Goal: Task Accomplishment & Management: Manage account settings

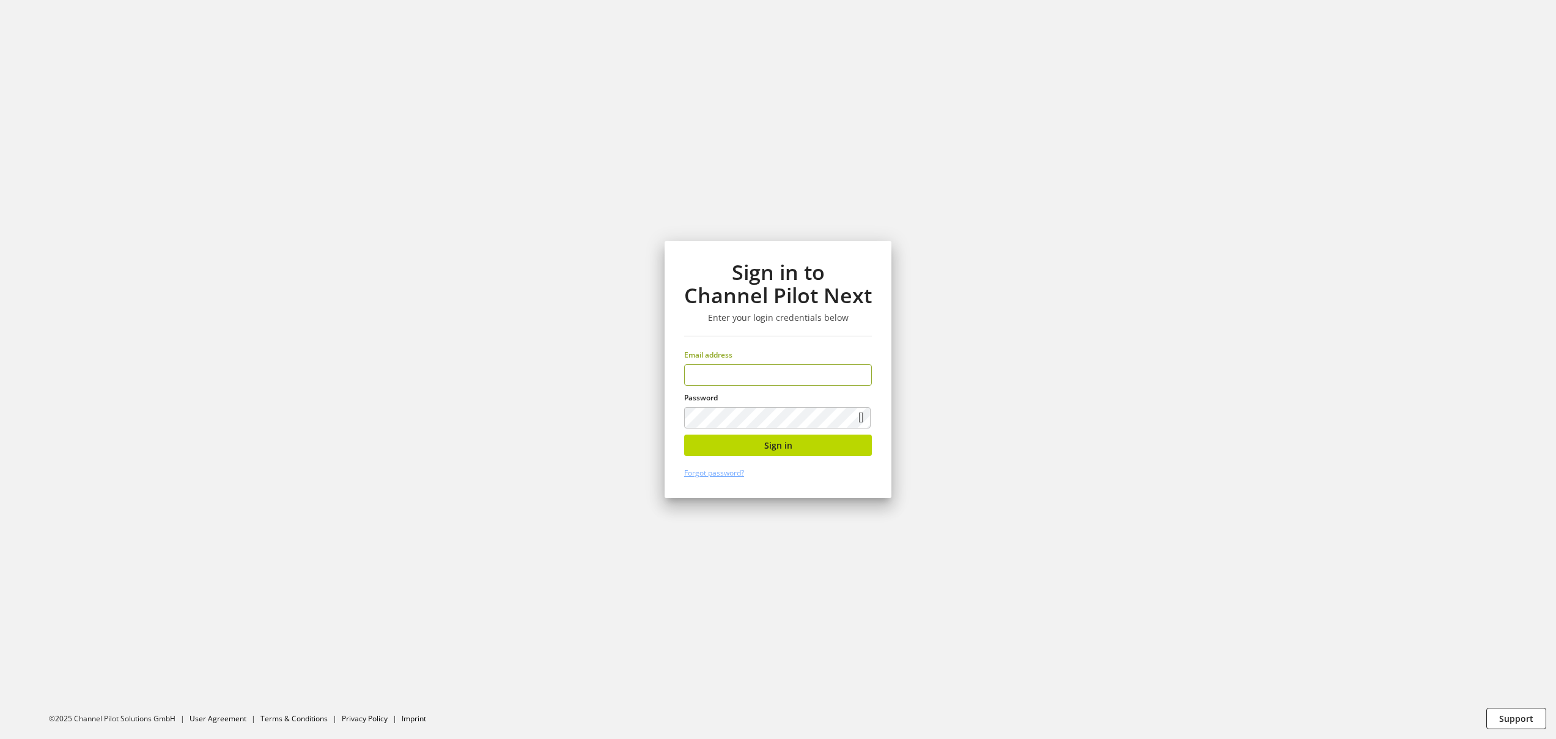
click at [750, 367] on input "email" at bounding box center [778, 374] width 188 height 21
type input "**********"
click at [770, 444] on span "Sign in" at bounding box center [778, 445] width 28 height 13
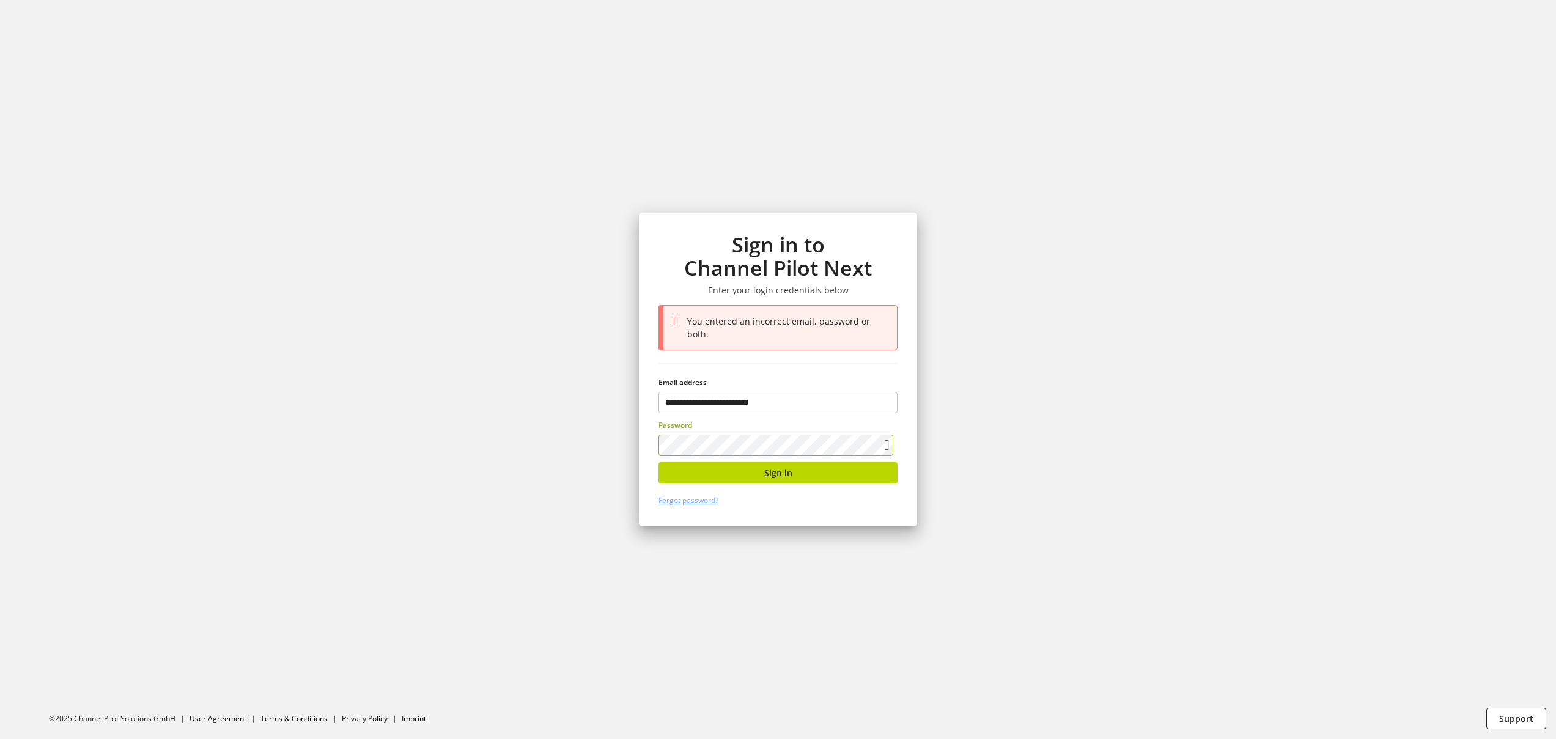
click at [492, 411] on section "**********" at bounding box center [778, 369] width 1556 height 739
click at [699, 465] on button "Sign in" at bounding box center [778, 472] width 239 height 21
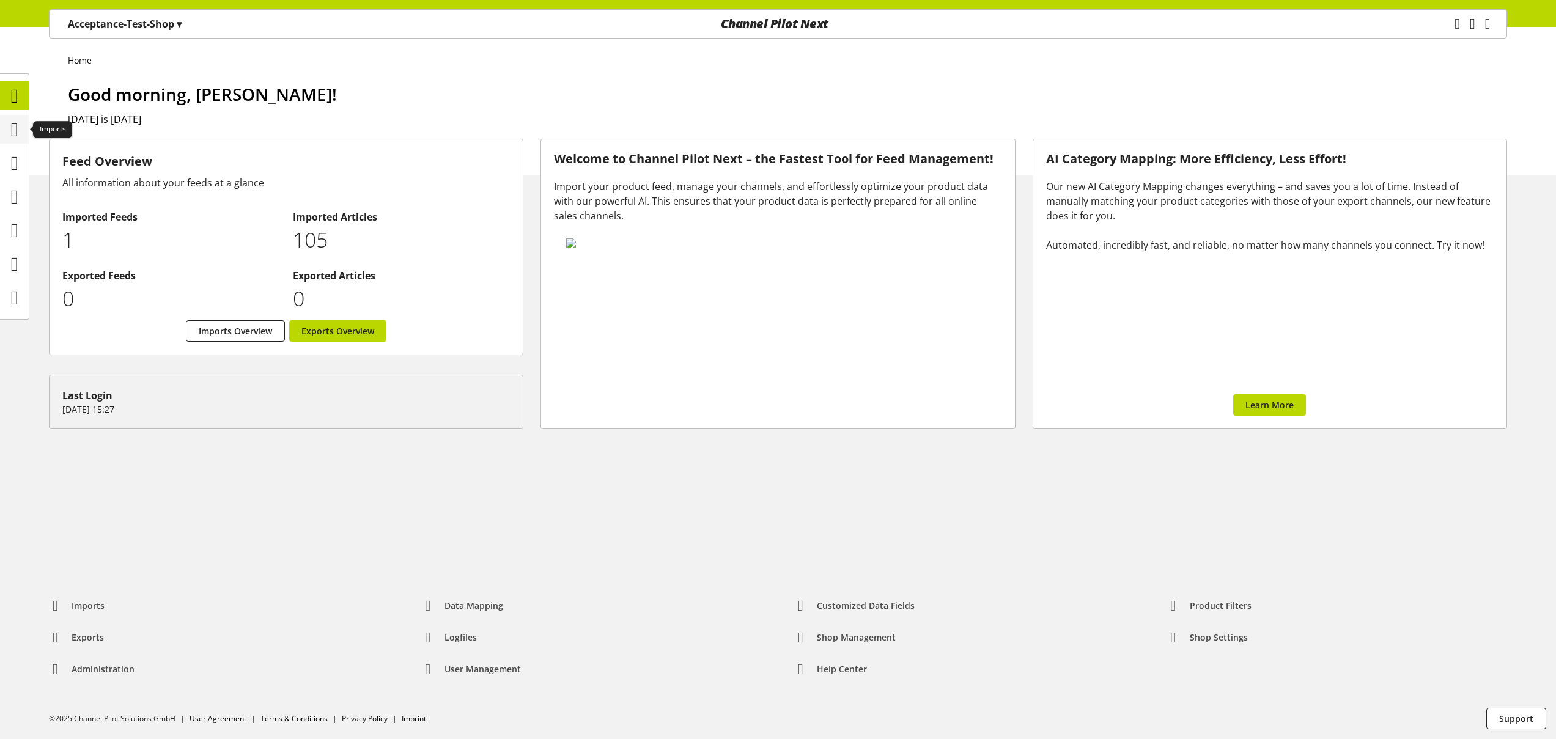
click at [18, 136] on icon at bounding box center [14, 129] width 7 height 24
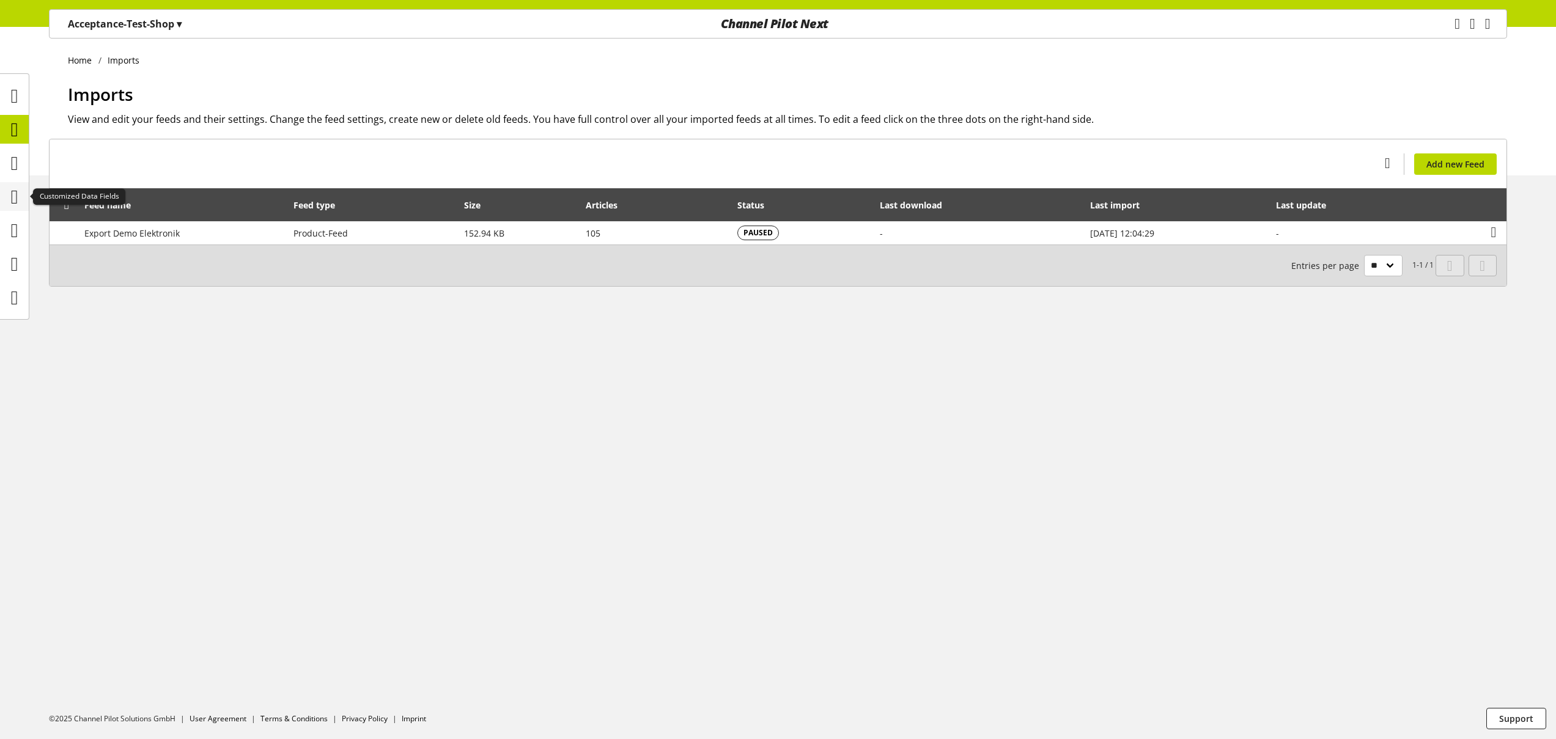
click at [17, 203] on icon at bounding box center [14, 197] width 7 height 24
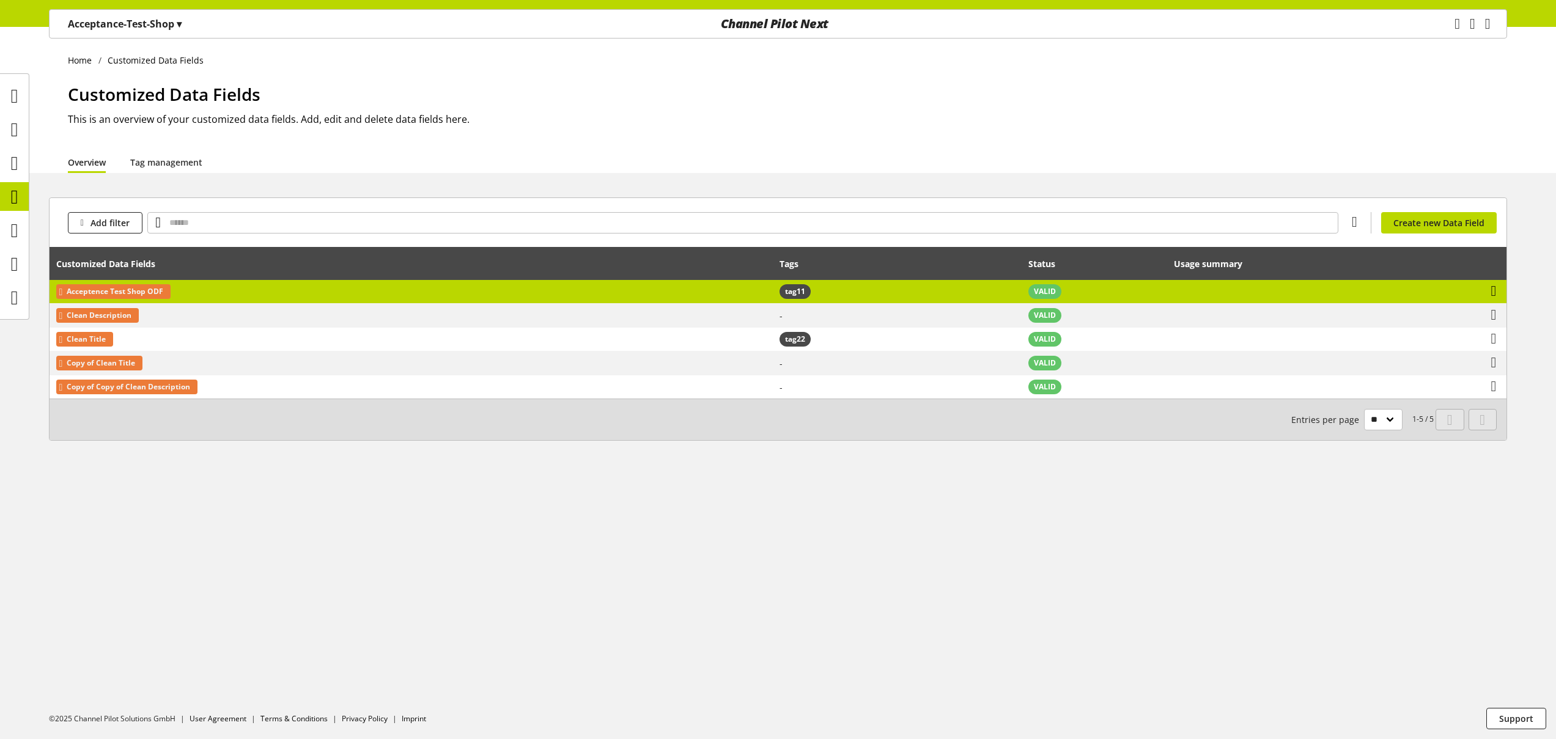
click at [1496, 293] on icon at bounding box center [1494, 291] width 6 height 22
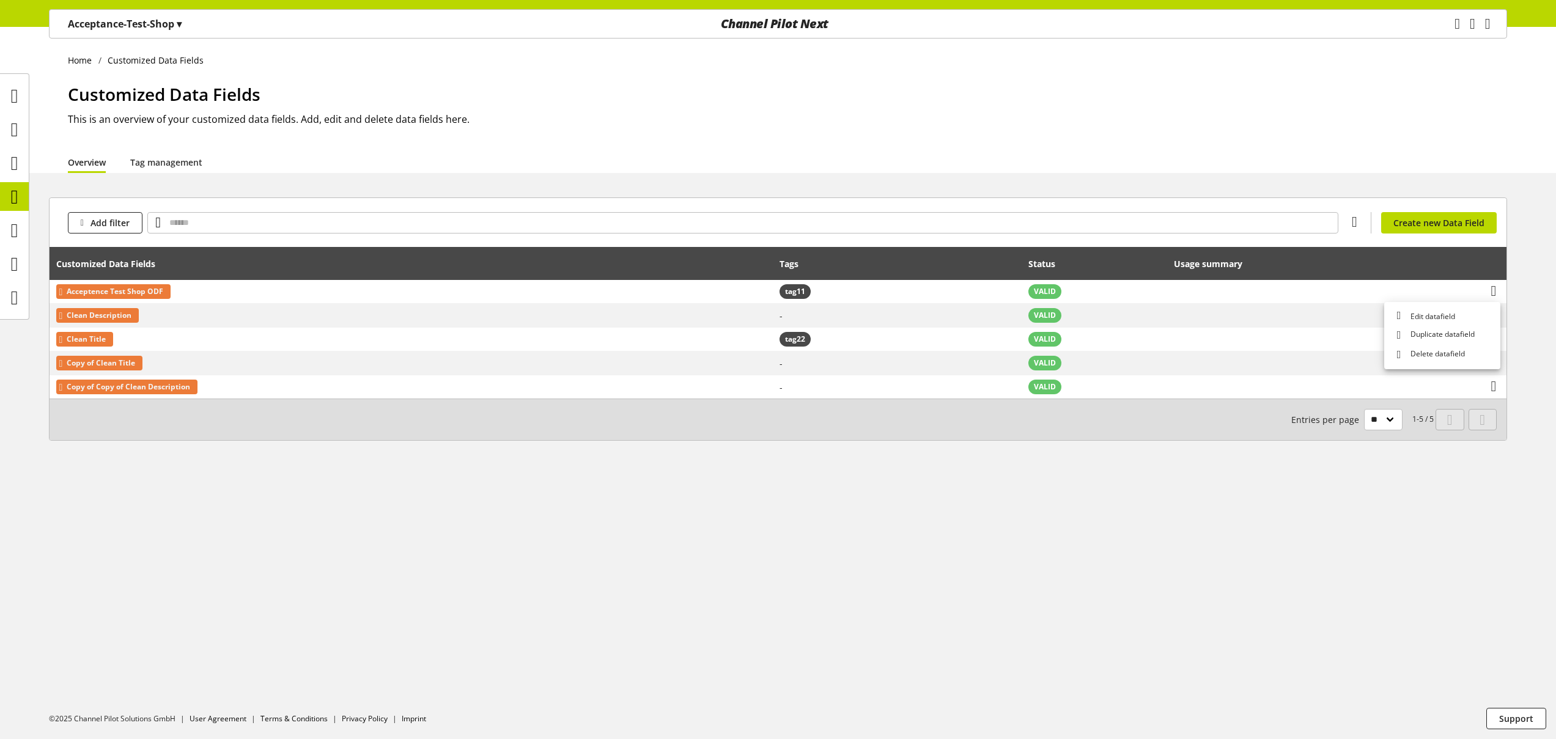
click at [518, 502] on div "Home Customized Data Fields Customized Data Fields This is an overview of your …" at bounding box center [778, 383] width 1556 height 712
click at [158, 32] on div "Acceptance-Test-Shop ▾" at bounding box center [124, 24] width 143 height 22
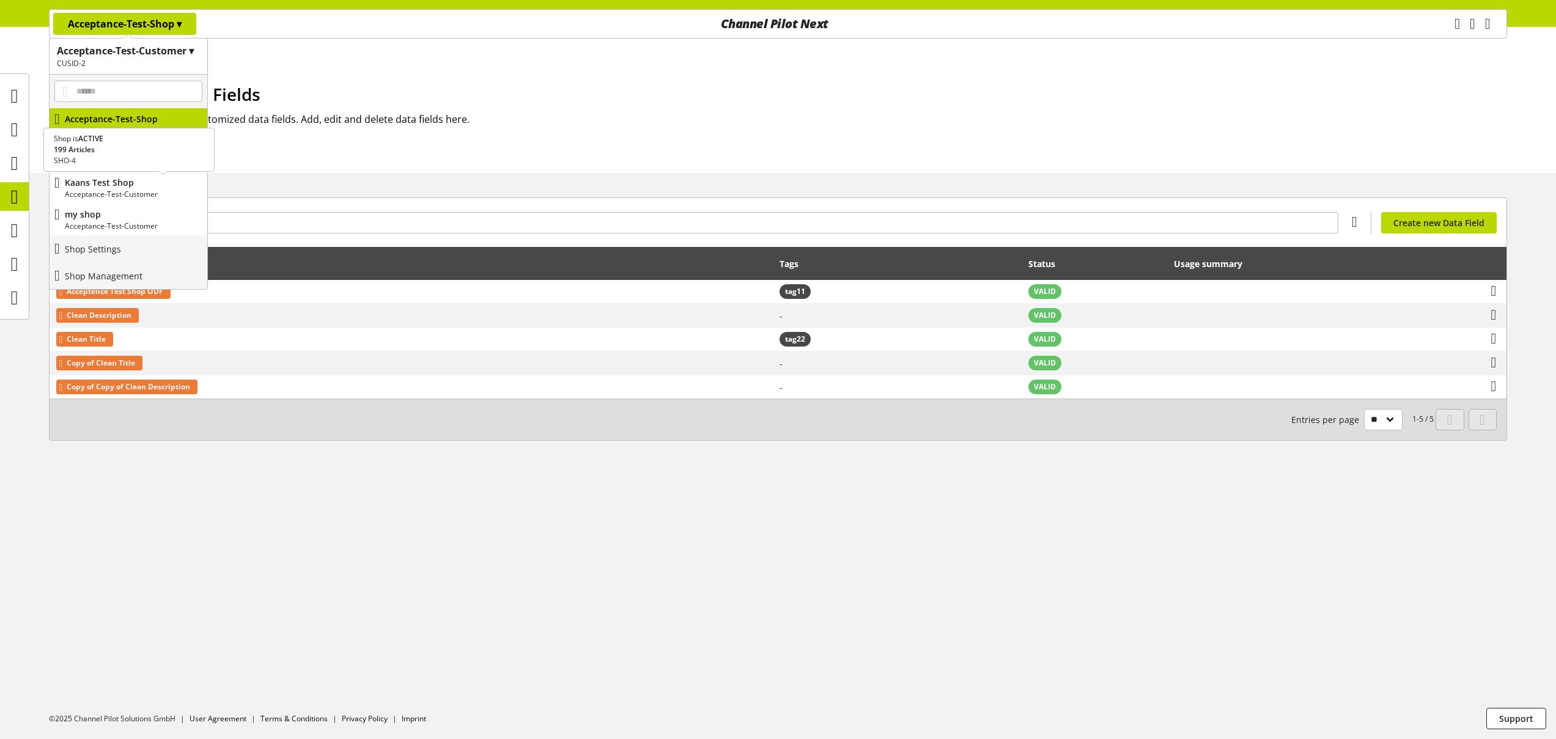
click at [141, 200] on div "Kaans Test Shop Acceptance-Test-Customer" at bounding box center [129, 188] width 158 height 32
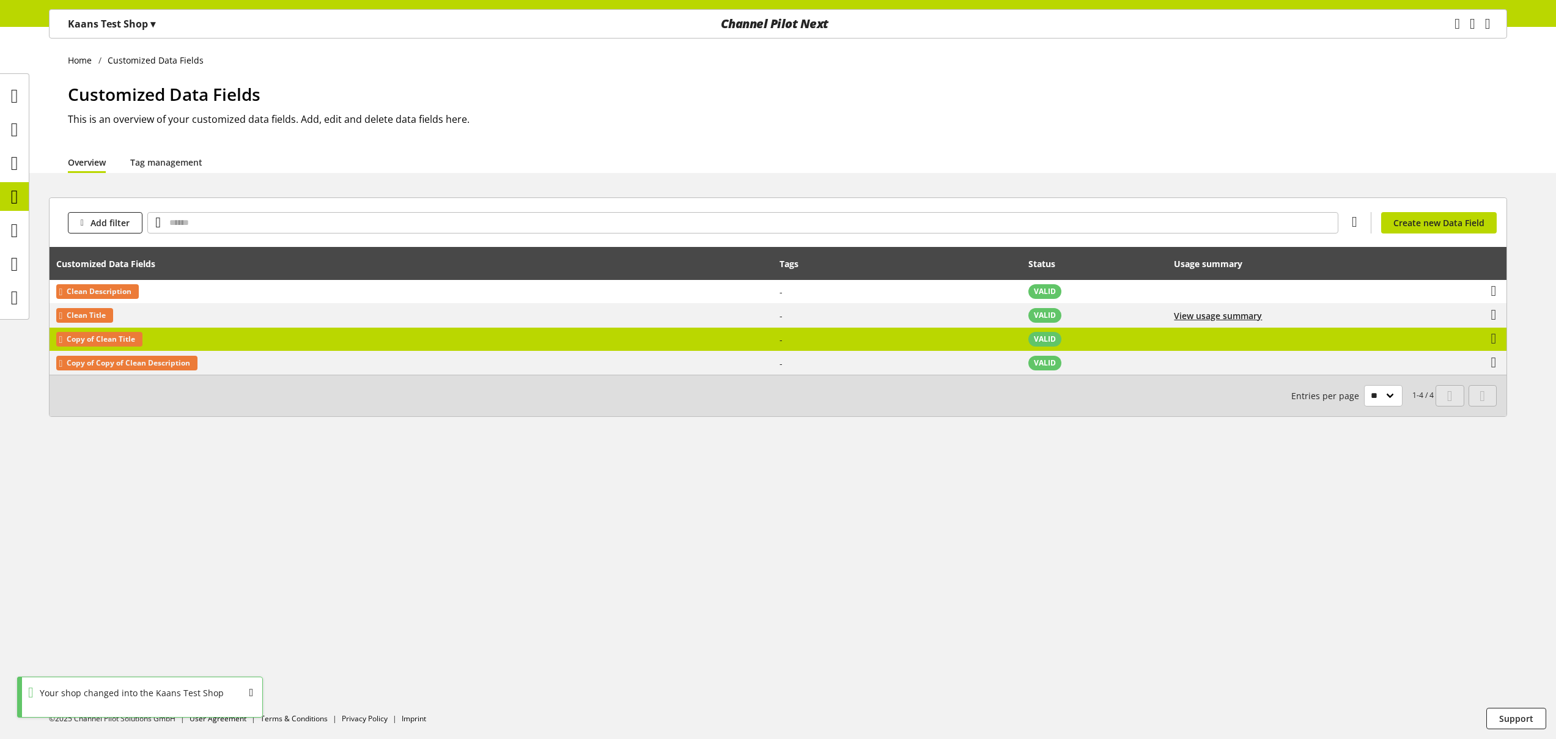
click at [254, 338] on td "Copy of Clean Title" at bounding box center [411, 340] width 723 height 24
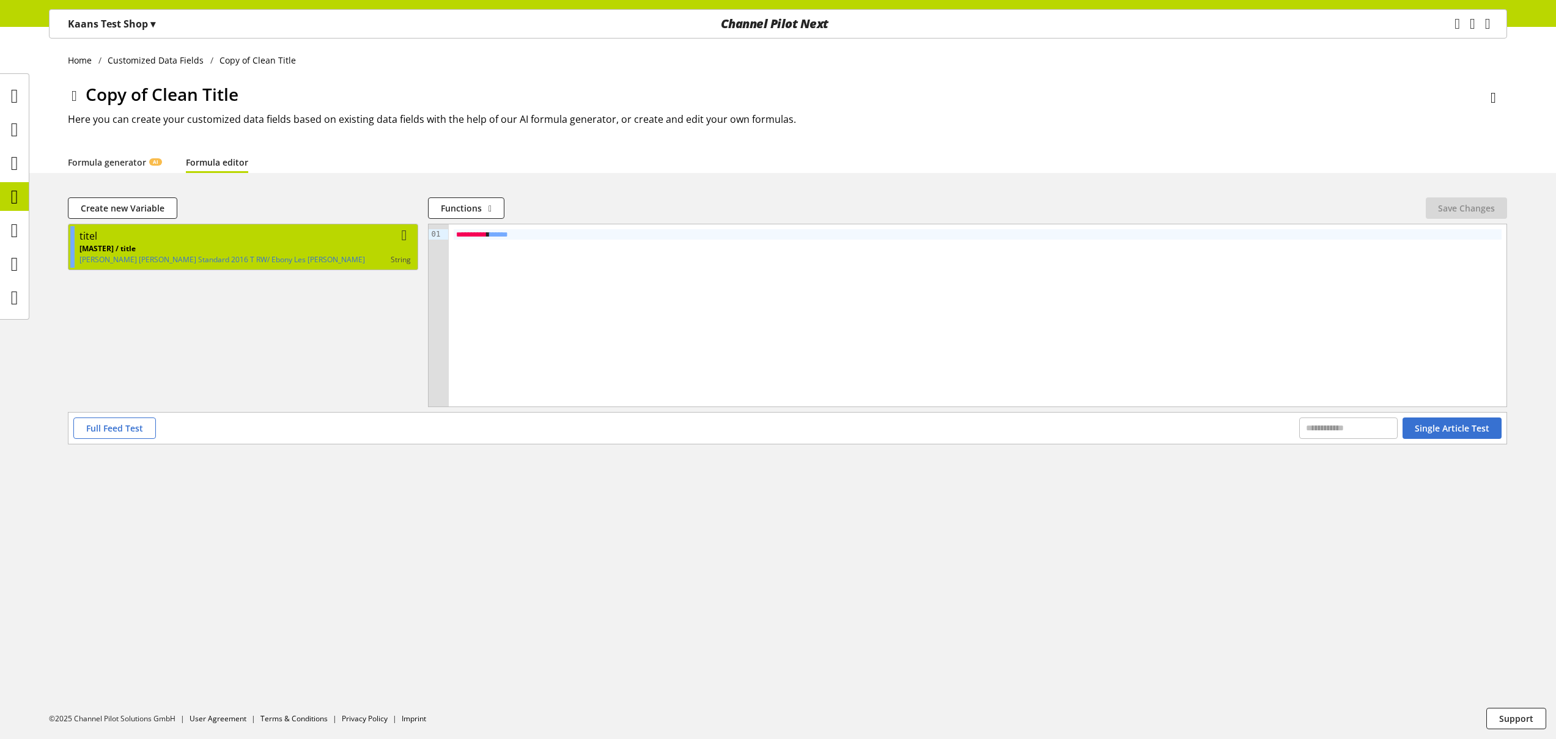
click at [304, 237] on div "titel" at bounding box center [244, 236] width 331 height 15
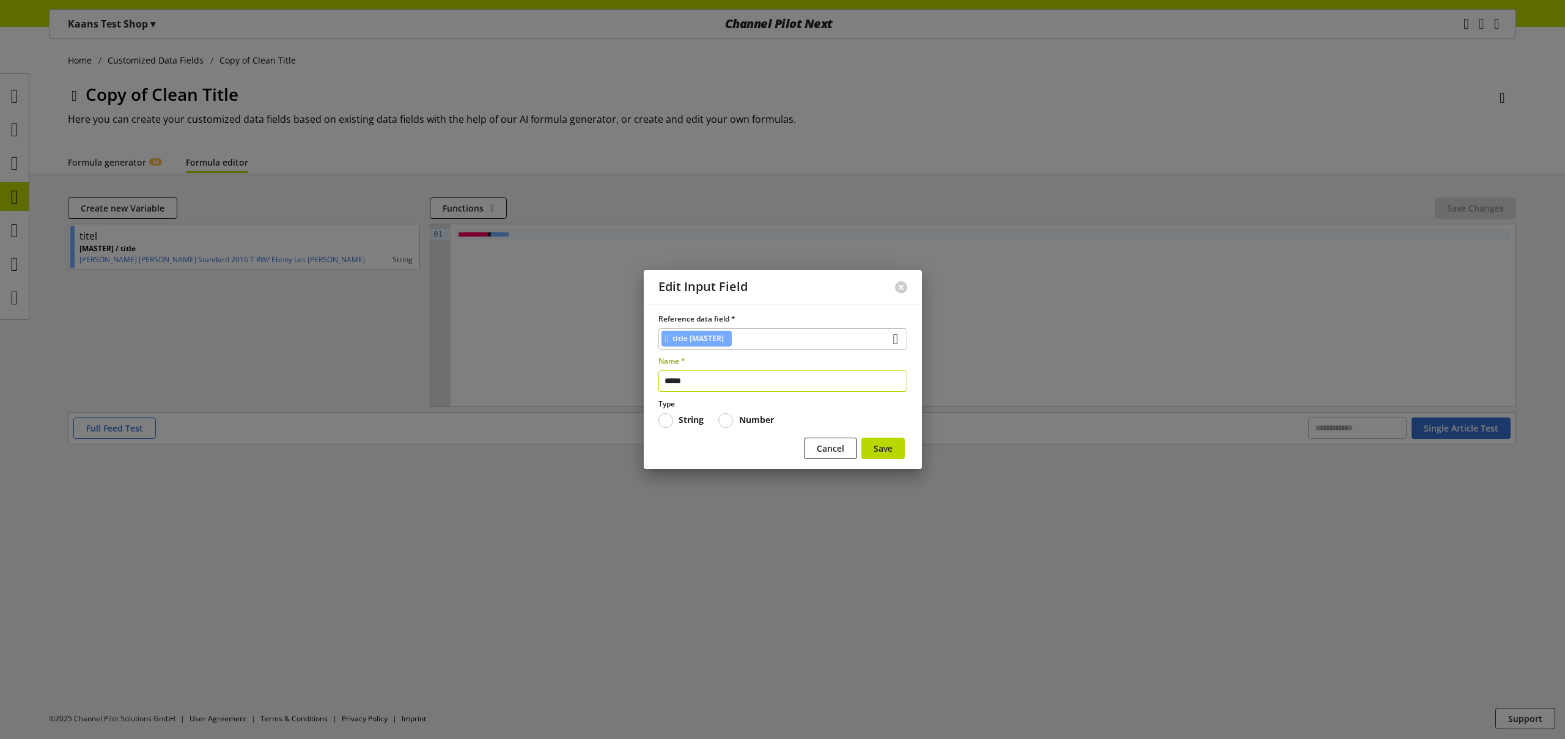
click at [686, 383] on input "*****" at bounding box center [783, 381] width 249 height 21
click at [764, 331] on div "title [MASTER]" at bounding box center [783, 338] width 249 height 21
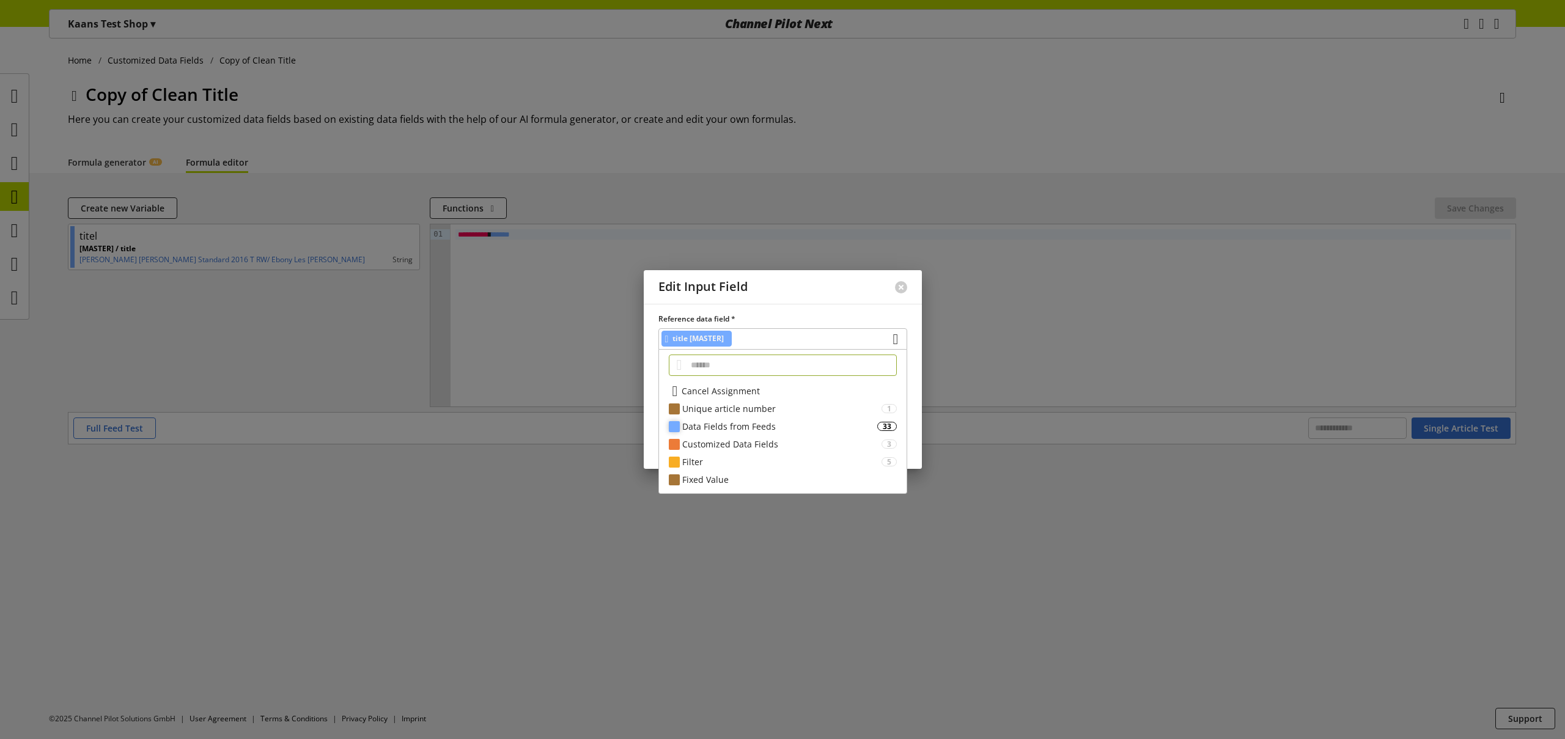
click at [799, 427] on div "Data Fields from Feeds" at bounding box center [779, 426] width 195 height 13
click at [718, 360] on select "******" at bounding box center [695, 353] width 52 height 21
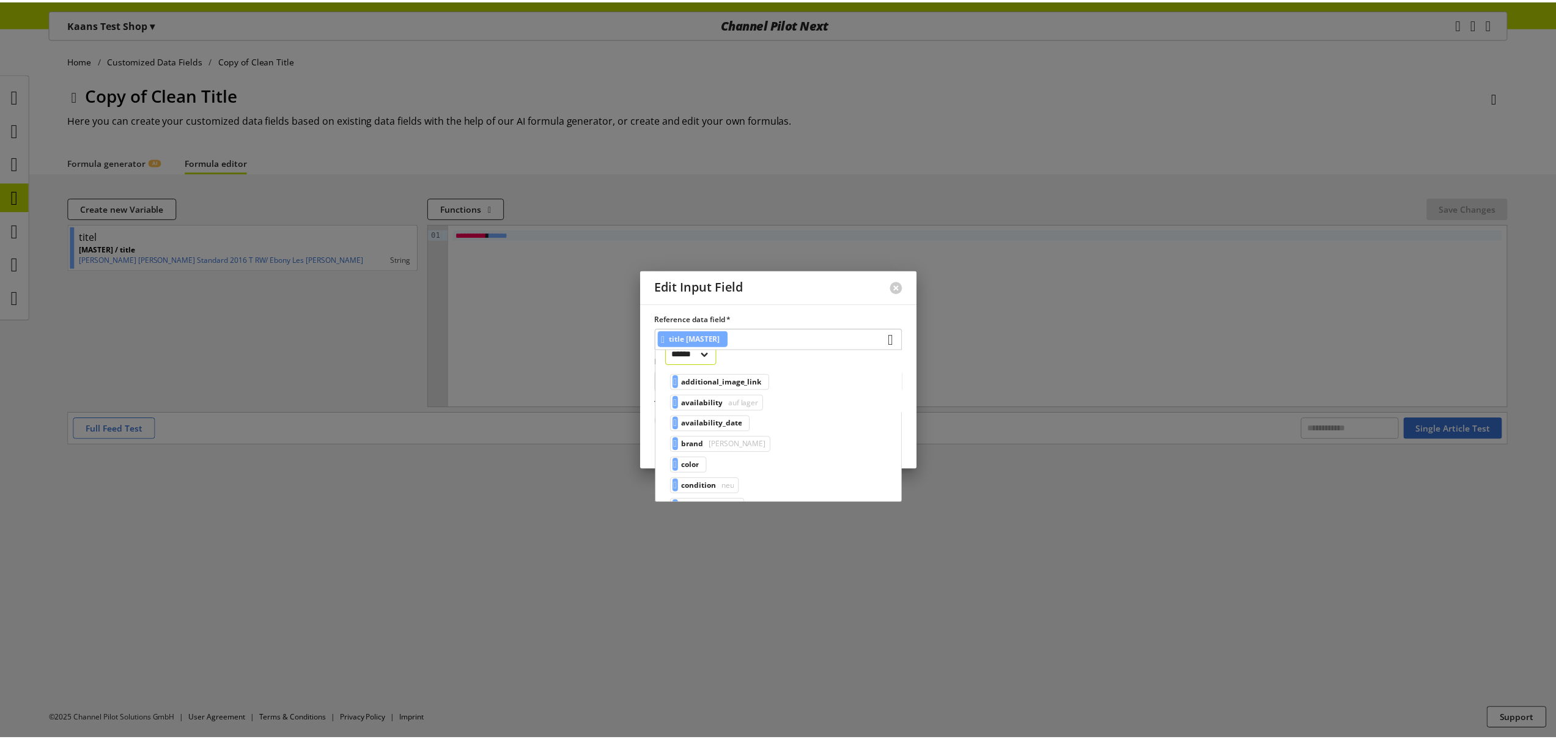
scroll to position [89, 0]
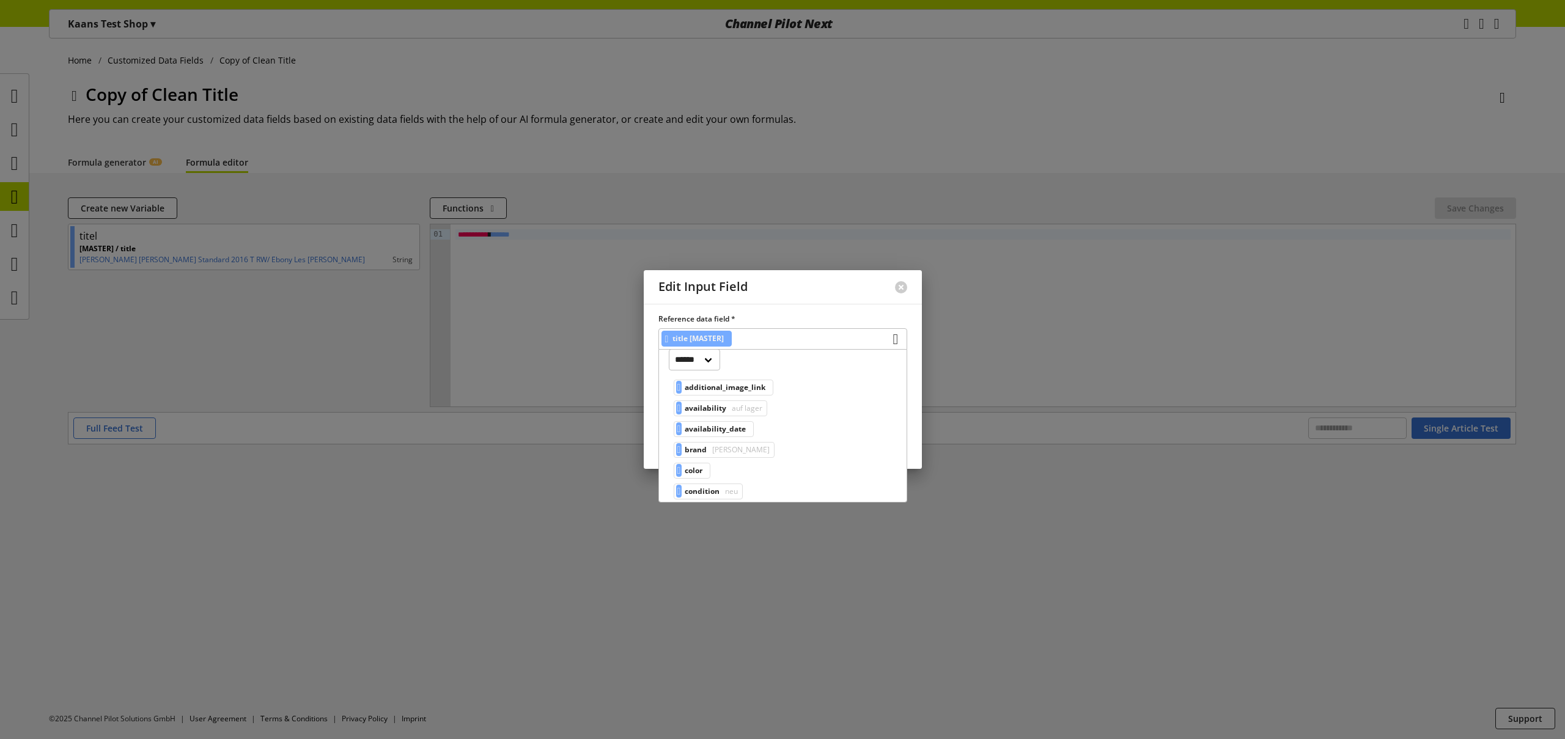
drag, startPoint x: 550, startPoint y: 468, endPoint x: 779, endPoint y: 309, distance: 278.9
click at [562, 456] on div at bounding box center [782, 369] width 1565 height 739
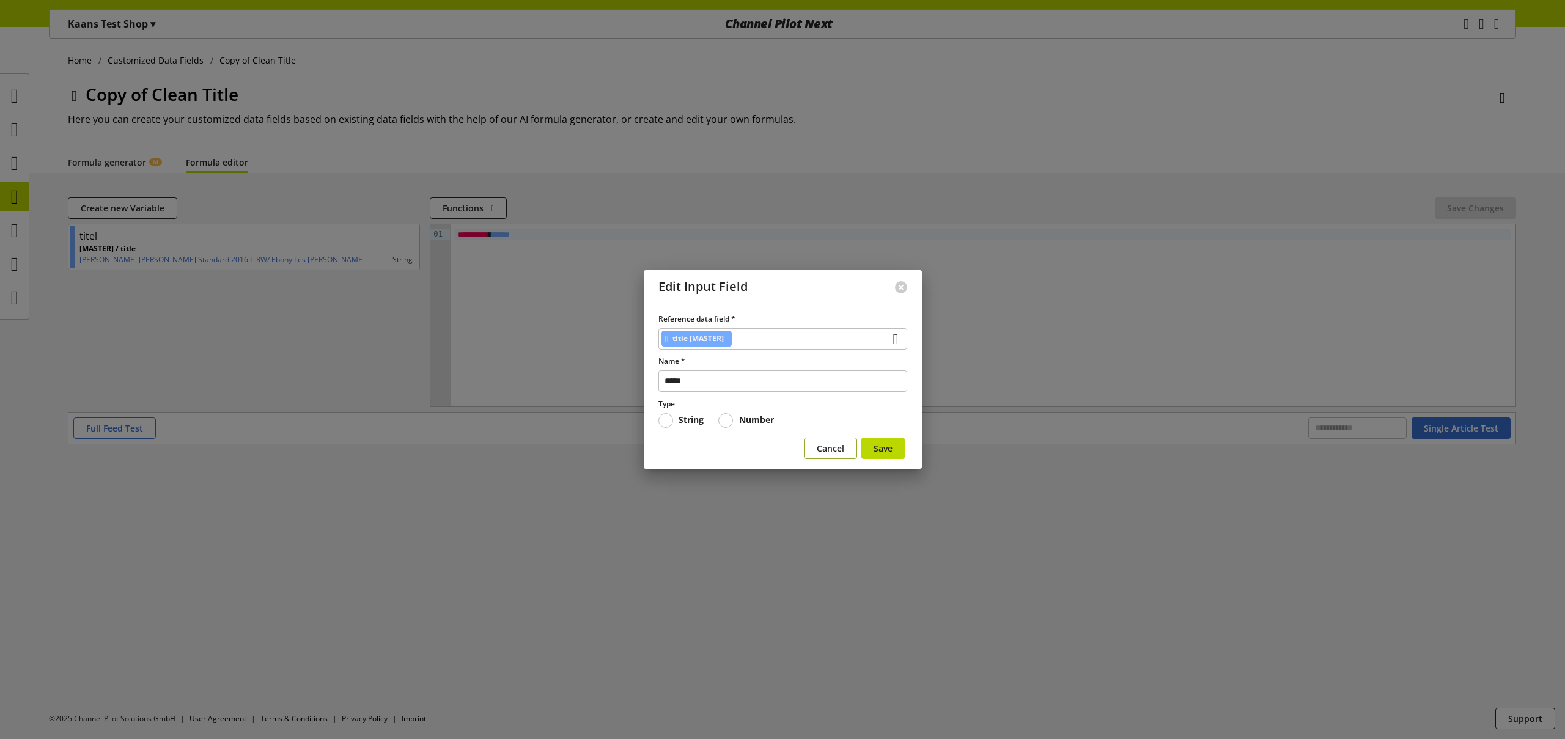
click at [832, 447] on span "Cancel" at bounding box center [831, 448] width 28 height 13
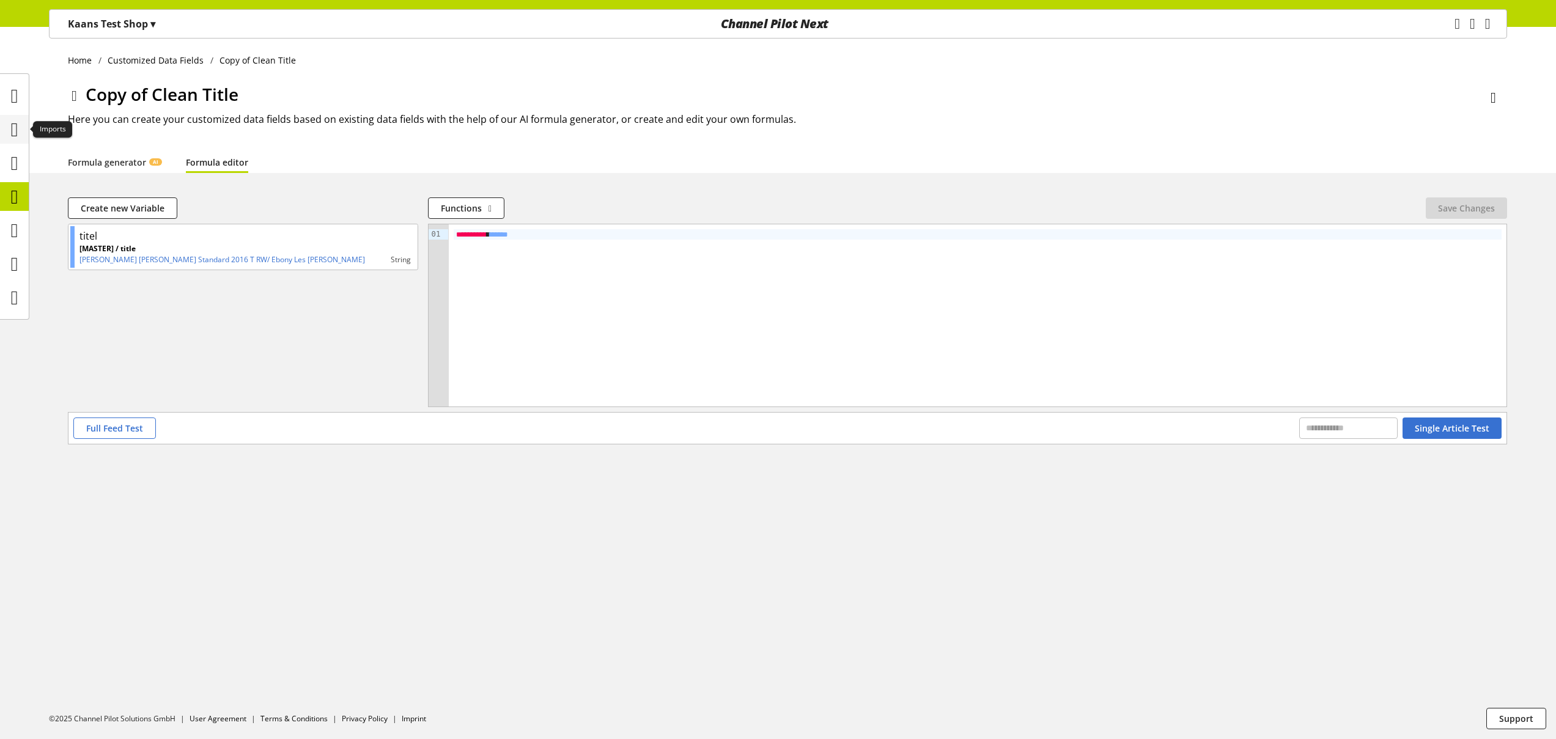
click at [17, 131] on icon at bounding box center [14, 129] width 7 height 24
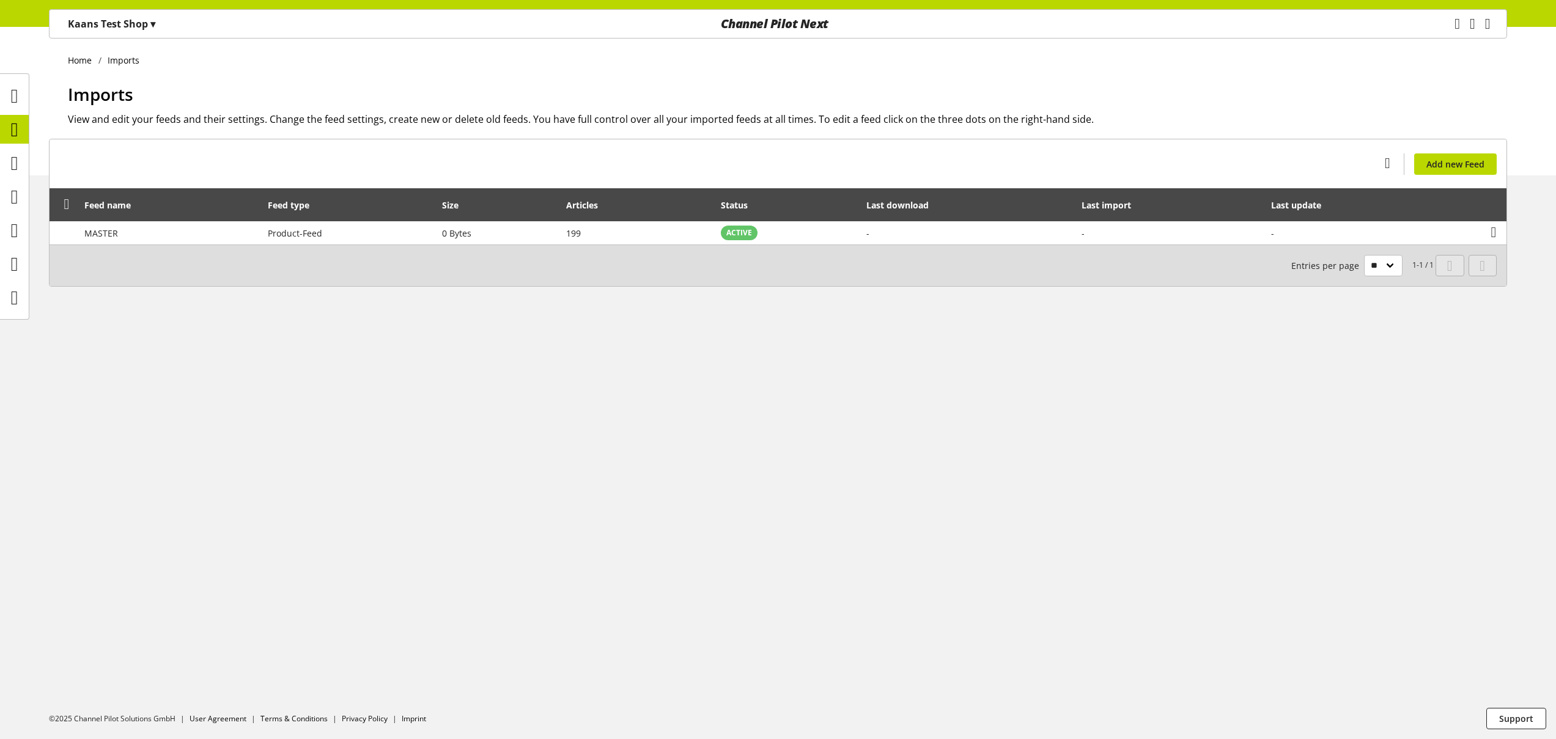
click at [112, 30] on p "Kaans Test Shop ▾" at bounding box center [111, 24] width 87 height 15
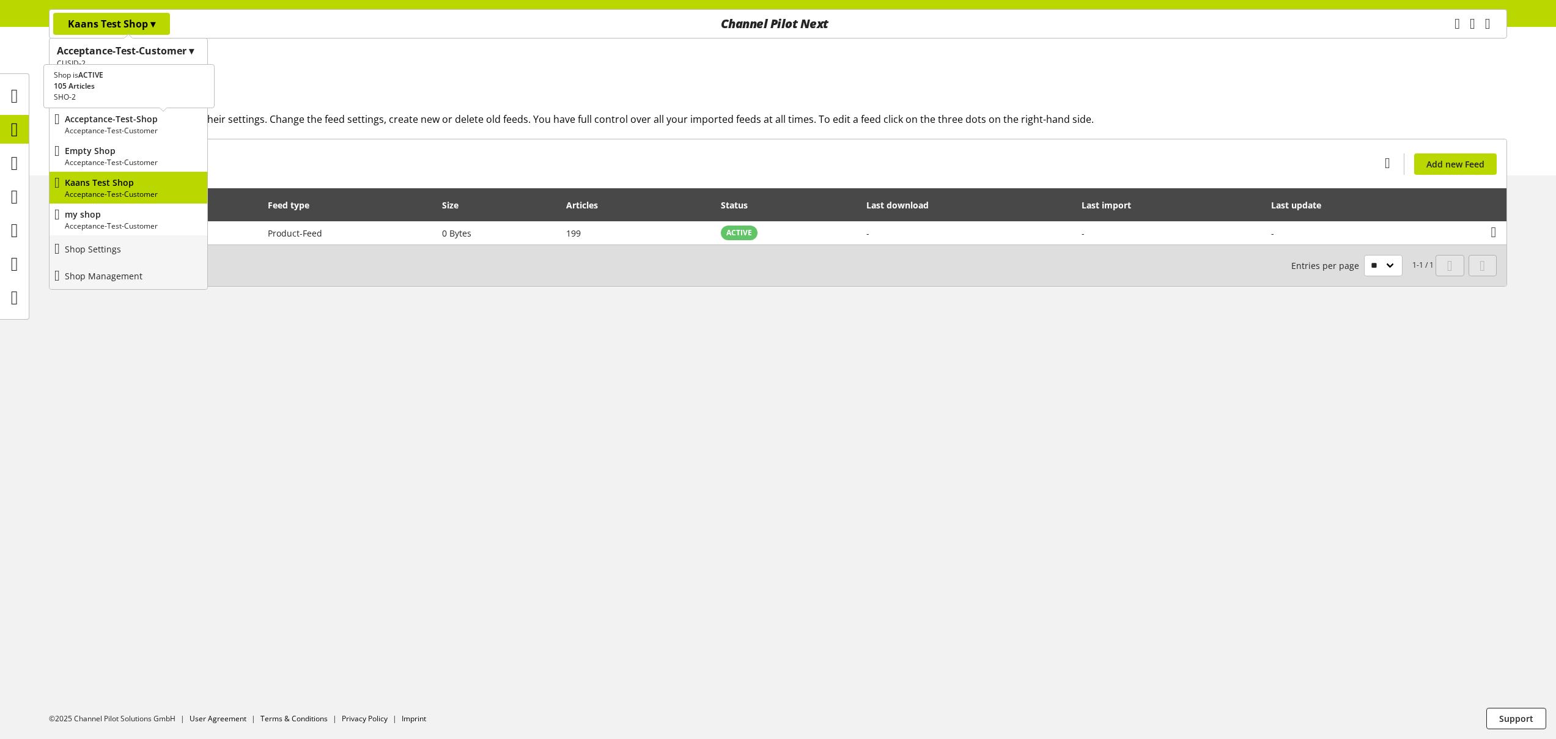
click at [133, 130] on p "Acceptance-Test-Customer" at bounding box center [134, 130] width 138 height 11
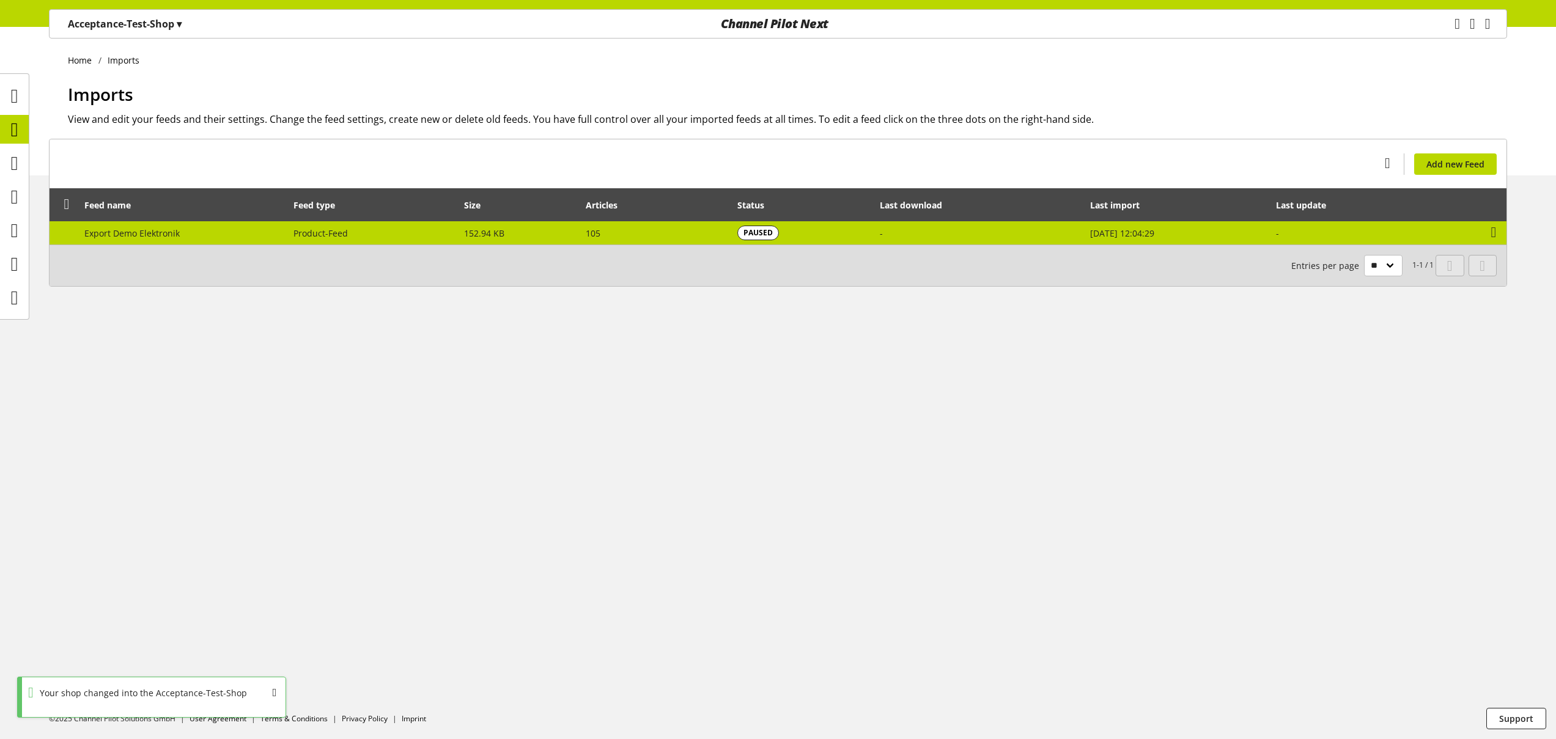
click at [408, 240] on td "Product-Feed" at bounding box center [372, 232] width 171 height 23
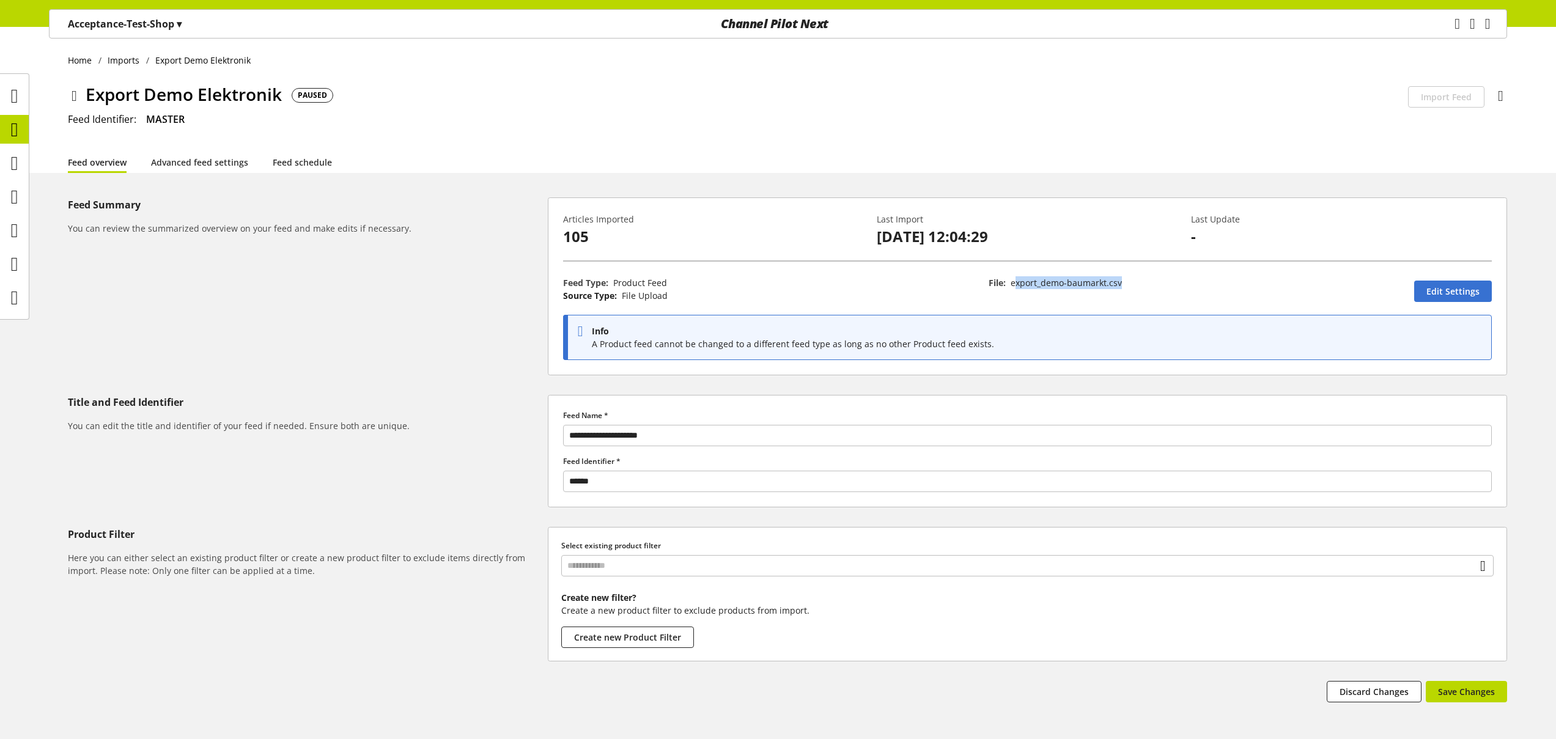
drag, startPoint x: 1018, startPoint y: 281, endPoint x: 1149, endPoint y: 285, distance: 130.9
click at [1149, 285] on p "File: export_demo-baumarkt.csv" at bounding box center [1195, 282] width 413 height 13
click at [122, 22] on p "Acceptance-Test-Shop ▾" at bounding box center [125, 24] width 114 height 15
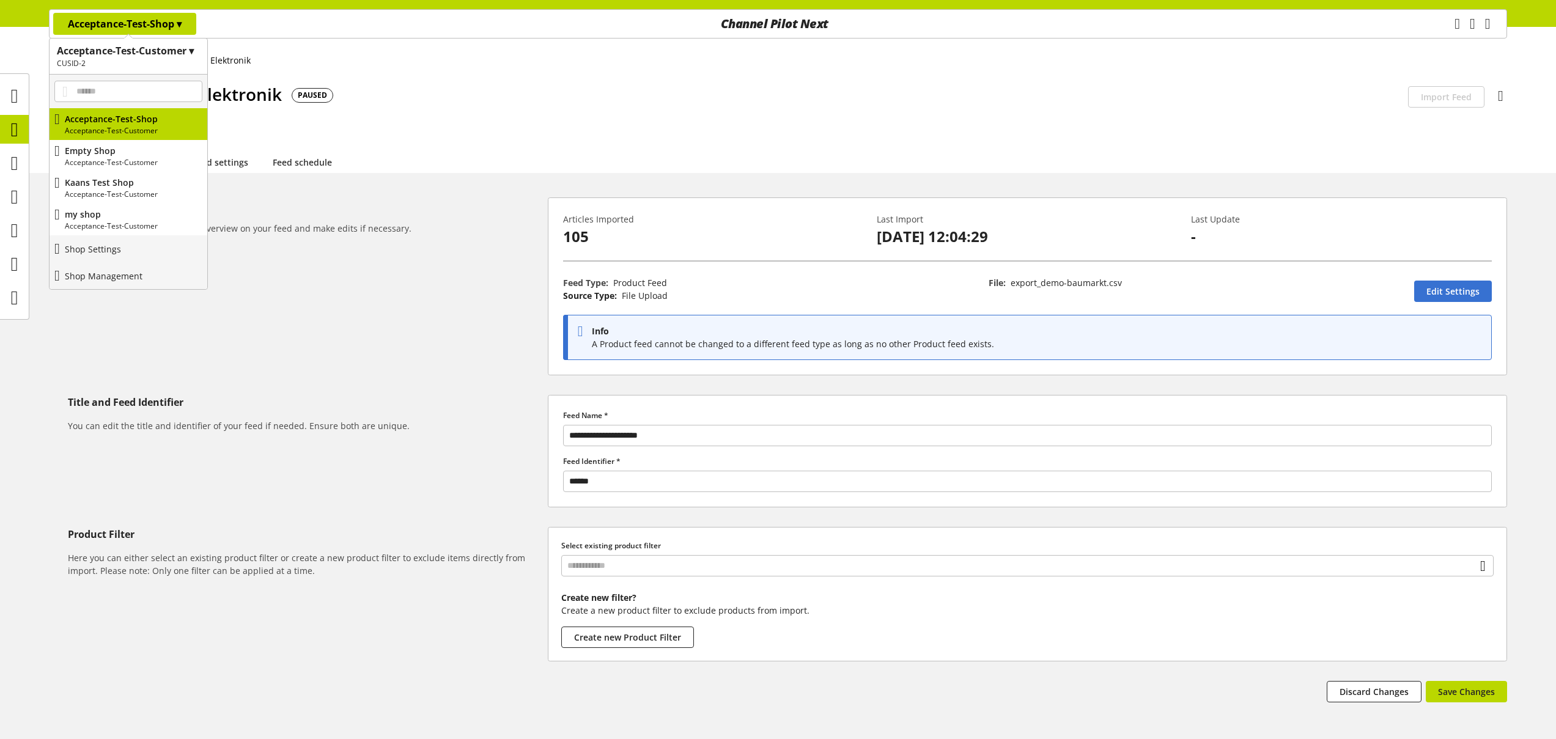
click at [293, 205] on h5 "Feed Summary" at bounding box center [305, 204] width 475 height 15
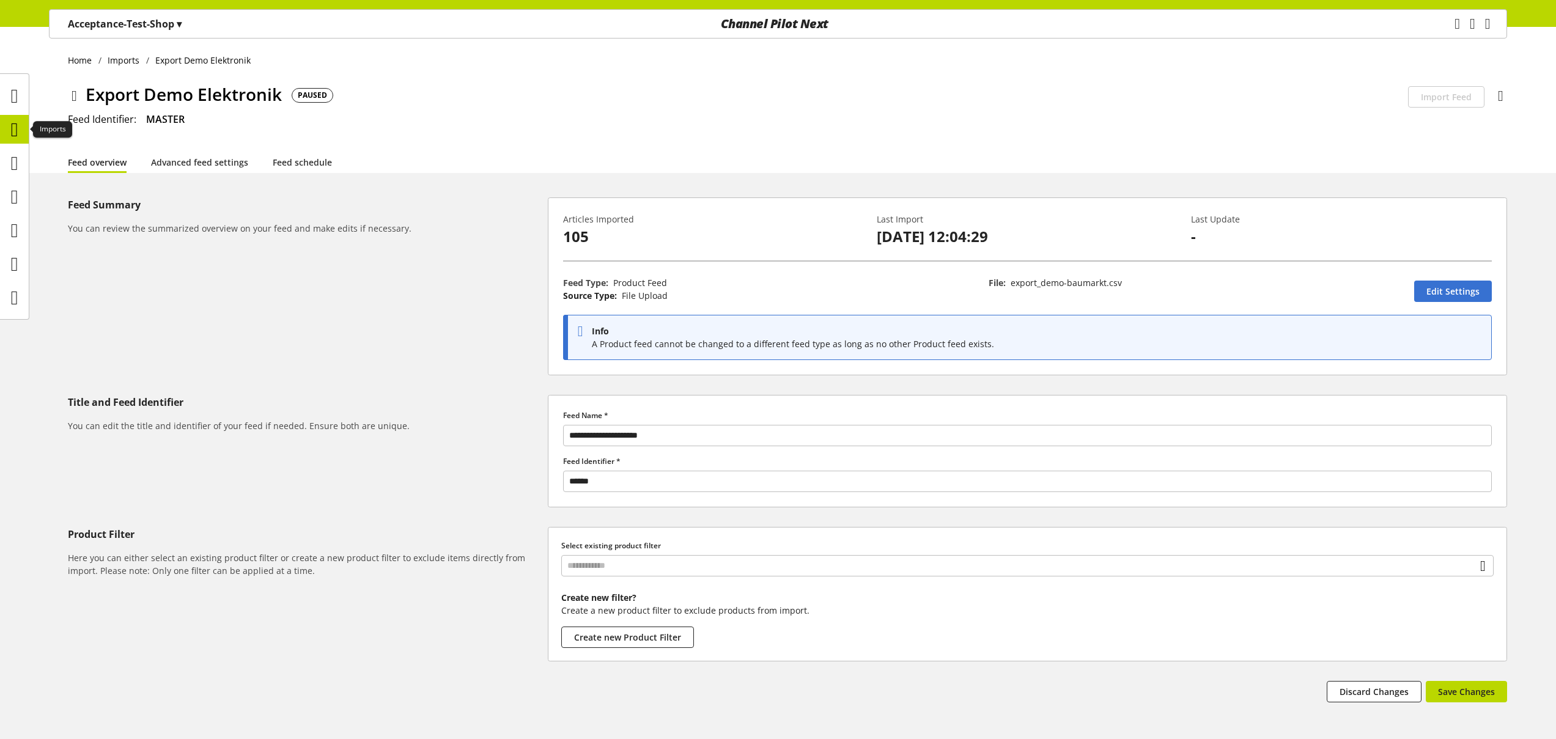
click at [15, 127] on icon at bounding box center [14, 129] width 7 height 24
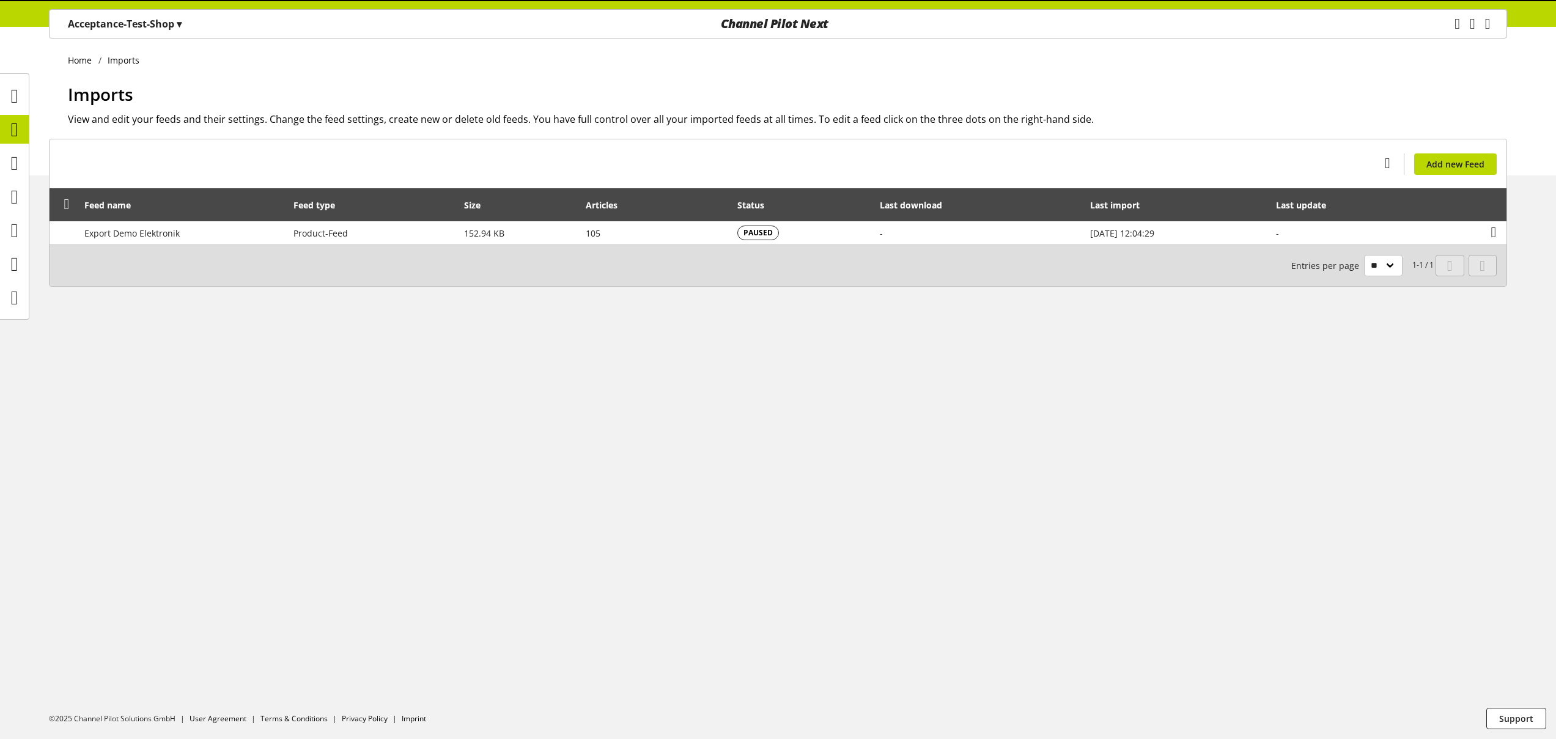
click at [111, 21] on p "Acceptance-Test-Shop ▾" at bounding box center [125, 24] width 114 height 15
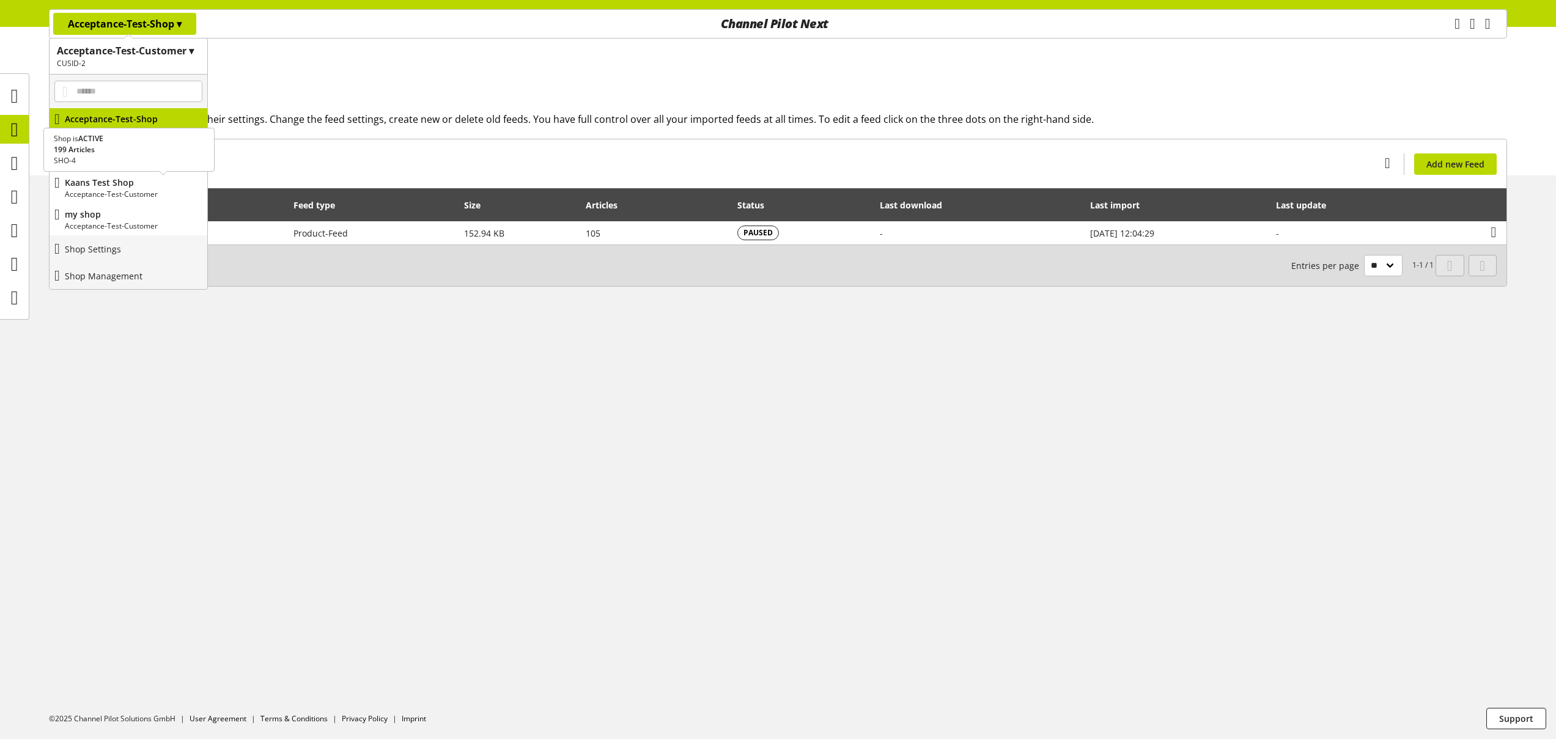
click at [114, 179] on p "Kaans Test Shop" at bounding box center [134, 182] width 138 height 13
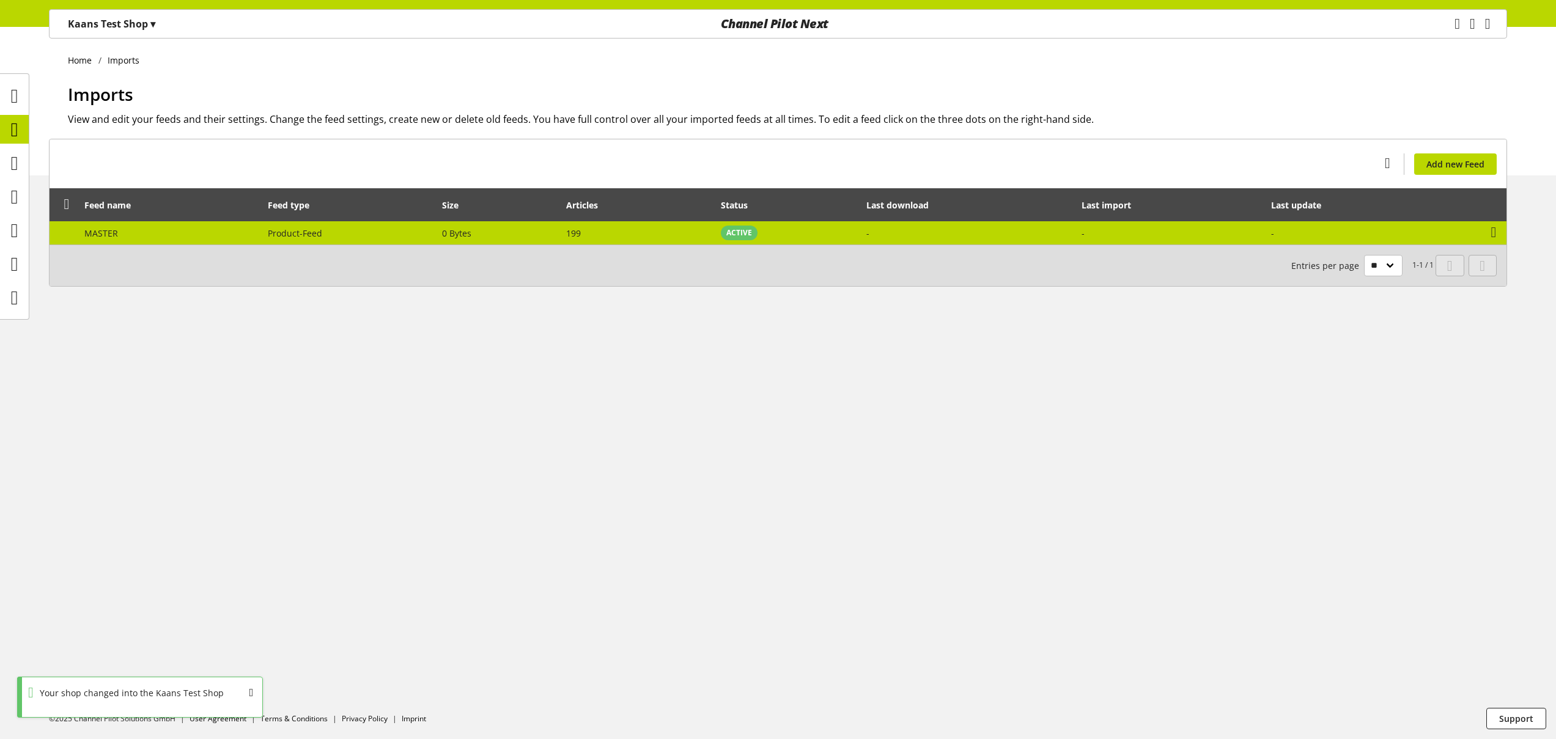
click at [138, 224] on td "MASTER" at bounding box center [170, 232] width 184 height 23
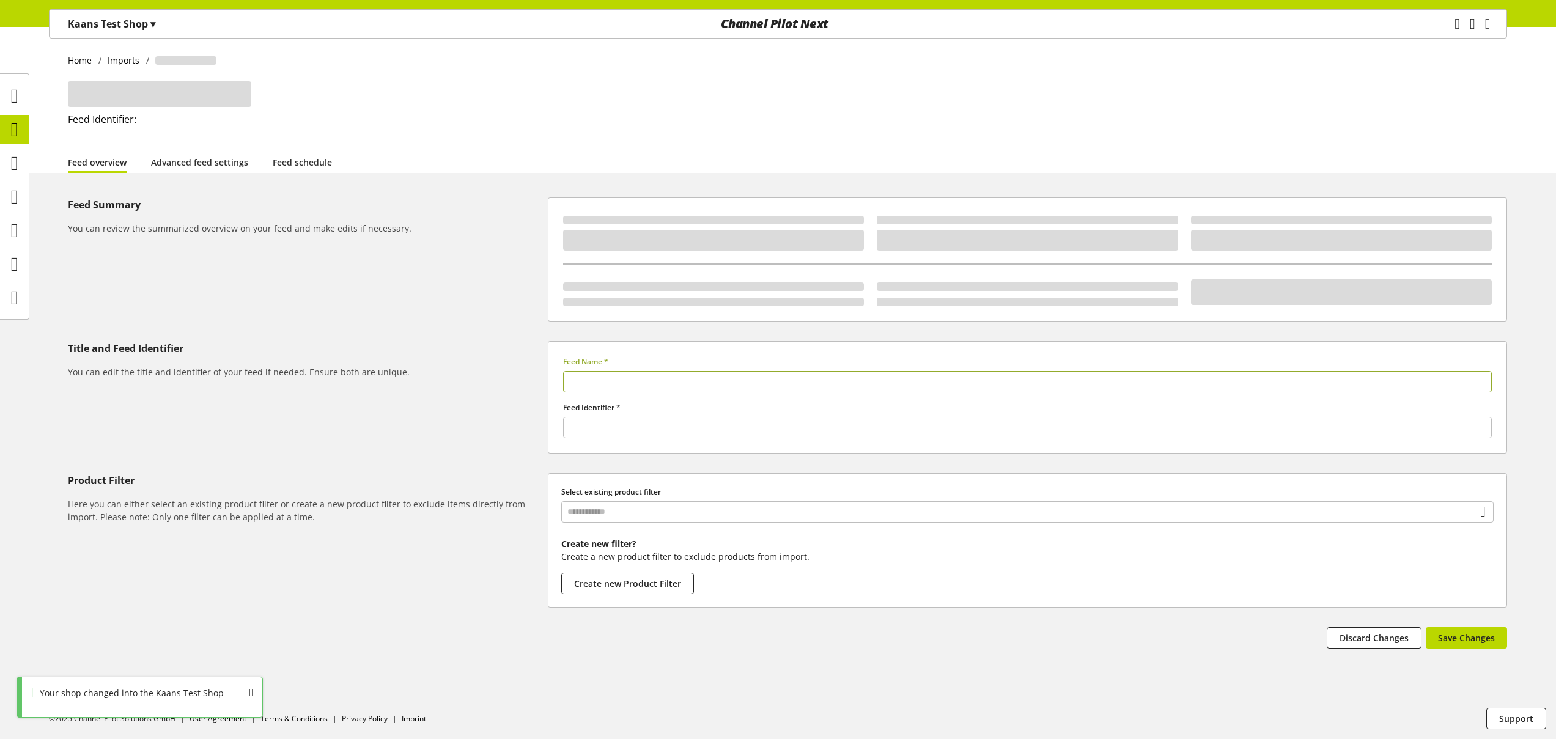
type input "******"
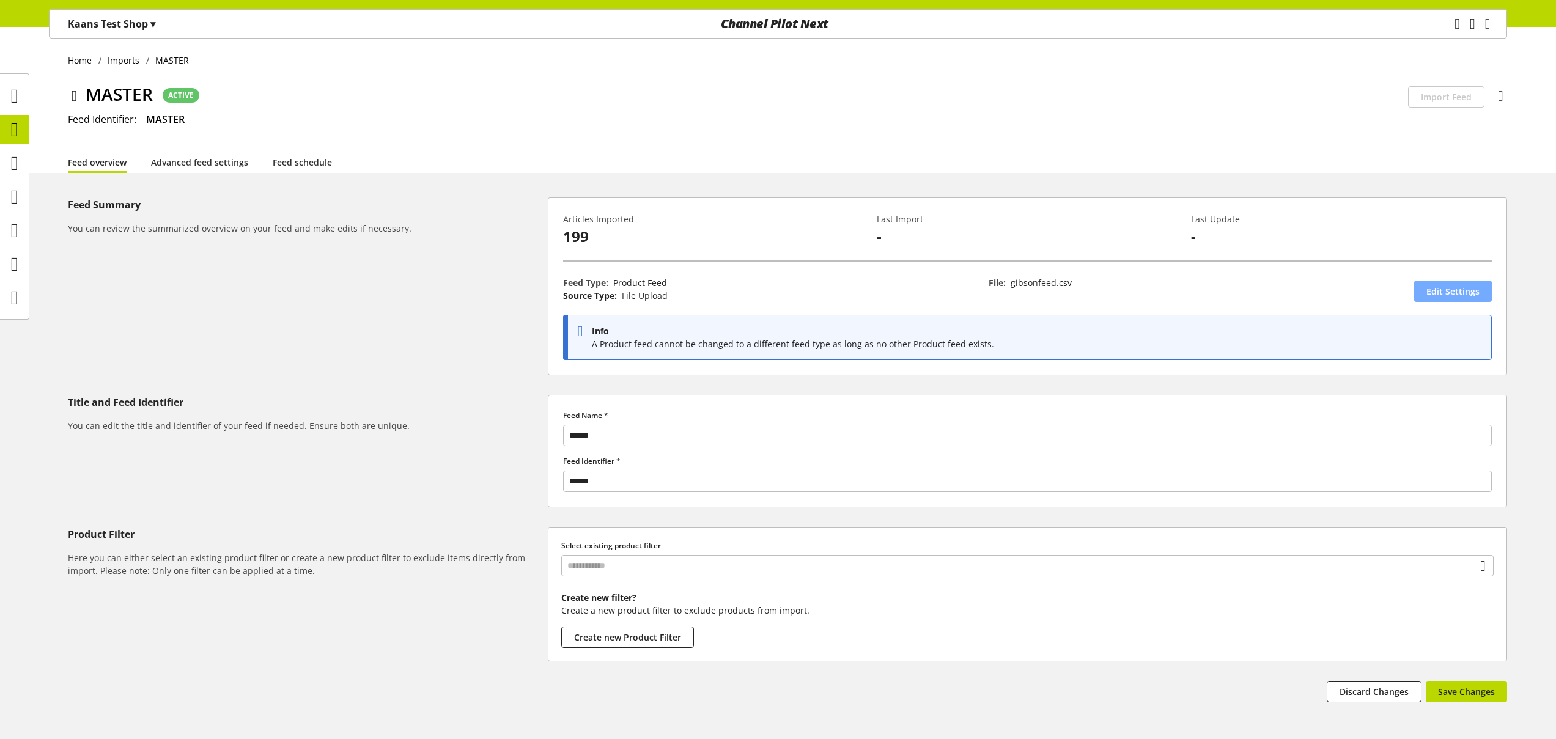
click at [1443, 293] on span "Edit Settings" at bounding box center [1452, 291] width 53 height 13
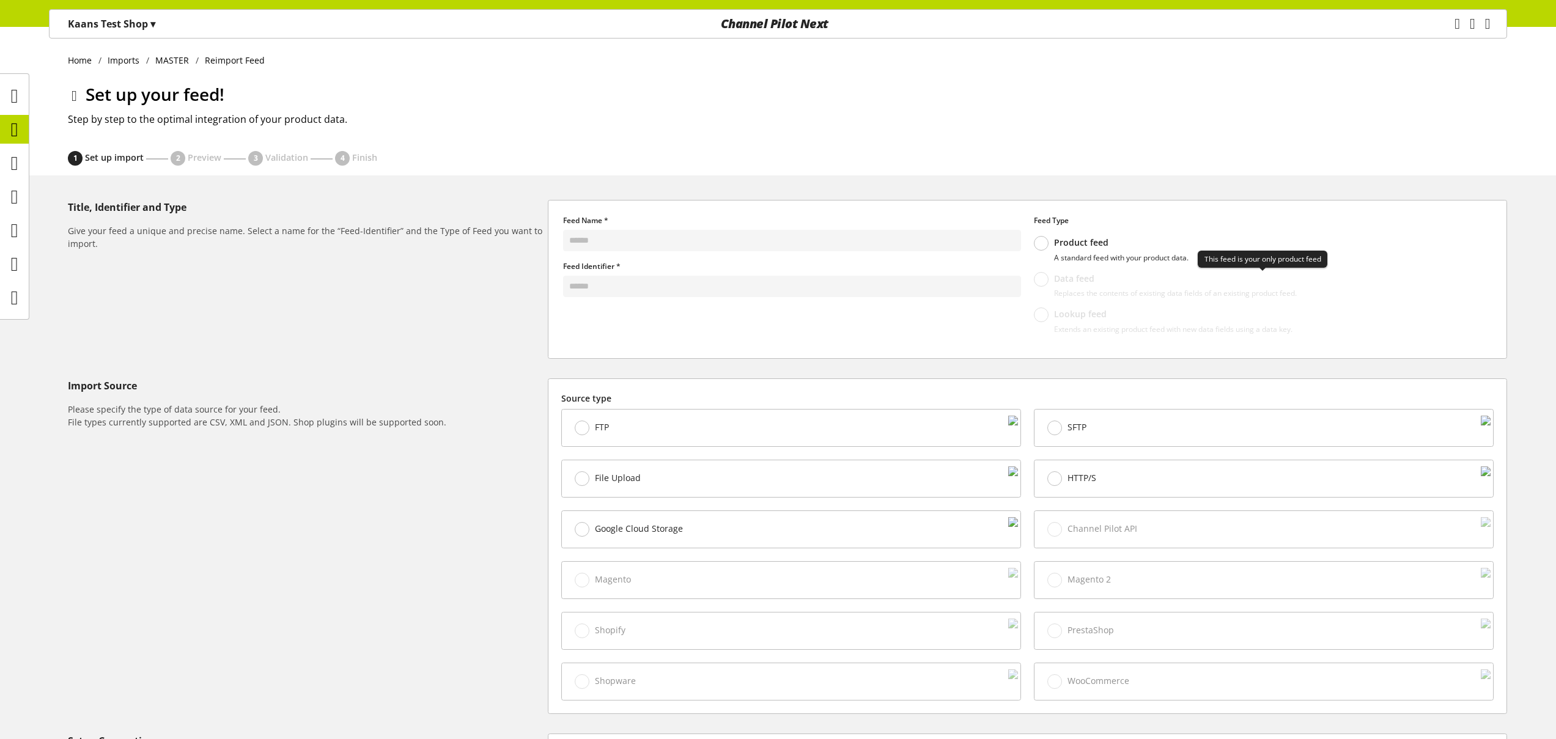
click at [1113, 303] on div "Data feed Replaces the contents of existing data fields of an existing product …" at bounding box center [1263, 290] width 458 height 36
click at [77, 96] on icon at bounding box center [75, 96] width 6 height 22
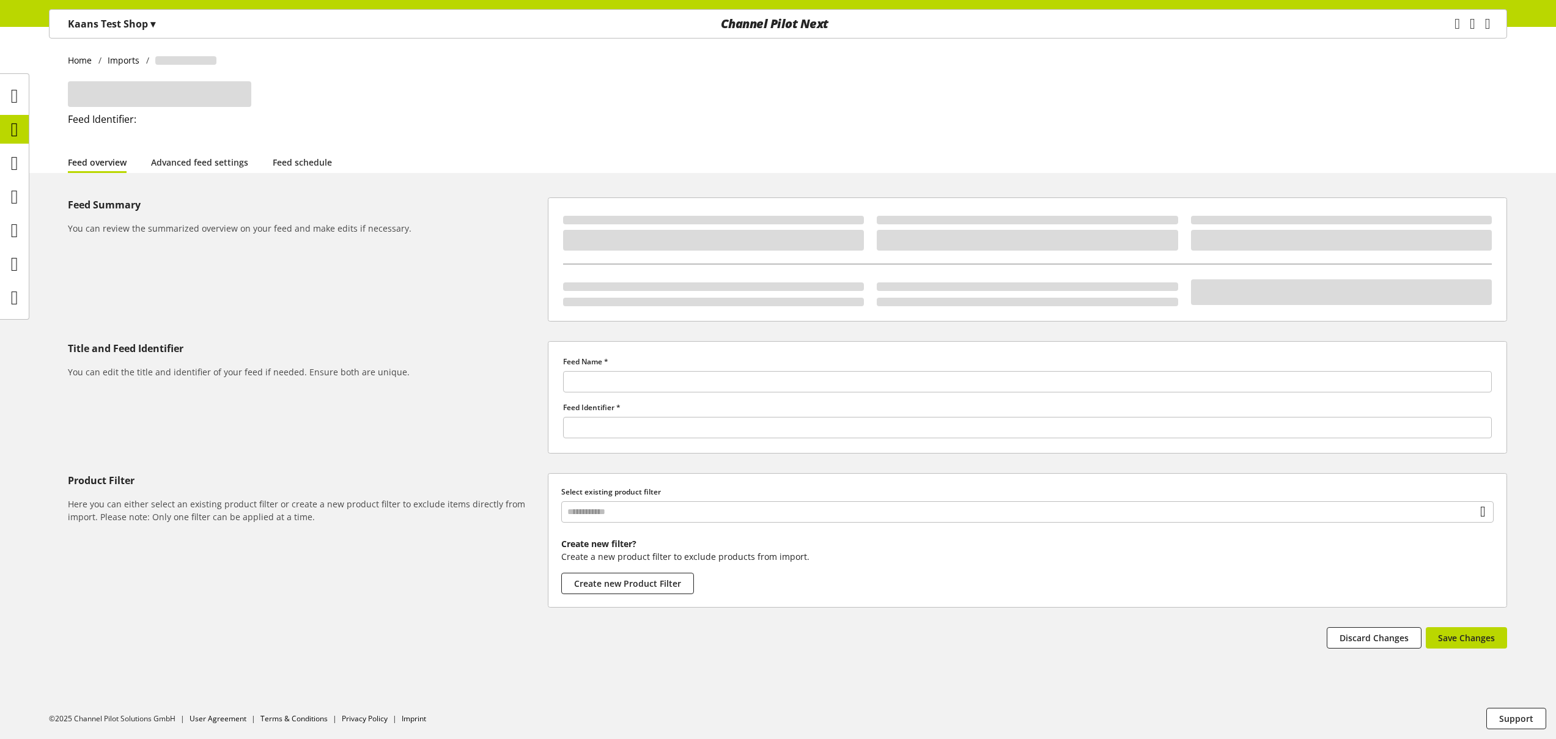
type input "******"
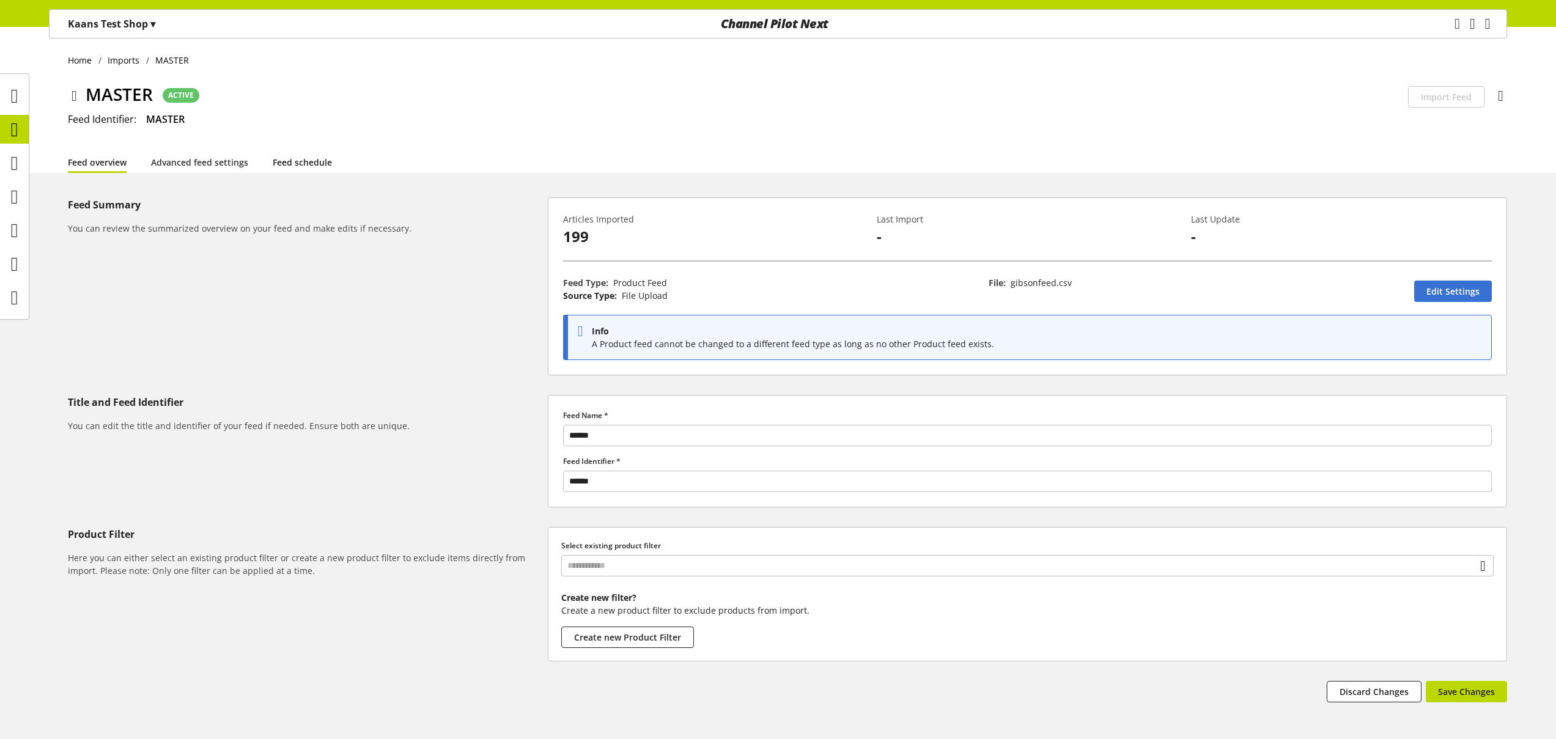
click at [291, 168] on link "Feed schedule" at bounding box center [302, 162] width 59 height 13
select select
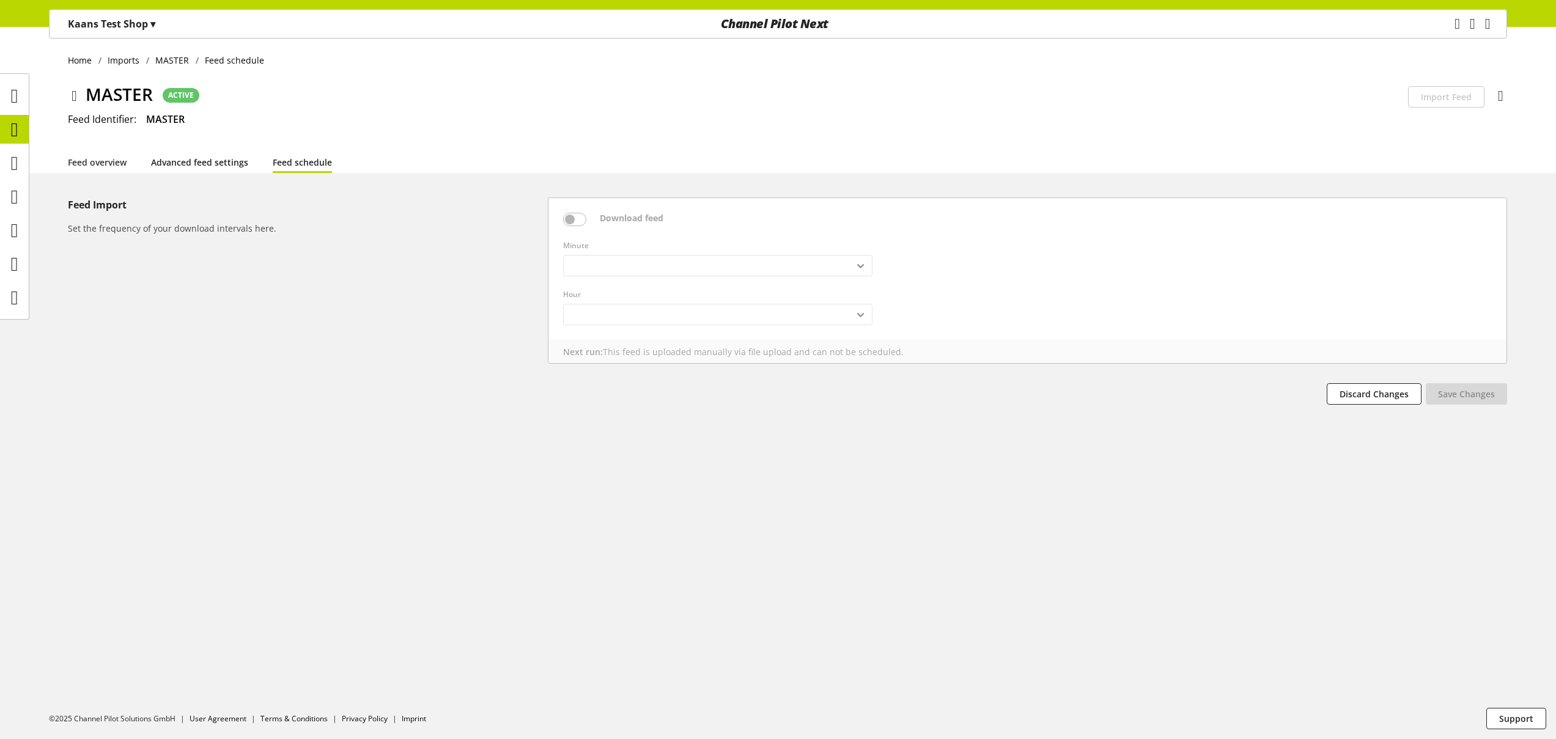
click at [236, 169] on link "Advanced feed settings" at bounding box center [199, 162] width 97 height 13
select select "********"
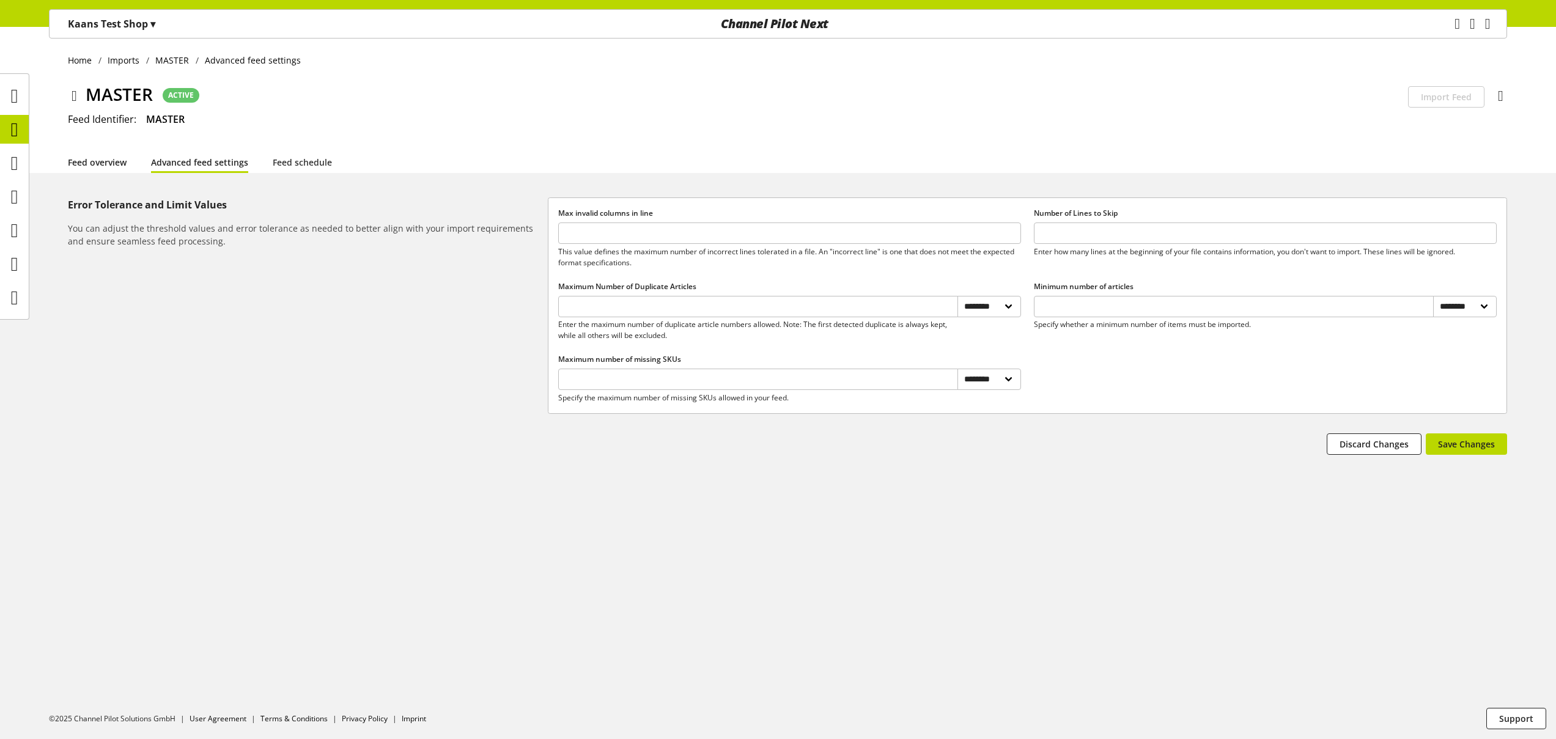
click at [117, 158] on link "Feed overview" at bounding box center [97, 162] width 59 height 13
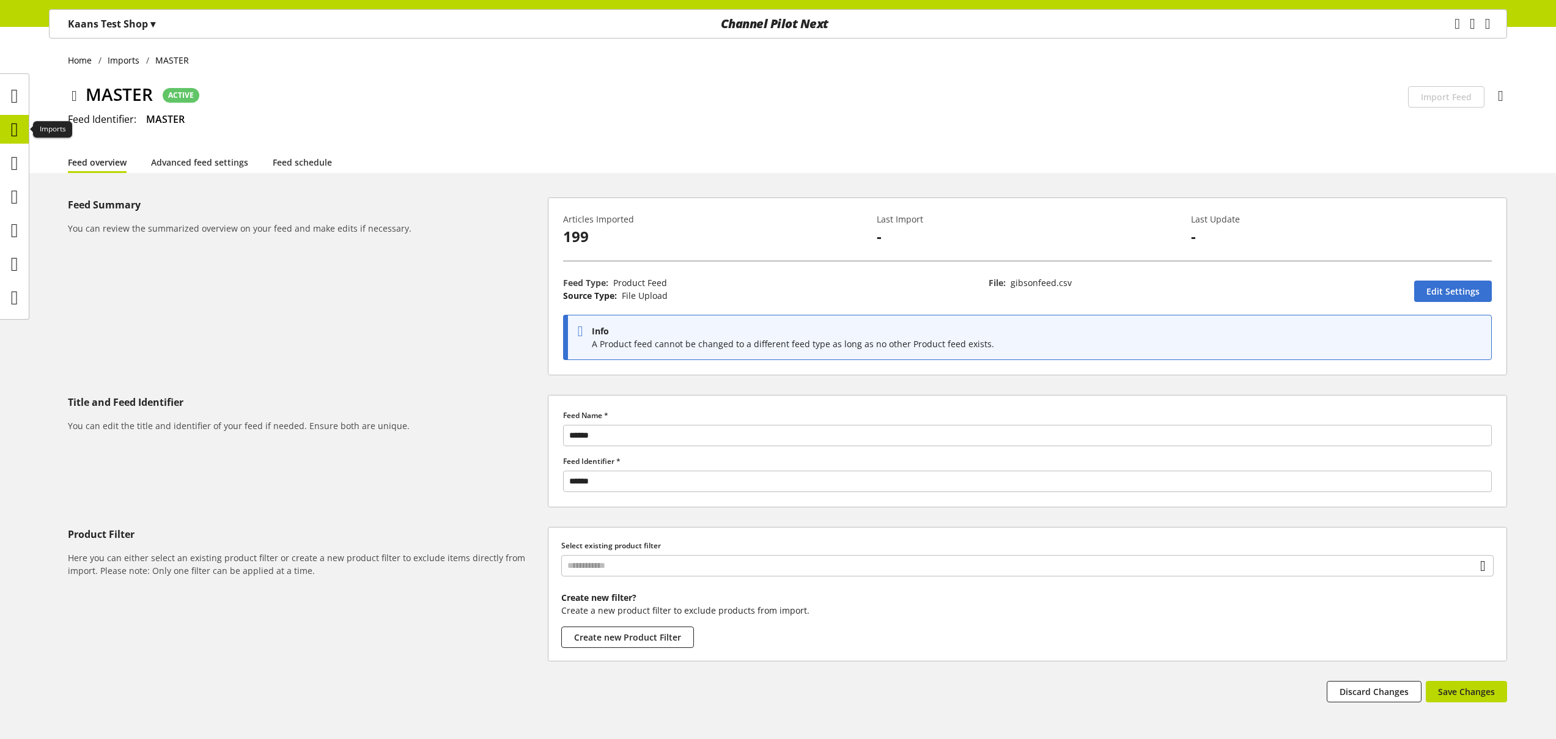
click at [12, 133] on icon at bounding box center [14, 129] width 7 height 24
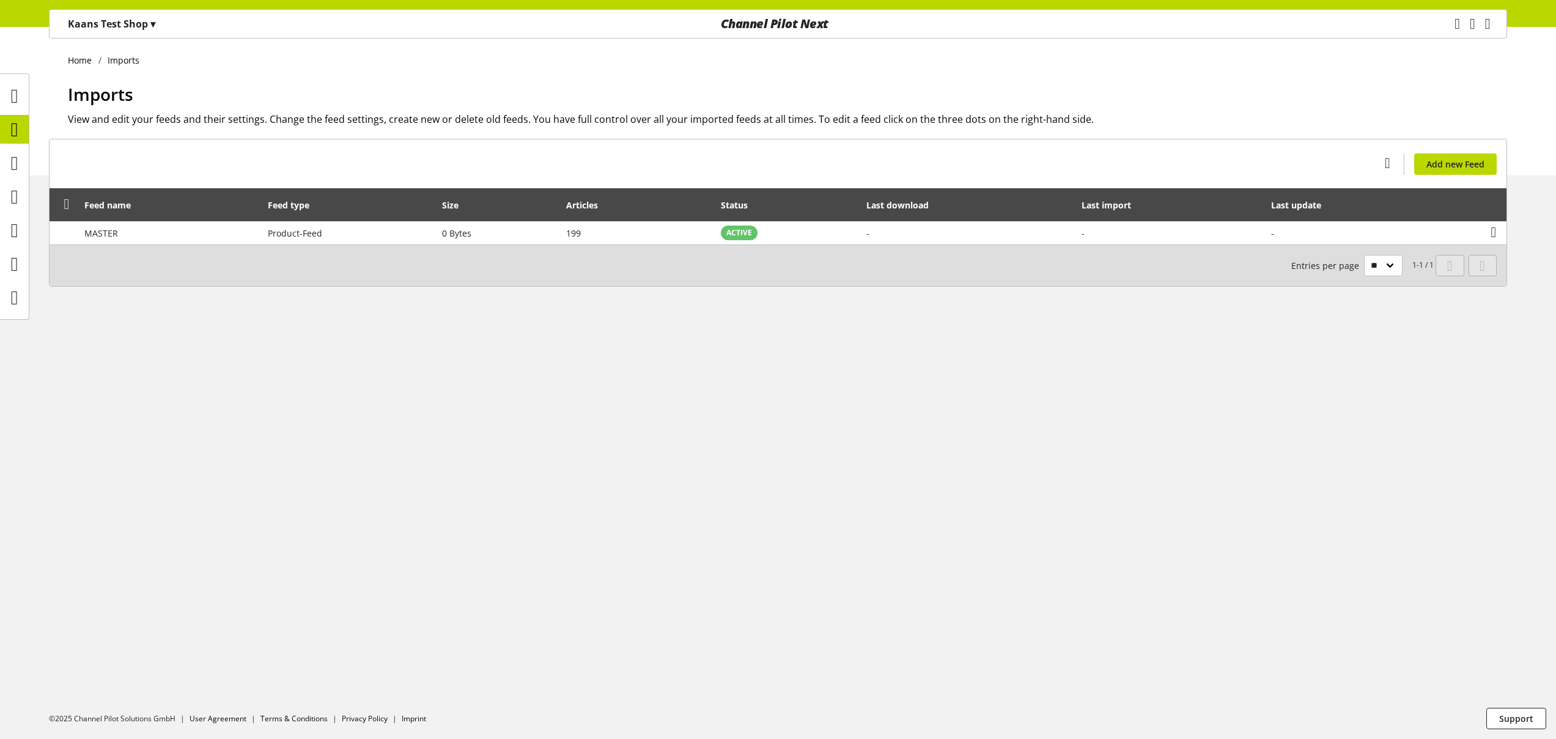
click at [124, 29] on p "Kaans Test Shop ▾" at bounding box center [111, 24] width 87 height 15
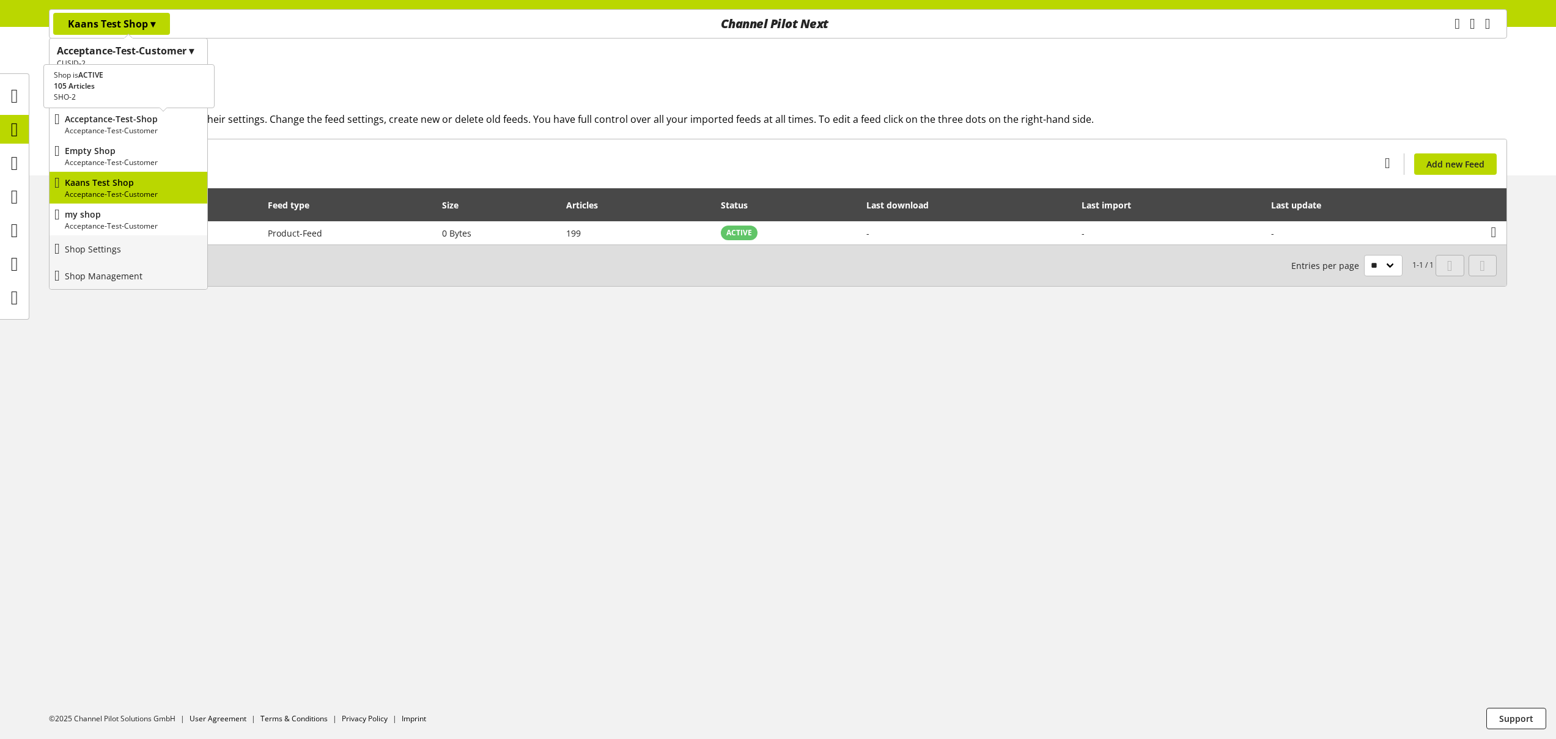
click at [136, 127] on p "Acceptance-Test-Customer" at bounding box center [134, 130] width 138 height 11
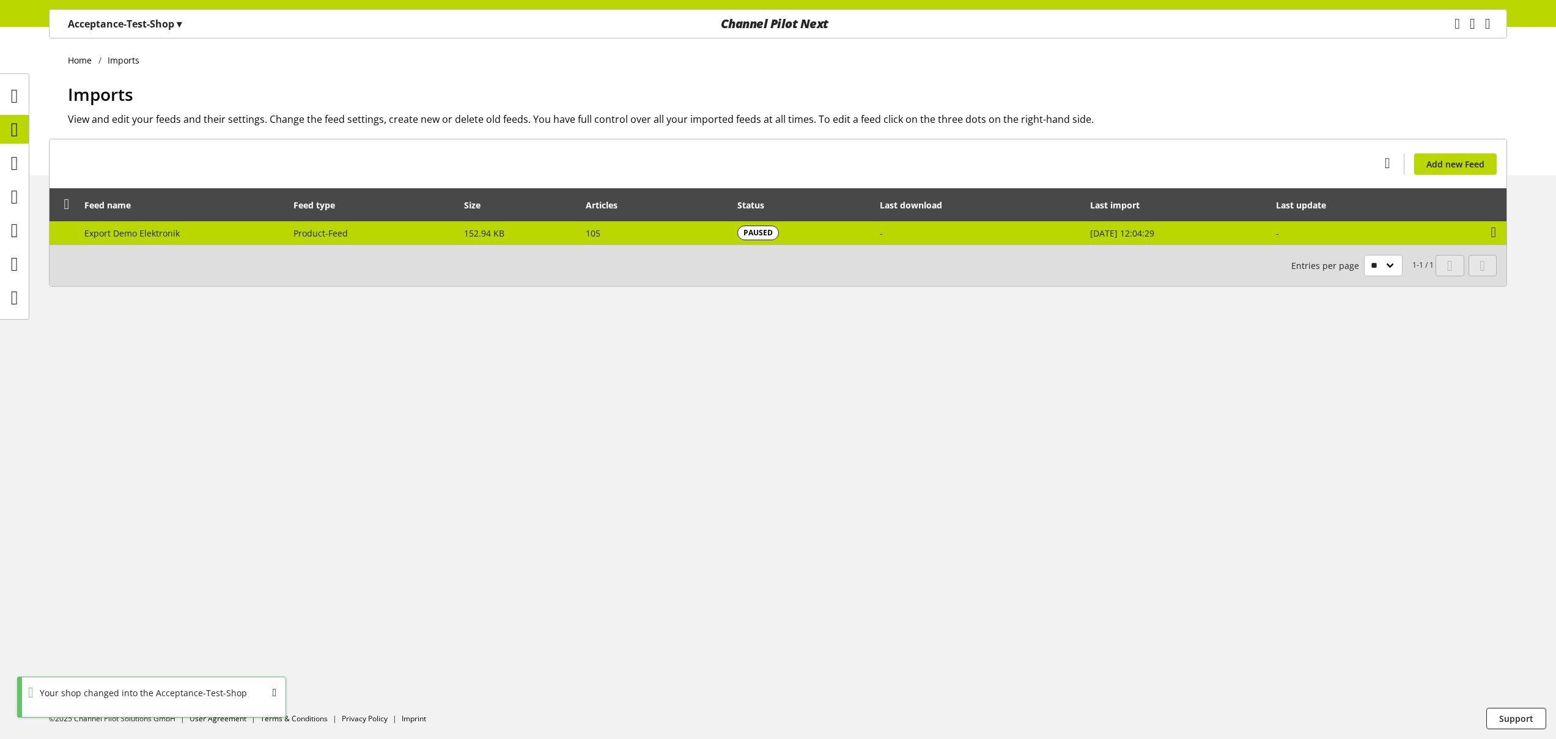
click at [264, 229] on td "Export Demo Elektronik" at bounding box center [183, 232] width 210 height 23
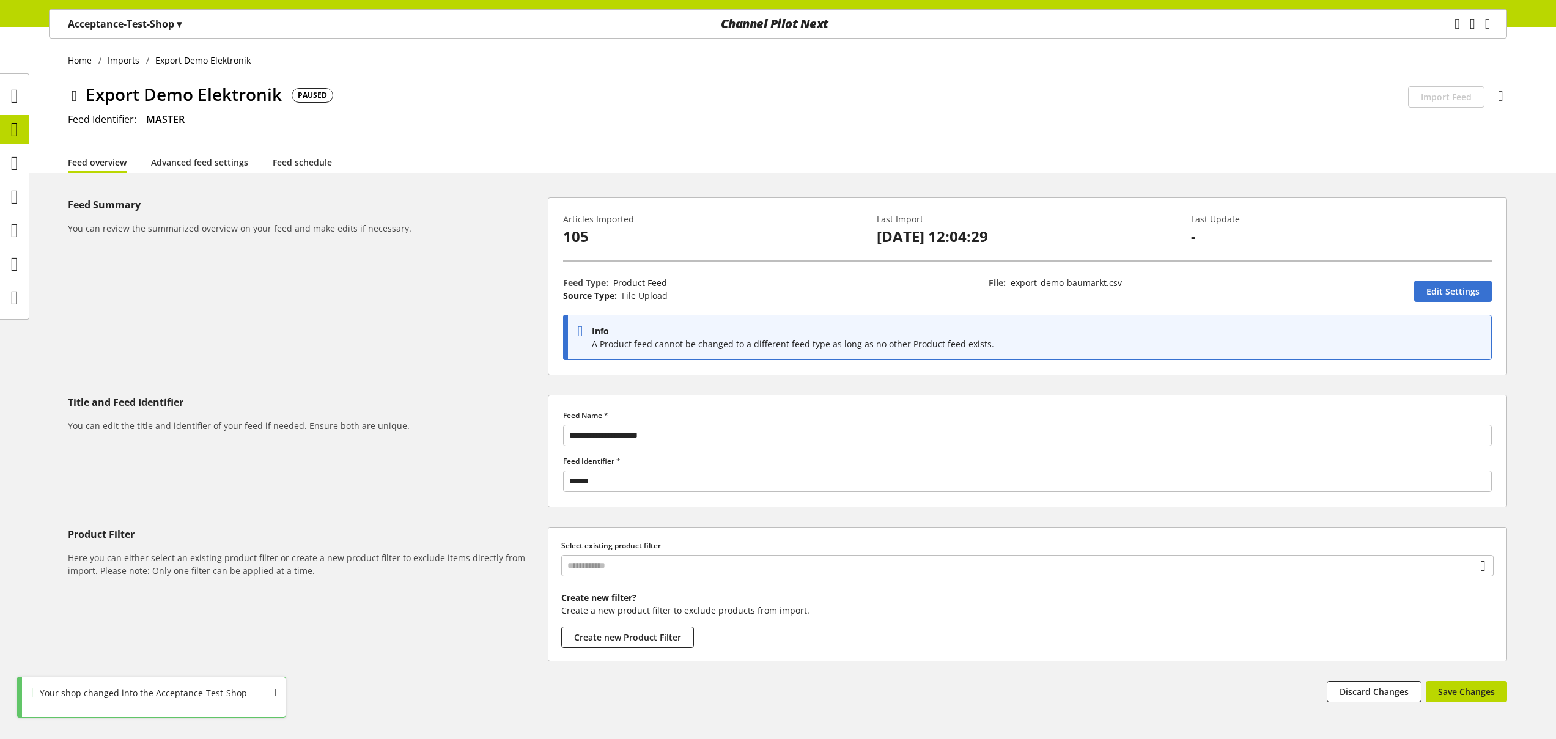
click at [72, 97] on icon at bounding box center [75, 96] width 6 height 22
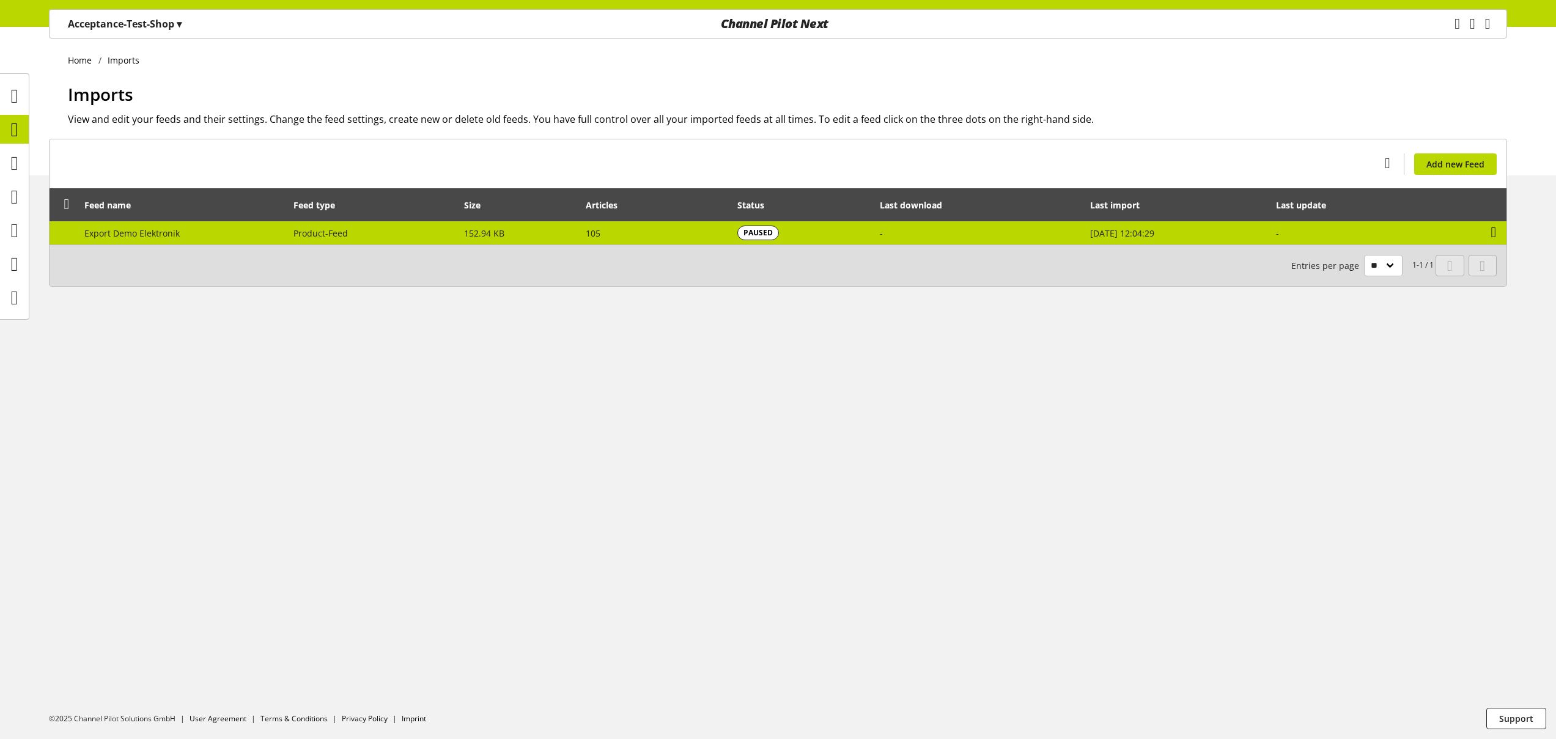
click at [1497, 235] on icon at bounding box center [1494, 232] width 6 height 22
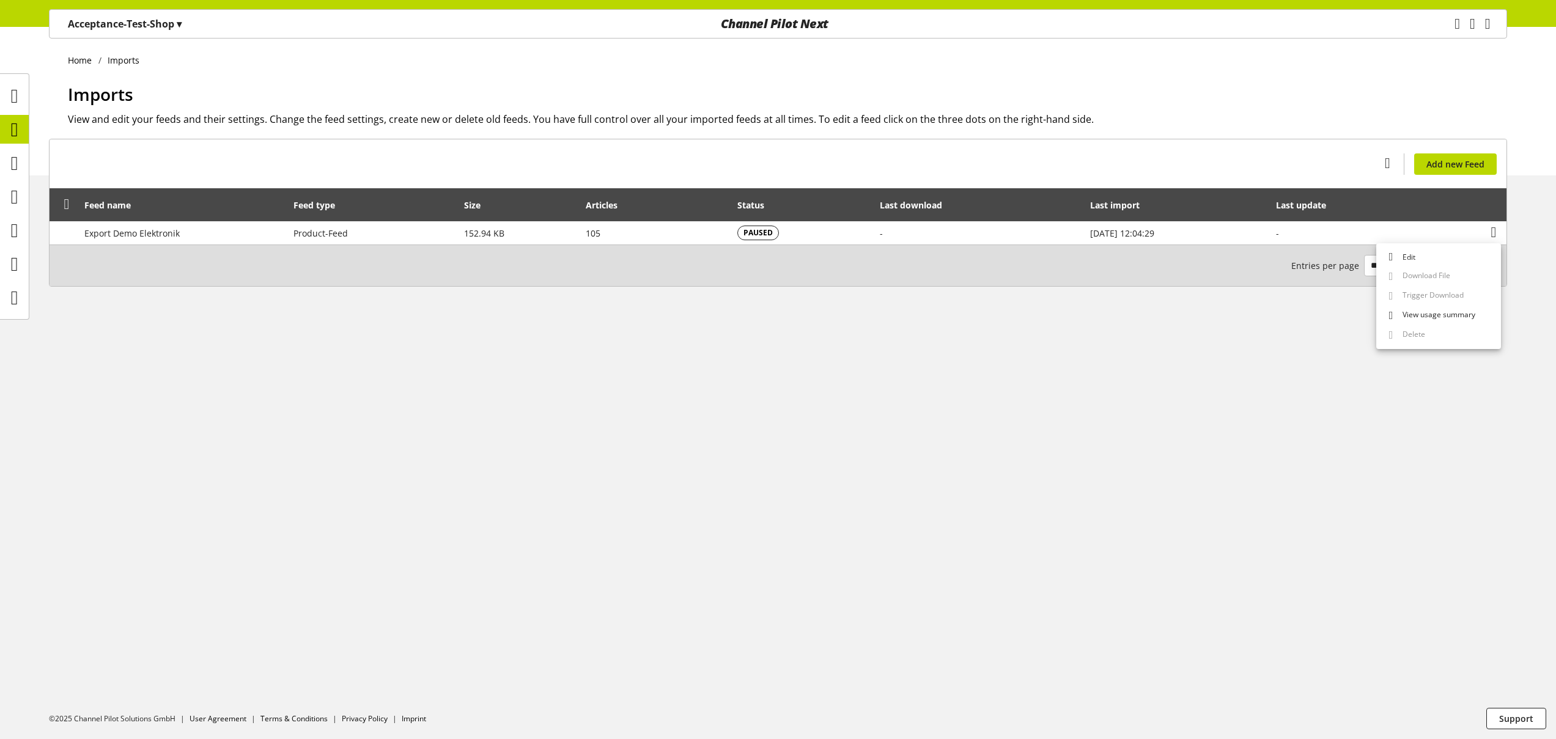
drag, startPoint x: 1337, startPoint y: 178, endPoint x: 1375, endPoint y: 172, distance: 39.0
click at [1337, 177] on div "You don't have permission to create an import feed. Add new Feed" at bounding box center [778, 163] width 1457 height 49
click at [1385, 163] on icon at bounding box center [1388, 163] width 6 height 22
click at [1195, 310] on div "You don't have permission to create an import feed. Add new Feed Feed name Feed…" at bounding box center [778, 227] width 1556 height 177
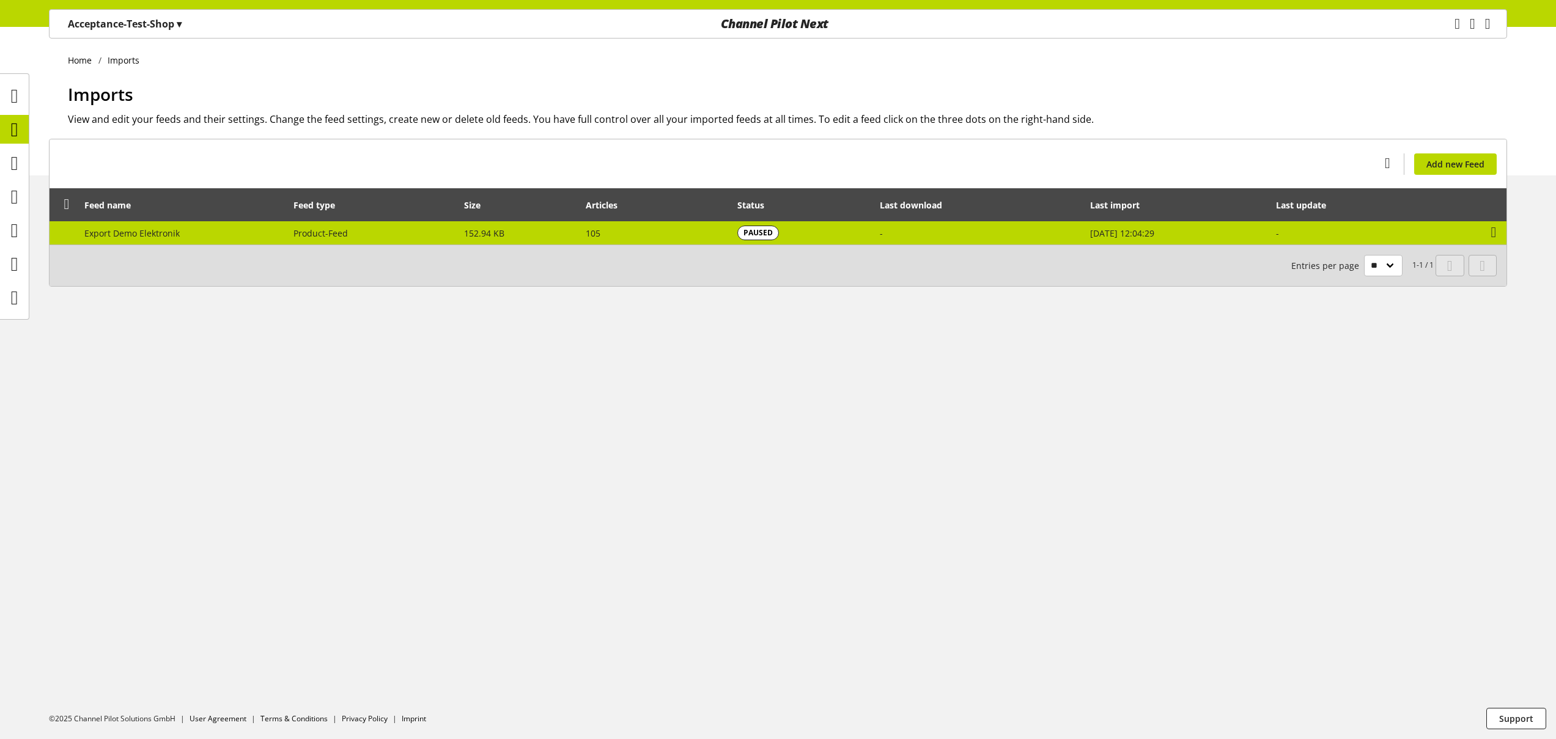
click at [790, 233] on td "PAUSED" at bounding box center [802, 232] width 142 height 23
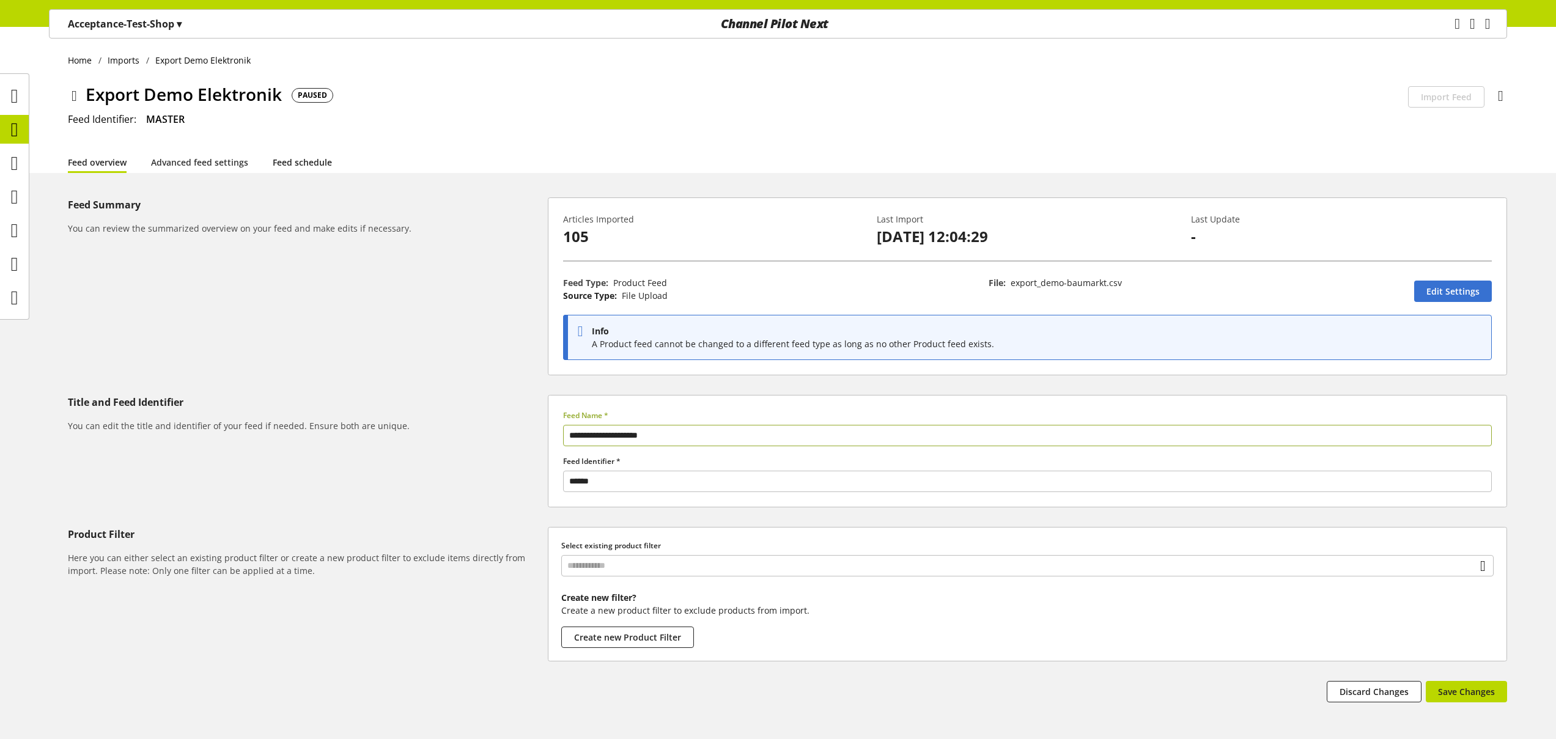
click at [314, 168] on link "Feed schedule" at bounding box center [302, 162] width 59 height 13
select select
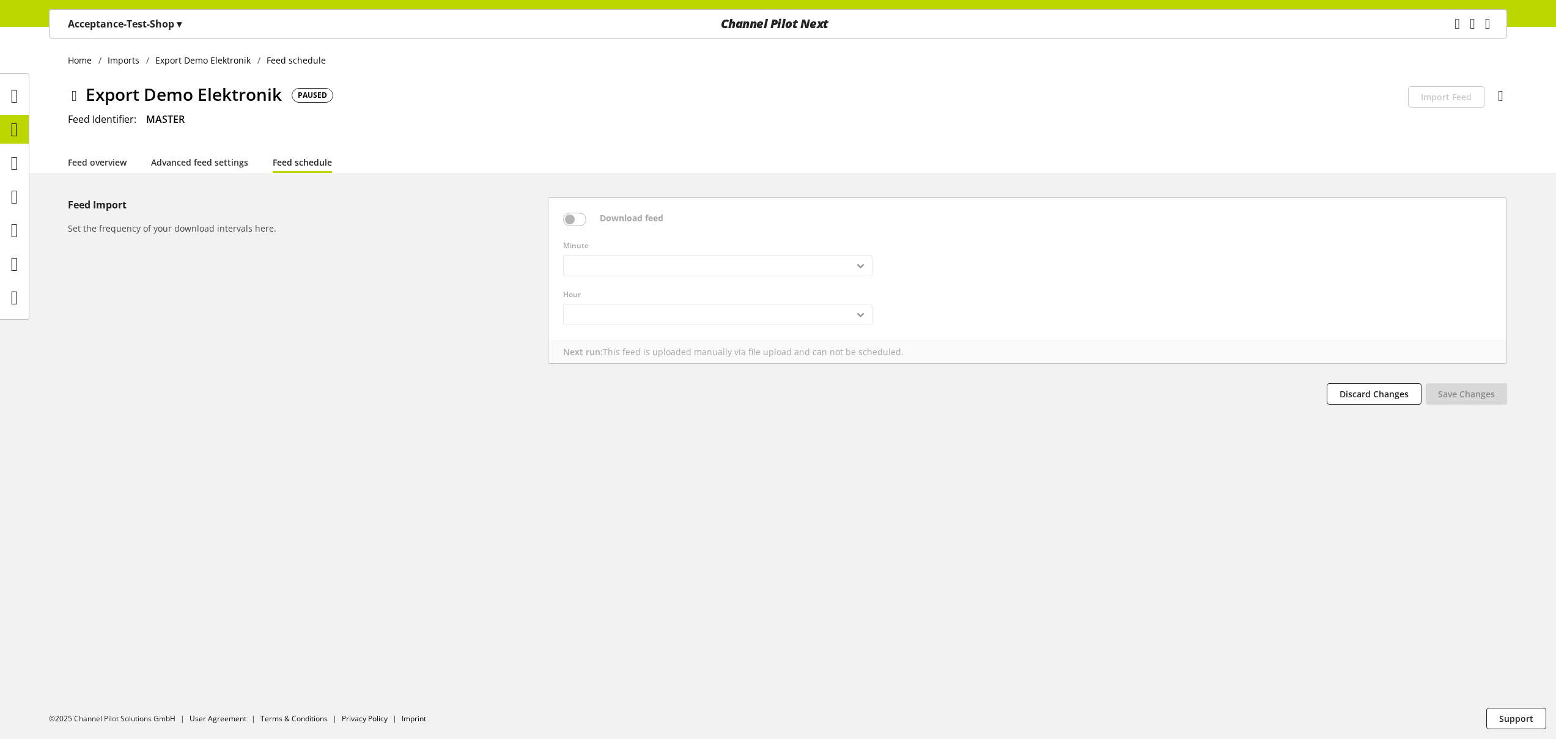
click at [578, 219] on div "**********" at bounding box center [1027, 269] width 958 height 142
click at [586, 216] on div "**********" at bounding box center [1027, 269] width 958 height 142
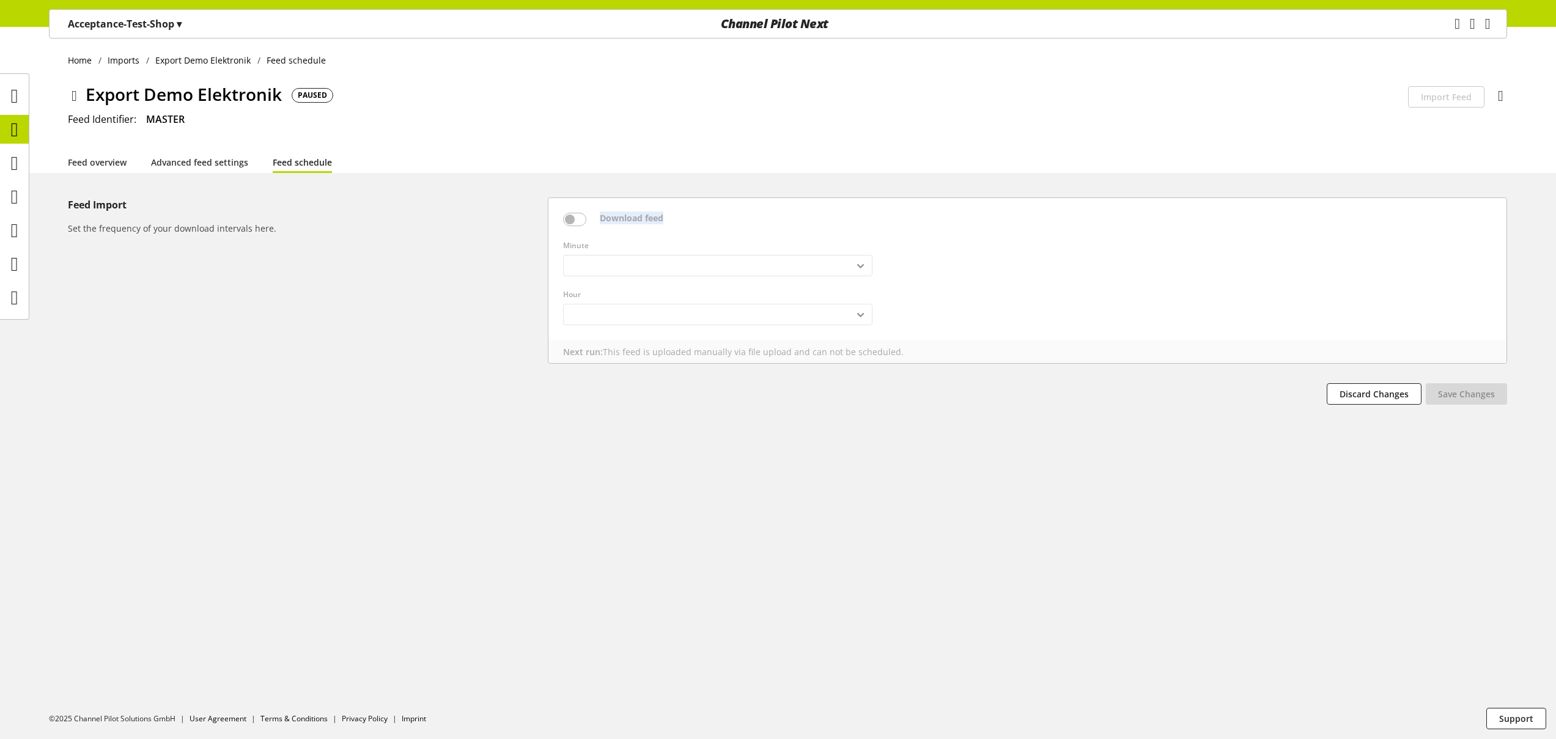
click at [586, 215] on div "**********" at bounding box center [1027, 269] width 958 height 142
click at [228, 160] on link "Advanced feed settings" at bounding box center [199, 162] width 97 height 13
select select "********"
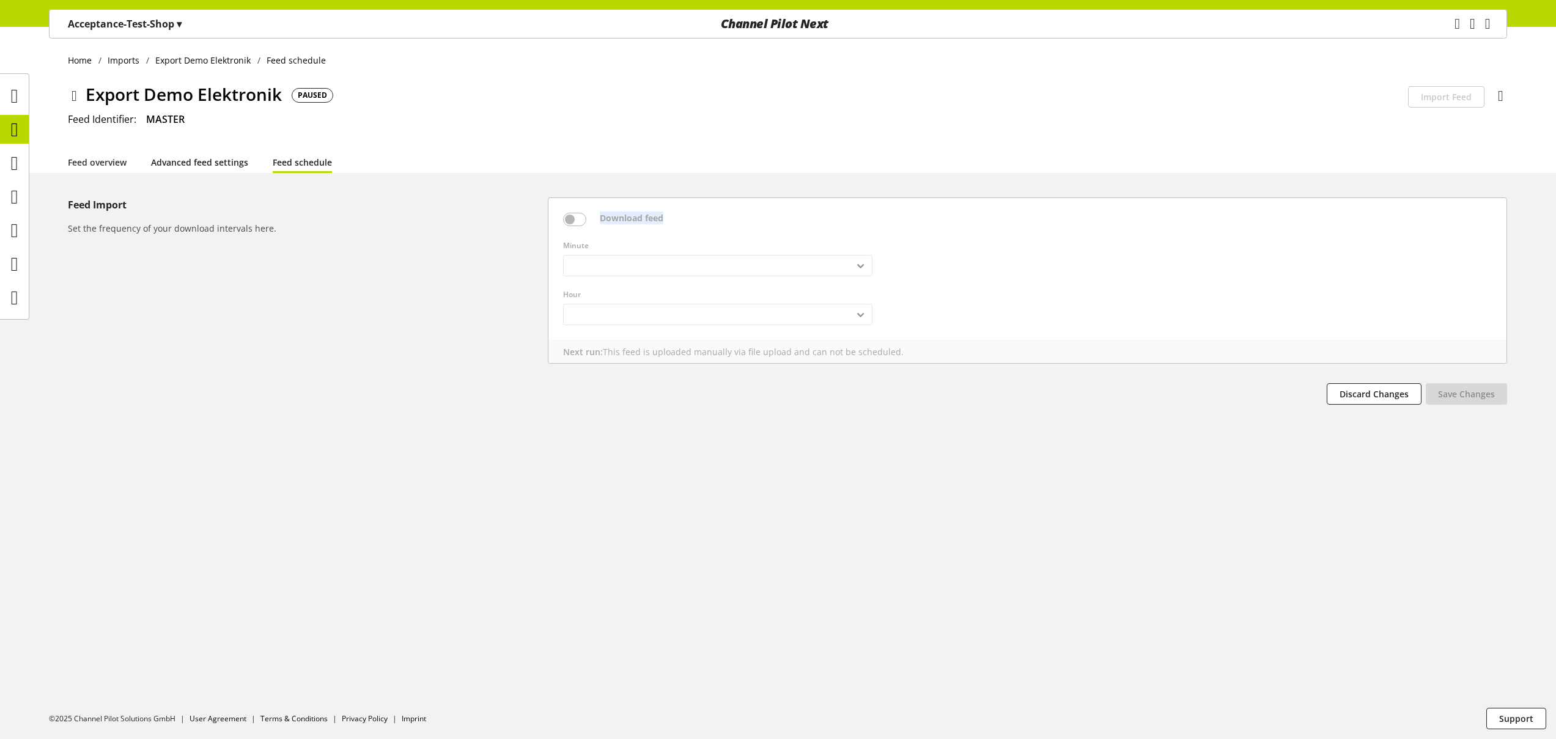
select select "********"
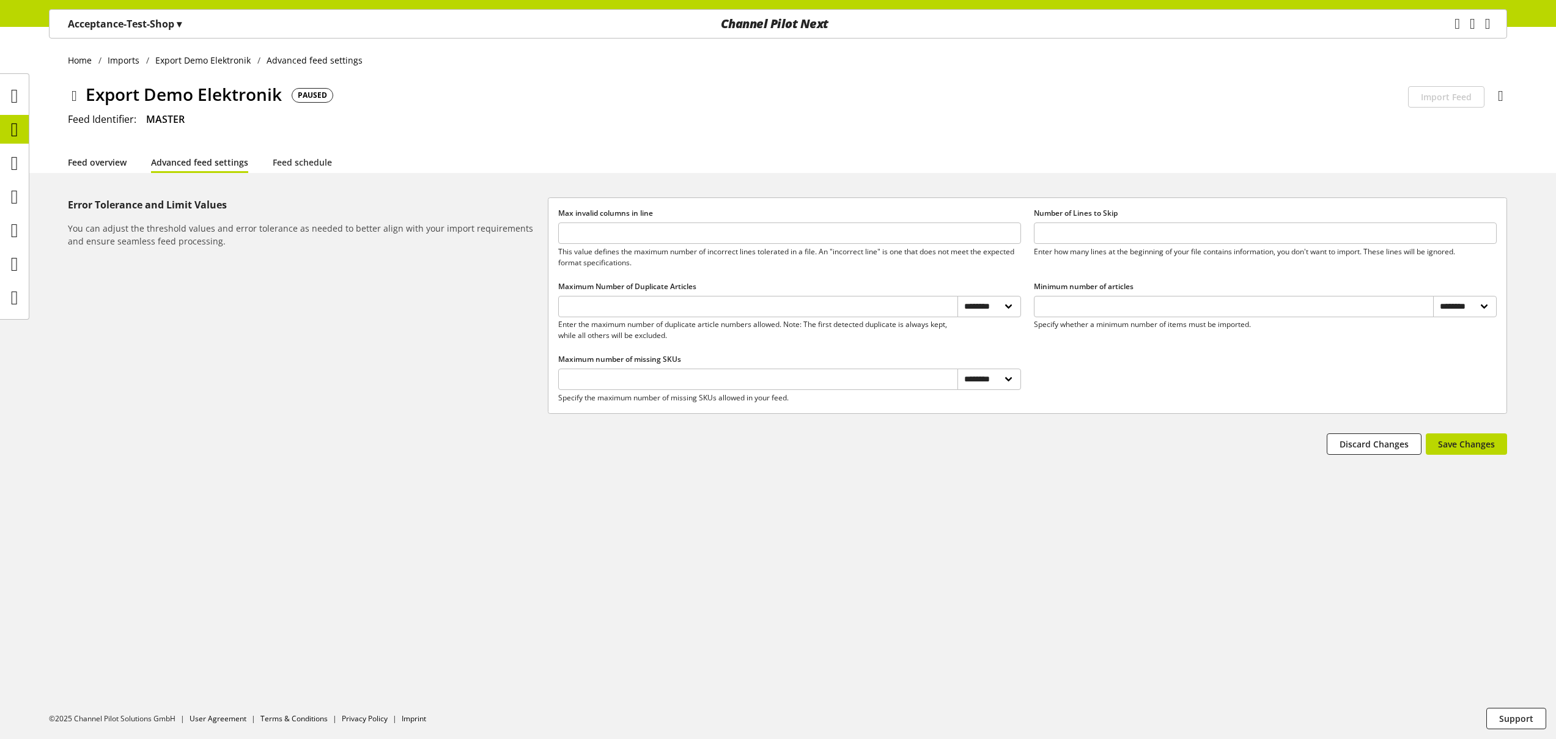
click at [112, 169] on link "Feed overview" at bounding box center [97, 162] width 59 height 13
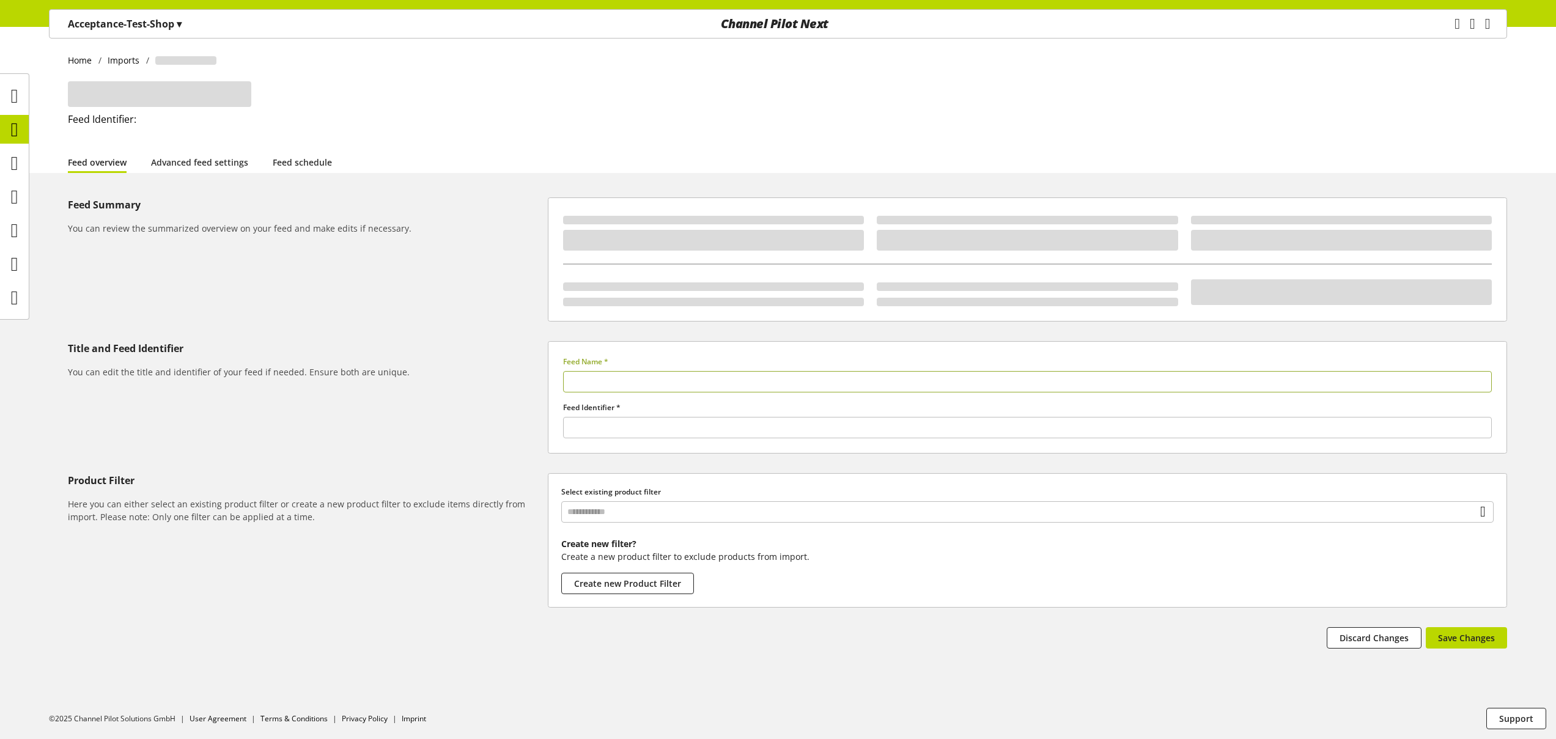
type input "**********"
type input "******"
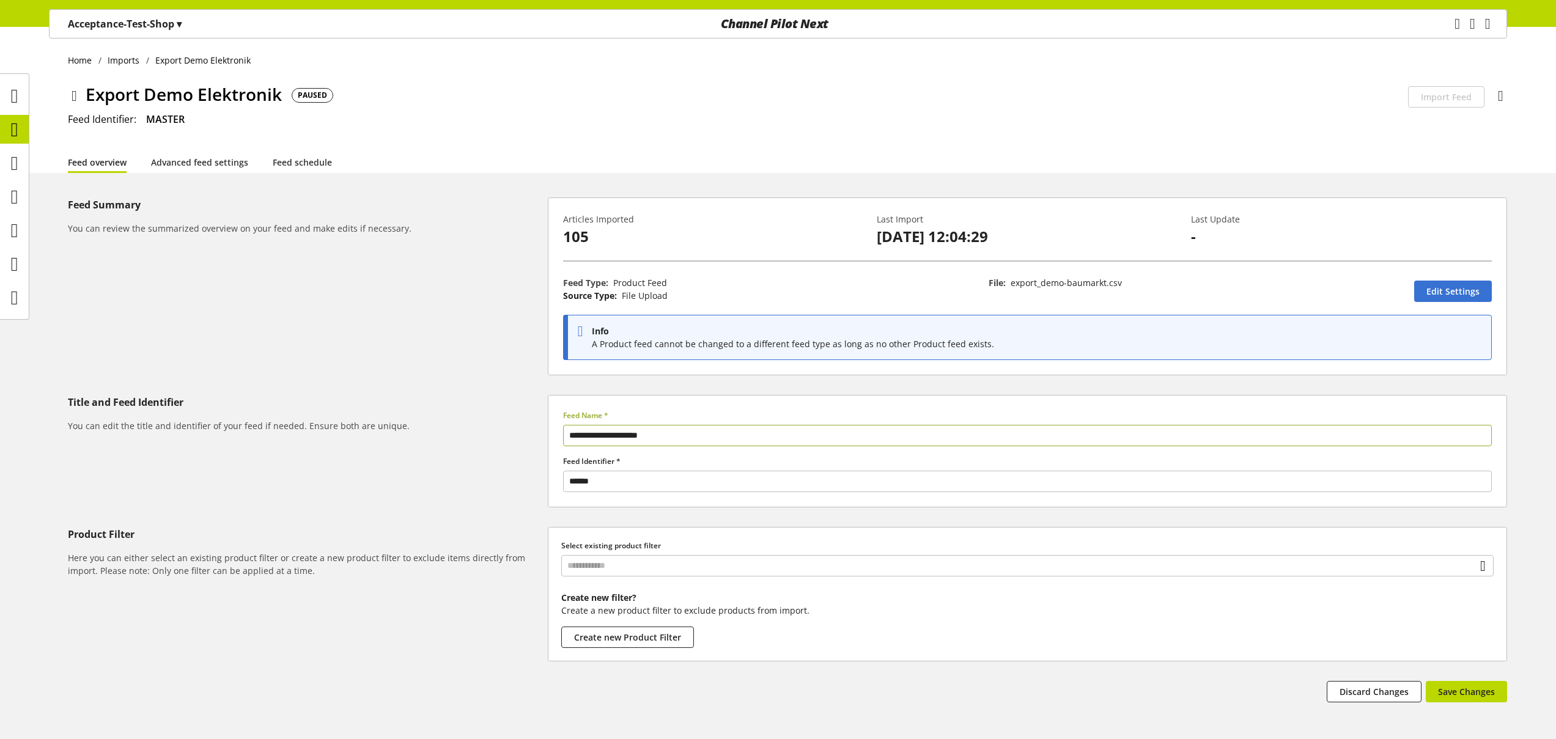
click at [75, 100] on icon at bounding box center [75, 96] width 6 height 22
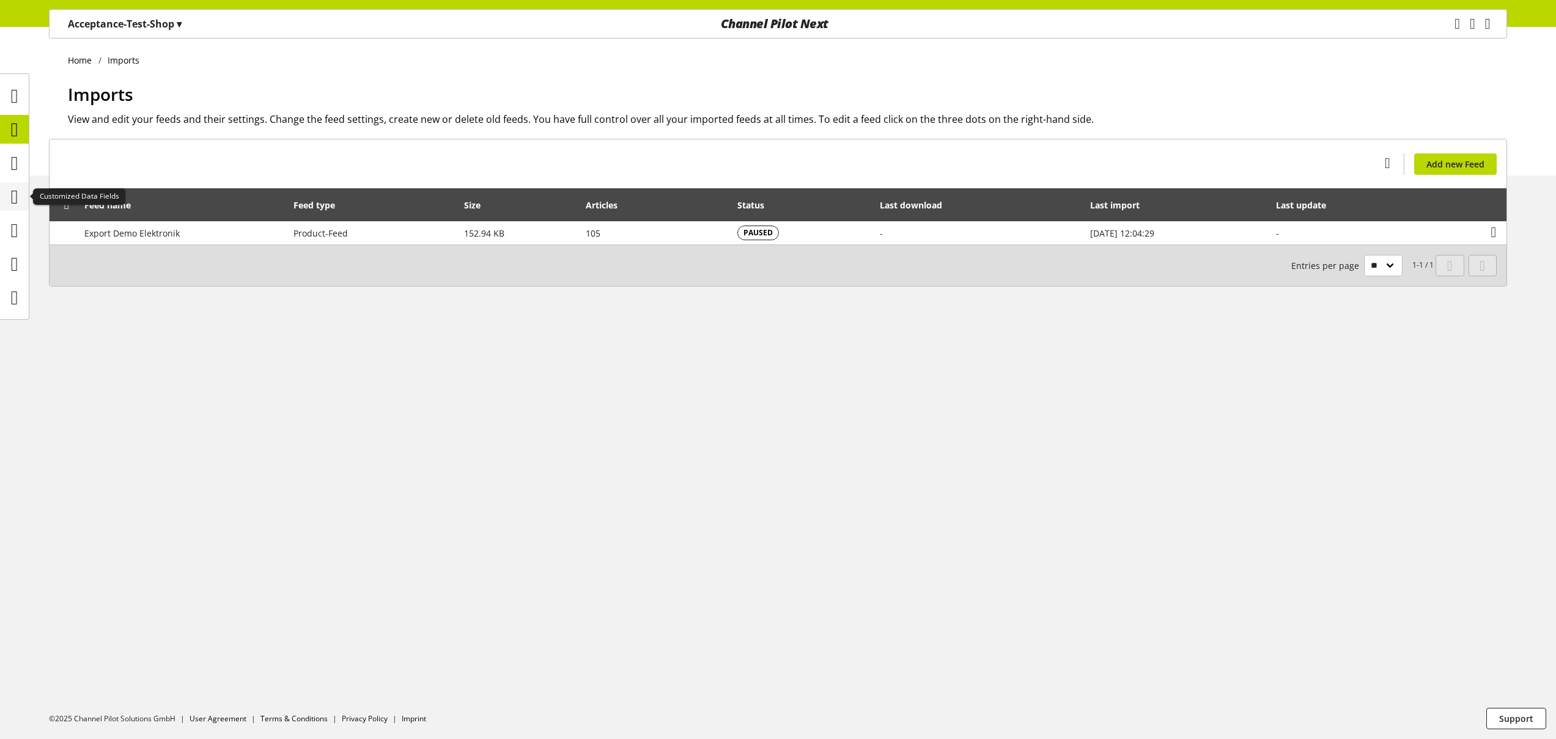
click at [15, 197] on icon at bounding box center [14, 197] width 7 height 24
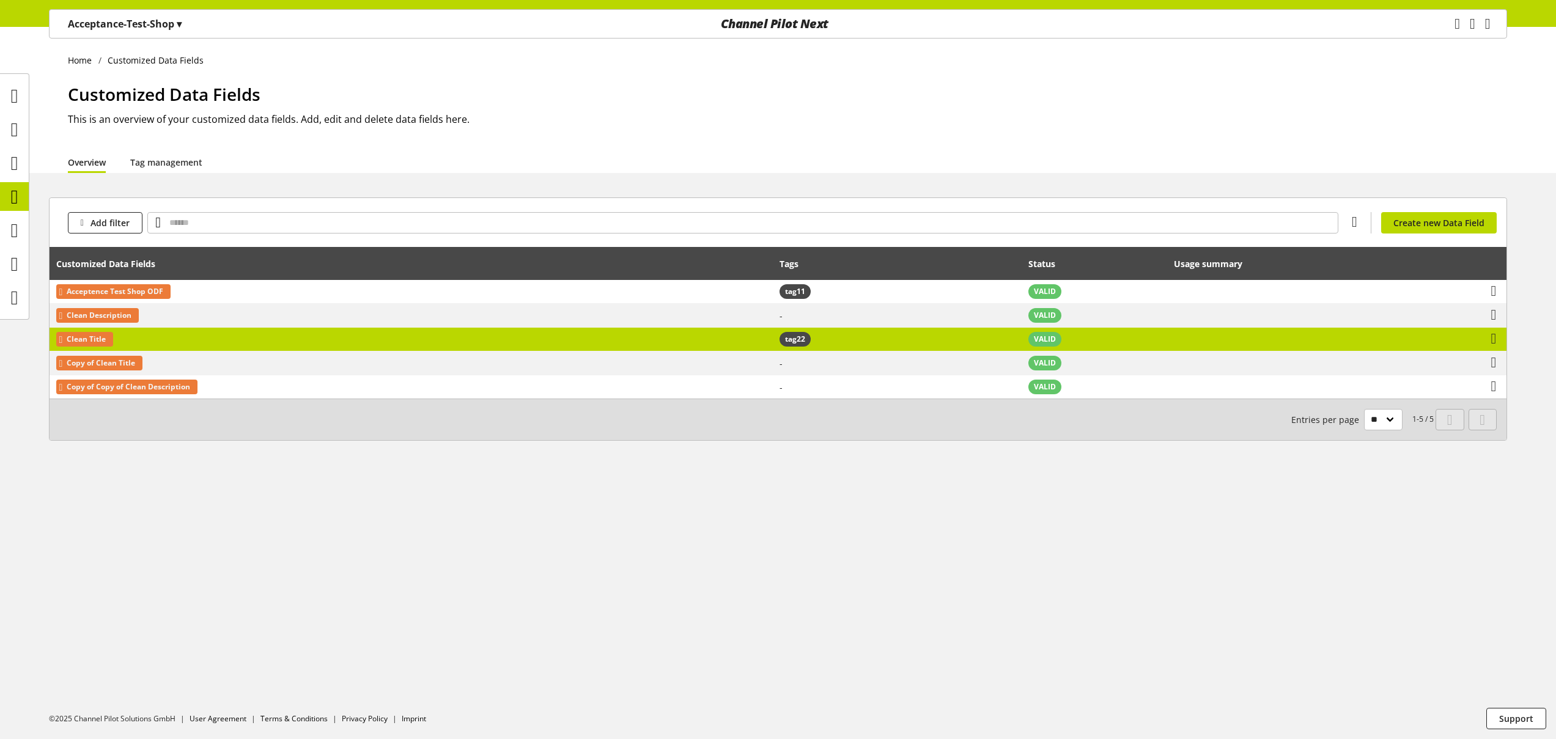
click at [185, 347] on td "Clean Title" at bounding box center [411, 340] width 723 height 24
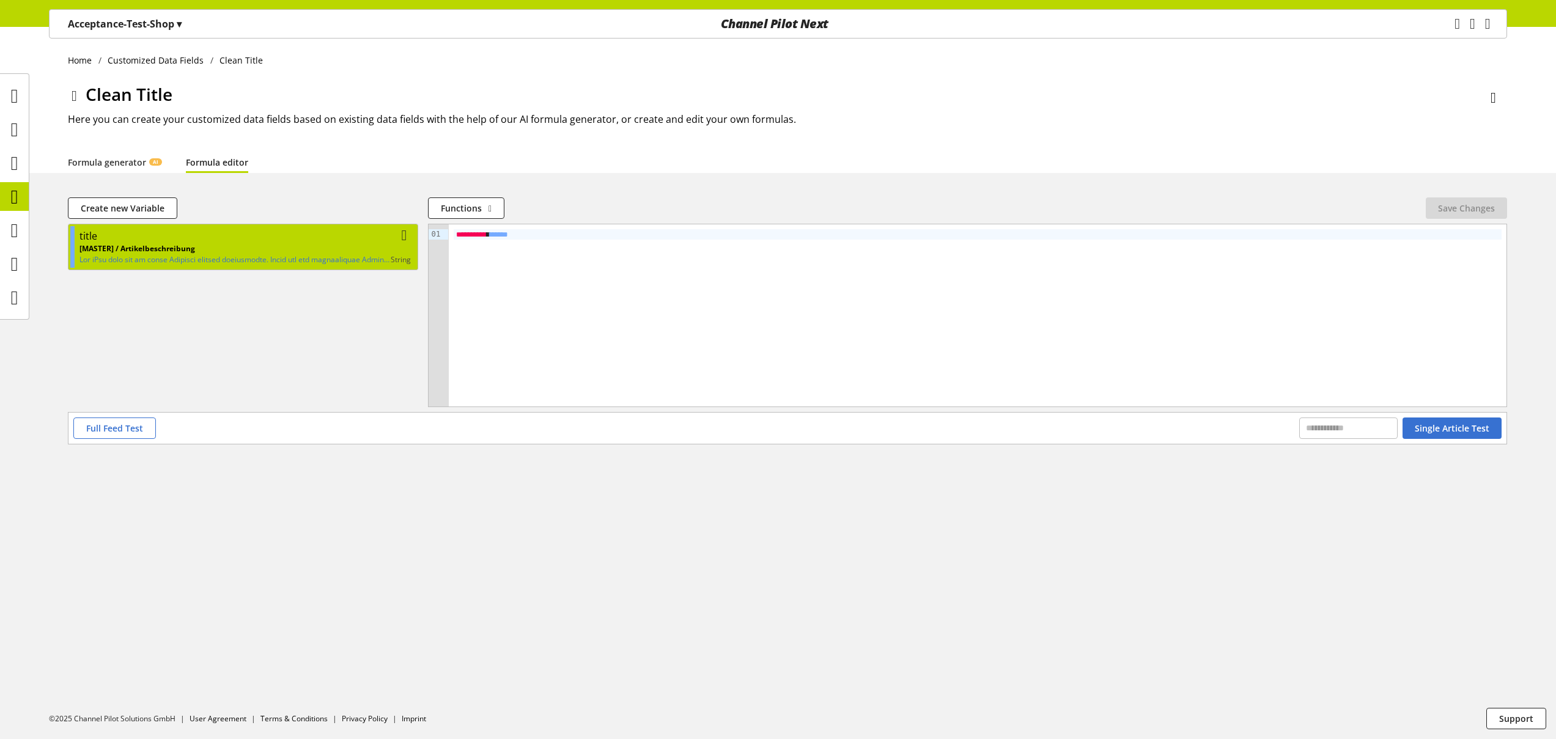
click at [278, 254] on p "[MASTER] / Artikelbeschreibung" at bounding box center [234, 248] width 311 height 11
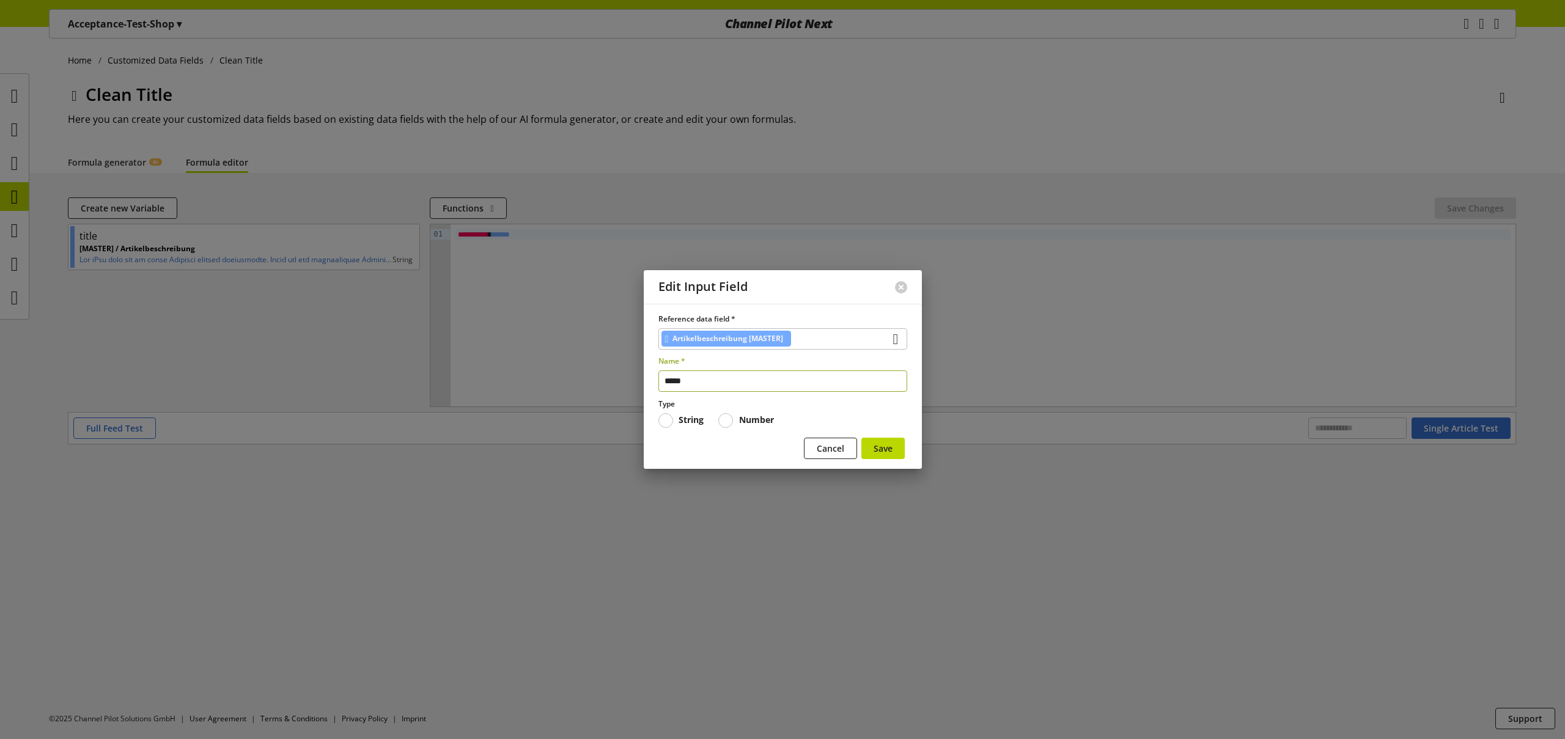
click at [681, 382] on input "*****" at bounding box center [783, 381] width 249 height 21
click at [830, 339] on div "Artikelbeschreibung [MASTER]" at bounding box center [783, 338] width 249 height 21
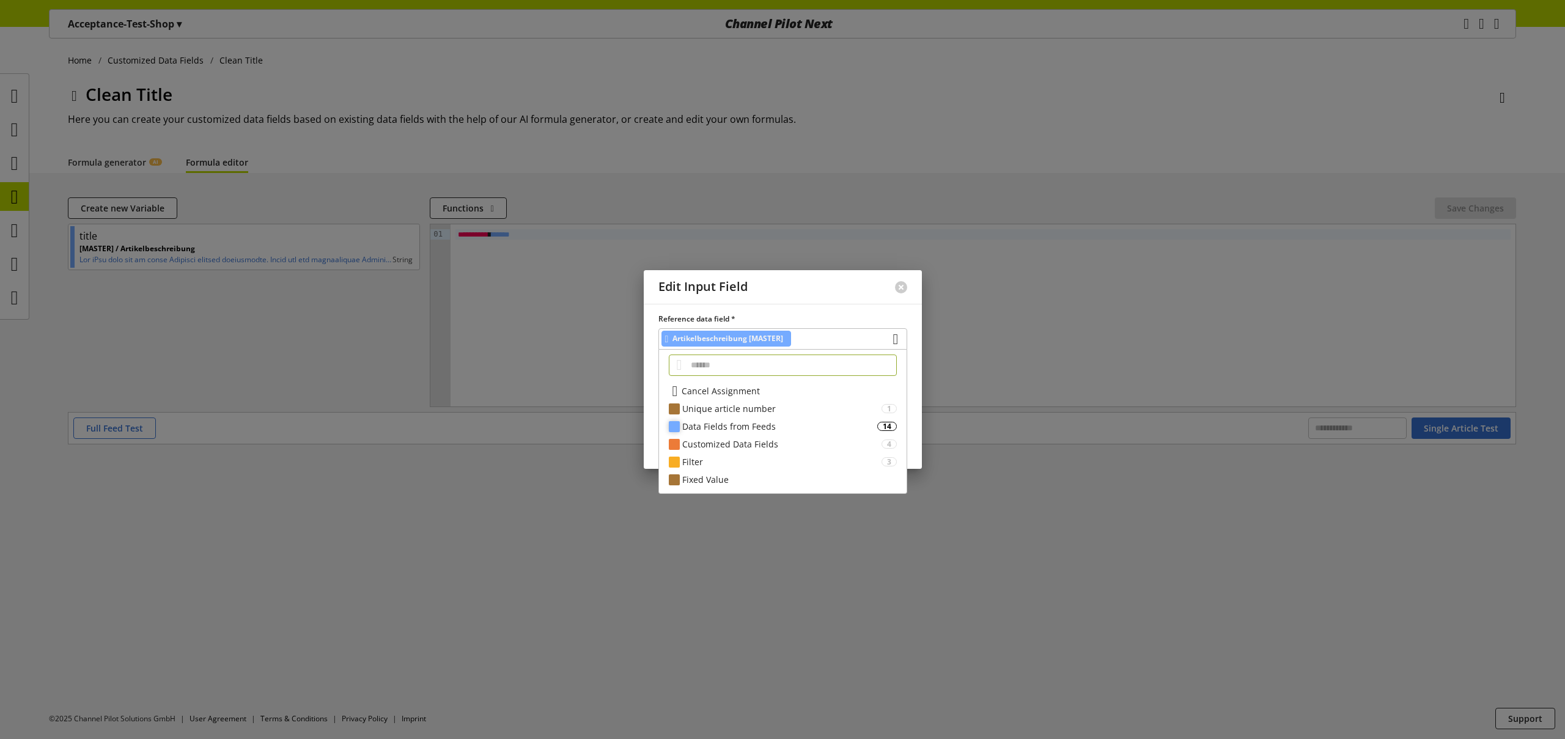
click at [833, 427] on div "Data Fields from Feeds" at bounding box center [779, 426] width 195 height 13
drag, startPoint x: 534, startPoint y: 522, endPoint x: 530, endPoint y: 481, distance: 40.6
click at [535, 522] on div at bounding box center [782, 369] width 1565 height 739
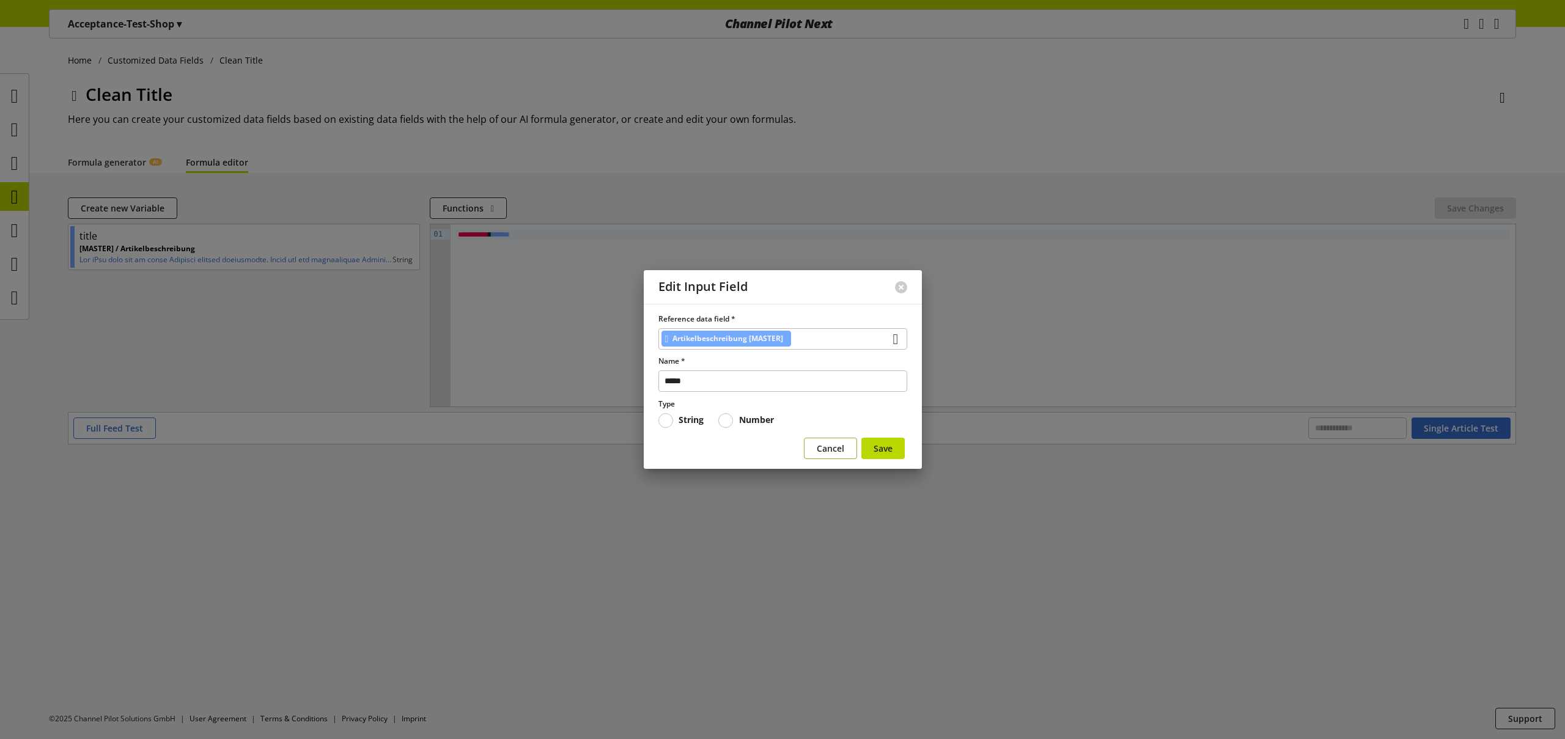
click at [835, 457] on button "Cancel" at bounding box center [830, 448] width 53 height 21
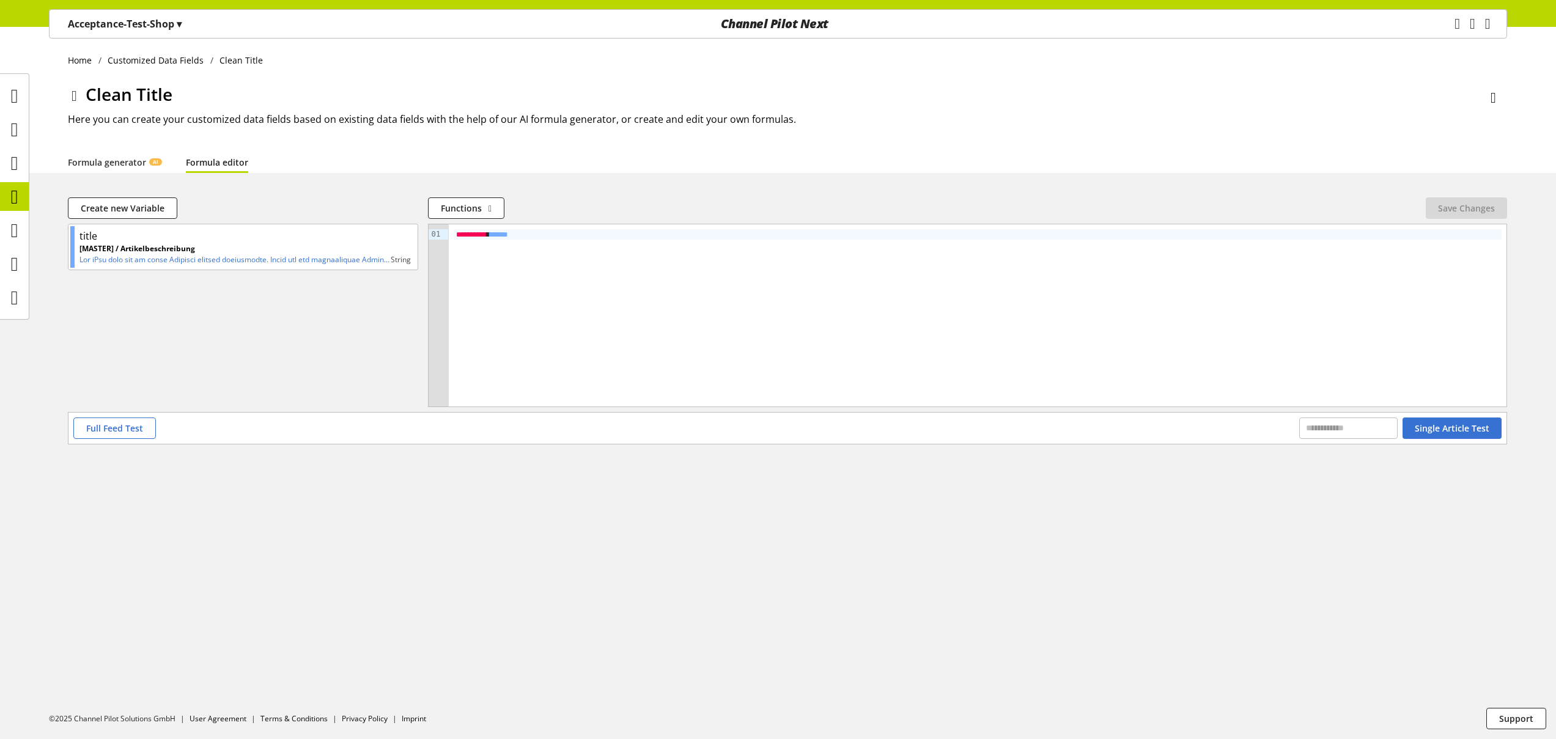
click at [100, 27] on p "Acceptance-Test-Shop ▾" at bounding box center [125, 24] width 114 height 15
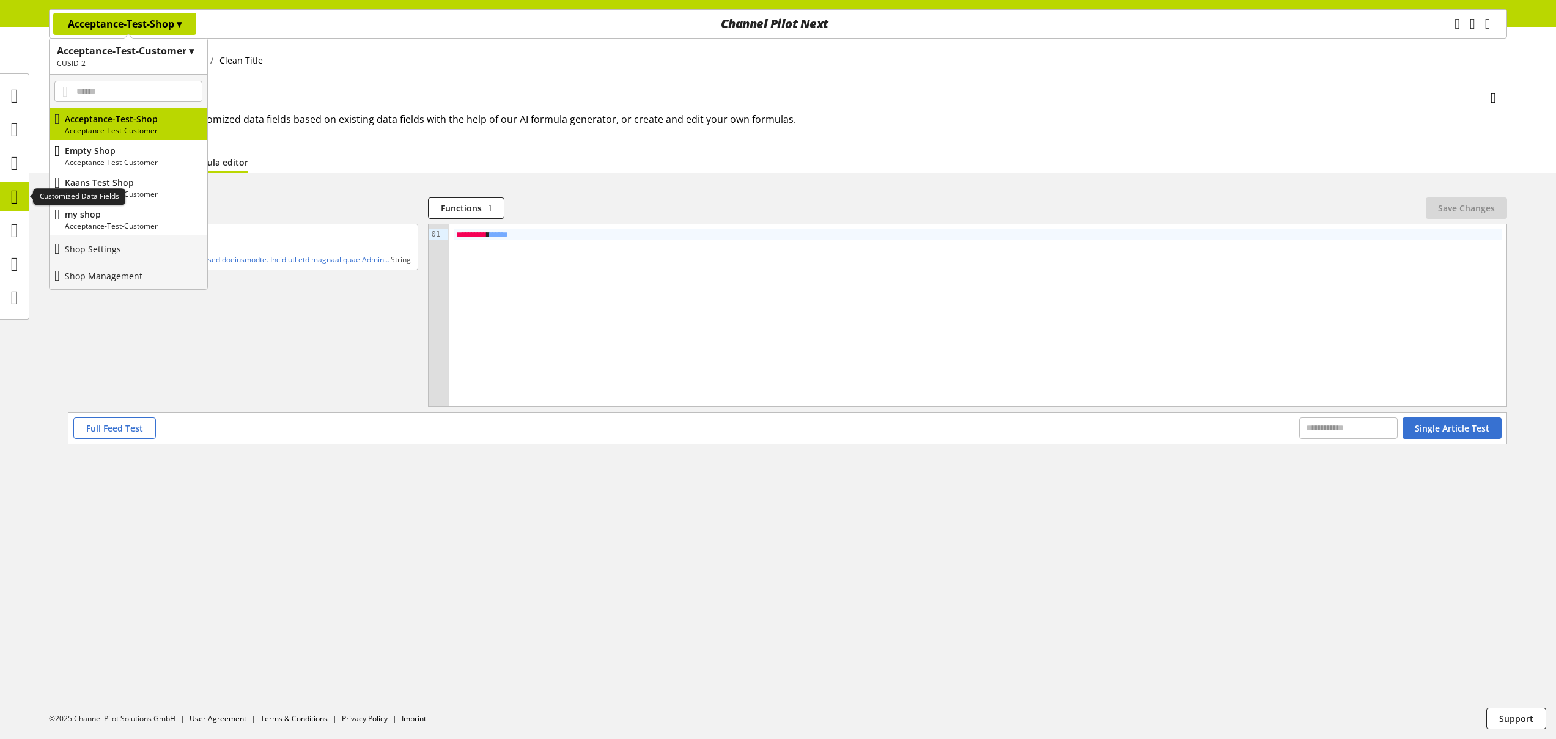
drag, startPoint x: 12, startPoint y: 193, endPoint x: 53, endPoint y: 149, distance: 60.1
click at [12, 193] on icon at bounding box center [14, 197] width 7 height 24
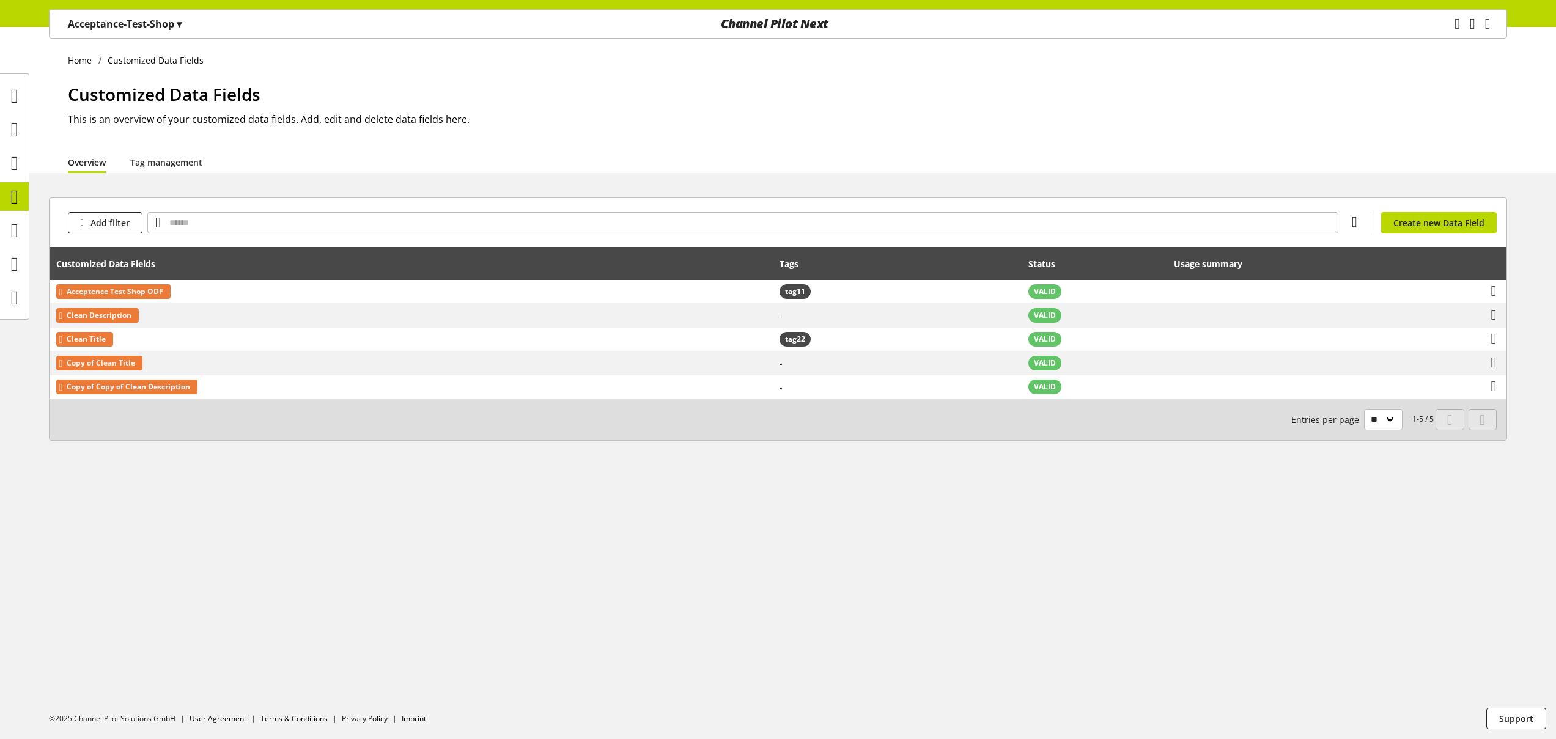
click at [113, 21] on p "Acceptance-Test-Shop ▾" at bounding box center [125, 24] width 114 height 15
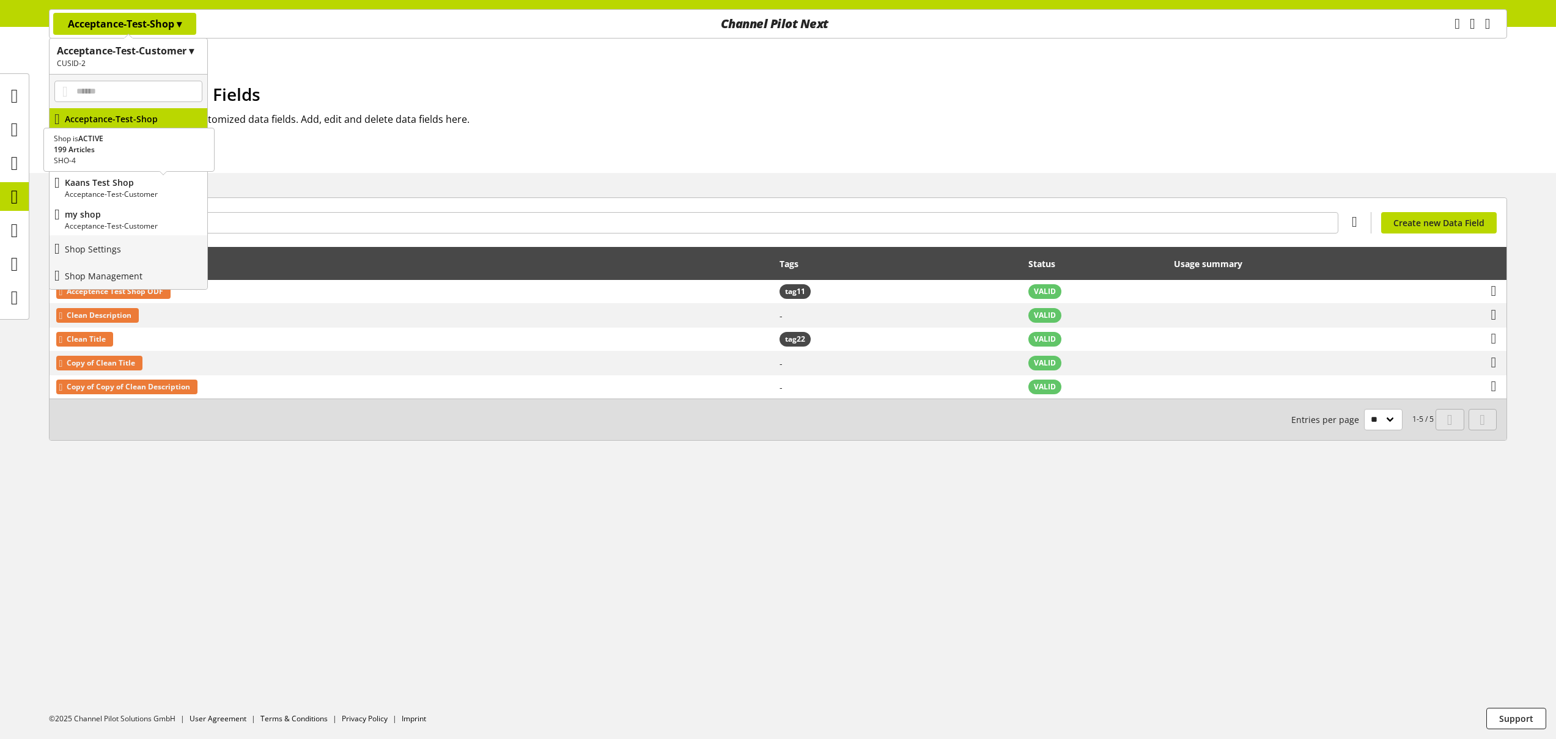
click at [127, 177] on p "Kaans Test Shop" at bounding box center [134, 182] width 138 height 13
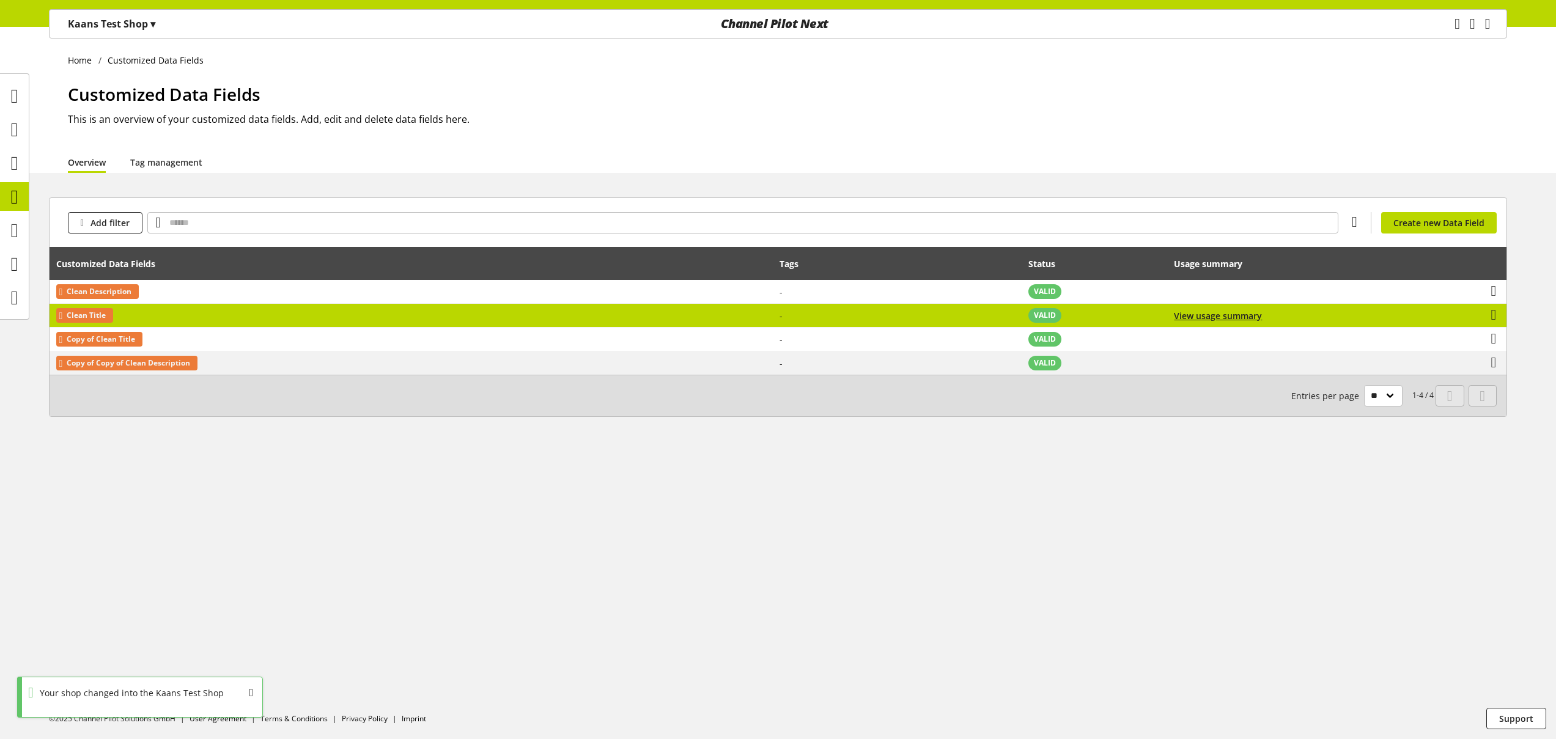
click at [207, 321] on td "Clean Title" at bounding box center [411, 316] width 723 height 24
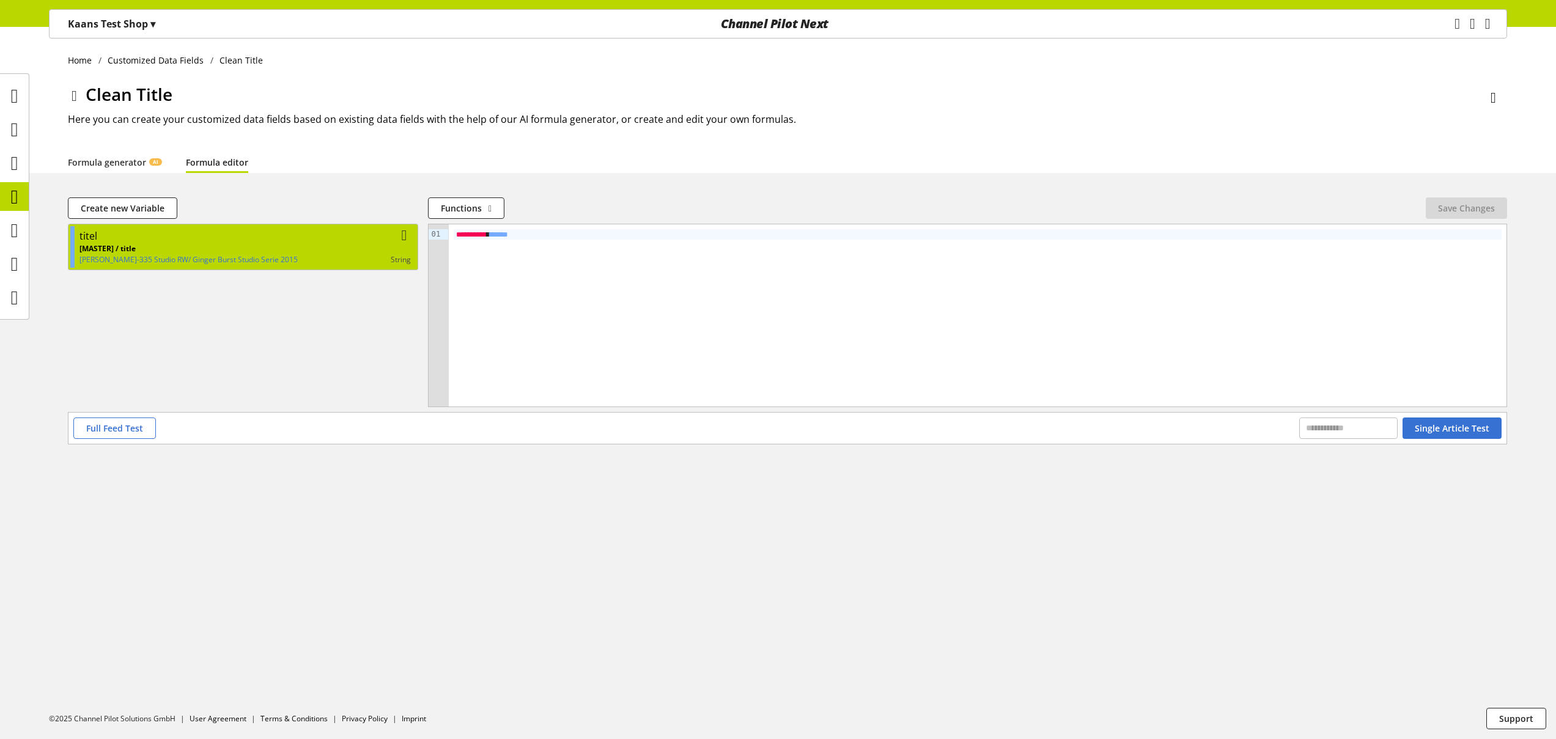
click at [204, 253] on p "[MASTER] / title" at bounding box center [188, 248] width 218 height 11
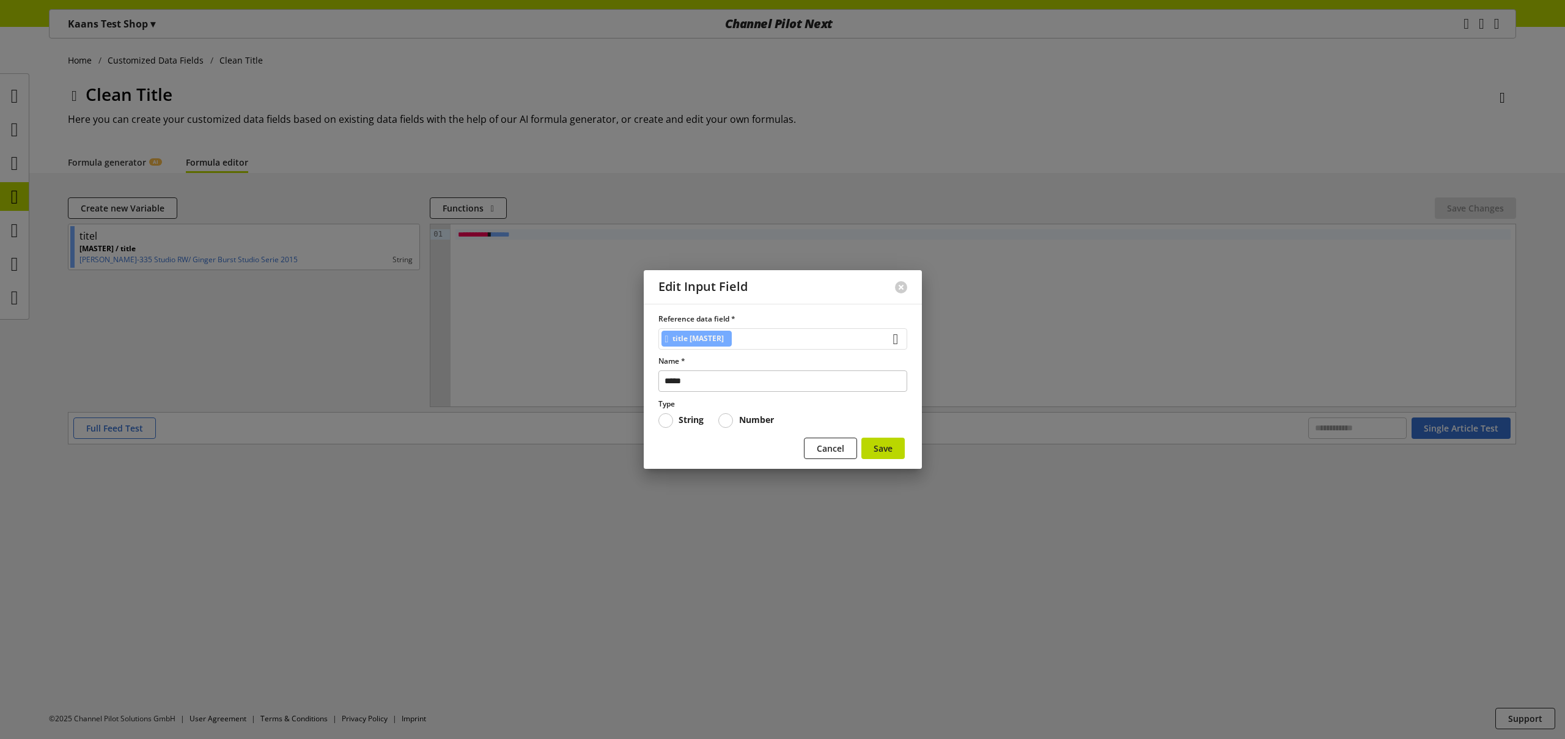
click at [754, 337] on div "title [MASTER]" at bounding box center [783, 338] width 249 height 21
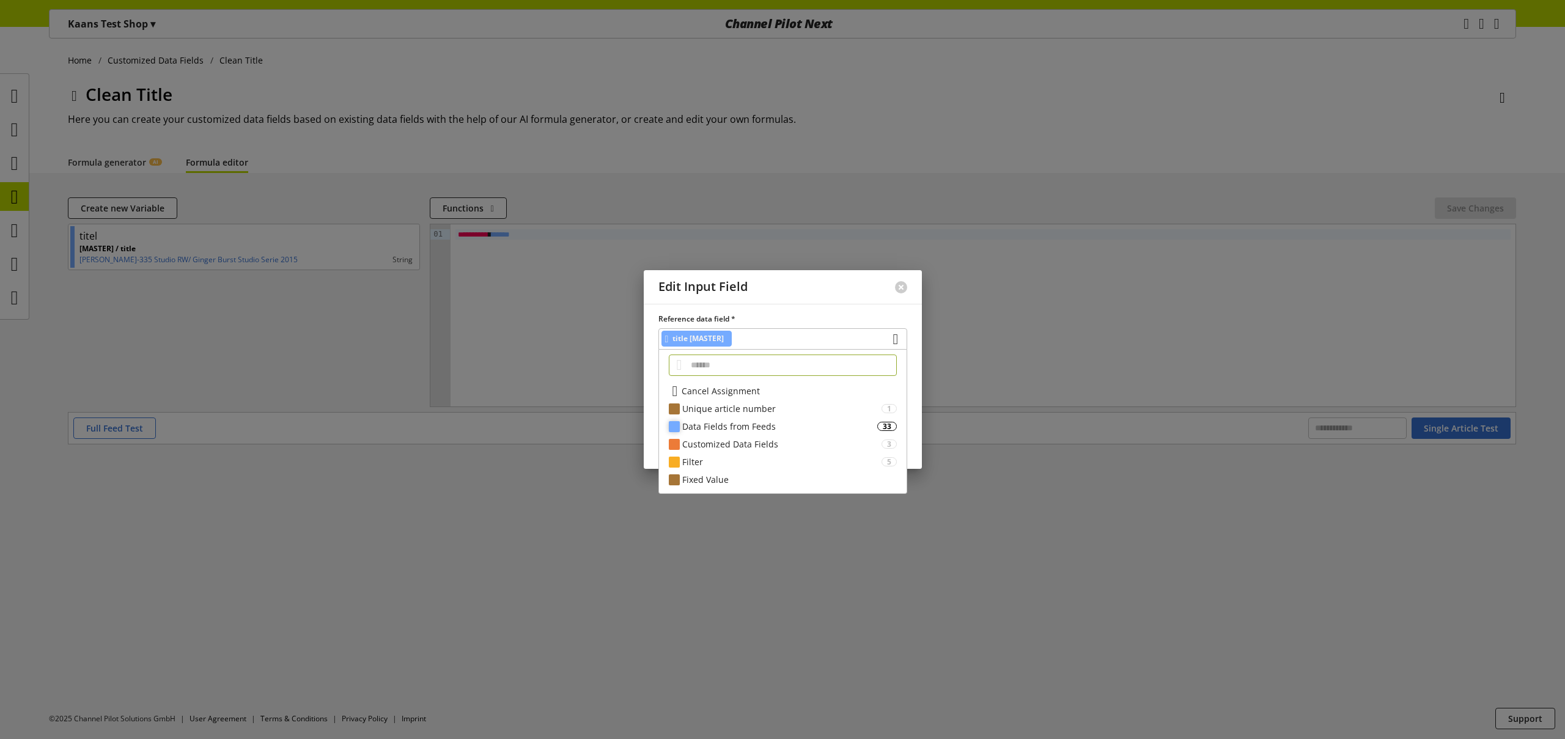
click at [774, 423] on div "Data Fields from Feeds" at bounding box center [779, 426] width 195 height 13
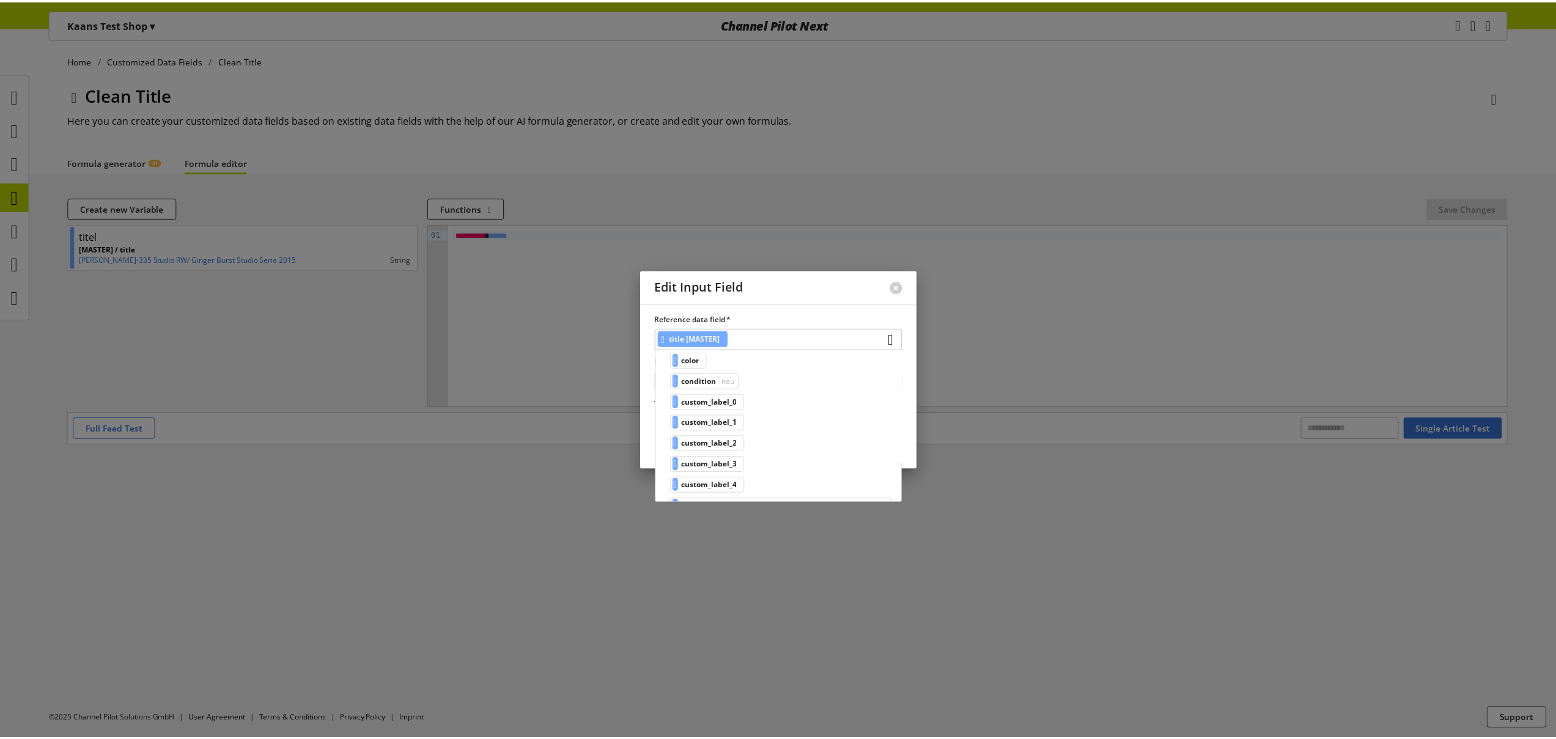
scroll to position [199, 0]
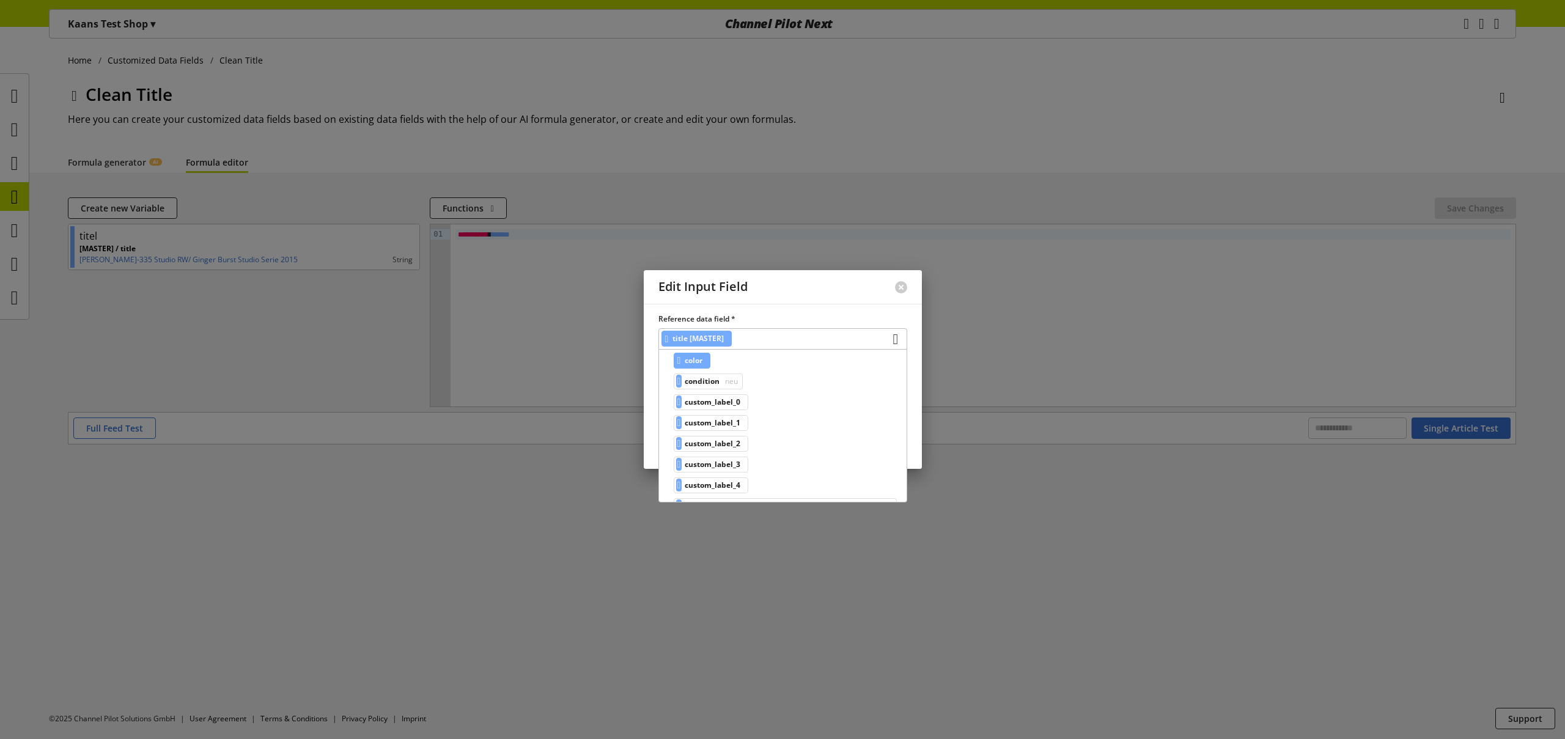
click at [703, 361] on span "color" at bounding box center [694, 360] width 18 height 15
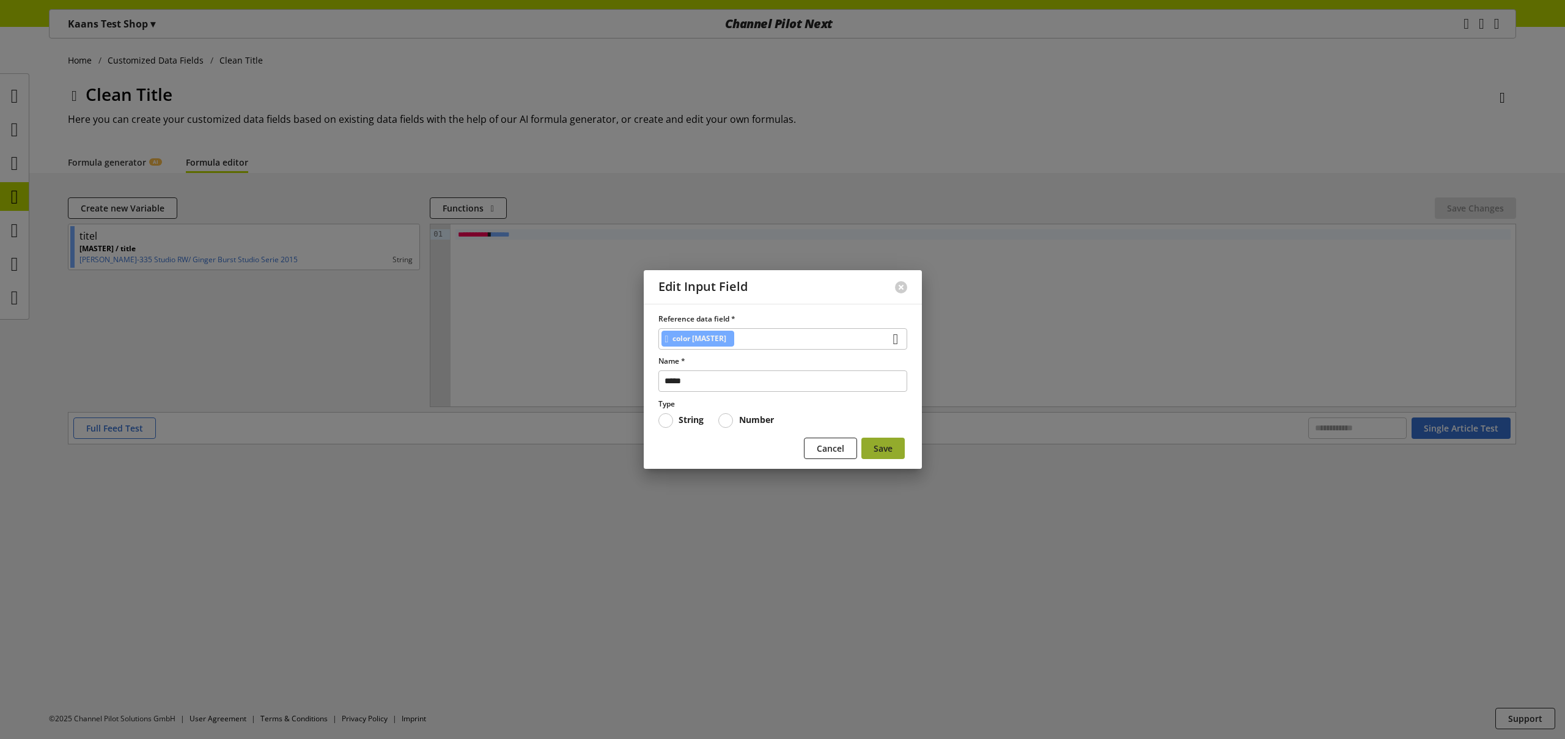
click at [898, 452] on button "Save" at bounding box center [882, 448] width 43 height 21
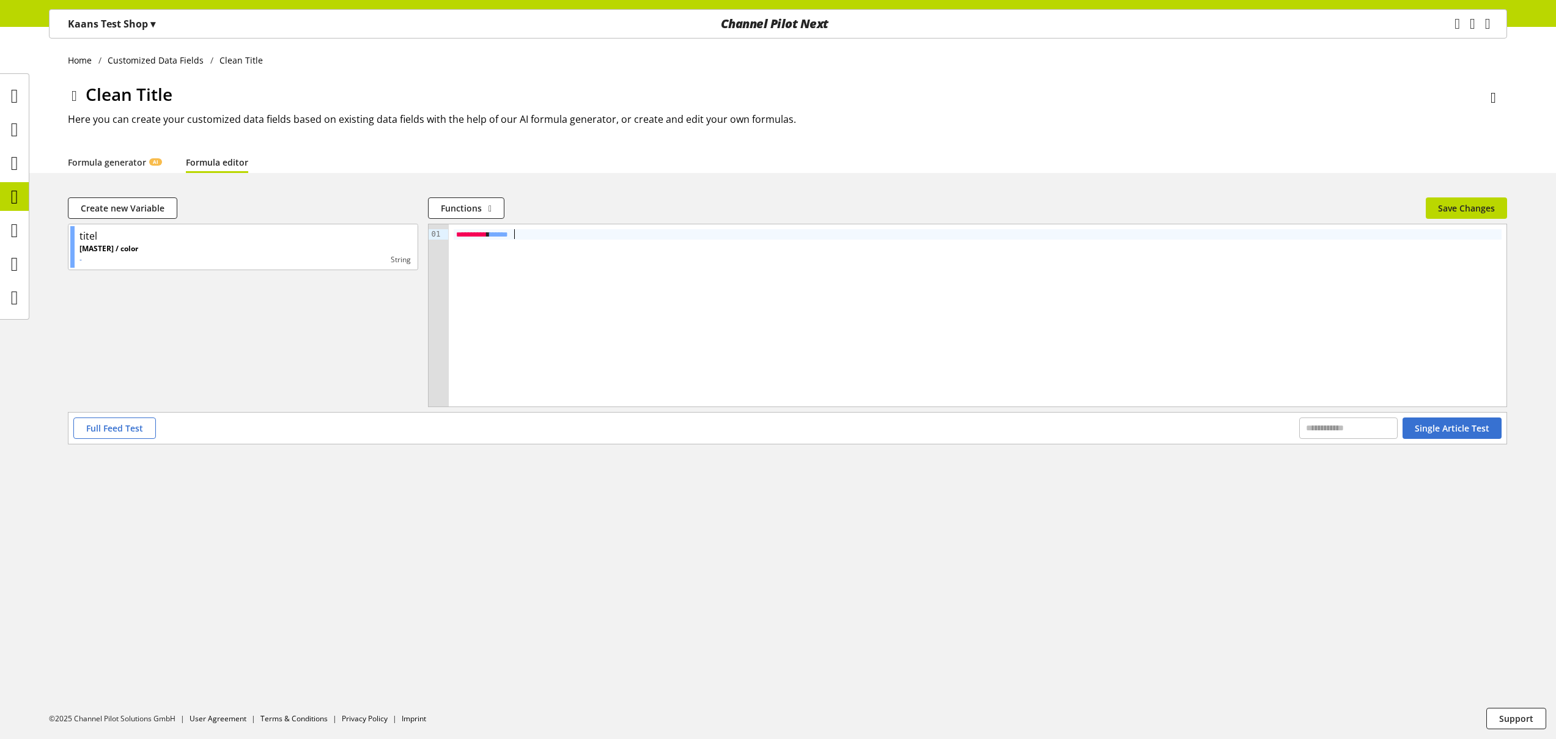
click at [508, 237] on span "*****" at bounding box center [499, 235] width 18 height 8
click at [1454, 197] on button "Save Changes" at bounding box center [1466, 207] width 81 height 21
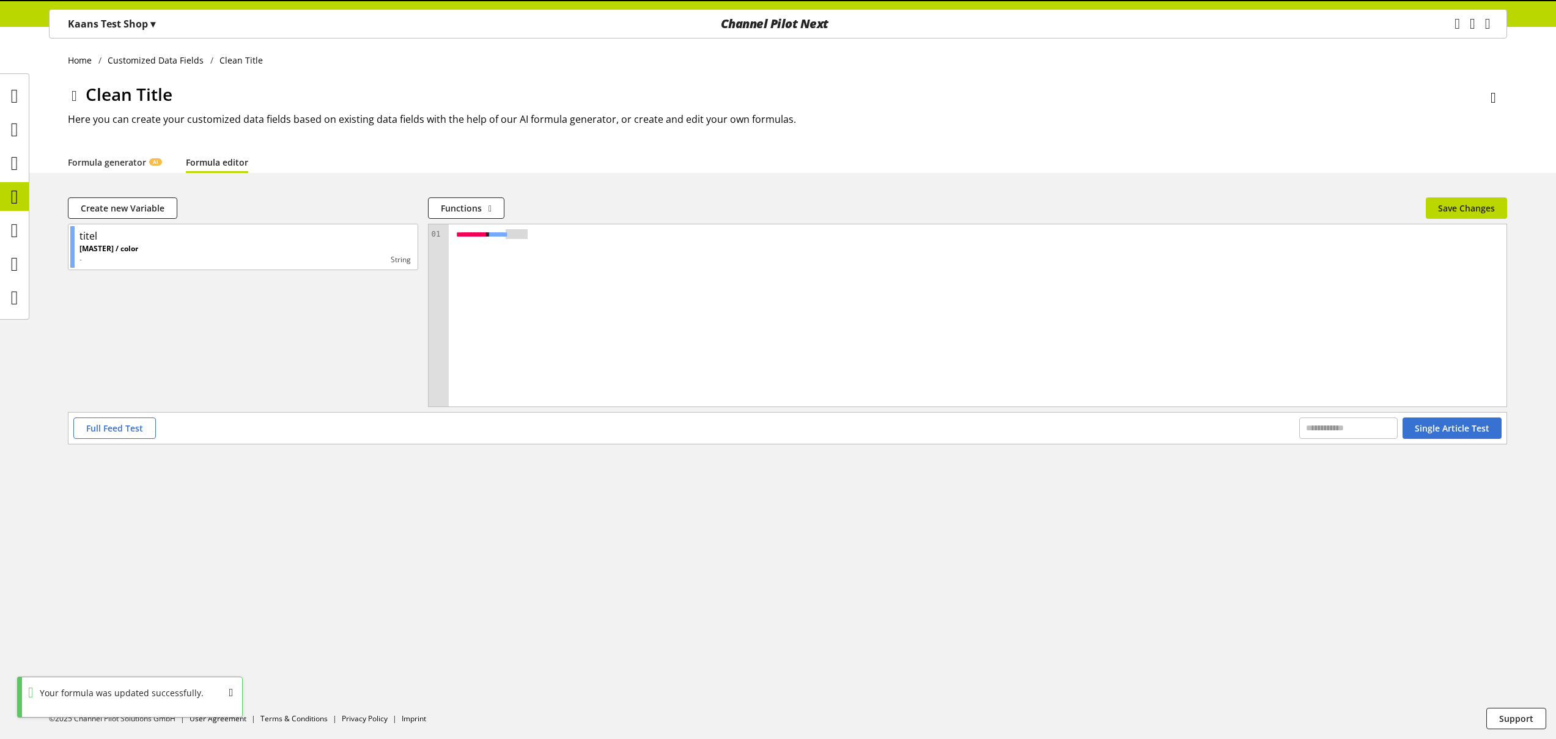
click at [1425, 218] on div "Functions abs avg base64_decode base64_encode capitalize case case_in_string ca…" at bounding box center [927, 207] width 998 height 21
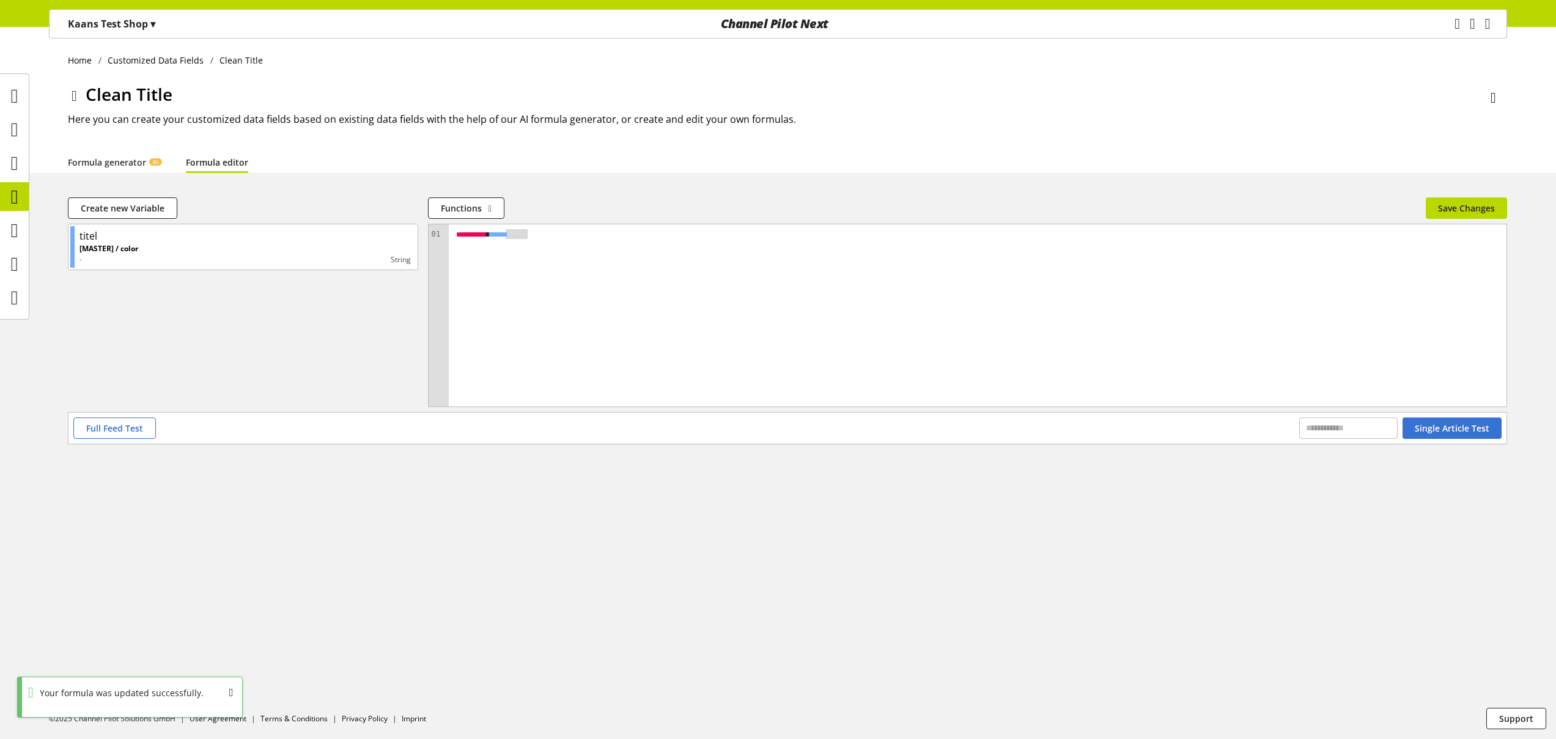
click at [342, 317] on div "titel [MASTER] / color - string" at bounding box center [243, 315] width 350 height 183
drag, startPoint x: 529, startPoint y: 261, endPoint x: 476, endPoint y: 270, distance: 54.0
click at [529, 262] on div "**********" at bounding box center [978, 315] width 1058 height 182
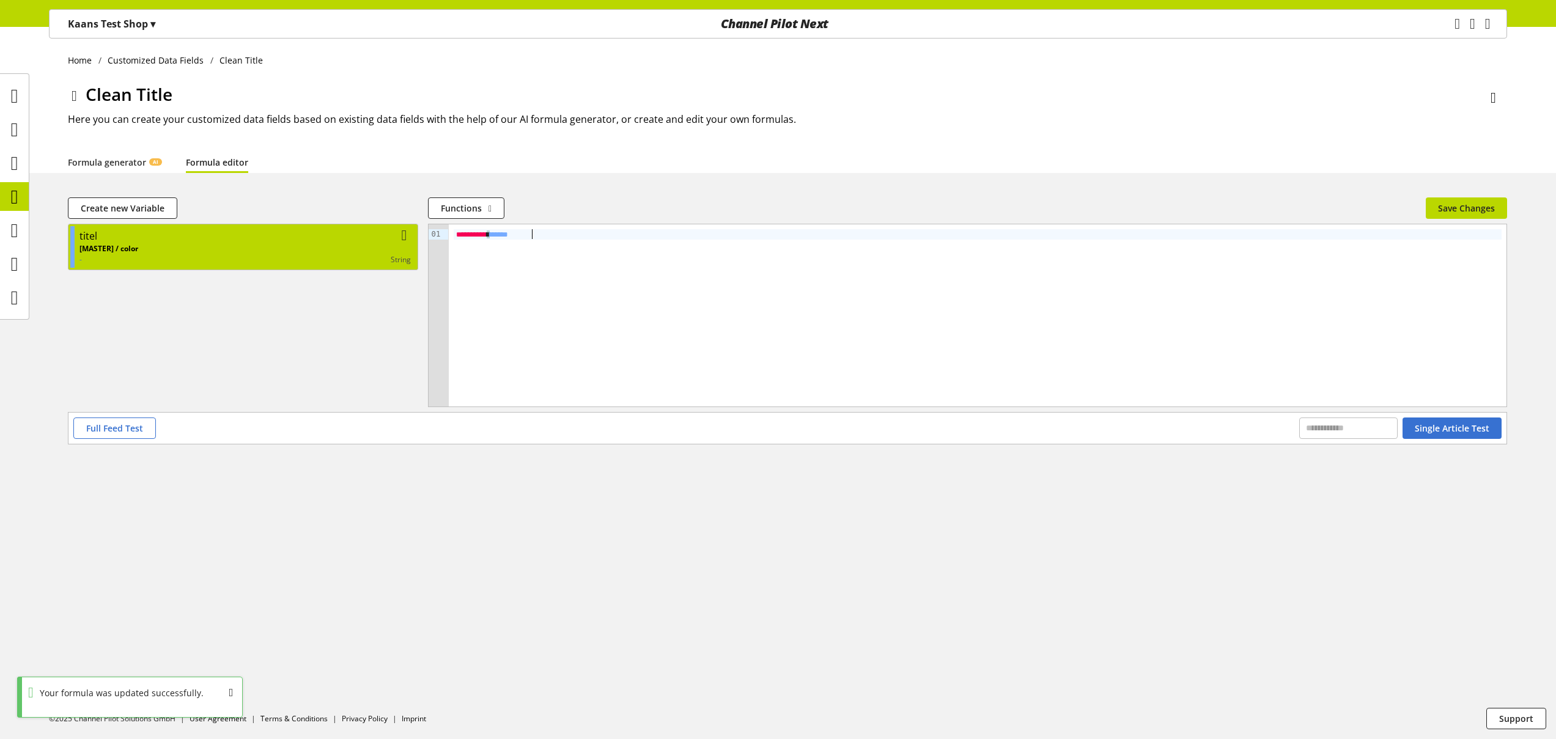
click at [262, 246] on div "[MASTER] / color - string" at bounding box center [244, 254] width 331 height 22
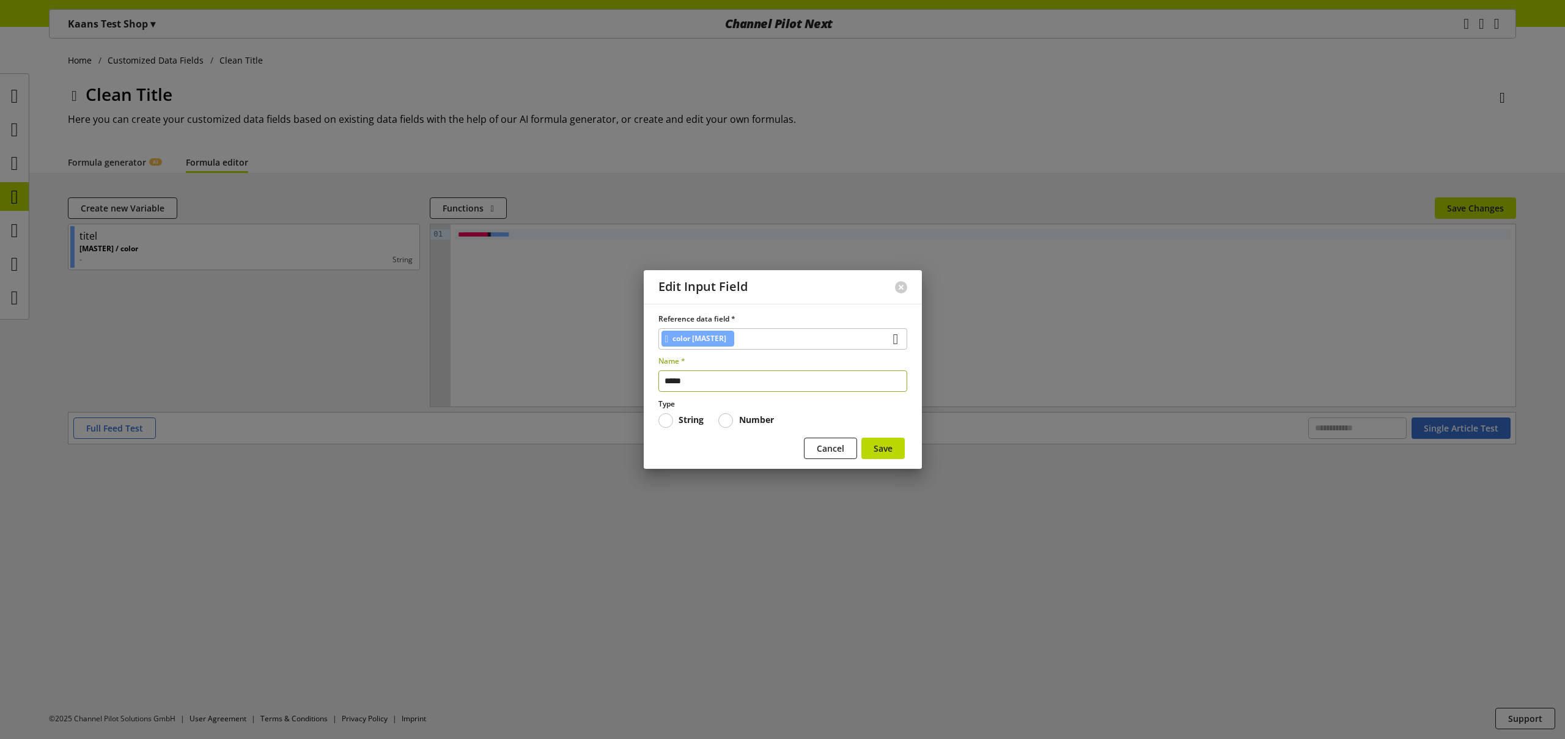
click at [706, 384] on input "*****" at bounding box center [783, 381] width 249 height 21
type input "*"
type input "*****"
drag, startPoint x: 882, startPoint y: 443, endPoint x: 850, endPoint y: 426, distance: 35.6
click at [884, 445] on span "Save" at bounding box center [883, 448] width 19 height 13
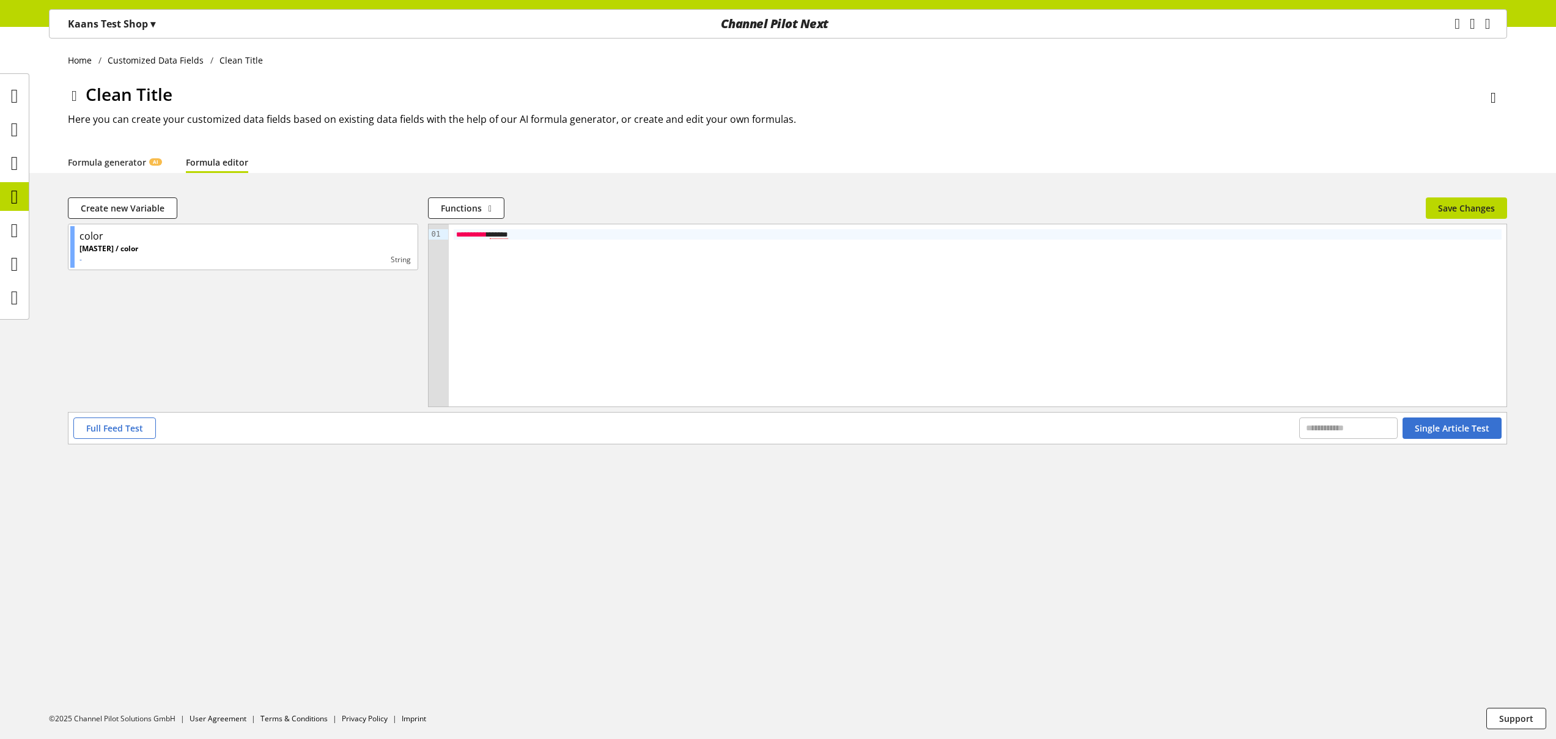
click at [508, 233] on span "*****" at bounding box center [499, 235] width 18 height 9
click at [1445, 200] on button "Save Changes" at bounding box center [1466, 207] width 81 height 21
click at [1455, 434] on span "Single Article Test" at bounding box center [1452, 428] width 75 height 13
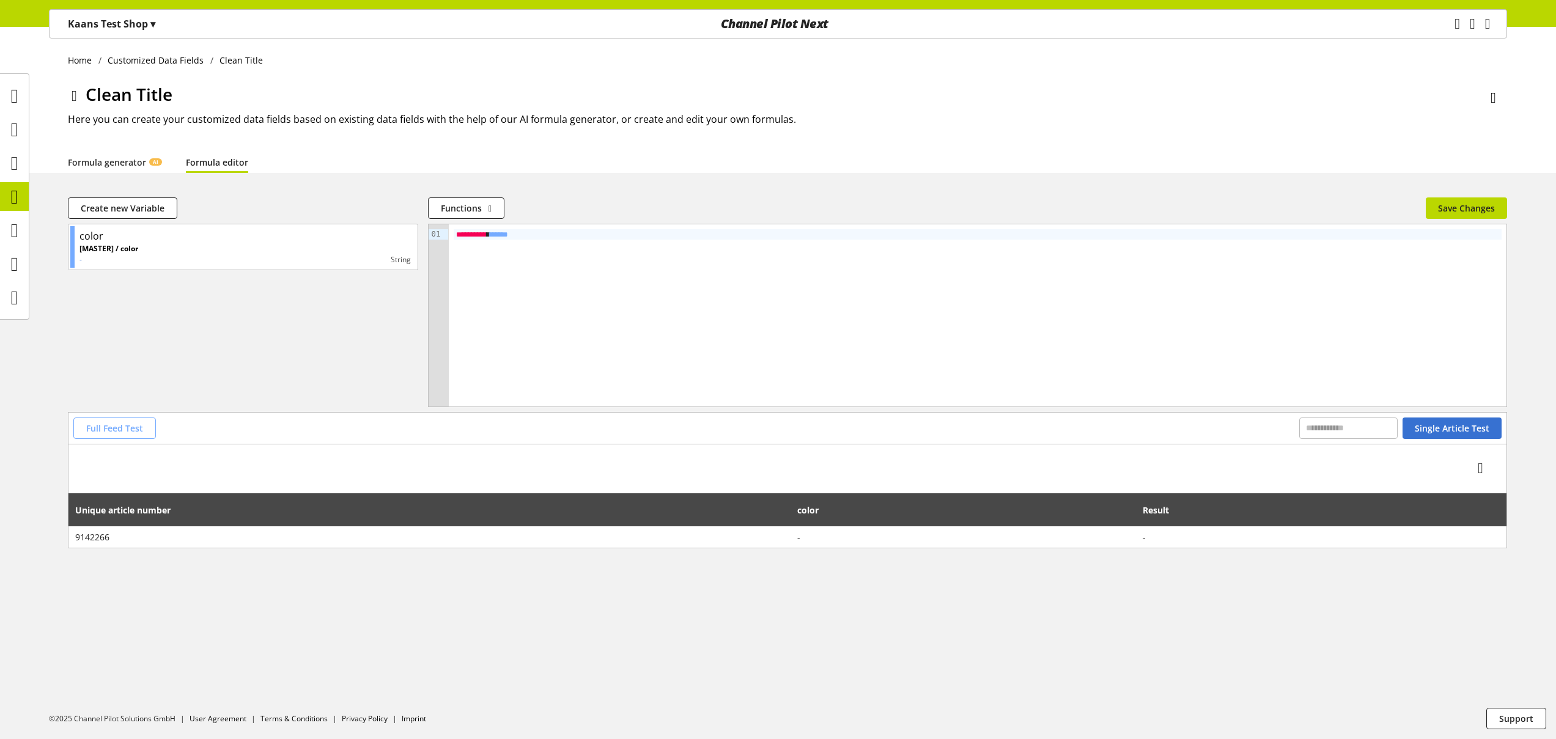
click at [141, 434] on span "Full Feed Test" at bounding box center [114, 428] width 57 height 13
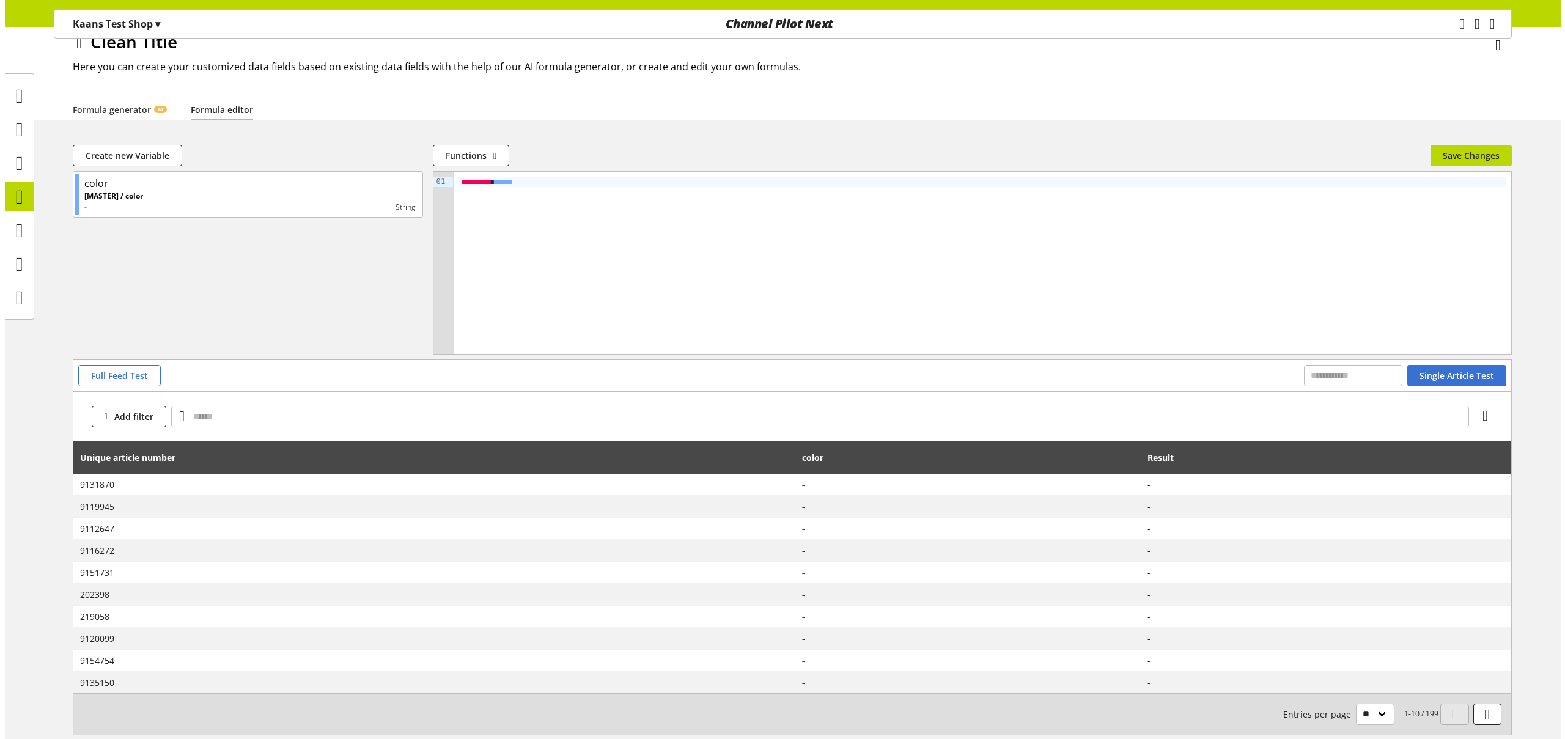
scroll to position [0, 0]
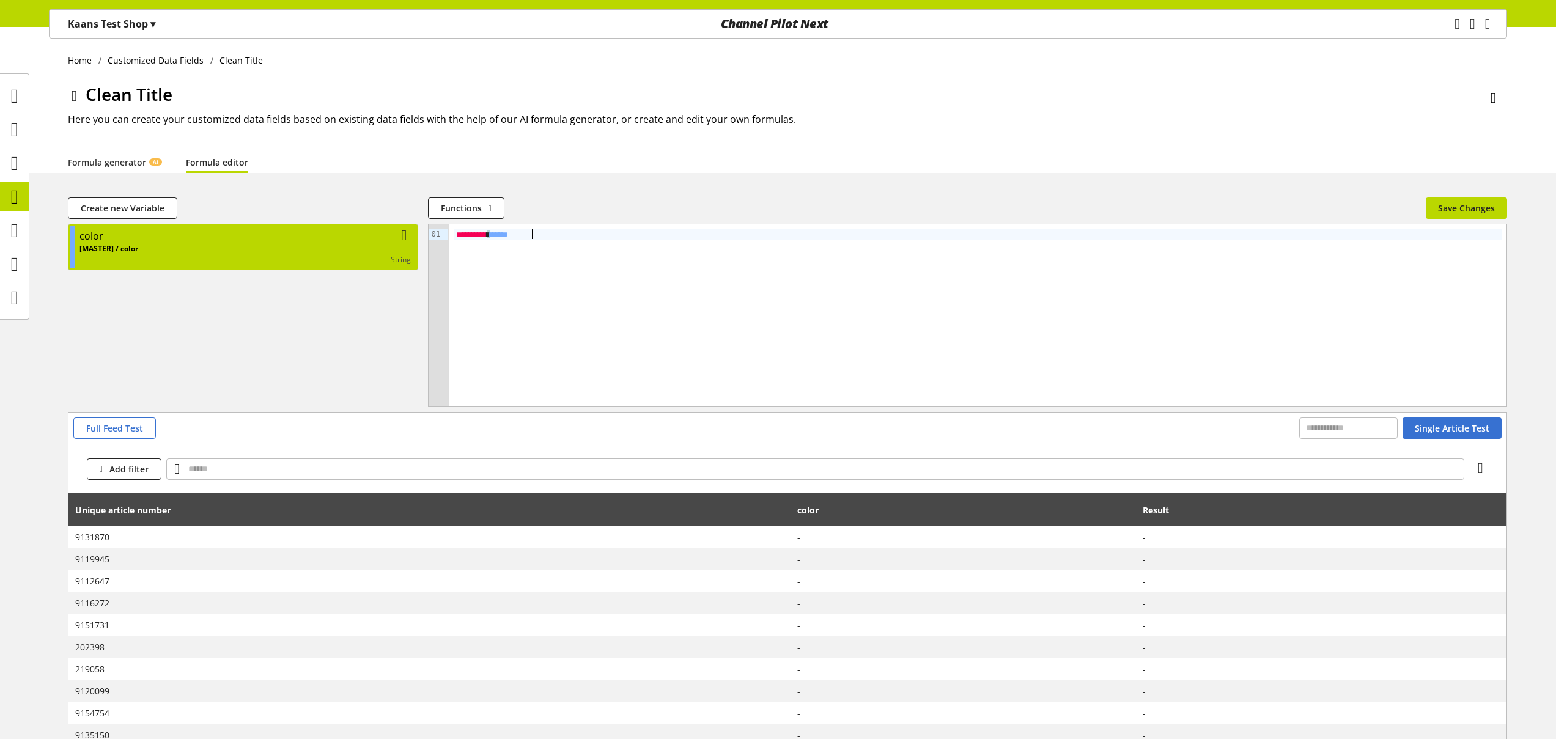
drag, startPoint x: 561, startPoint y: 237, endPoint x: 365, endPoint y: 224, distance: 196.6
click at [365, 224] on div "**********" at bounding box center [787, 318] width 1439 height 188
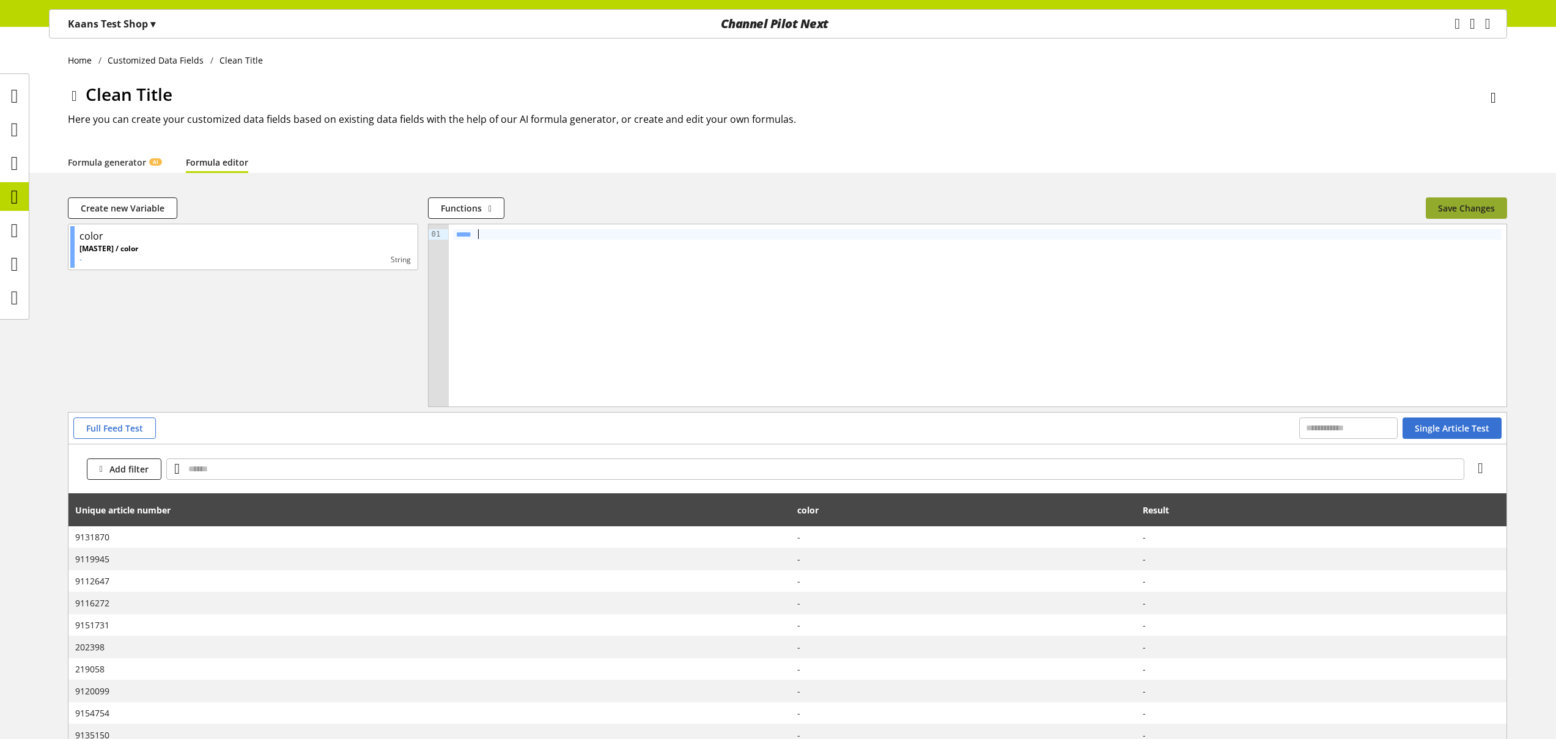
drag, startPoint x: 1443, startPoint y: 202, endPoint x: 1458, endPoint y: 246, distance: 46.4
click at [1445, 202] on span "Save Changes" at bounding box center [1466, 208] width 57 height 13
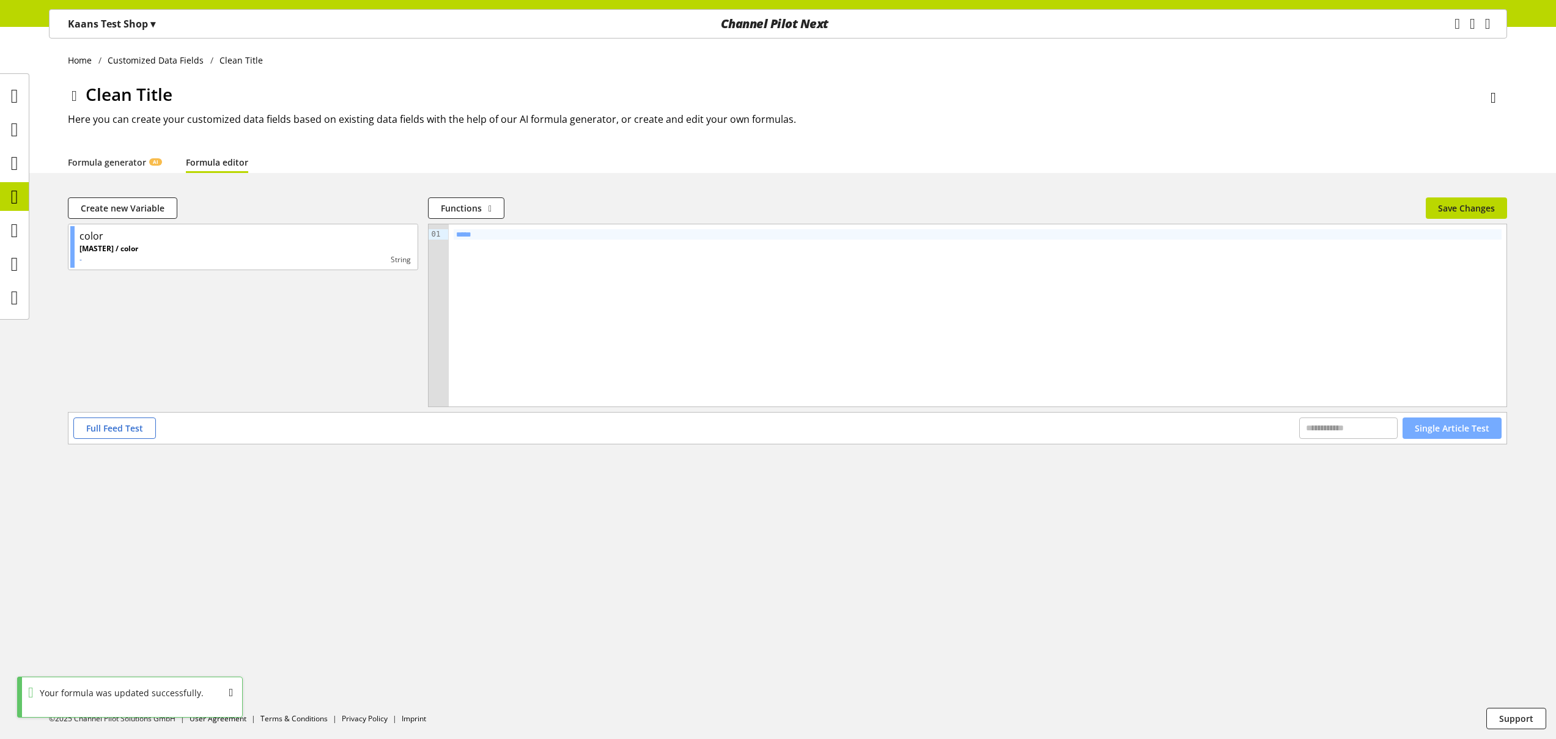
click at [1461, 430] on span "Single Article Test" at bounding box center [1452, 428] width 75 height 13
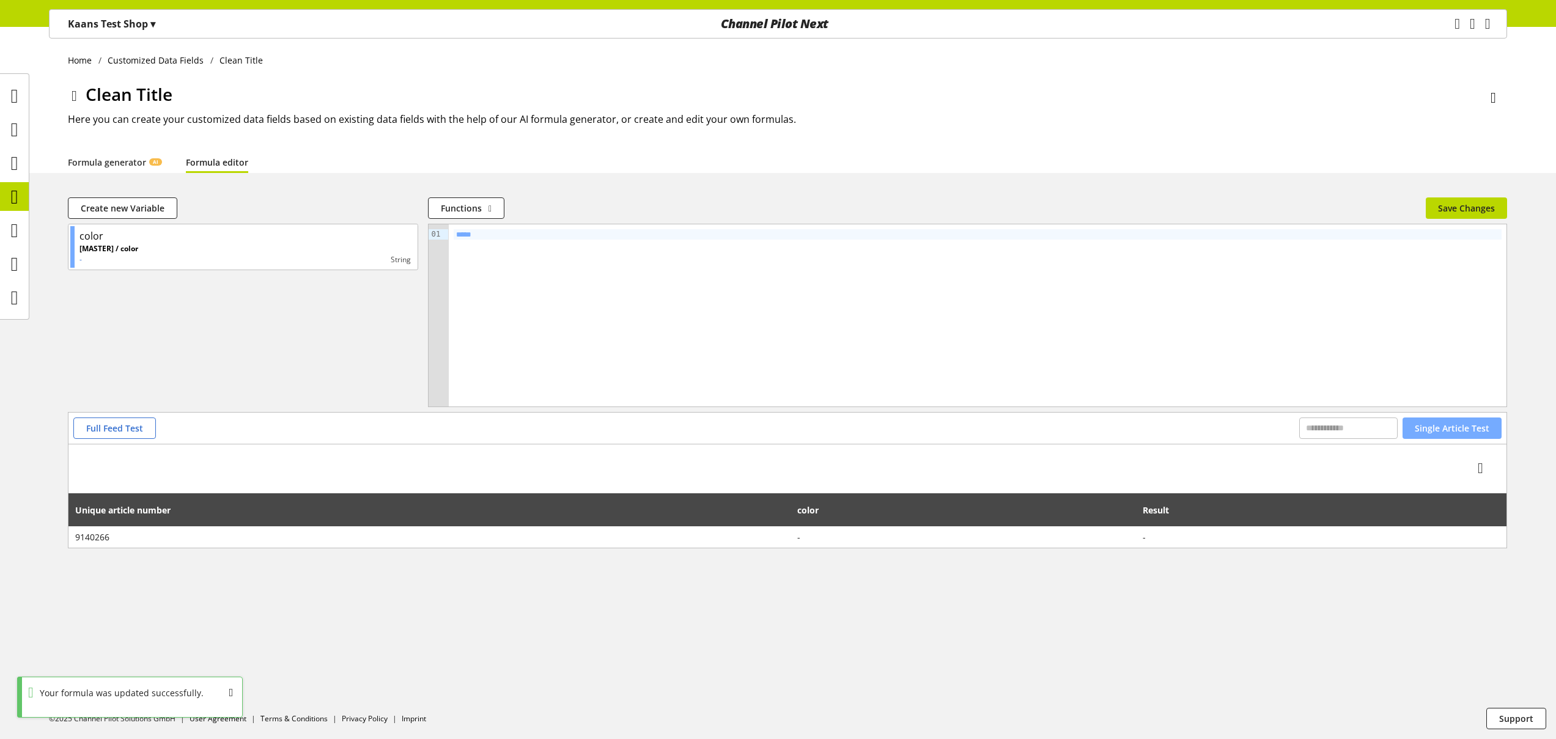
click at [1461, 418] on button "Single Article Test" at bounding box center [1452, 428] width 99 height 21
click at [141, 428] on span "Full Feed Test" at bounding box center [114, 428] width 57 height 13
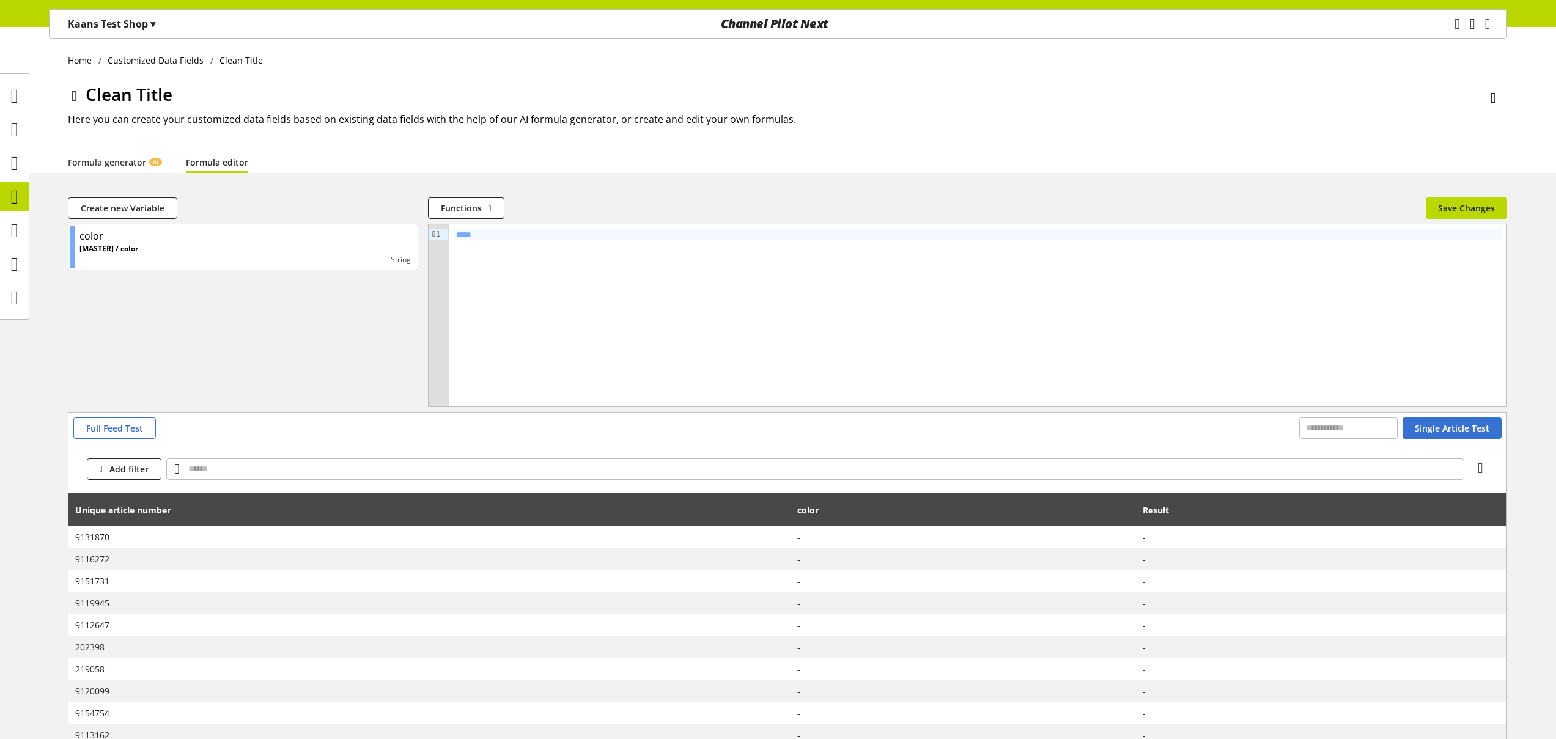
click at [1492, 93] on icon at bounding box center [1494, 98] width 6 height 22
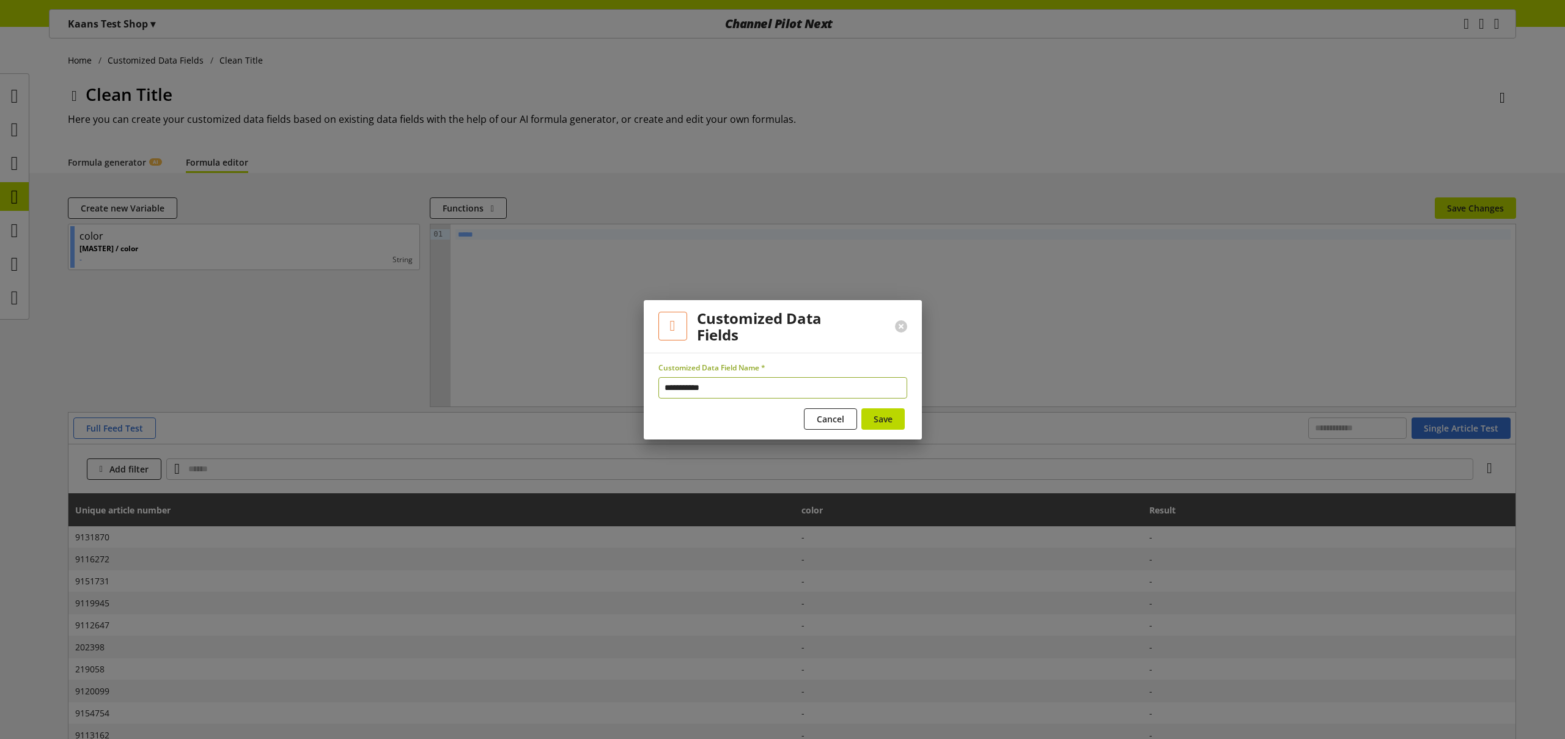
drag, startPoint x: 723, startPoint y: 389, endPoint x: 492, endPoint y: 373, distance: 231.1
click at [496, 373] on div "**********" at bounding box center [782, 369] width 1565 height 739
type input "**********"
click at [890, 422] on span "Save" at bounding box center [883, 419] width 19 height 13
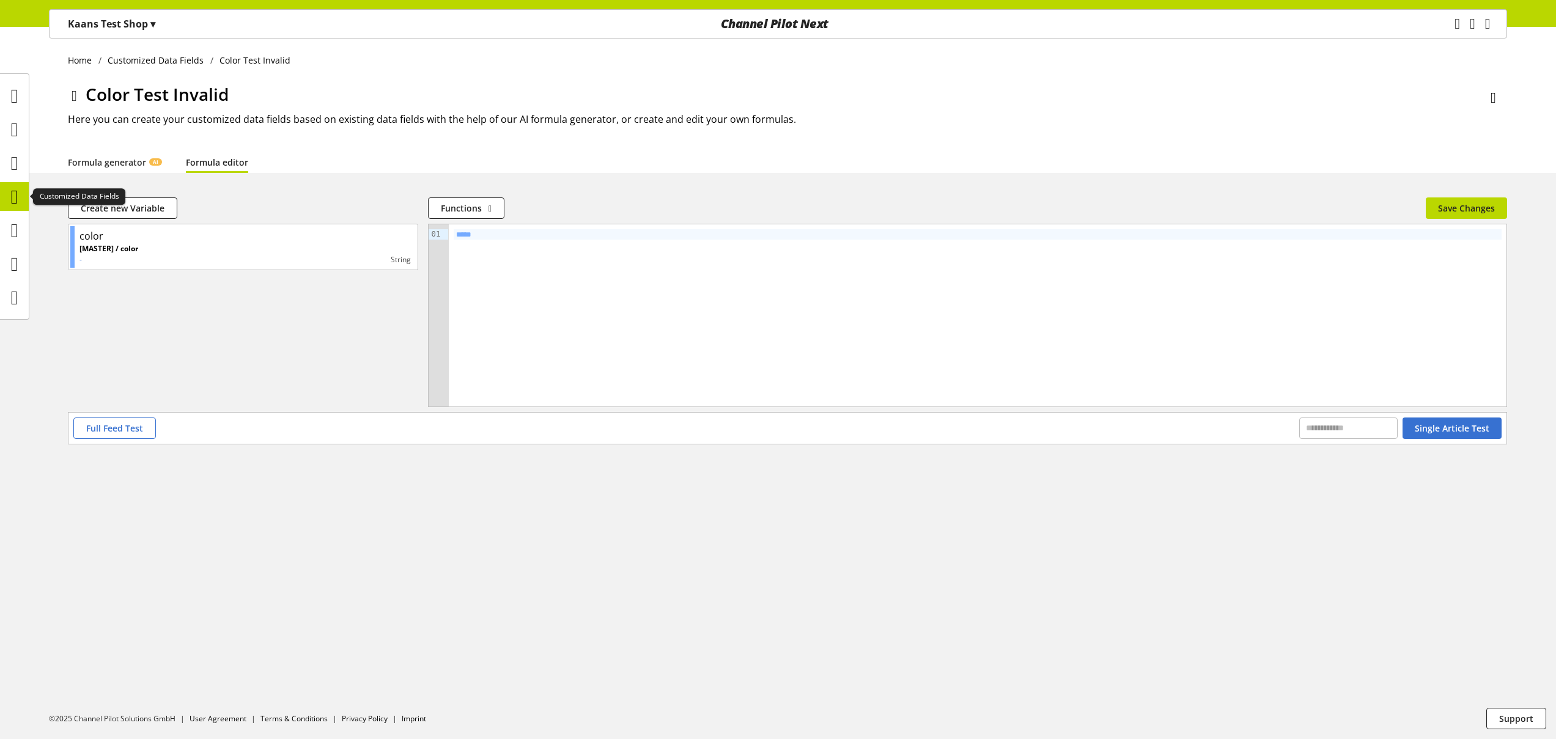
drag, startPoint x: 15, startPoint y: 197, endPoint x: 29, endPoint y: 196, distance: 14.1
click at [15, 197] on icon at bounding box center [14, 197] width 7 height 24
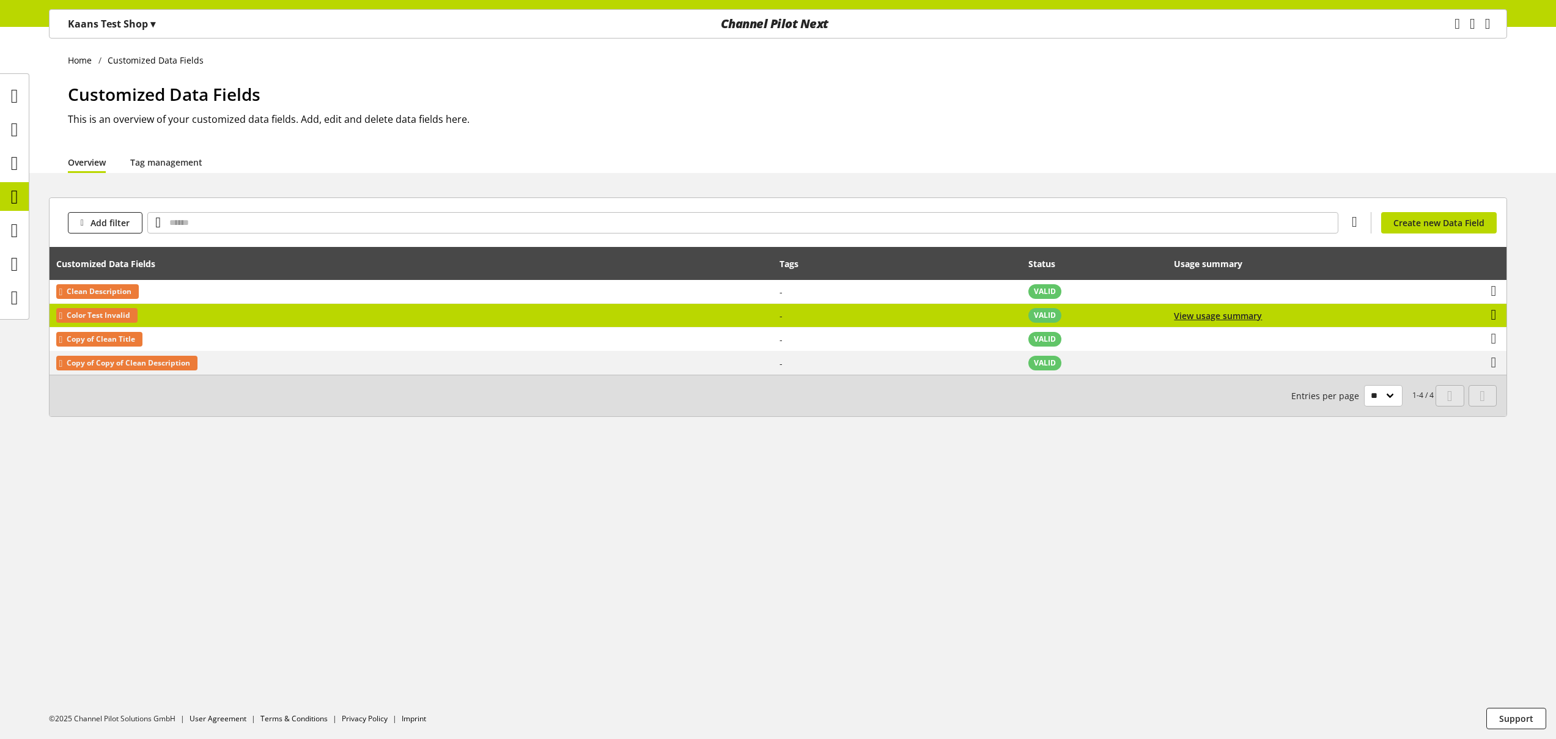
click at [1497, 312] on icon at bounding box center [1494, 315] width 6 height 22
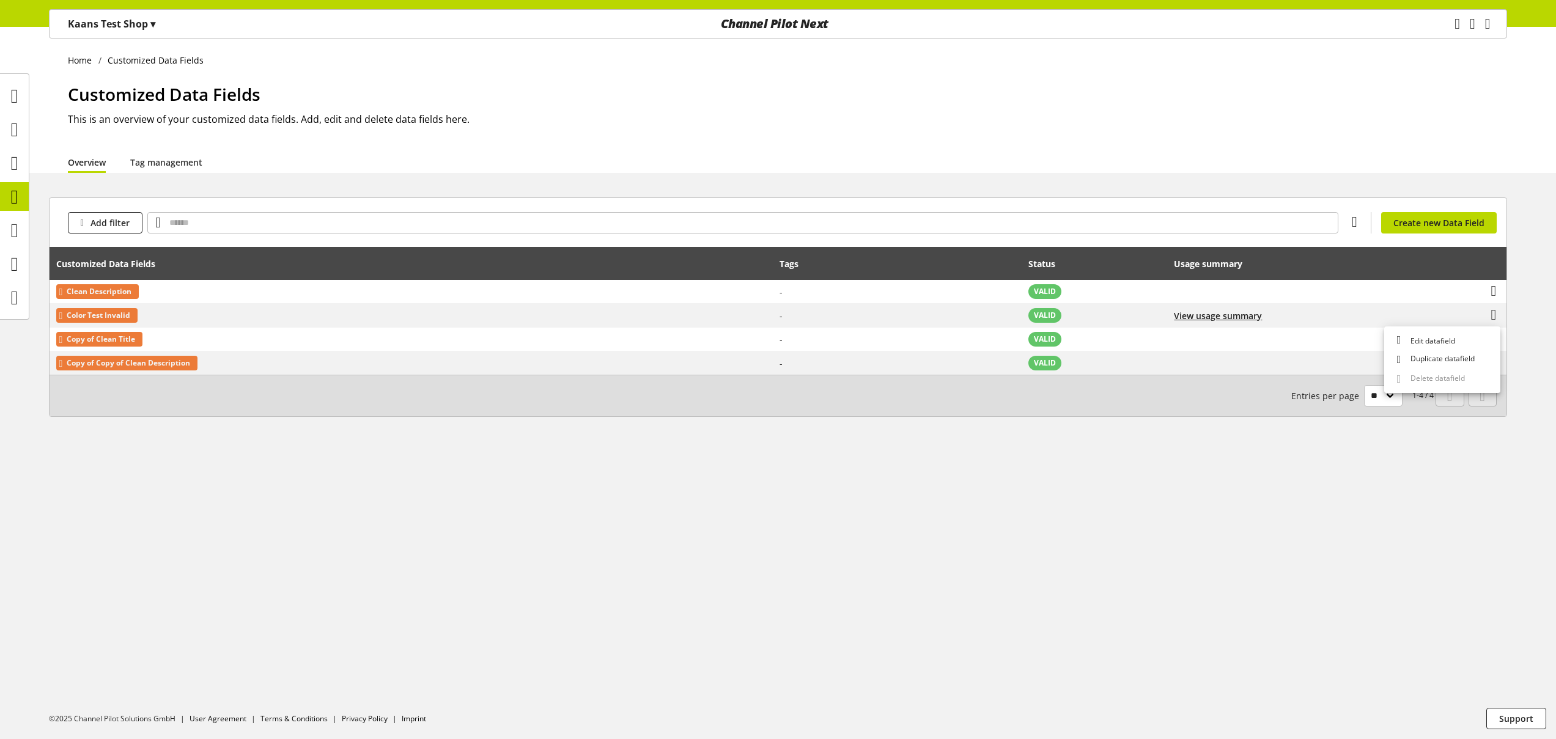
click at [1513, 242] on div "Add filter You don't have permission to create a data field. Create new Data Fi…" at bounding box center [778, 321] width 1556 height 249
click at [1445, 220] on span "Create new Data Field" at bounding box center [1438, 222] width 91 height 13
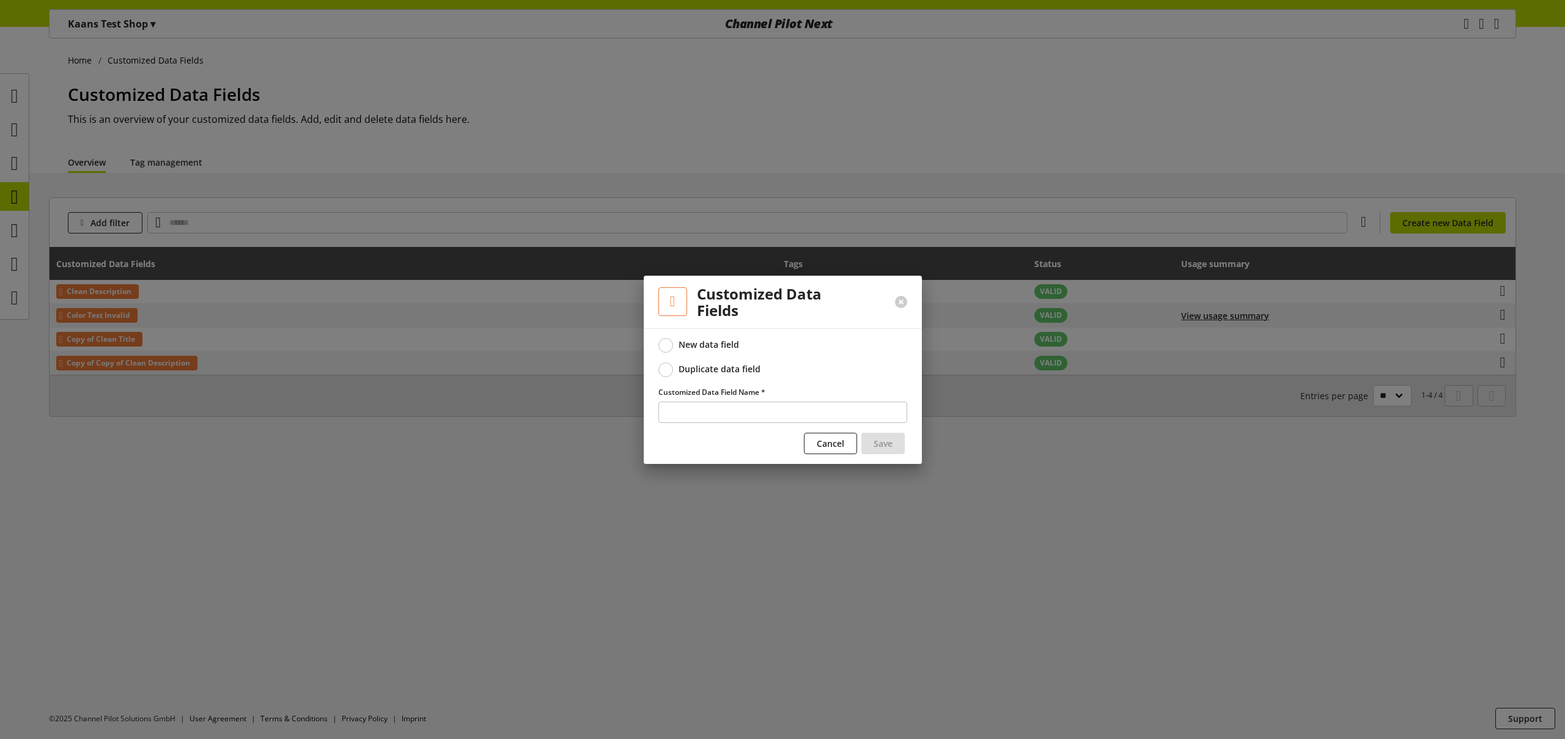
click at [745, 372] on div "Duplicate data field" at bounding box center [720, 369] width 82 height 11
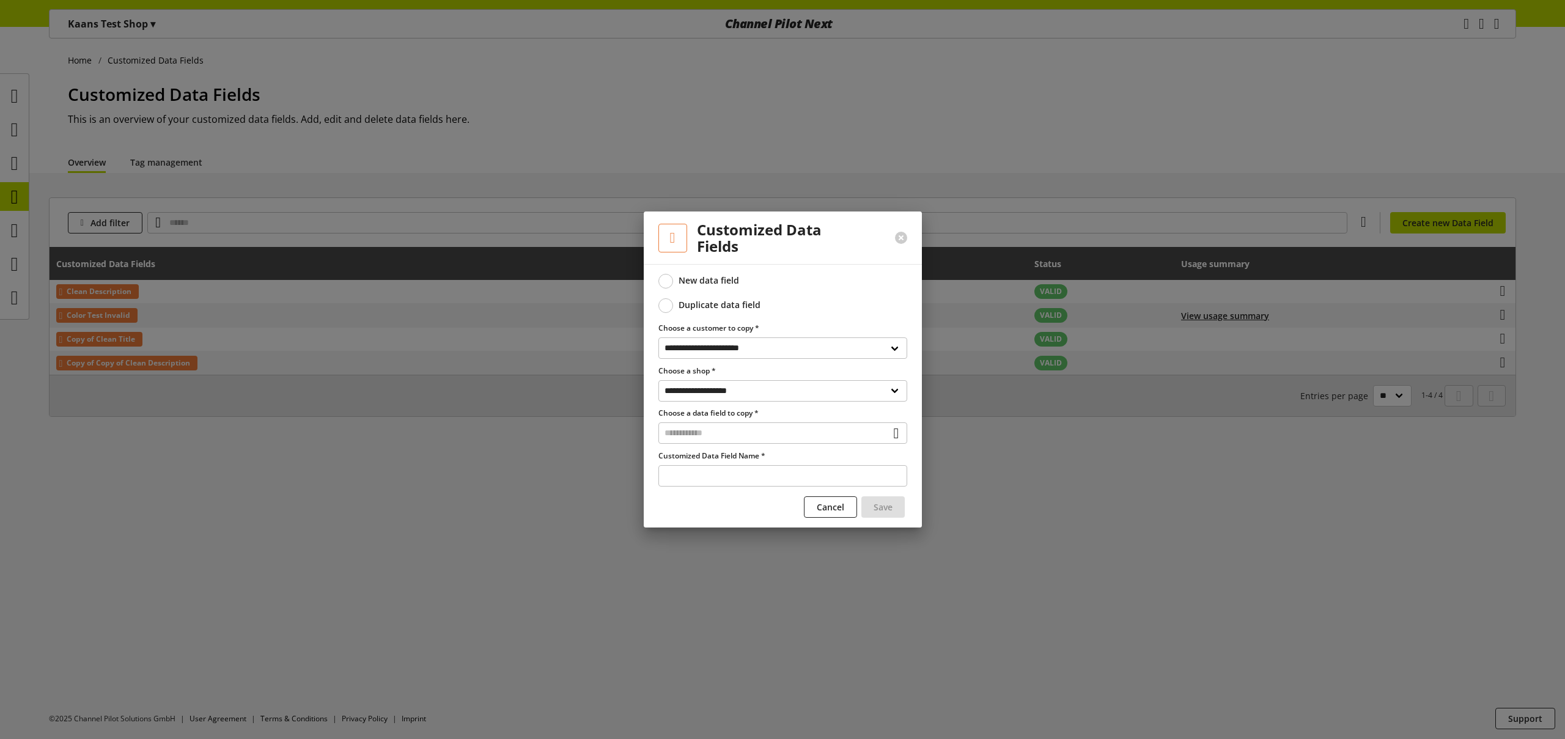
click at [376, 136] on div at bounding box center [782, 369] width 1565 height 739
click at [817, 505] on span "Cancel" at bounding box center [831, 507] width 28 height 13
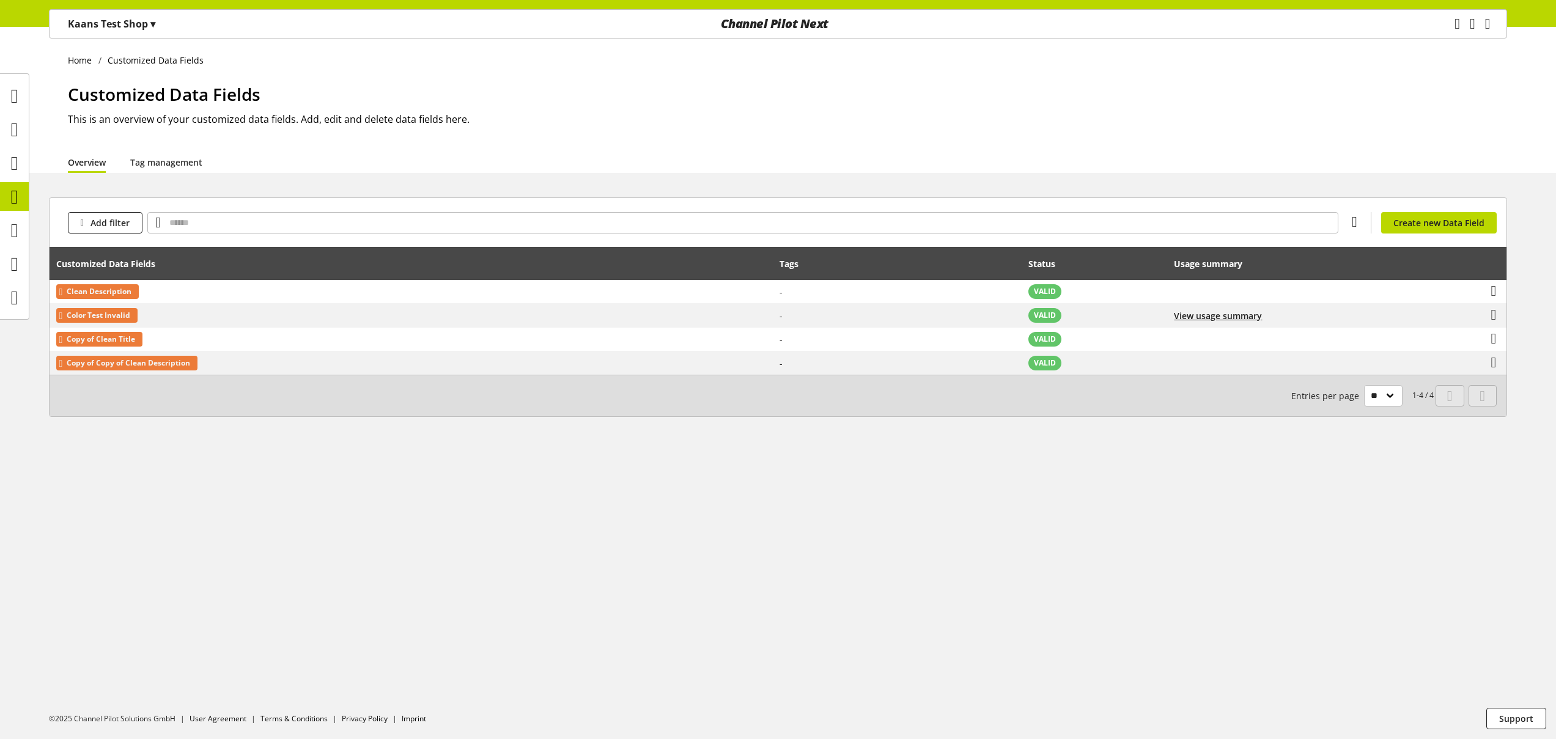
click at [130, 30] on p "Kaans Test Shop ▾" at bounding box center [111, 24] width 87 height 15
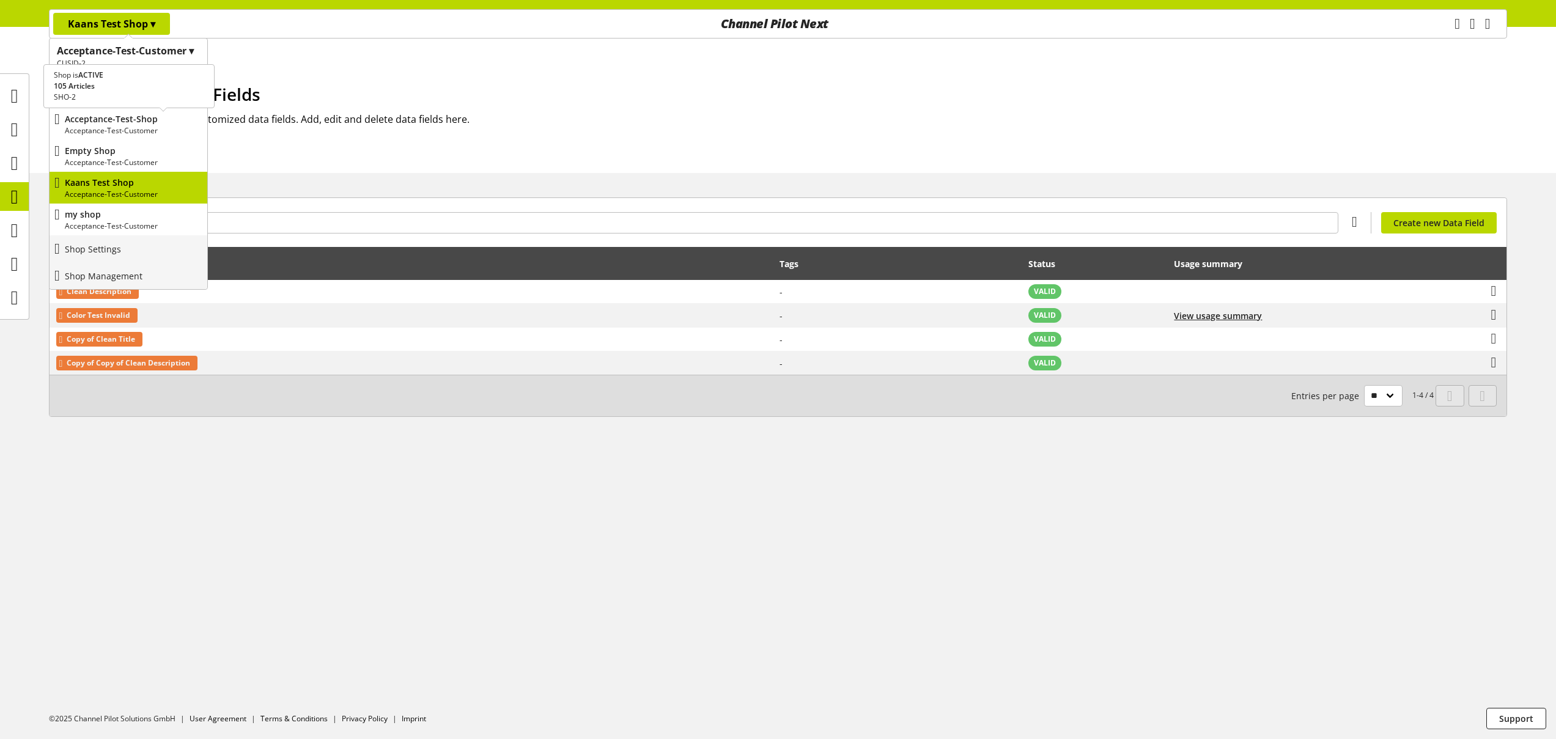
click at [129, 119] on p "Acceptance-Test-Shop" at bounding box center [134, 119] width 138 height 13
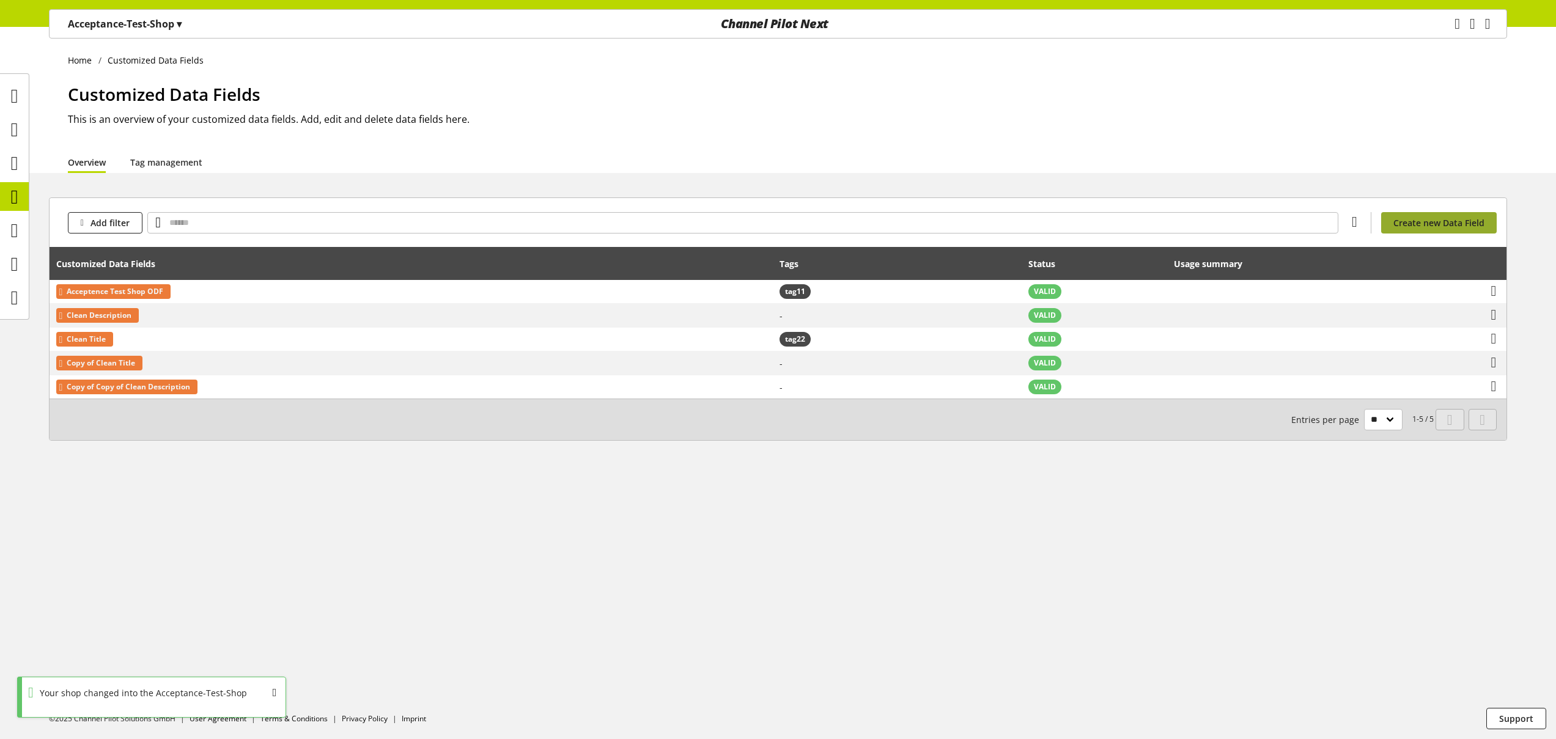
click at [1422, 224] on span "Create new Data Field" at bounding box center [1438, 222] width 91 height 13
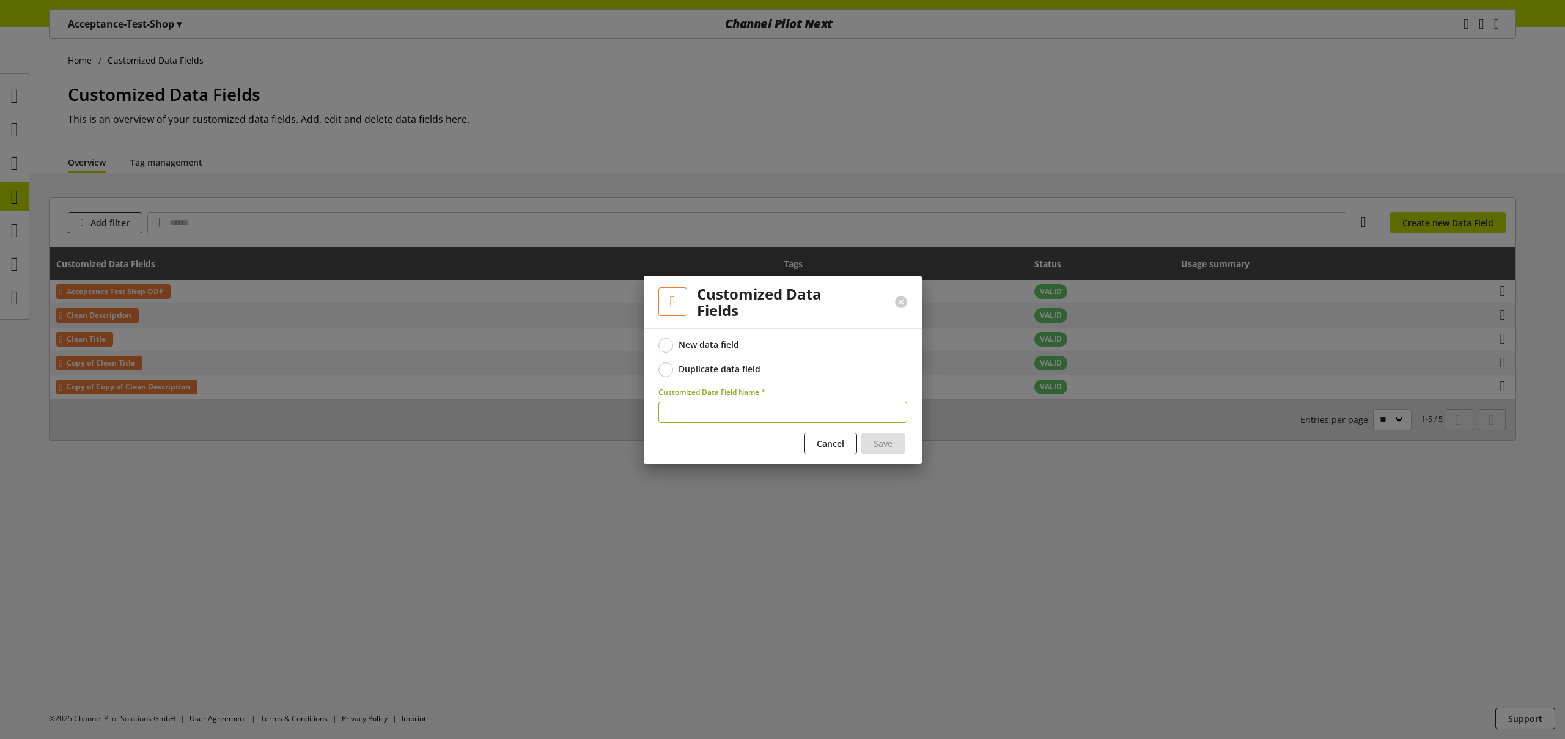
click at [706, 369] on div "Duplicate data field" at bounding box center [720, 369] width 82 height 11
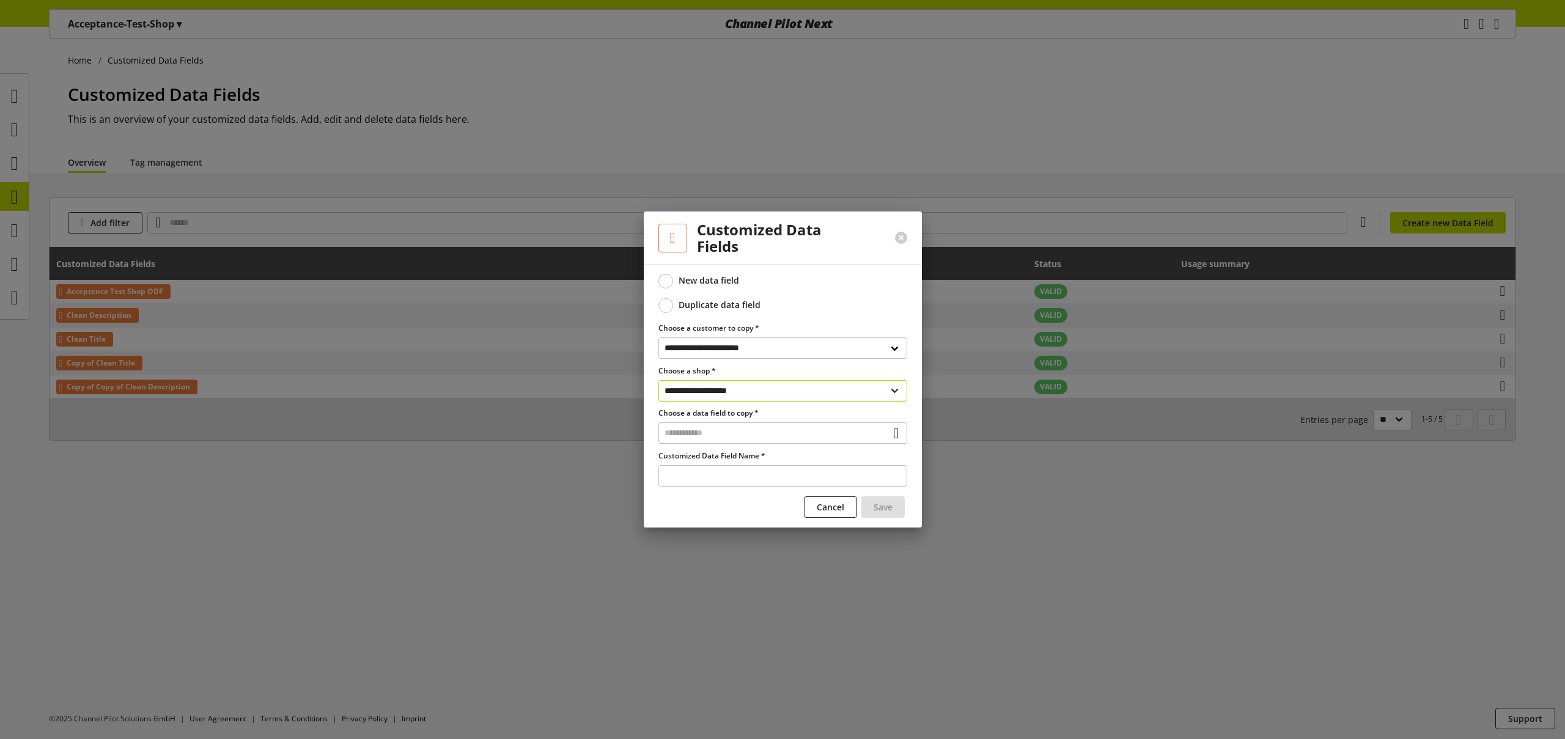
click at [701, 393] on select "**********" at bounding box center [783, 390] width 249 height 21
select select "**********"
click at [715, 433] on input "text" at bounding box center [783, 432] width 249 height 21
click at [736, 480] on div "Customized Data Fields" at bounding box center [781, 485] width 199 height 13
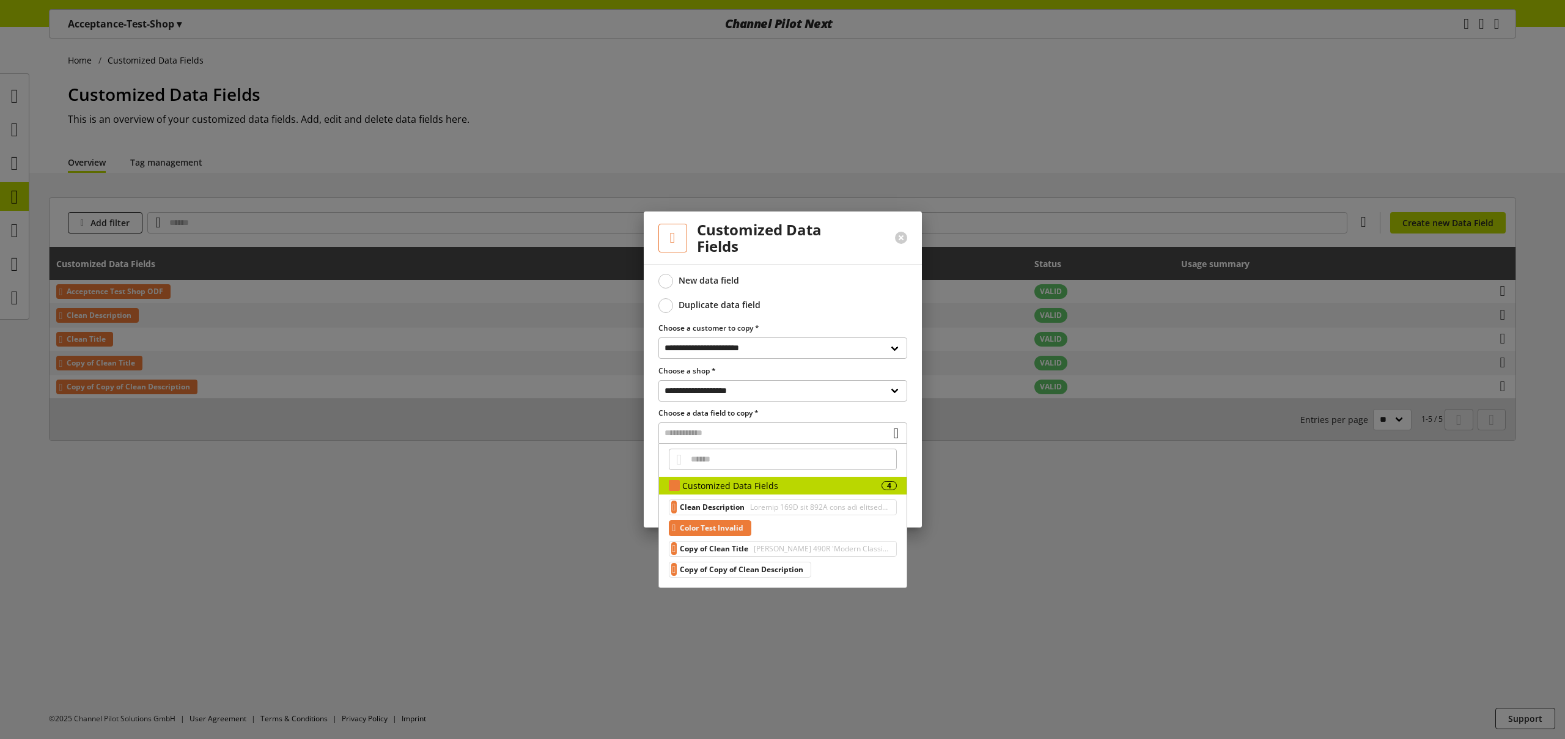
click at [752, 527] on div "Color Test Invalid" at bounding box center [710, 528] width 83 height 16
type input "**********"
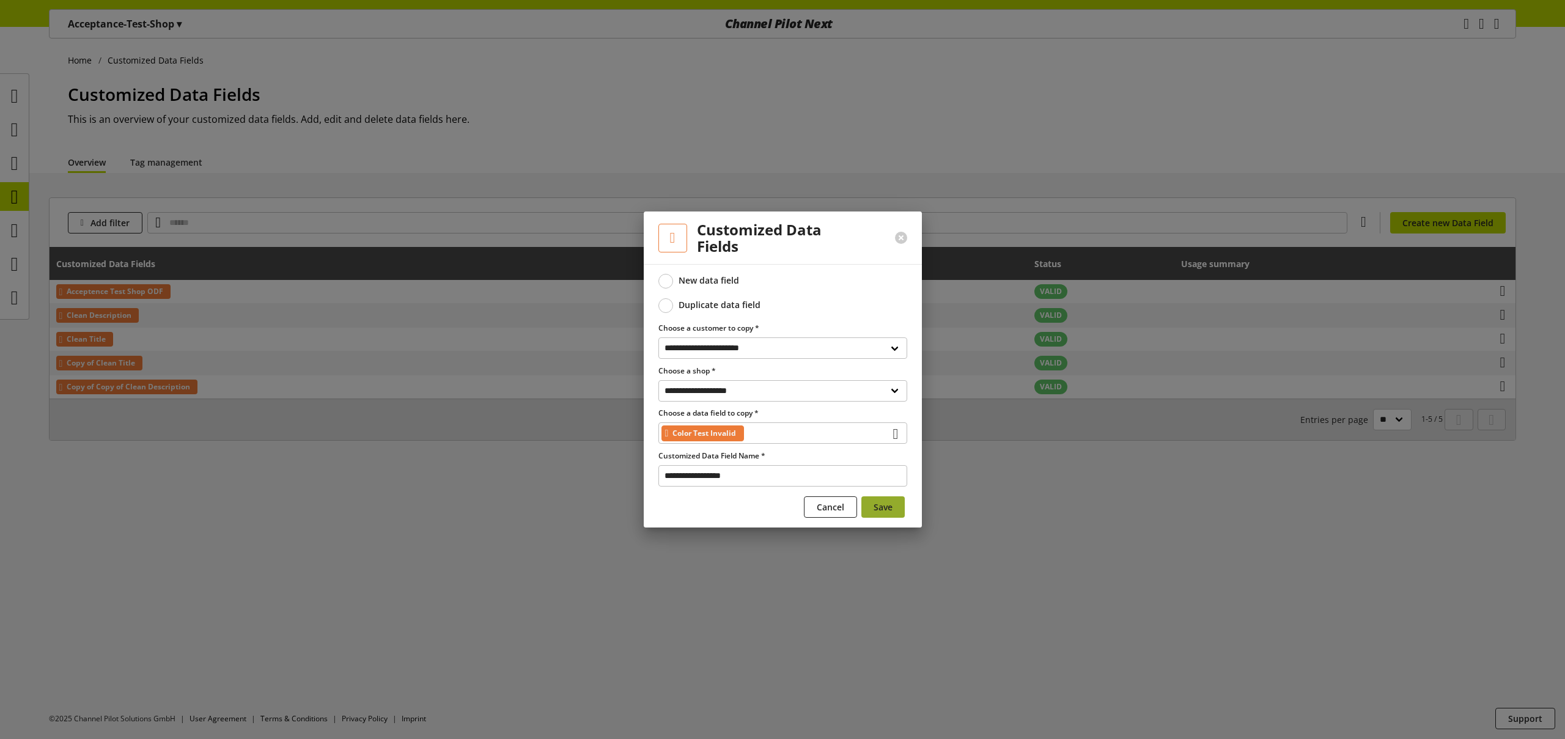
click at [880, 508] on span "Save" at bounding box center [883, 507] width 19 height 13
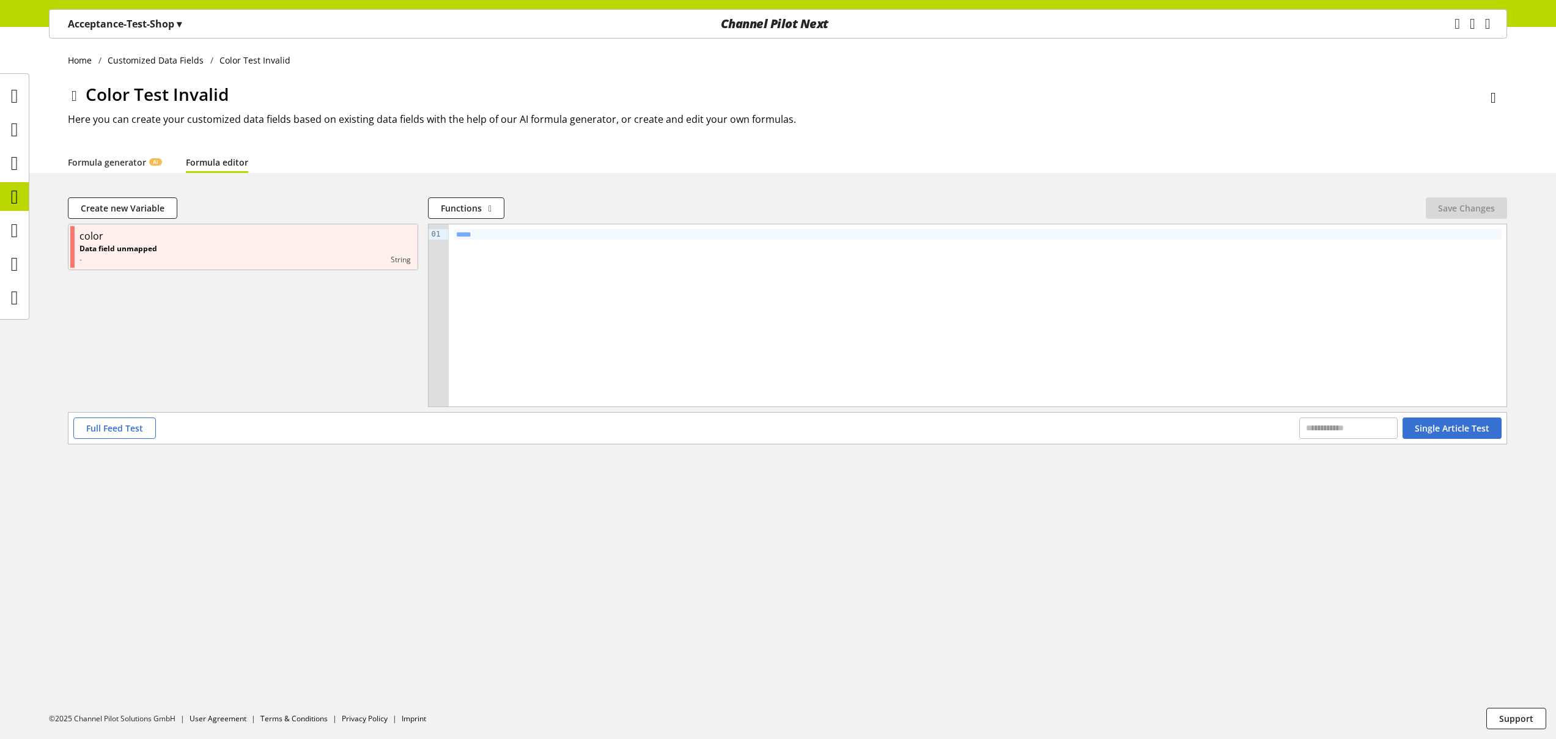
click at [103, 25] on p "Acceptance-Test-Shop ▾" at bounding box center [125, 24] width 114 height 15
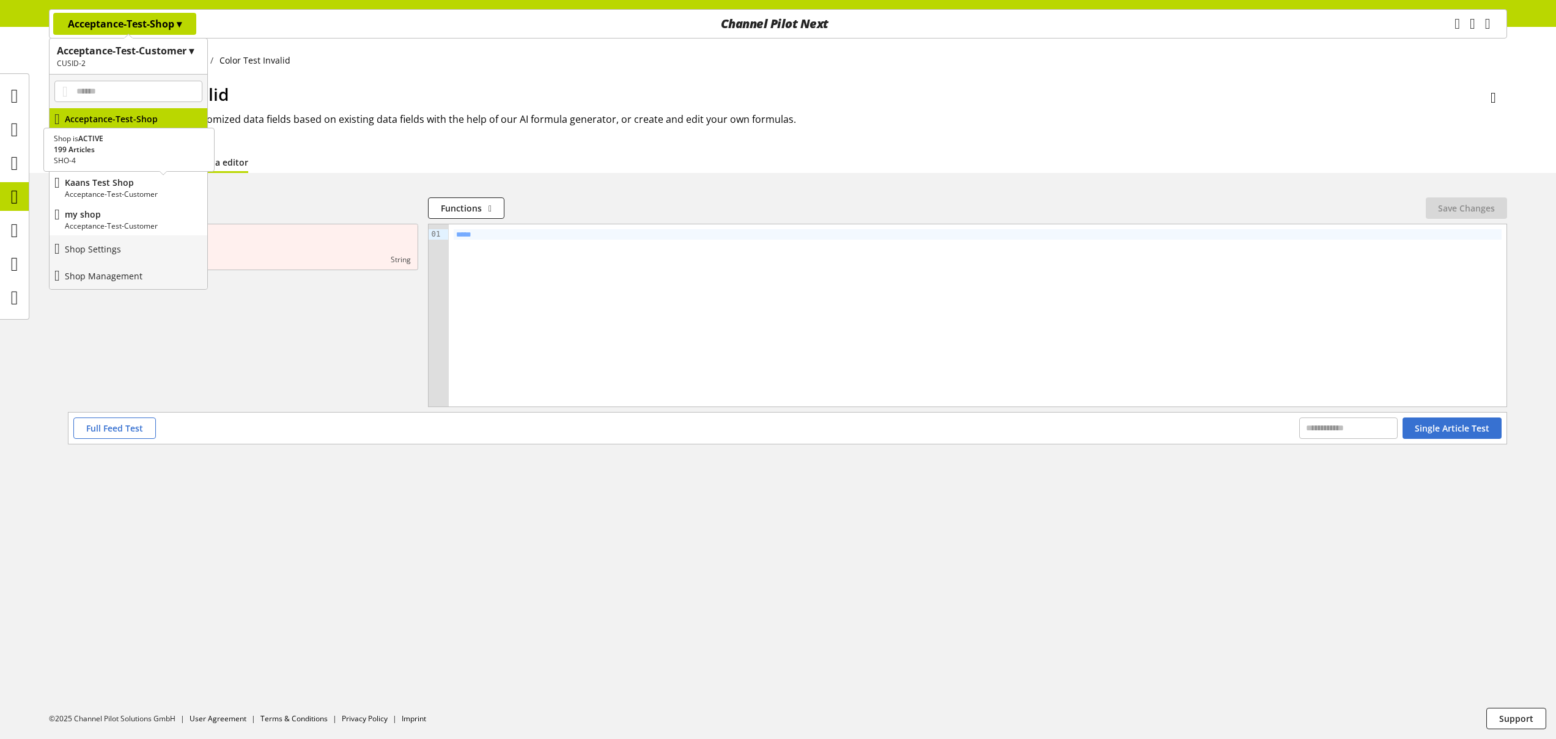
click at [144, 186] on p "Kaans Test Shop" at bounding box center [134, 182] width 138 height 13
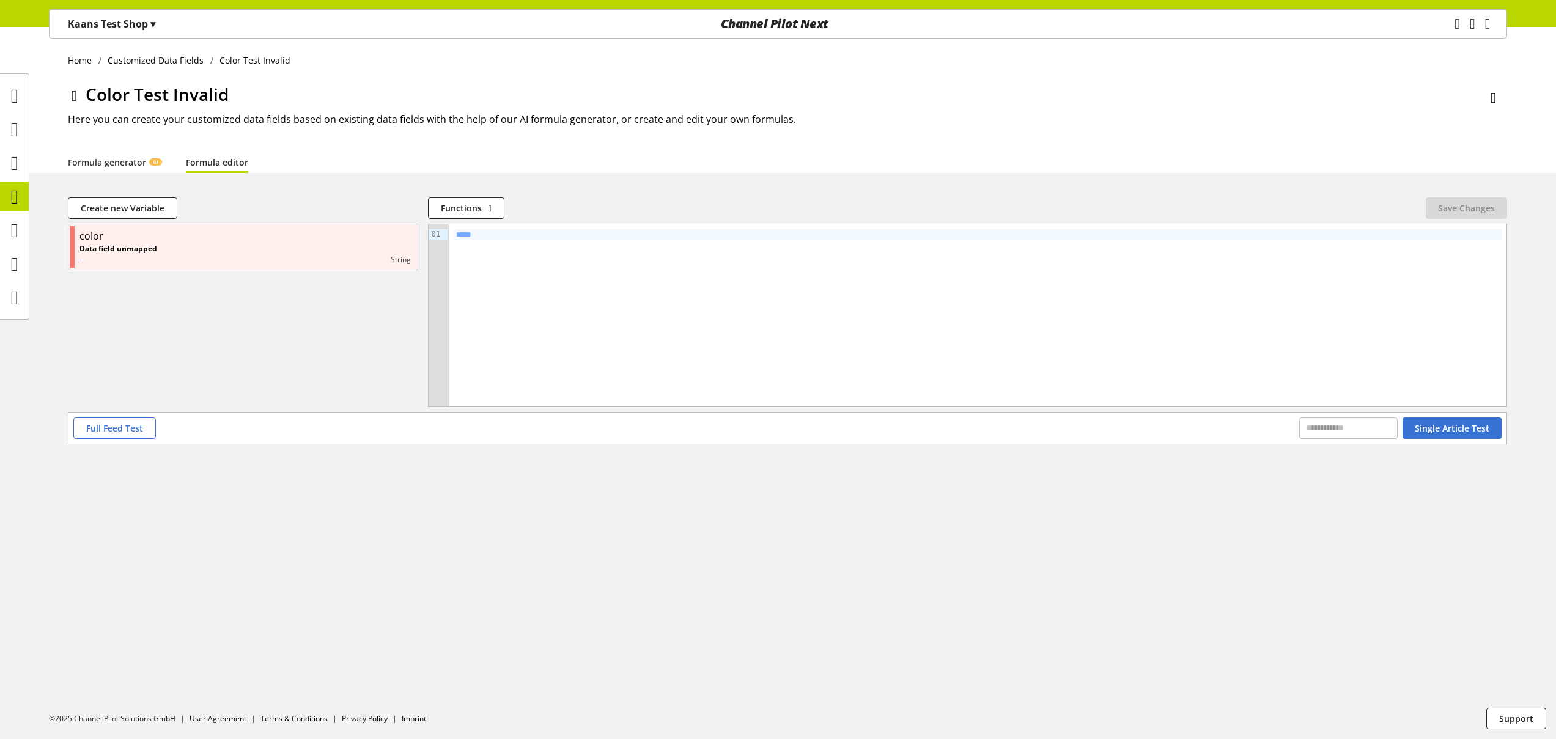
click at [76, 97] on icon at bounding box center [75, 96] width 6 height 22
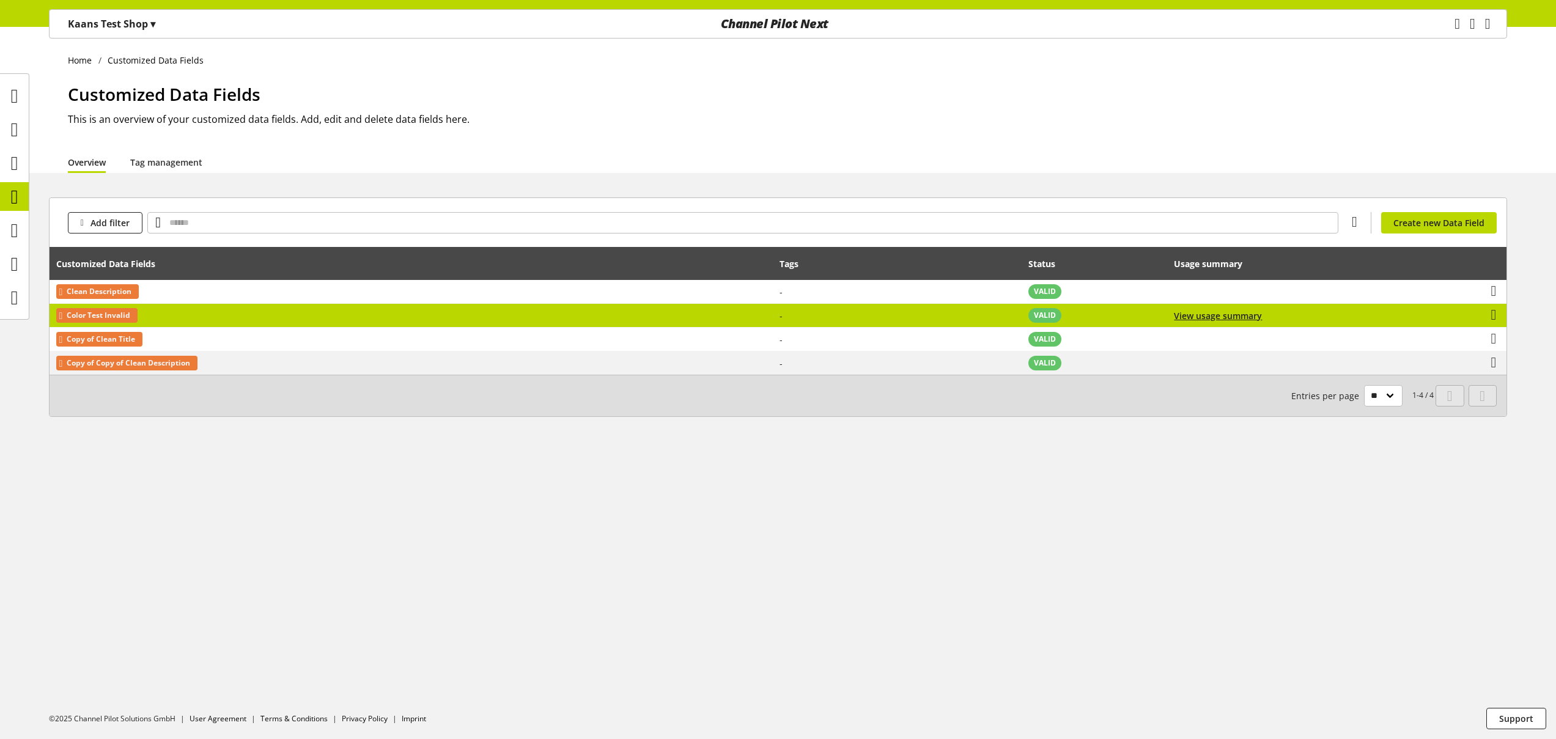
click at [125, 308] on span "Color Test Invalid" at bounding box center [99, 315] width 64 height 15
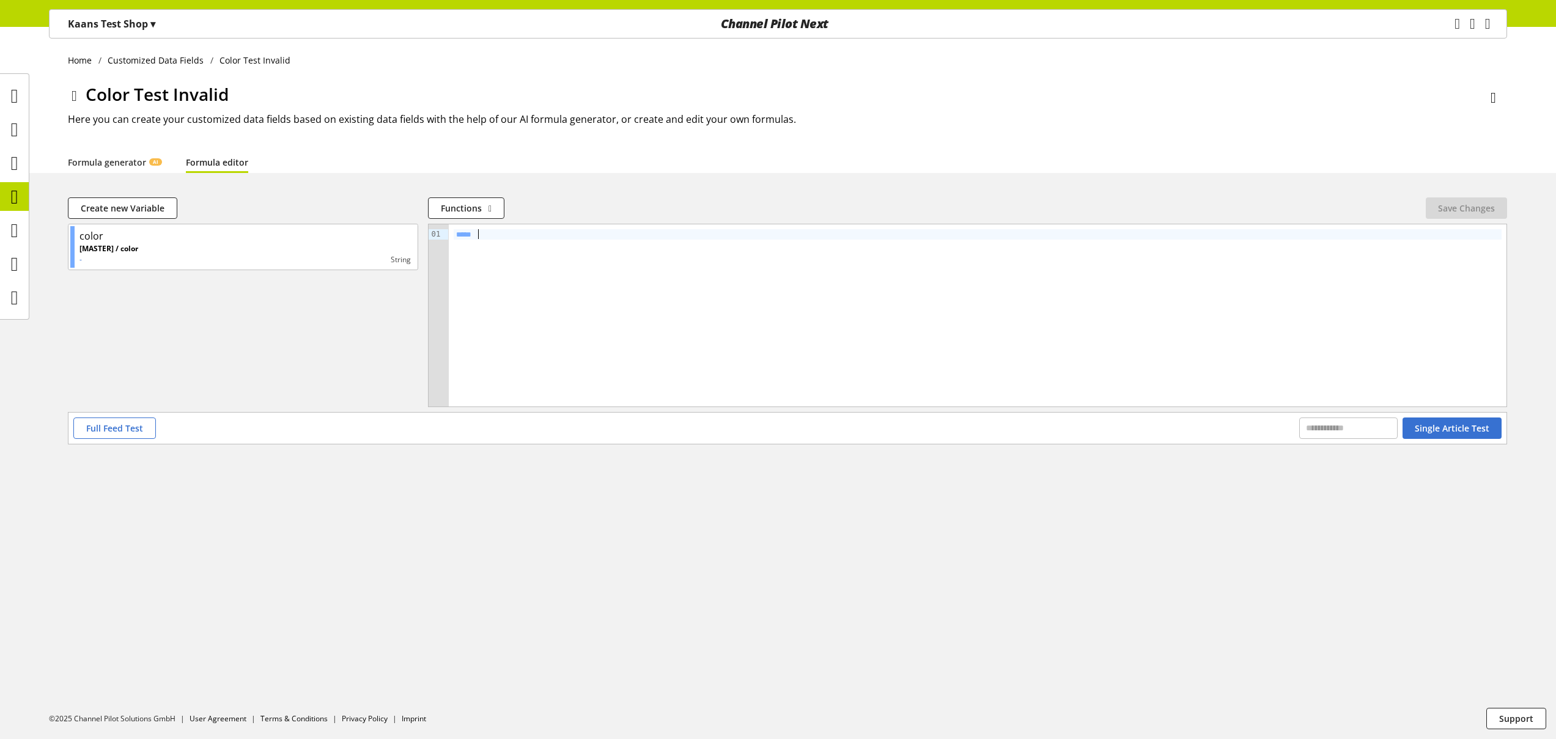
click at [591, 240] on div "*****" at bounding box center [978, 315] width 1058 height 182
click at [523, 235] on span "**********" at bounding box center [489, 235] width 67 height 9
click at [1455, 210] on span "Save Changes" at bounding box center [1466, 208] width 57 height 13
click at [1429, 425] on span "Single Article Test" at bounding box center [1452, 428] width 75 height 13
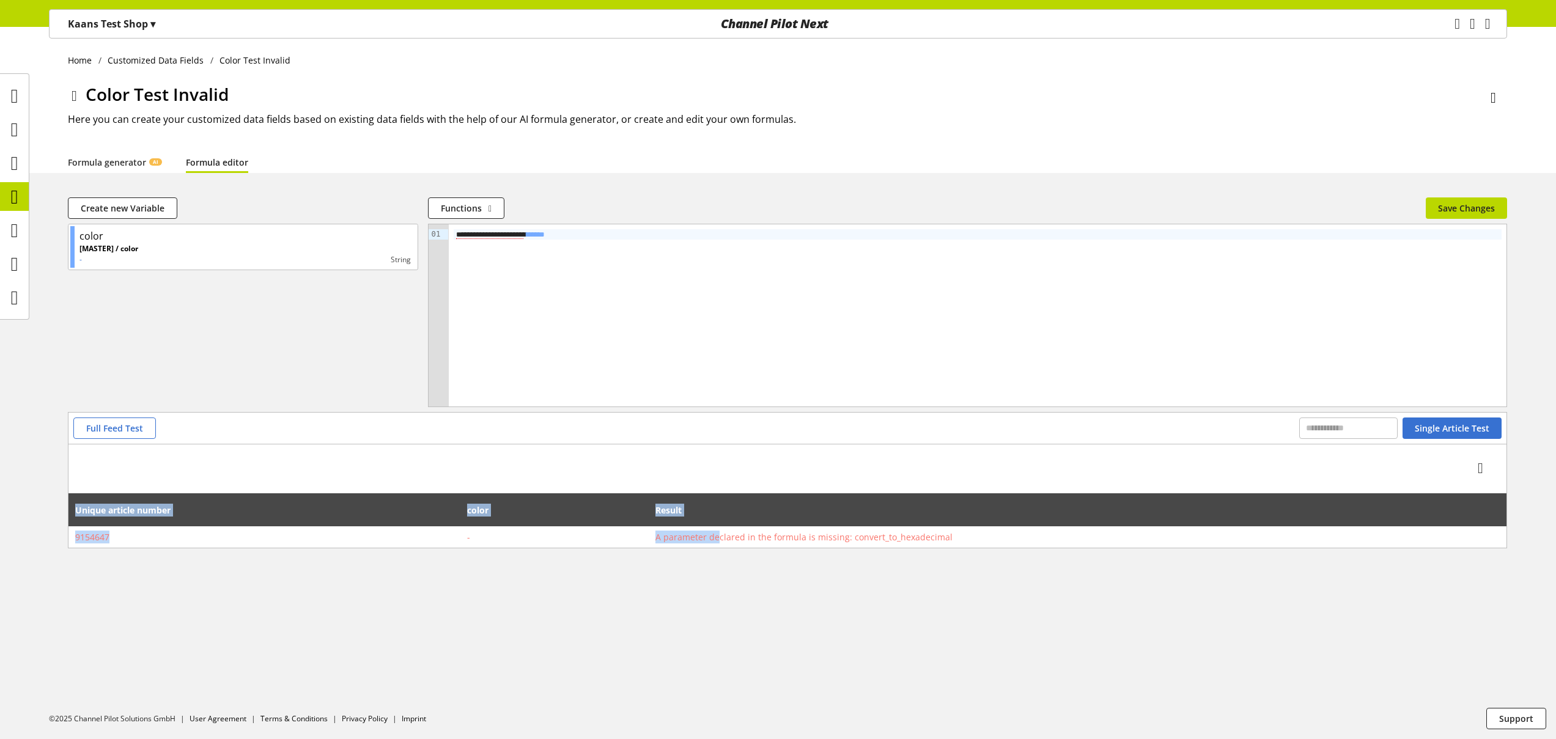
drag, startPoint x: 732, startPoint y: 540, endPoint x: 975, endPoint y: 554, distance: 243.8
click at [975, 554] on div "**********" at bounding box center [778, 387] width 1556 height 380
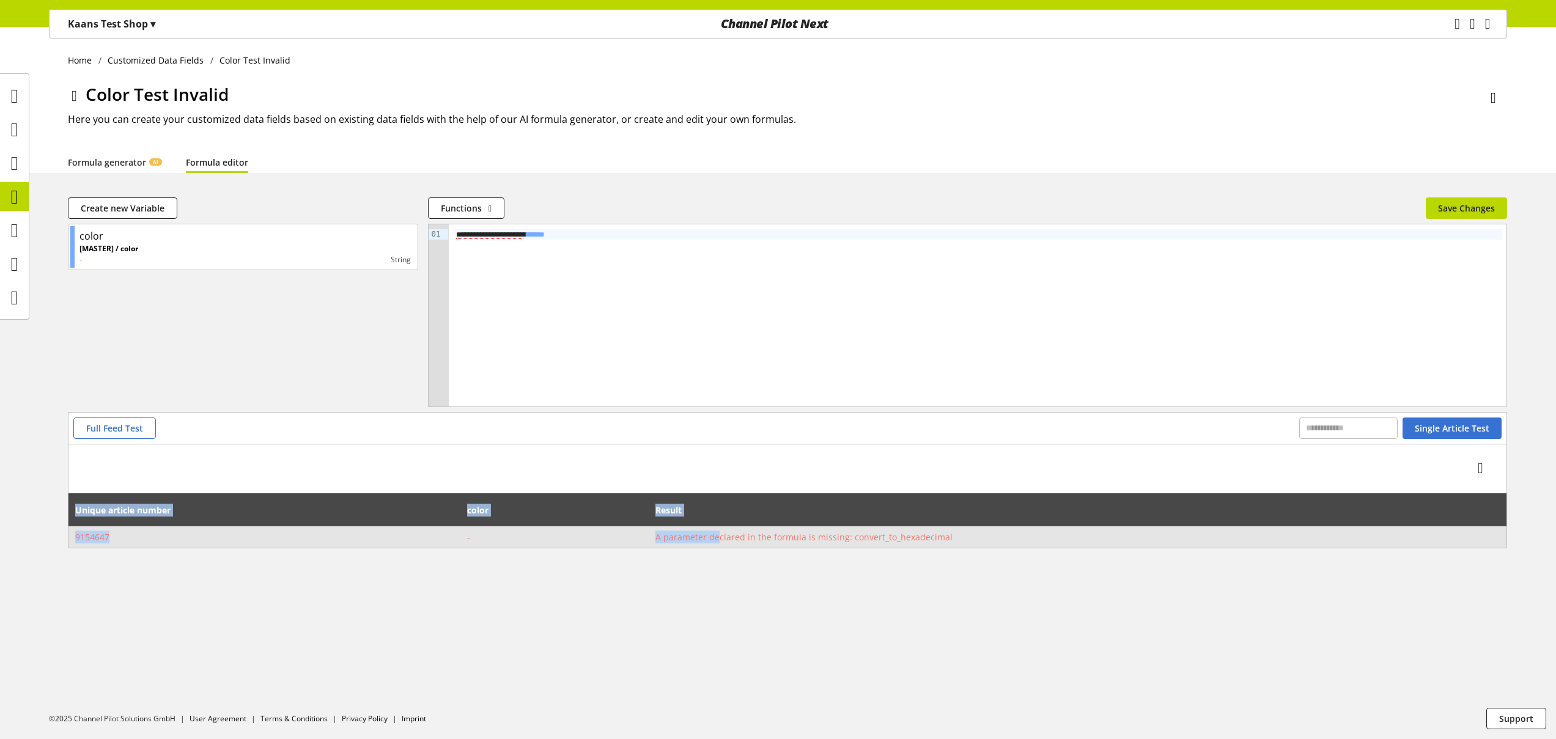
click at [973, 547] on td "A parameter declared in the formula is missing: convert_to_hexadecimal" at bounding box center [1078, 536] width 858 height 21
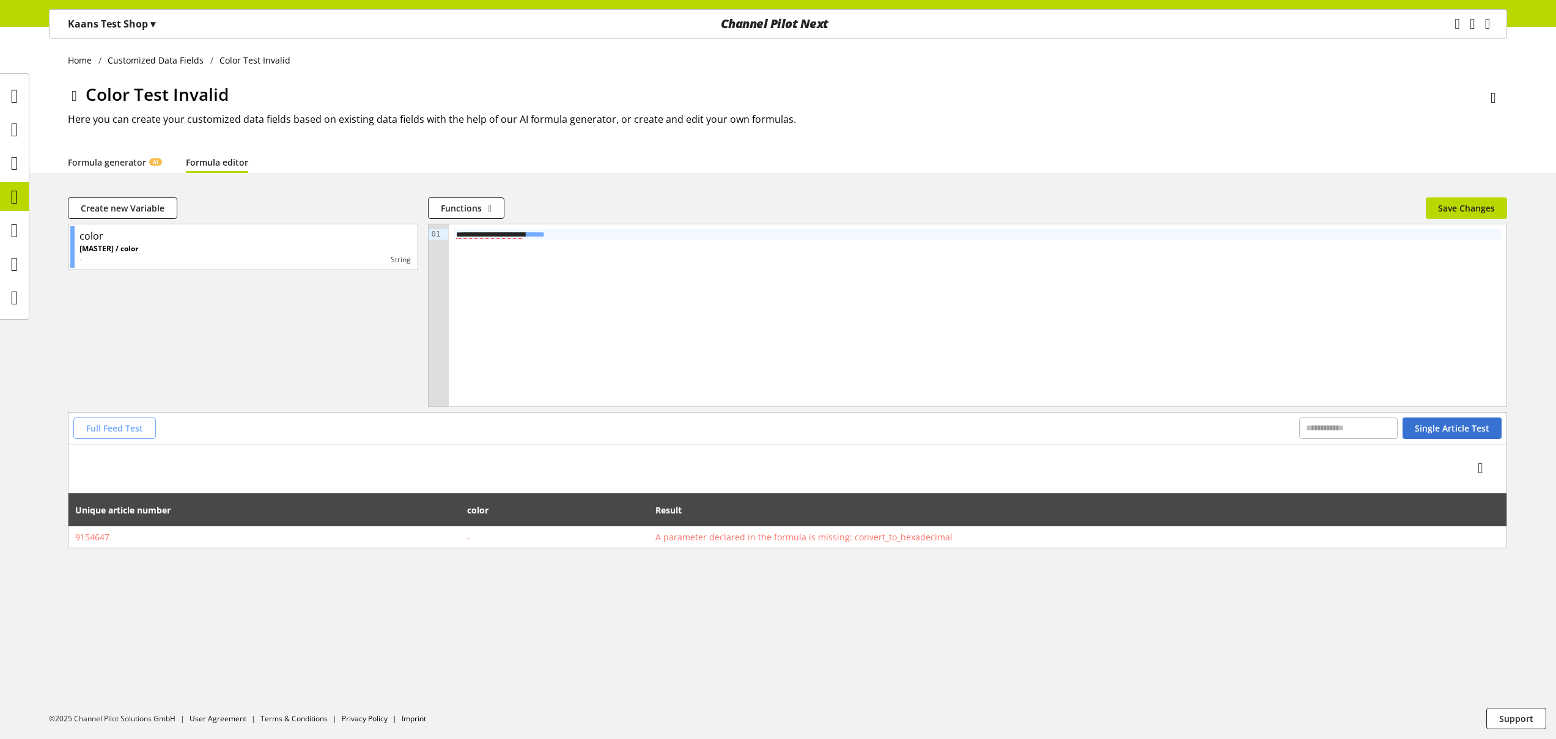
click at [127, 432] on span "Full Feed Test" at bounding box center [114, 428] width 57 height 13
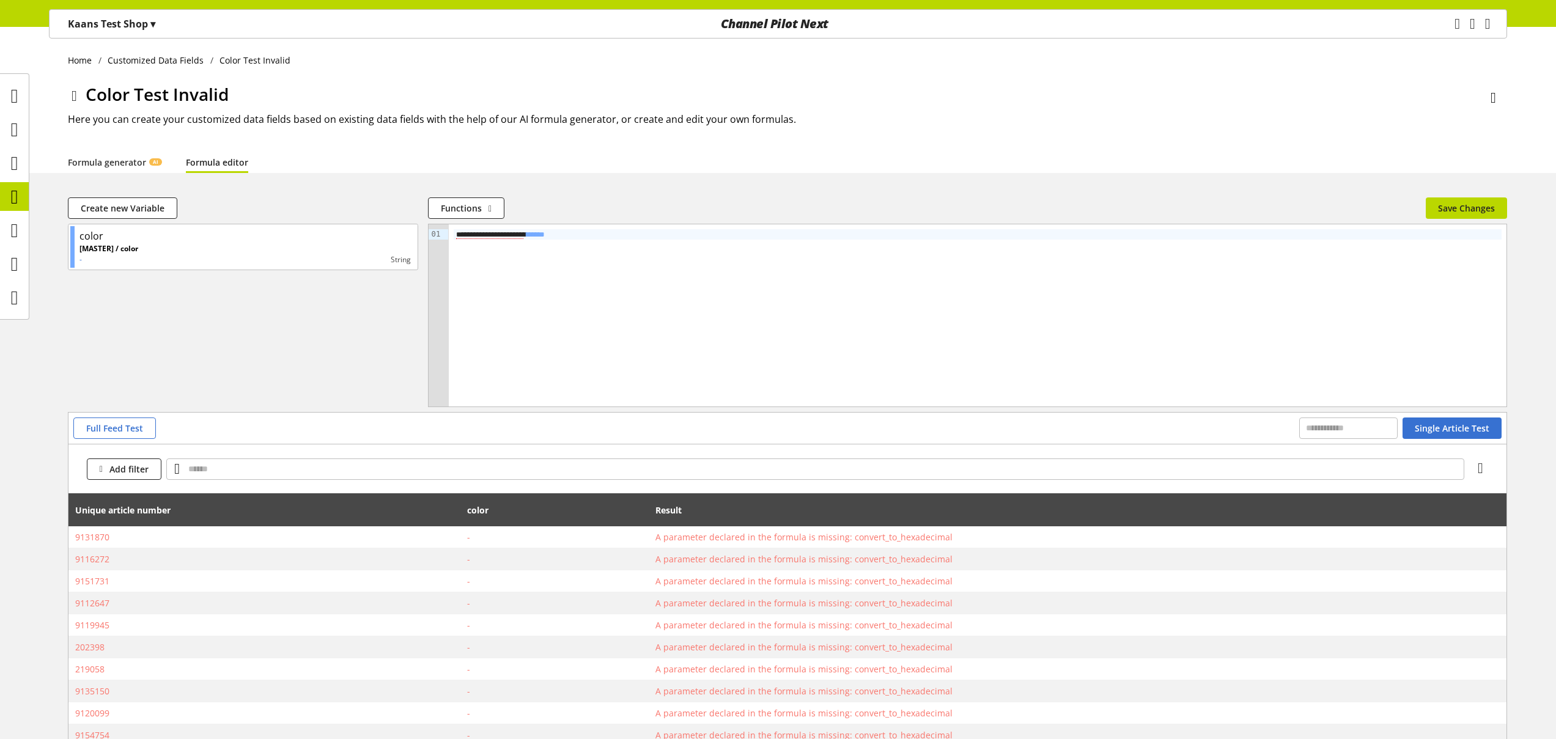
click at [106, 30] on p "Kaans Test Shop ▾" at bounding box center [111, 24] width 87 height 15
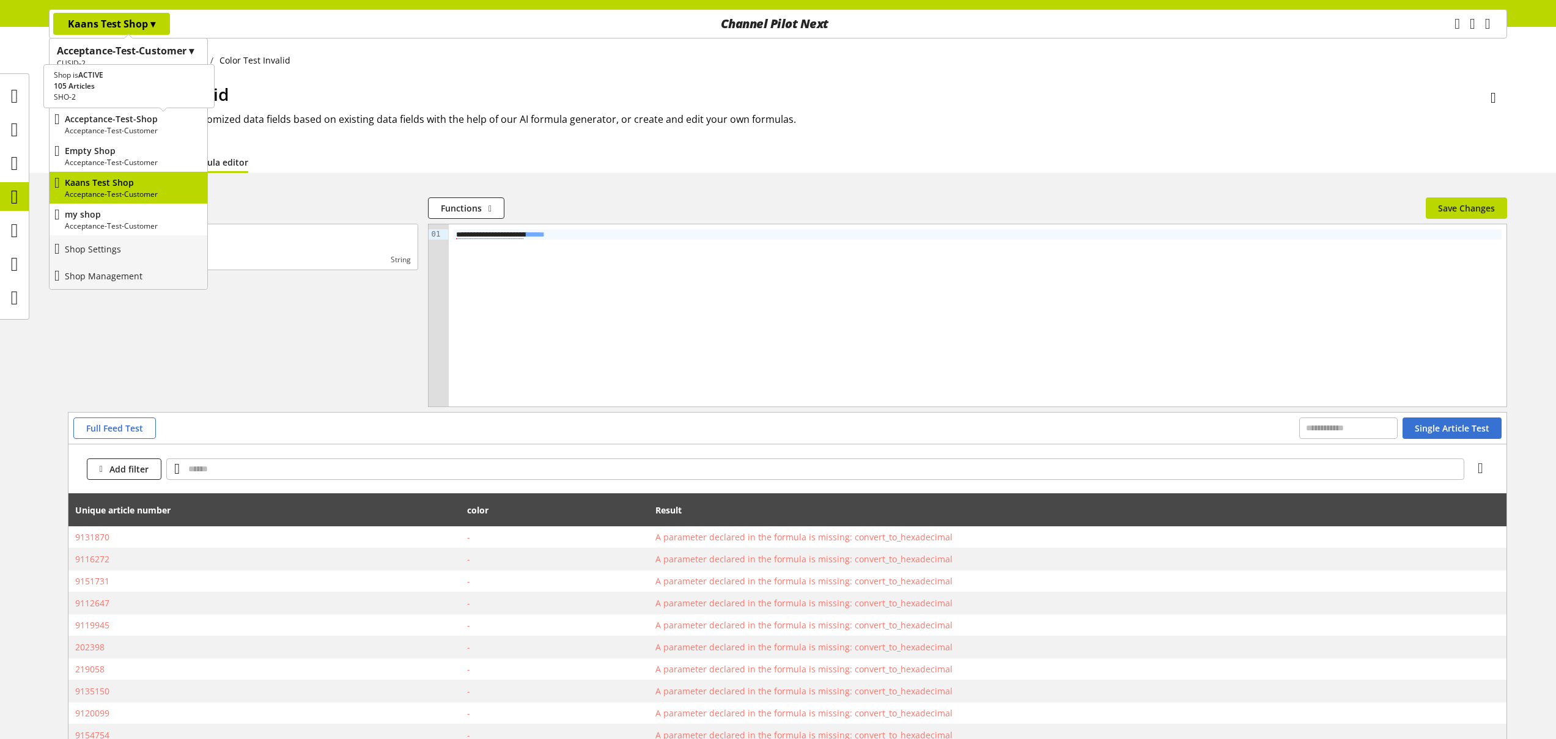
click at [125, 125] on p "Acceptance-Test-Customer" at bounding box center [134, 130] width 138 height 11
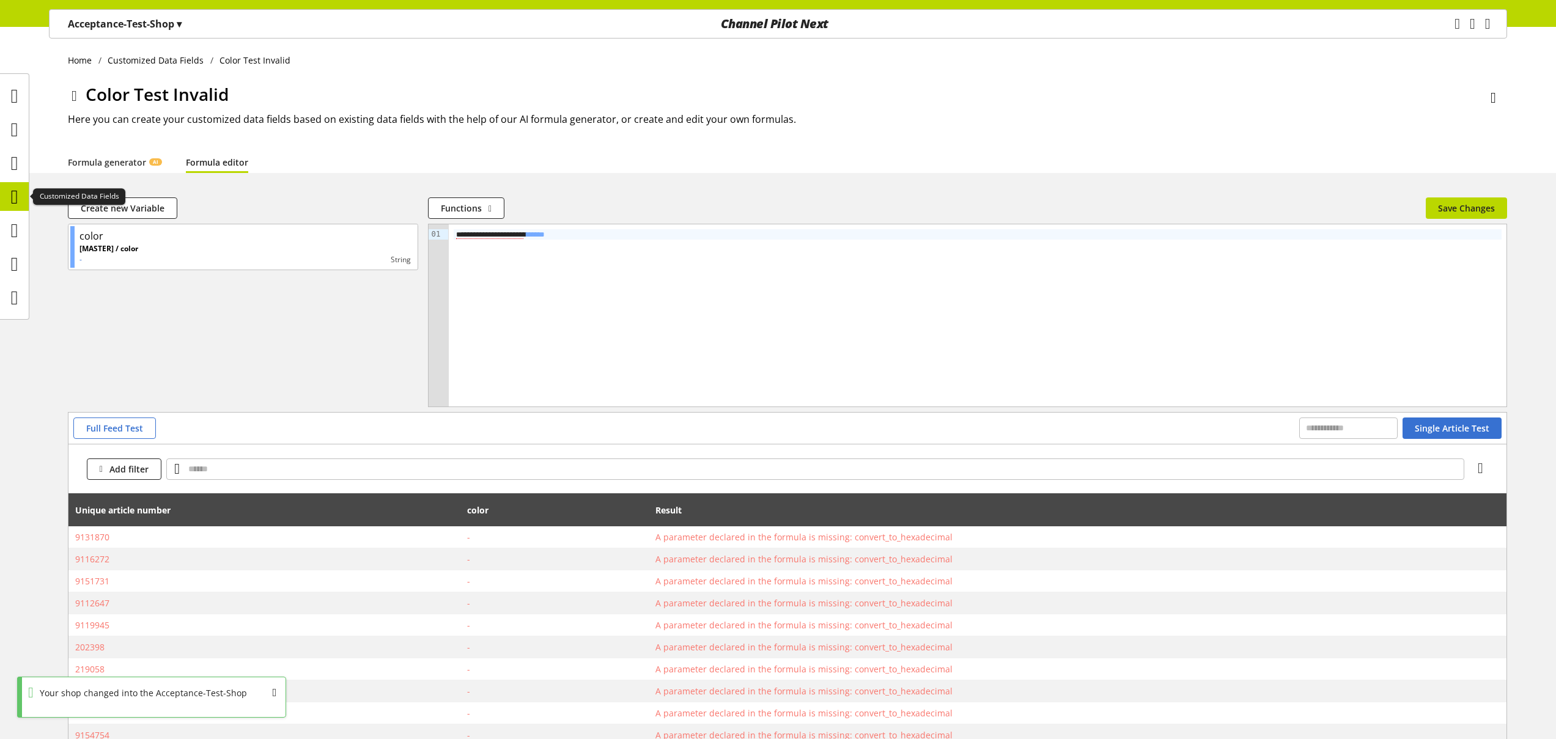
click at [18, 199] on icon at bounding box center [14, 197] width 7 height 24
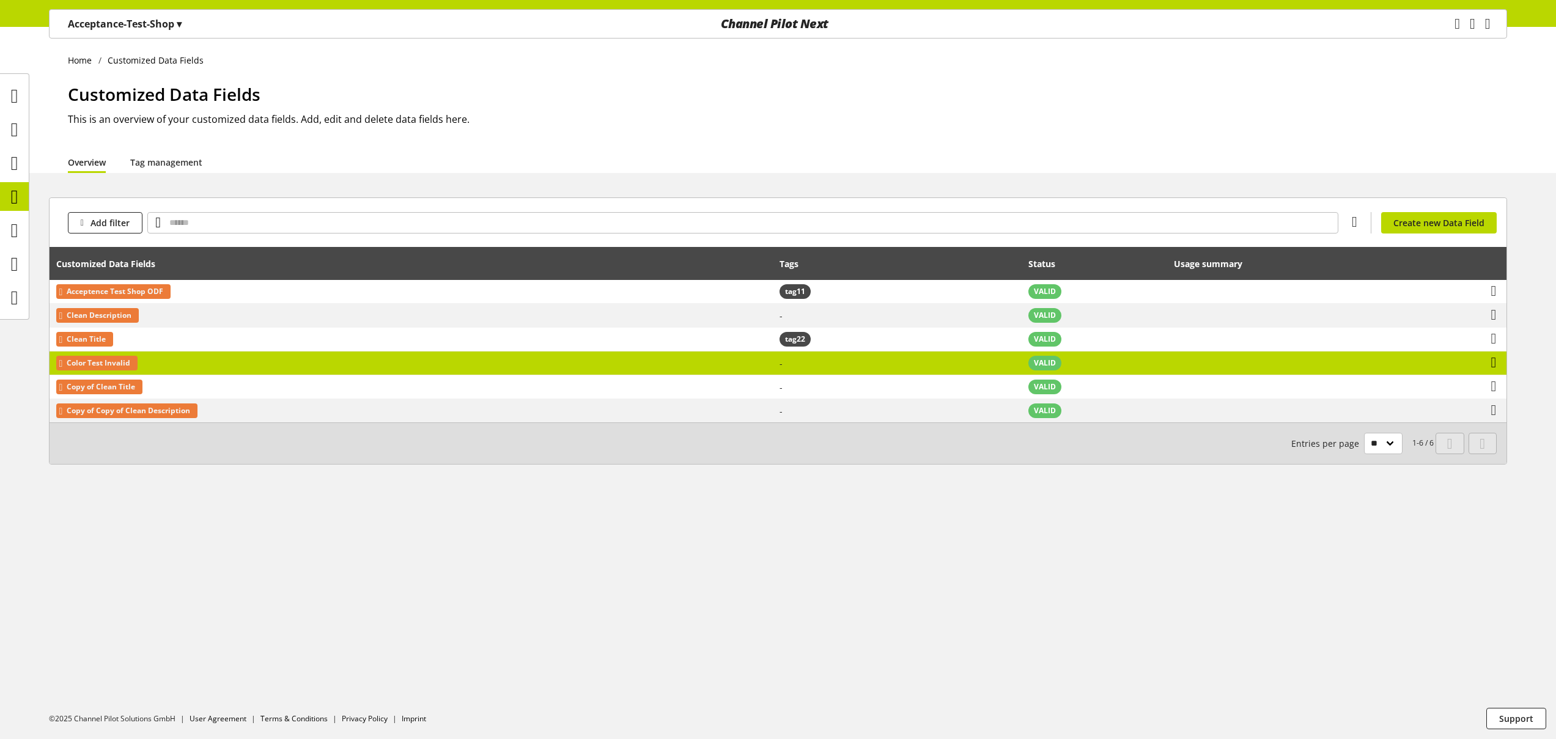
click at [1496, 365] on icon at bounding box center [1494, 363] width 6 height 22
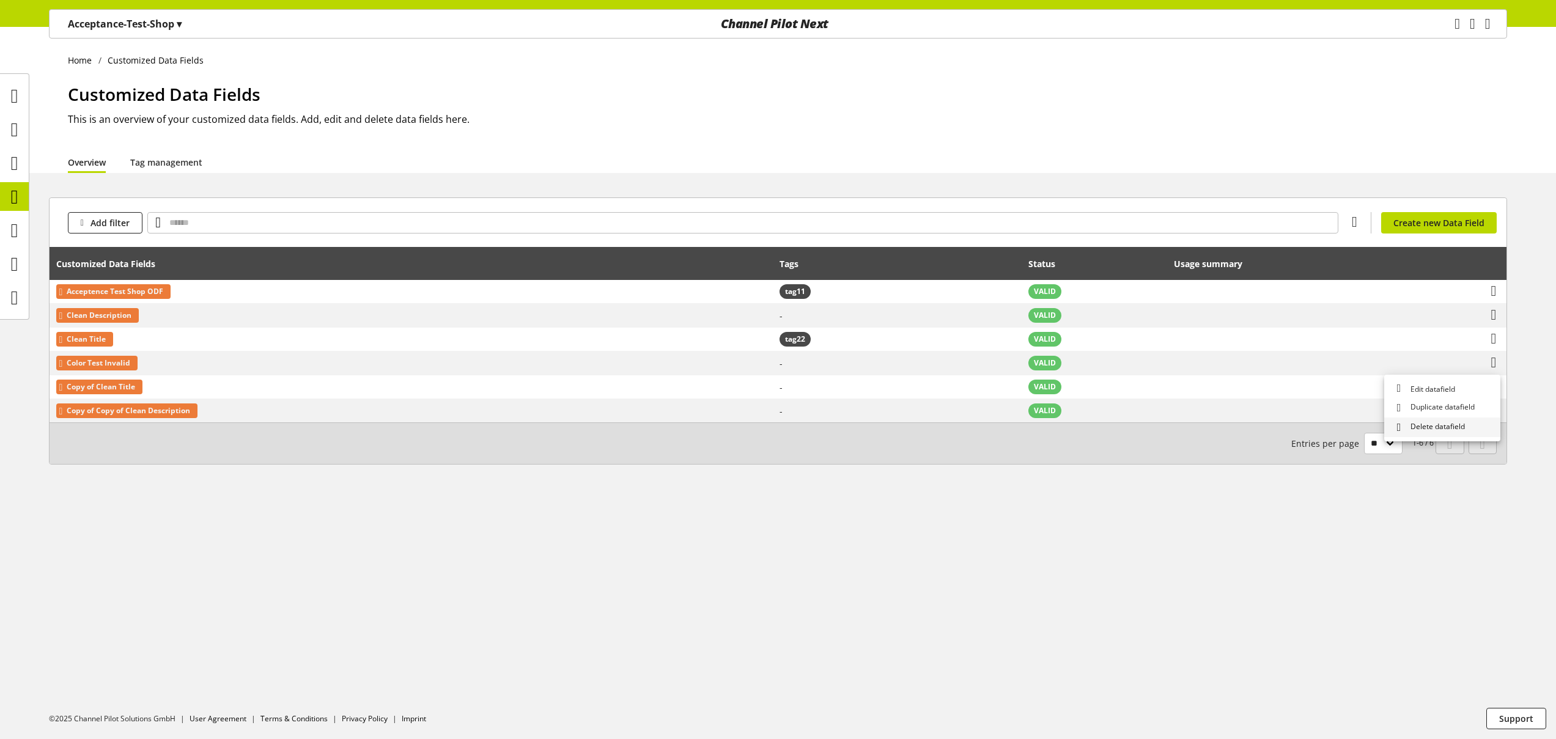
click at [1449, 433] on span "Delete datafield" at bounding box center [1435, 427] width 59 height 13
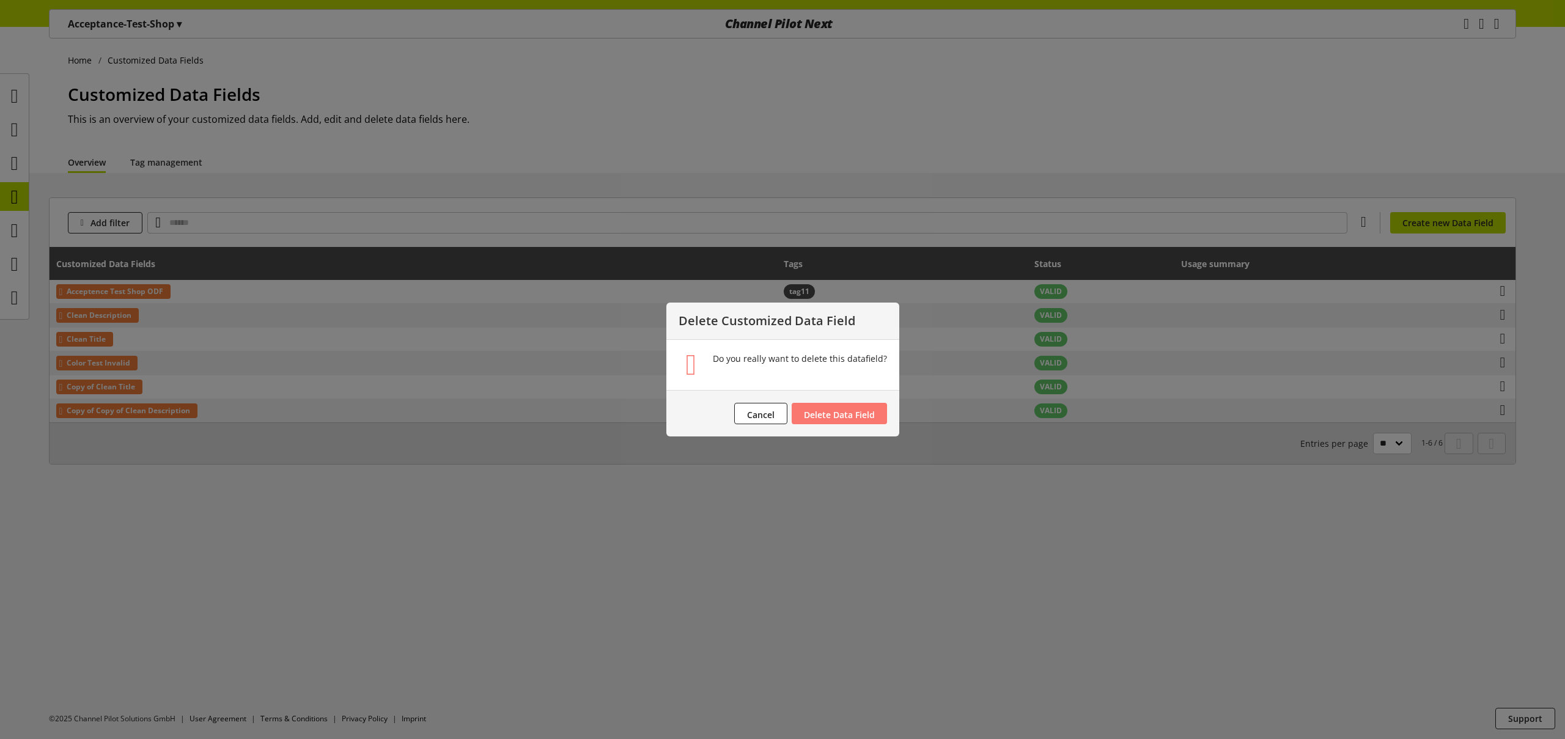
click at [861, 415] on span "Delete Data Field" at bounding box center [839, 415] width 71 height 12
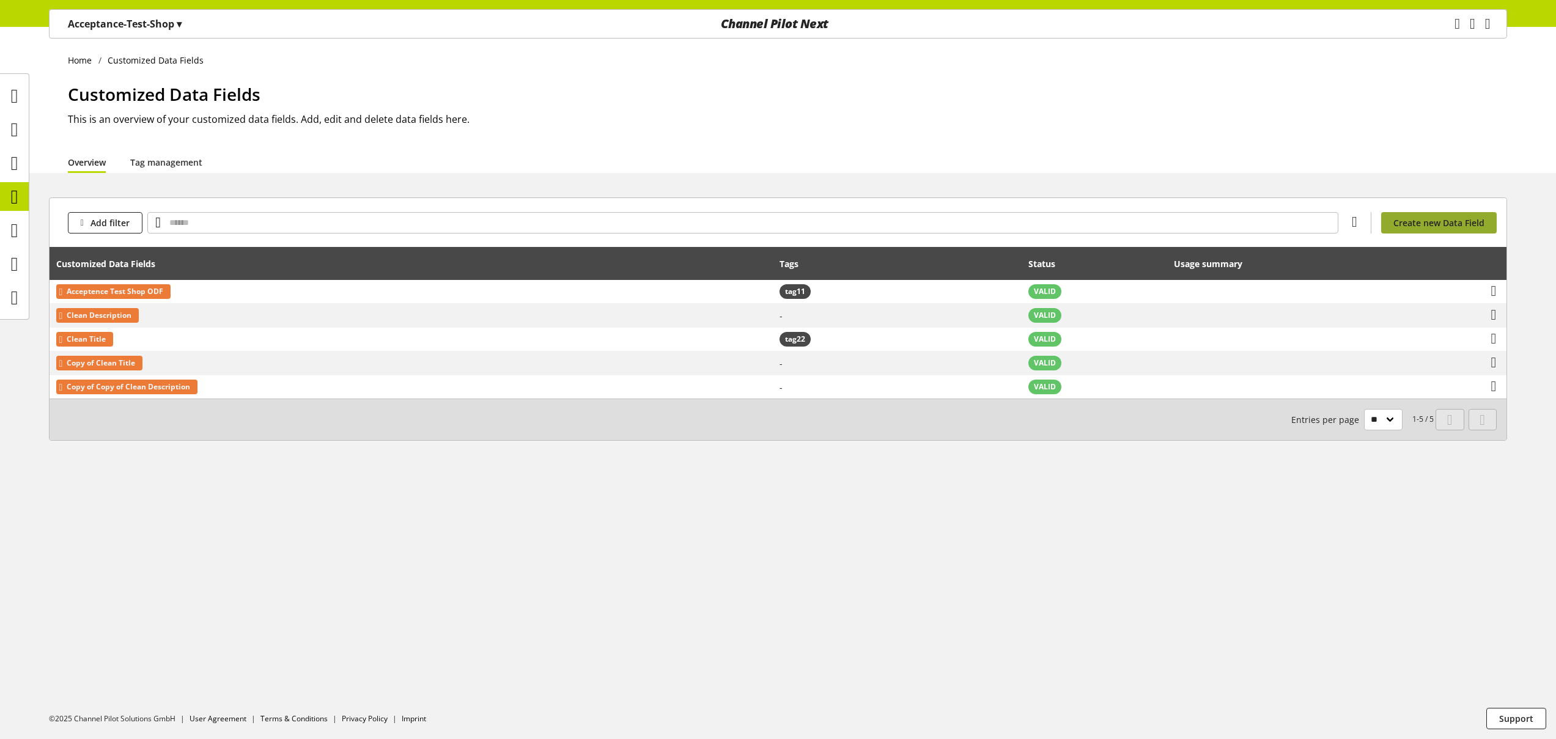
click at [1434, 220] on span "Create new Data Field" at bounding box center [1438, 222] width 91 height 13
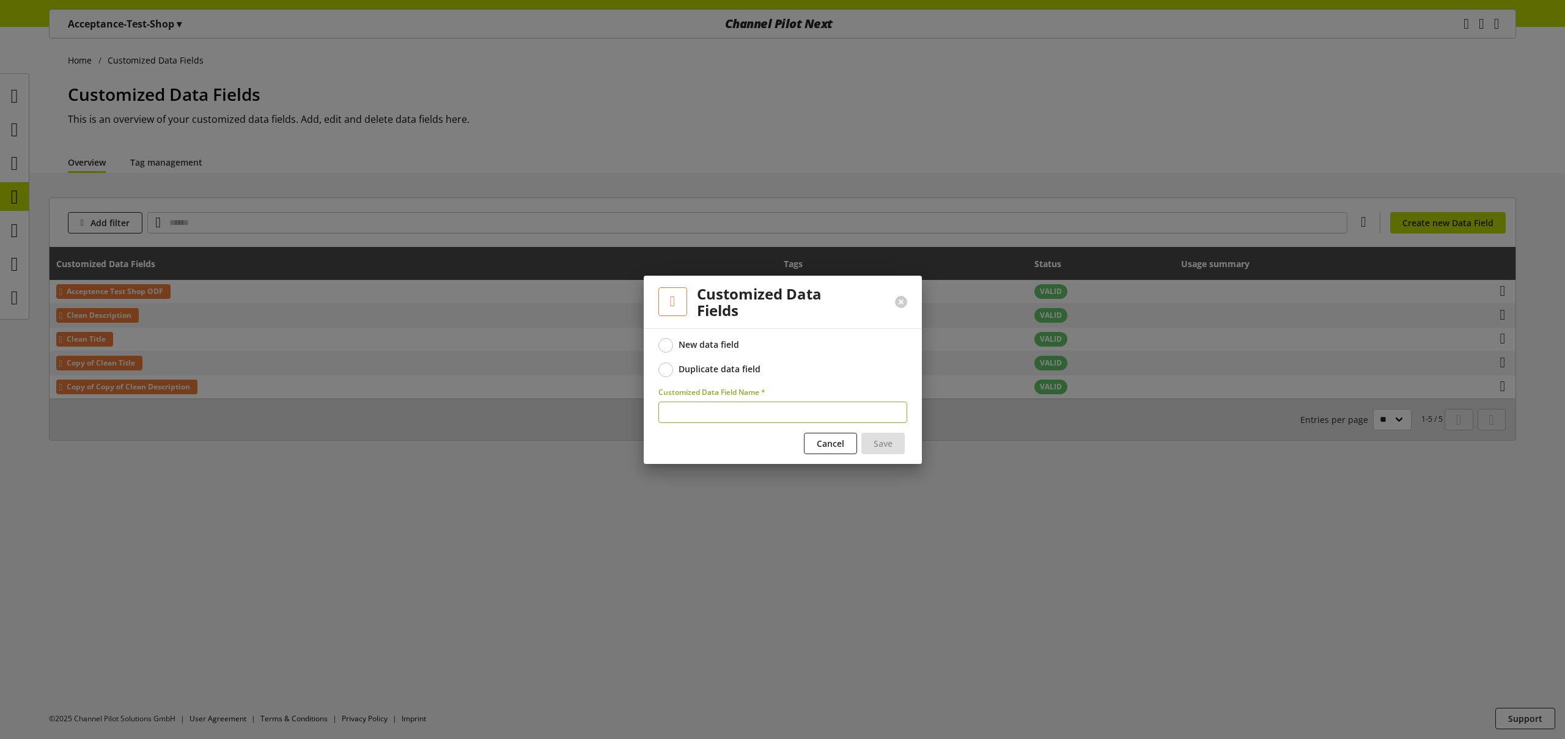
click at [713, 373] on div "Duplicate data field" at bounding box center [720, 369] width 82 height 11
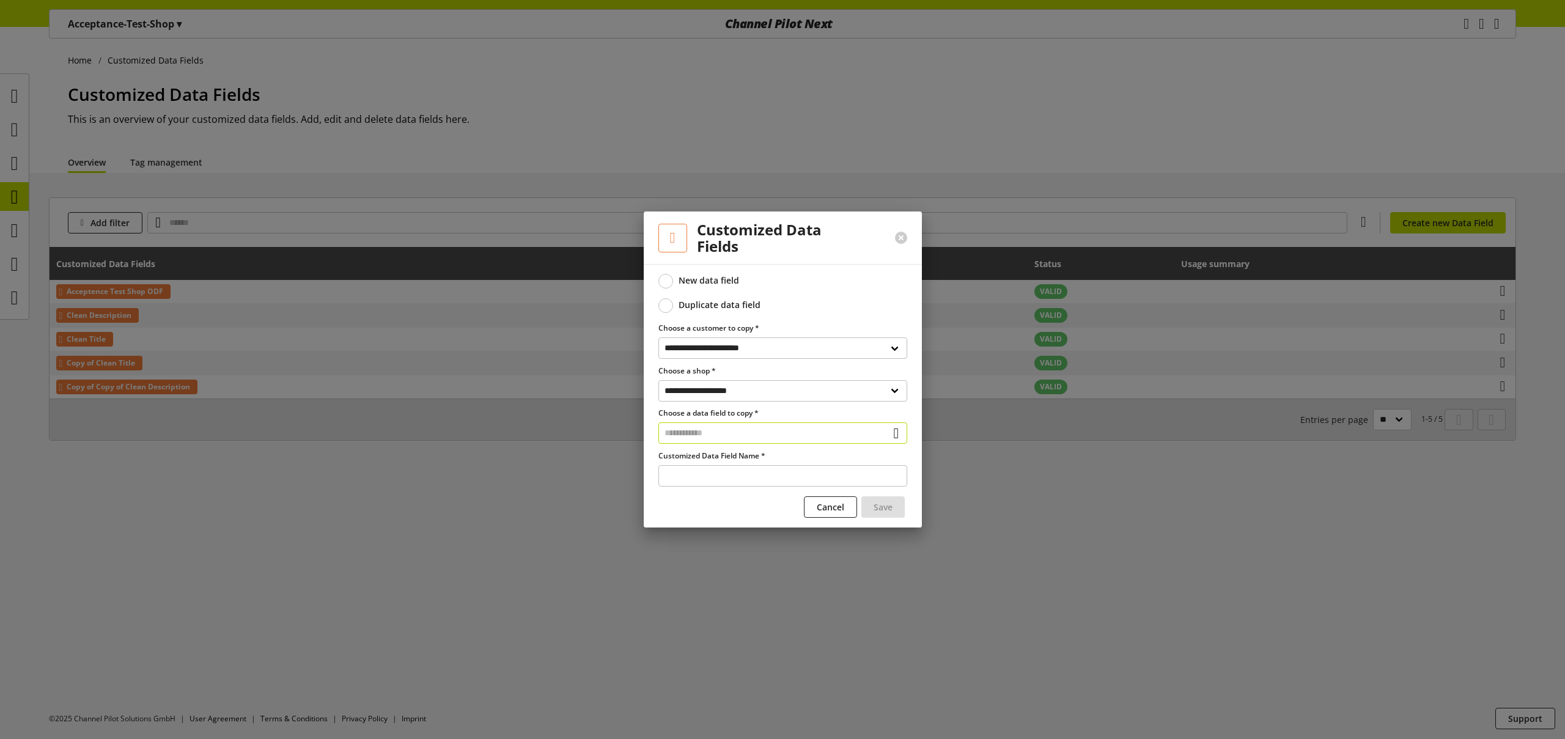
click at [712, 437] on input "text" at bounding box center [783, 432] width 249 height 21
click at [732, 490] on div "Customized Data Fields" at bounding box center [781, 485] width 199 height 13
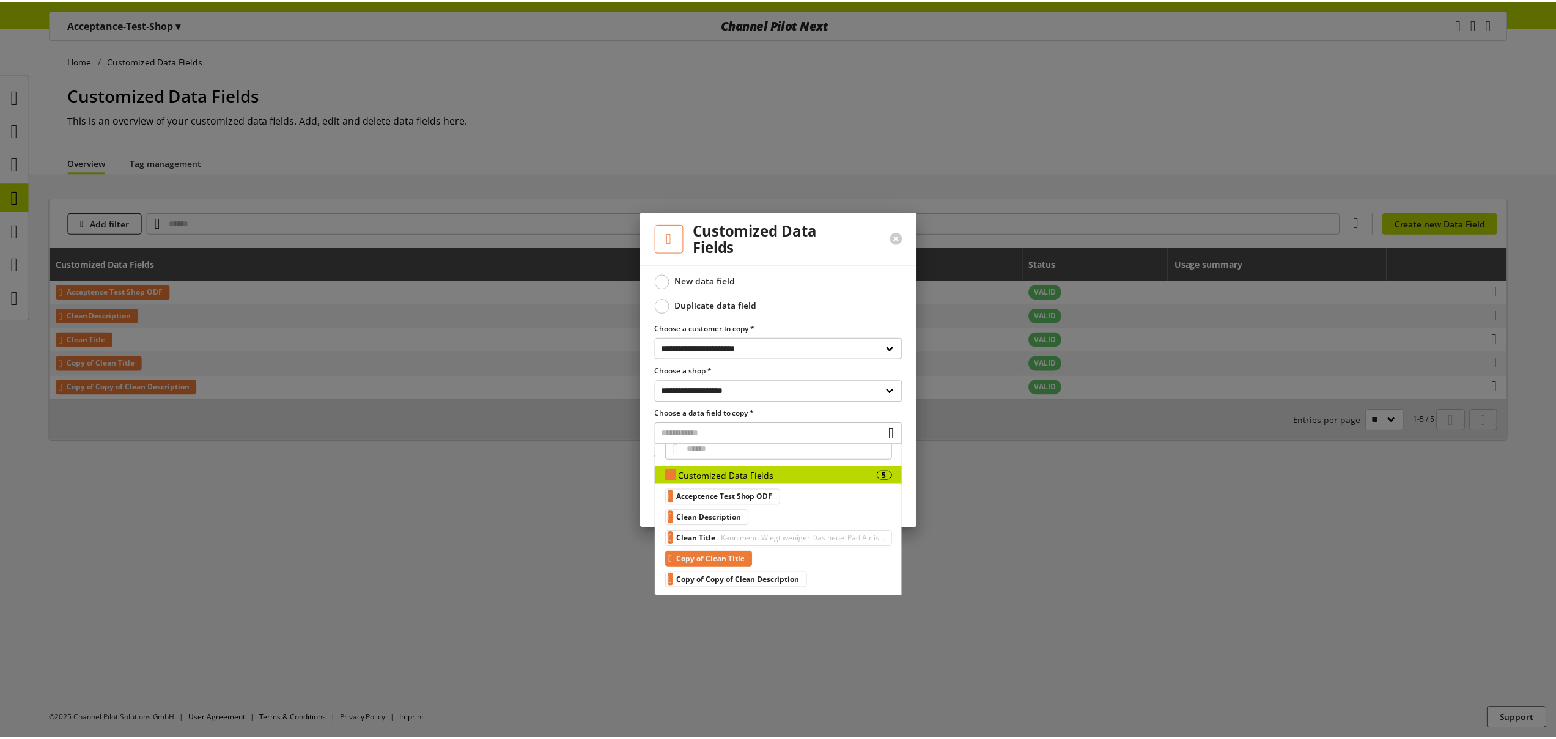
scroll to position [12, 0]
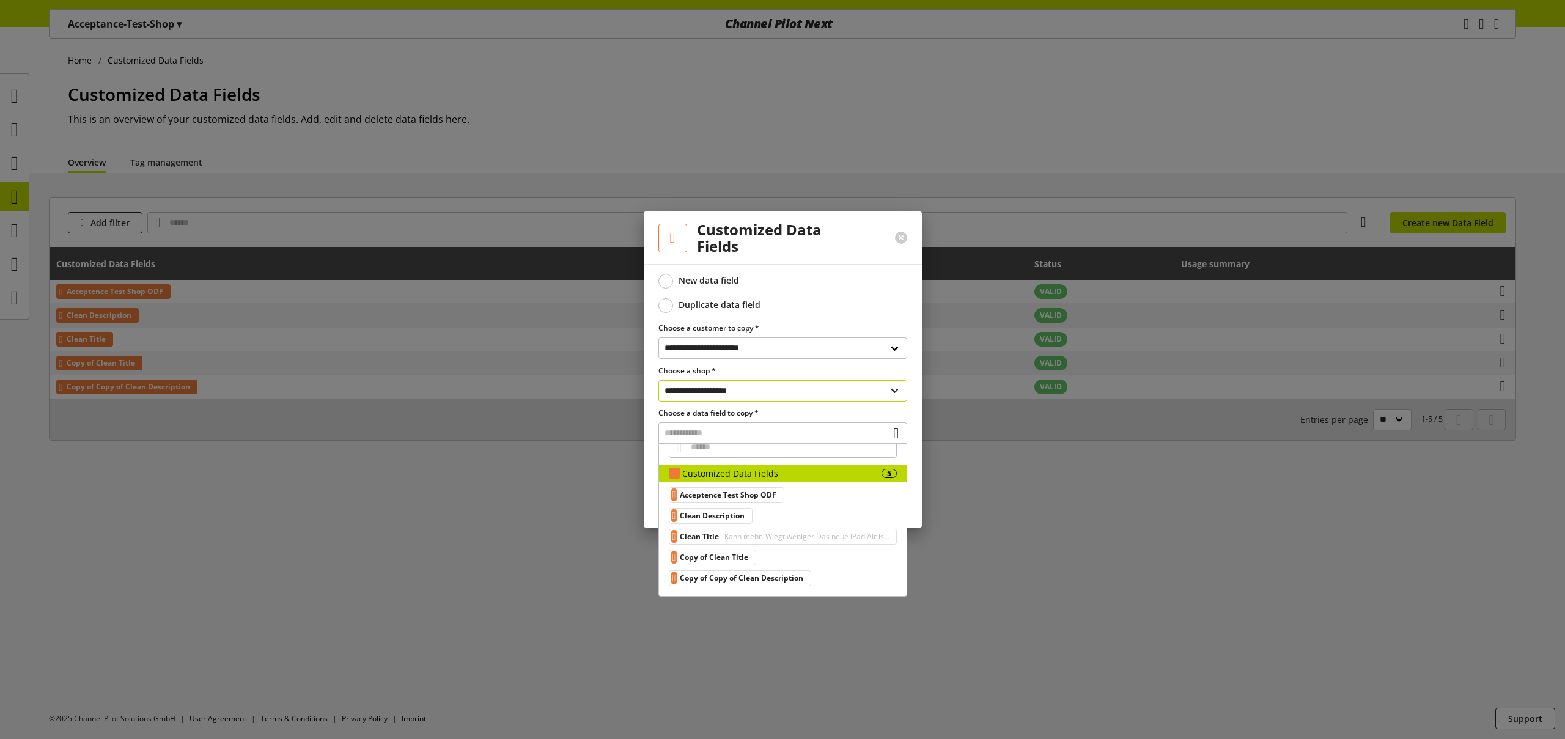
click at [752, 400] on select "**********" at bounding box center [783, 390] width 249 height 21
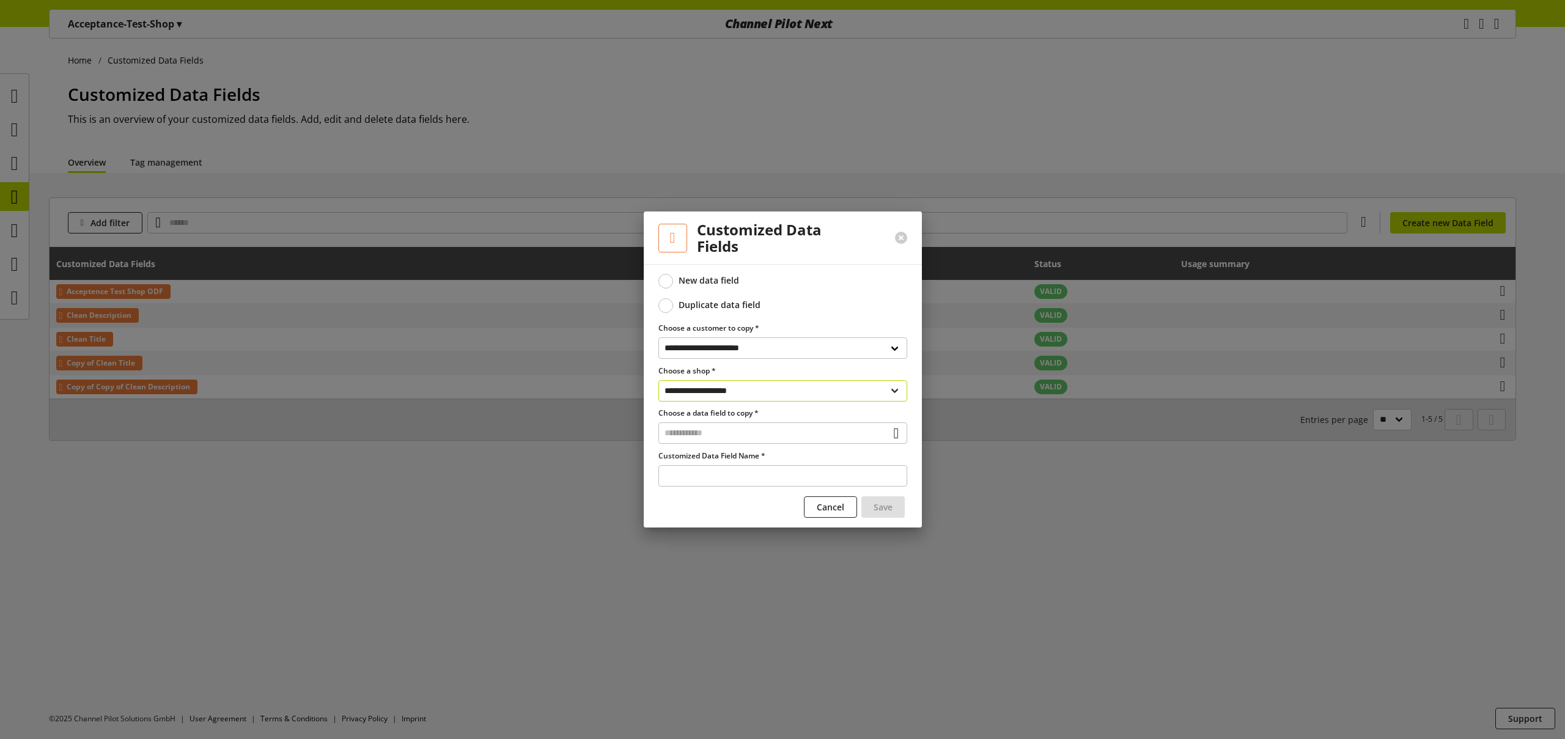
select select "**********"
click at [742, 433] on input "text" at bounding box center [783, 432] width 249 height 21
click at [752, 489] on div "Customized Data Fields" at bounding box center [781, 485] width 199 height 13
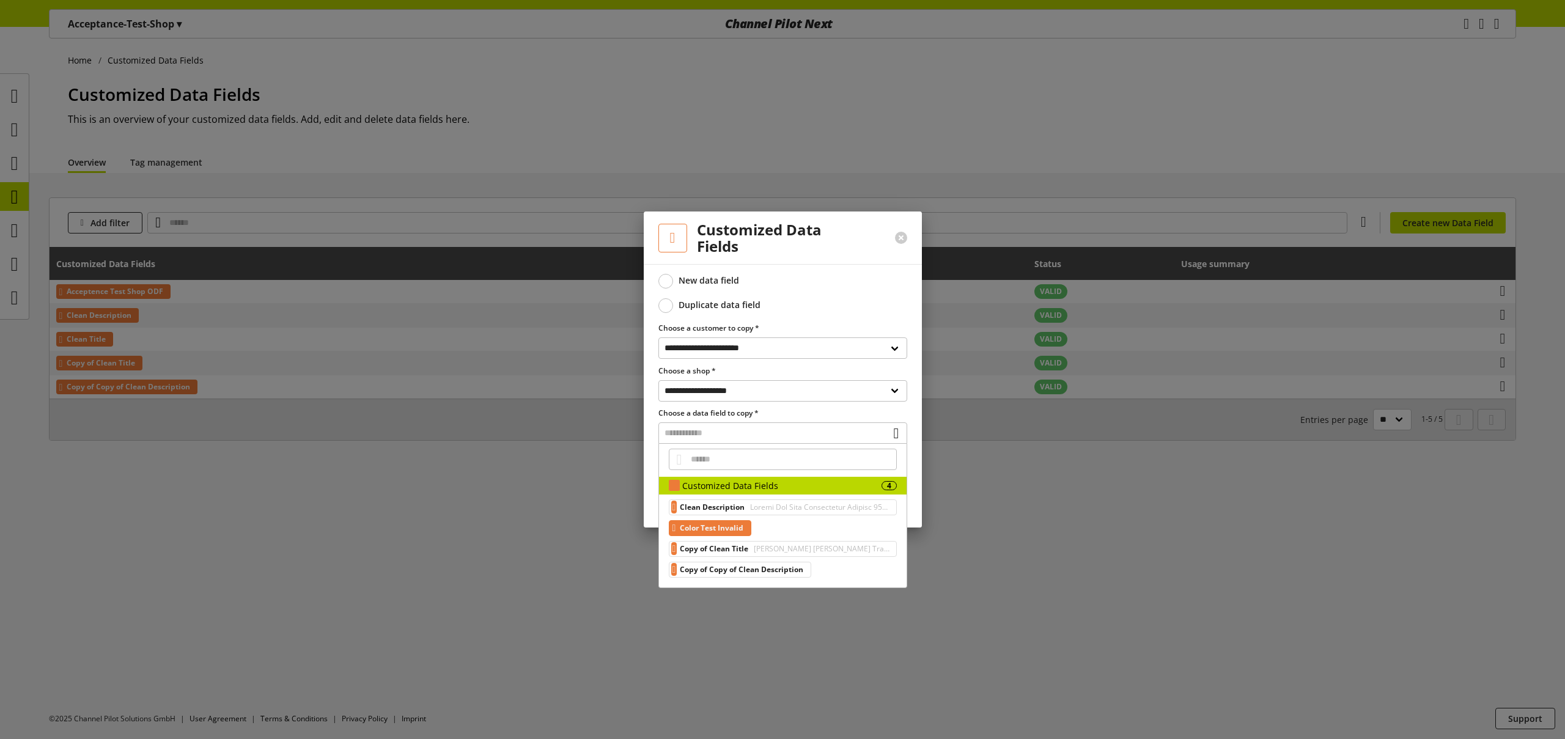
click at [741, 526] on span "Color Test Invalid" at bounding box center [712, 528] width 64 height 15
type input "**********"
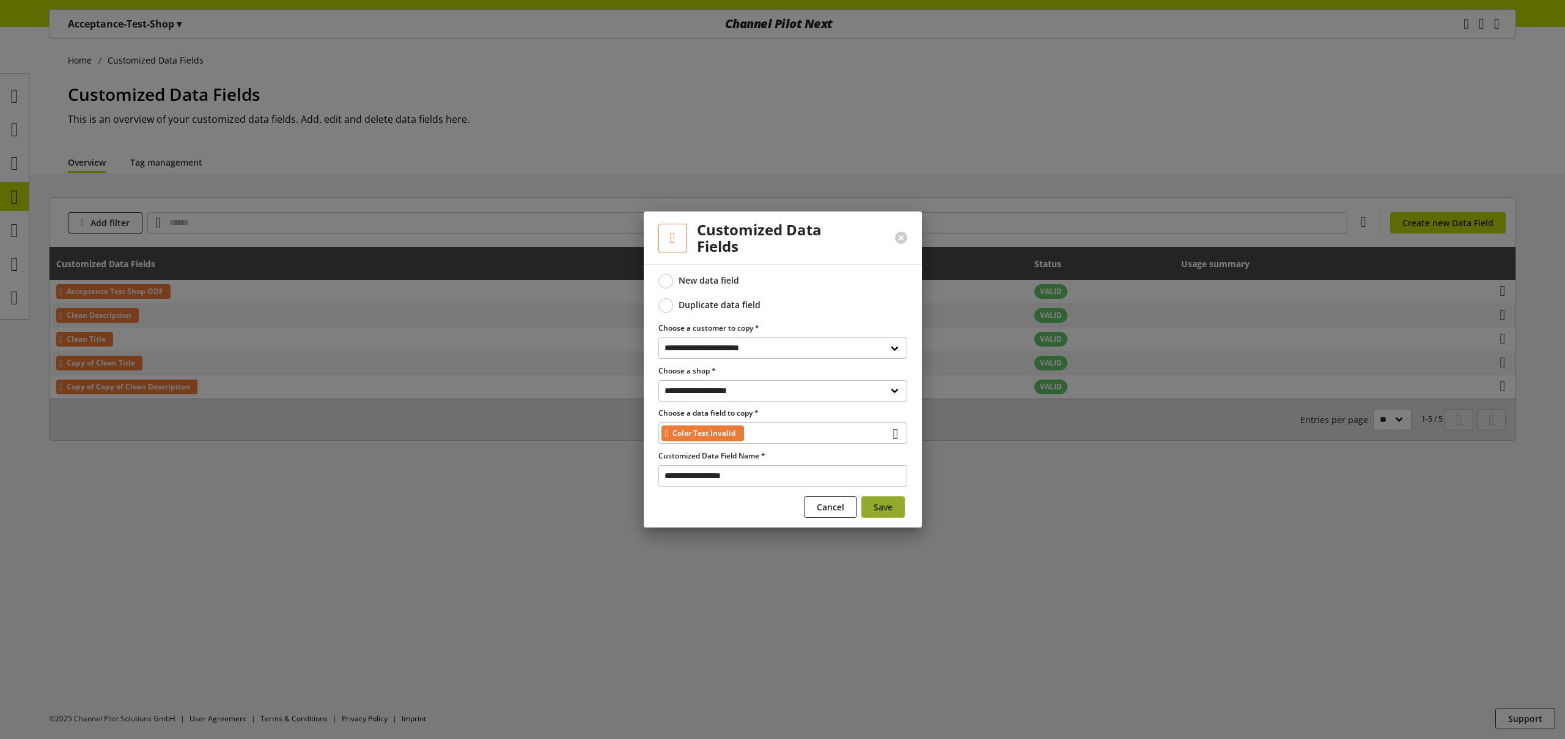
click at [876, 503] on span "Save" at bounding box center [883, 507] width 19 height 13
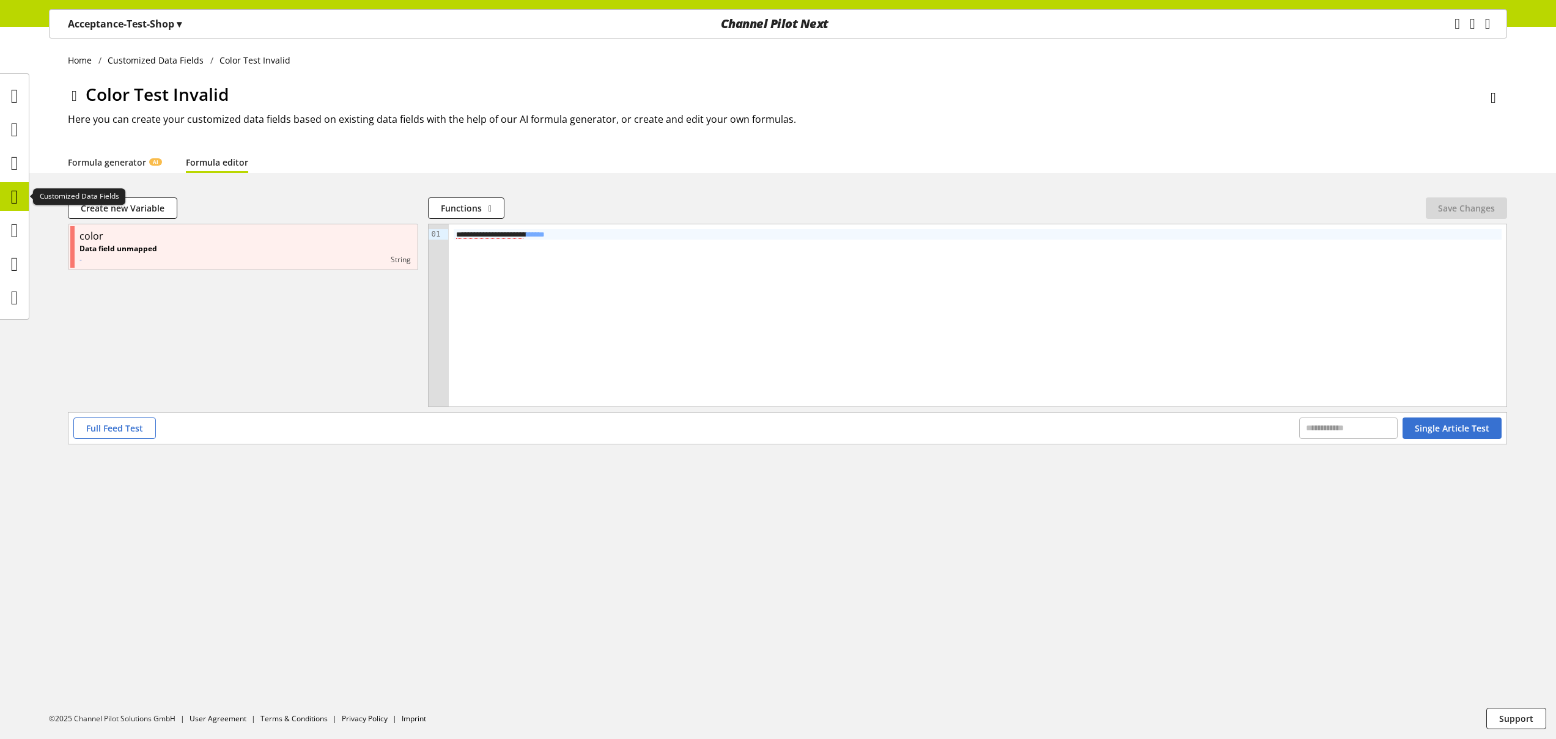
click at [16, 193] on icon at bounding box center [14, 197] width 7 height 24
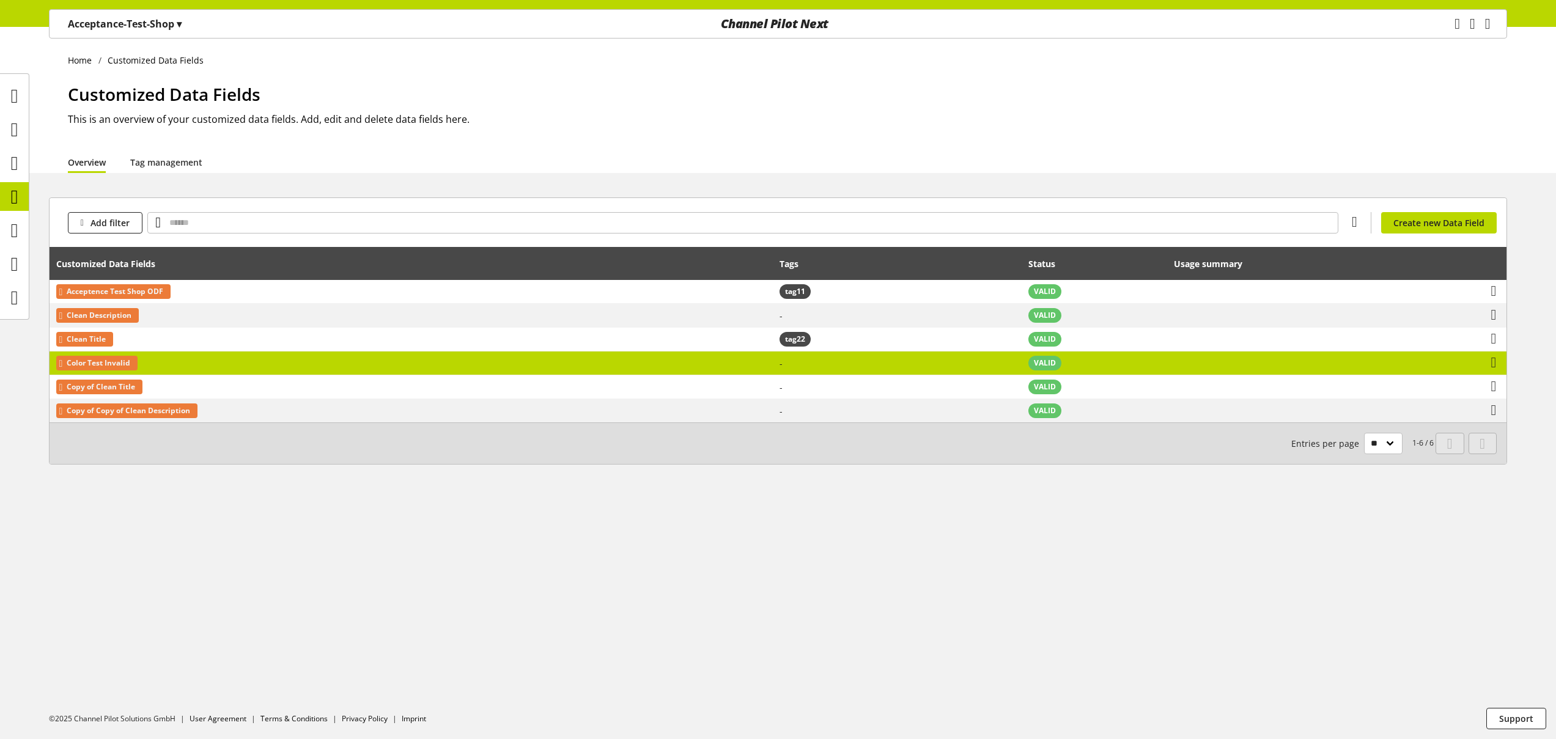
click at [275, 367] on td "Color Test Invalid" at bounding box center [411, 364] width 723 height 24
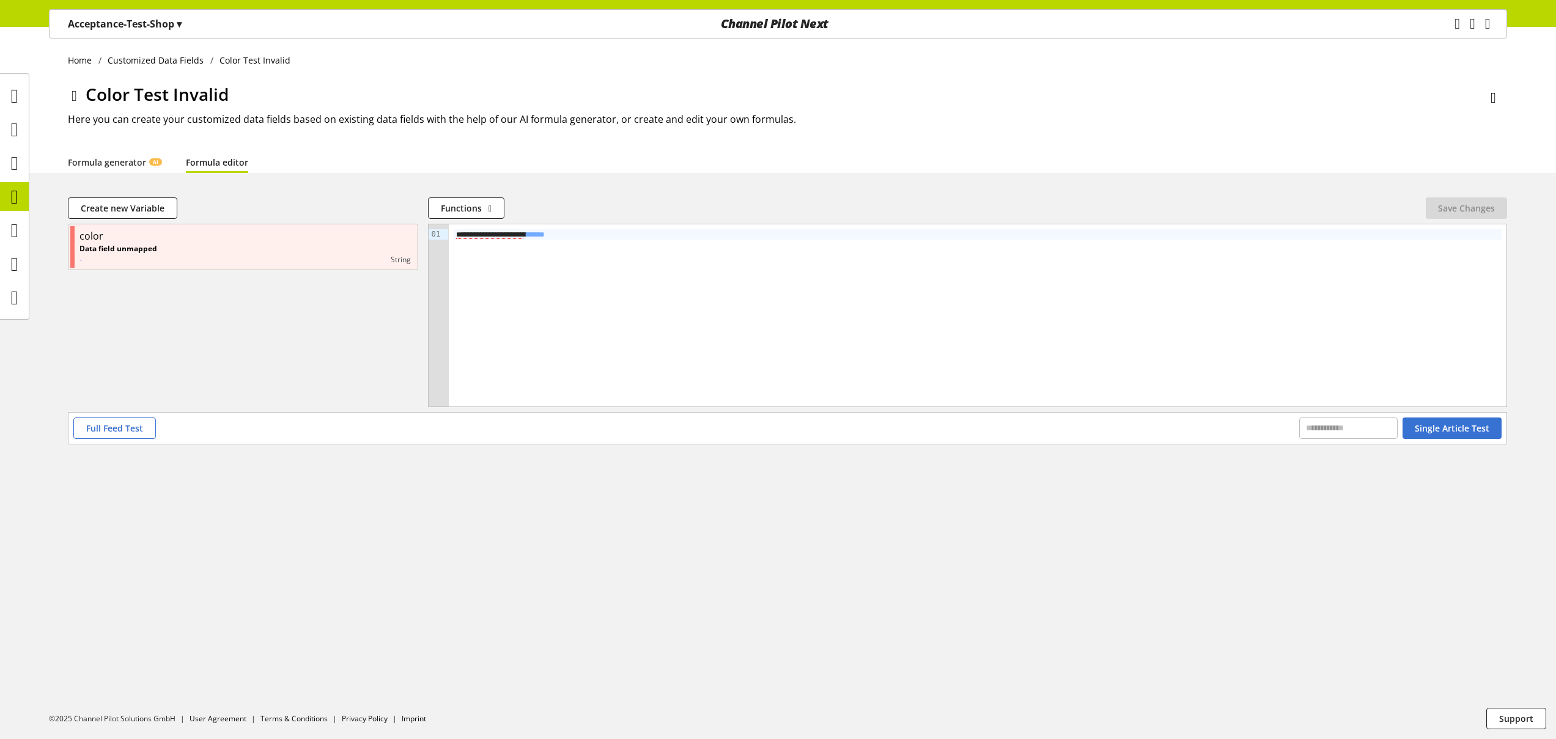
click at [76, 99] on icon at bounding box center [75, 96] width 6 height 22
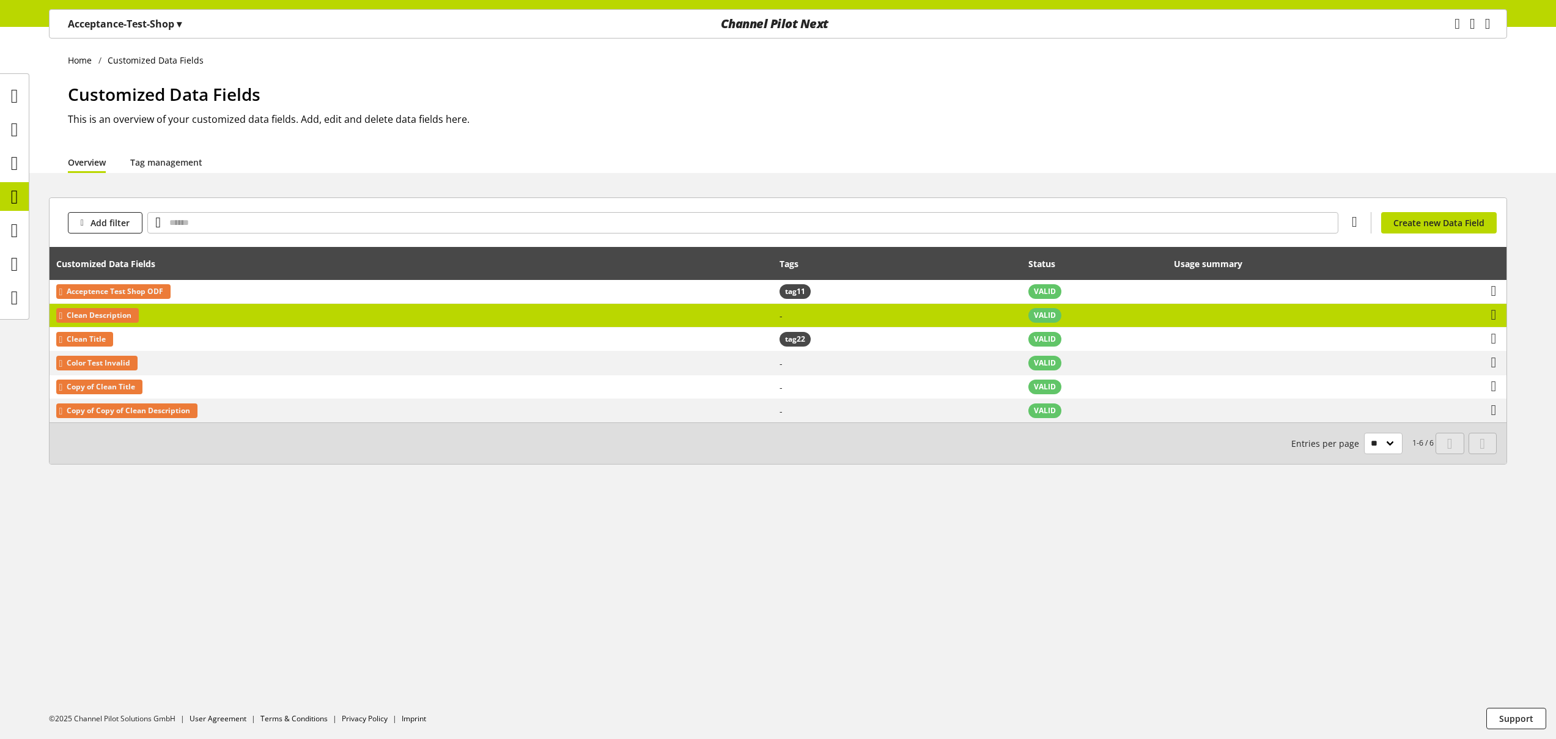
click at [207, 323] on td "Clean Description" at bounding box center [411, 316] width 723 height 24
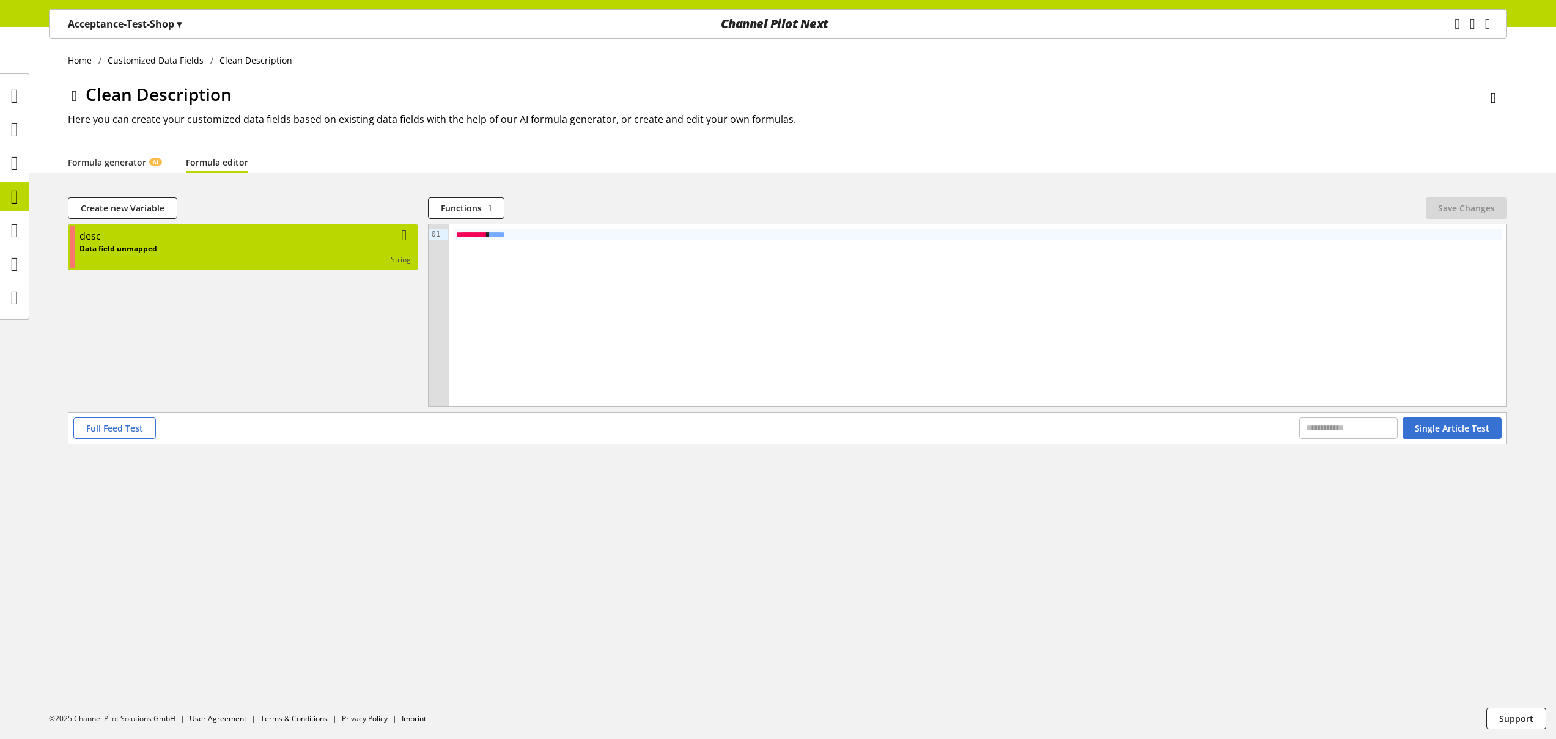
click at [148, 254] on p "Data field unmapped" at bounding box center [118, 248] width 78 height 11
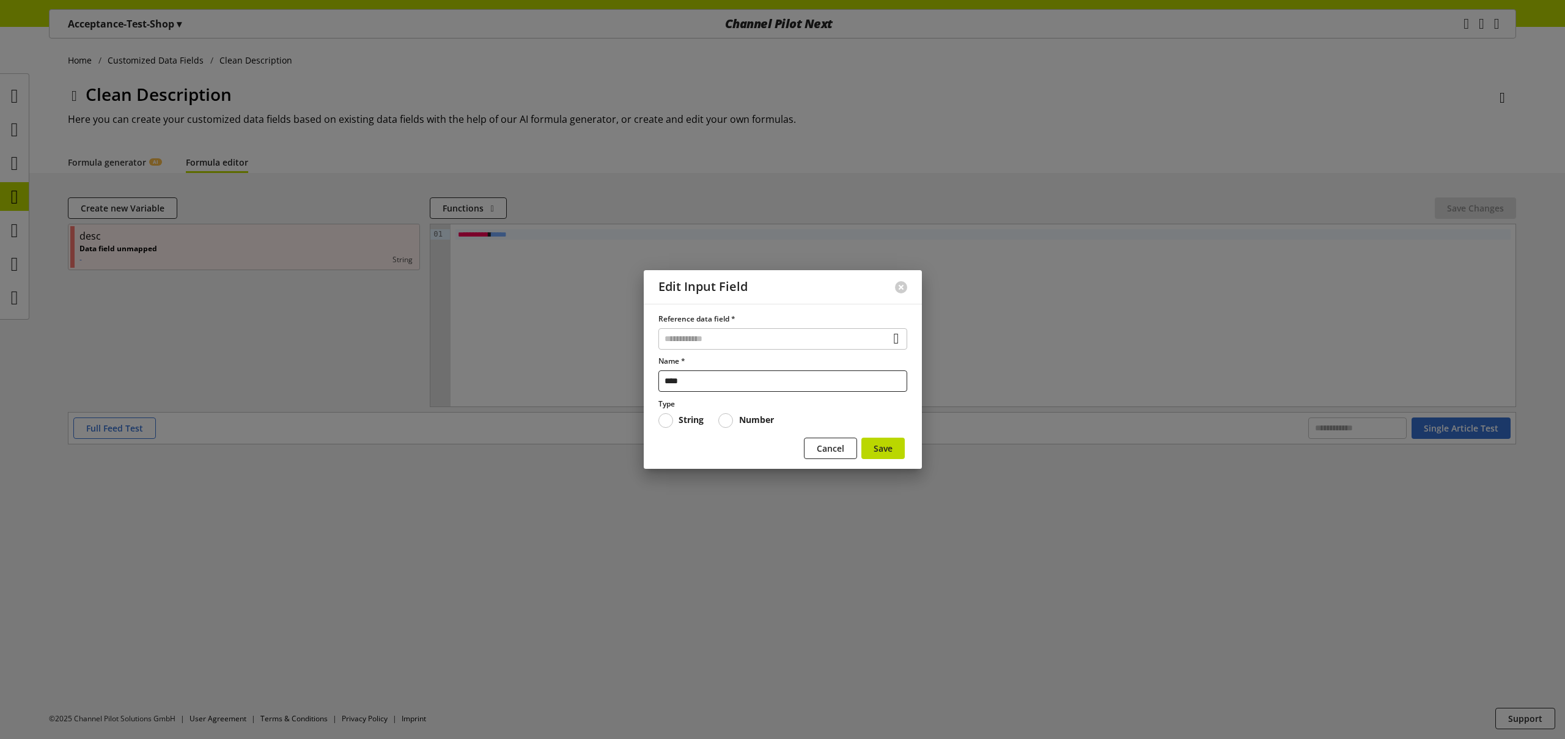
drag, startPoint x: 701, startPoint y: 379, endPoint x: 379, endPoint y: 333, distance: 324.9
click at [491, 364] on div "Edit Input Field Reference data field * Name * **** Type String Number Cancel S…" at bounding box center [782, 369] width 1565 height 739
type input "*****"
click at [885, 446] on span "Save" at bounding box center [883, 448] width 19 height 13
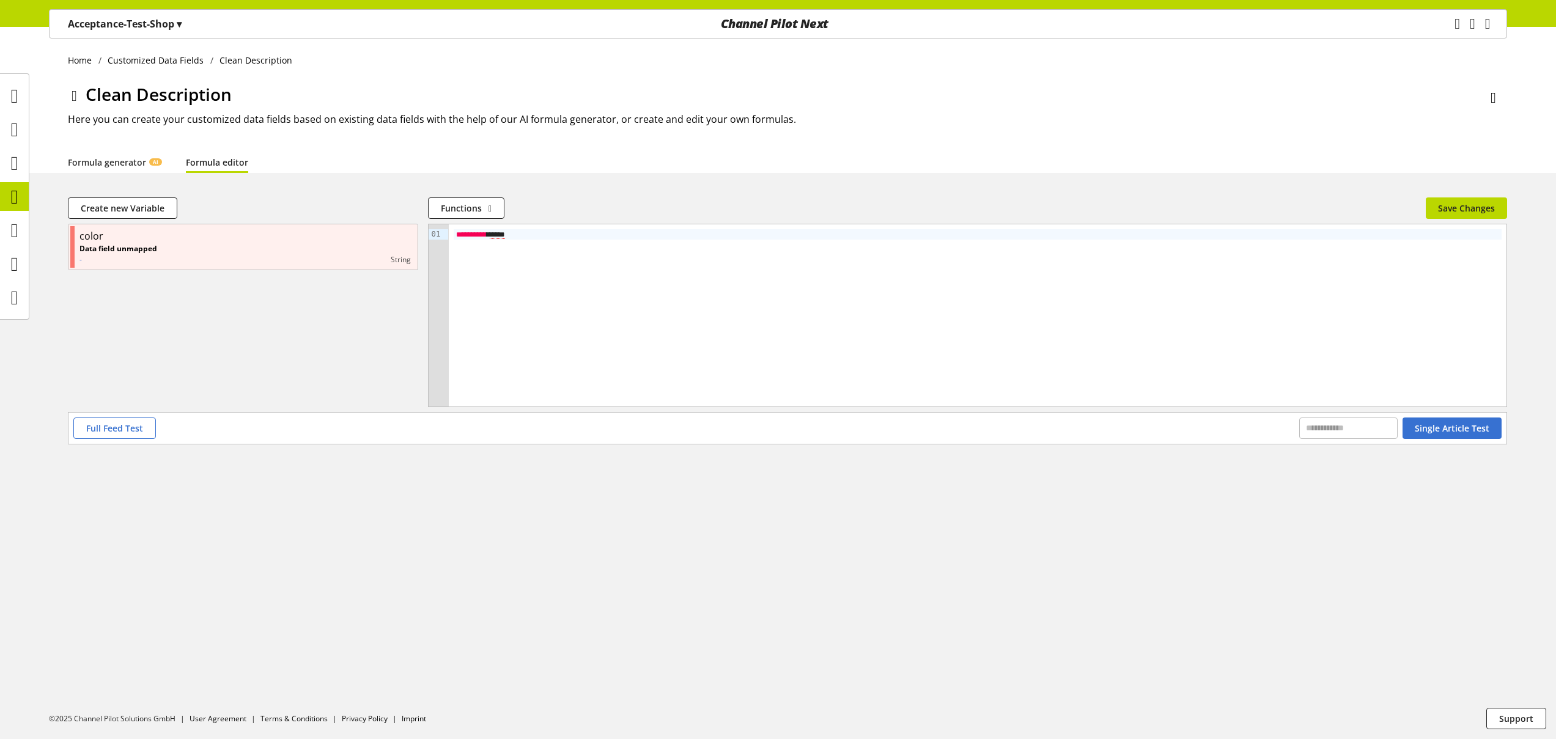
click at [505, 235] on span "****" at bounding box center [497, 235] width 15 height 9
click at [602, 191] on div "Home Customized Data Fields Clean Description Clean Description Here you can cr…" at bounding box center [778, 383] width 1556 height 712
click at [1461, 203] on span "Save Changes" at bounding box center [1466, 208] width 57 height 13
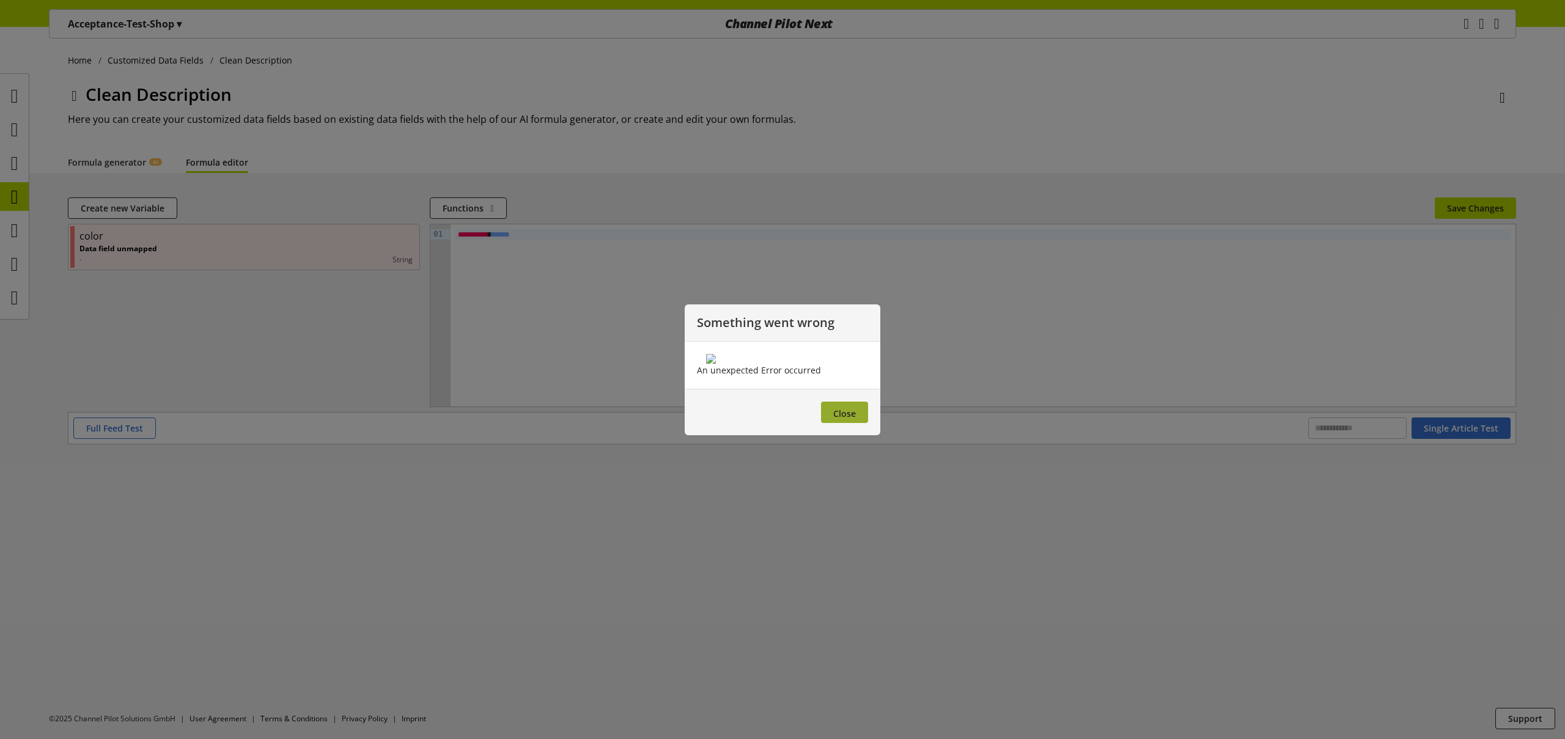
click at [841, 419] on span "Close" at bounding box center [844, 414] width 23 height 12
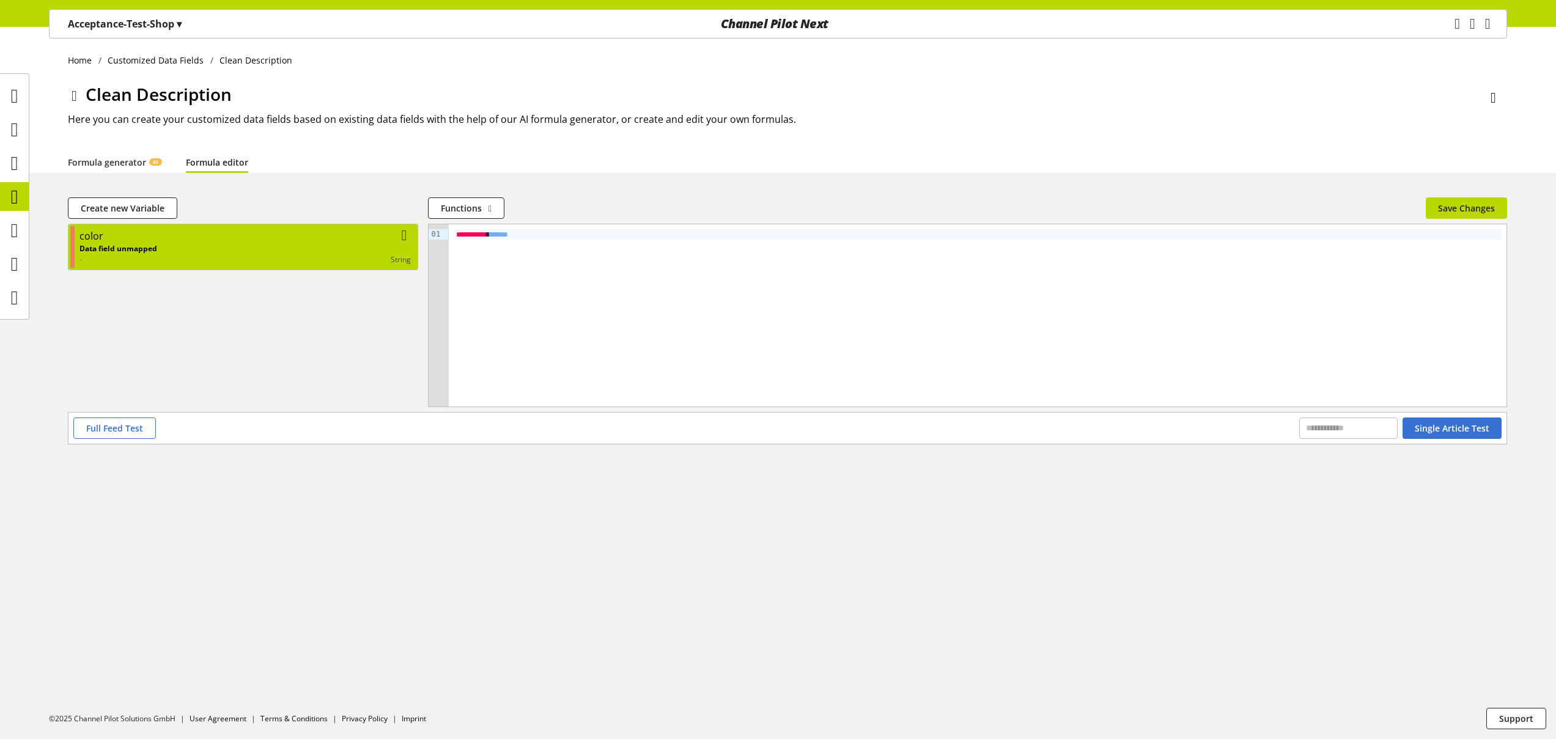
click at [275, 263] on div "string" at bounding box center [284, 259] width 254 height 11
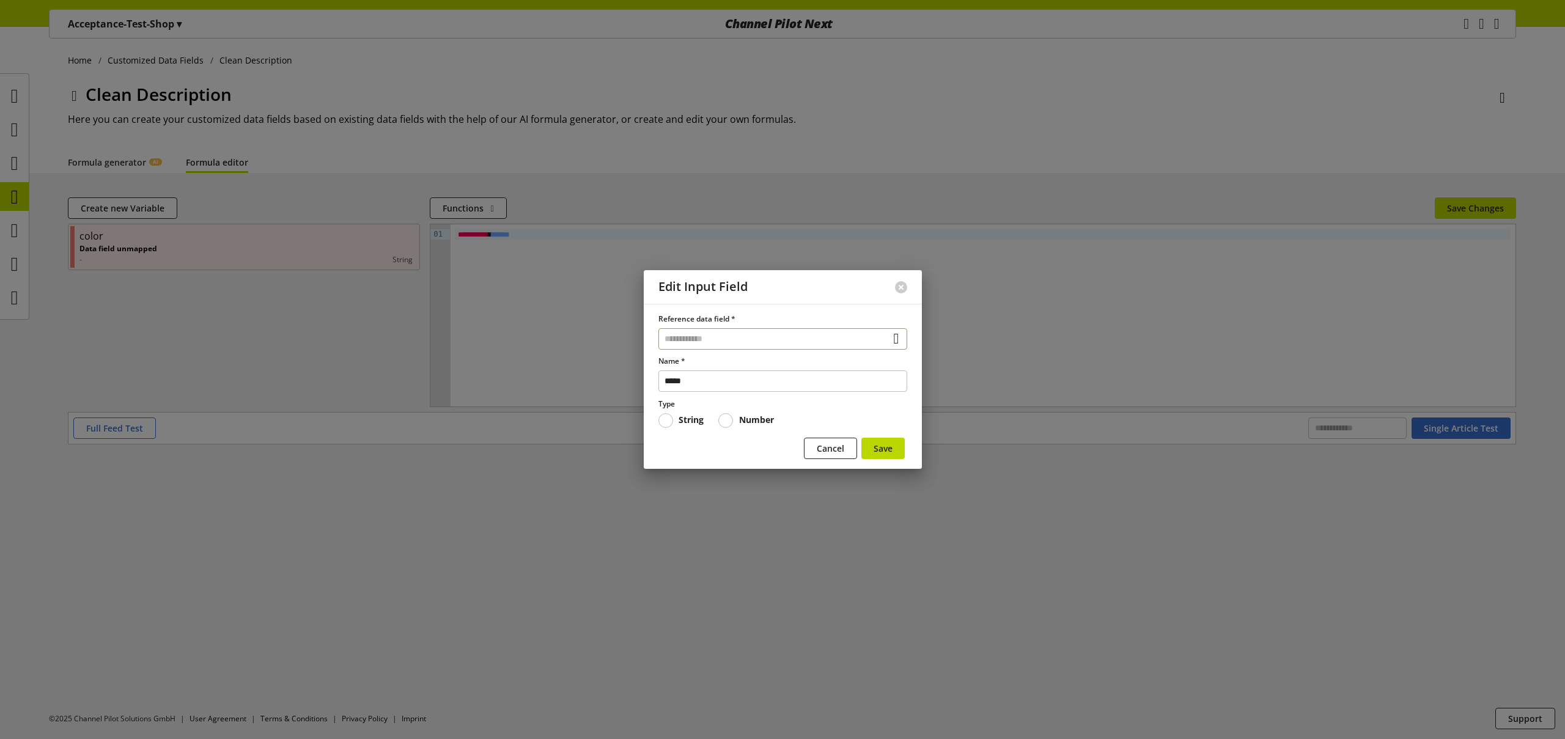
click at [684, 344] on input "text" at bounding box center [783, 338] width 249 height 21
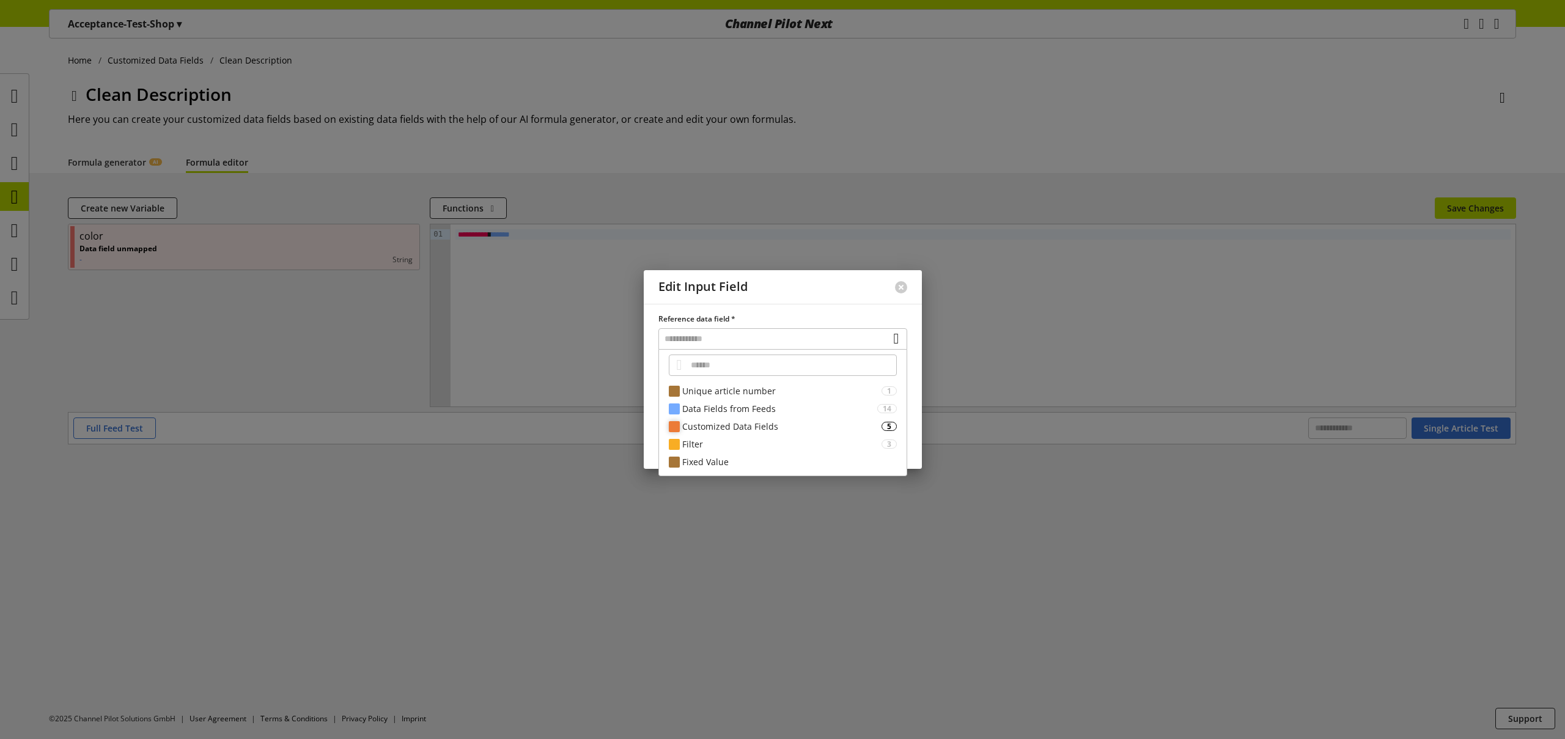
click at [726, 430] on div "Customized Data Fields" at bounding box center [781, 426] width 199 height 13
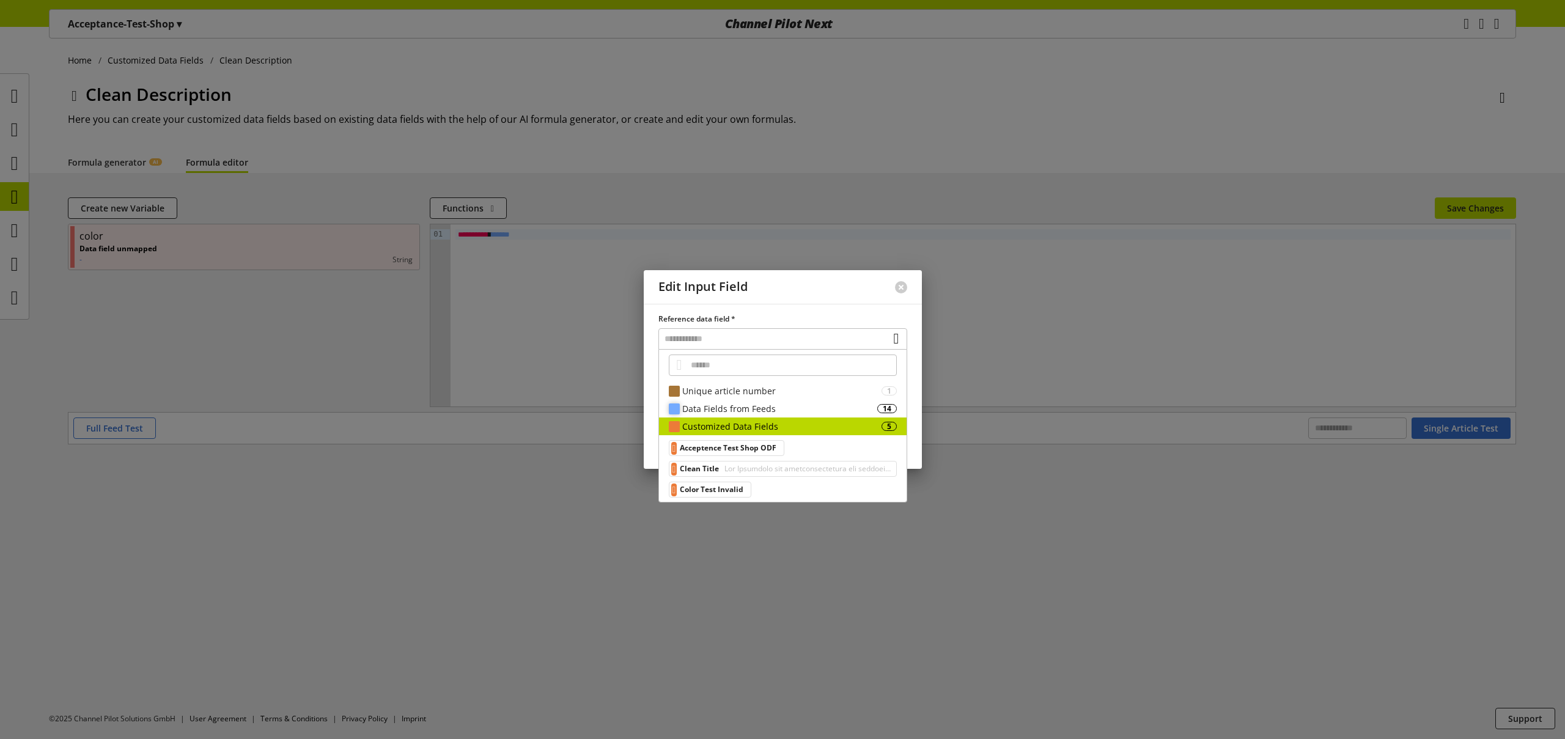
click at [756, 414] on div "Data Fields from Feeds" at bounding box center [779, 408] width 195 height 13
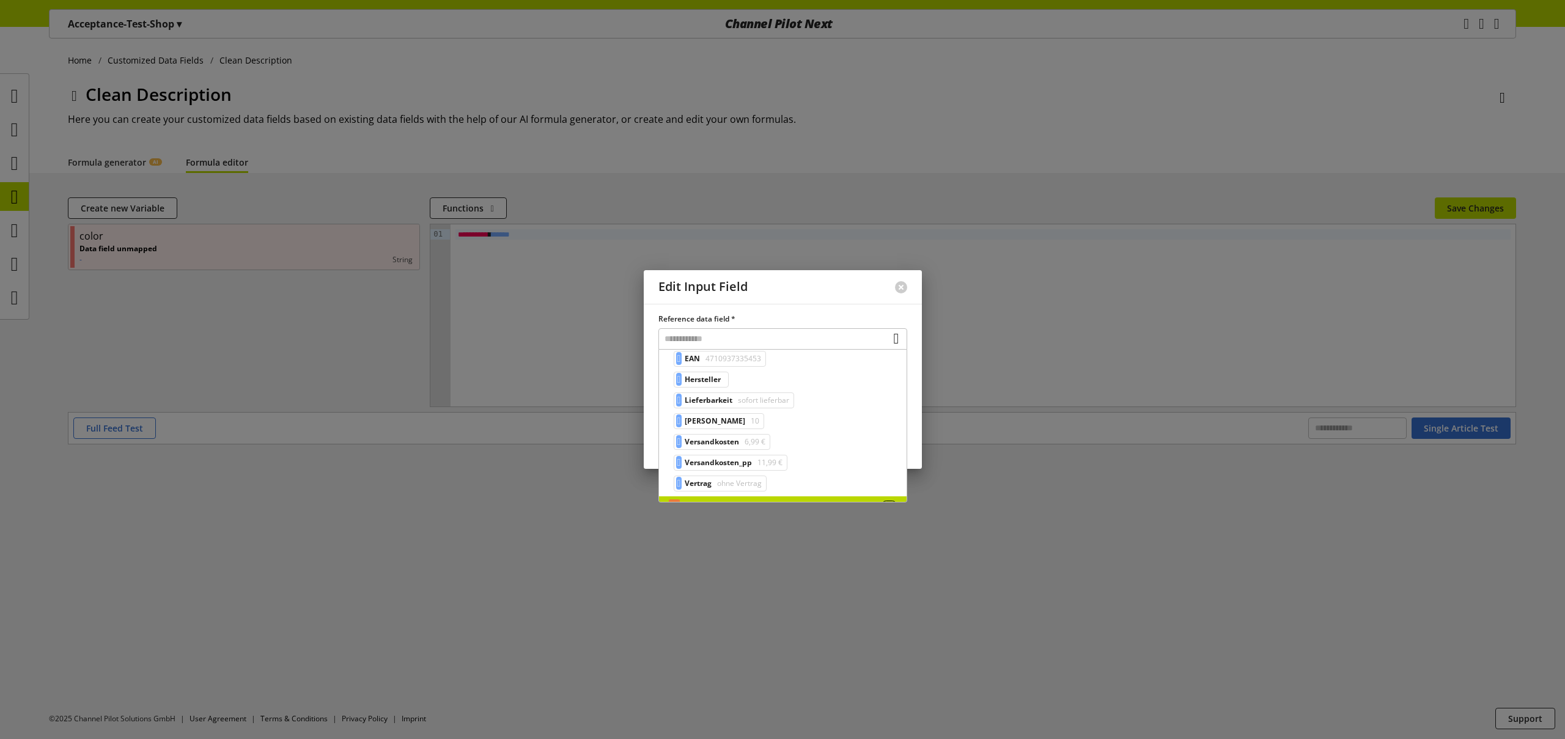
scroll to position [263, 0]
click at [762, 470] on span "ohne Vertrag" at bounding box center [738, 466] width 47 height 15
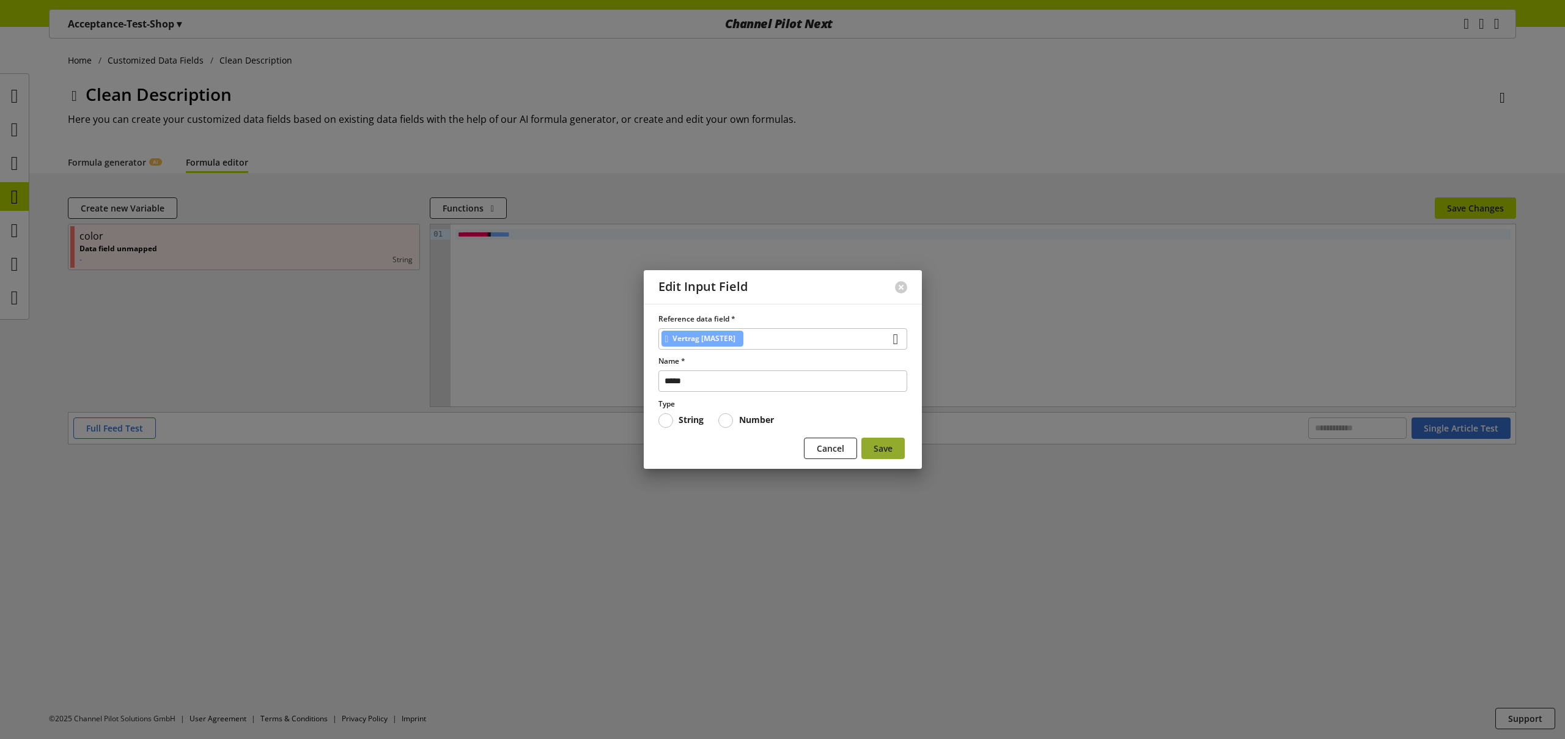
click at [876, 453] on span "Save" at bounding box center [883, 448] width 19 height 13
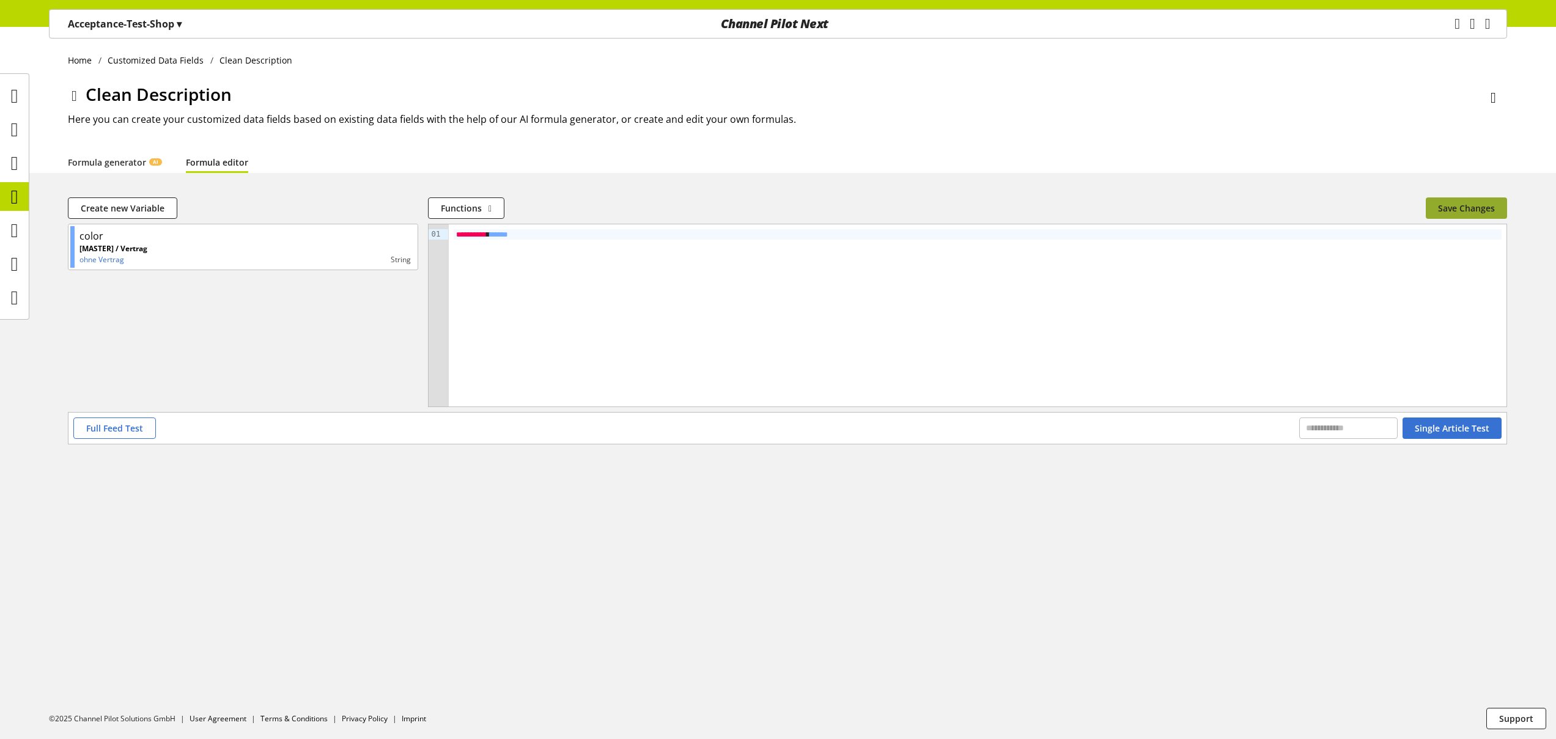
click at [1437, 209] on button "Save Changes" at bounding box center [1466, 207] width 81 height 21
click at [18, 195] on icon at bounding box center [14, 197] width 7 height 24
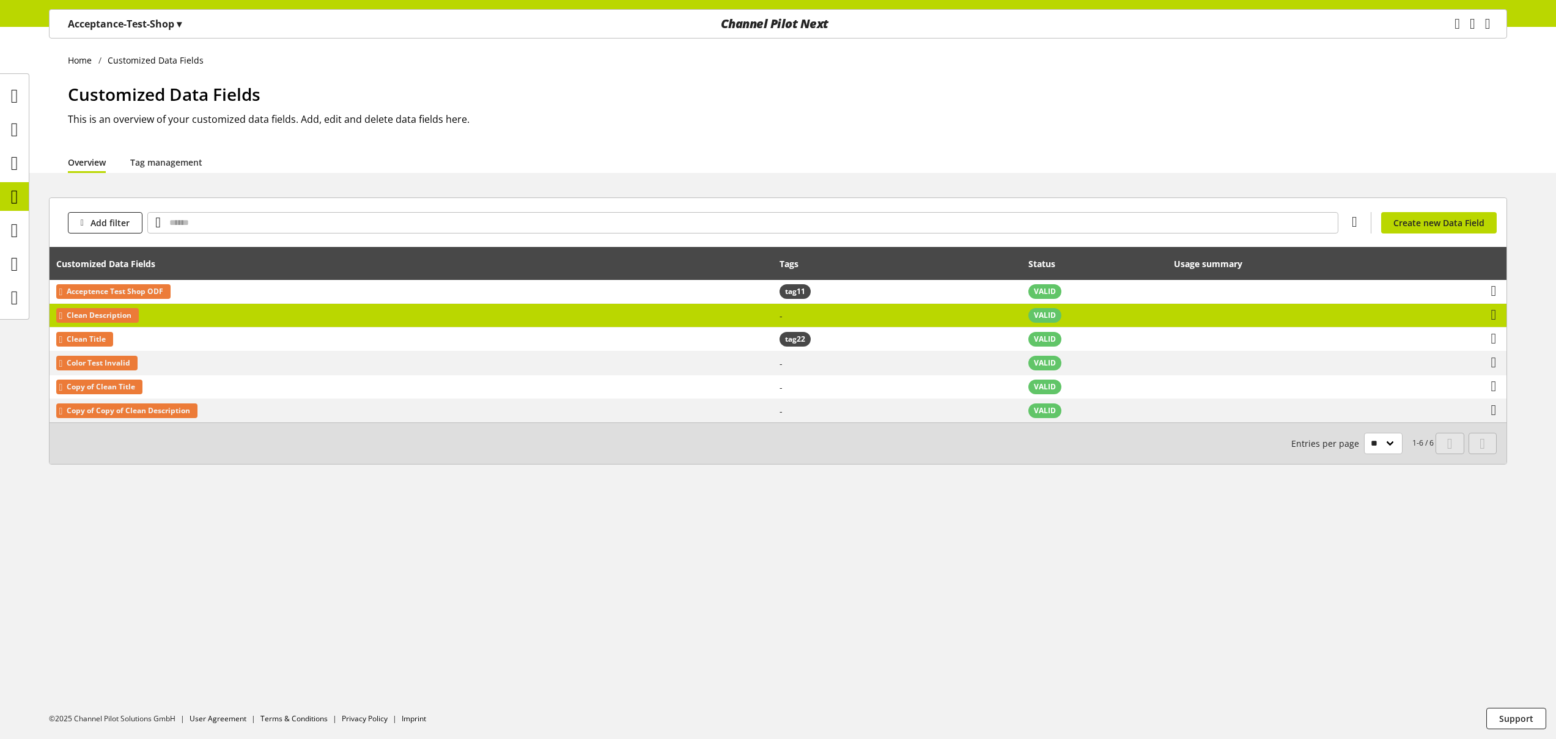
click at [173, 311] on td "Clean Description" at bounding box center [411, 316] width 723 height 24
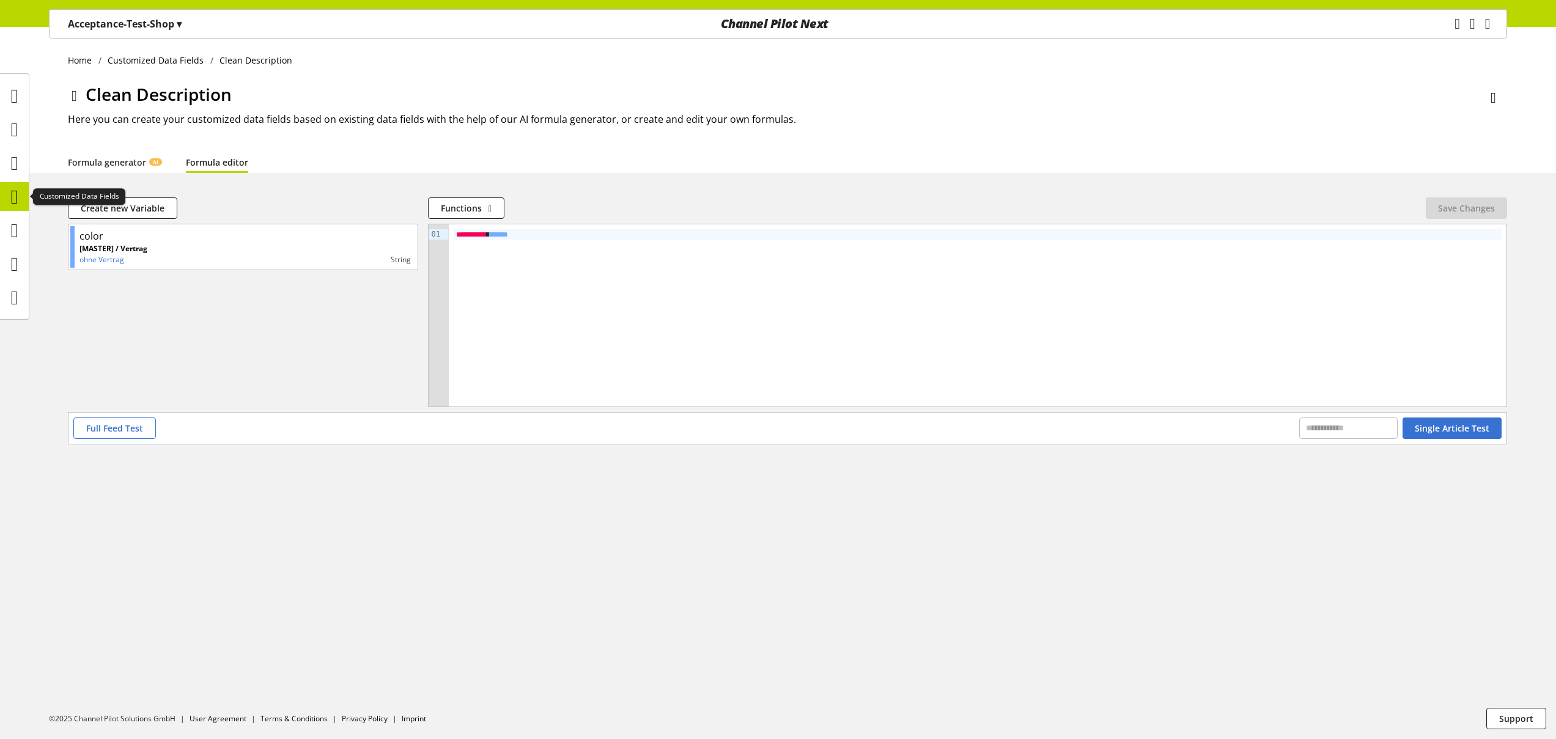
click at [18, 202] on icon at bounding box center [14, 197] width 7 height 24
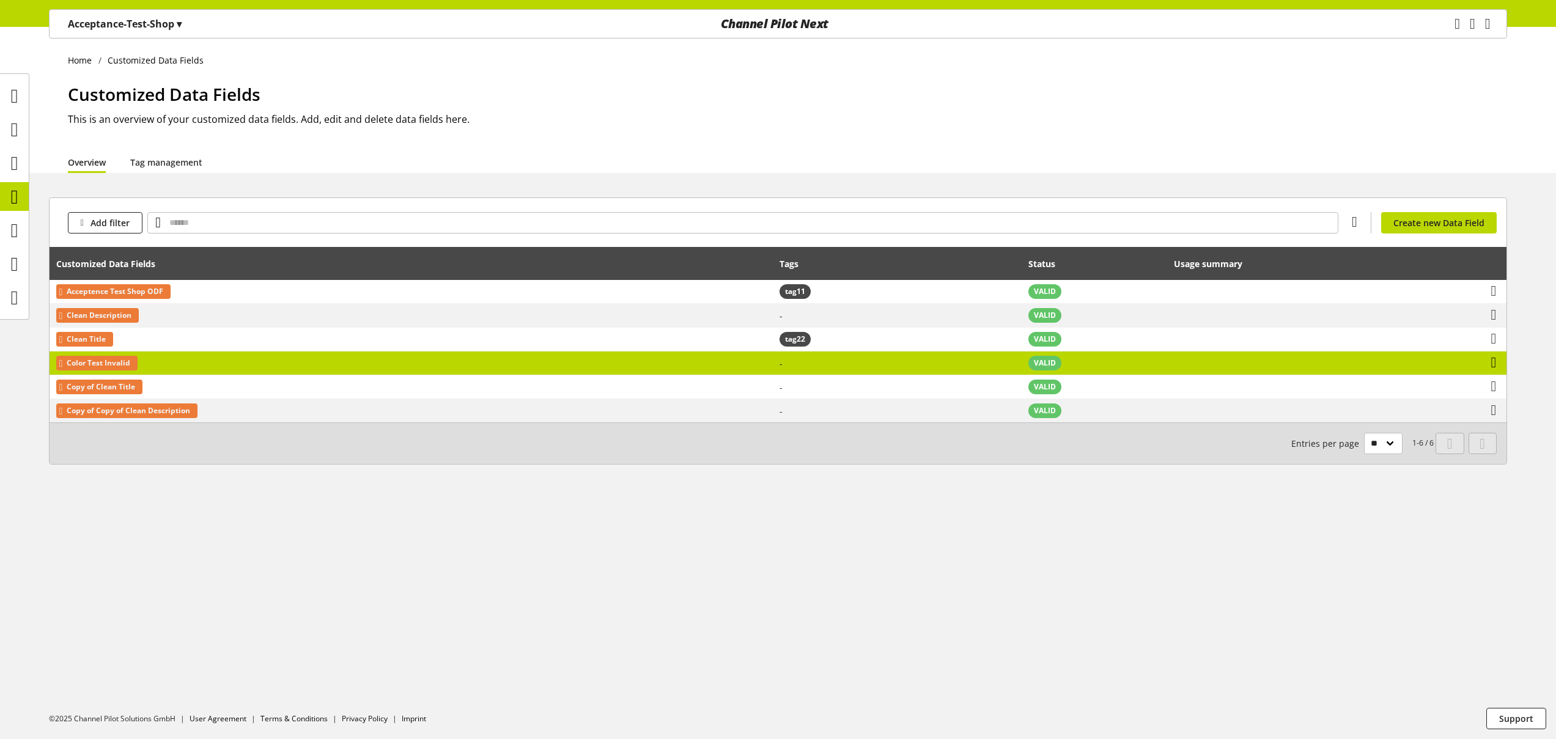
click at [1492, 366] on icon at bounding box center [1494, 363] width 6 height 22
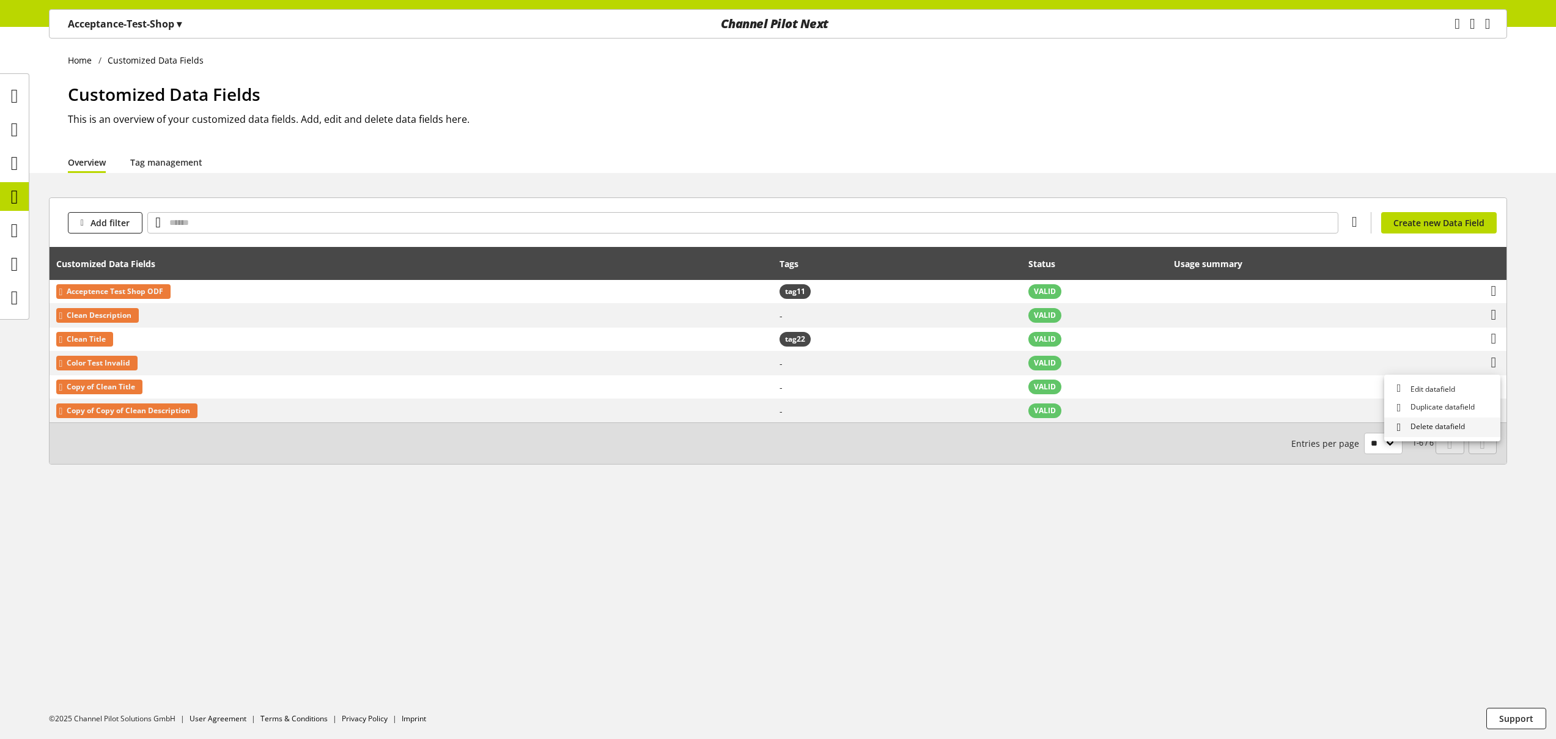
click at [1456, 424] on span "Delete datafield" at bounding box center [1435, 427] width 59 height 13
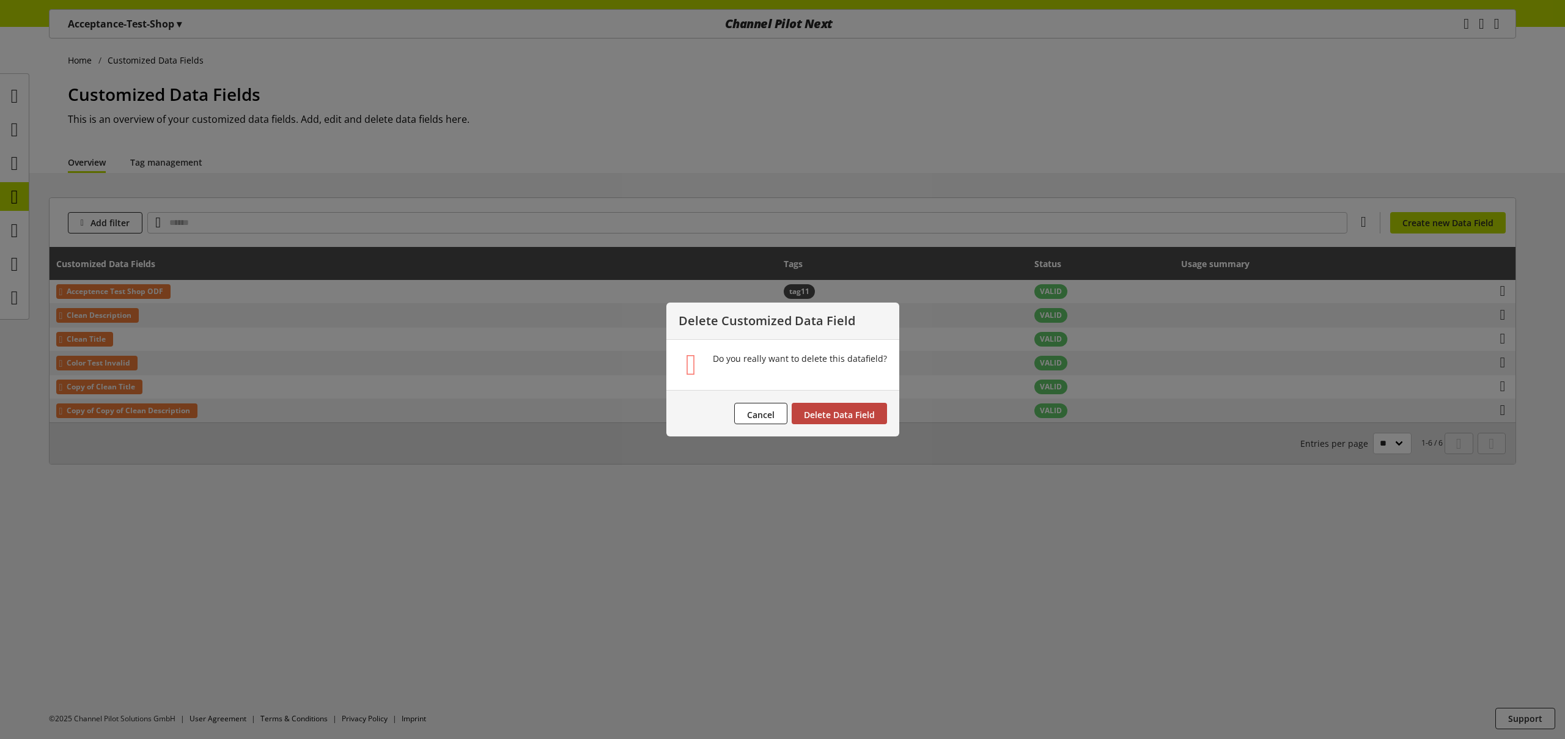
click at [857, 413] on span "Delete Data Field" at bounding box center [839, 415] width 71 height 12
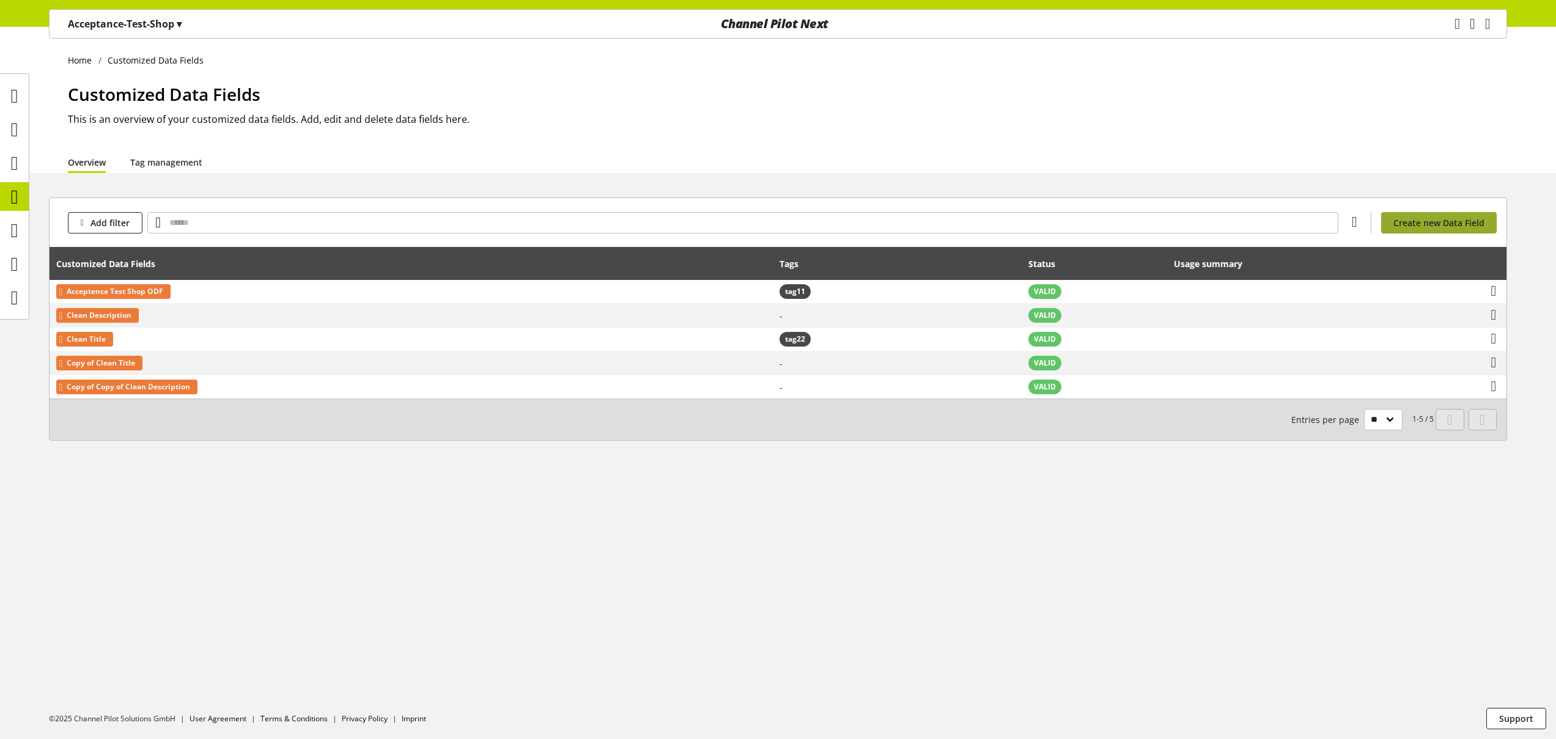
click at [1460, 215] on link "Create new Data Field" at bounding box center [1439, 222] width 116 height 21
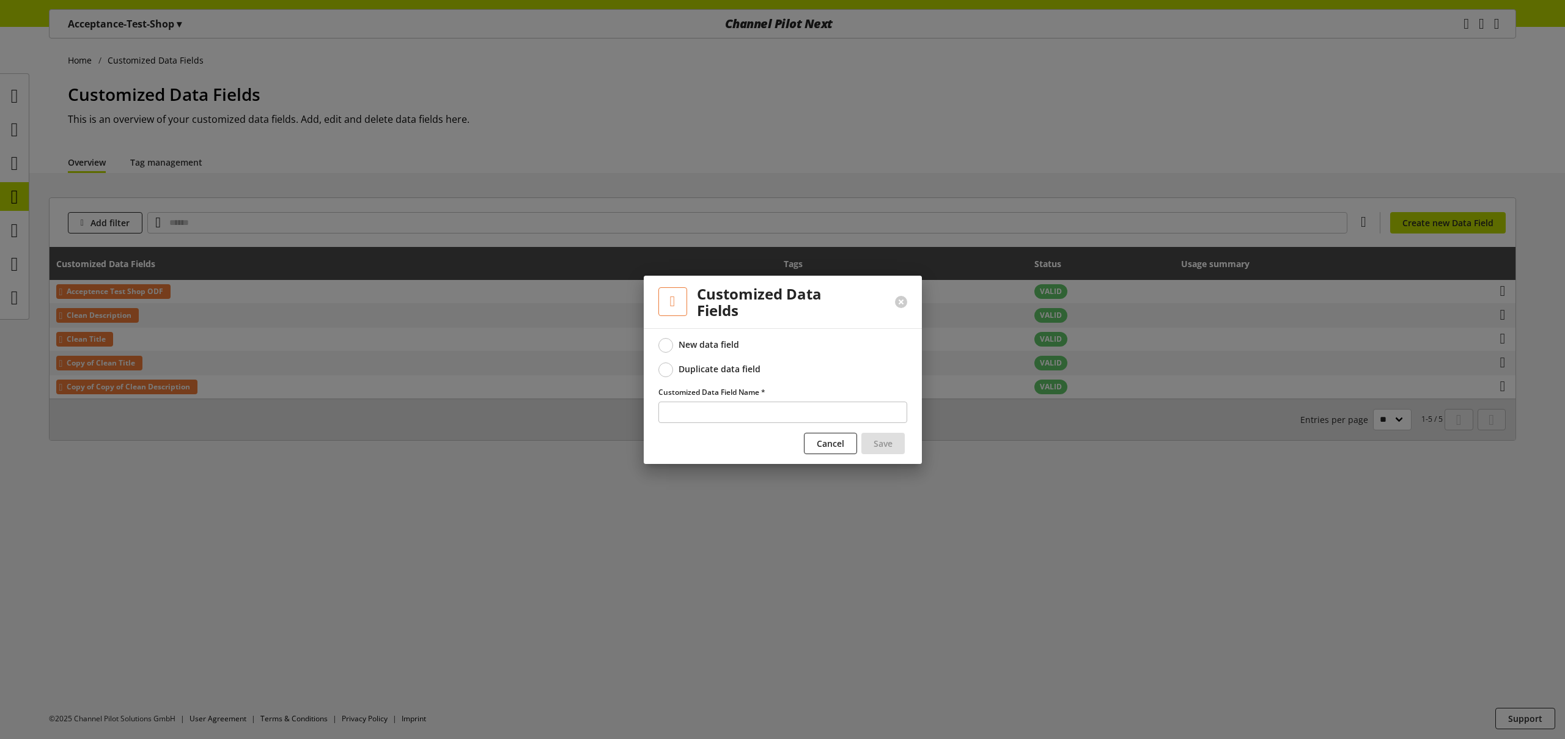
click at [736, 377] on label "Duplicate data field" at bounding box center [783, 370] width 249 height 15
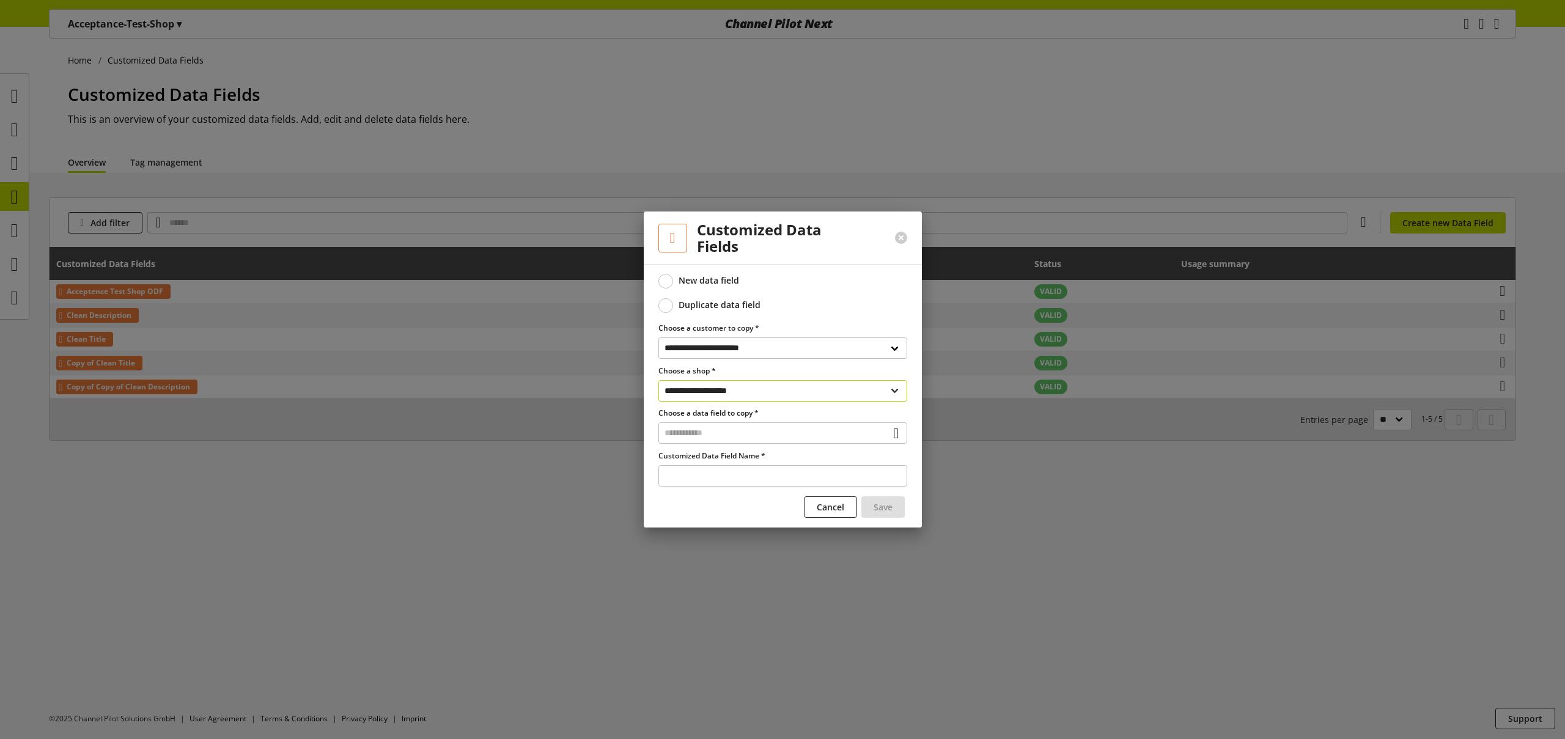
click at [738, 393] on select "**********" at bounding box center [783, 390] width 249 height 21
select select "**********"
click at [720, 431] on input "text" at bounding box center [783, 432] width 249 height 21
click at [762, 487] on div "Customized Data Fields" at bounding box center [781, 485] width 199 height 13
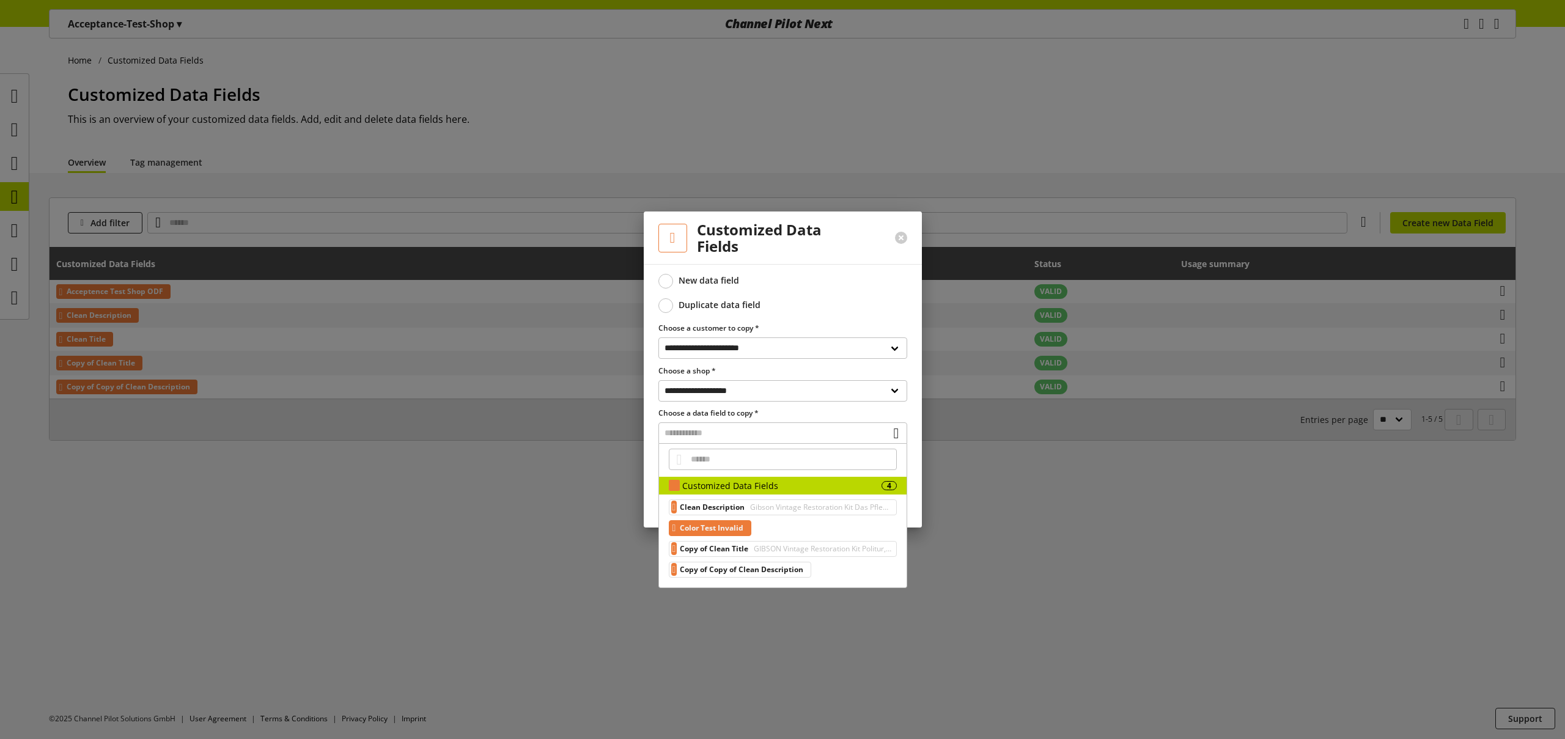
click at [737, 533] on span "Color Test Invalid" at bounding box center [712, 528] width 64 height 15
type input "**********"
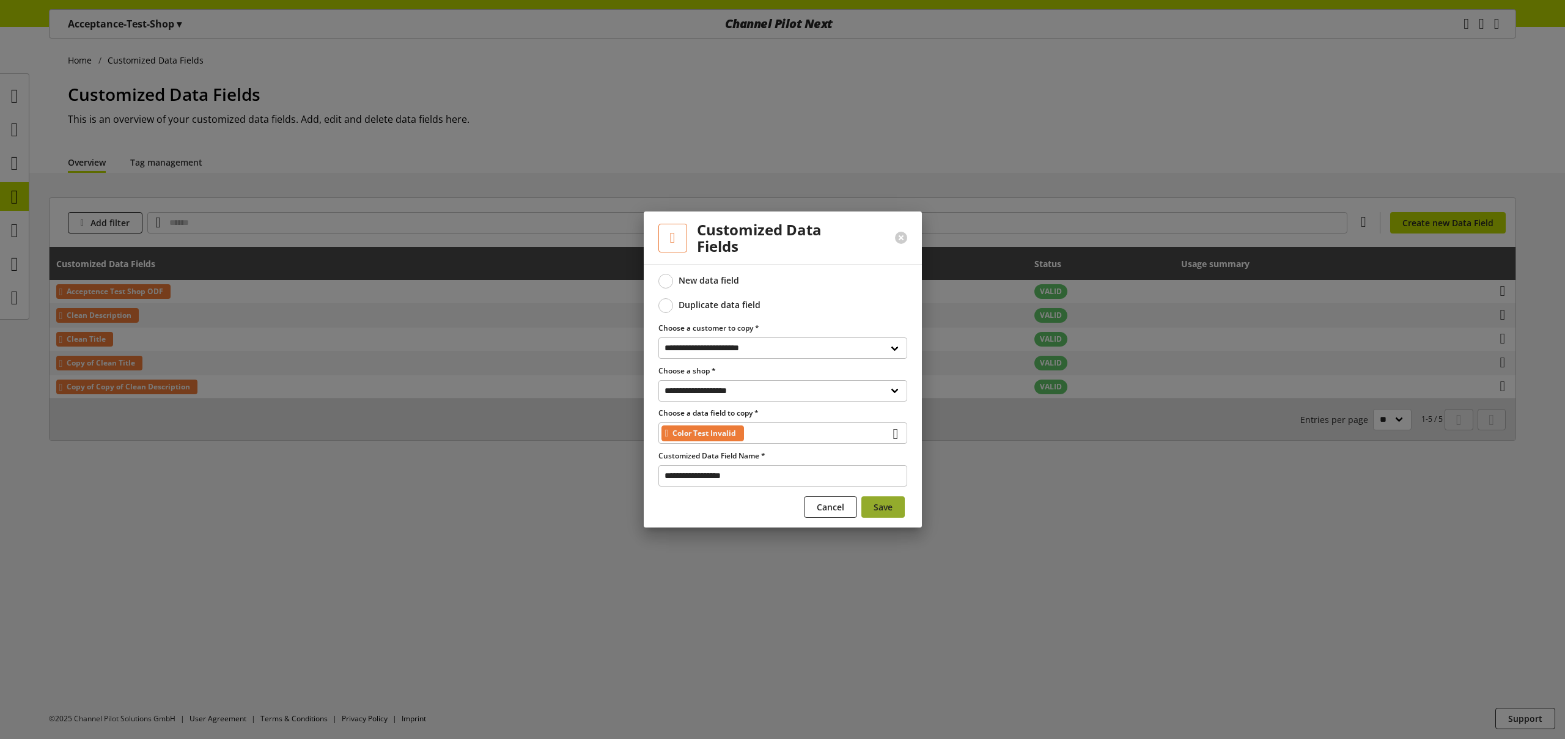
click at [897, 515] on button "Save" at bounding box center [882, 506] width 43 height 21
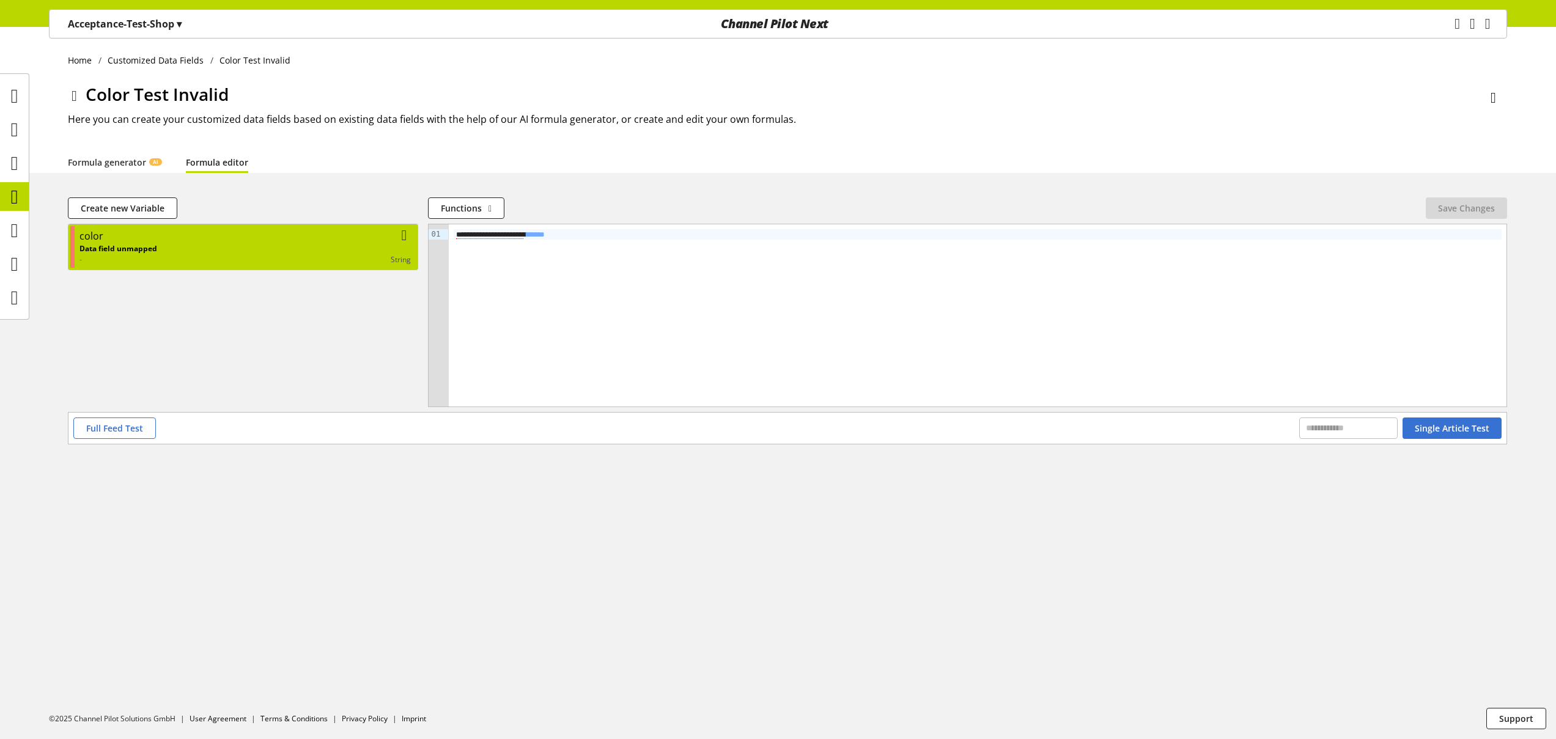
click at [278, 257] on div "string" at bounding box center [284, 259] width 254 height 11
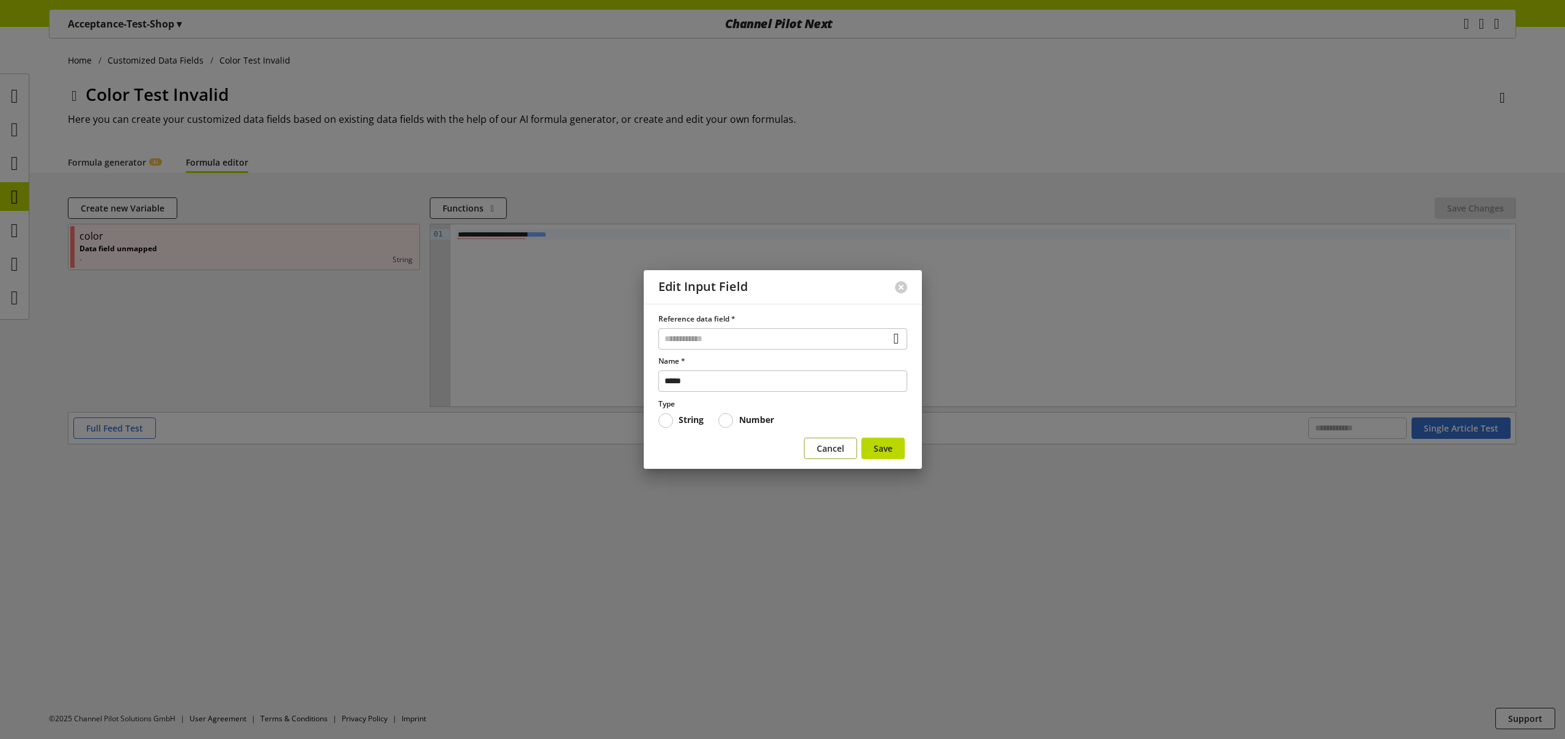
drag, startPoint x: 827, startPoint y: 444, endPoint x: 488, endPoint y: 302, distance: 367.8
click at [827, 445] on span "Cancel" at bounding box center [831, 448] width 28 height 13
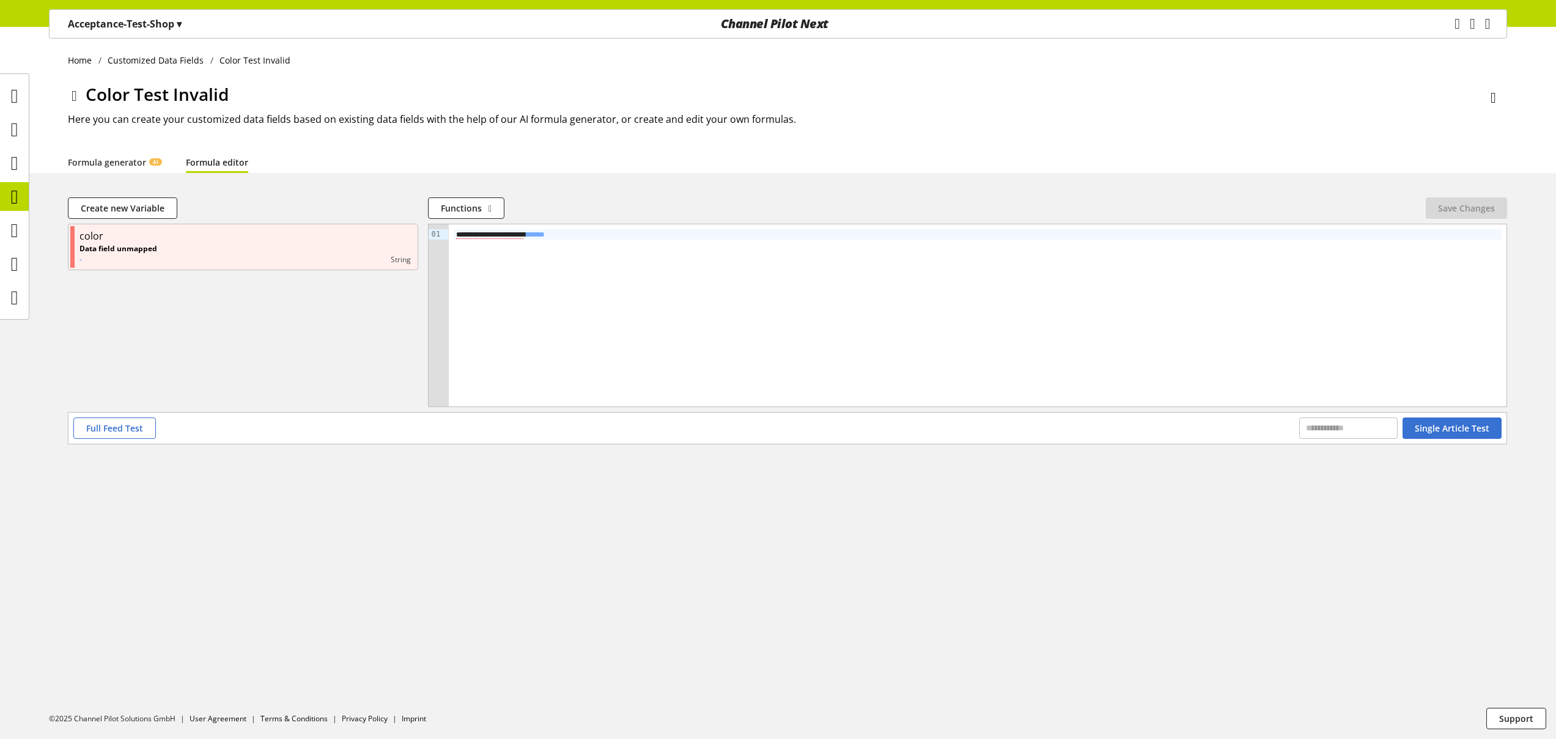
click at [153, 23] on p "Acceptance-Test-Shop ▾" at bounding box center [125, 24] width 114 height 15
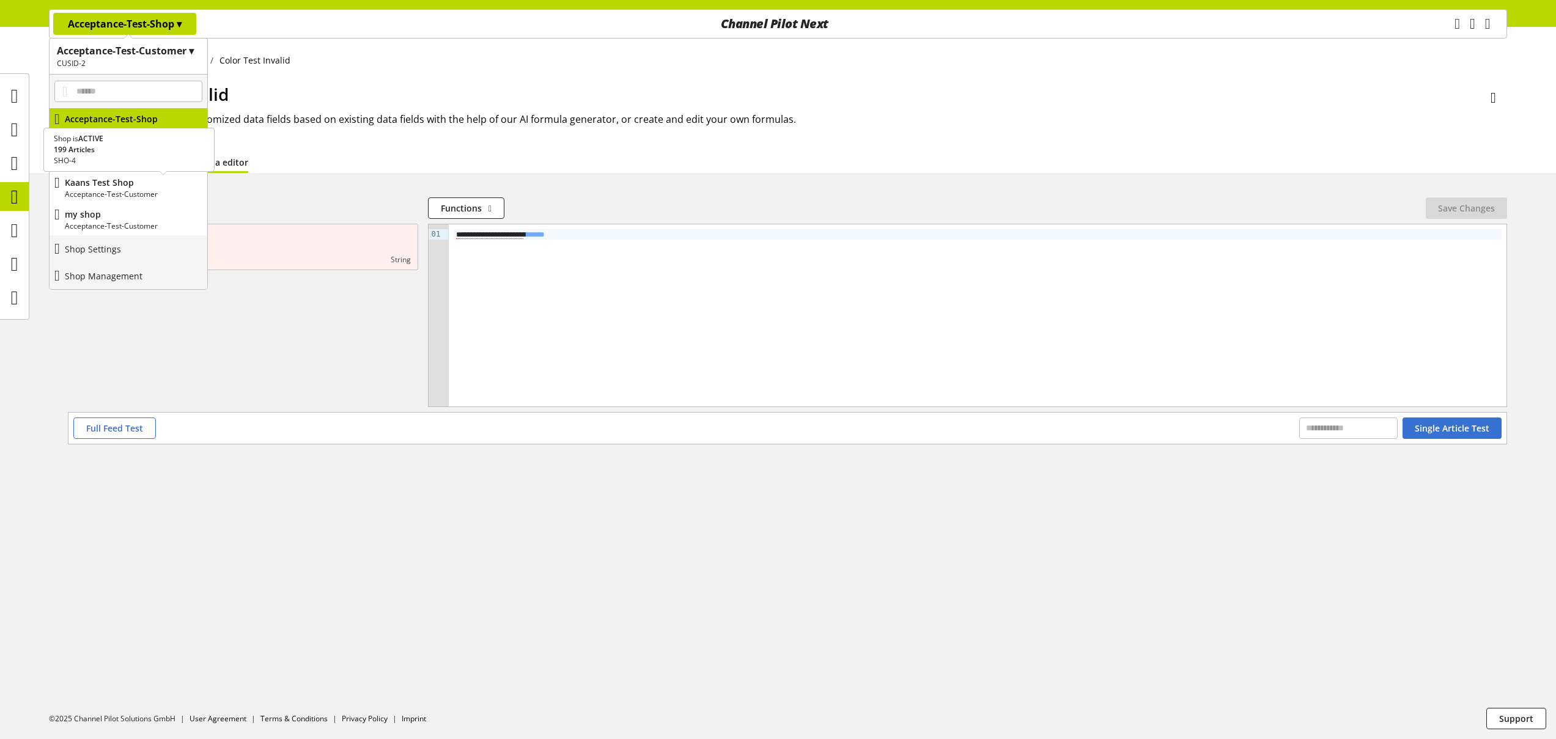
click at [130, 181] on p "Kaans Test Shop" at bounding box center [134, 182] width 138 height 13
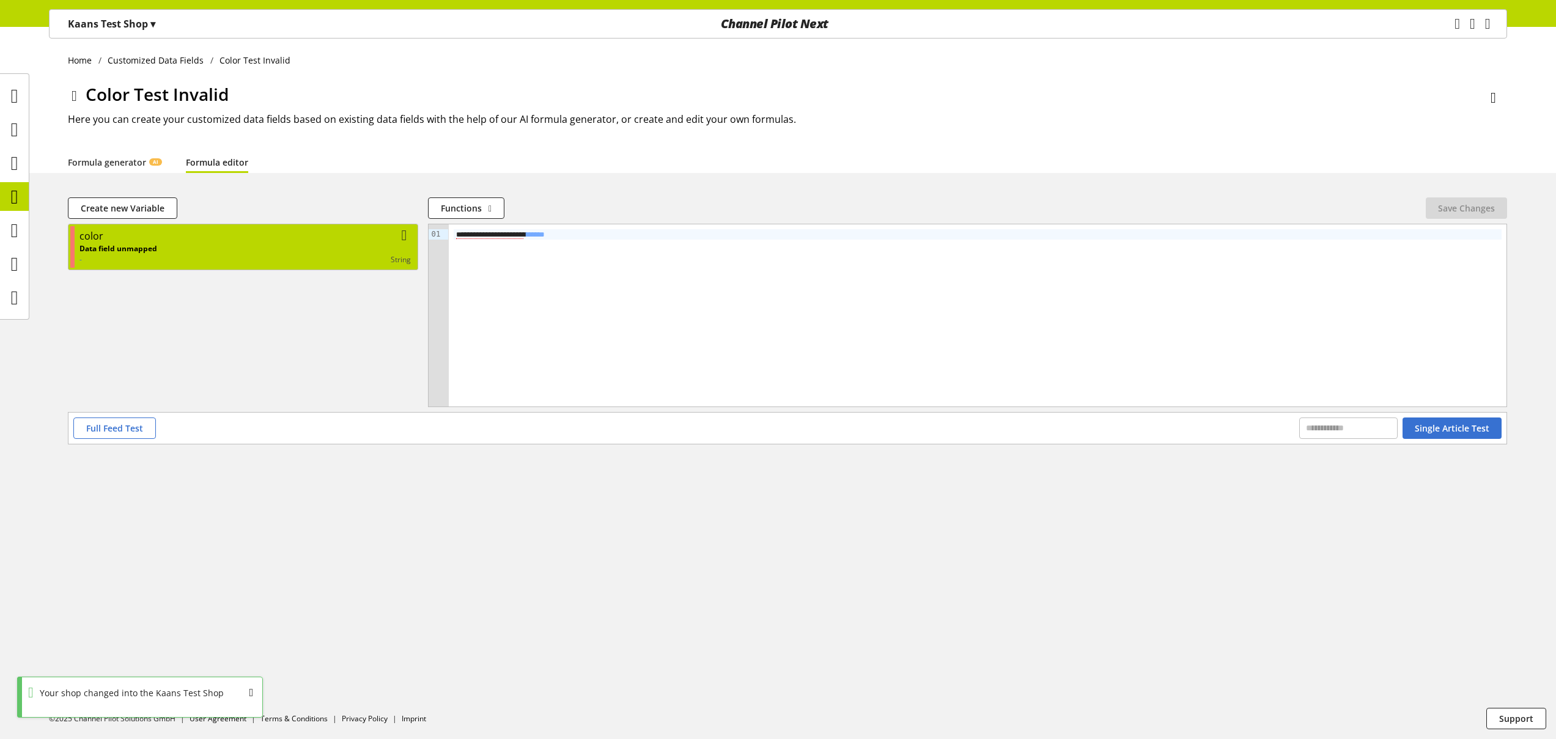
click at [237, 242] on div "color" at bounding box center [244, 236] width 331 height 15
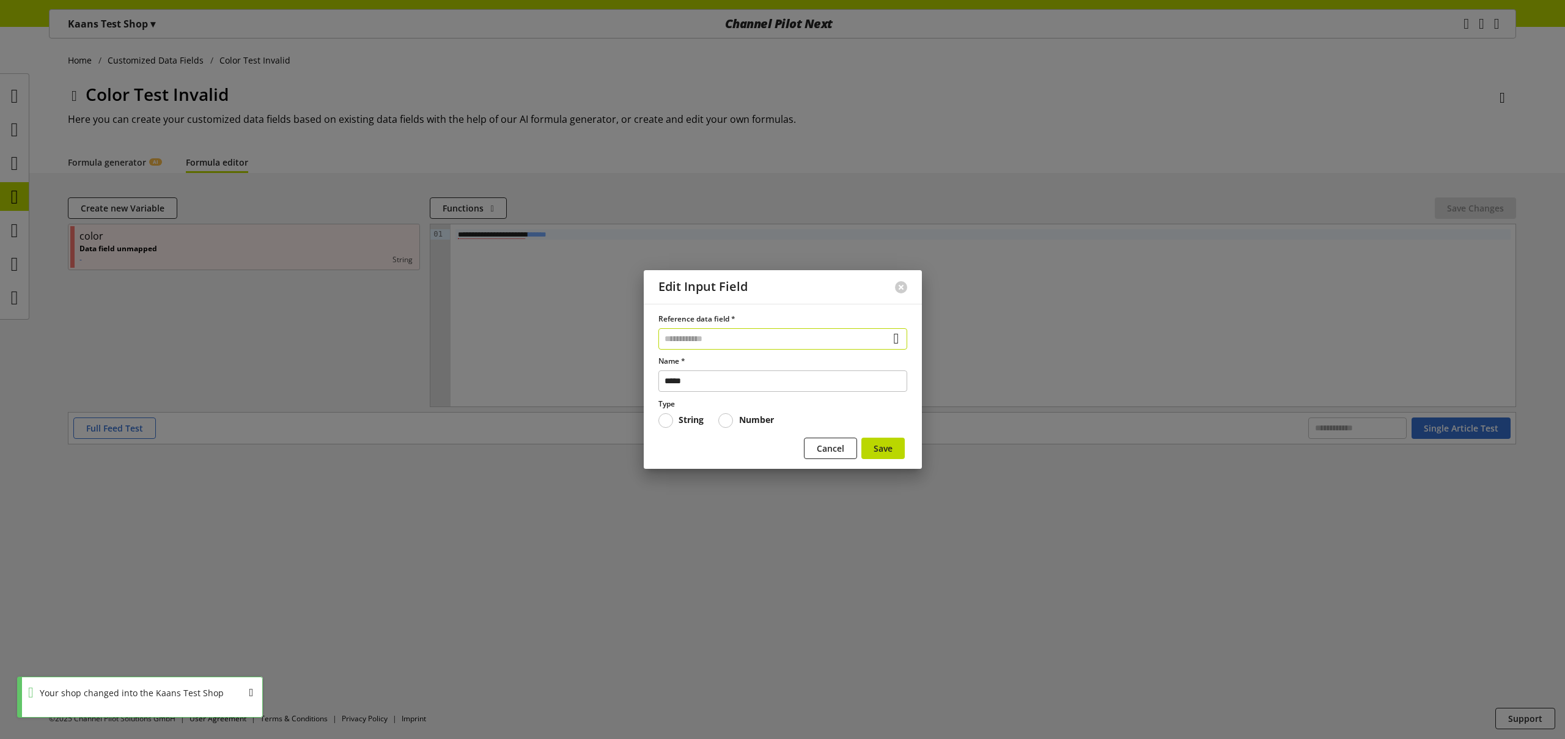
click at [705, 335] on input "text" at bounding box center [783, 338] width 249 height 21
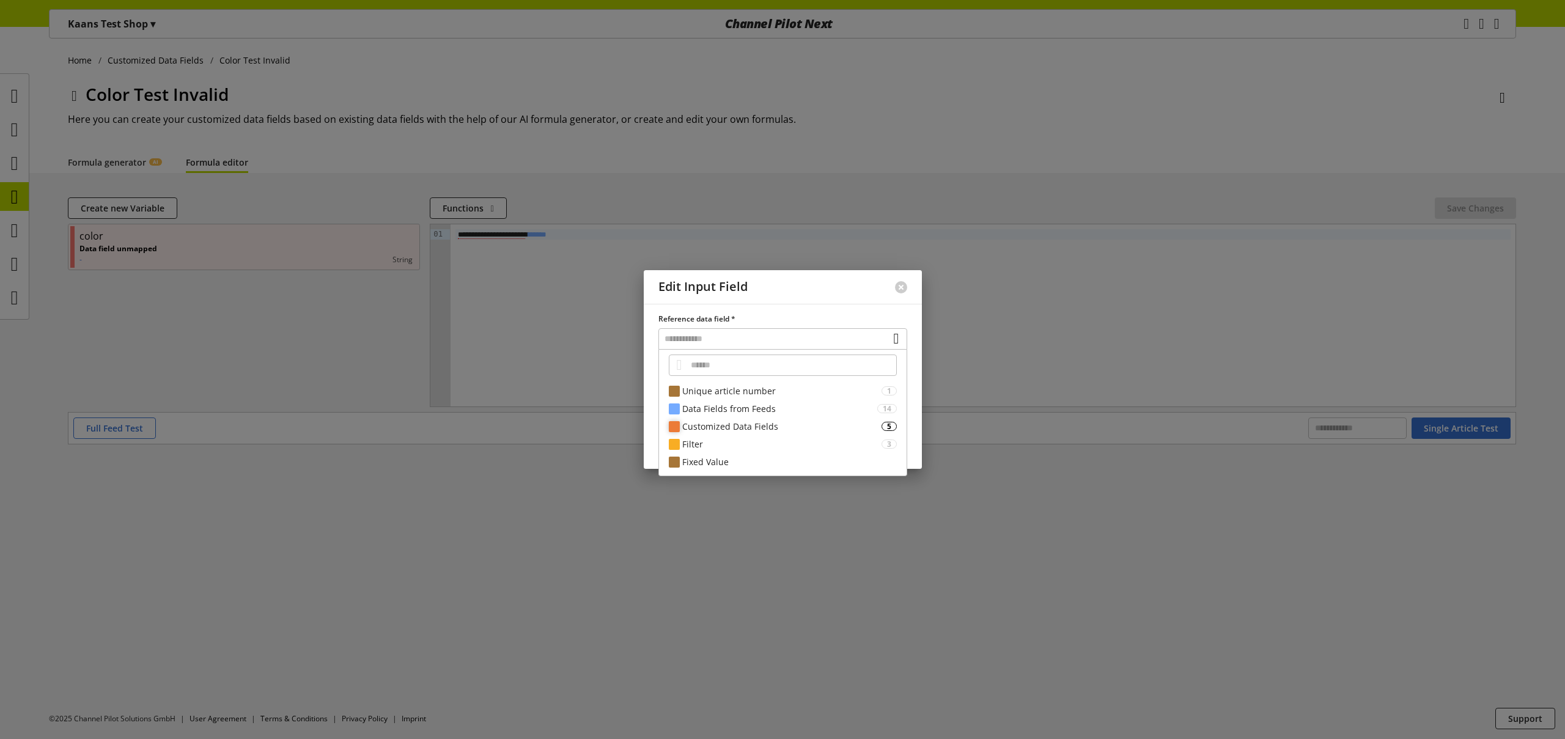
click at [736, 421] on div "Customized Data Fields" at bounding box center [781, 426] width 199 height 13
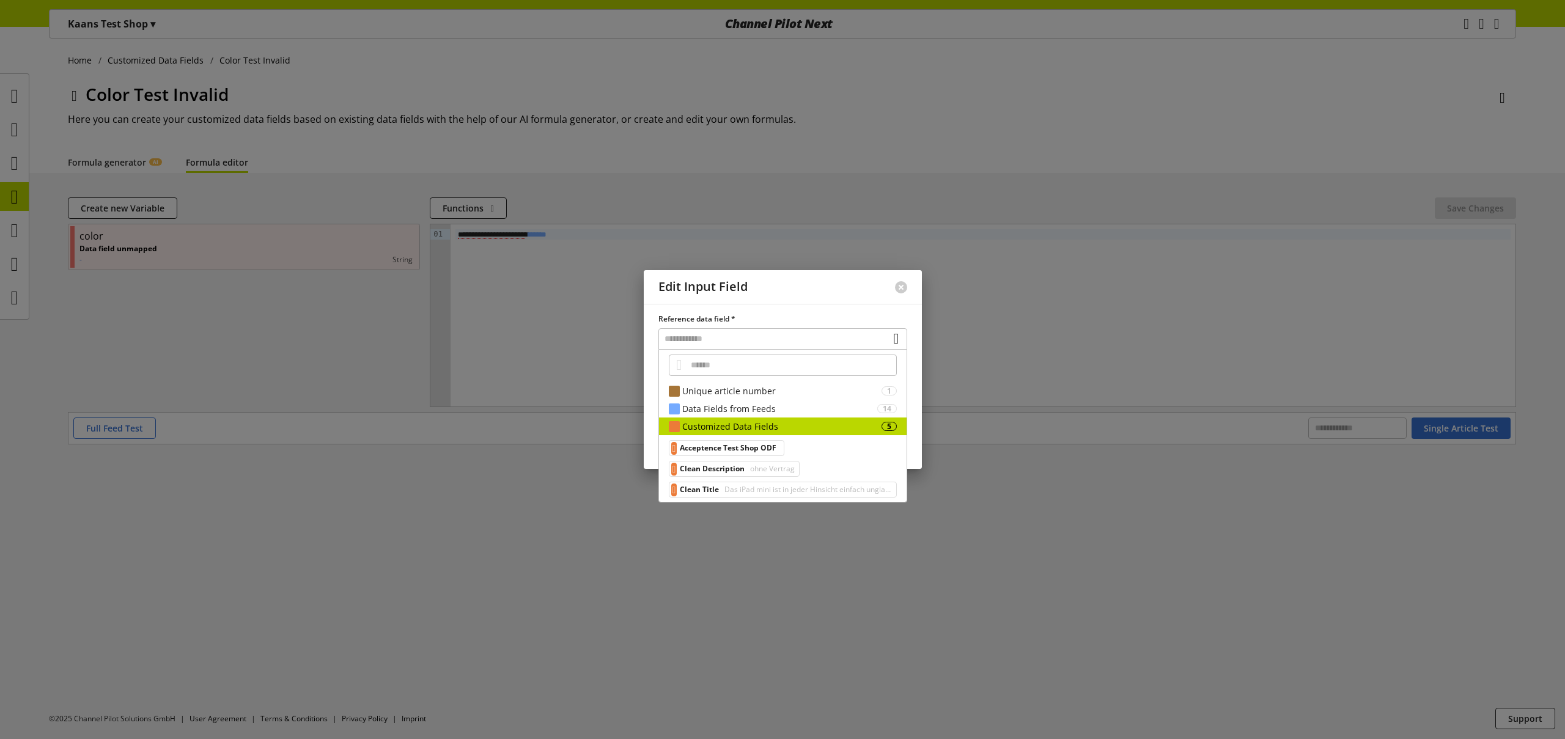
drag, startPoint x: 735, startPoint y: 410, endPoint x: 751, endPoint y: 435, distance: 29.2
click at [735, 410] on div "Data Fields from Feeds" at bounding box center [779, 408] width 195 height 13
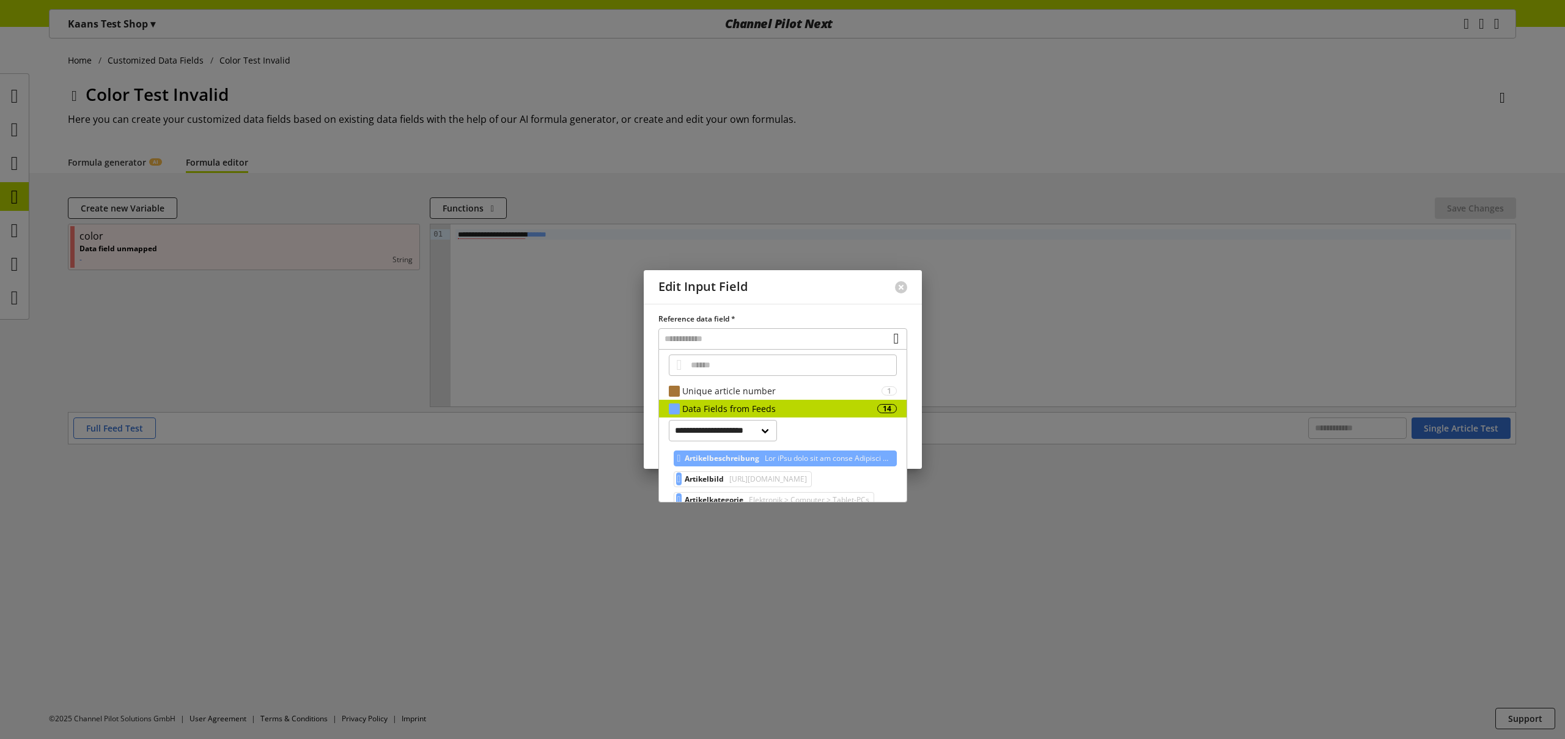
click at [768, 463] on span at bounding box center [826, 458] width 129 height 15
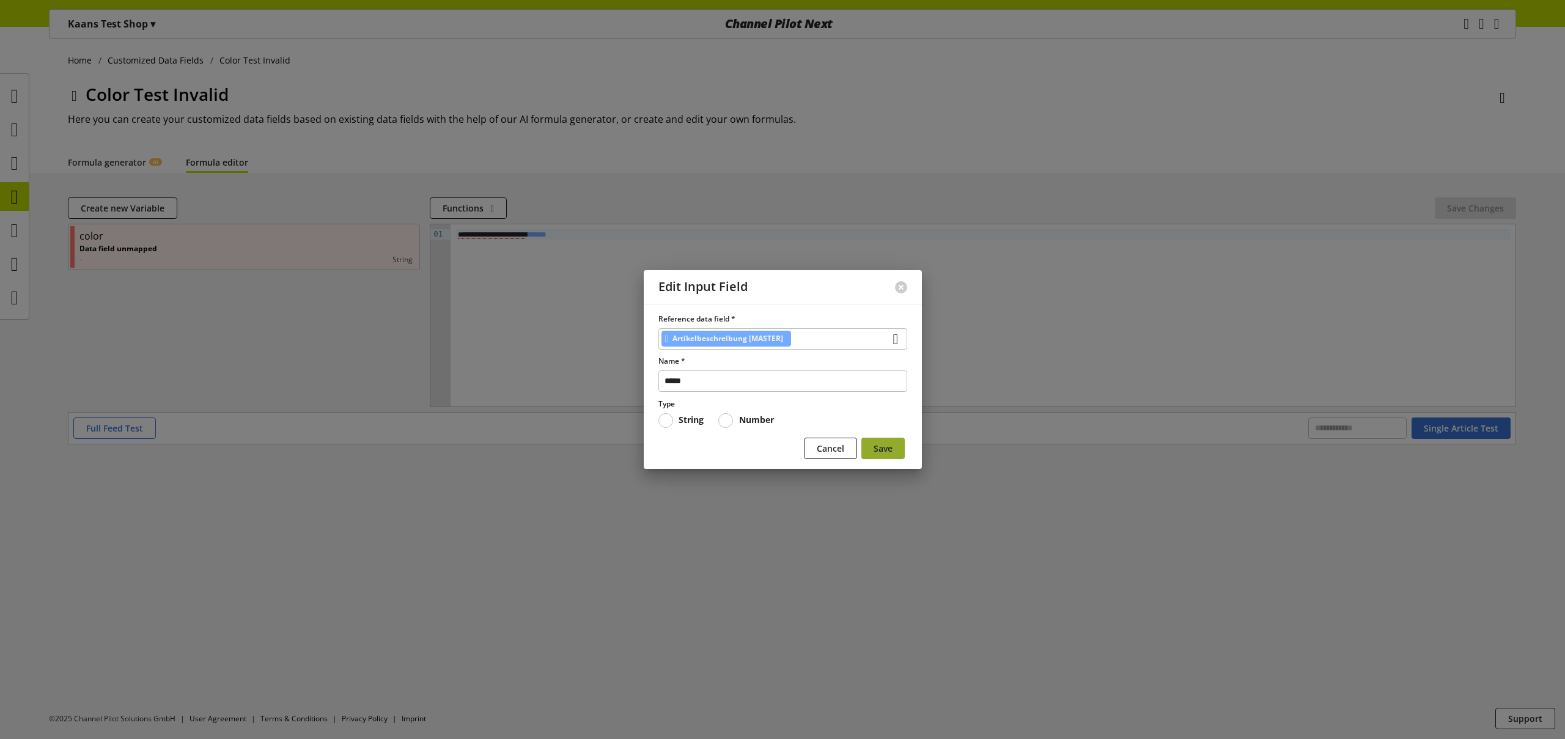
click at [890, 449] on span "Save" at bounding box center [883, 448] width 19 height 13
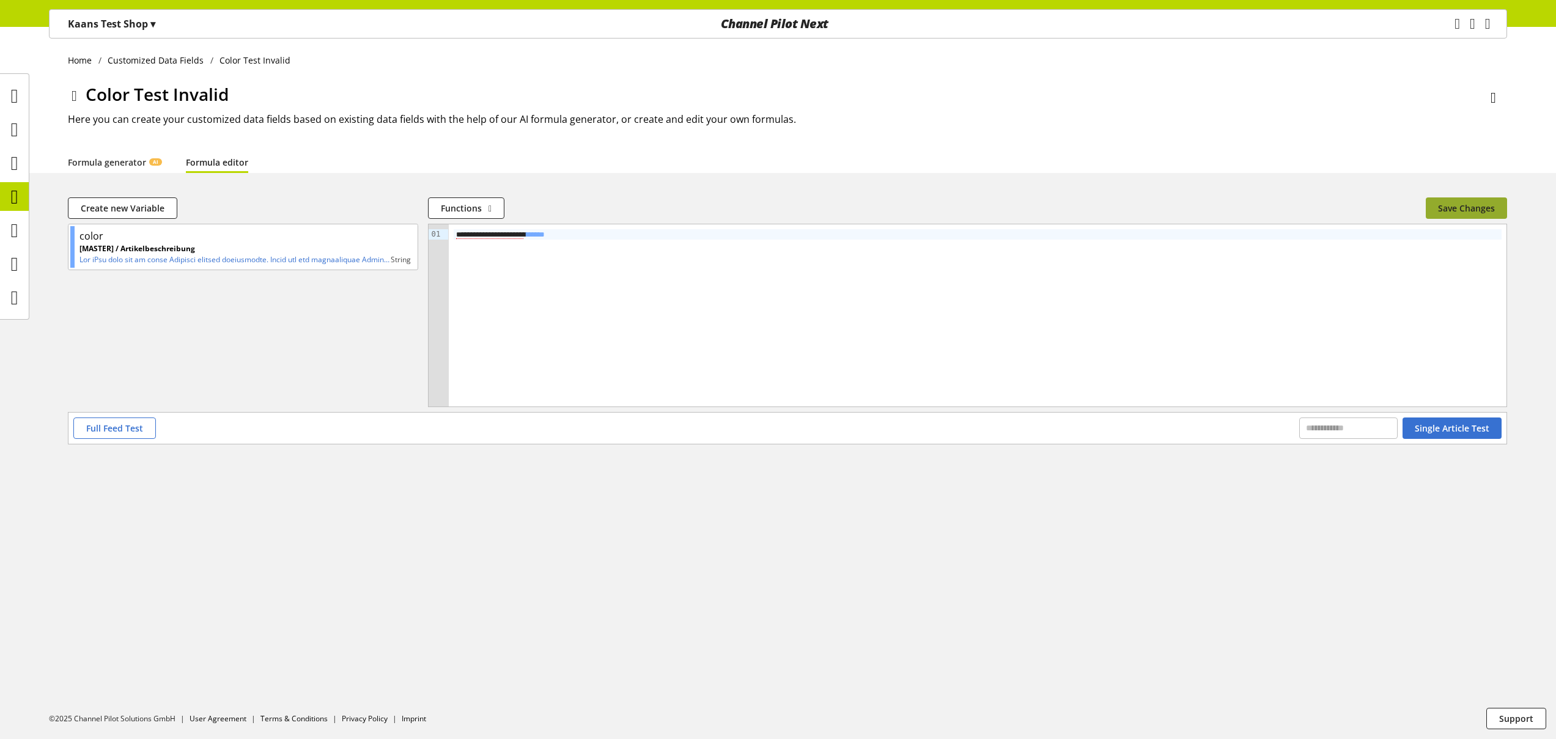
click at [1429, 206] on button "Save Changes" at bounding box center [1466, 207] width 81 height 21
click at [93, 30] on p "Kaans Test Shop ▾" at bounding box center [111, 24] width 87 height 15
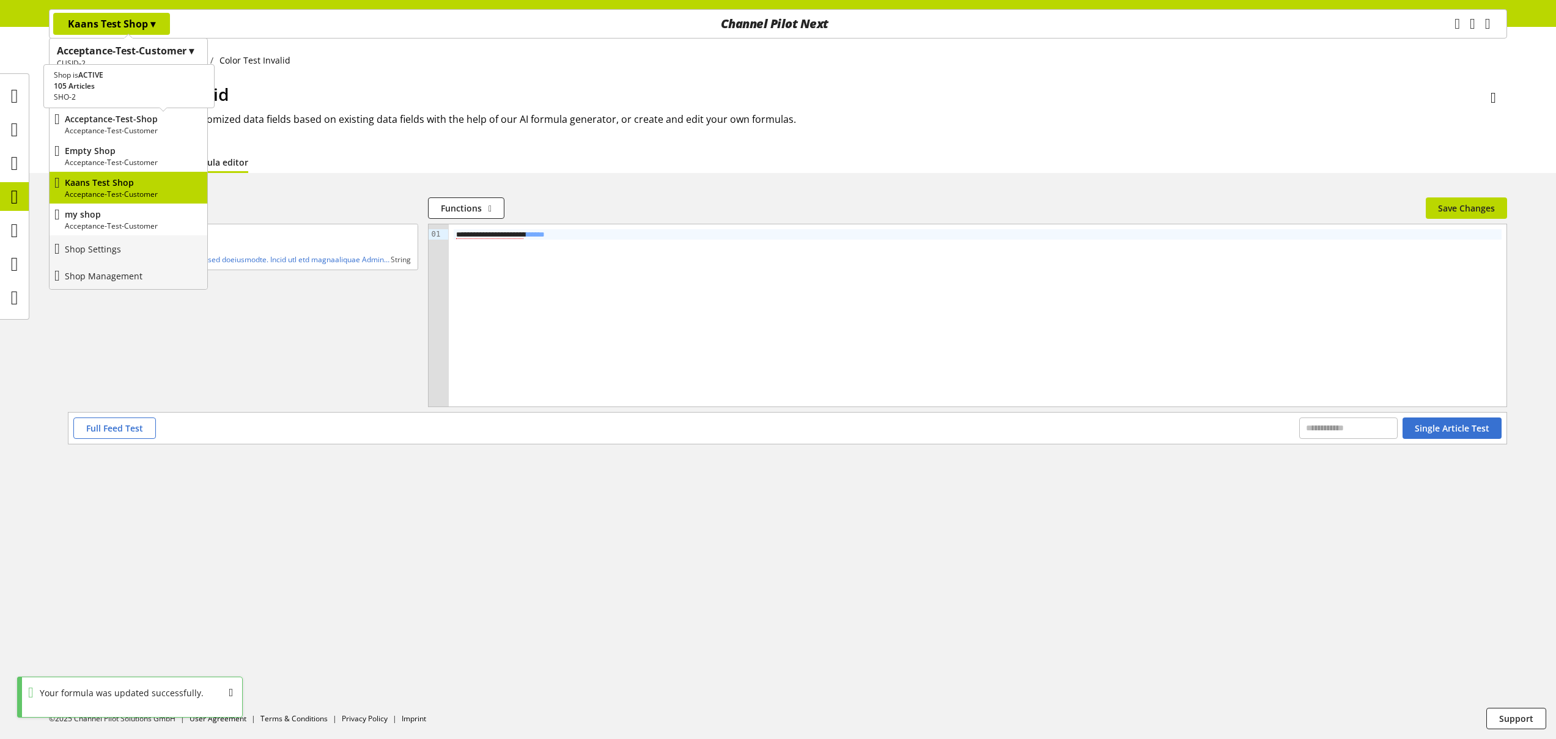
click at [136, 127] on p "Acceptance-Test-Customer" at bounding box center [134, 130] width 138 height 11
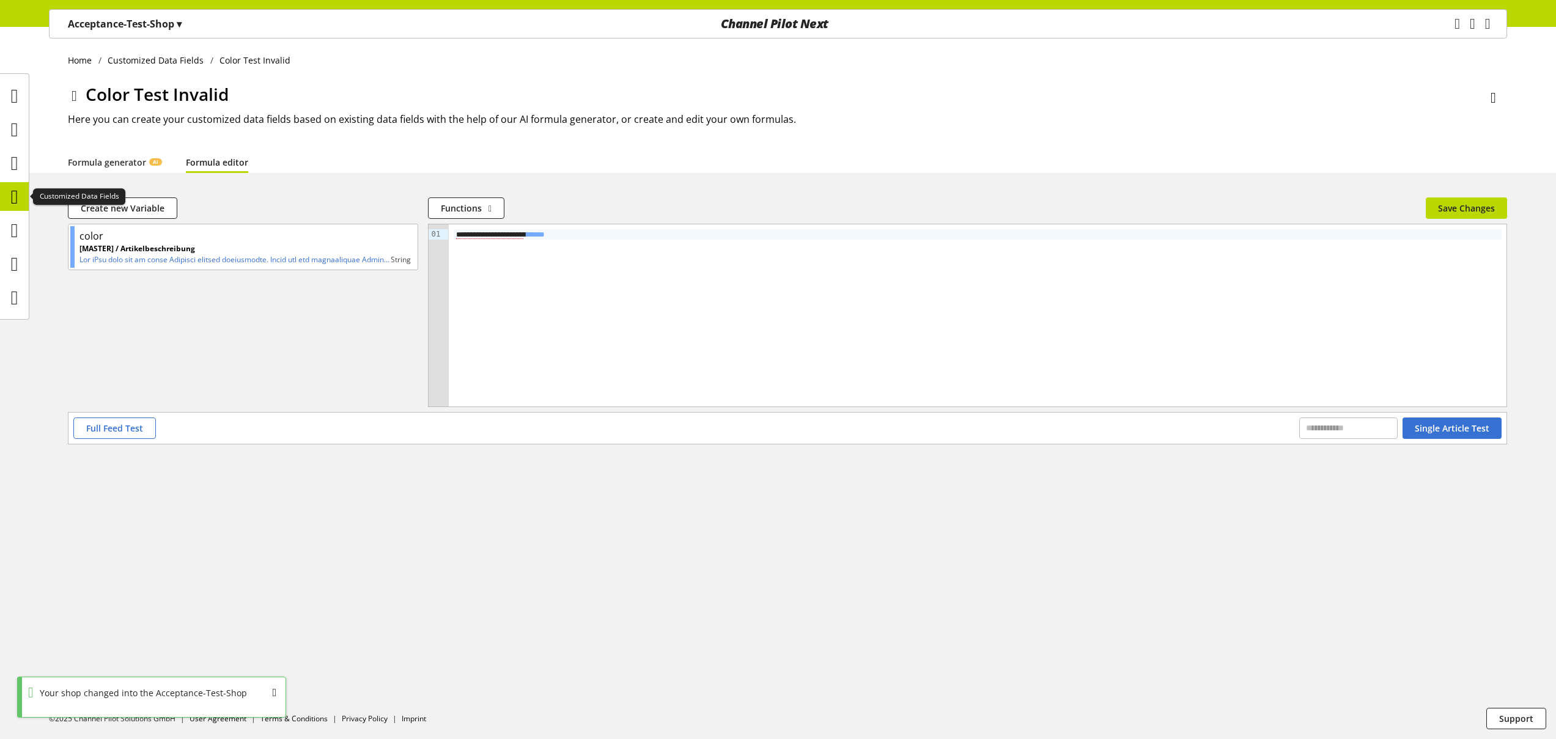
click at [18, 200] on icon at bounding box center [14, 197] width 7 height 24
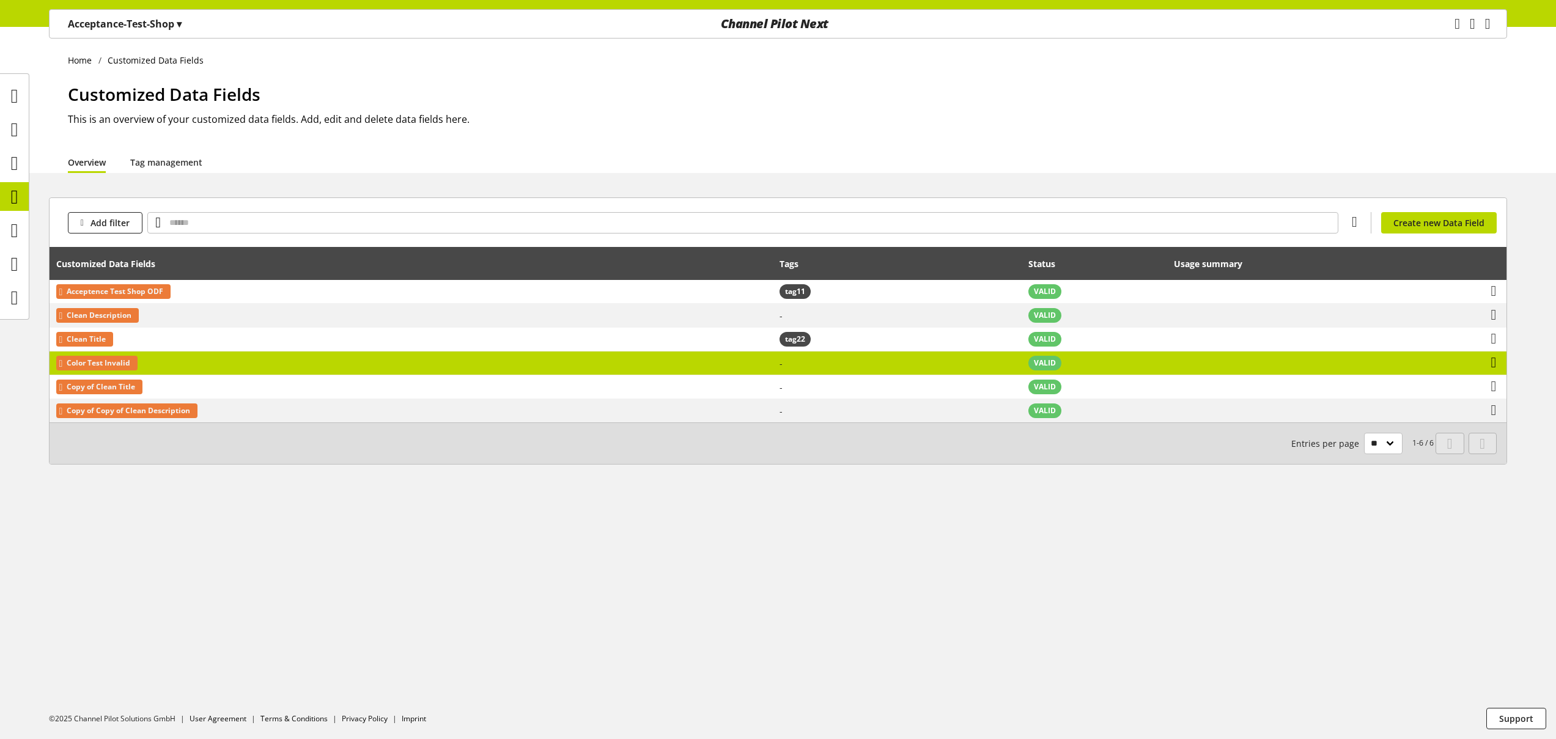
click at [1494, 365] on icon at bounding box center [1494, 363] width 6 height 22
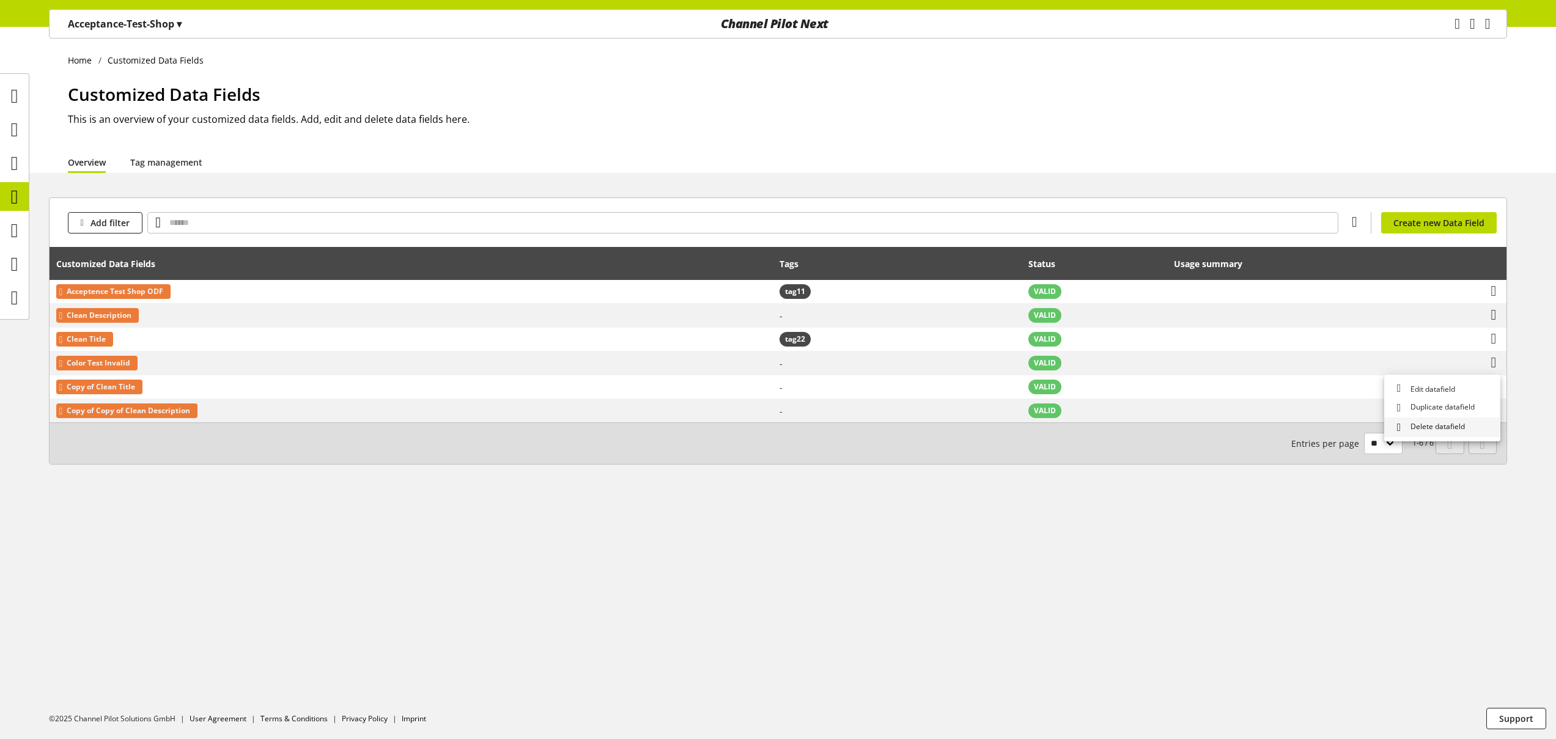
click at [1431, 426] on span "Delete datafield" at bounding box center [1435, 427] width 59 height 13
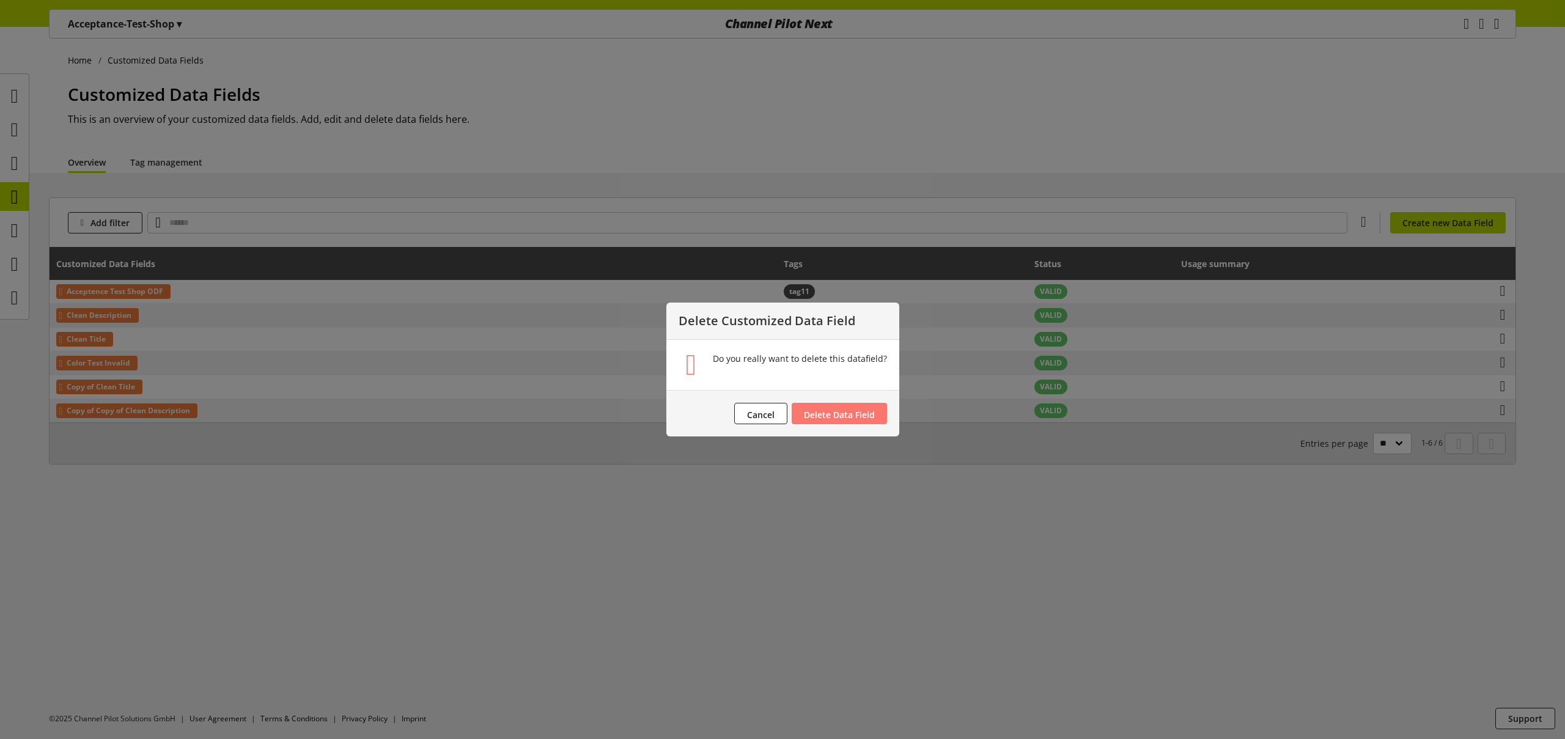
click at [872, 412] on span "Delete Data Field" at bounding box center [839, 415] width 71 height 12
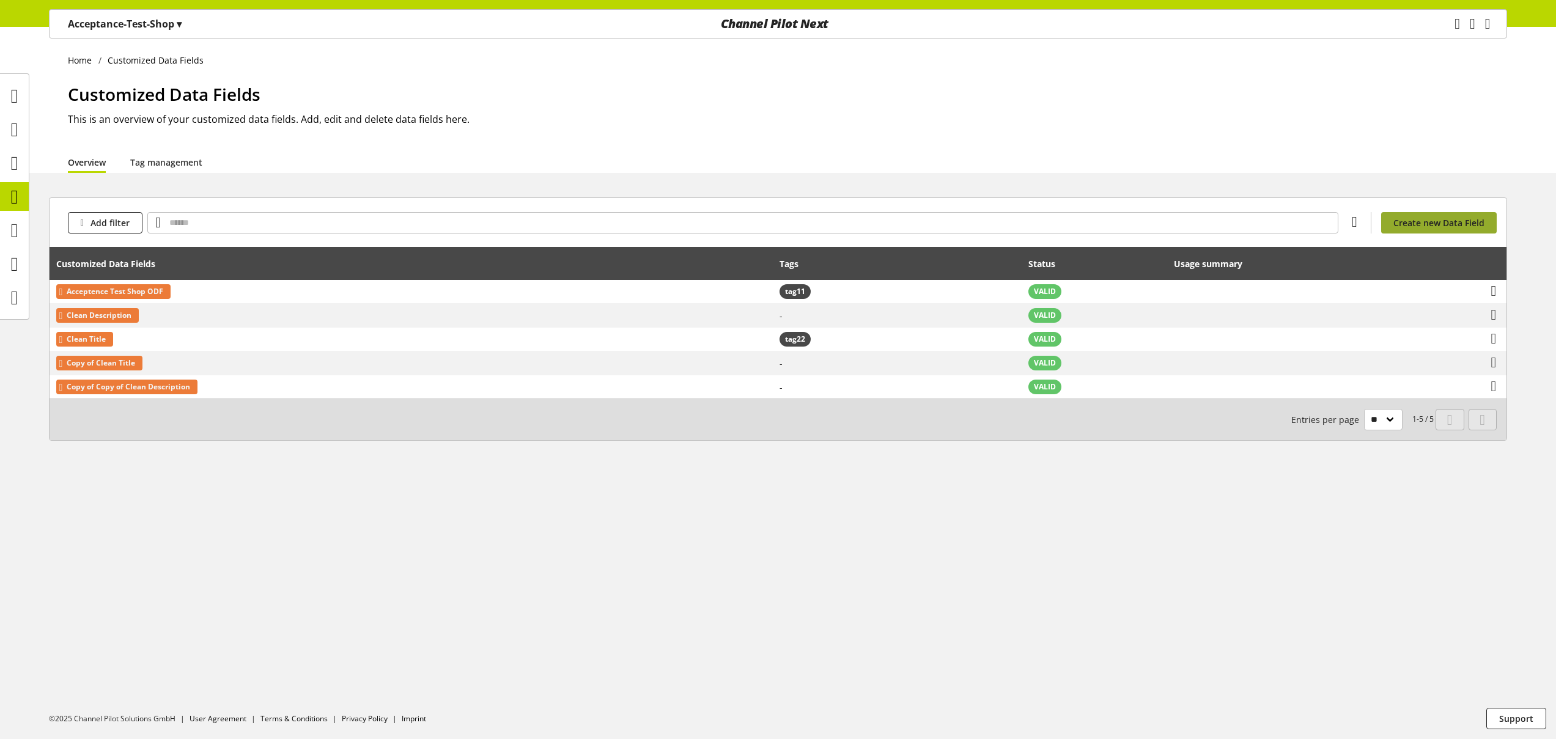
click at [1434, 227] on span "Create new Data Field" at bounding box center [1438, 222] width 91 height 13
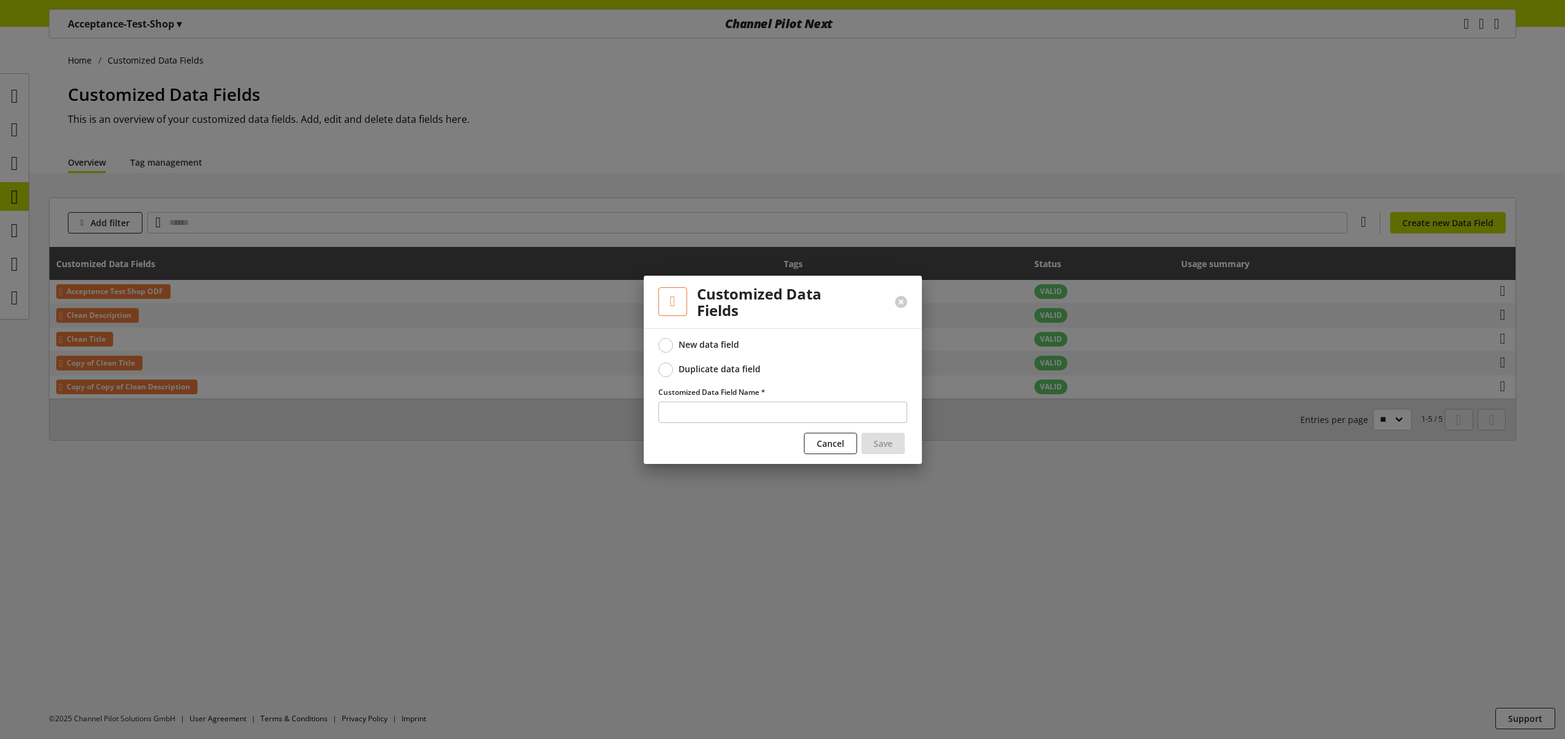
click at [718, 372] on div "Duplicate data field" at bounding box center [720, 369] width 82 height 11
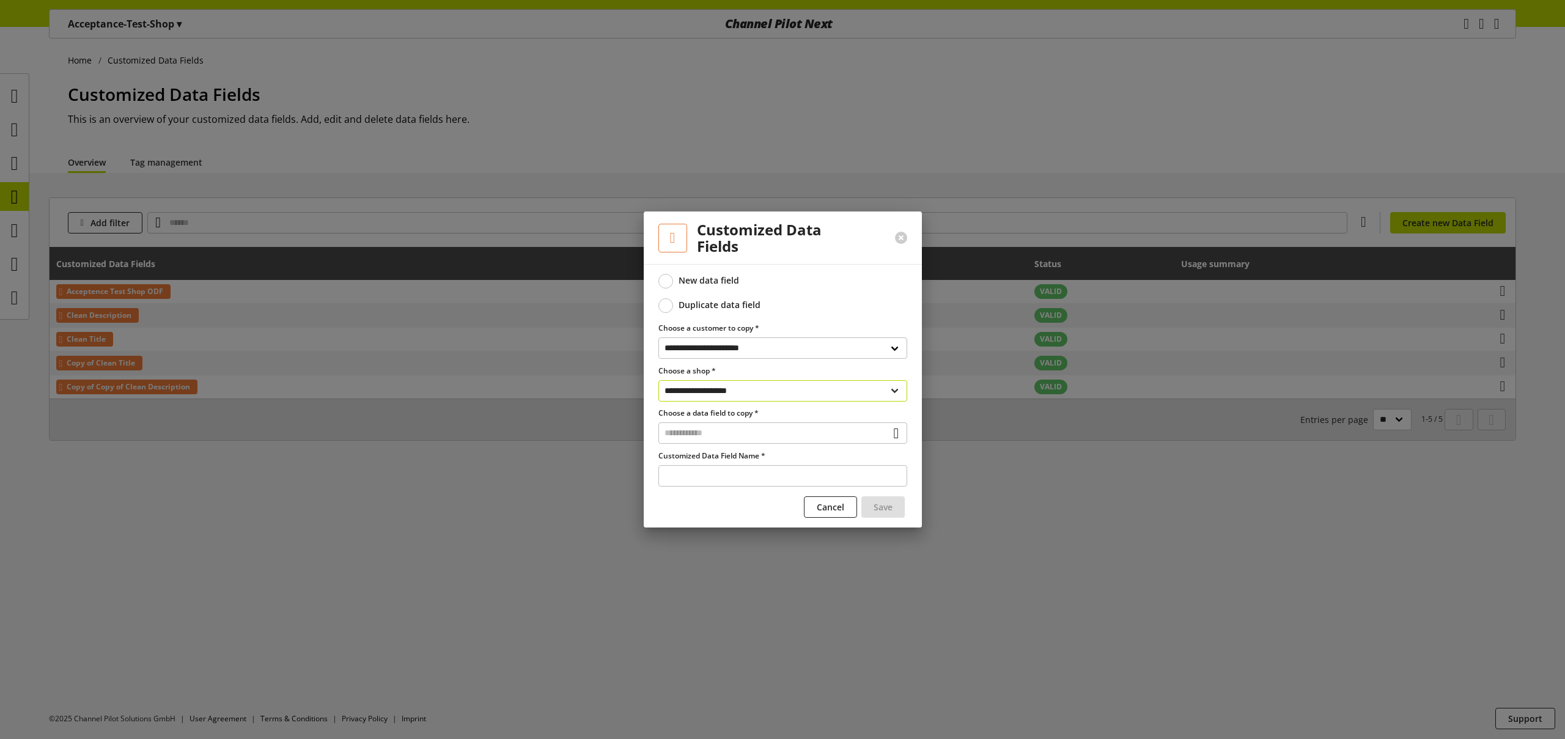
click at [746, 394] on select "**********" at bounding box center [783, 390] width 249 height 21
select select "**********"
click at [721, 436] on input "text" at bounding box center [783, 432] width 249 height 21
click at [729, 482] on div "Customized Data Fields" at bounding box center [781, 485] width 199 height 13
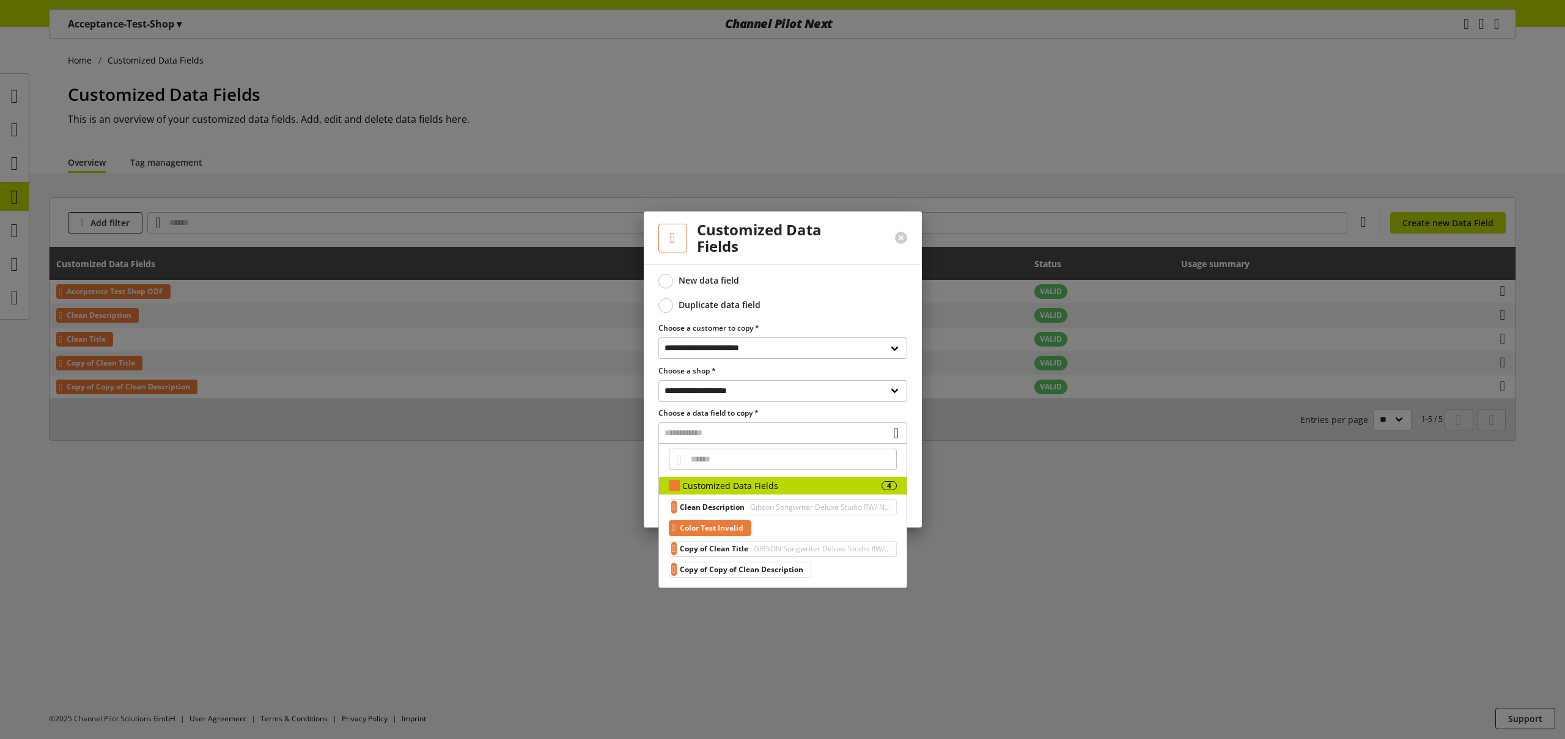
click at [743, 529] on span "Color Test Invalid" at bounding box center [712, 528] width 64 height 15
type input "**********"
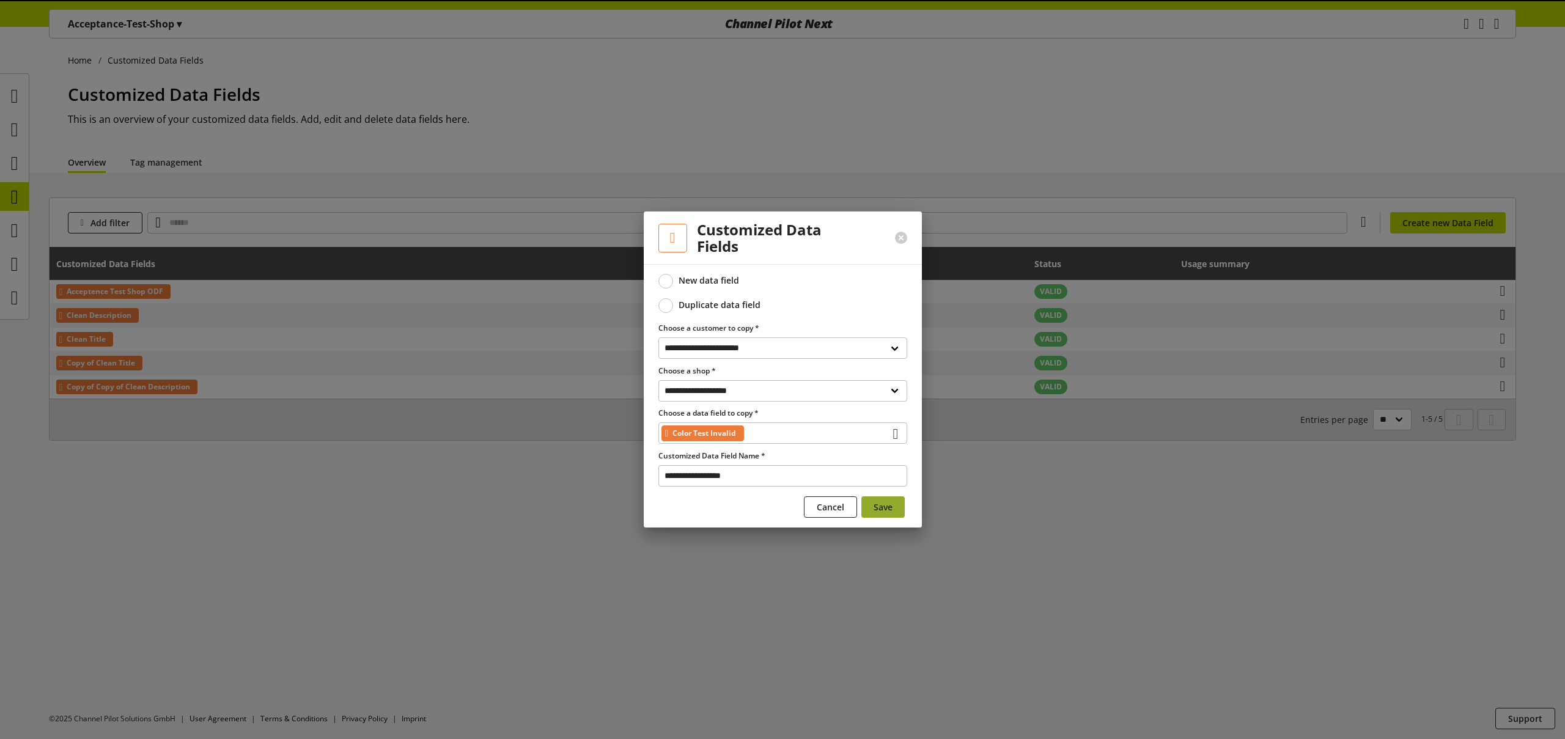
click at [884, 512] on span "Save" at bounding box center [883, 507] width 19 height 13
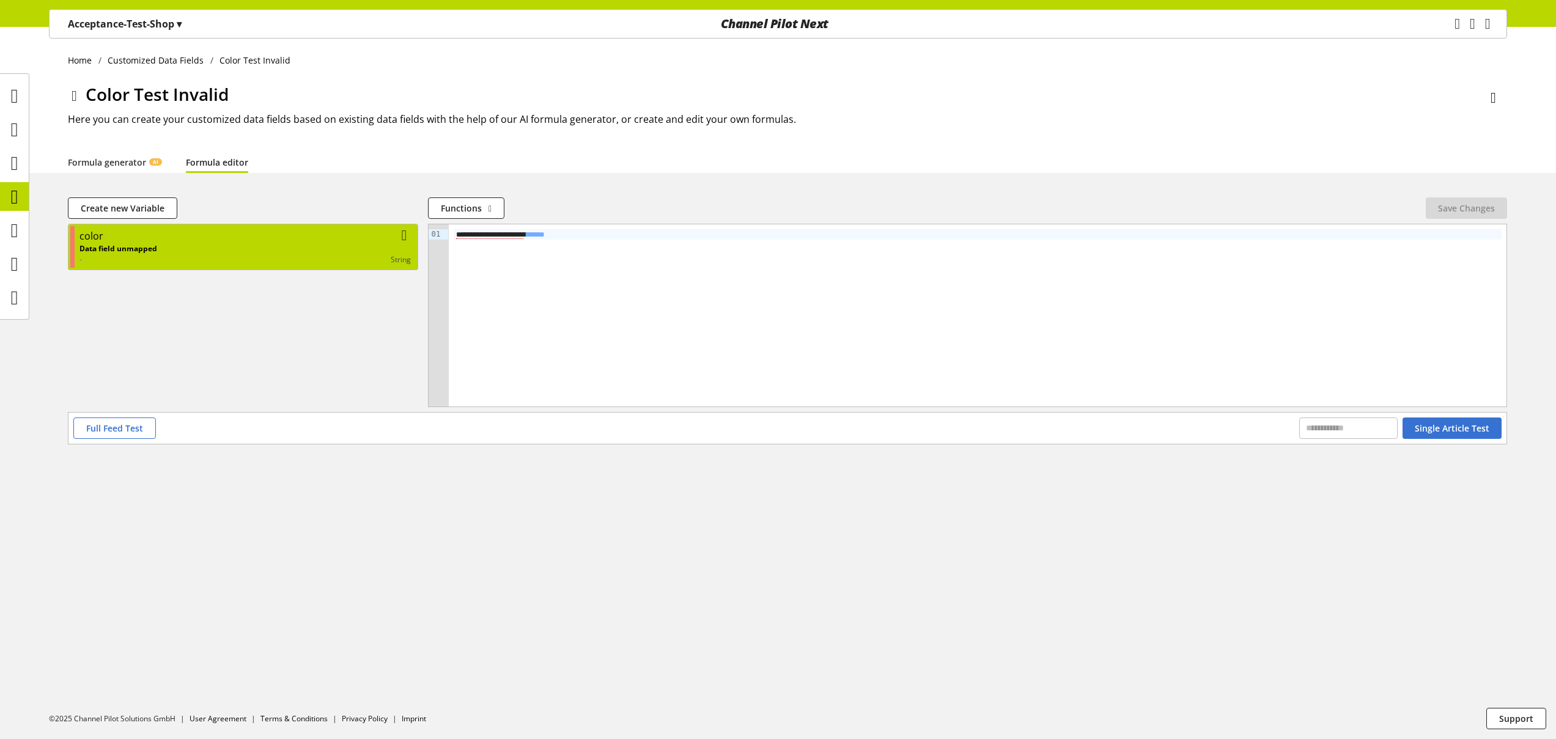
click at [270, 230] on div "color" at bounding box center [244, 236] width 331 height 15
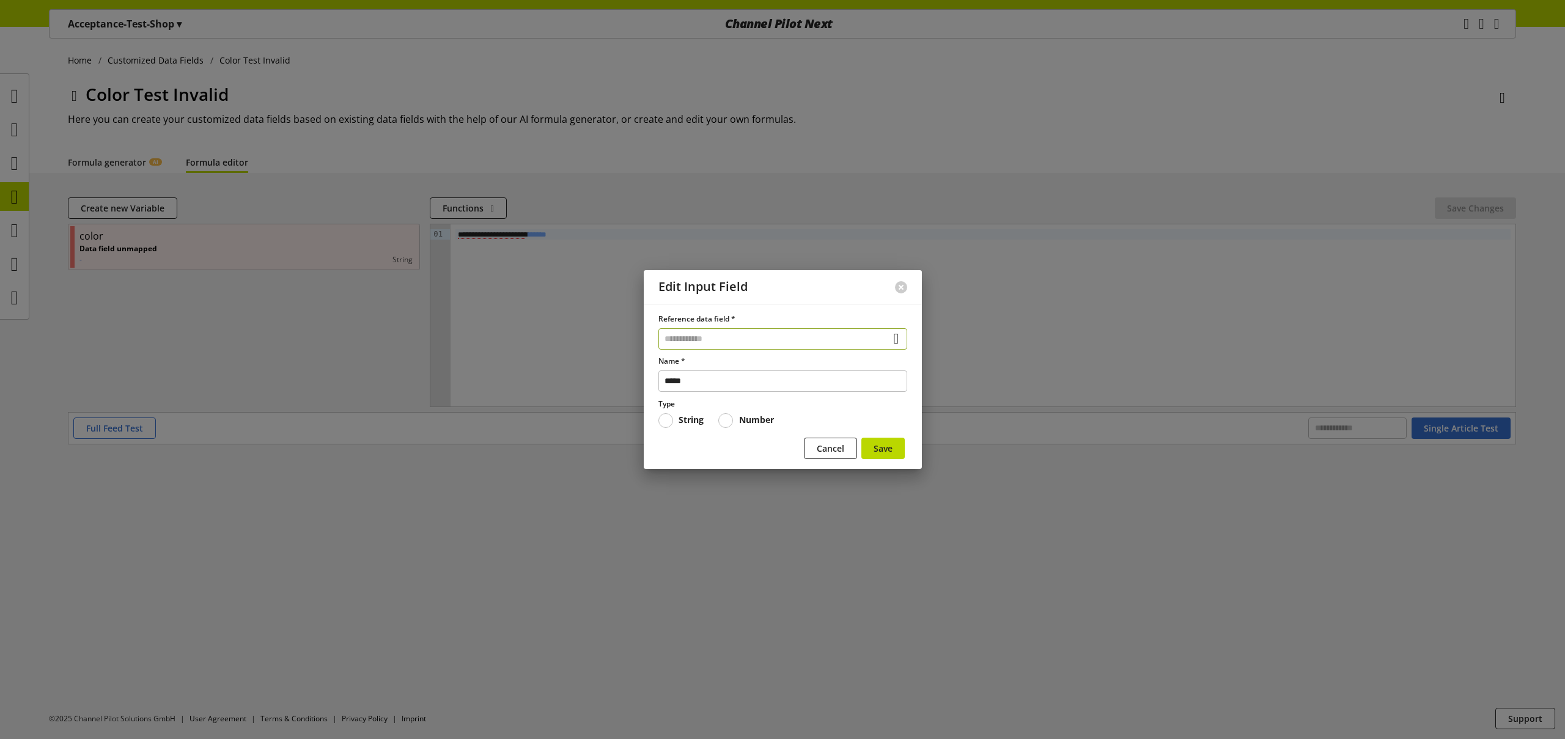
click at [742, 339] on input "text" at bounding box center [783, 338] width 249 height 21
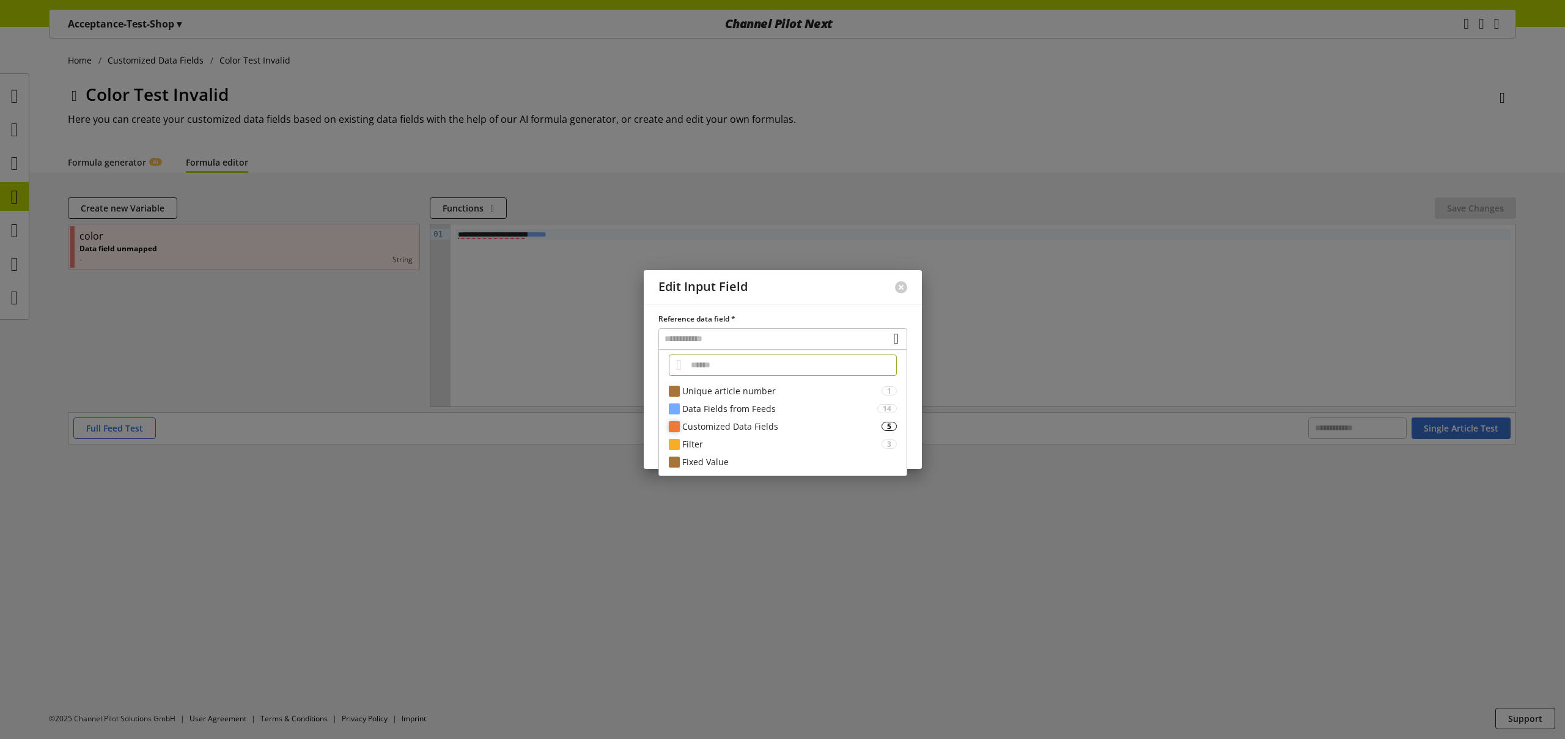
click at [749, 422] on div "Customized Data Fields" at bounding box center [781, 426] width 199 height 13
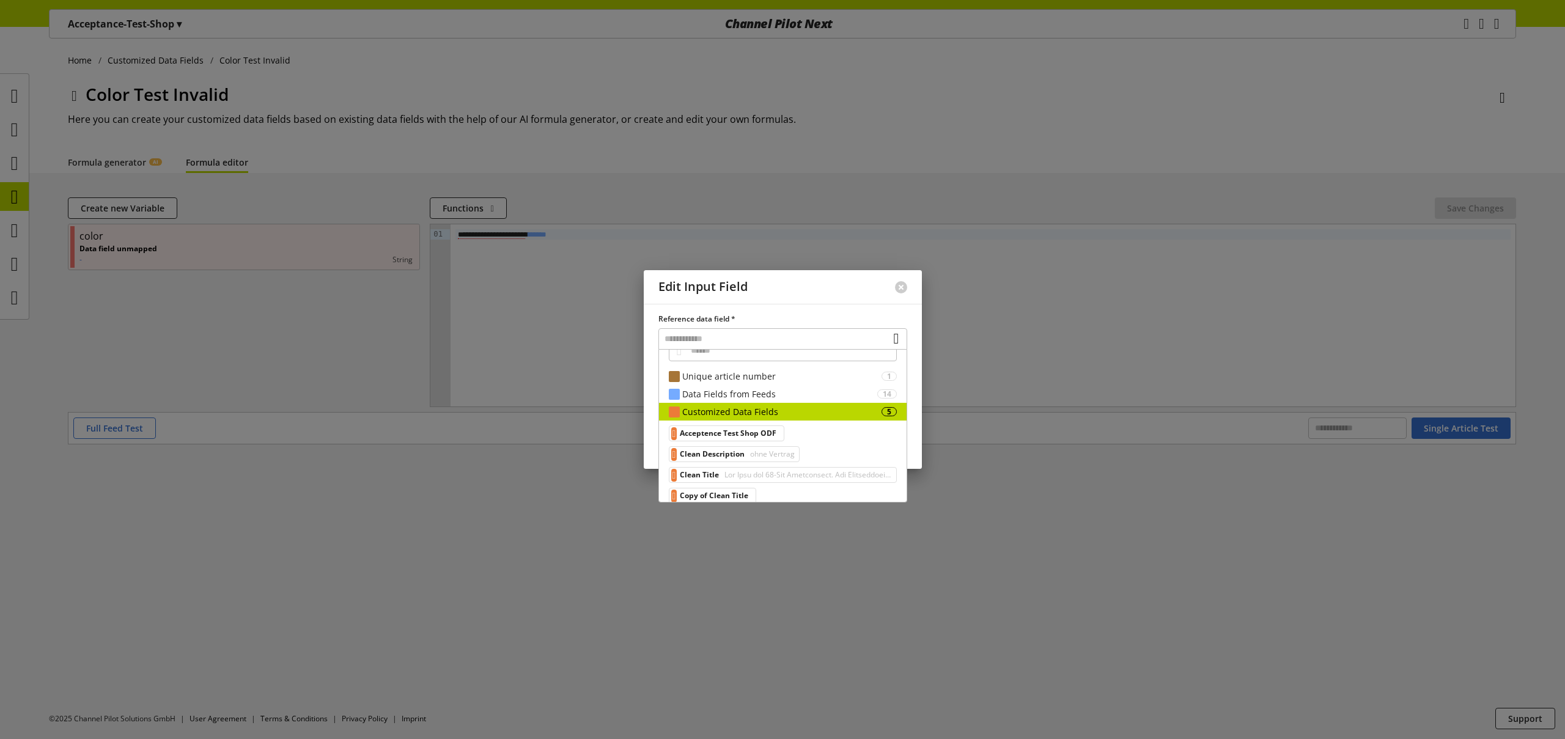
scroll to position [16, 0]
click at [747, 381] on div "Unique article number" at bounding box center [781, 375] width 199 height 13
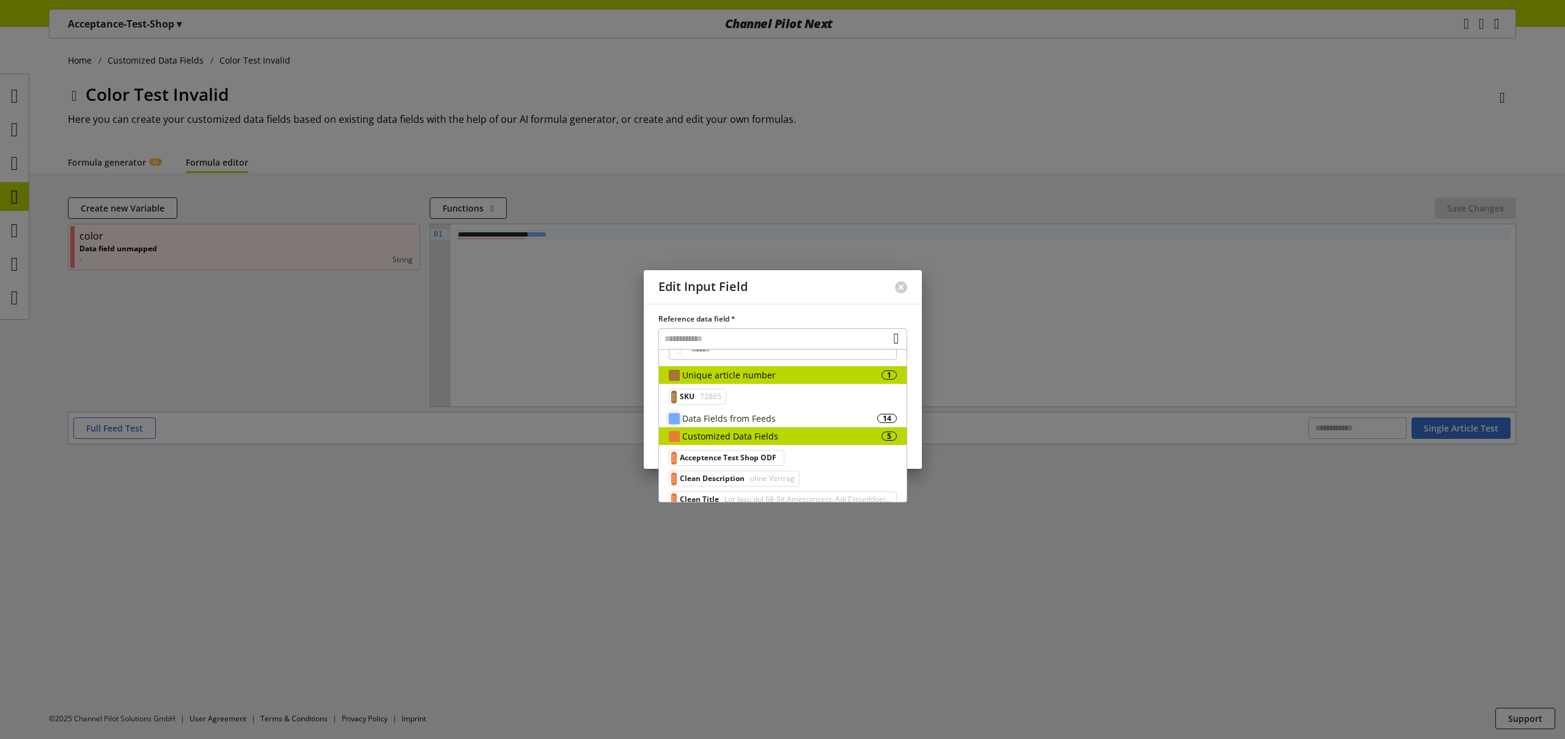
click at [742, 418] on div "Data Fields from Feeds" at bounding box center [779, 418] width 195 height 13
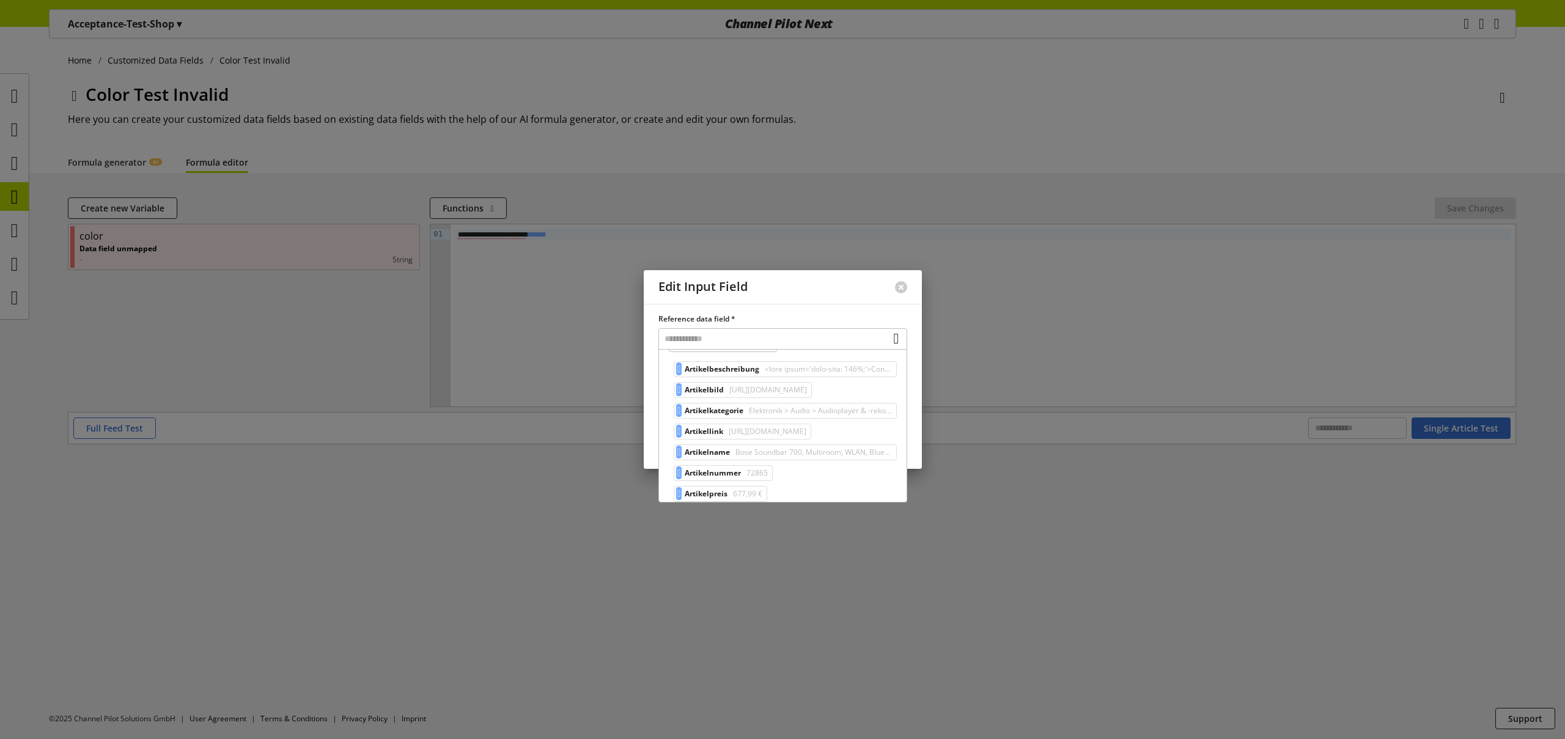
scroll to position [104, 0]
click at [555, 507] on div at bounding box center [782, 369] width 1565 height 739
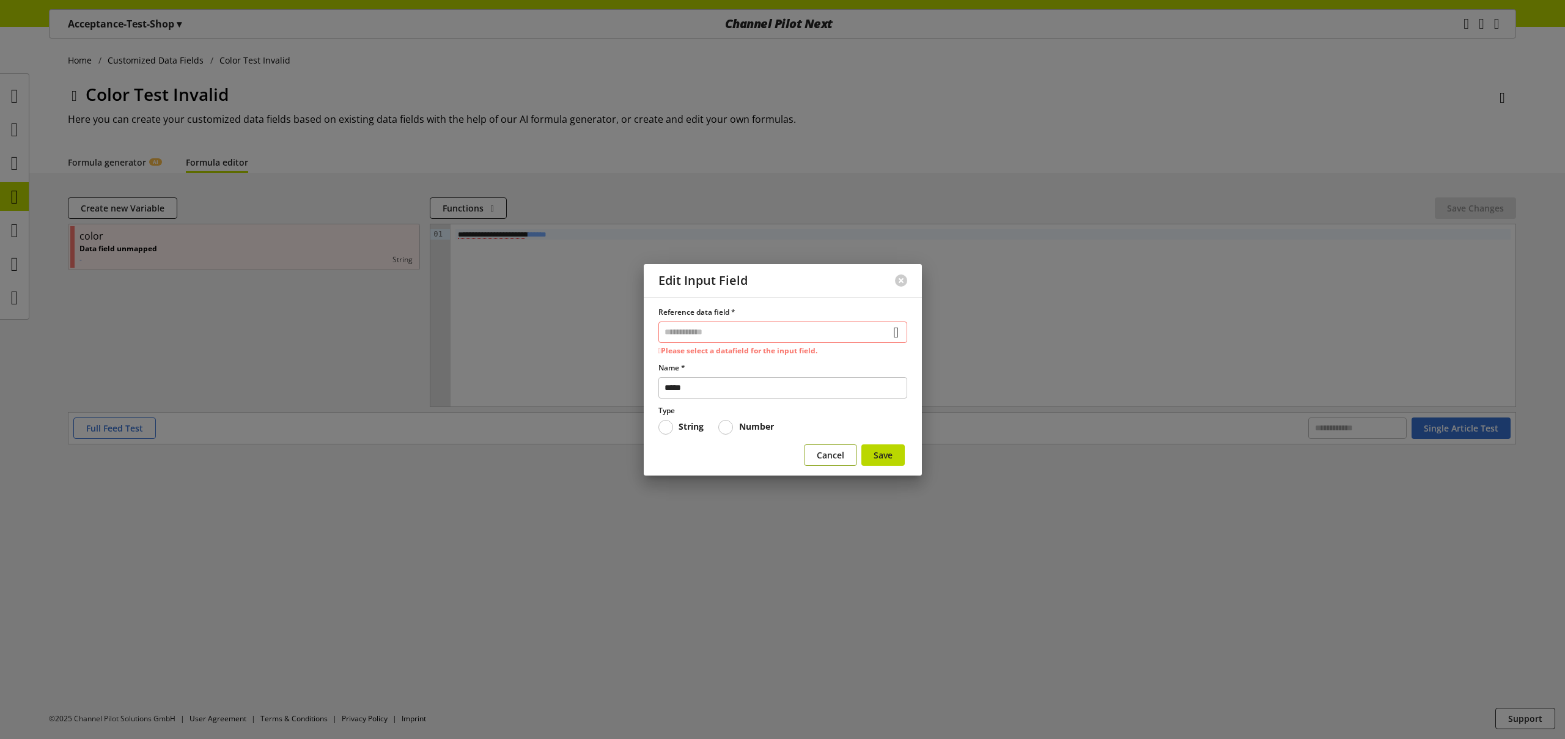
click at [832, 454] on span "Cancel" at bounding box center [831, 455] width 28 height 13
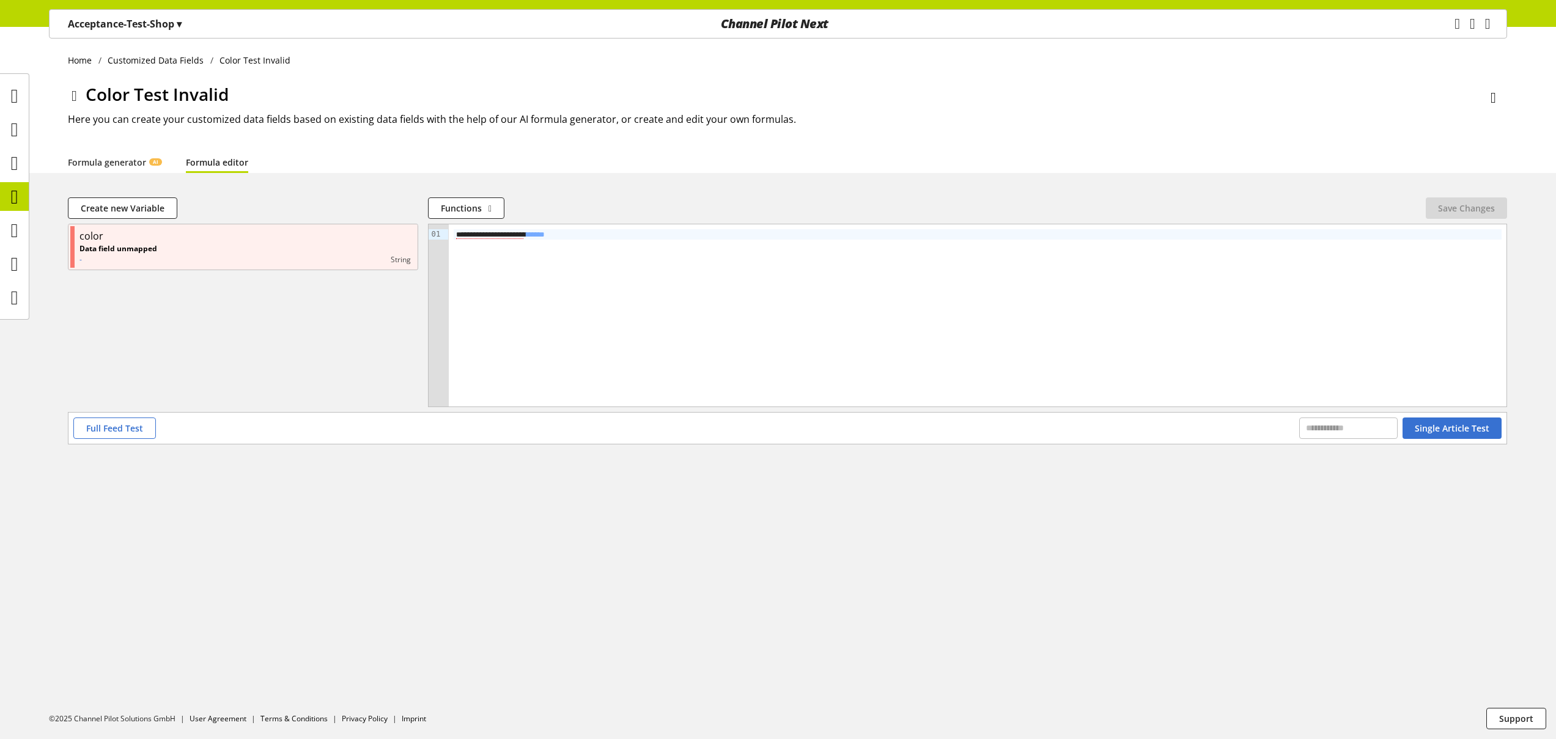
click at [77, 92] on icon at bounding box center [75, 96] width 6 height 22
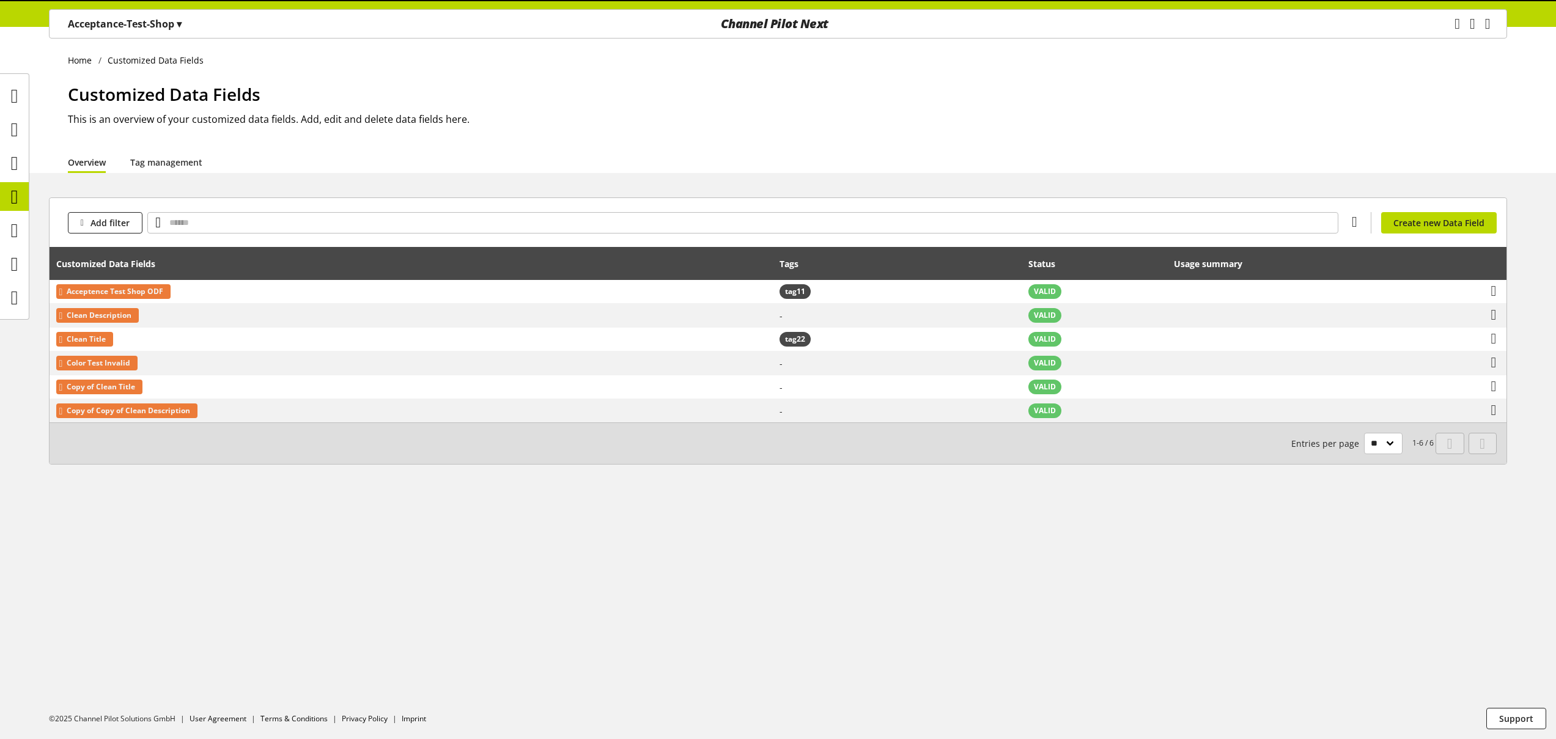
click at [122, 18] on p "Acceptance-Test-Shop ▾" at bounding box center [125, 24] width 114 height 15
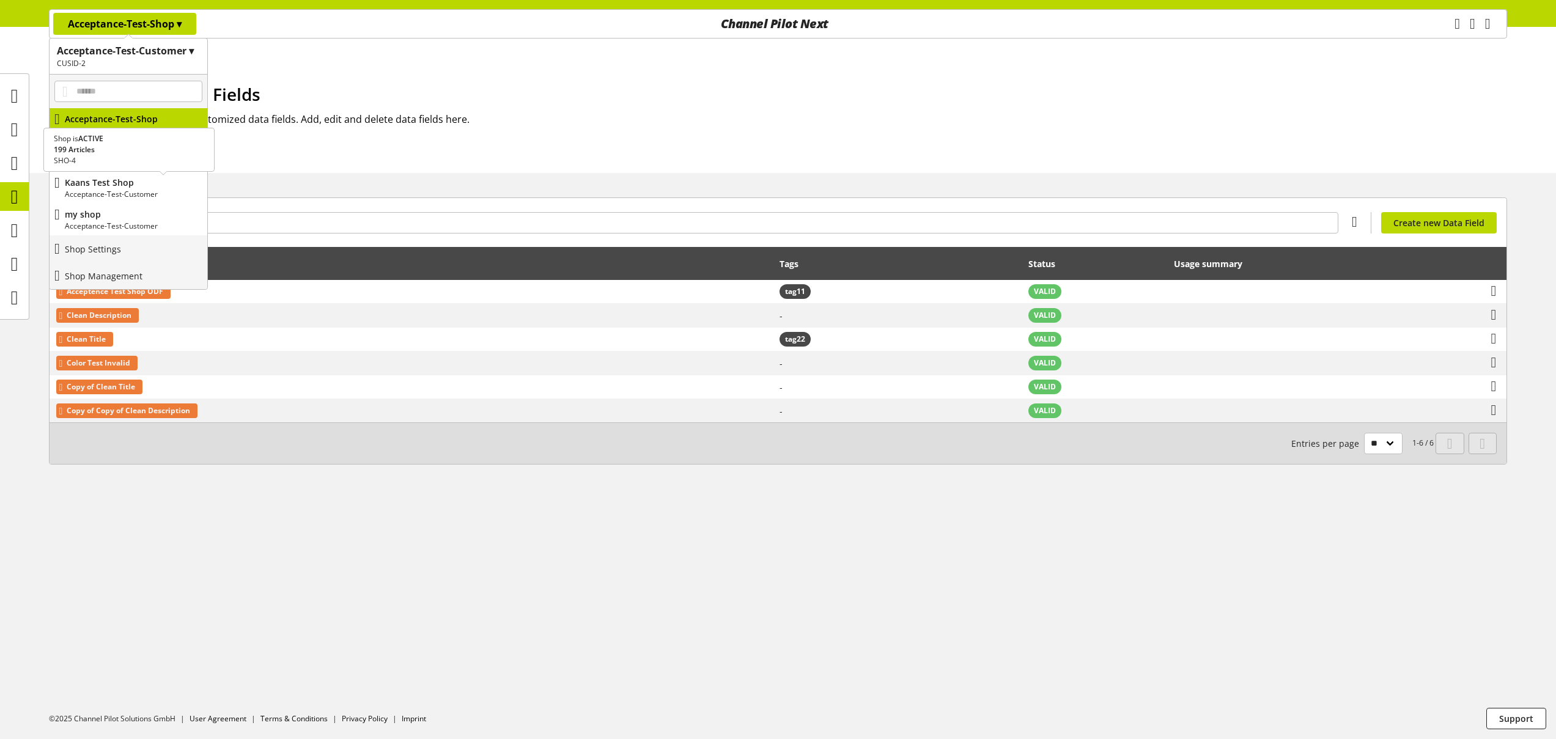
click at [136, 186] on p "Kaans Test Shop" at bounding box center [134, 182] width 138 height 13
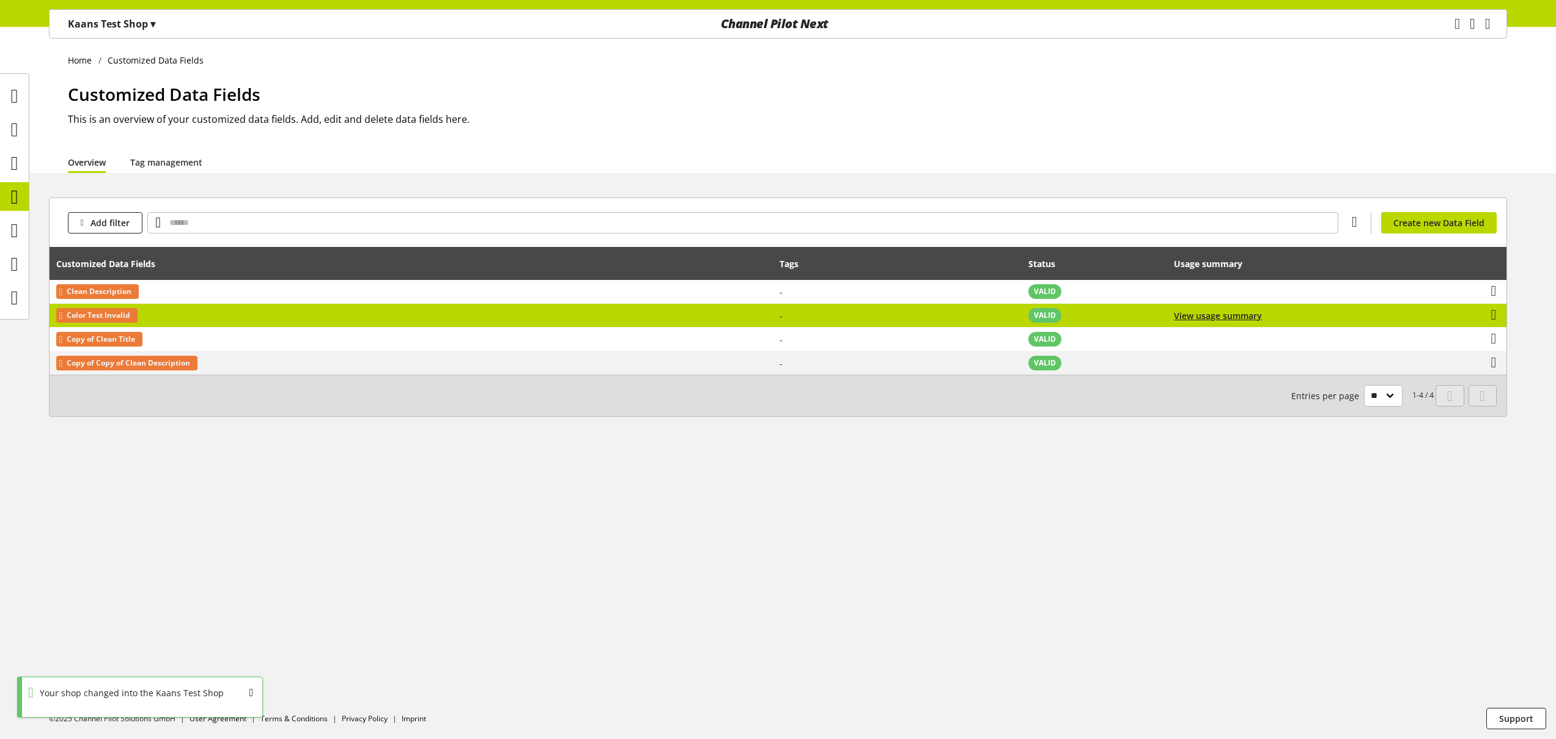
click at [195, 318] on td "Color Test Invalid" at bounding box center [411, 316] width 723 height 24
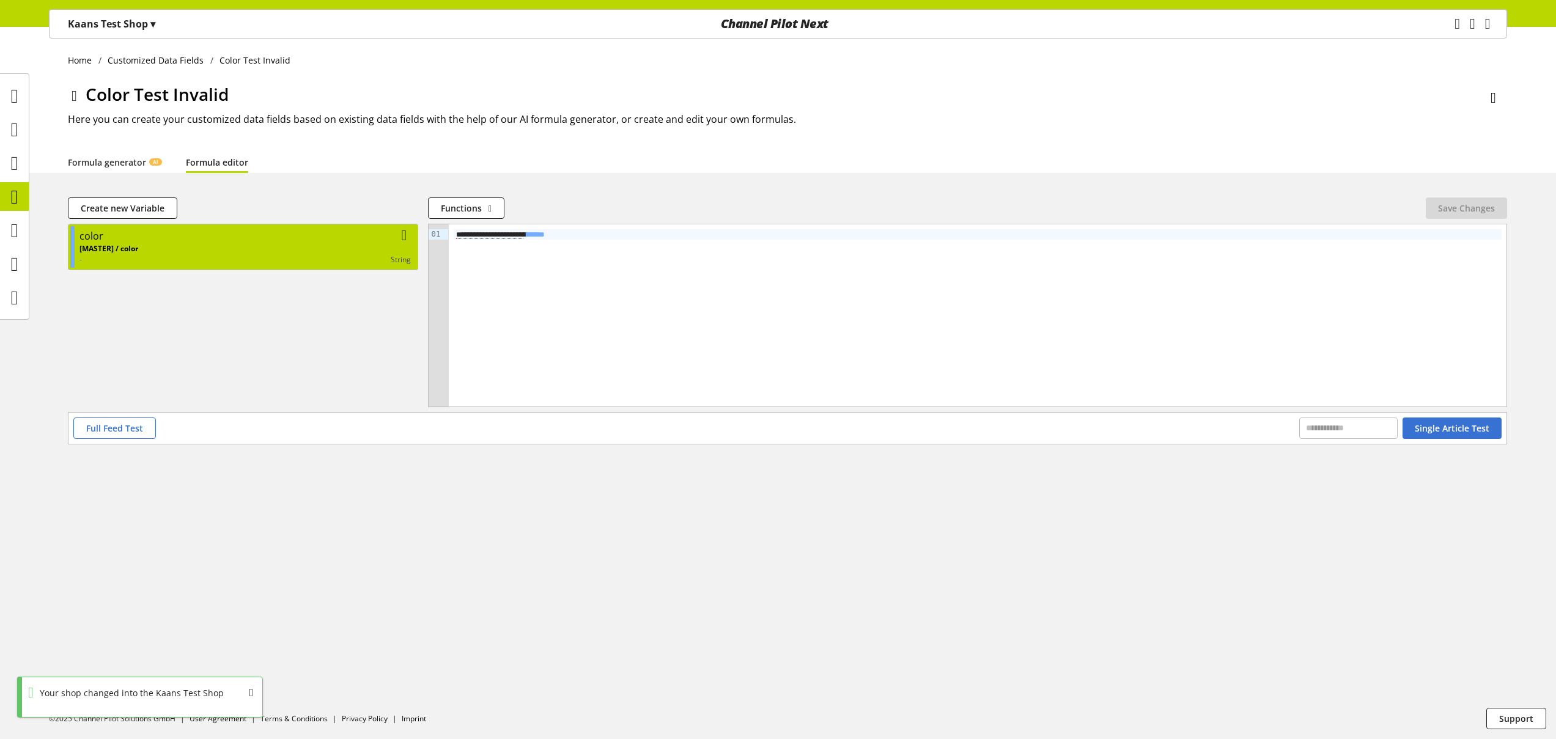
click at [166, 238] on div "color" at bounding box center [244, 236] width 331 height 15
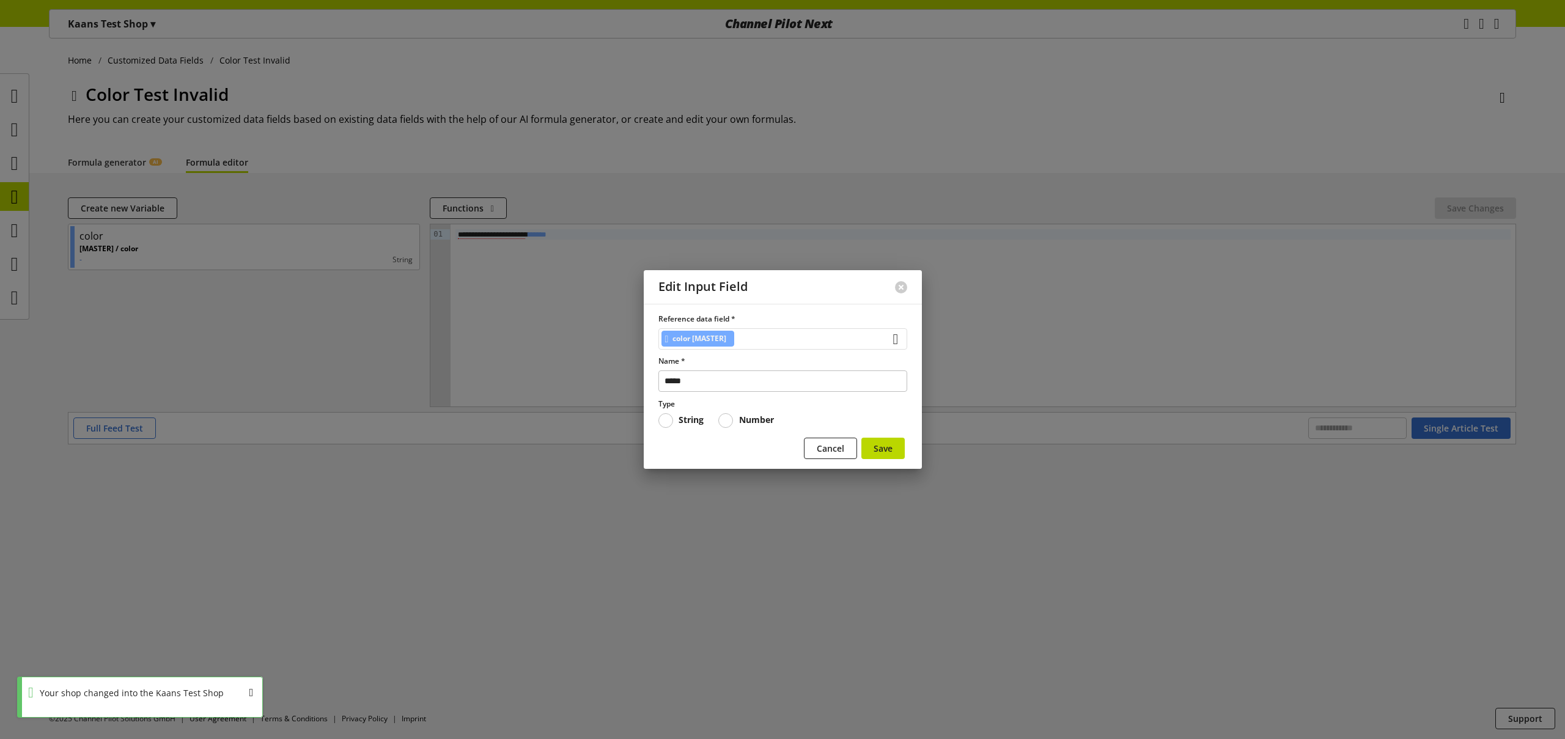
click at [756, 341] on div "color [MASTER]" at bounding box center [783, 338] width 249 height 21
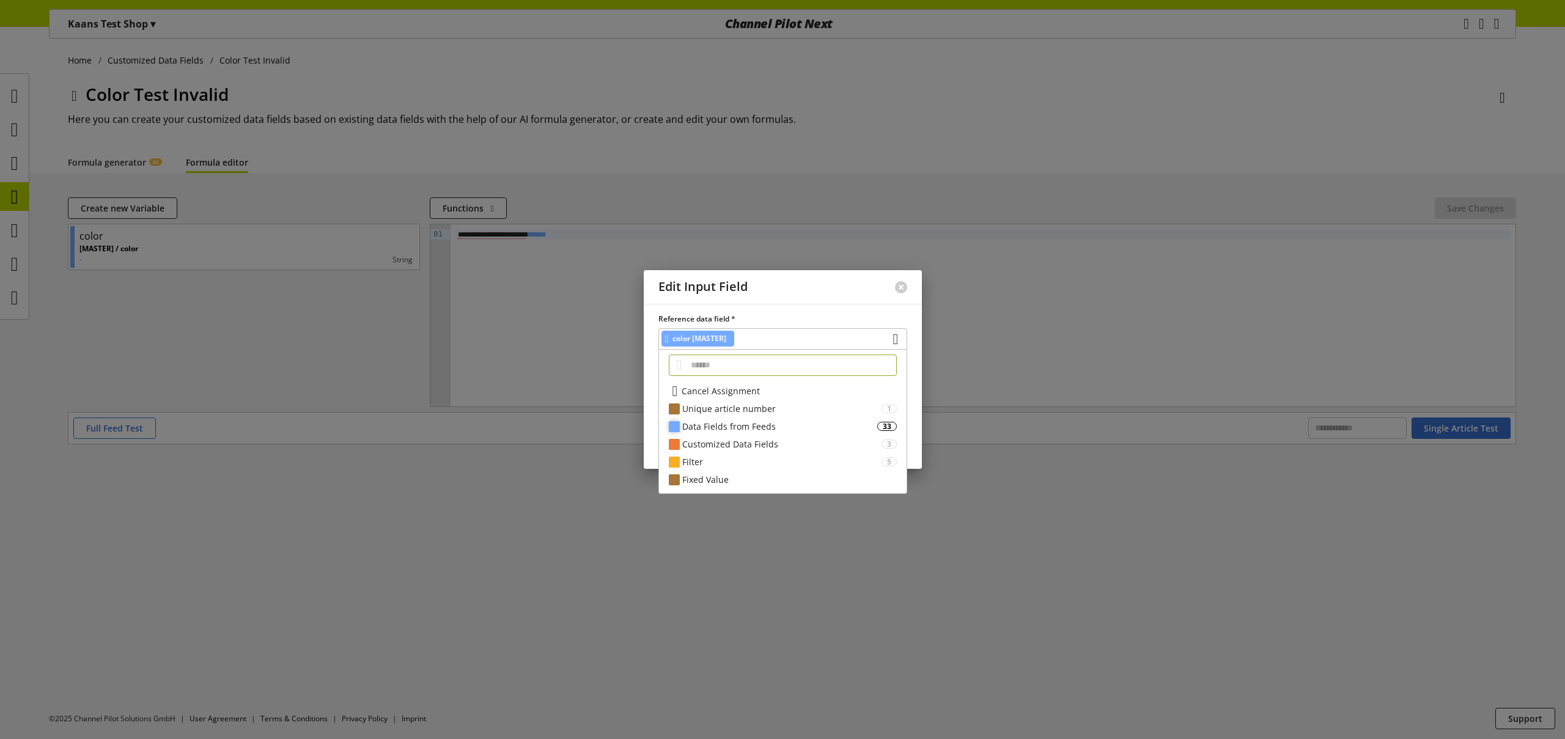
click at [771, 424] on div "Data Fields from Feeds" at bounding box center [779, 426] width 195 height 13
click at [841, 454] on div "Customized Data Fields" at bounding box center [781, 452] width 199 height 13
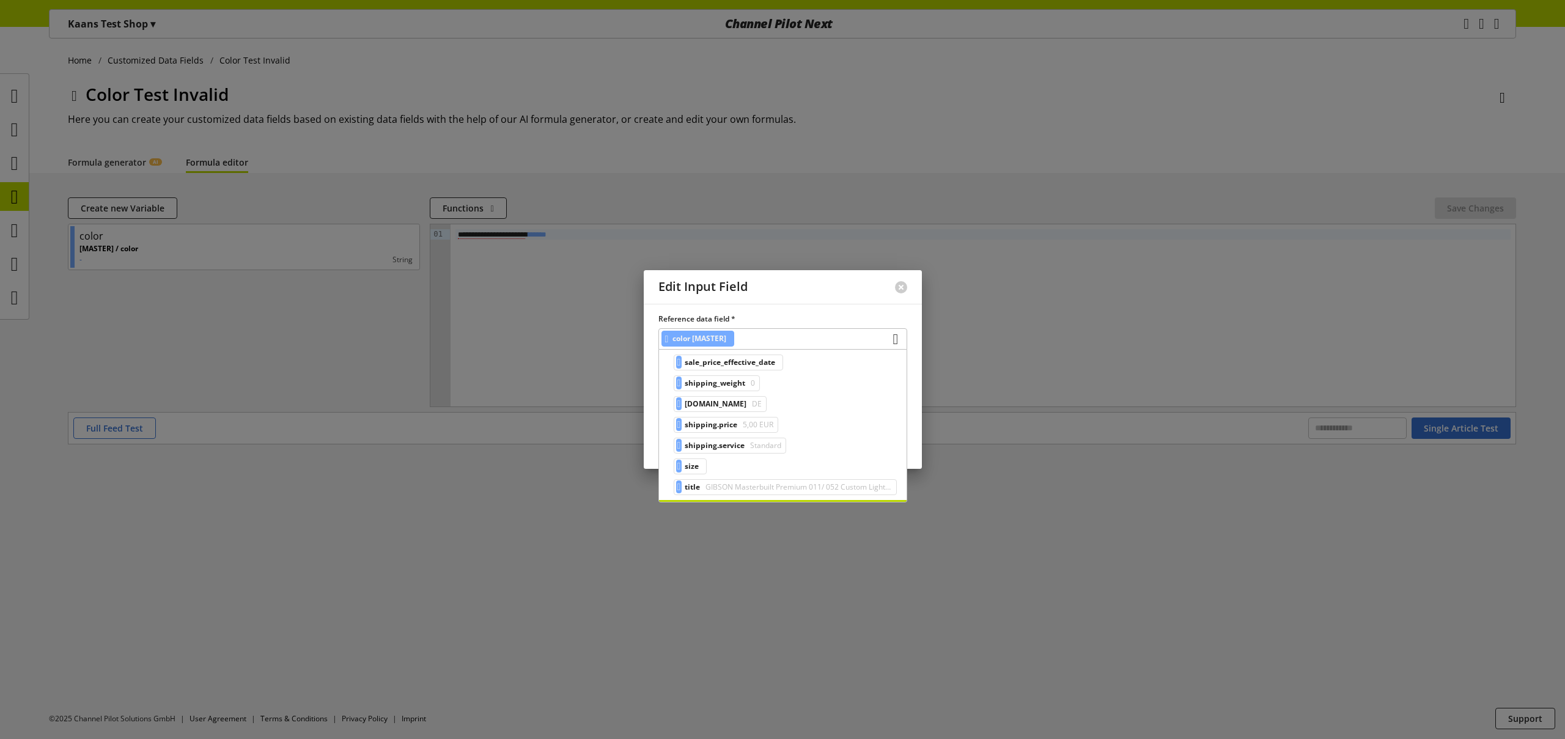
scroll to position [657, 0]
click at [832, 484] on span "GIBSON Masterbuilt Premium 011/ 052 Custom Light 011-015-" at bounding box center [797, 484] width 188 height 15
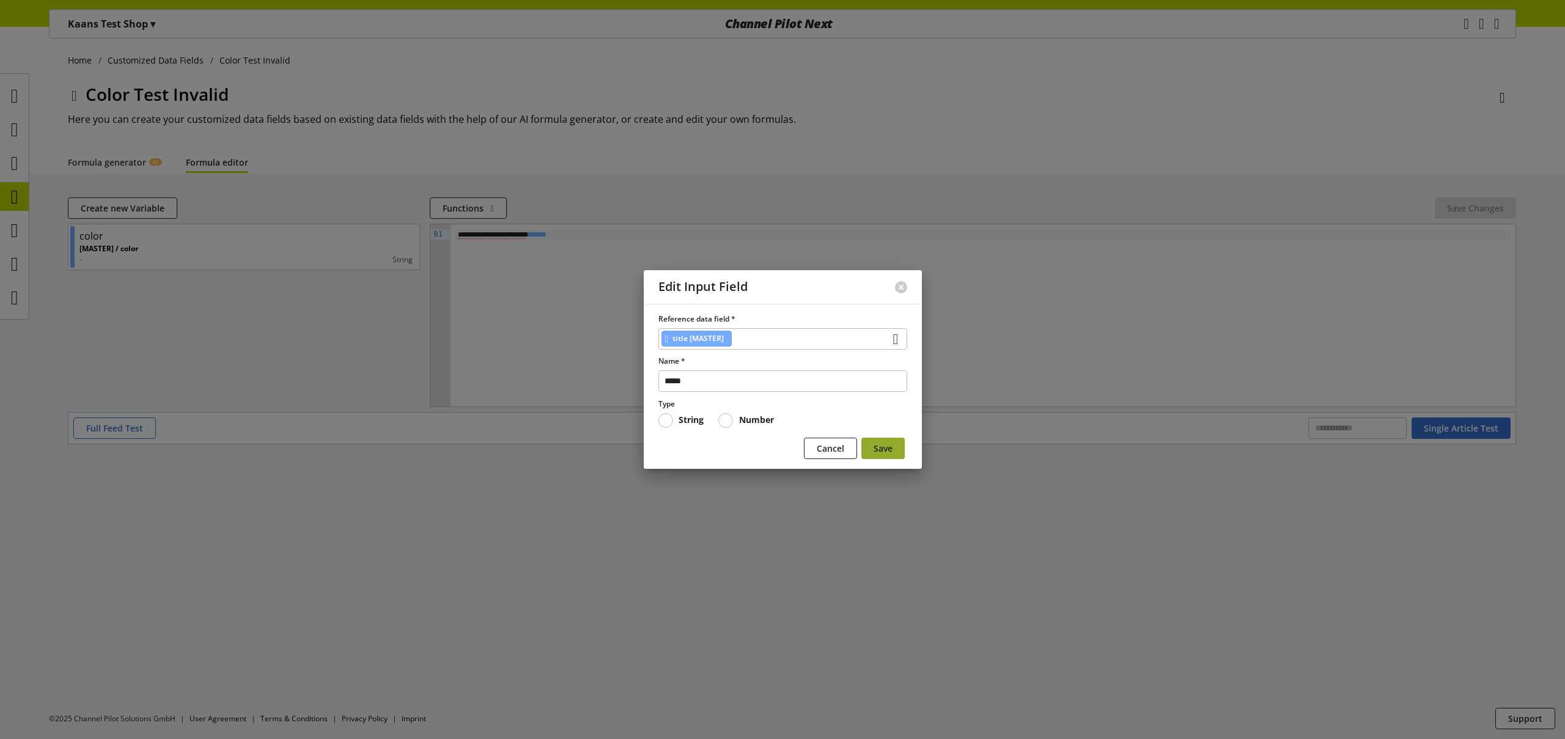
click at [868, 449] on button "Save" at bounding box center [882, 448] width 43 height 21
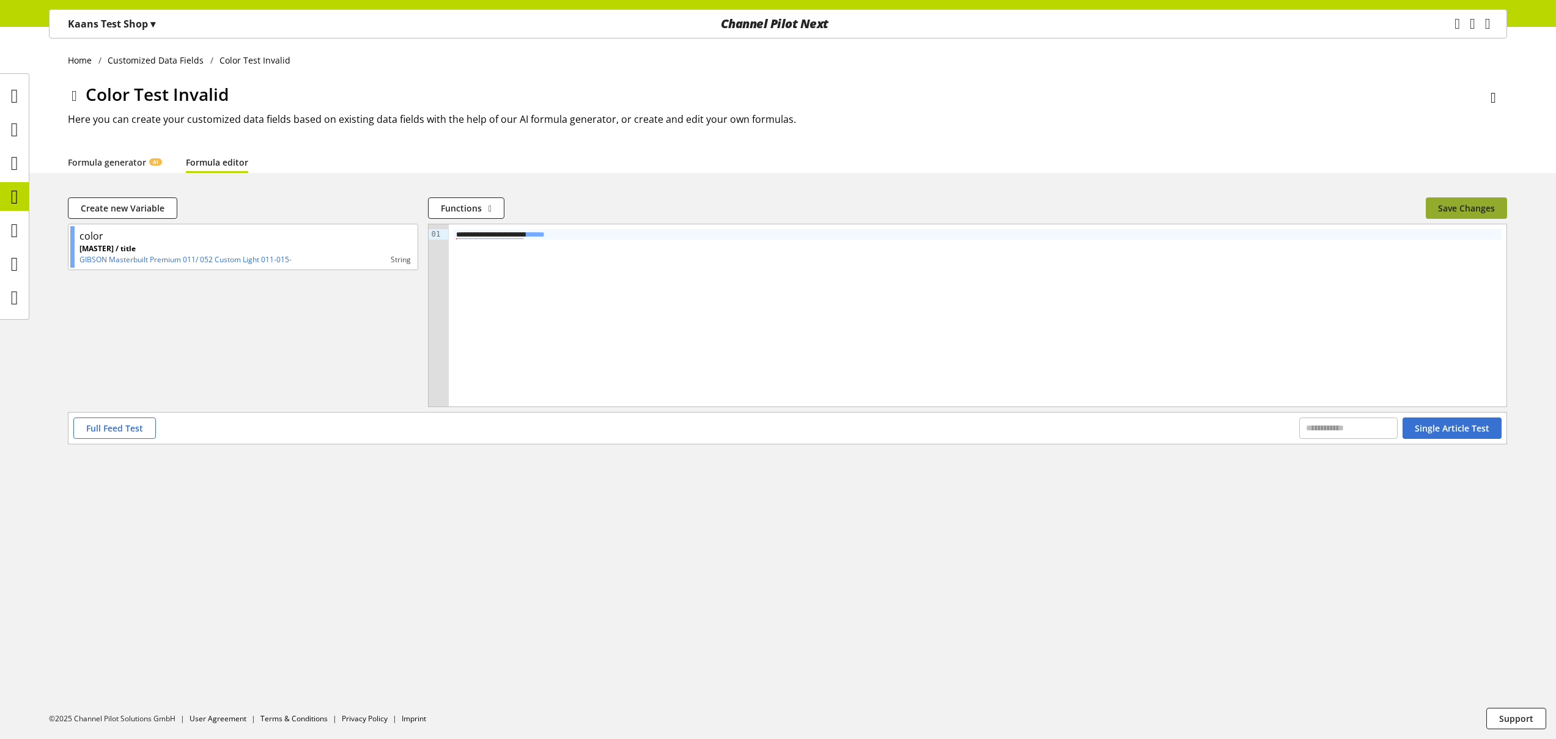
click at [1477, 212] on span "Save Changes" at bounding box center [1466, 208] width 57 height 13
click at [72, 90] on icon at bounding box center [75, 96] width 6 height 22
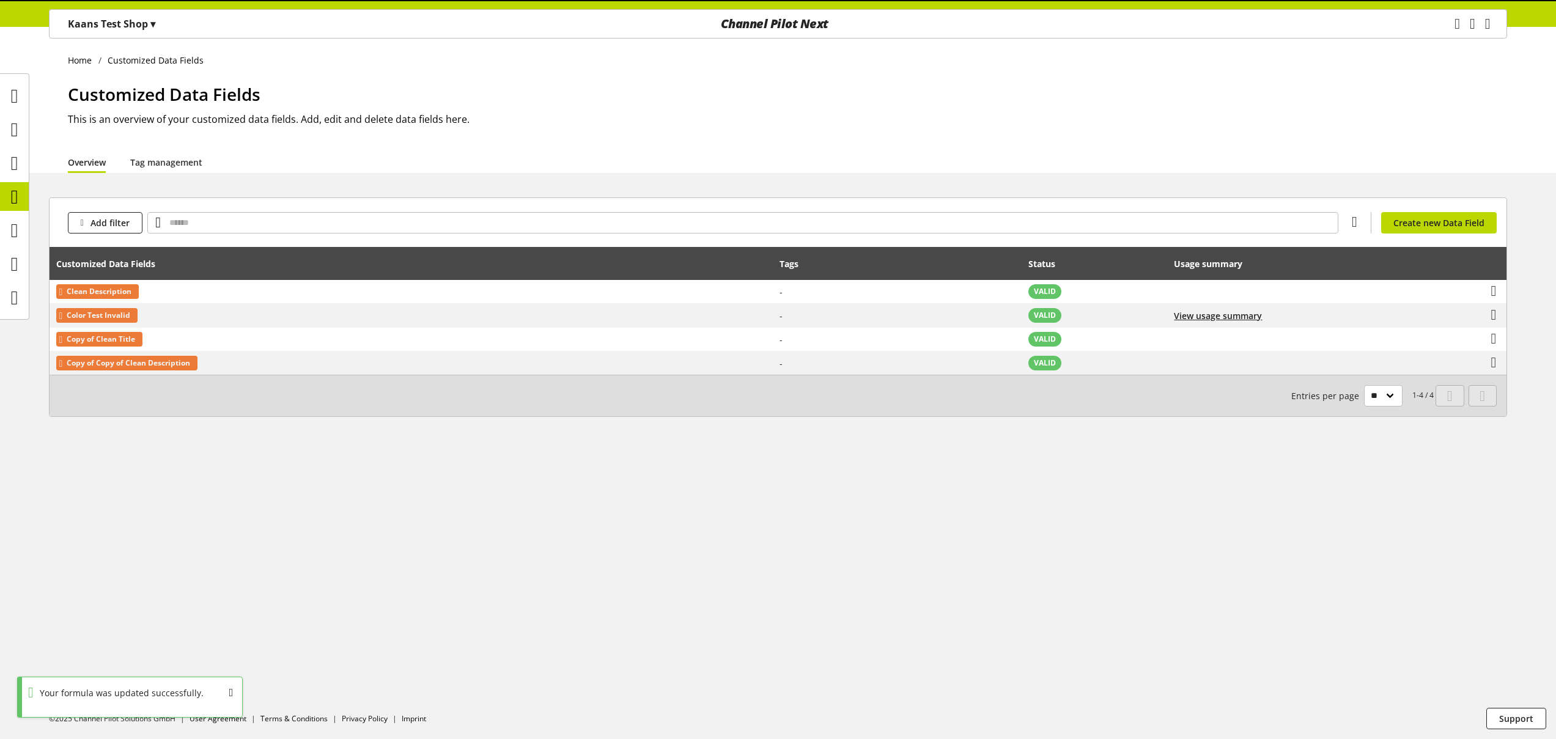
click at [94, 32] on div "Kaans Test Shop ▾" at bounding box center [111, 24] width 117 height 22
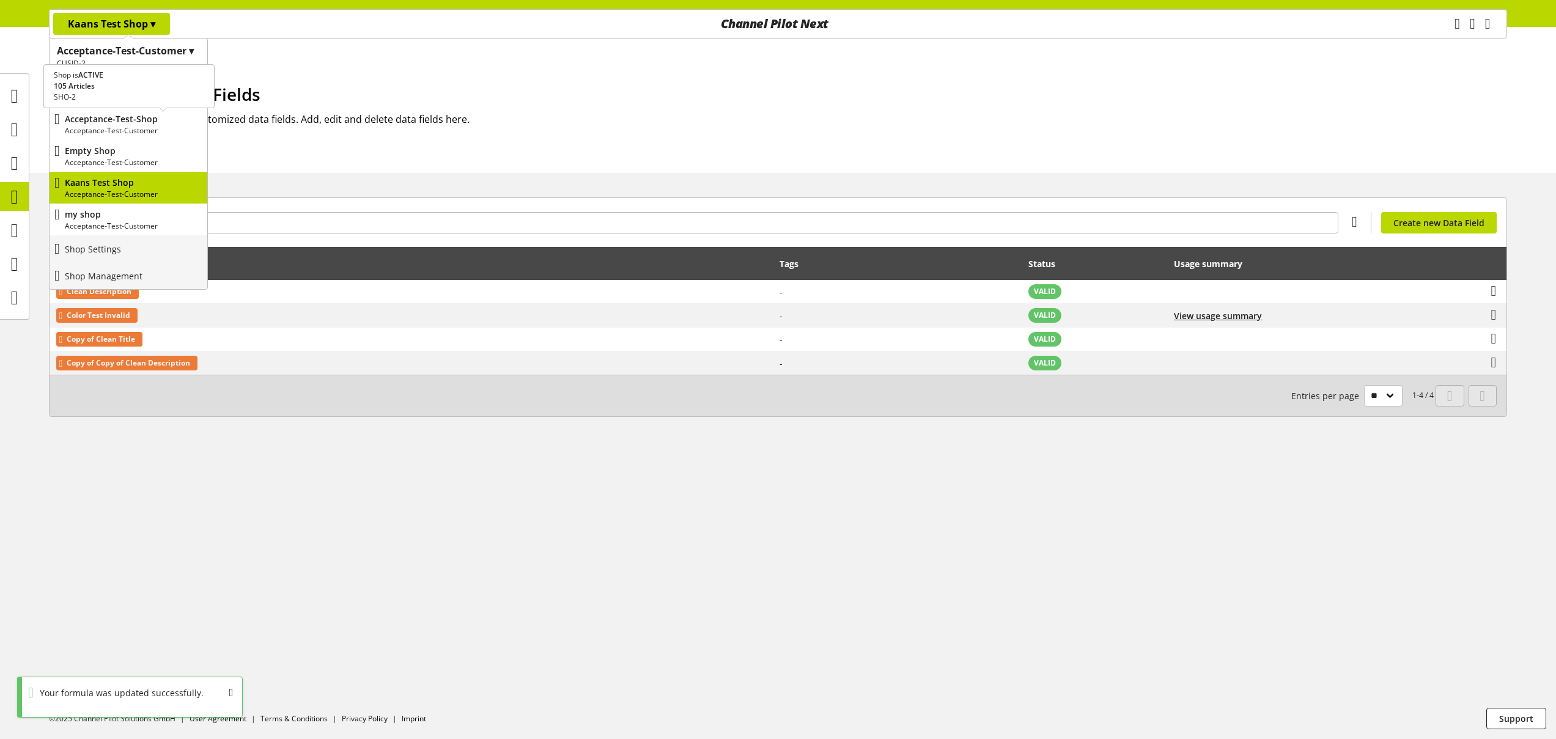
click at [133, 129] on p "Acceptance-Test-Customer" at bounding box center [134, 130] width 138 height 11
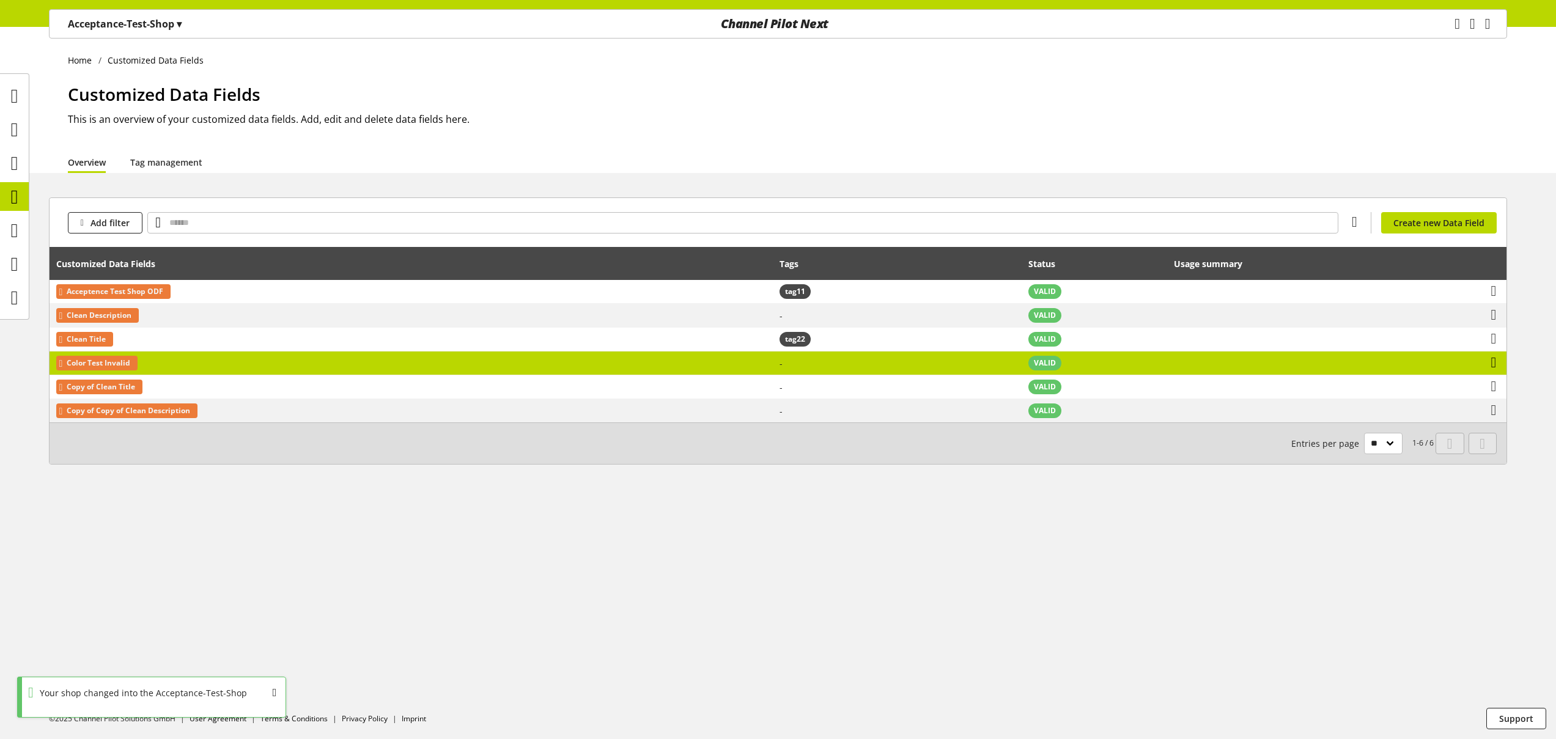
click at [1491, 359] on icon at bounding box center [1494, 363] width 6 height 22
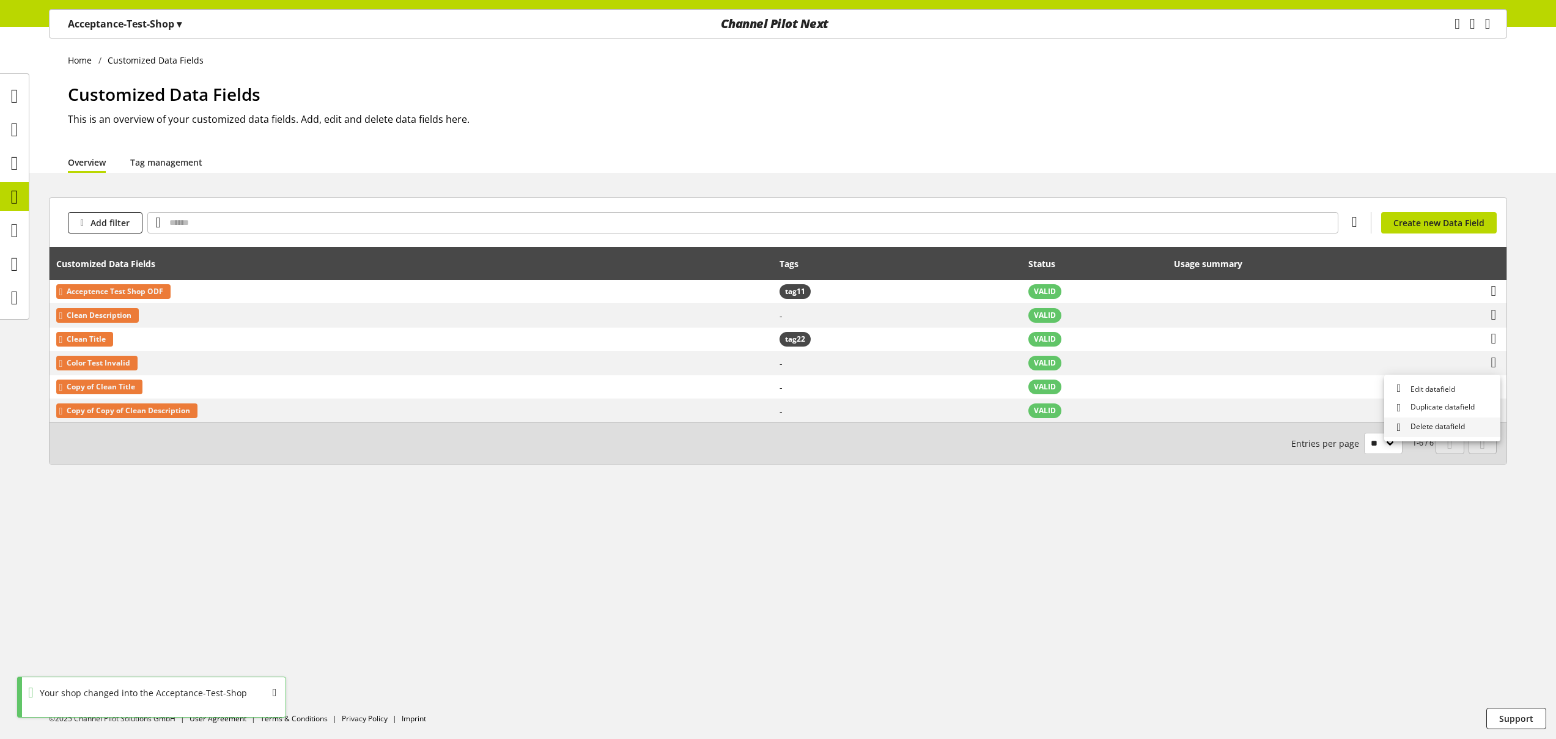
drag, startPoint x: 1449, startPoint y: 429, endPoint x: 1413, endPoint y: 419, distance: 37.4
click at [1449, 429] on span "Delete datafield" at bounding box center [1435, 427] width 59 height 13
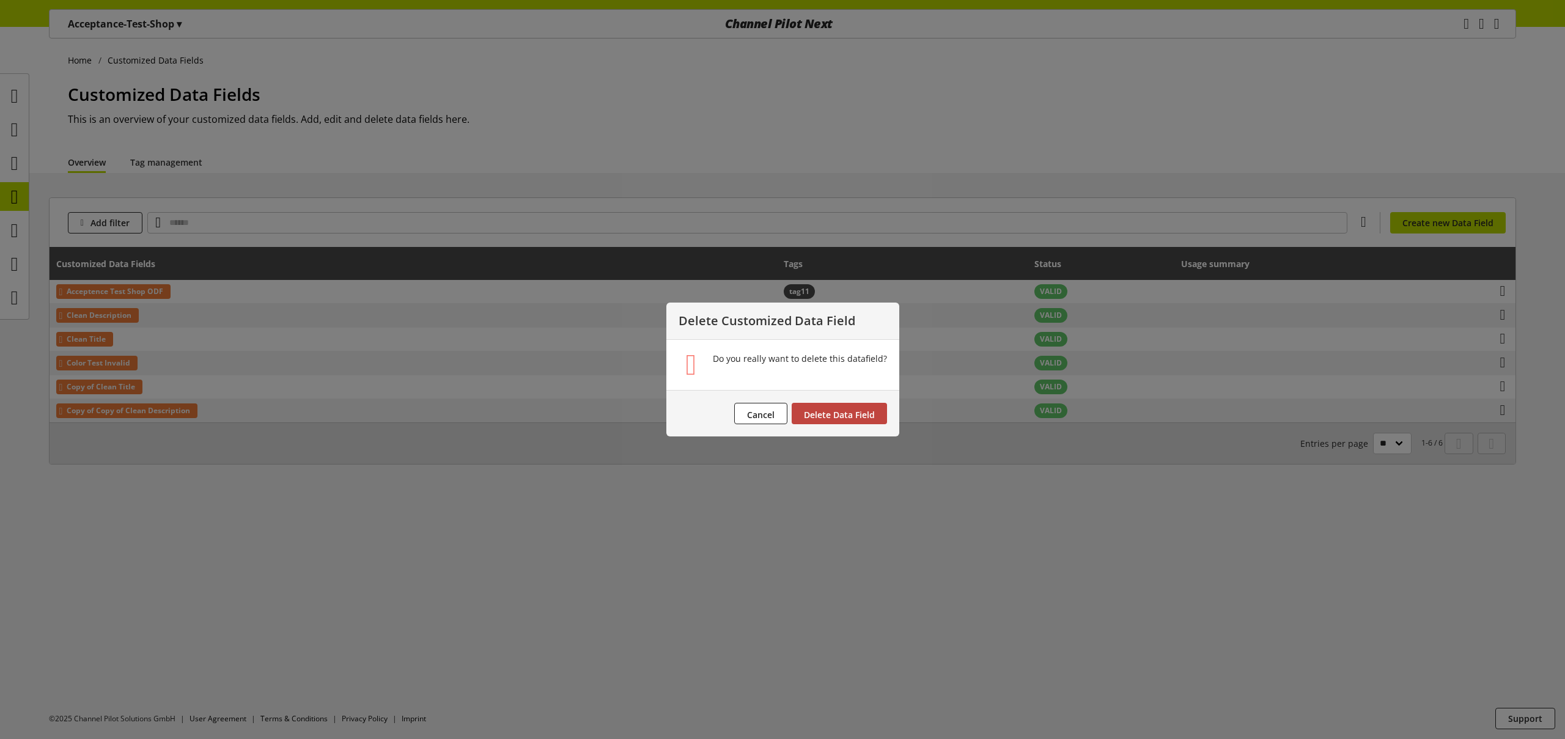
click at [858, 418] on span "Delete Data Field" at bounding box center [839, 415] width 71 height 12
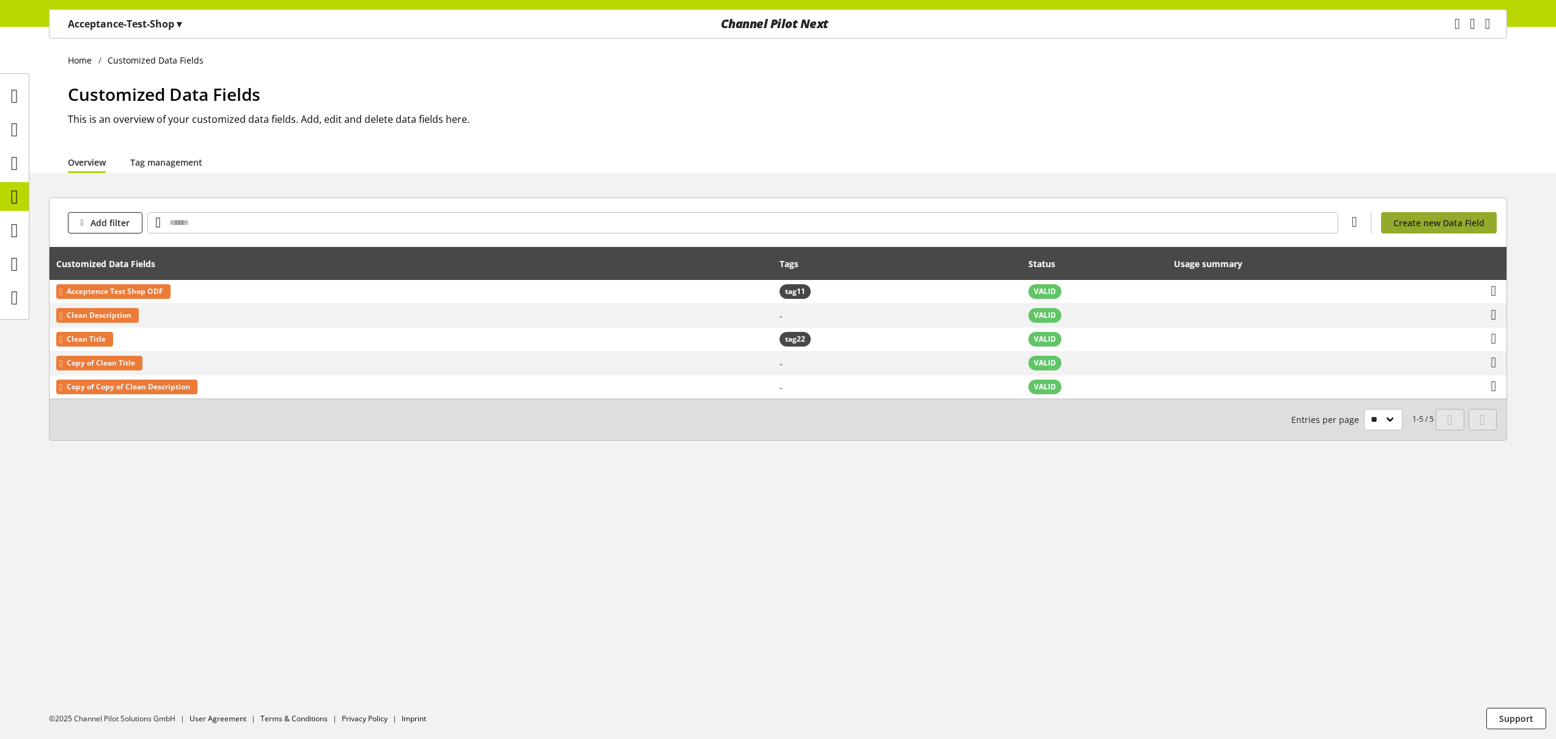
click at [1434, 223] on span "Create new Data Field" at bounding box center [1438, 222] width 91 height 13
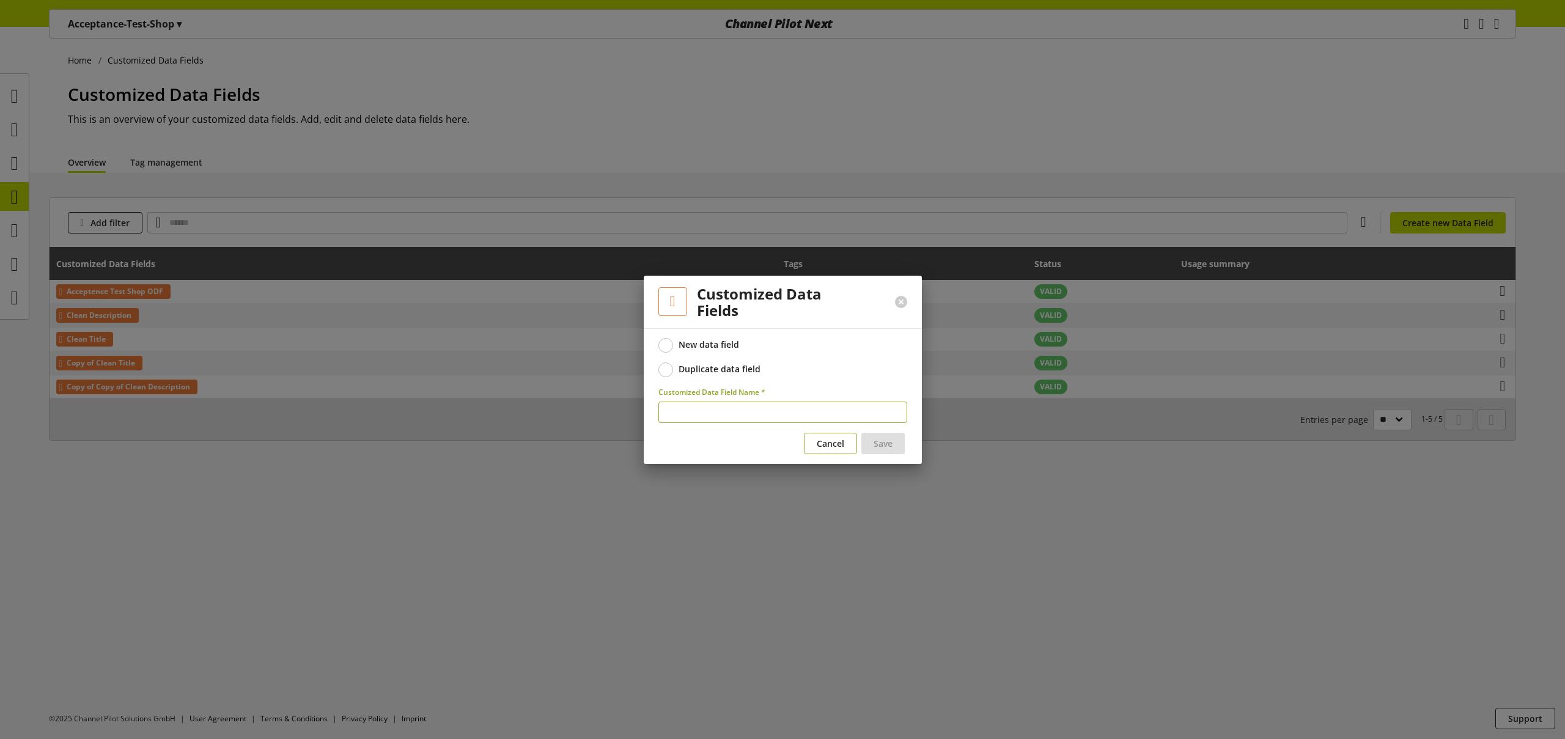
click at [835, 445] on span "Cancel" at bounding box center [831, 443] width 28 height 13
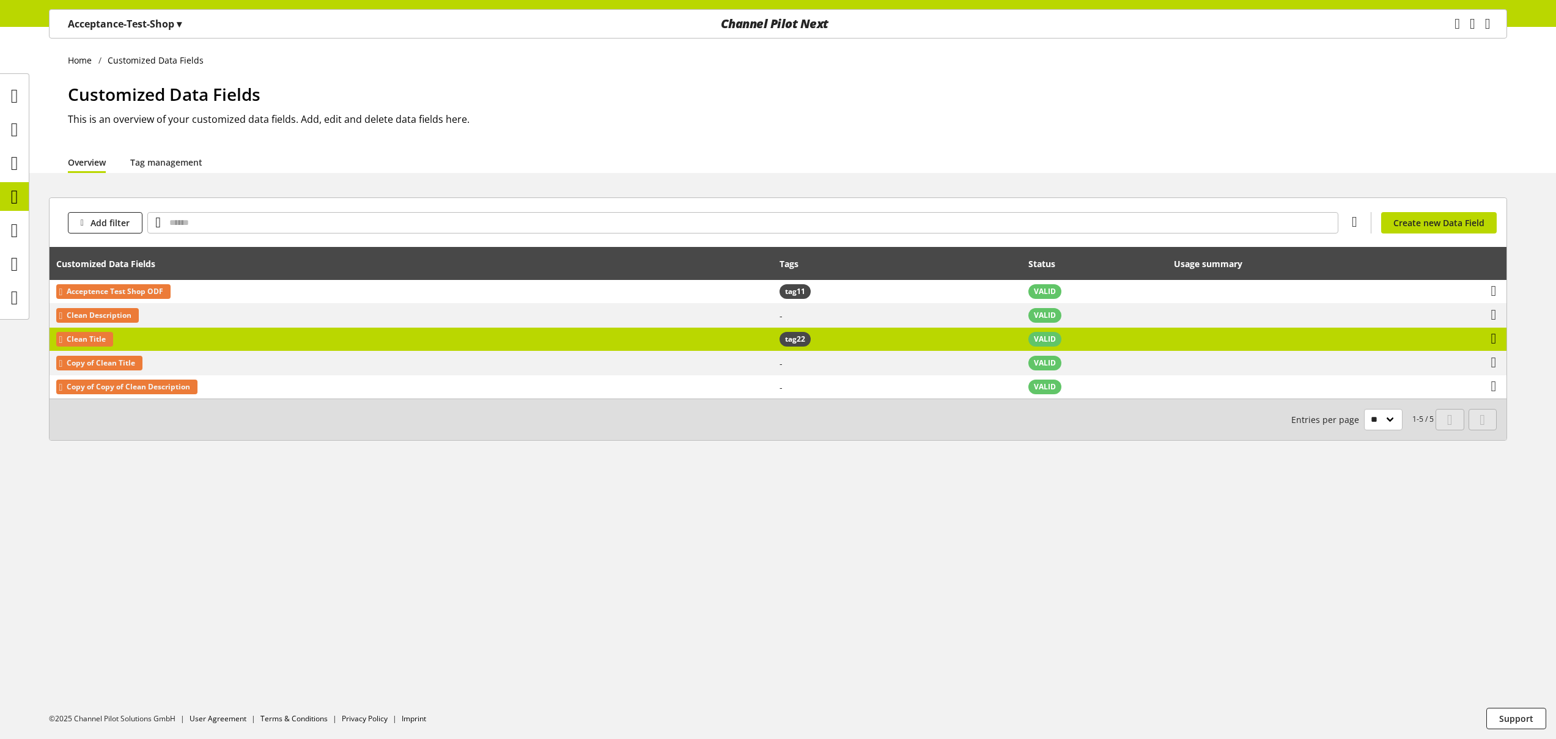
click at [1492, 339] on icon at bounding box center [1494, 339] width 6 height 22
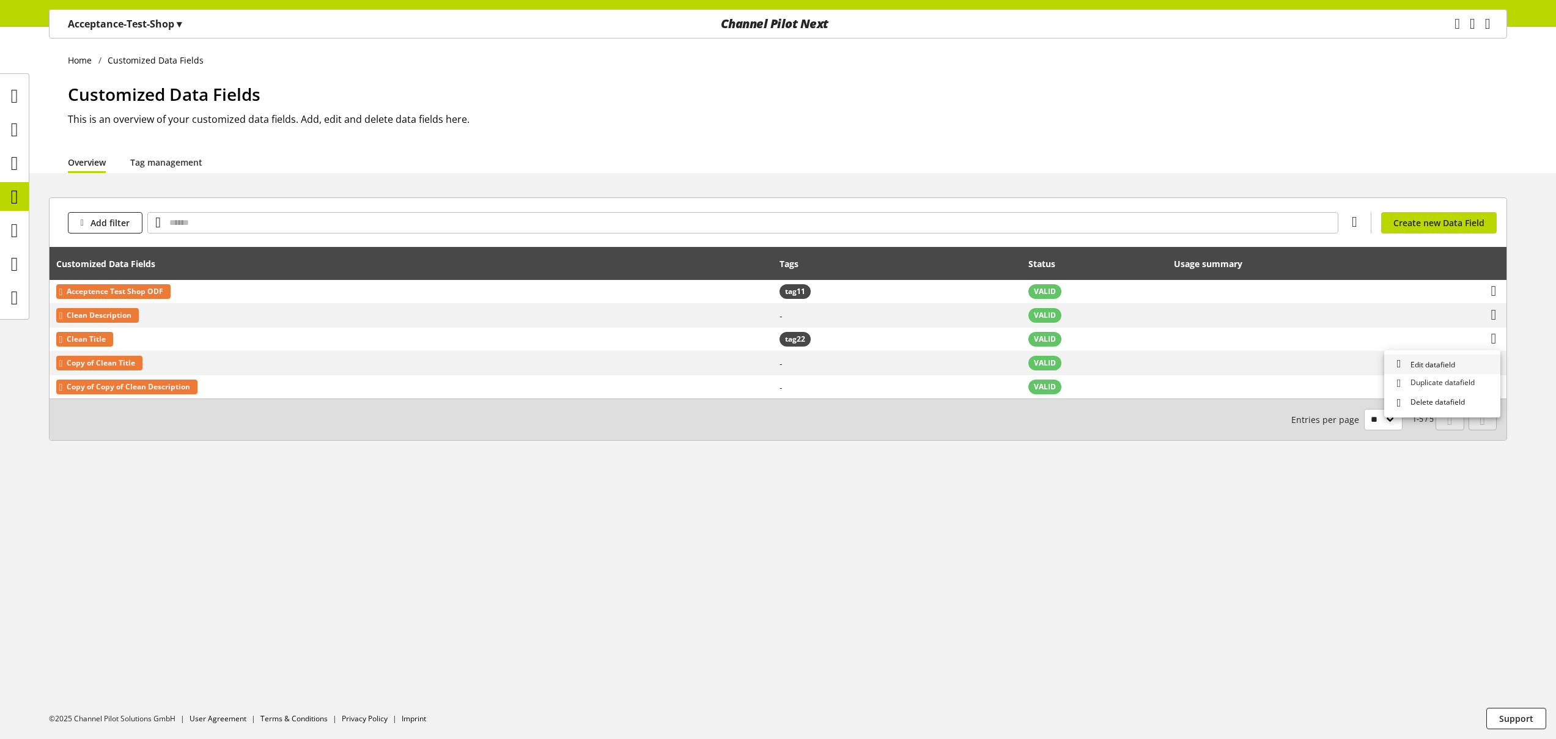
drag, startPoint x: 1450, startPoint y: 404, endPoint x: 1481, endPoint y: 373, distance: 43.7
click at [1451, 404] on span "Delete datafield" at bounding box center [1435, 403] width 59 height 13
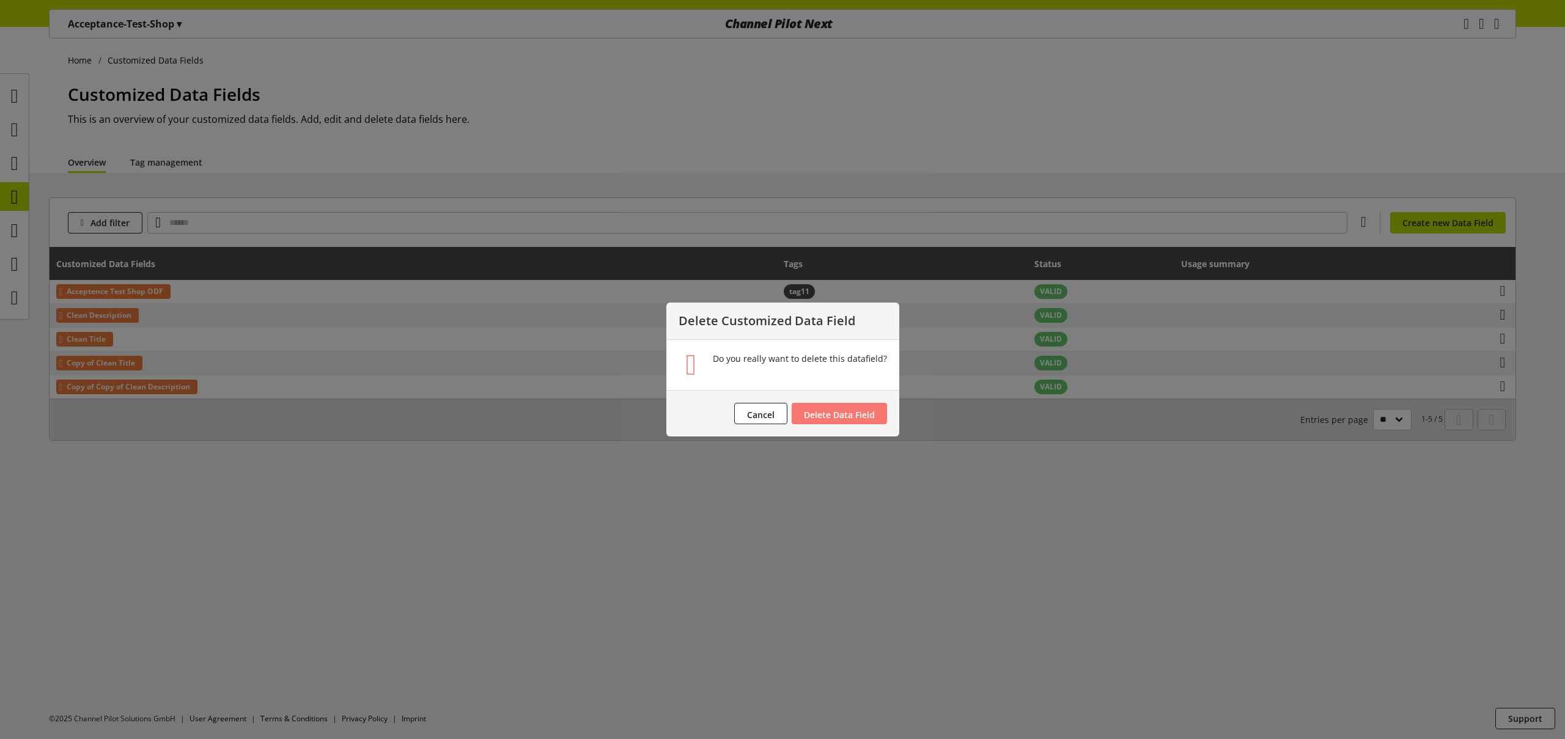
click at [860, 426] on footer "Cancel Delete Data Field" at bounding box center [782, 413] width 233 height 46
click at [839, 409] on button "Delete Data Field" at bounding box center [839, 413] width 95 height 21
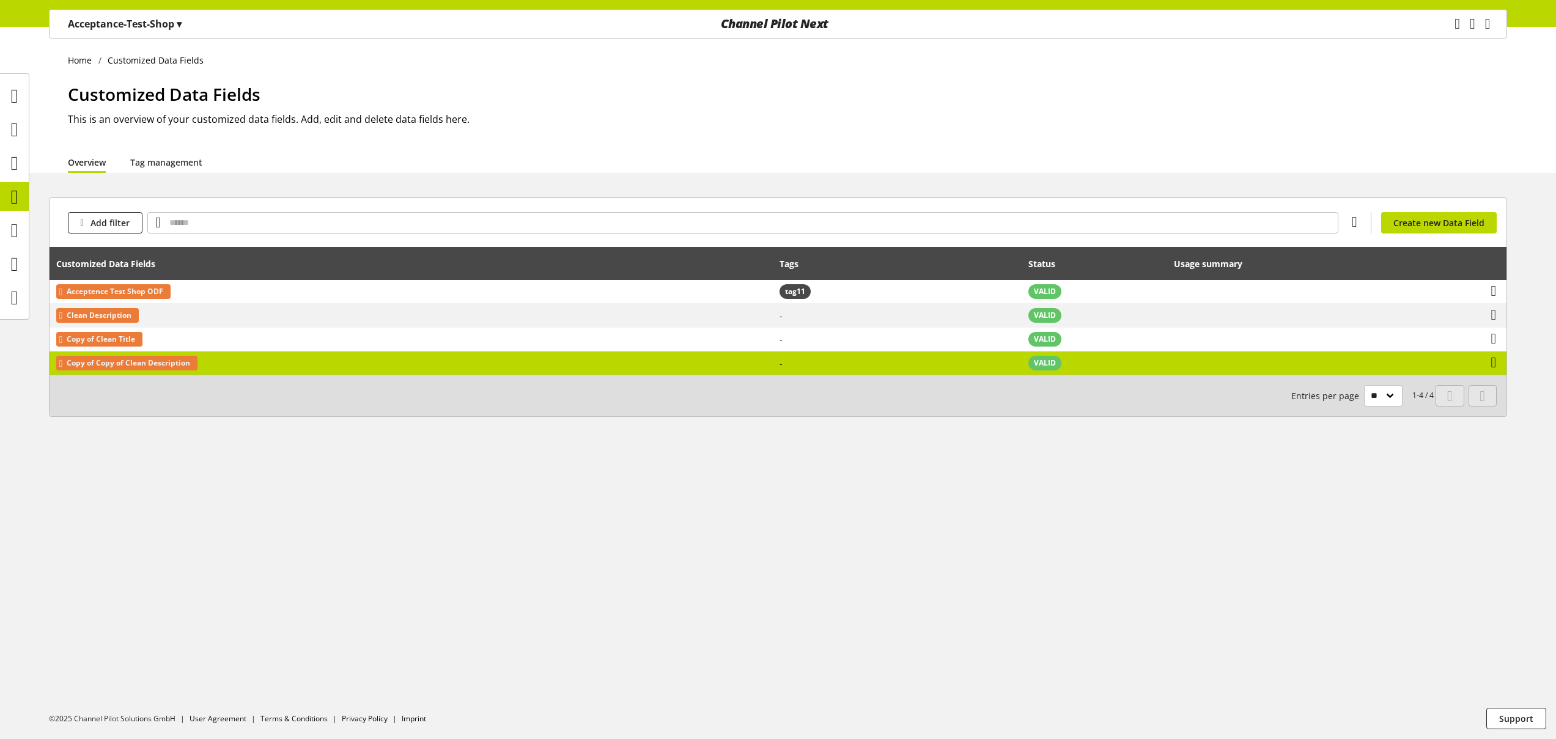
click at [1496, 359] on icon at bounding box center [1494, 363] width 6 height 22
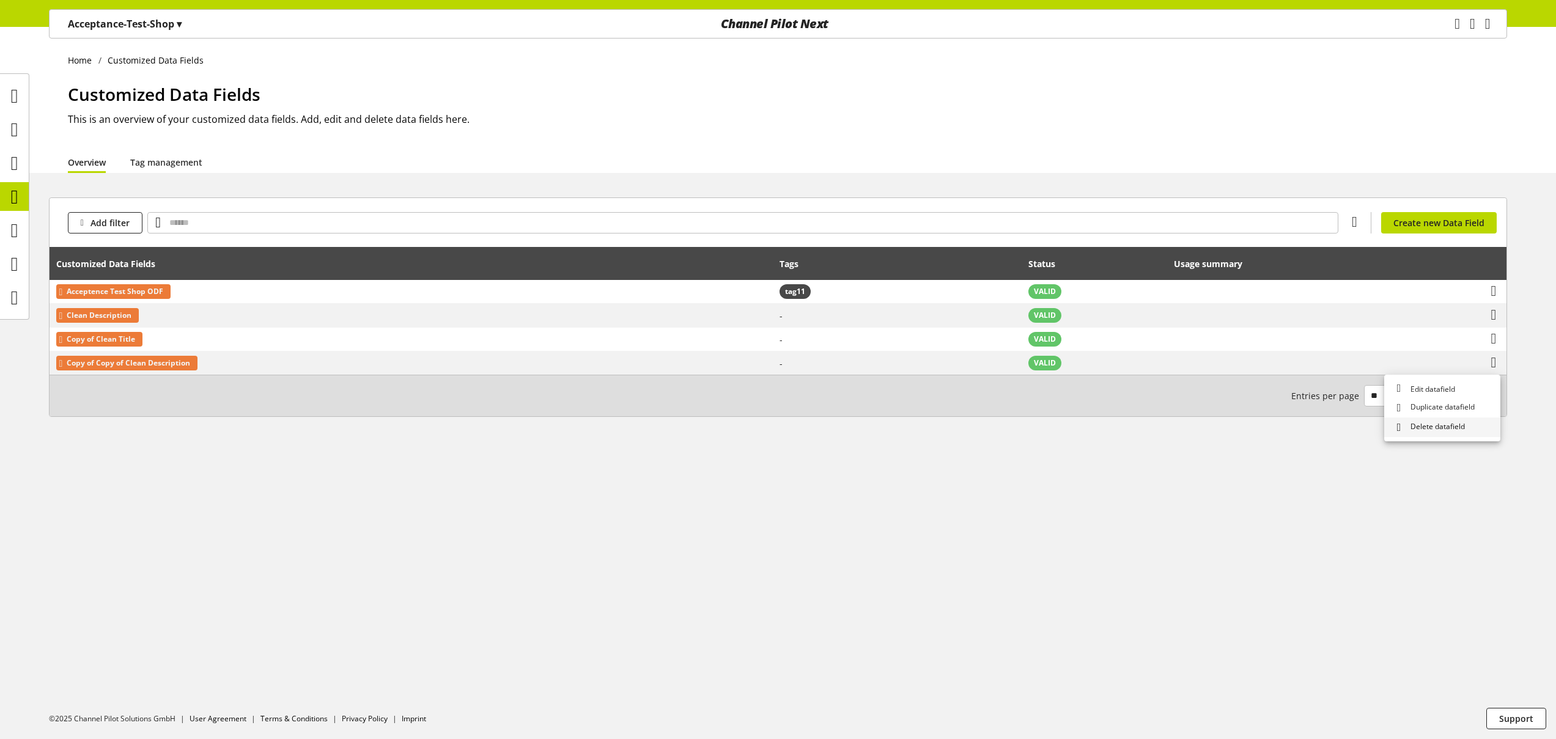
drag, startPoint x: 1434, startPoint y: 431, endPoint x: 1422, endPoint y: 429, distance: 11.8
click at [1434, 430] on span "Delete datafield" at bounding box center [1435, 427] width 59 height 13
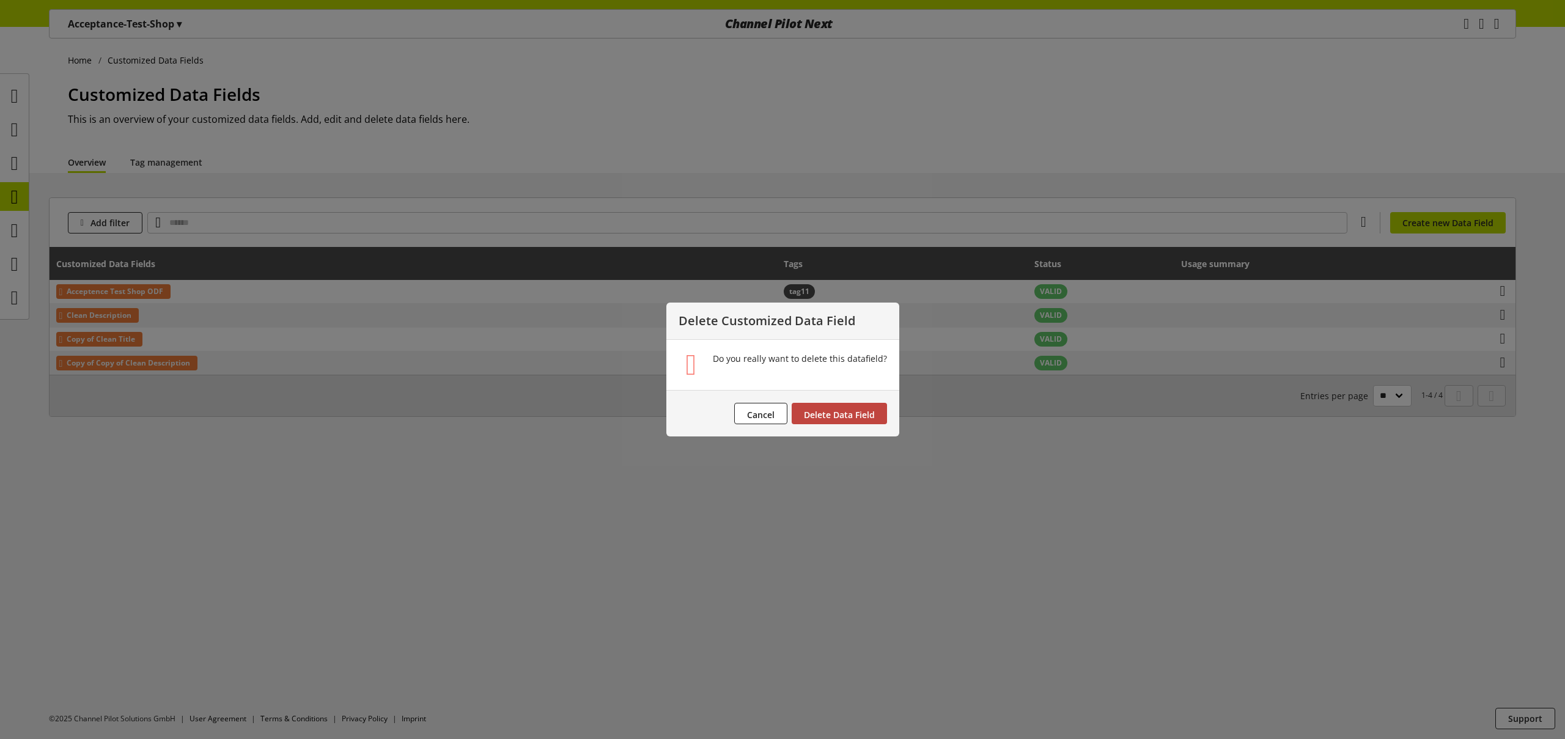
click at [845, 418] on span "Delete Data Field" at bounding box center [839, 415] width 71 height 12
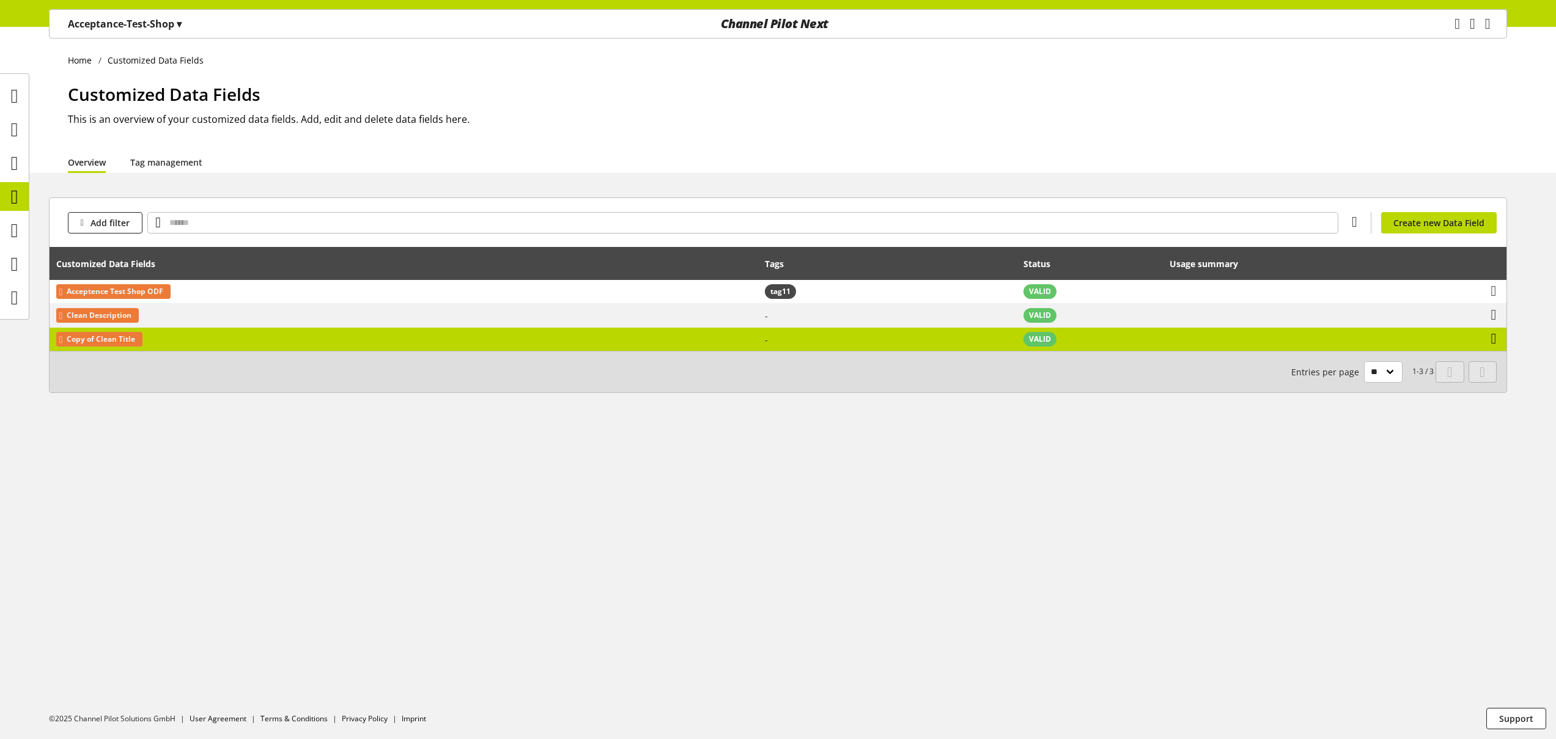
click at [1491, 338] on icon at bounding box center [1494, 339] width 6 height 22
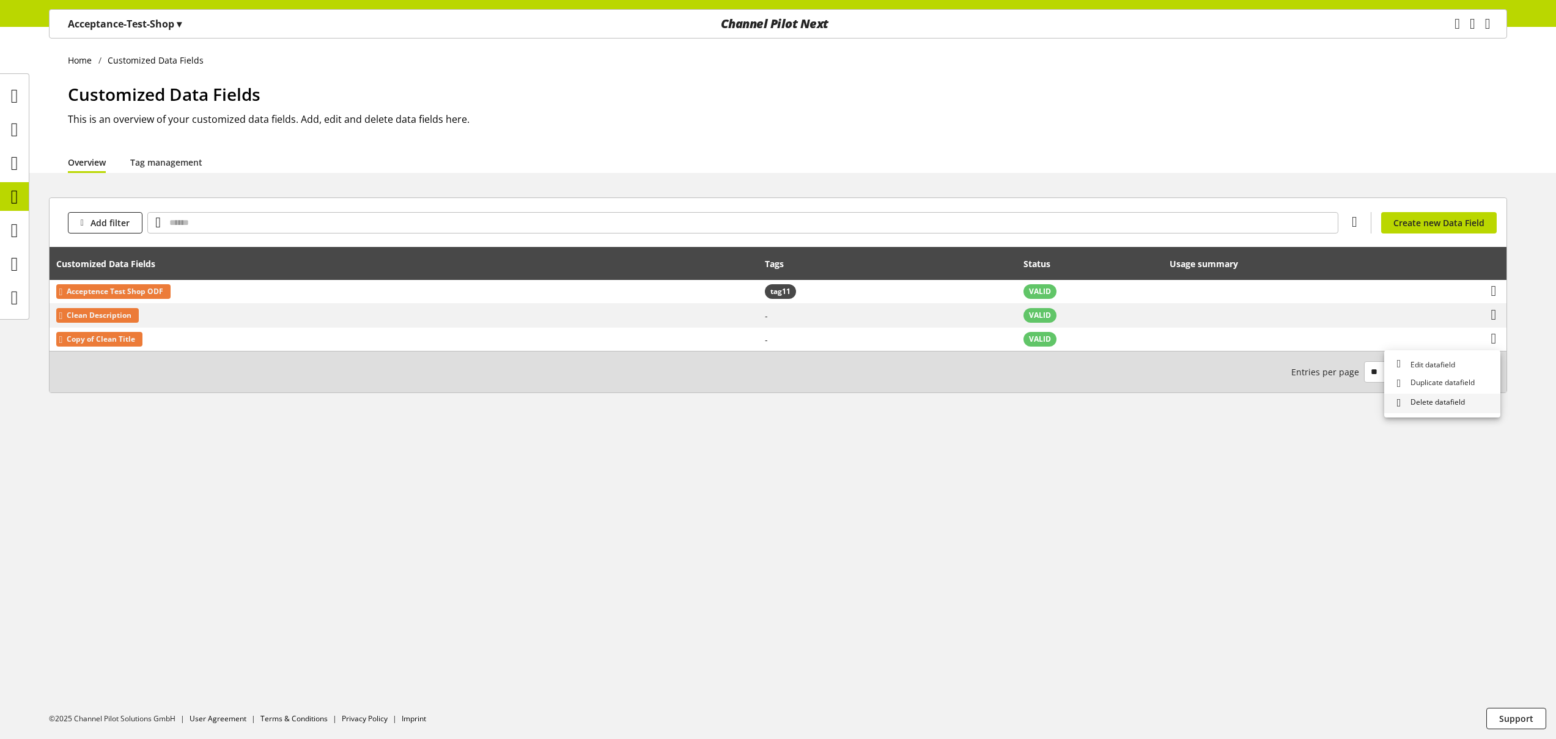
click at [1435, 399] on span "Delete datafield" at bounding box center [1435, 403] width 59 height 13
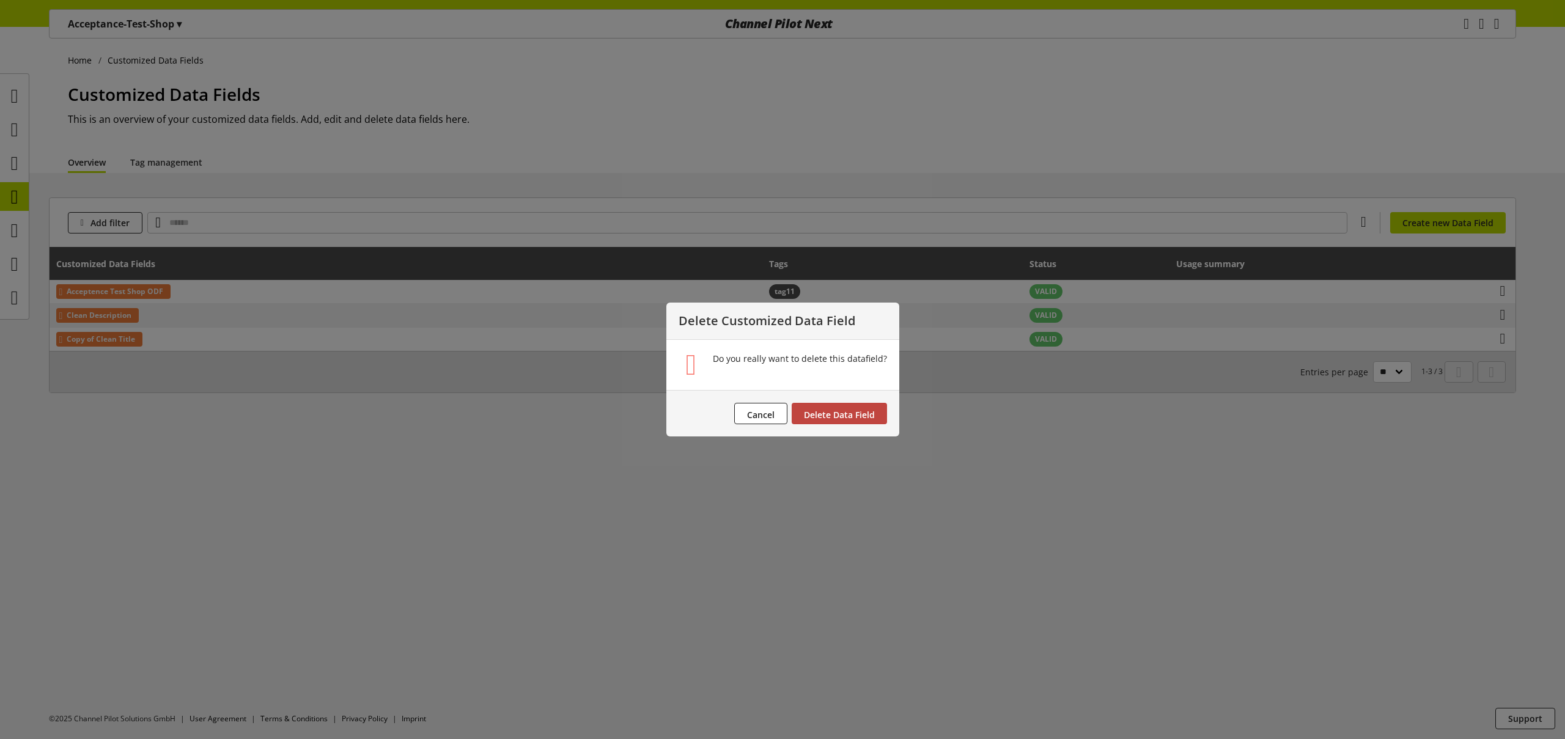
click at [869, 411] on span "Delete Data Field" at bounding box center [839, 415] width 71 height 12
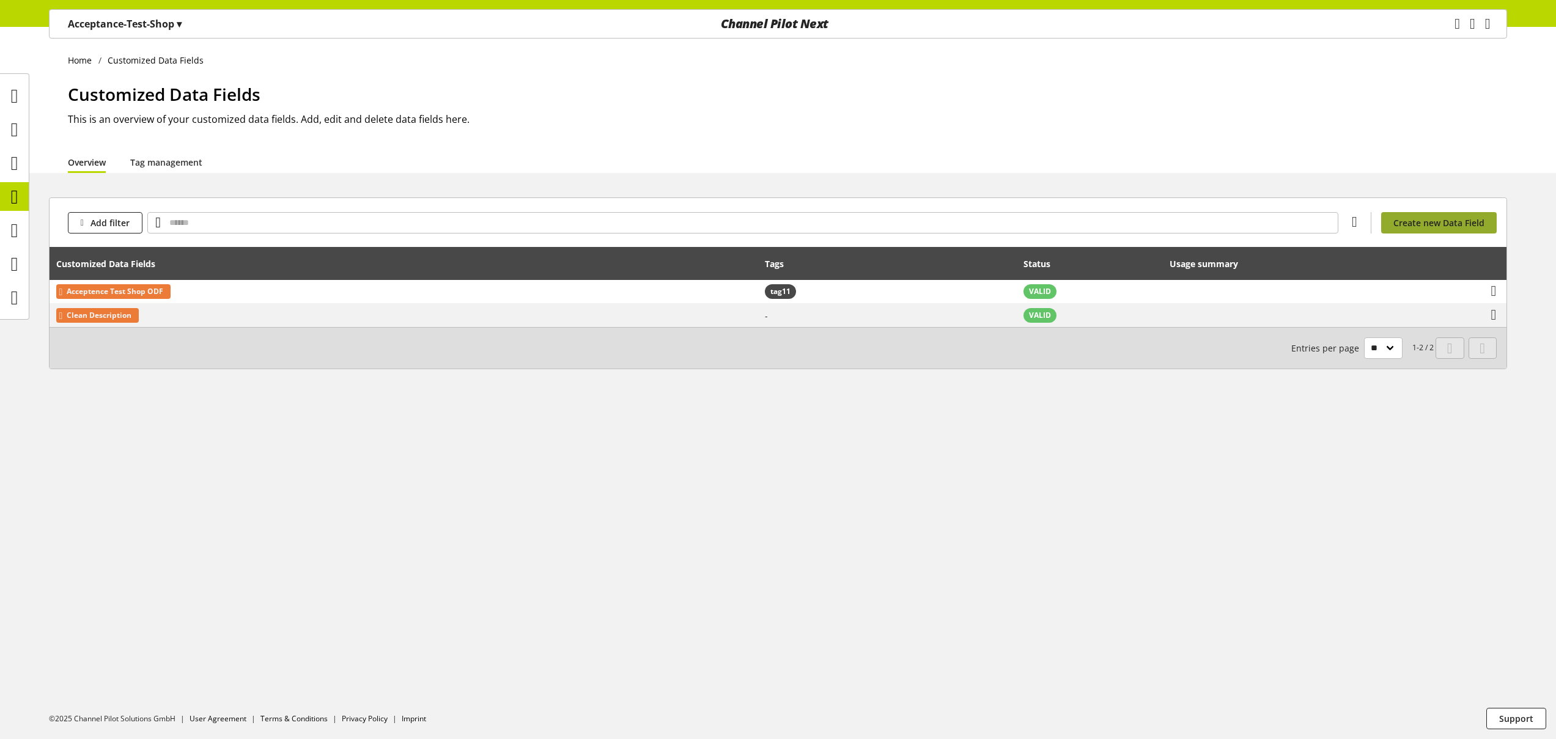
click at [1452, 221] on span "Create new Data Field" at bounding box center [1438, 222] width 91 height 13
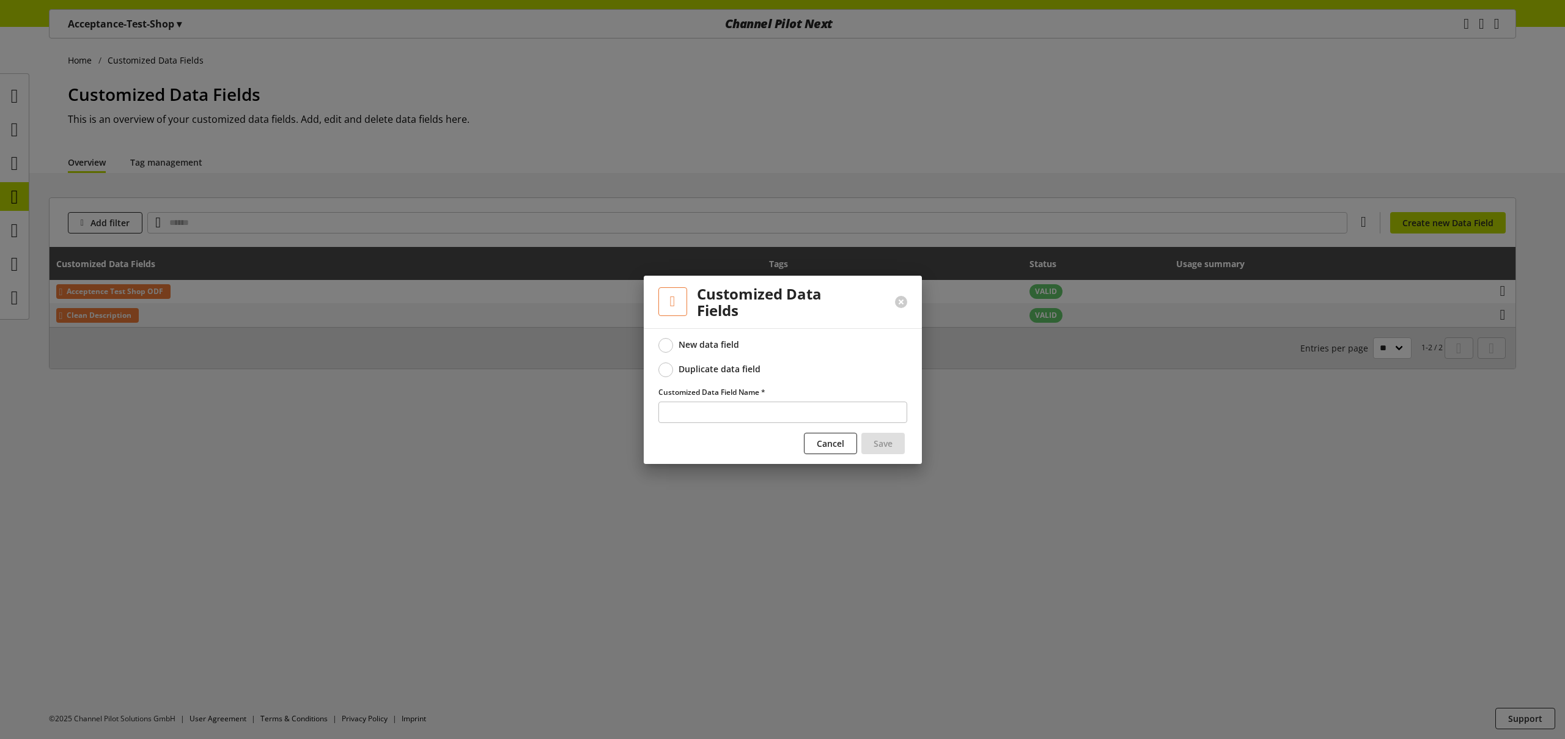
click at [734, 368] on div "Duplicate data field" at bounding box center [720, 369] width 82 height 11
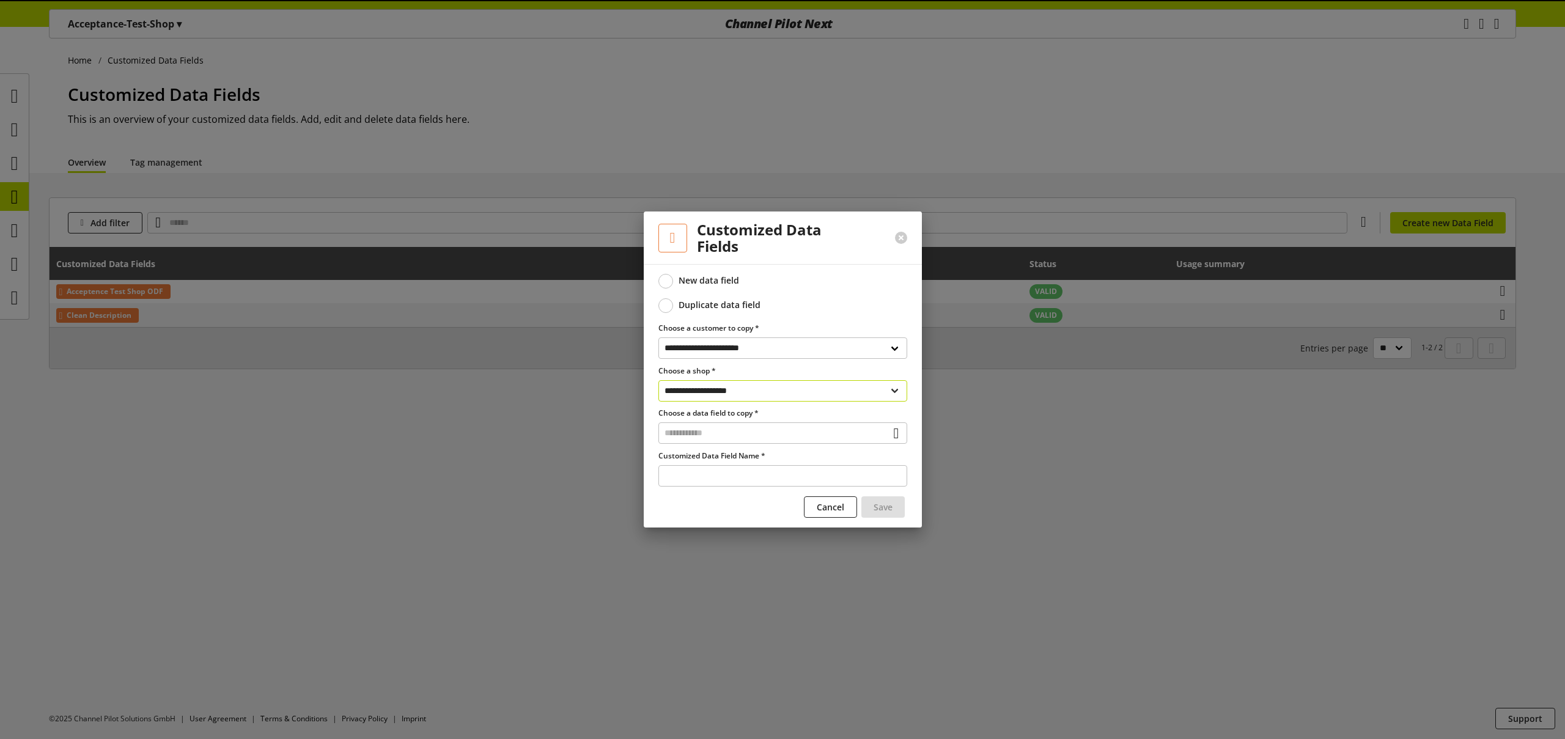
click at [753, 393] on select "**********" at bounding box center [783, 390] width 249 height 21
select select "**********"
click at [740, 427] on input "text" at bounding box center [783, 432] width 249 height 21
click at [751, 482] on div "Customized Data Fields" at bounding box center [781, 485] width 199 height 13
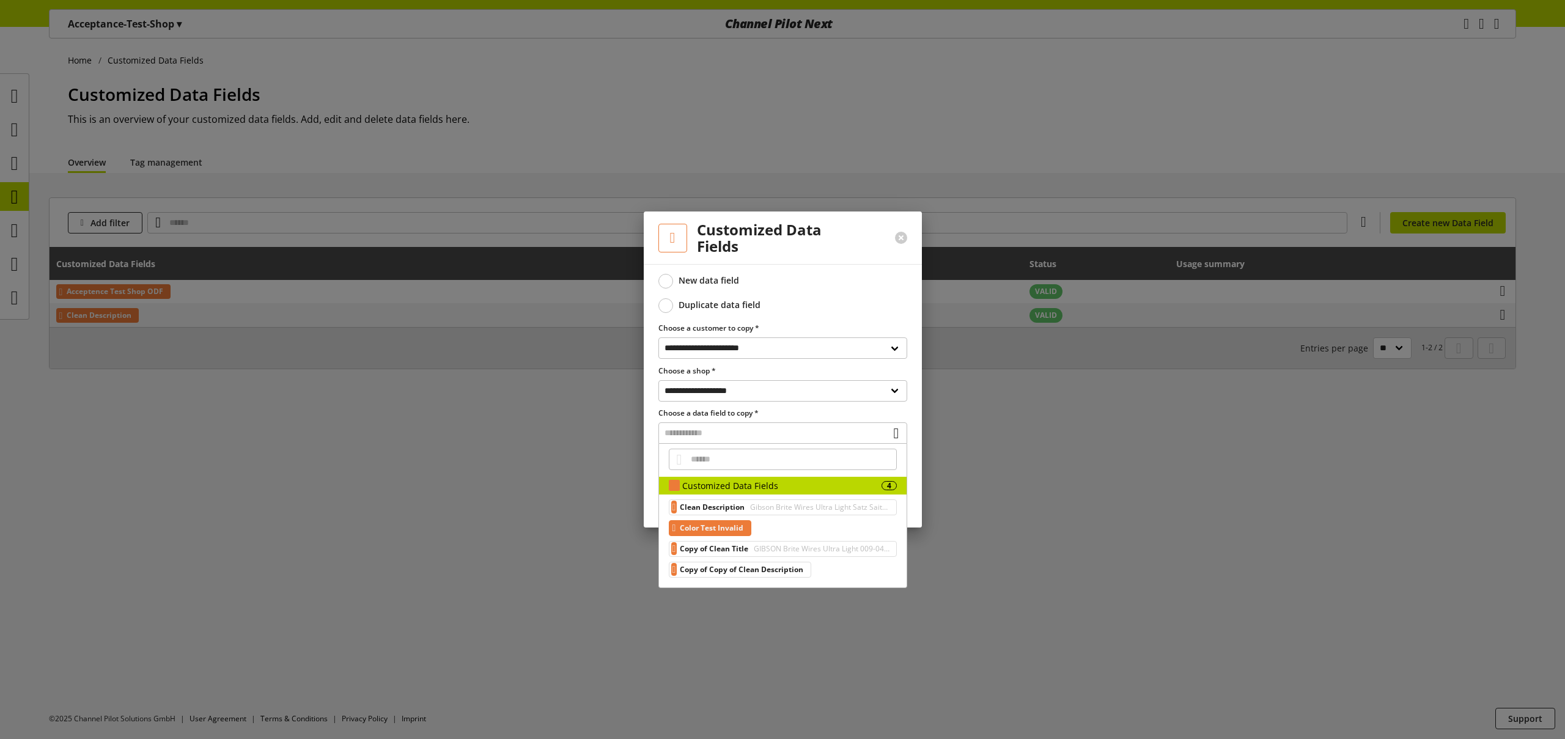
click at [751, 535] on div "Color Test Invalid" at bounding box center [710, 528] width 83 height 16
type input "**********"
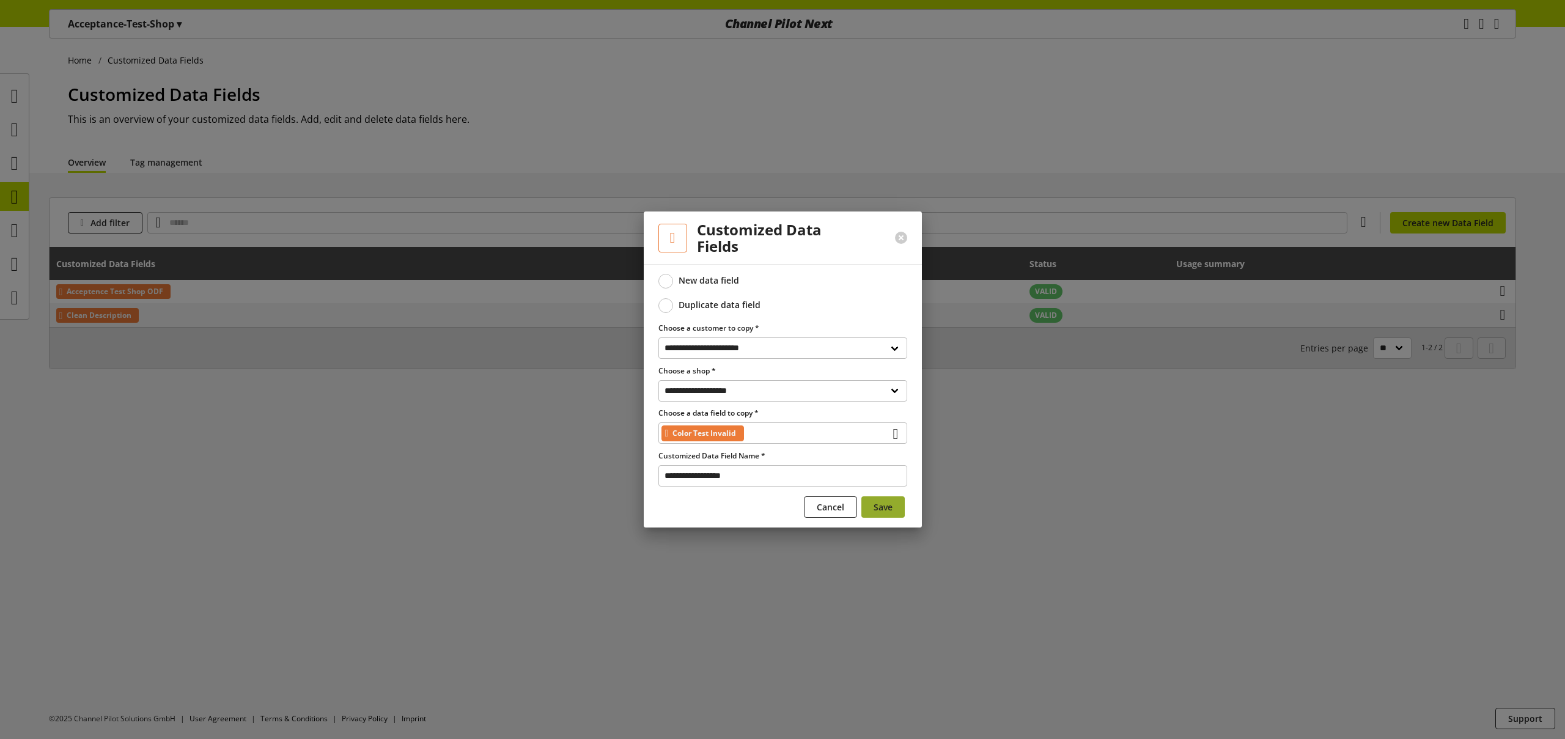
click at [884, 511] on span "Save" at bounding box center [883, 507] width 19 height 13
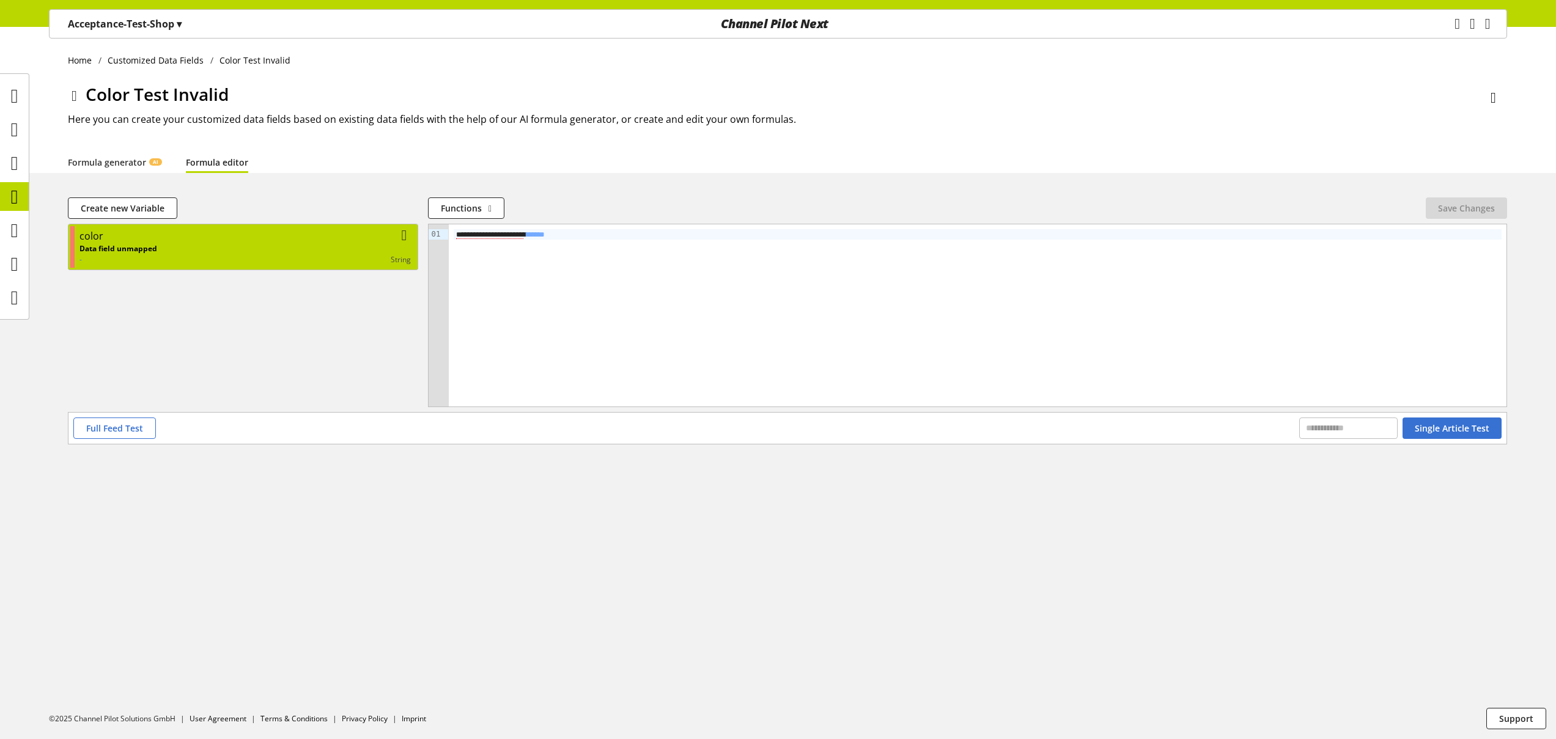
click at [303, 235] on div "color" at bounding box center [244, 236] width 331 height 15
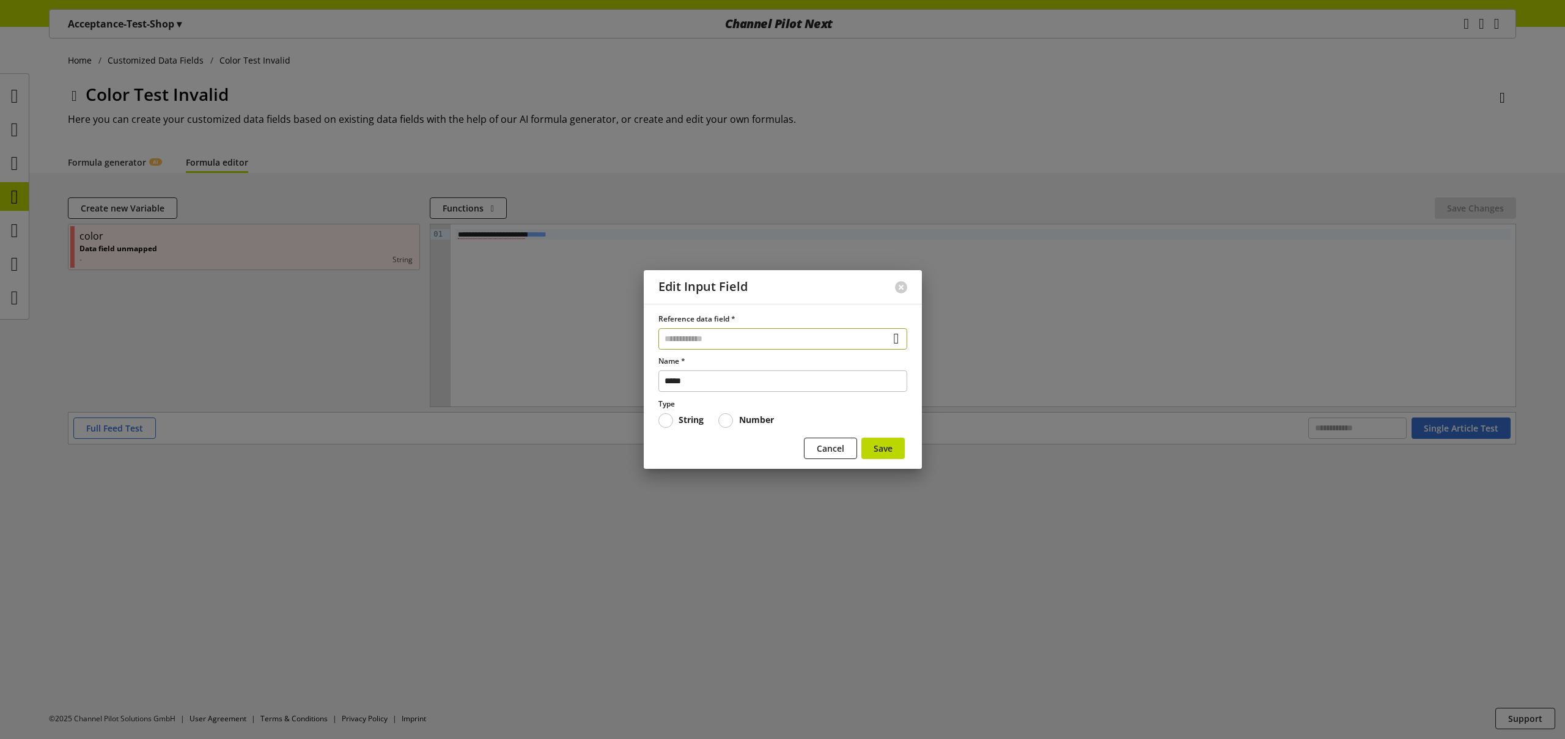
click at [732, 342] on input "text" at bounding box center [783, 338] width 249 height 21
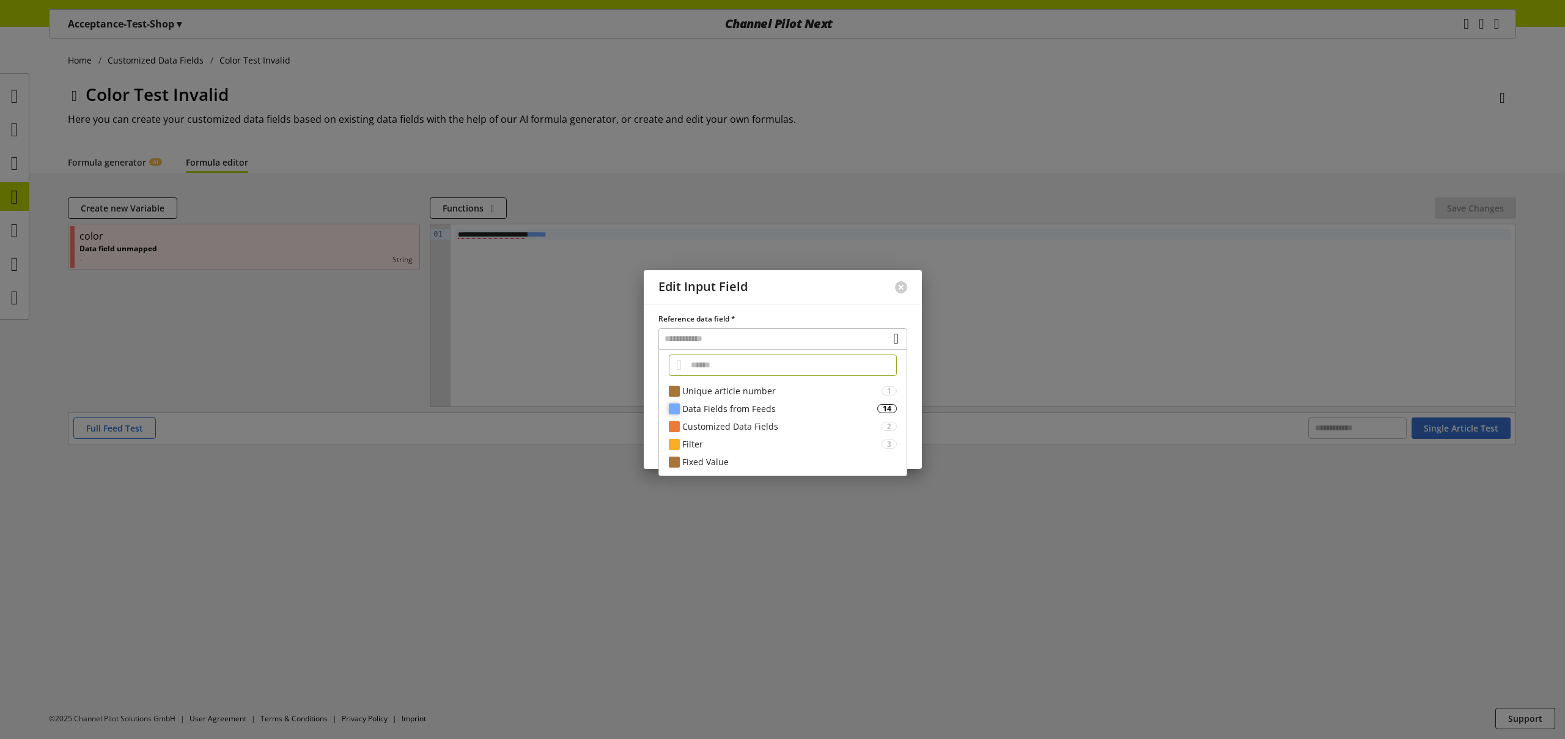
click at [780, 408] on div "Data Fields from Feeds" at bounding box center [779, 408] width 195 height 13
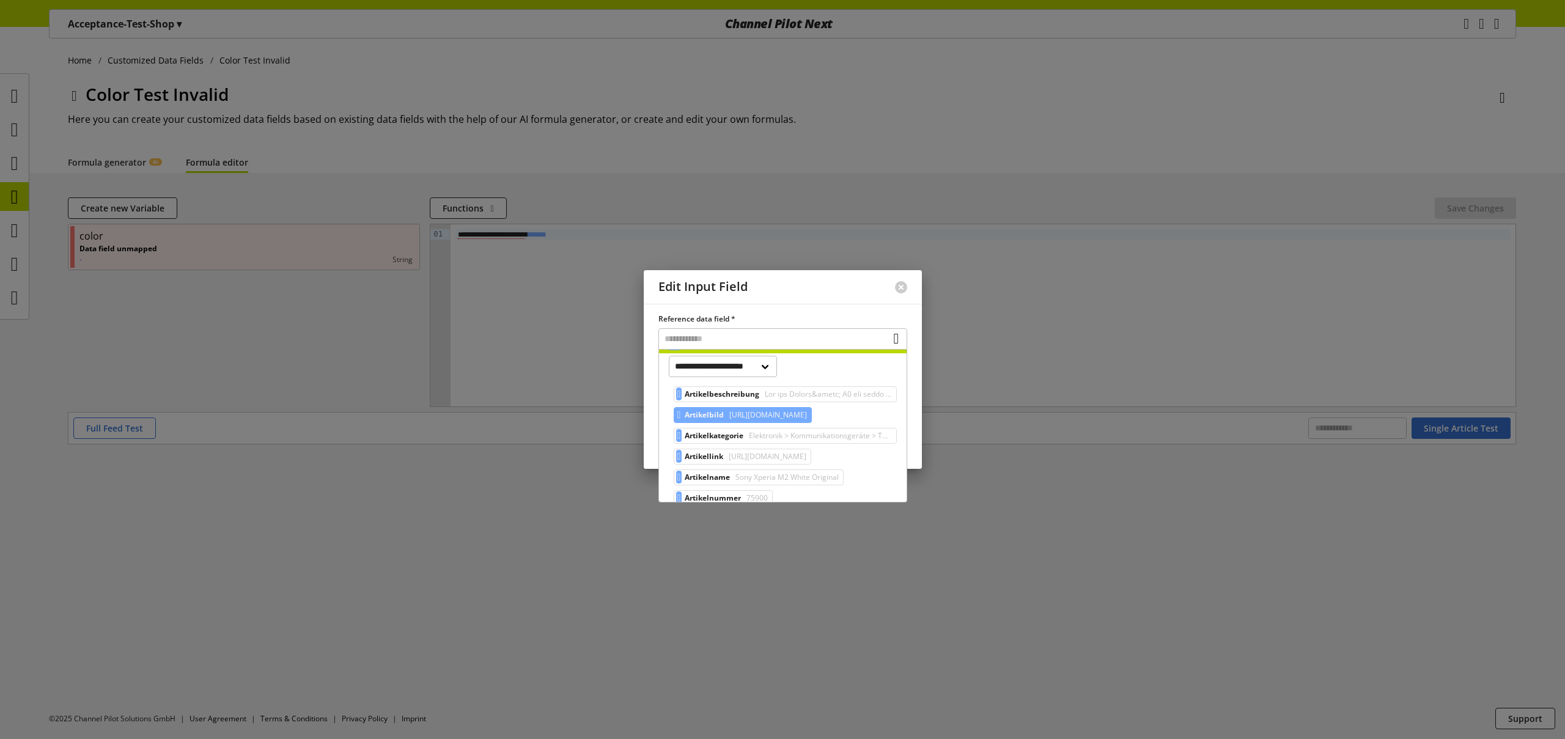
scroll to position [57, 0]
click at [752, 371] on select "**********" at bounding box center [723, 373] width 109 height 21
click at [812, 380] on div "**********" at bounding box center [783, 523] width 248 height 324
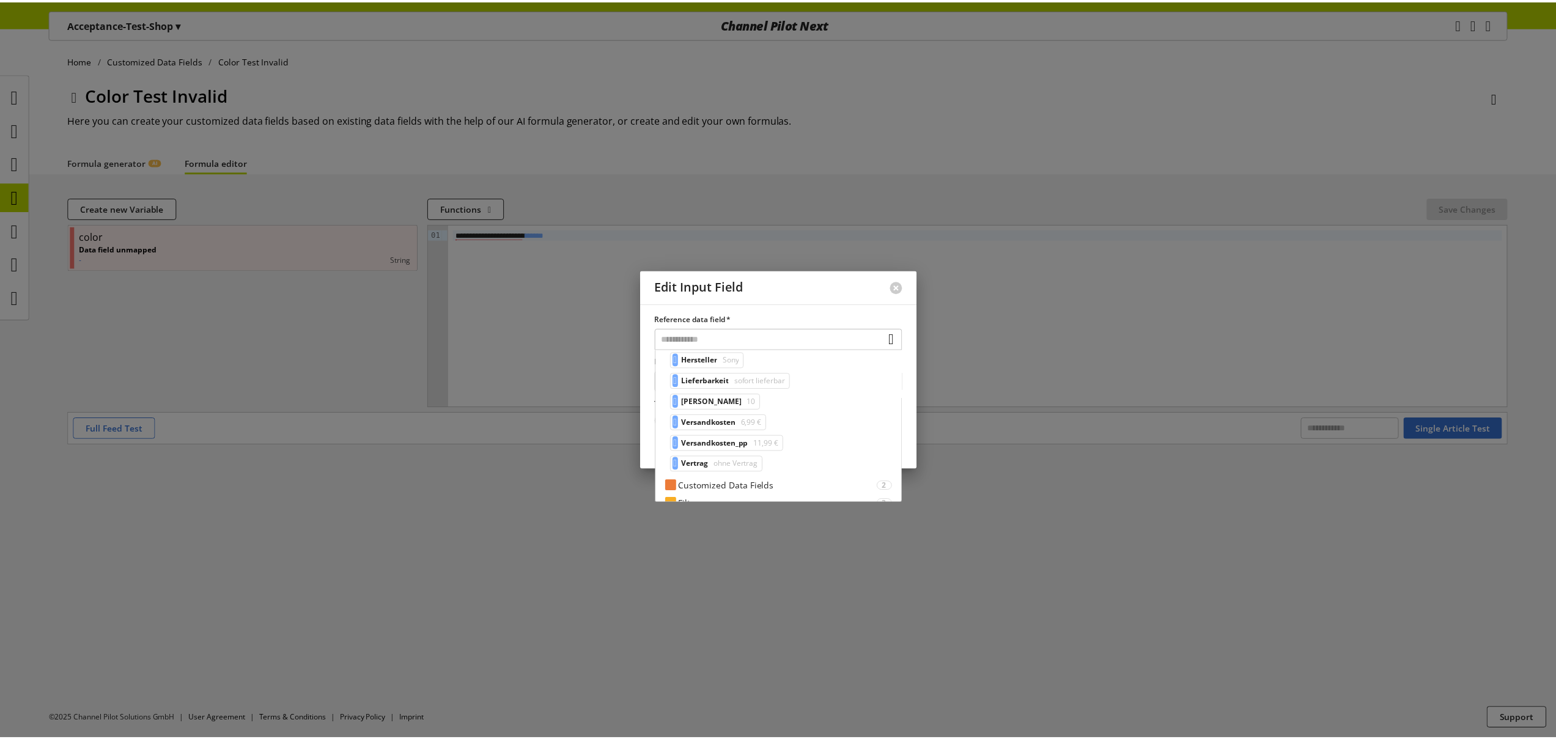
scroll to position [298, 0]
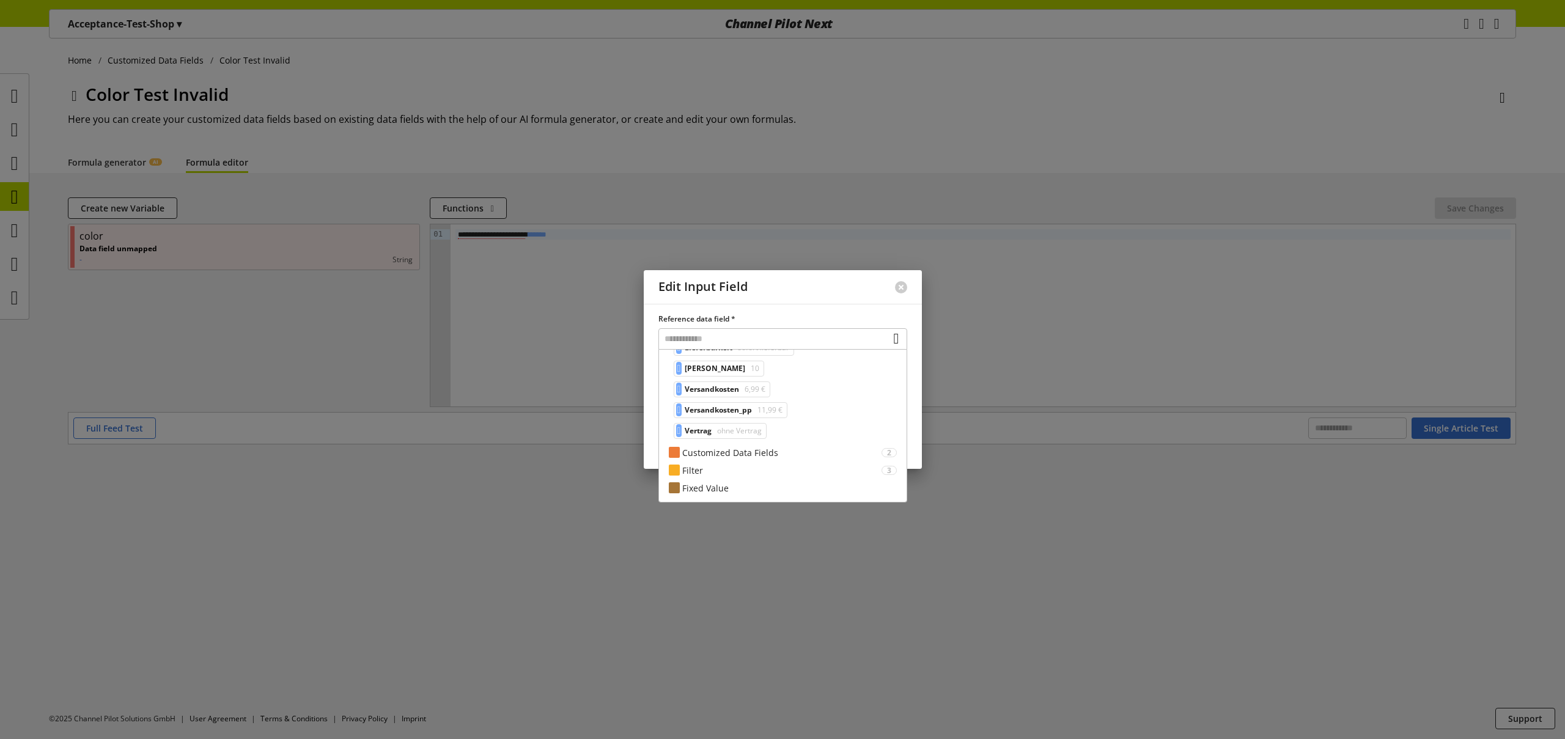
click at [402, 353] on div at bounding box center [782, 369] width 1565 height 739
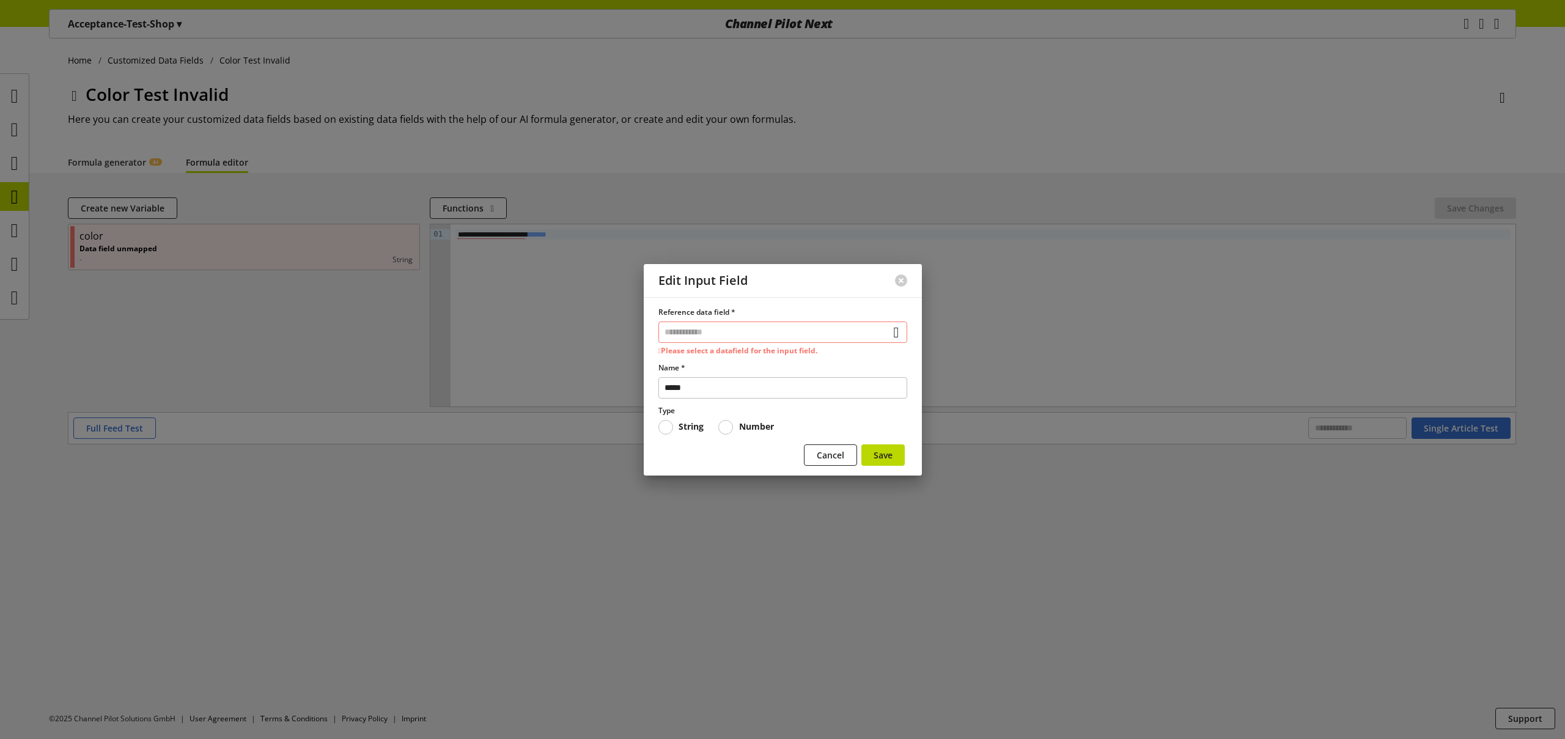
click at [303, 328] on div at bounding box center [782, 369] width 1565 height 739
click at [828, 456] on span "Cancel" at bounding box center [831, 455] width 28 height 13
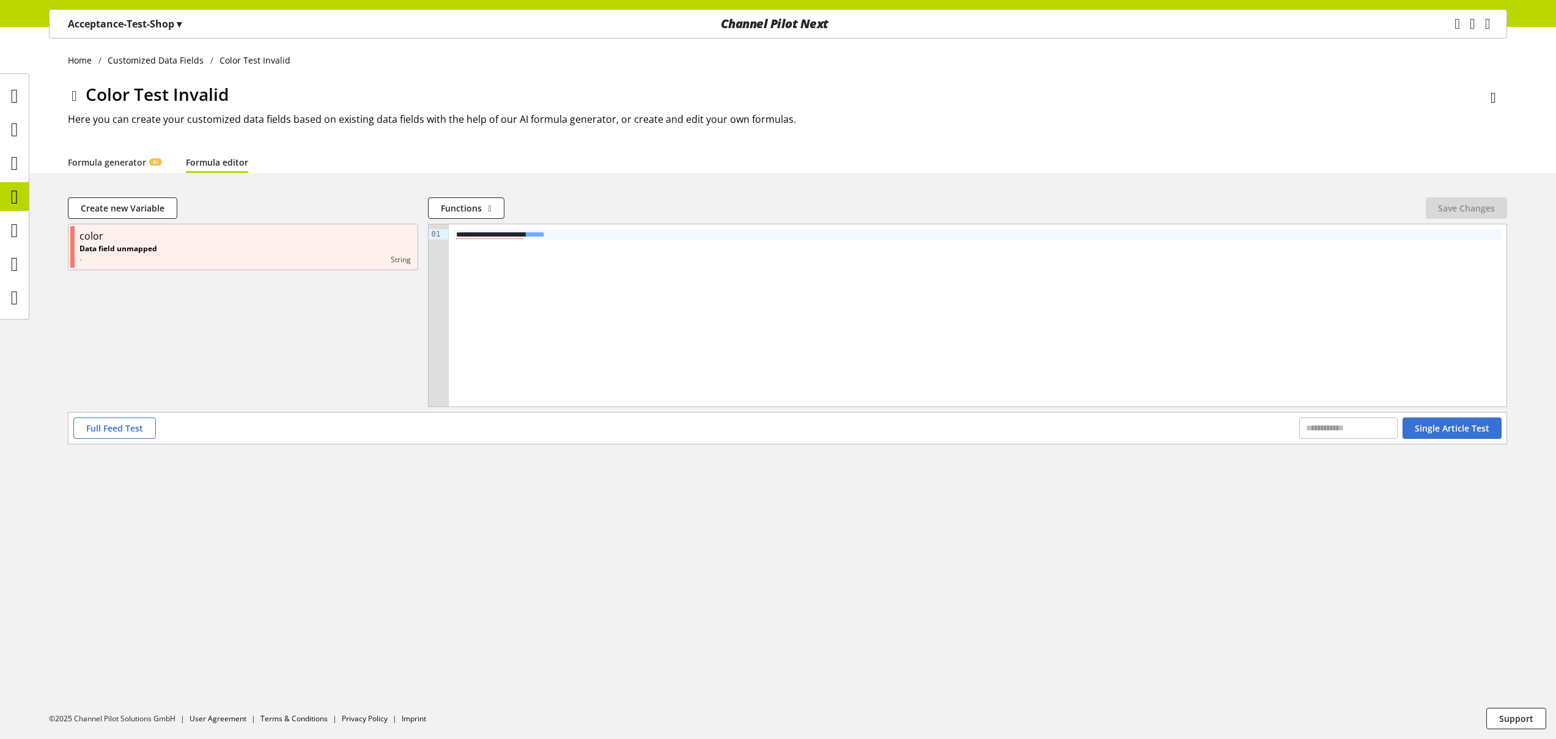
click at [77, 97] on icon at bounding box center [75, 96] width 6 height 22
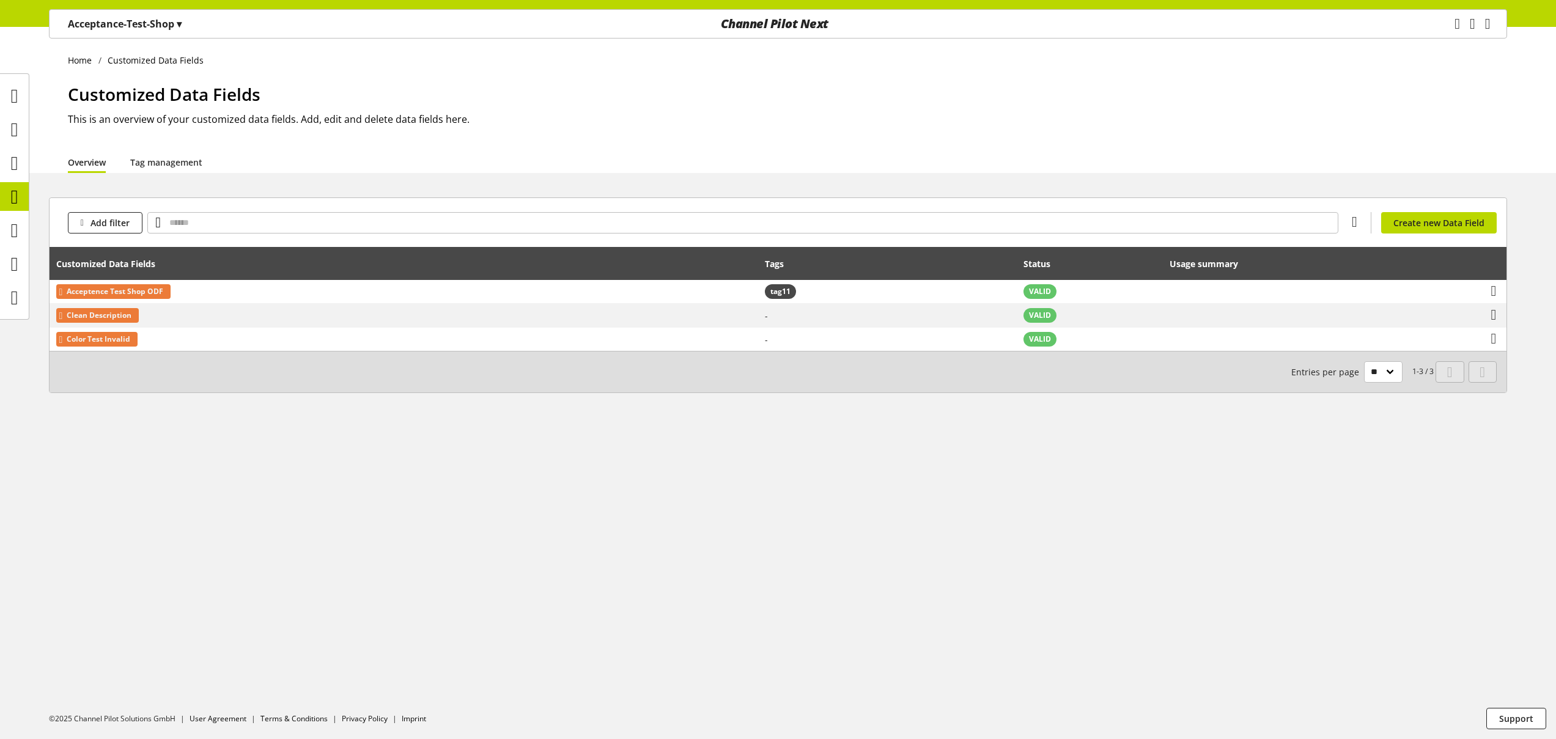
click at [147, 31] on div "Acceptance-Test-Shop ▾" at bounding box center [124, 24] width 143 height 22
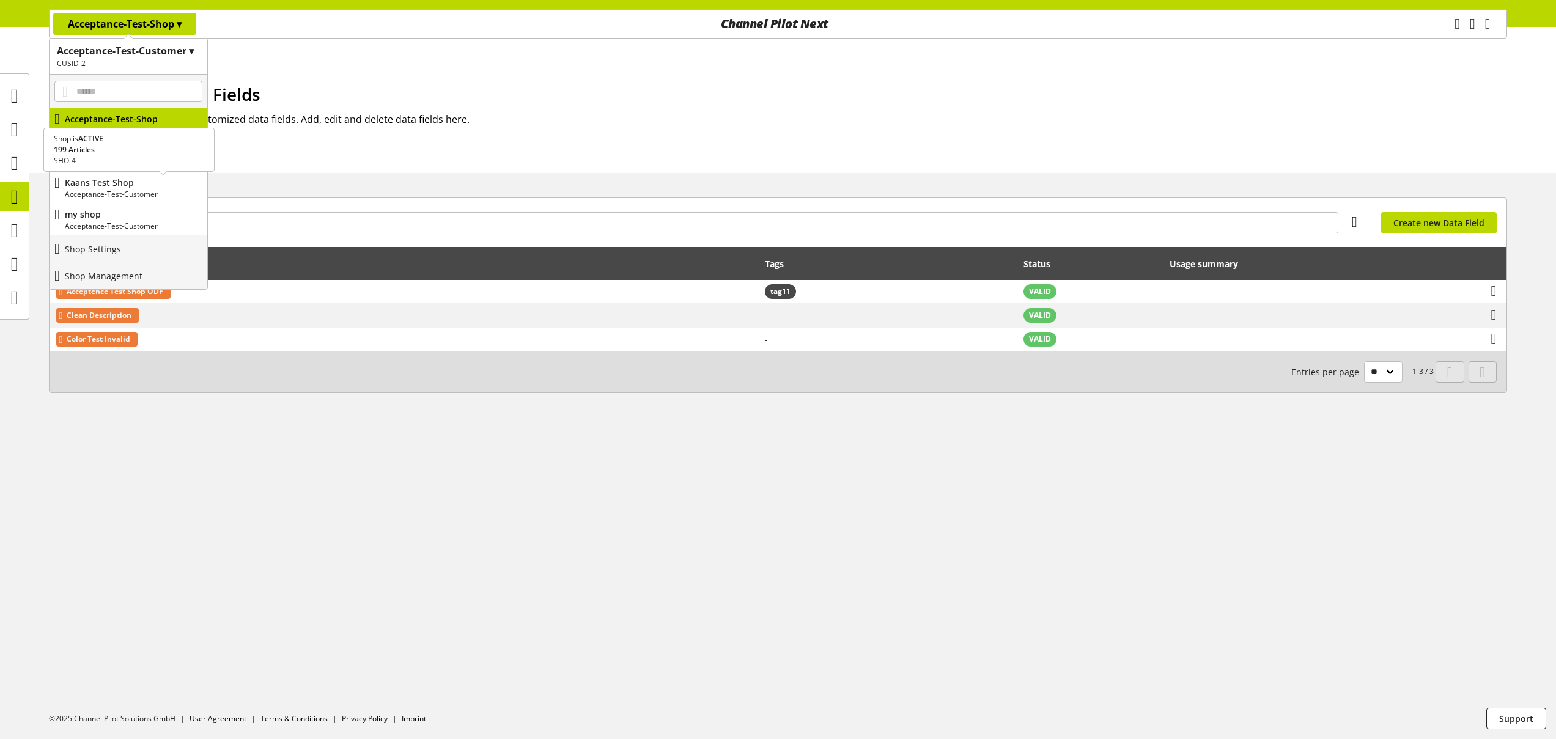
click at [128, 192] on p "Acceptance-Test-Customer" at bounding box center [134, 194] width 138 height 11
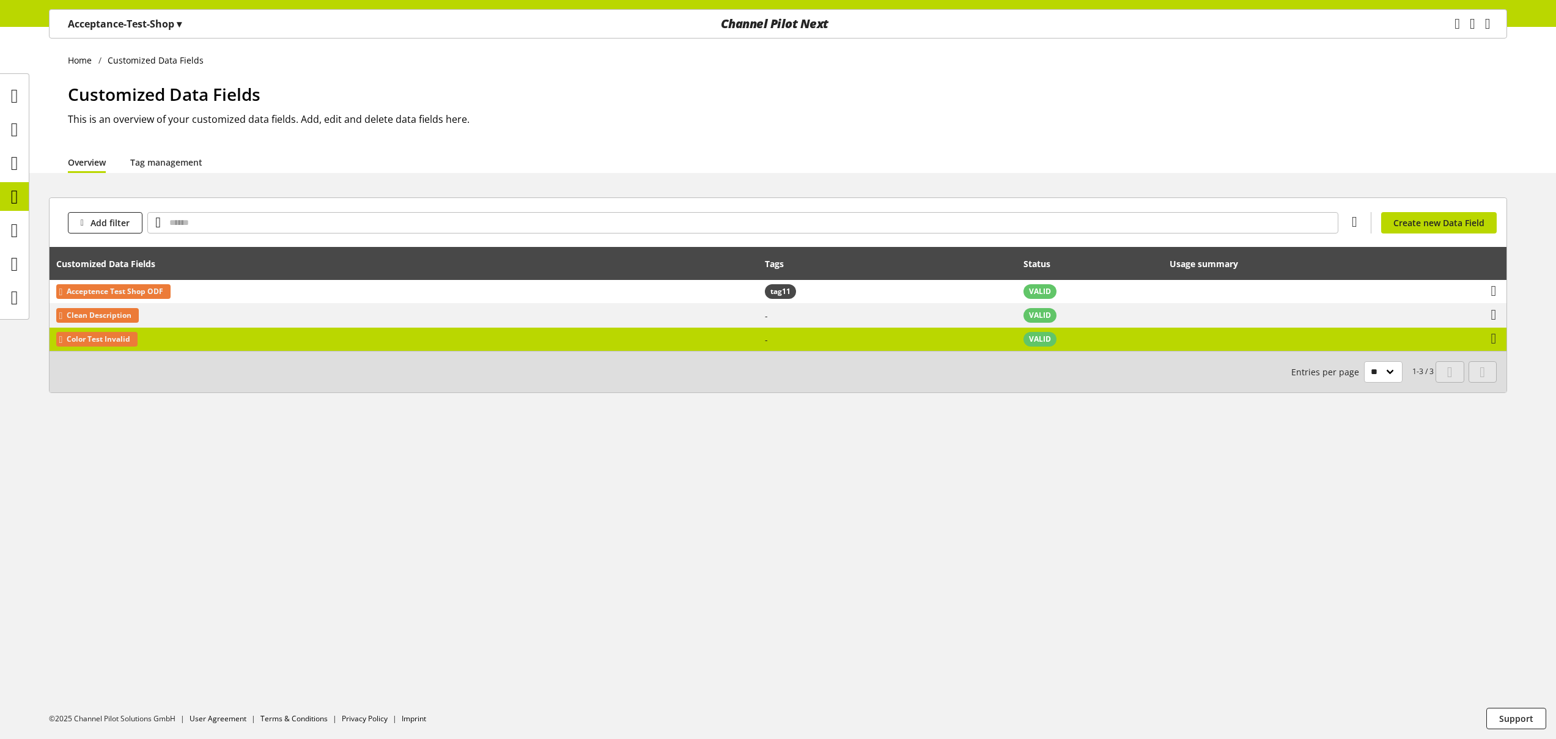
click at [339, 351] on td "Color Test Invalid" at bounding box center [404, 339] width 709 height 23
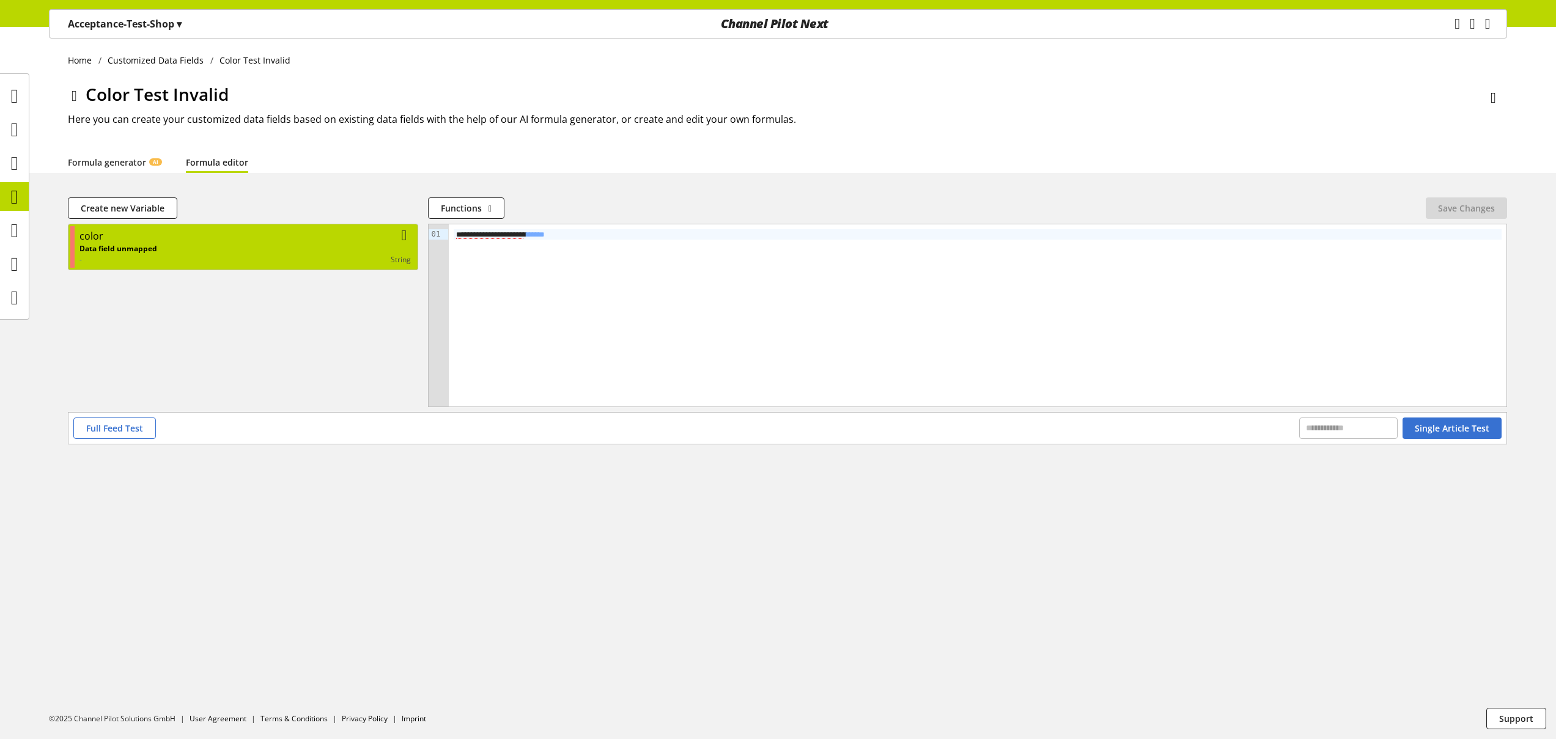
click at [316, 253] on div "Data field unmapped - string" at bounding box center [244, 254] width 331 height 22
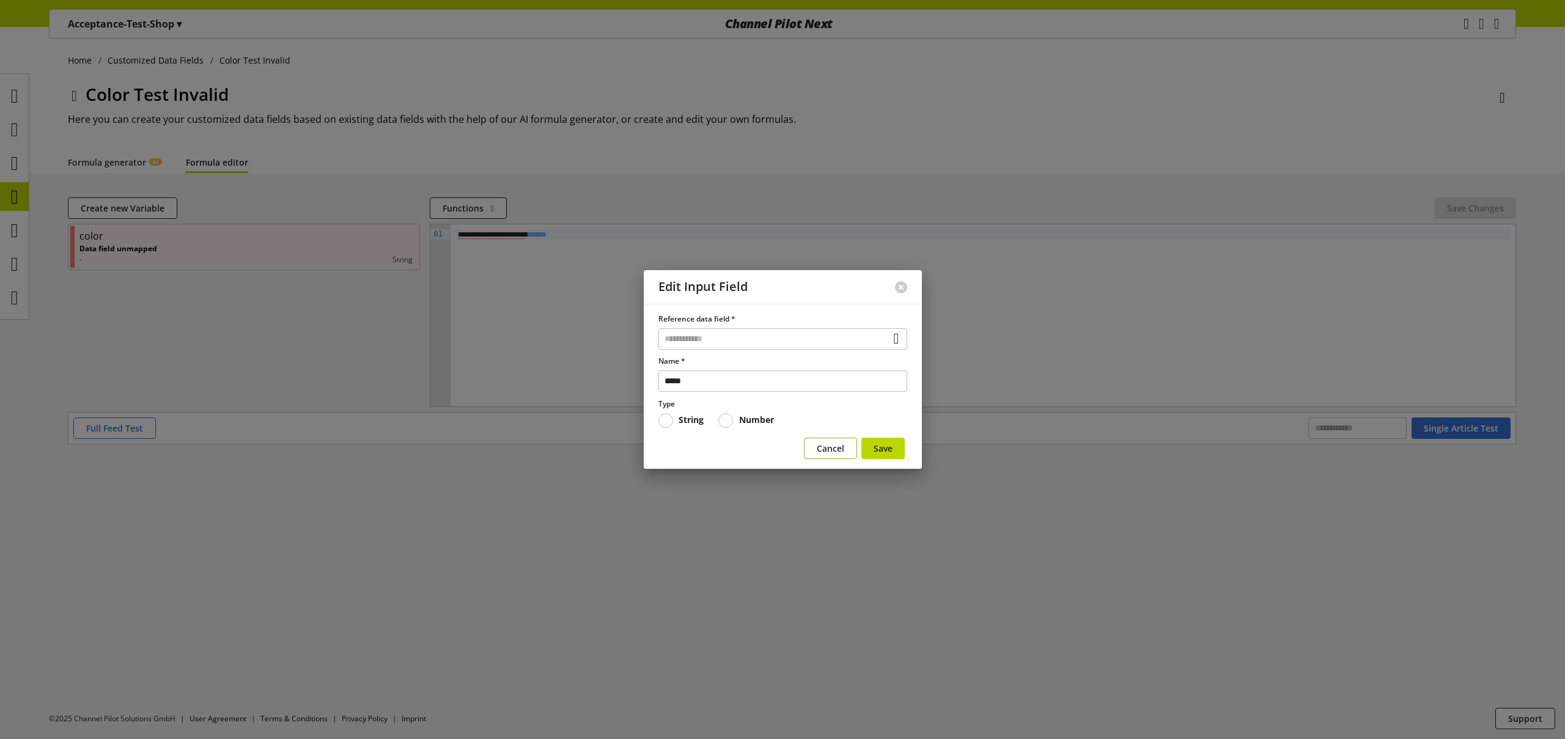
click at [821, 452] on span "Cancel" at bounding box center [831, 448] width 28 height 13
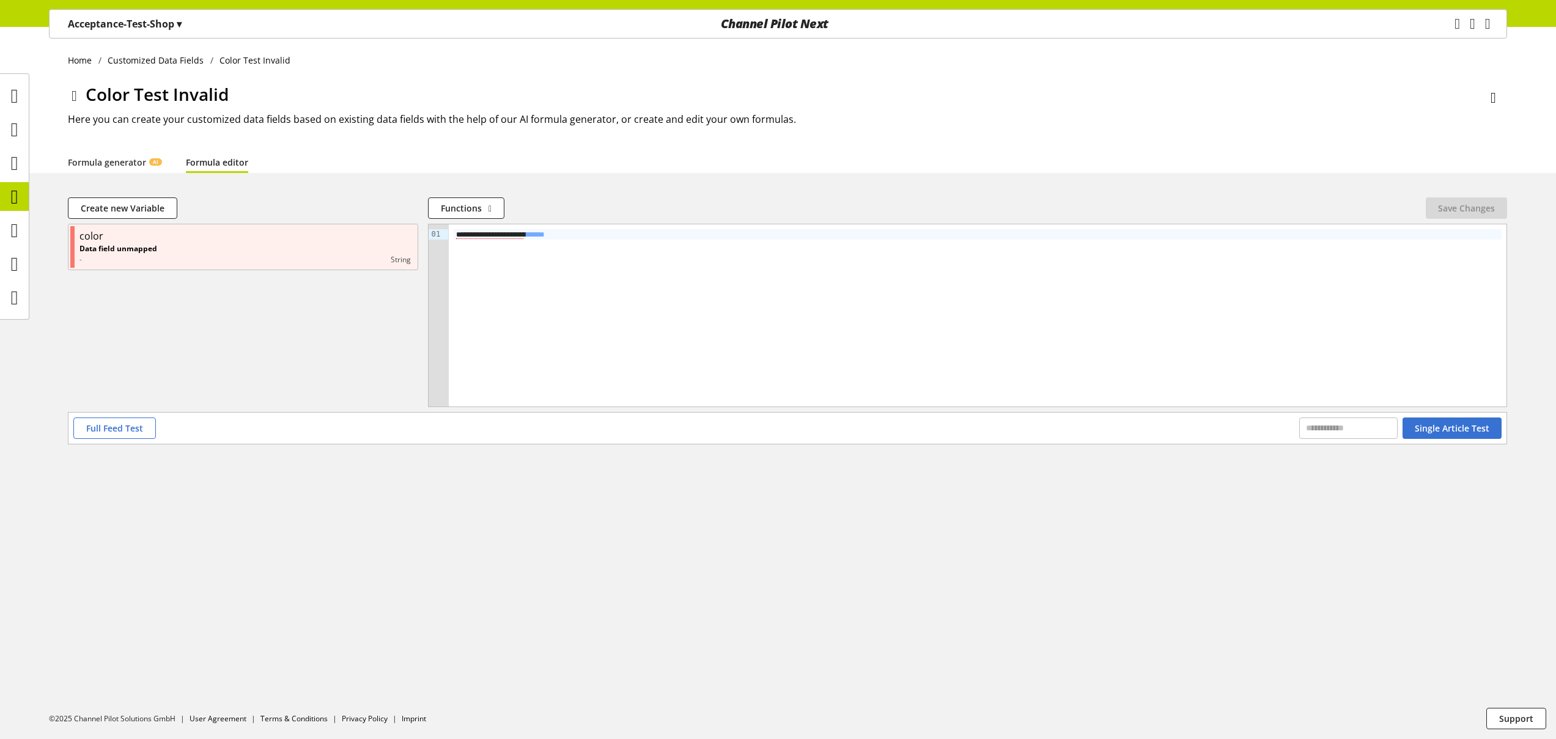
click at [142, 15] on div "Acceptance-Test-Shop ▾" at bounding box center [124, 24] width 143 height 22
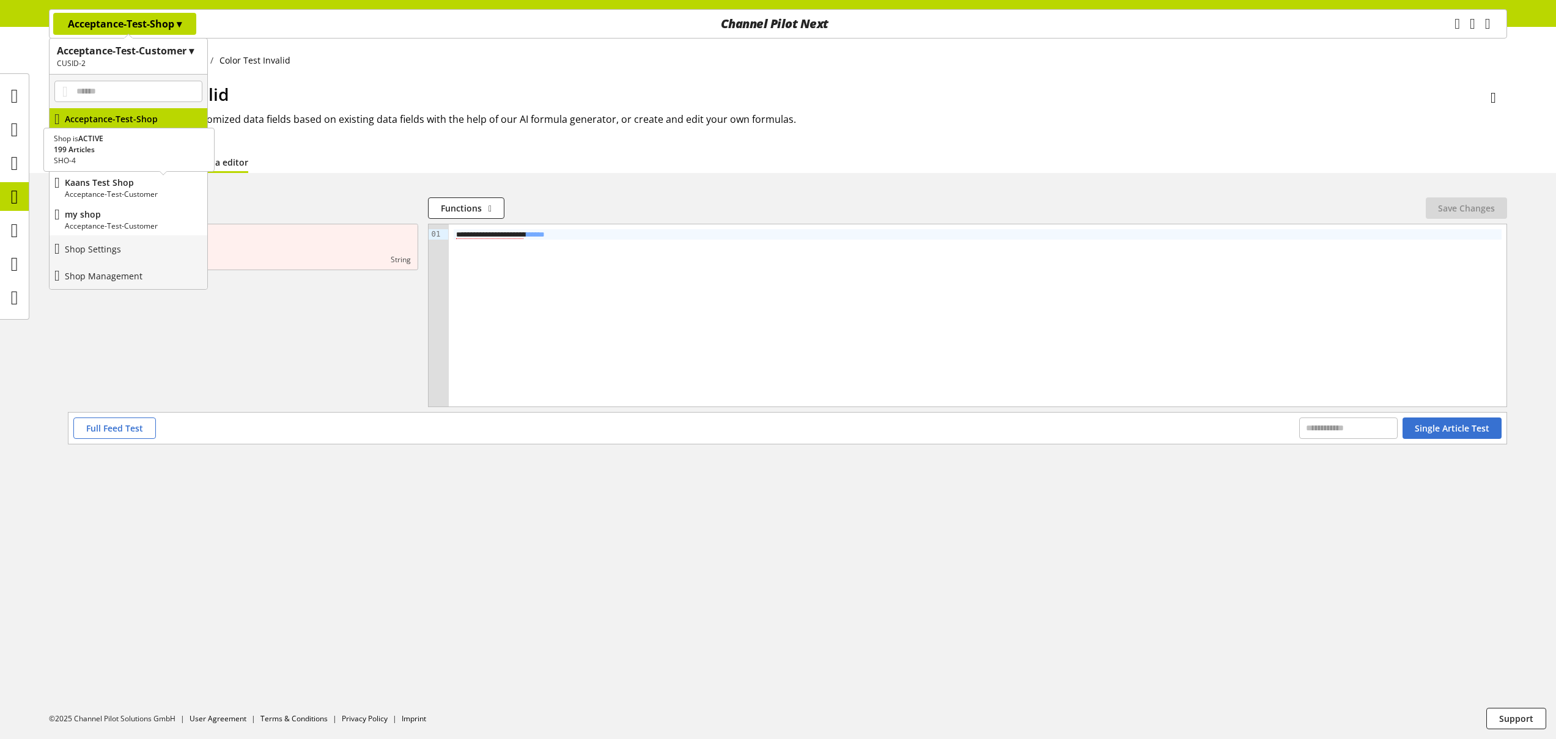
click at [127, 176] on p "Kaans Test Shop" at bounding box center [134, 182] width 138 height 13
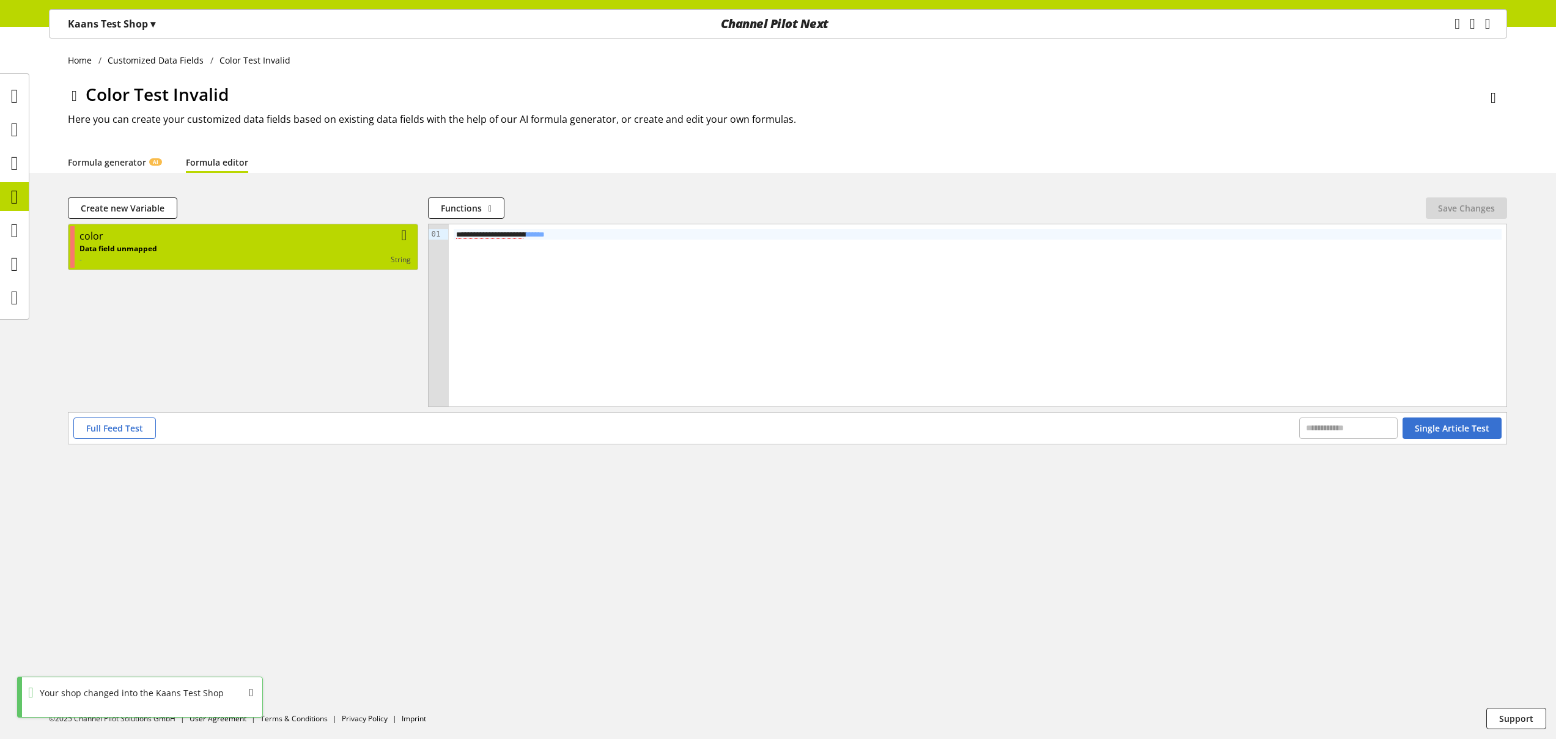
click at [271, 246] on div "Data field unmapped - string" at bounding box center [244, 254] width 331 height 22
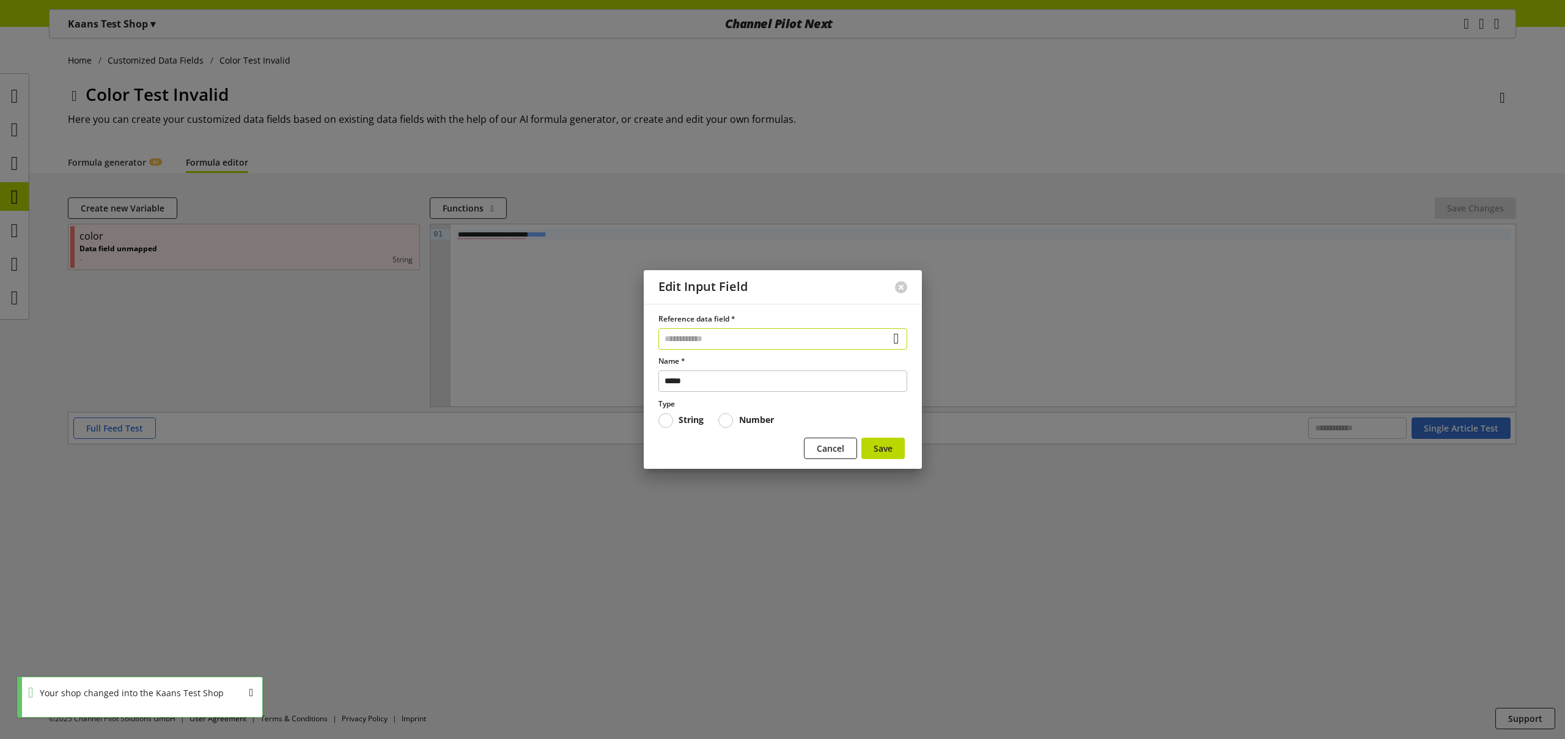
click at [716, 339] on input "text" at bounding box center [783, 338] width 249 height 21
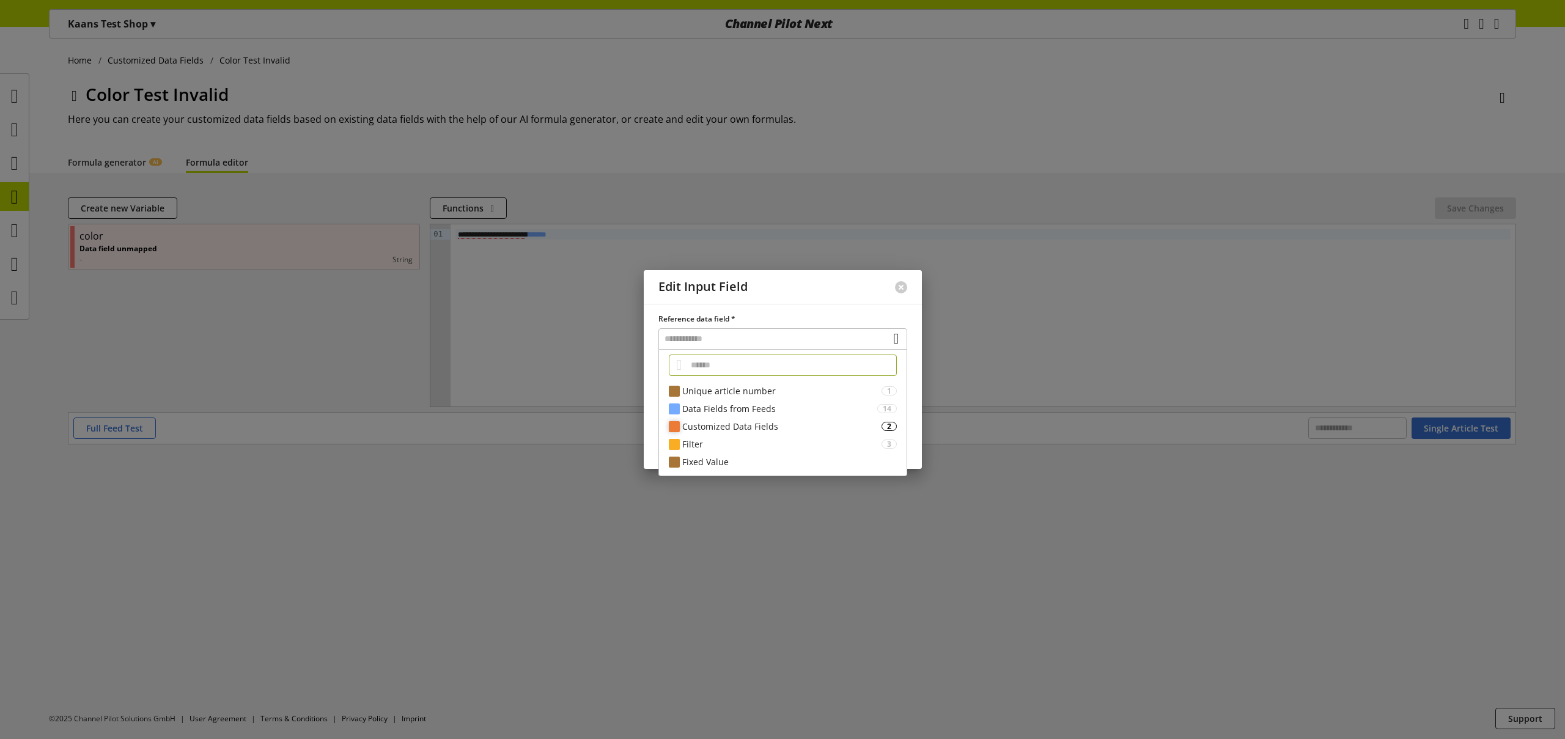
click at [775, 426] on div "Customized Data Fields" at bounding box center [781, 426] width 199 height 13
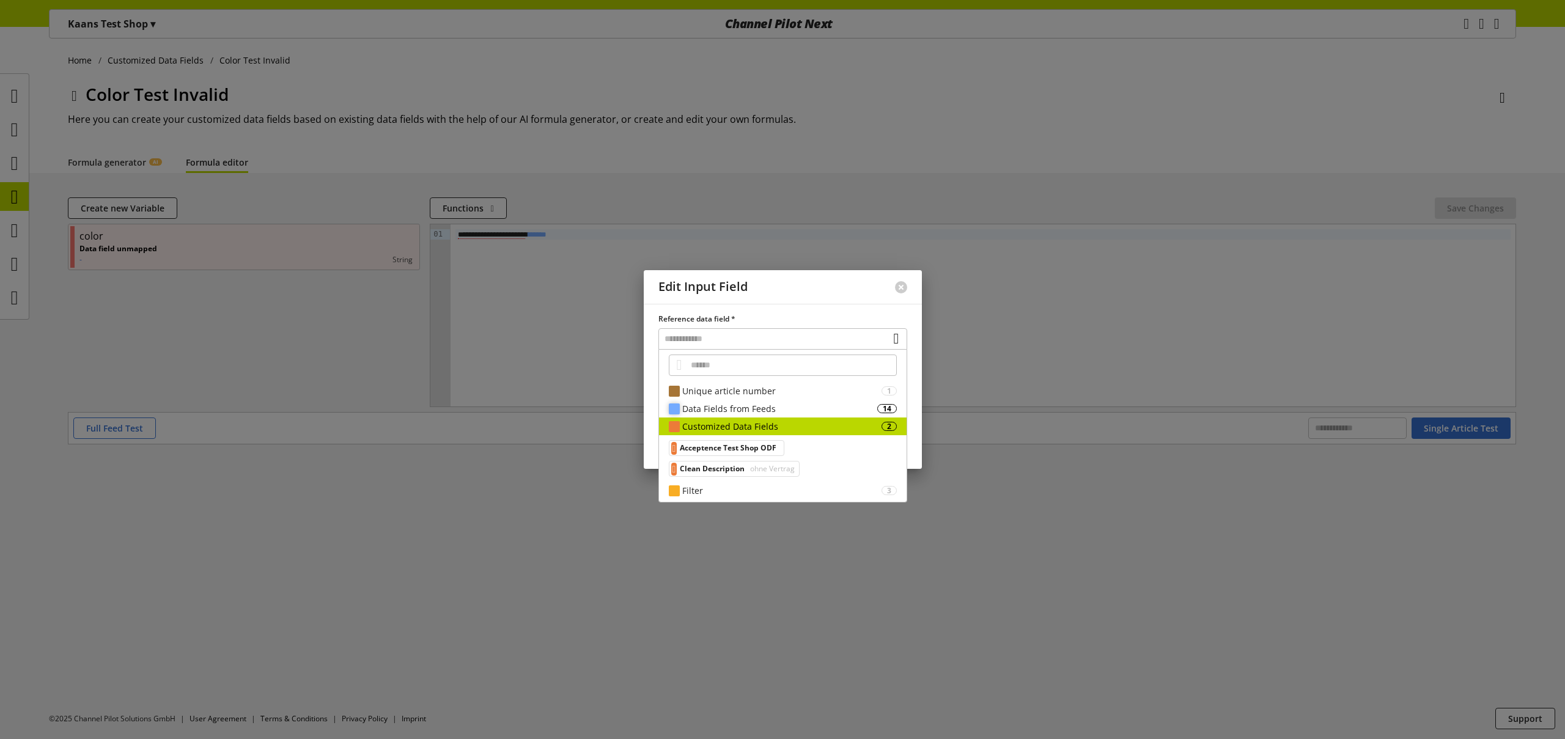
click at [774, 413] on div "Data Fields from Feeds" at bounding box center [779, 408] width 195 height 13
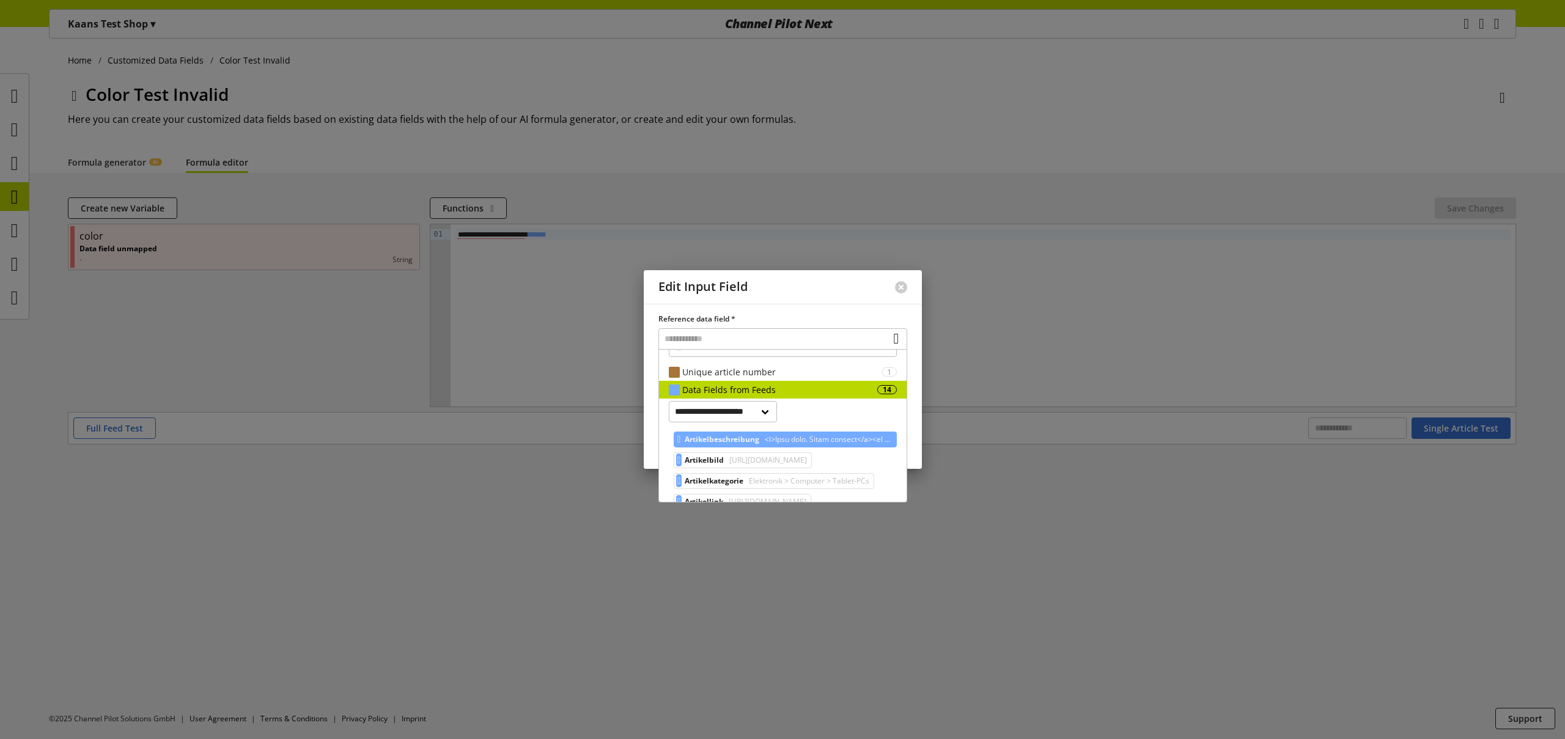
scroll to position [20, 0]
click at [759, 410] on select "**********" at bounding box center [723, 410] width 109 height 21
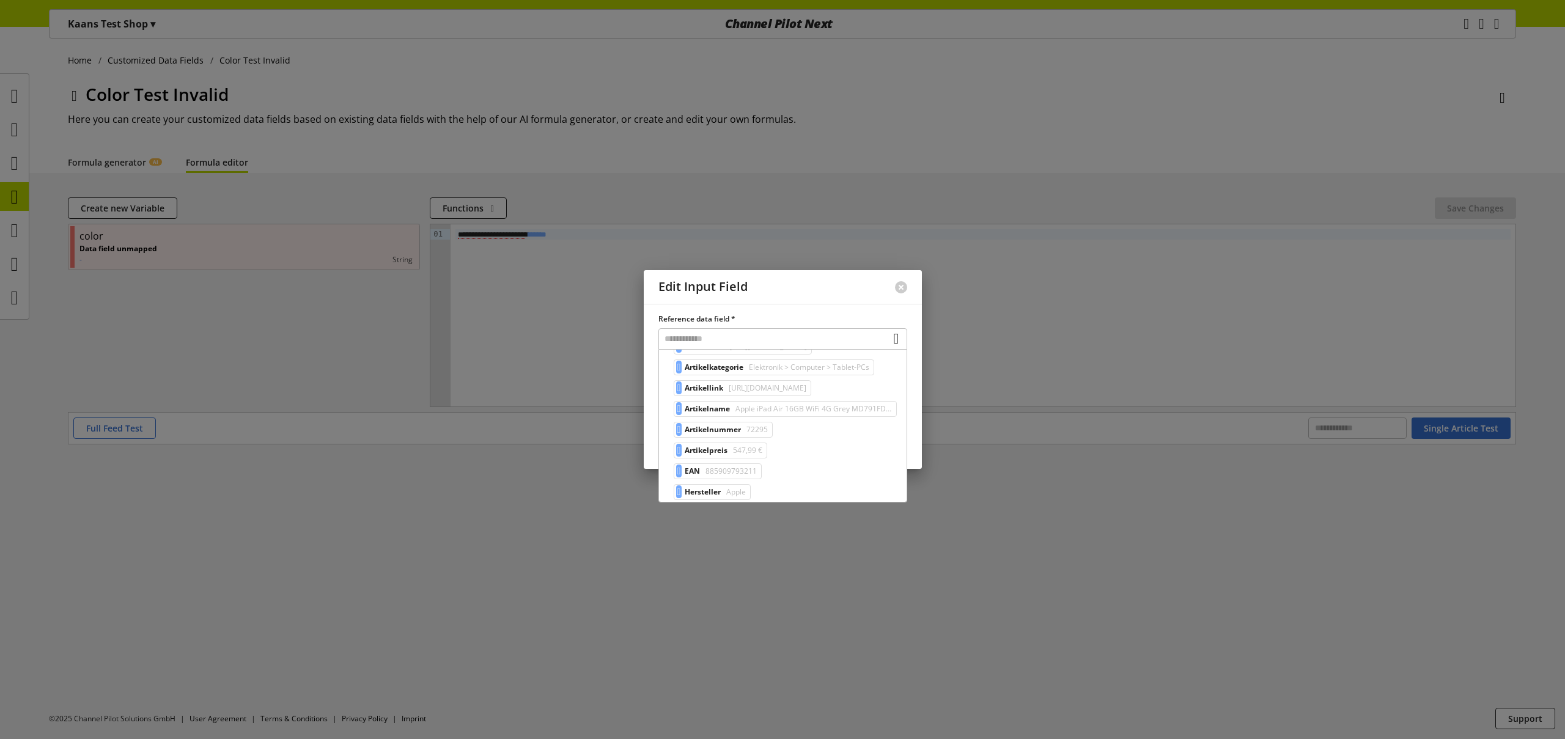
scroll to position [138, 0]
click at [757, 467] on span "885909793211" at bounding box center [730, 466] width 54 height 15
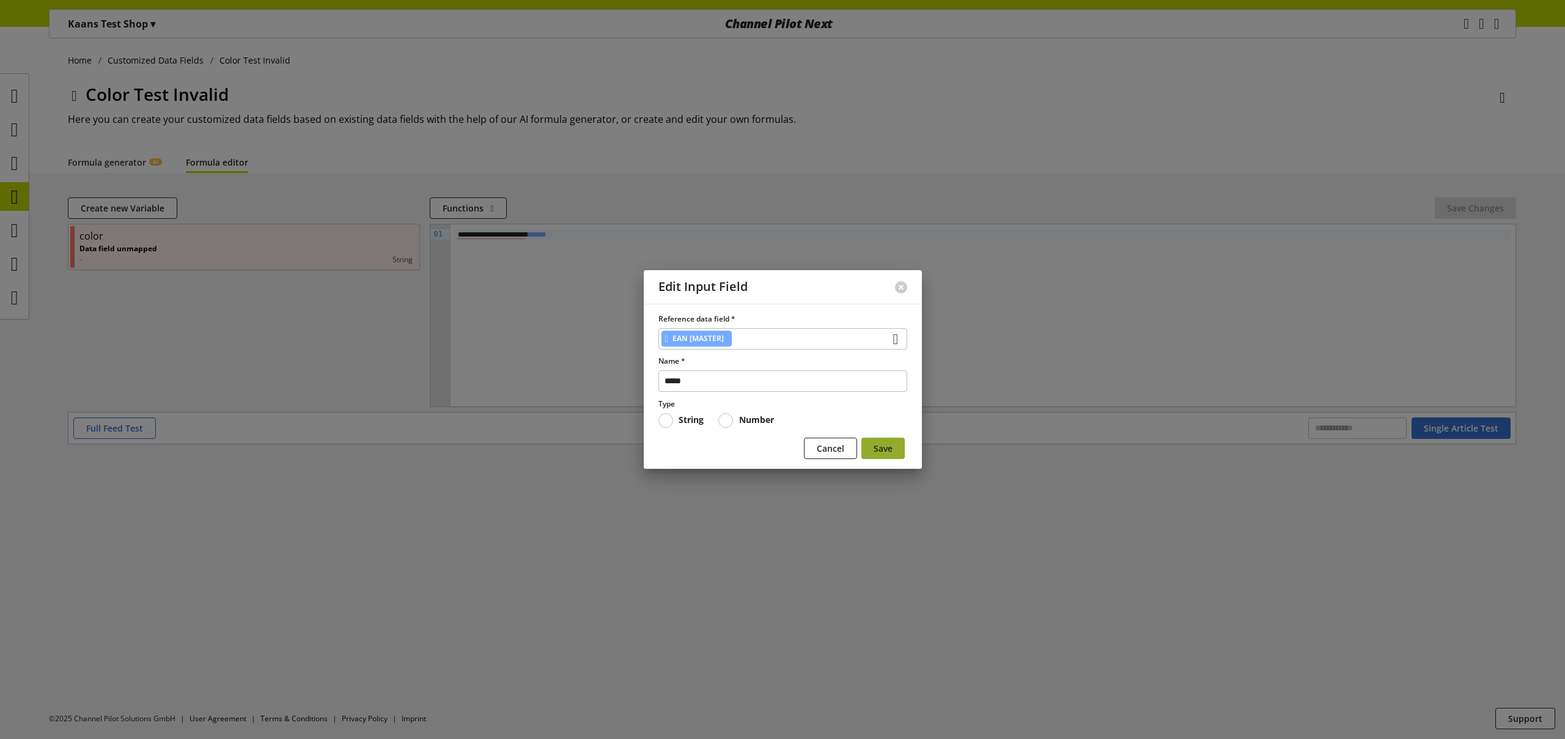
click at [885, 448] on span "Save" at bounding box center [883, 448] width 19 height 13
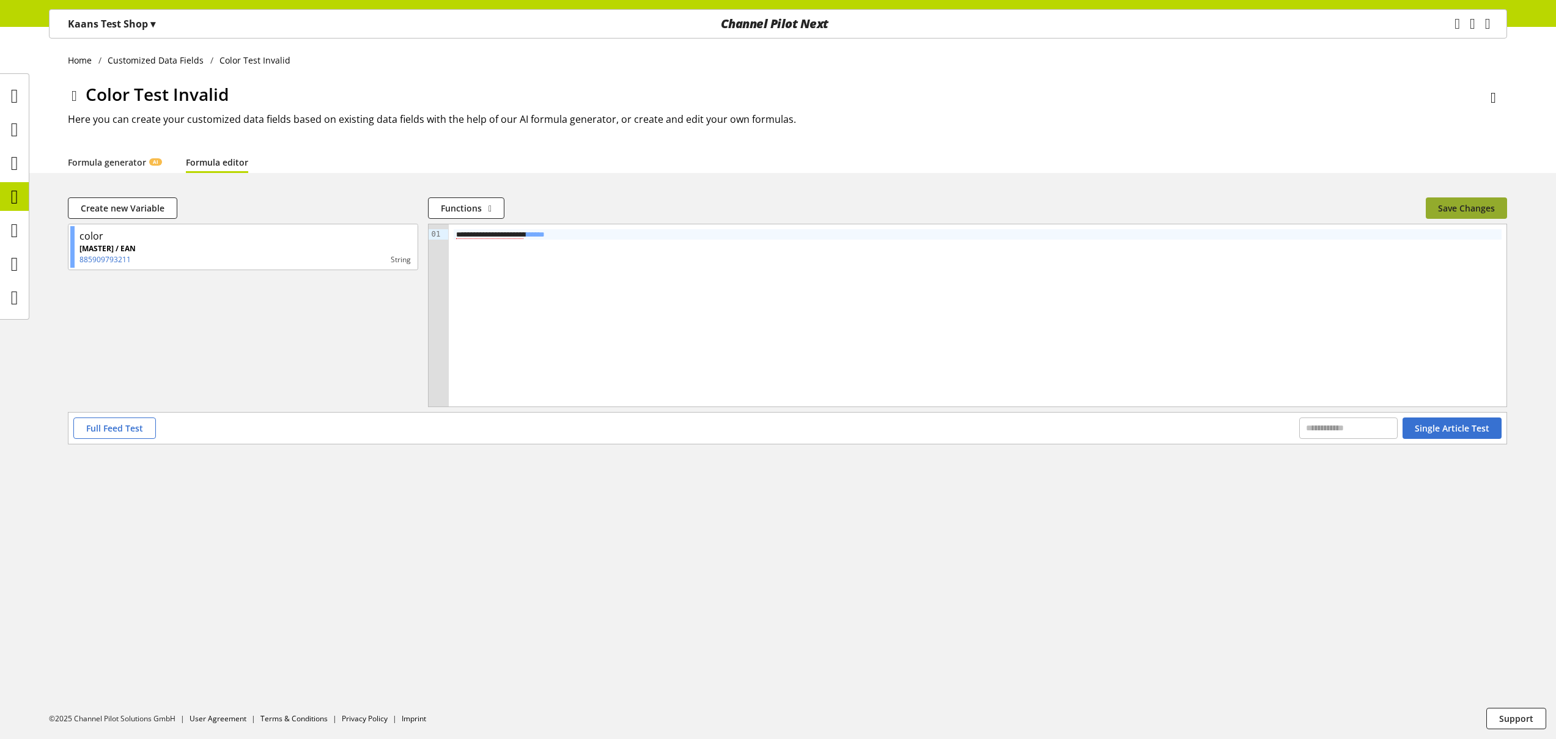
click at [1448, 210] on span "Save Changes" at bounding box center [1466, 208] width 57 height 13
click at [92, 26] on p "Kaans Test Shop ▾" at bounding box center [111, 24] width 87 height 15
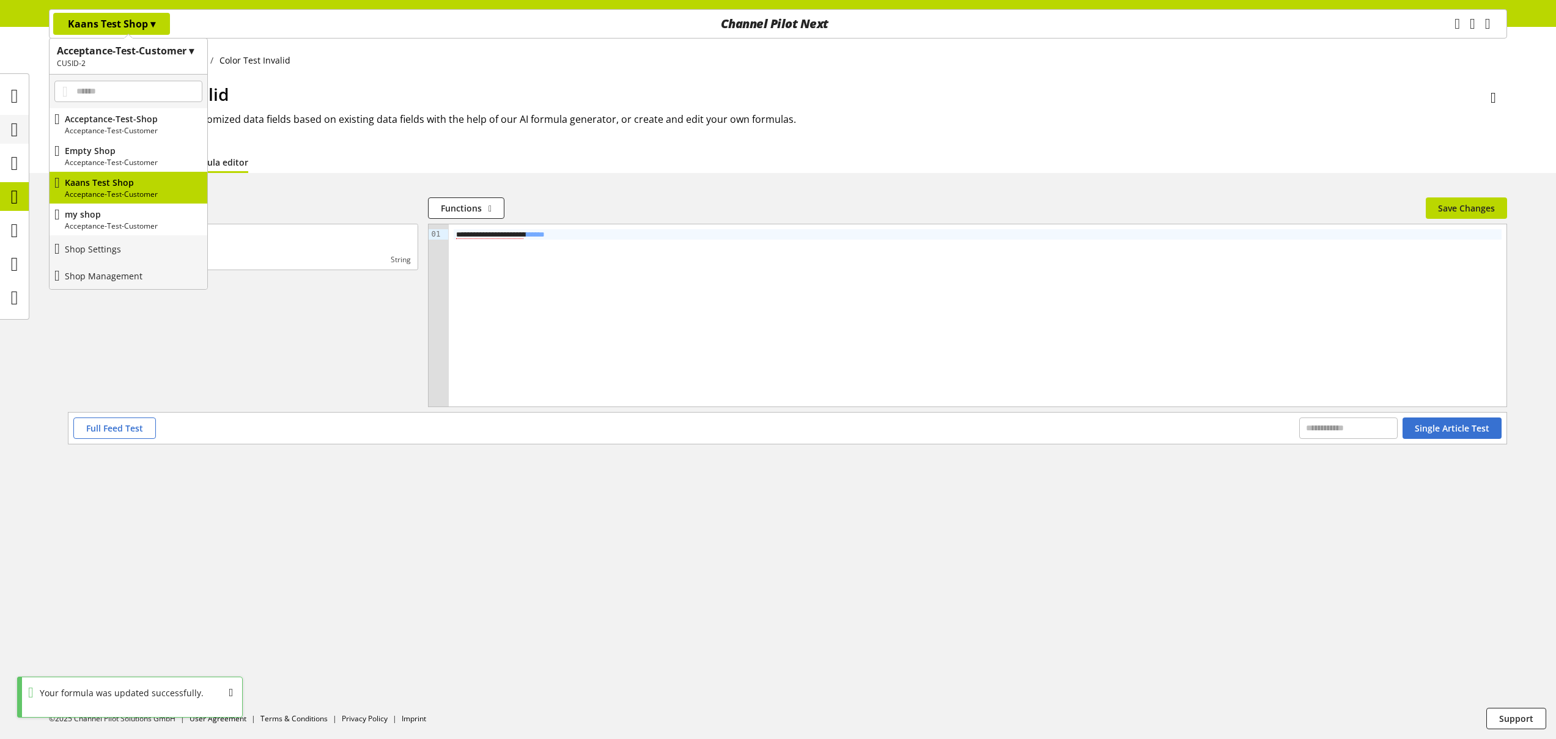
click at [26, 140] on div at bounding box center [14, 129] width 29 height 29
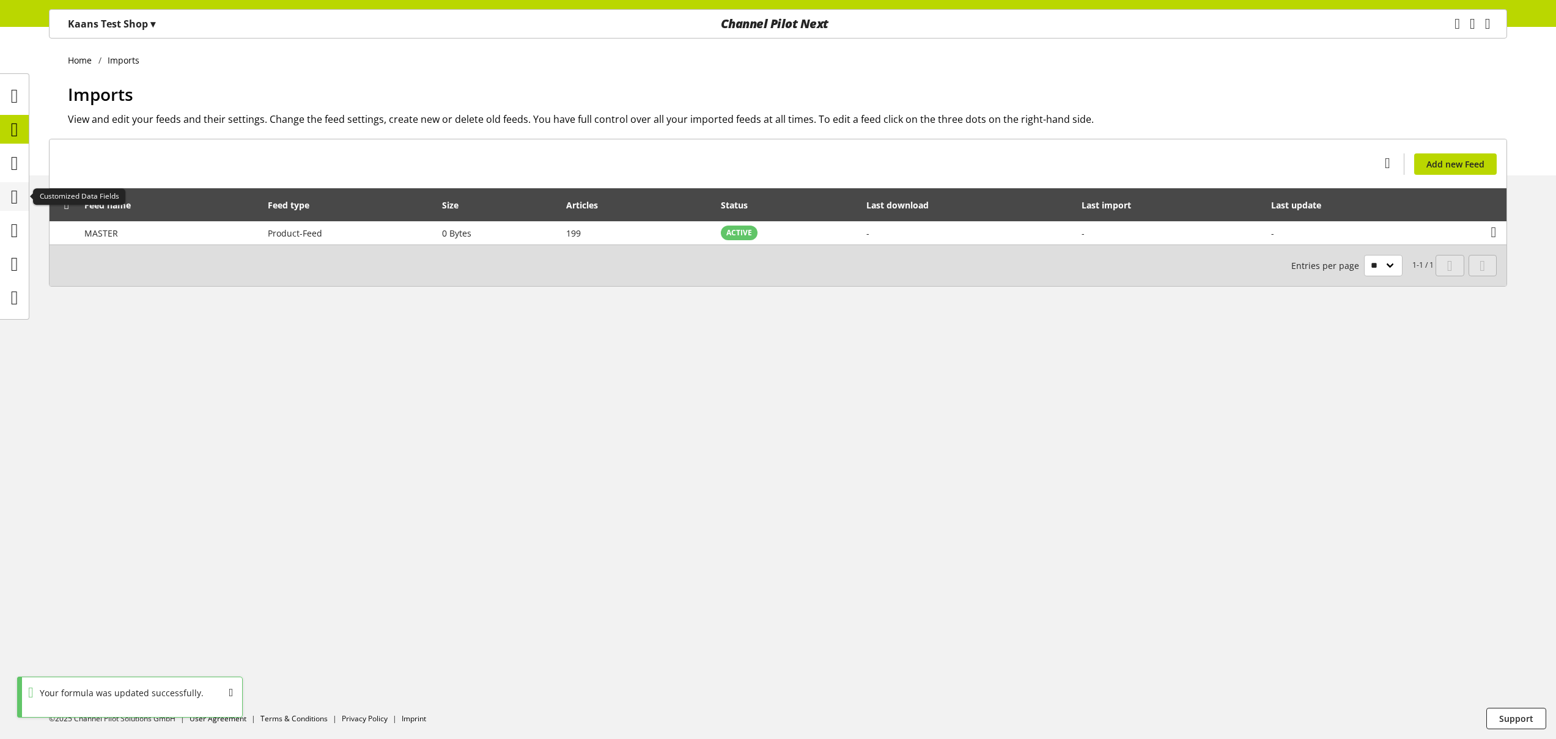
click at [12, 202] on icon at bounding box center [14, 197] width 7 height 24
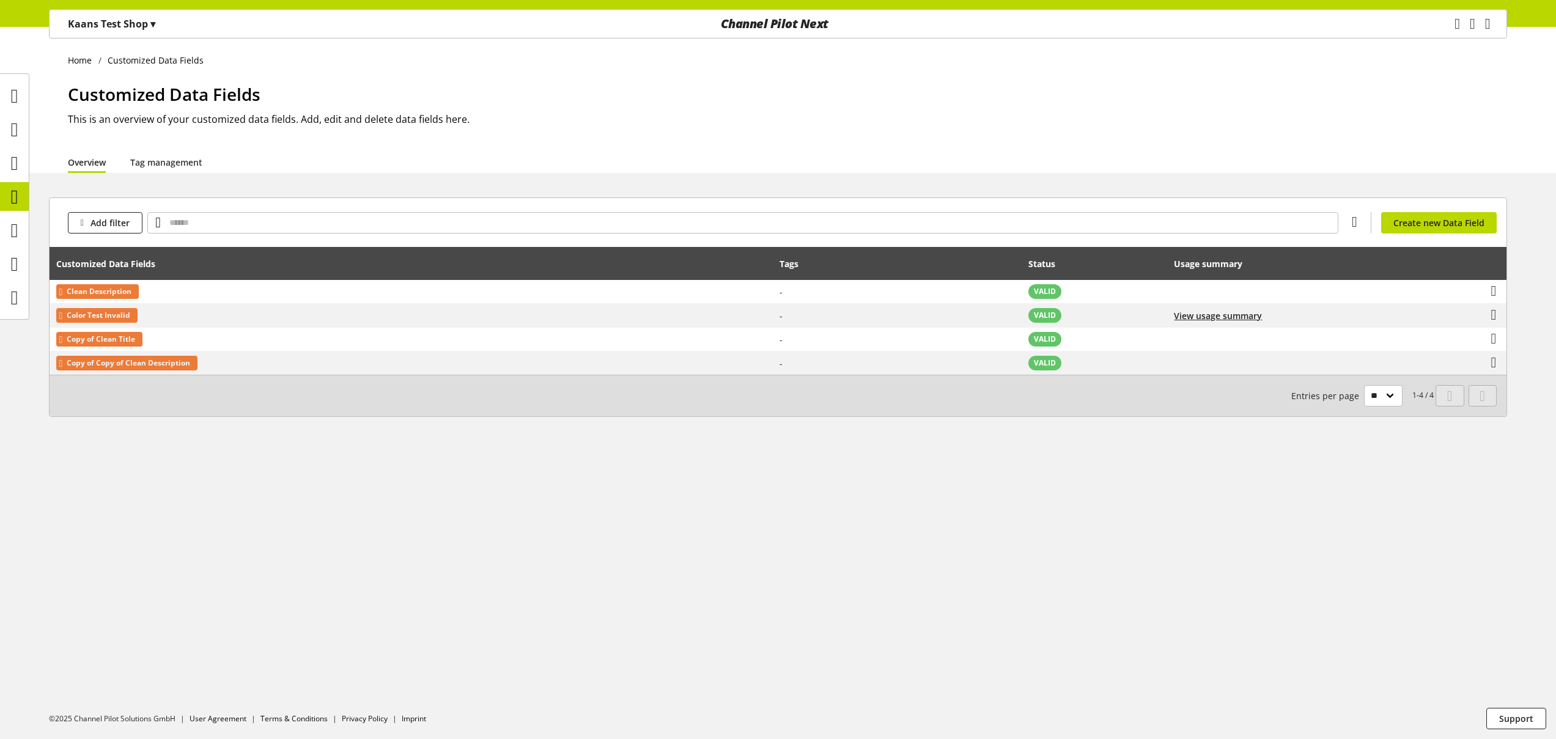
click at [88, 20] on p "Kaans Test Shop ▾" at bounding box center [111, 24] width 87 height 15
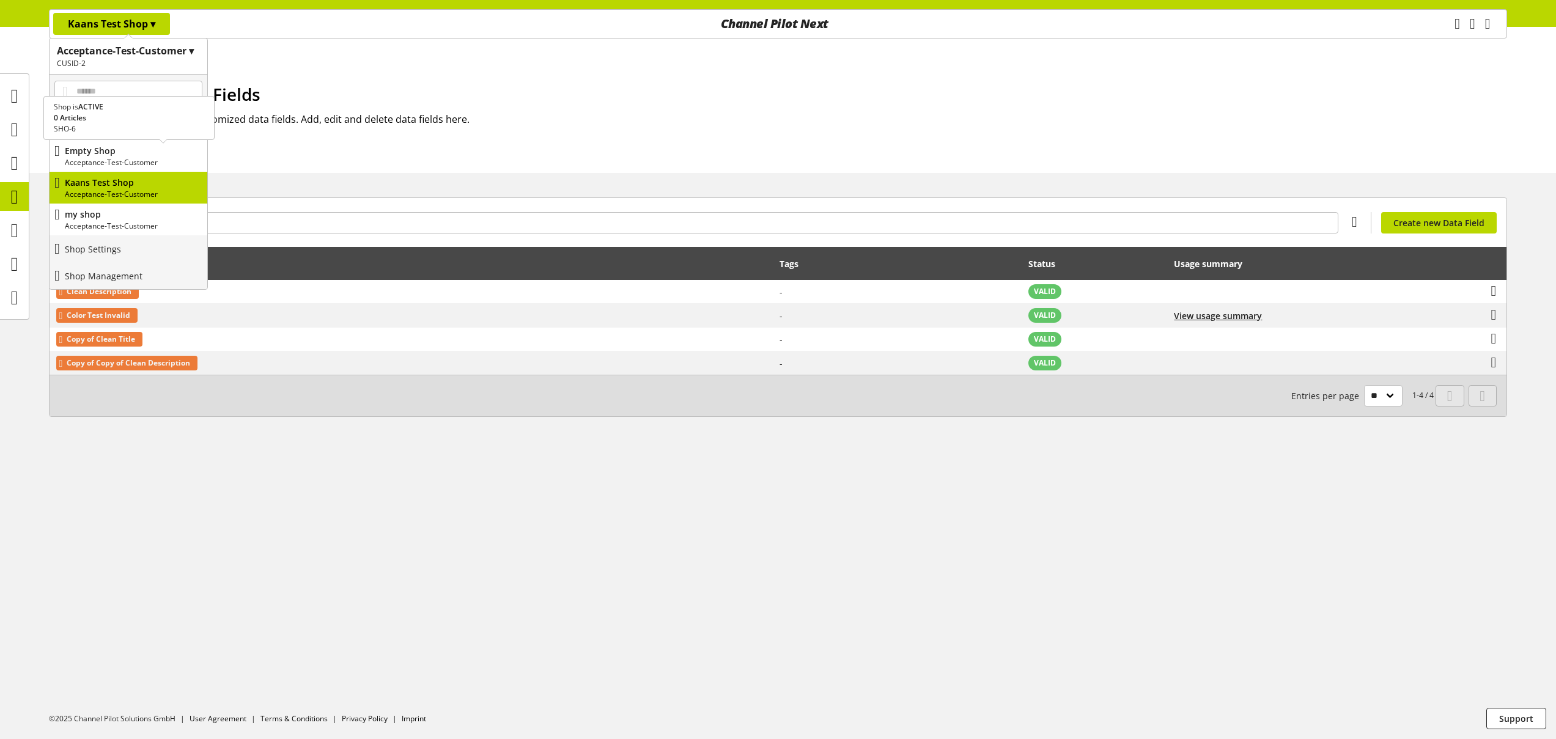
click at [108, 127] on p "Acceptance-Test-Customer" at bounding box center [134, 130] width 138 height 11
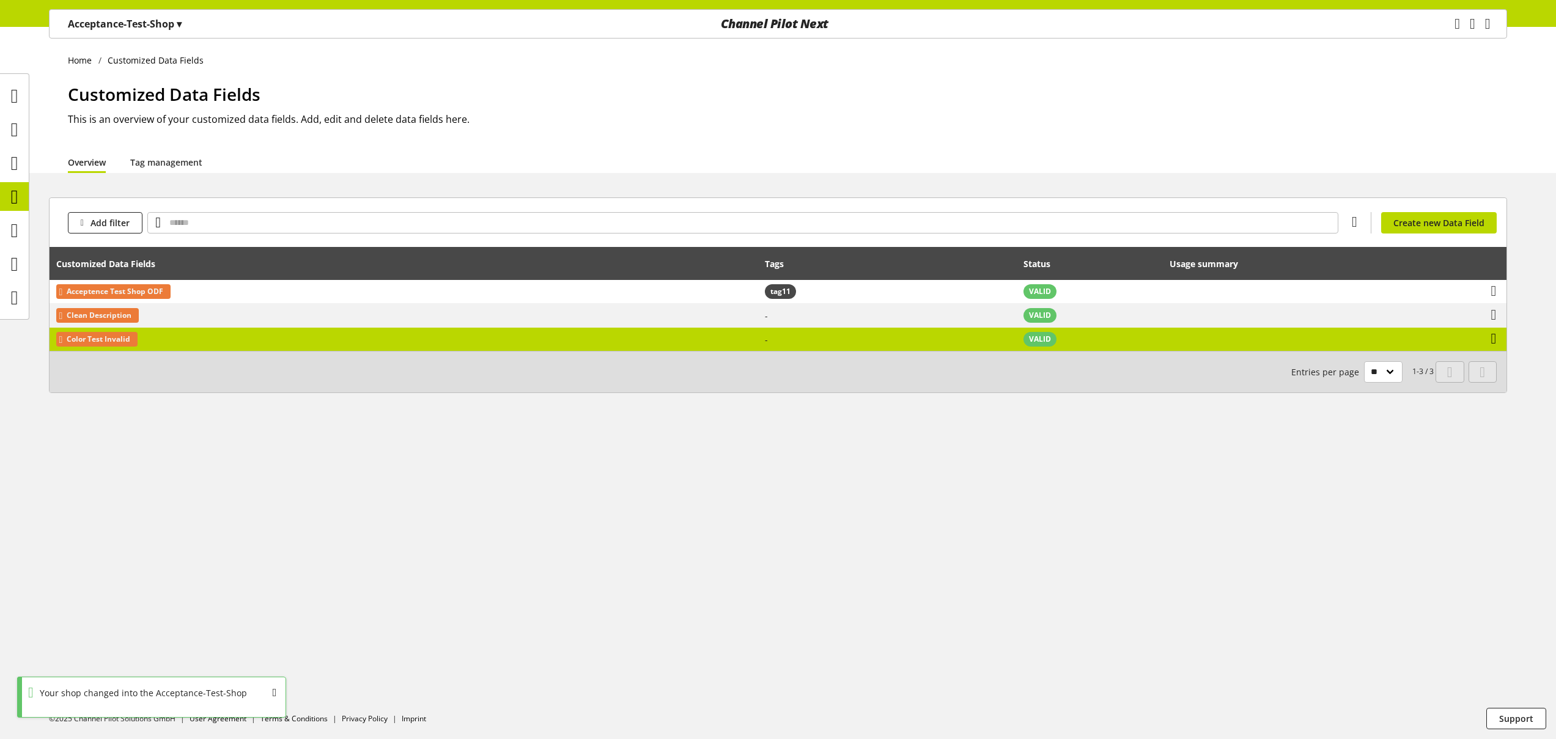
click at [1495, 343] on icon at bounding box center [1494, 339] width 6 height 22
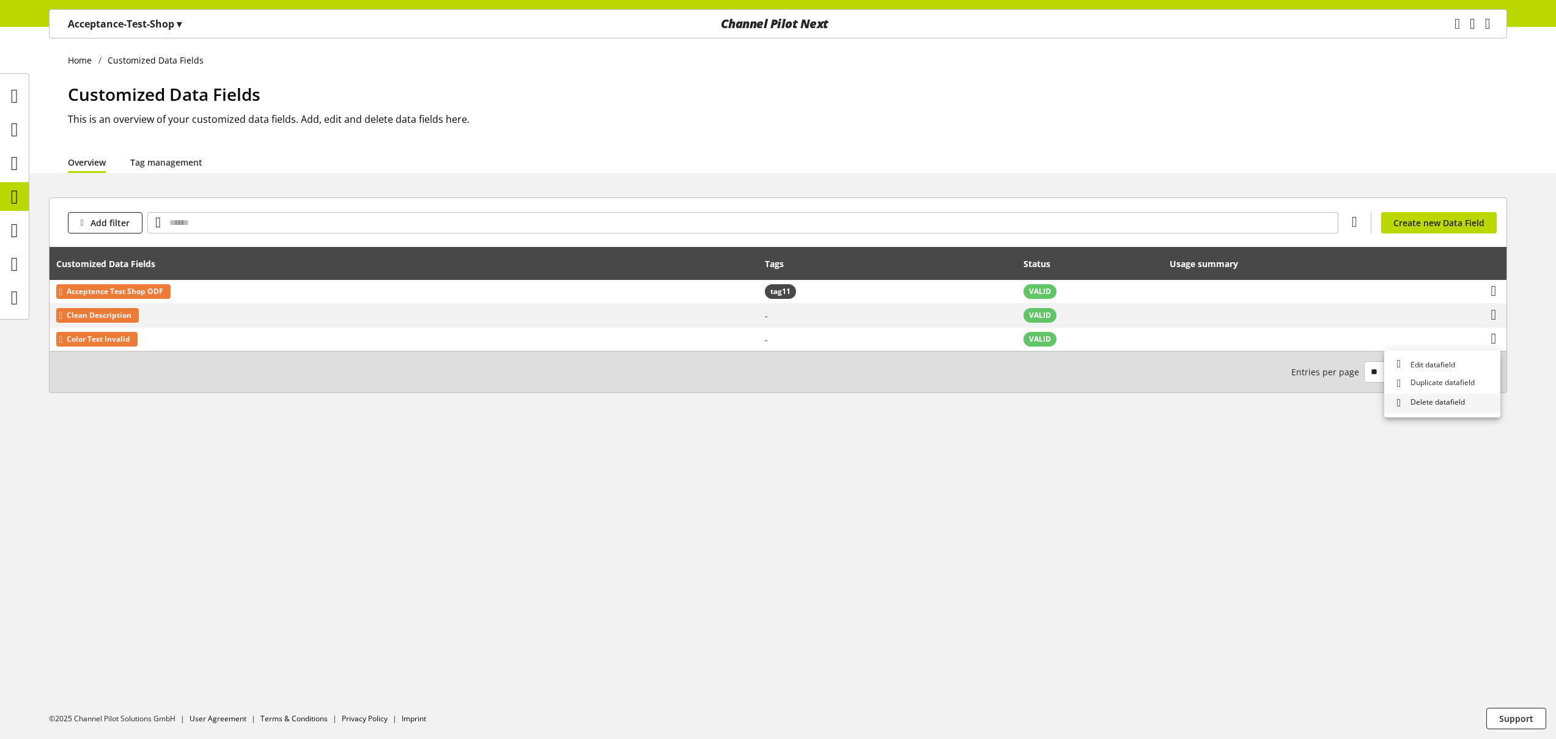
click at [1441, 406] on span "Delete datafield" at bounding box center [1435, 403] width 59 height 13
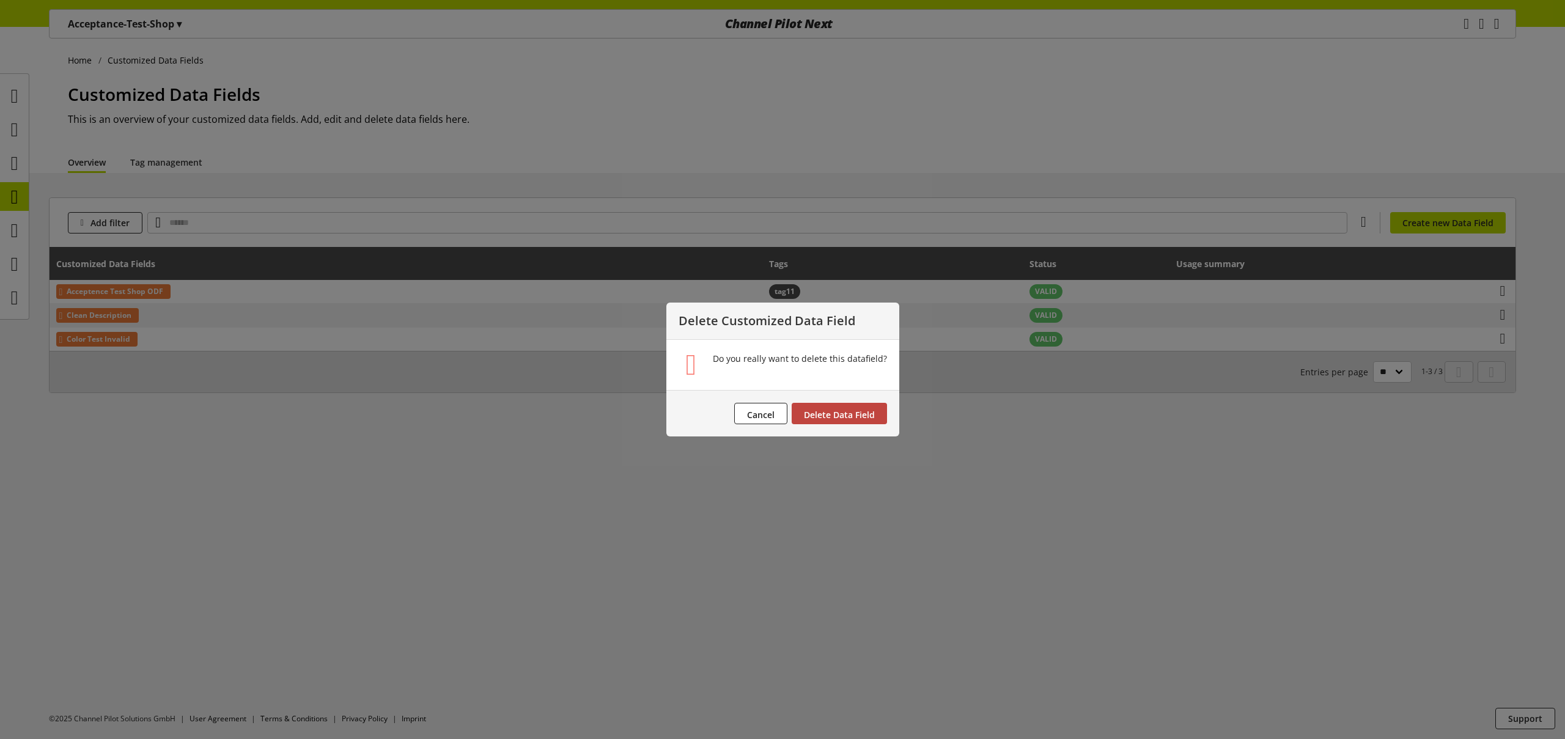
click at [860, 416] on span "Delete Data Field" at bounding box center [839, 415] width 71 height 12
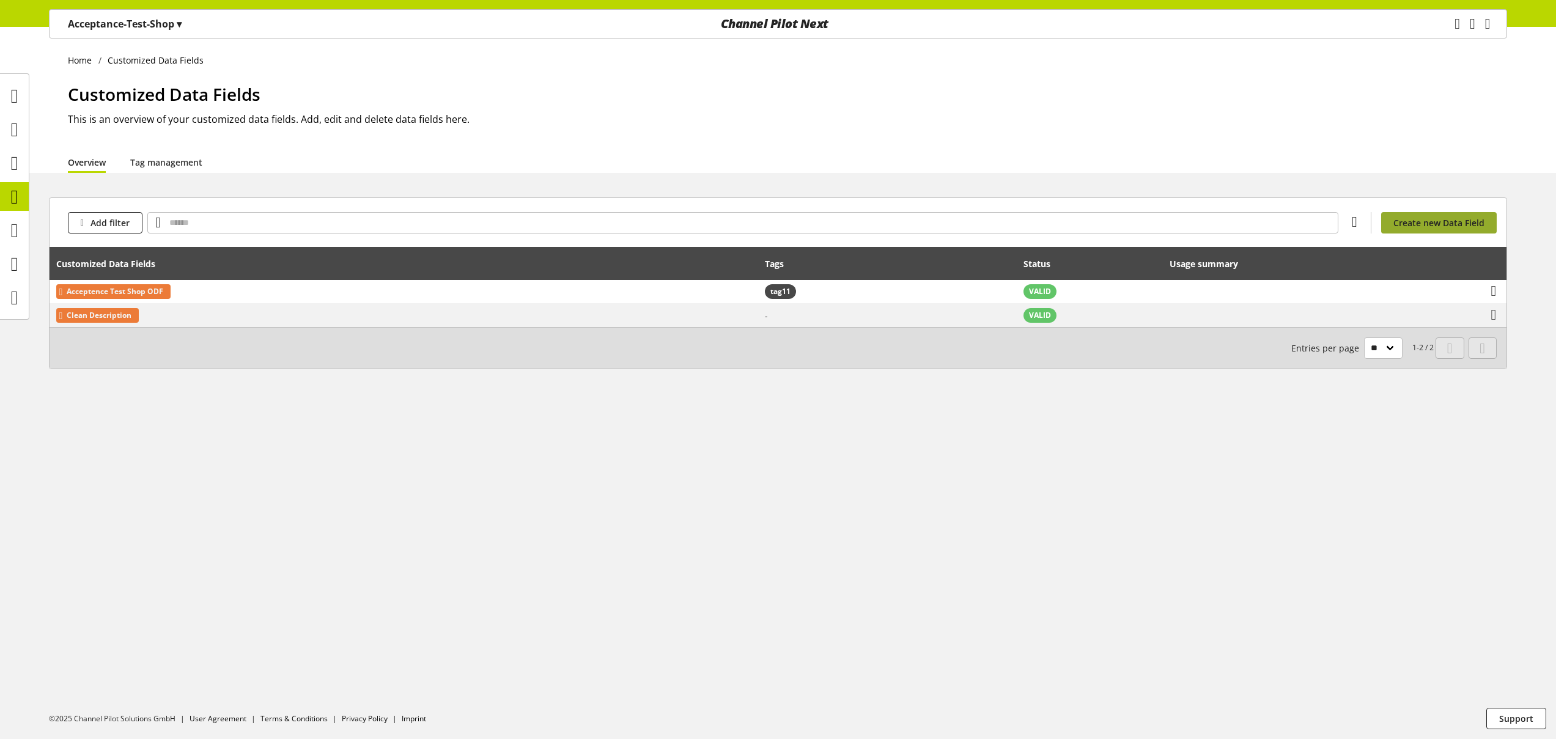
click at [1448, 226] on span "Create new Data Field" at bounding box center [1438, 222] width 91 height 13
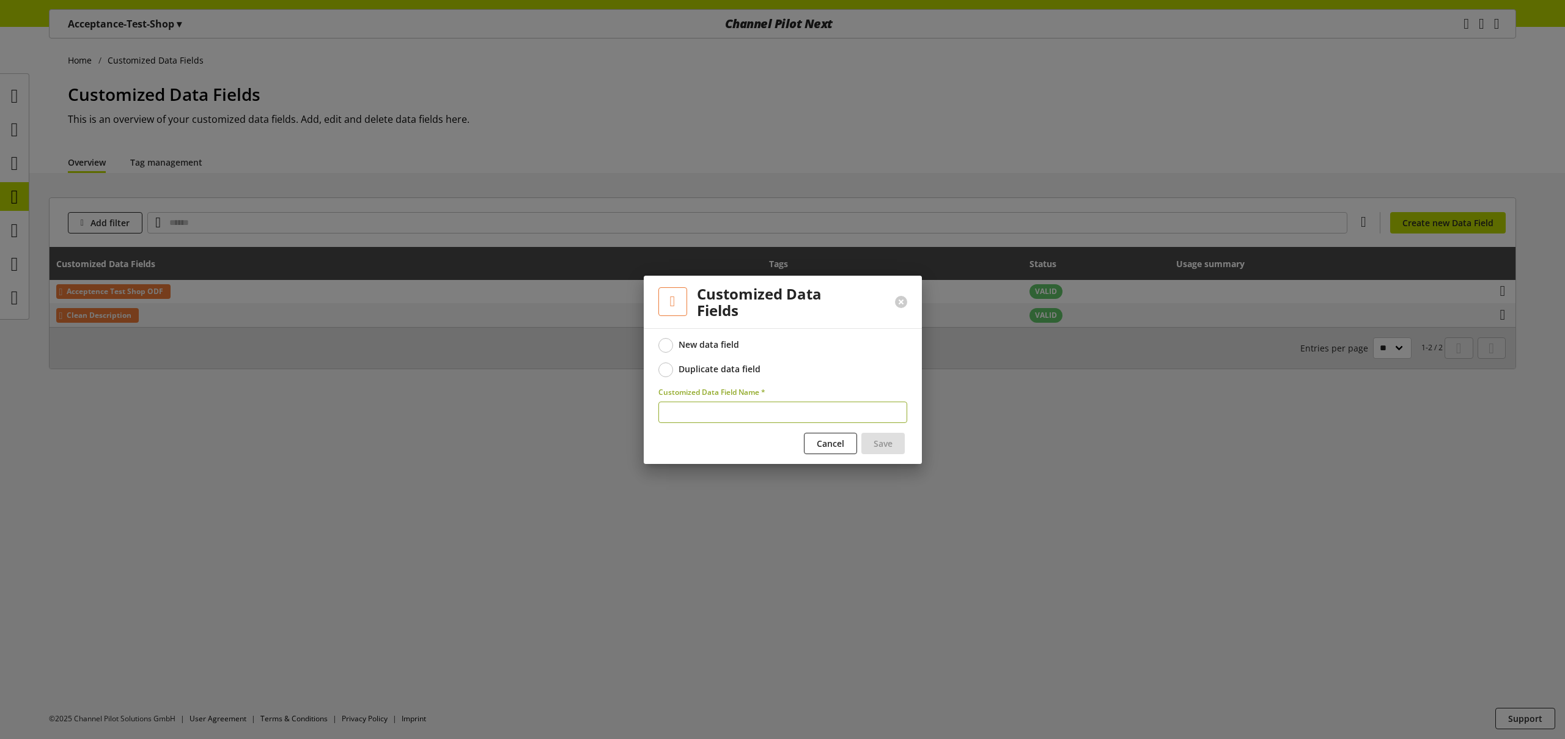
click at [740, 363] on label "Duplicate data field" at bounding box center [783, 370] width 249 height 15
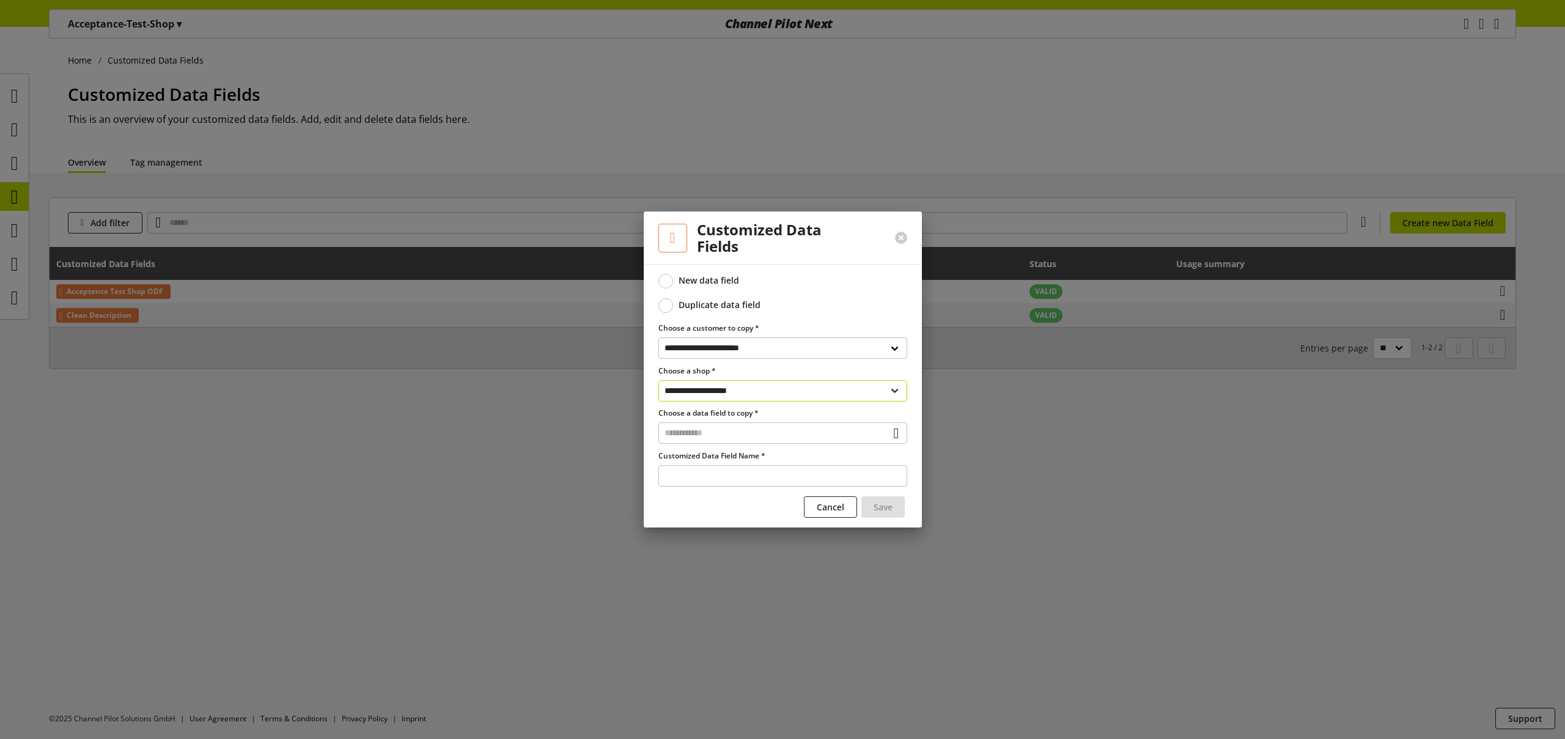
click at [775, 385] on select "**********" at bounding box center [783, 390] width 249 height 21
select select "**********"
click at [734, 433] on input "text" at bounding box center [783, 432] width 249 height 21
click at [734, 490] on div "Customized Data Fields" at bounding box center [781, 485] width 199 height 13
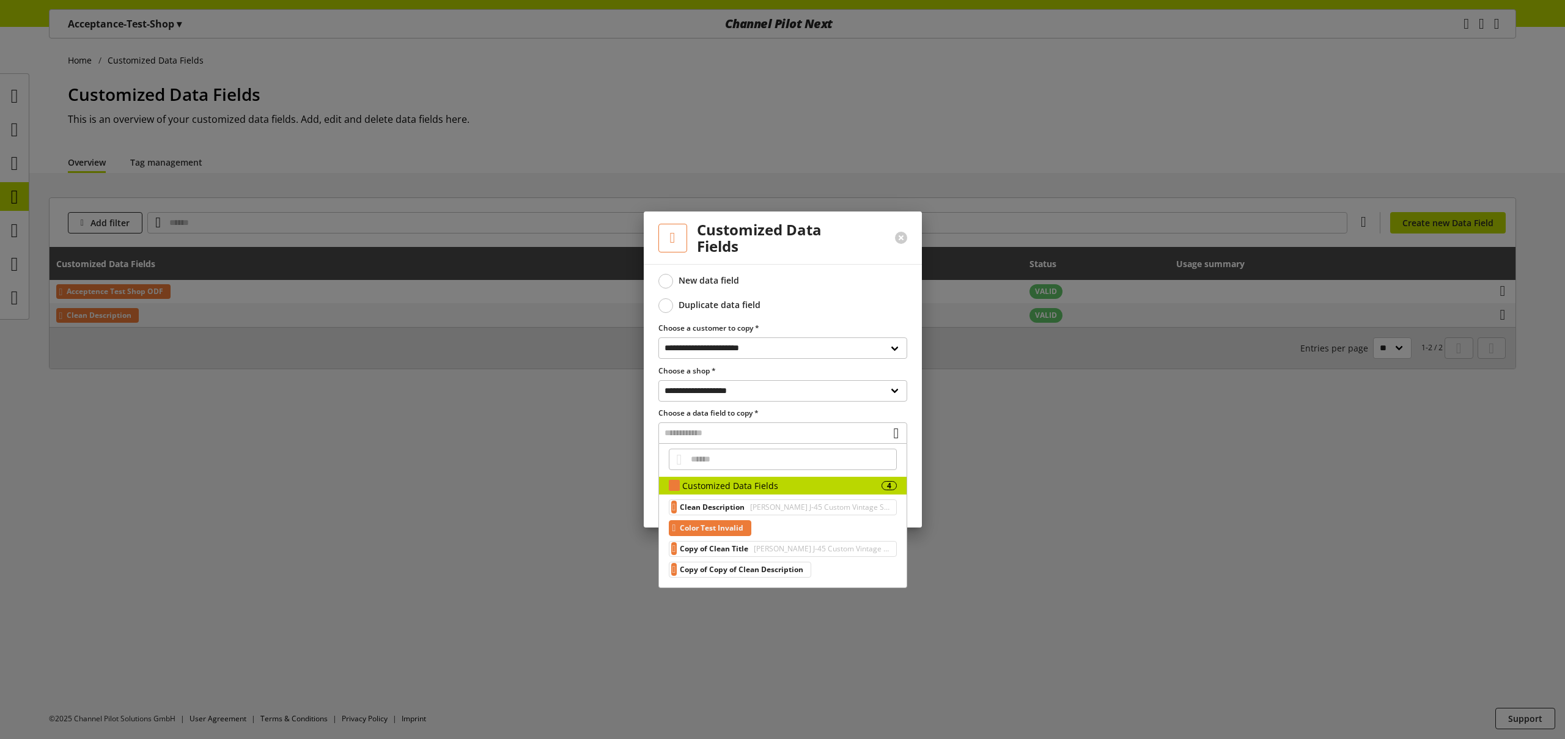
click at [725, 525] on span "Color Test Invalid" at bounding box center [712, 528] width 64 height 15
type input "**********"
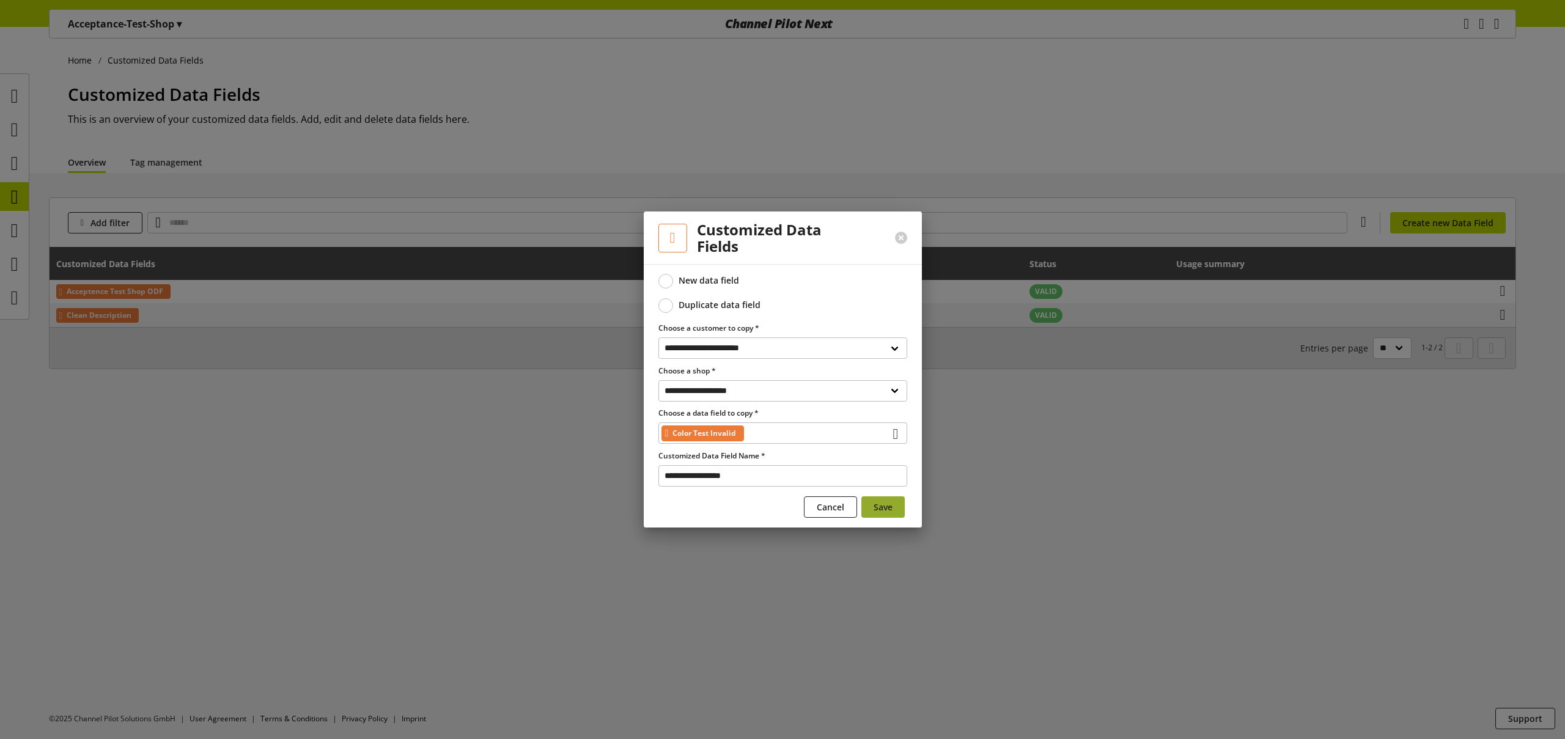
click at [888, 510] on span "Save" at bounding box center [883, 507] width 19 height 13
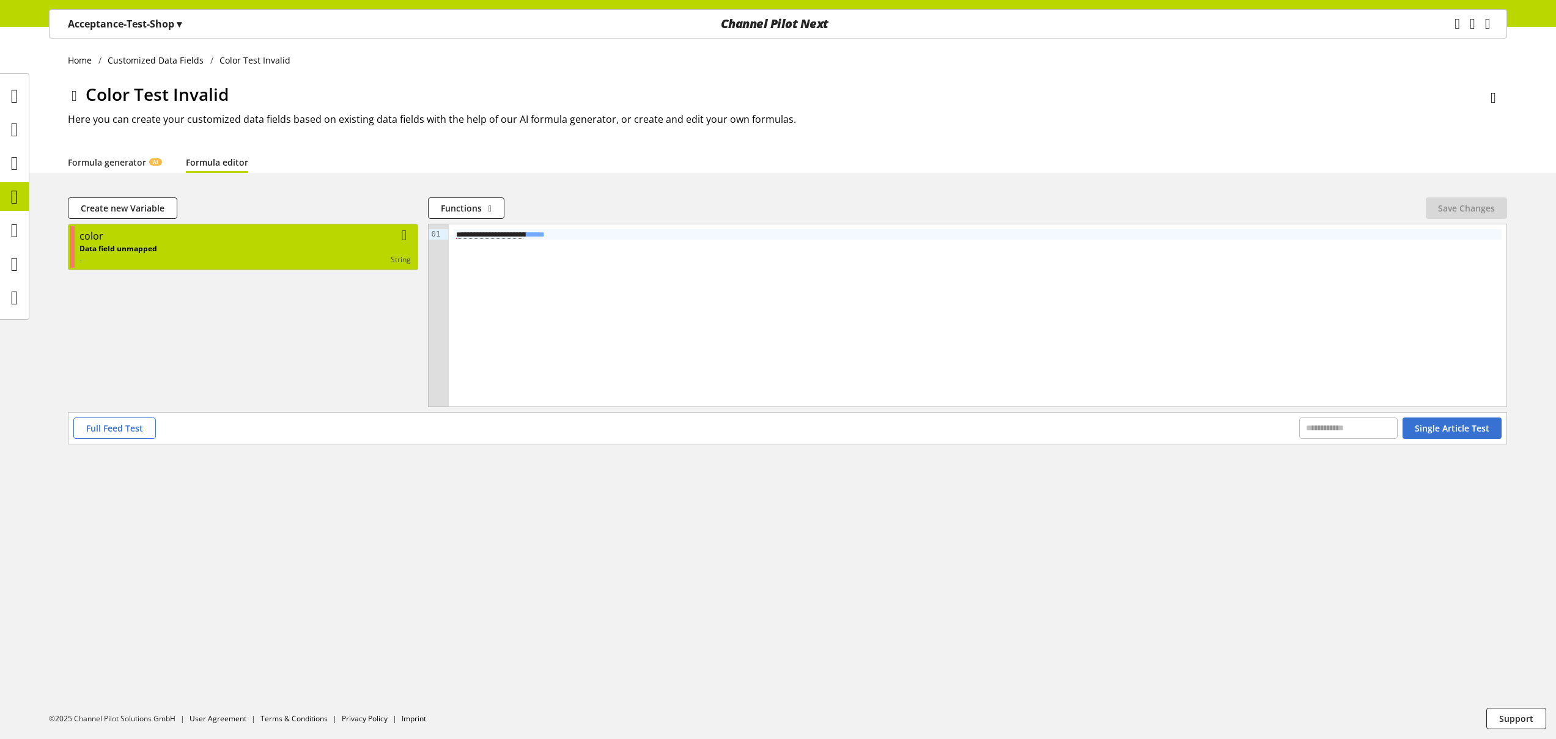
click at [326, 253] on div "Data field unmapped - string" at bounding box center [244, 254] width 331 height 22
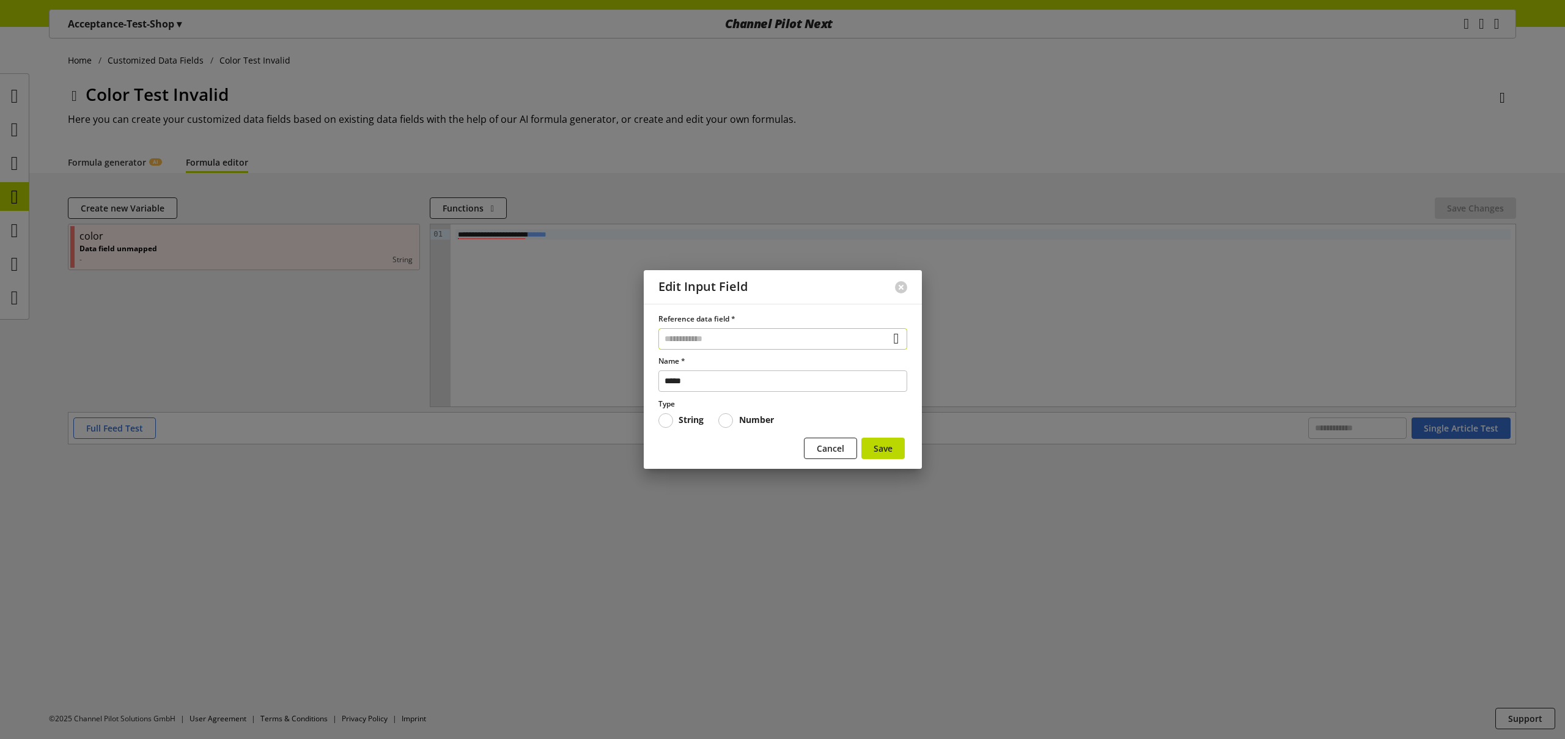
click at [709, 342] on input "text" at bounding box center [783, 338] width 249 height 21
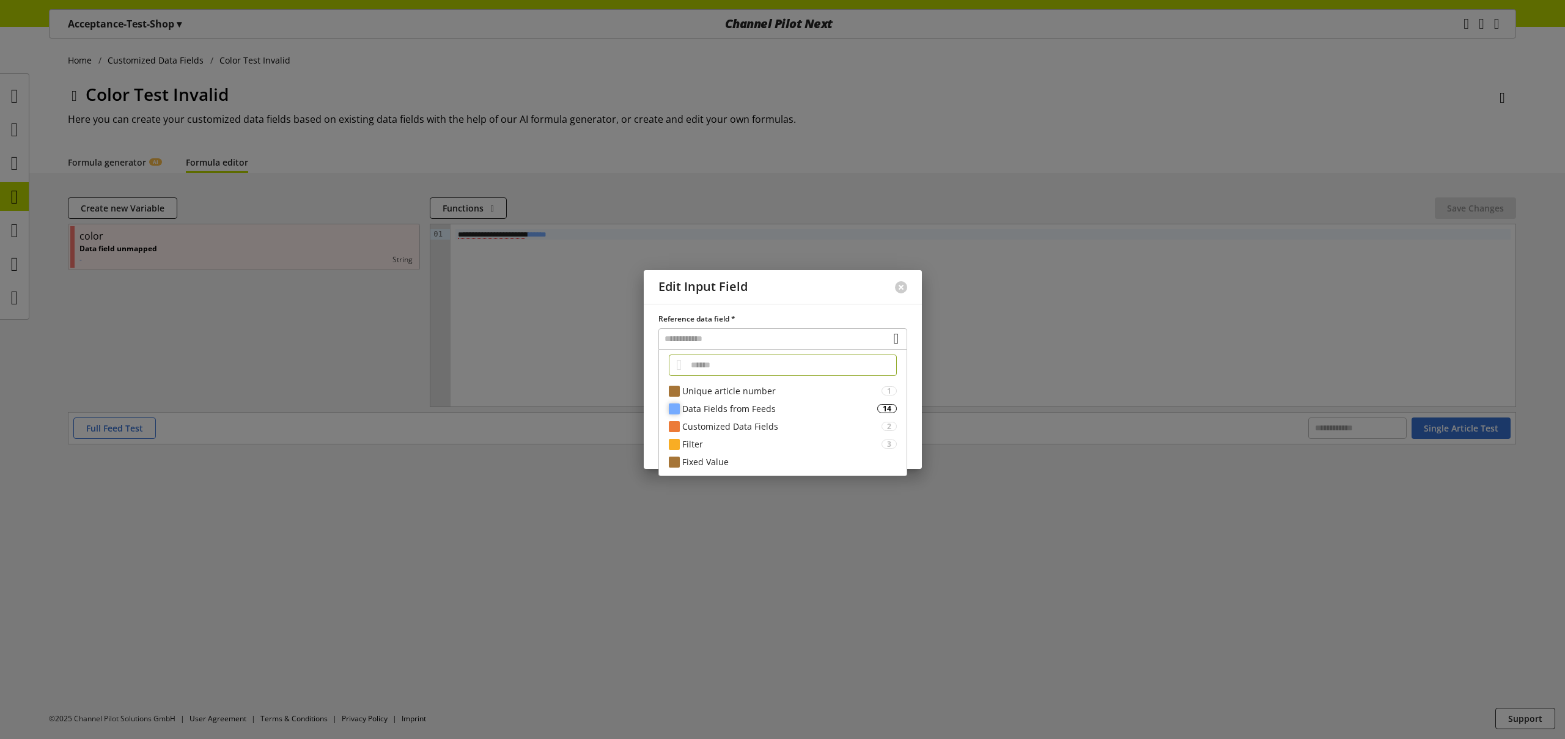
click at [732, 410] on div "Data Fields from Feeds" at bounding box center [779, 408] width 195 height 13
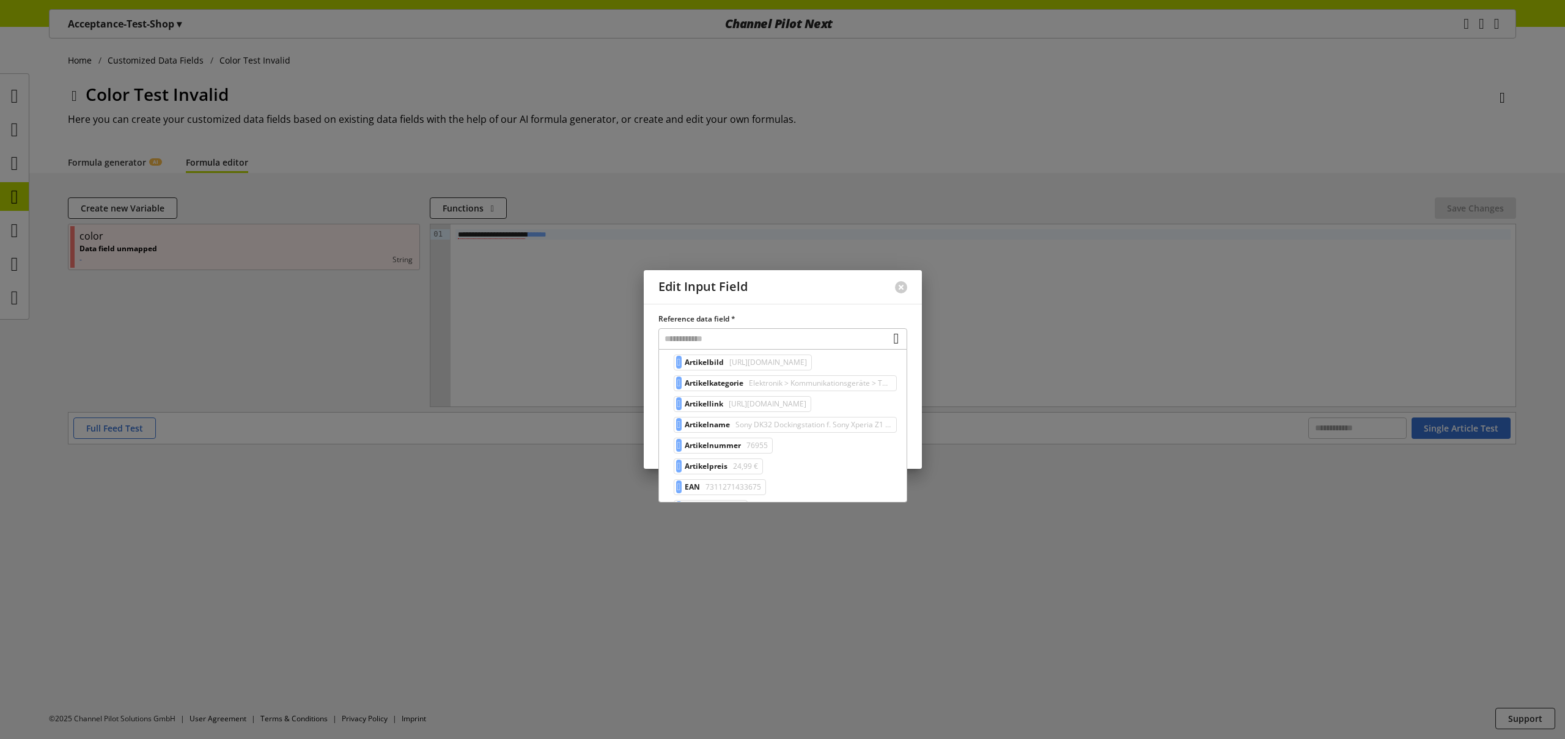
scroll to position [136, 0]
click at [245, 336] on div at bounding box center [782, 369] width 1565 height 739
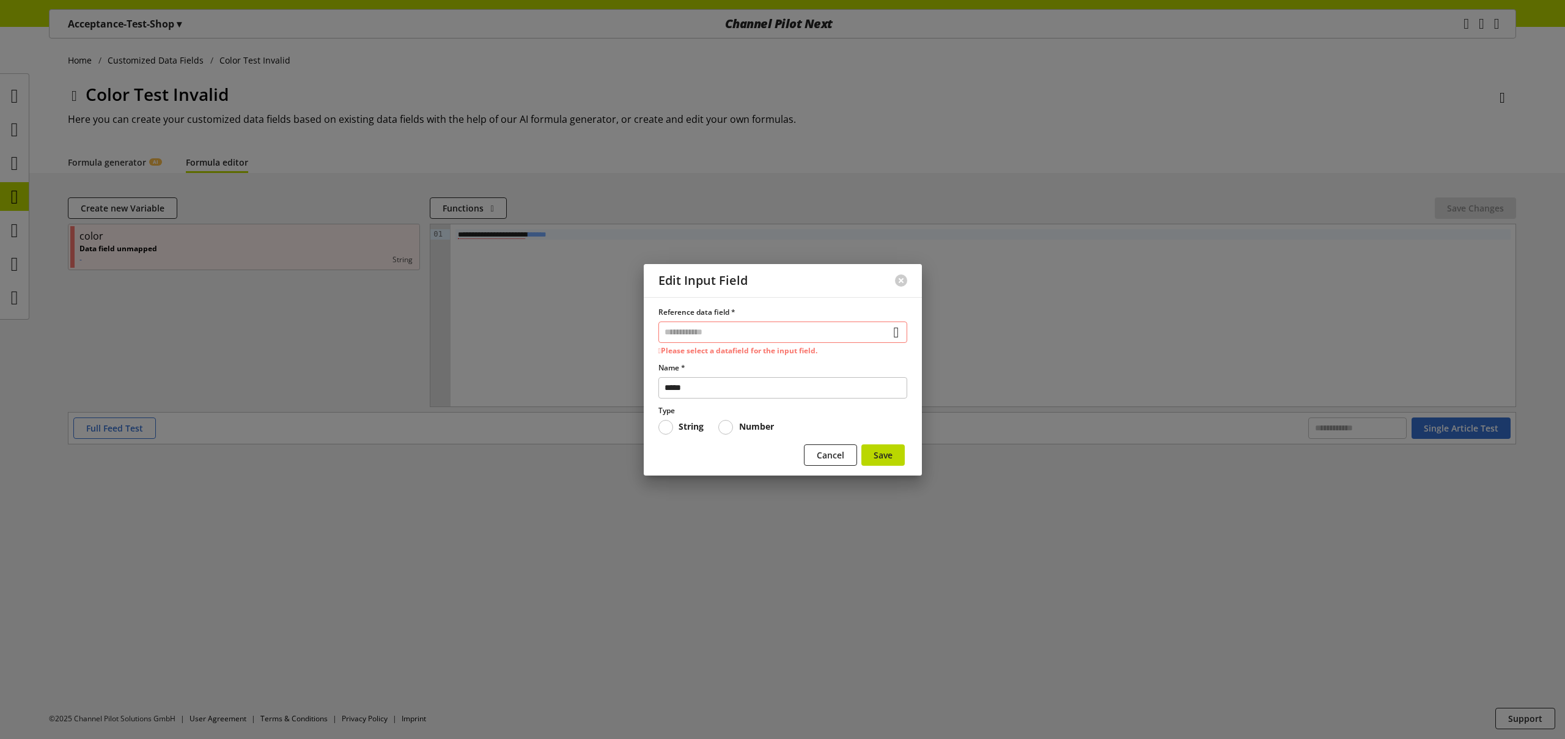
click at [70, 99] on div at bounding box center [782, 369] width 1565 height 739
click at [76, 89] on div at bounding box center [782, 369] width 1565 height 739
click at [76, 91] on div at bounding box center [782, 369] width 1565 height 739
click at [818, 454] on span "Cancel" at bounding box center [831, 455] width 28 height 13
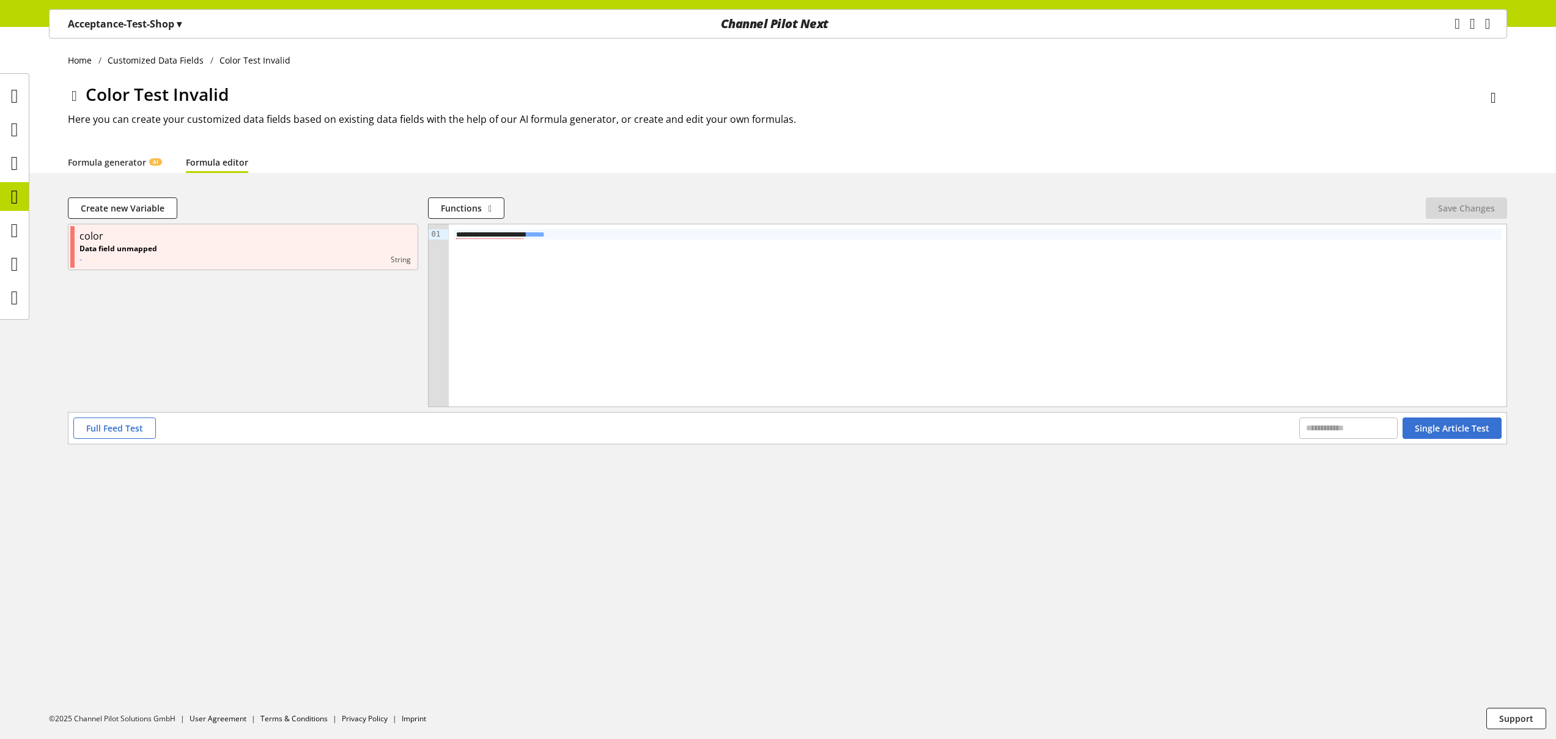
click at [96, 34] on div "Acceptance-Test-Shop ▾" at bounding box center [124, 24] width 143 height 22
click at [98, 18] on p "Acceptance-Test-Shop ▾" at bounding box center [125, 24] width 114 height 15
click at [73, 95] on icon at bounding box center [75, 96] width 6 height 22
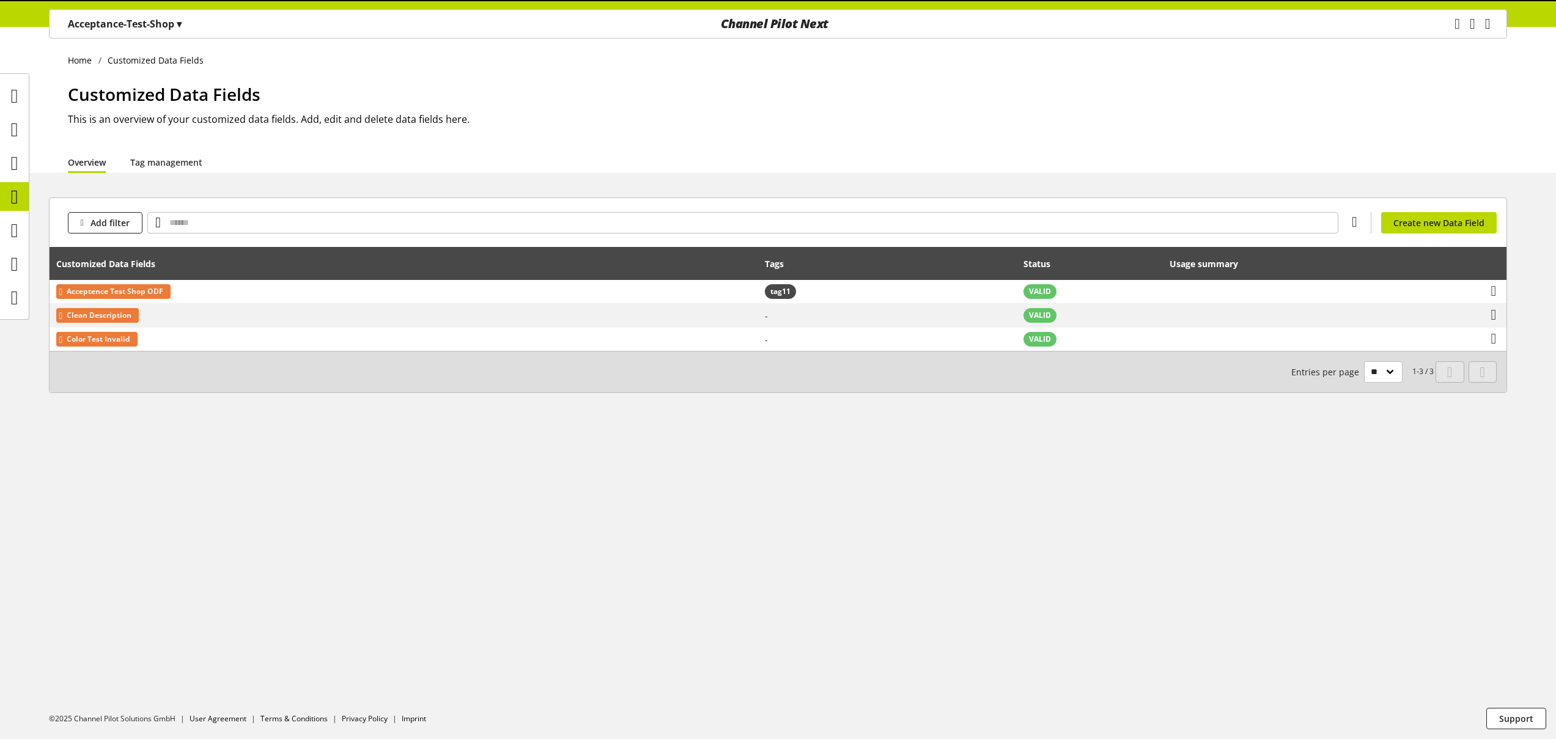
click at [97, 23] on p "Acceptance-Test-Shop ▾" at bounding box center [125, 24] width 114 height 15
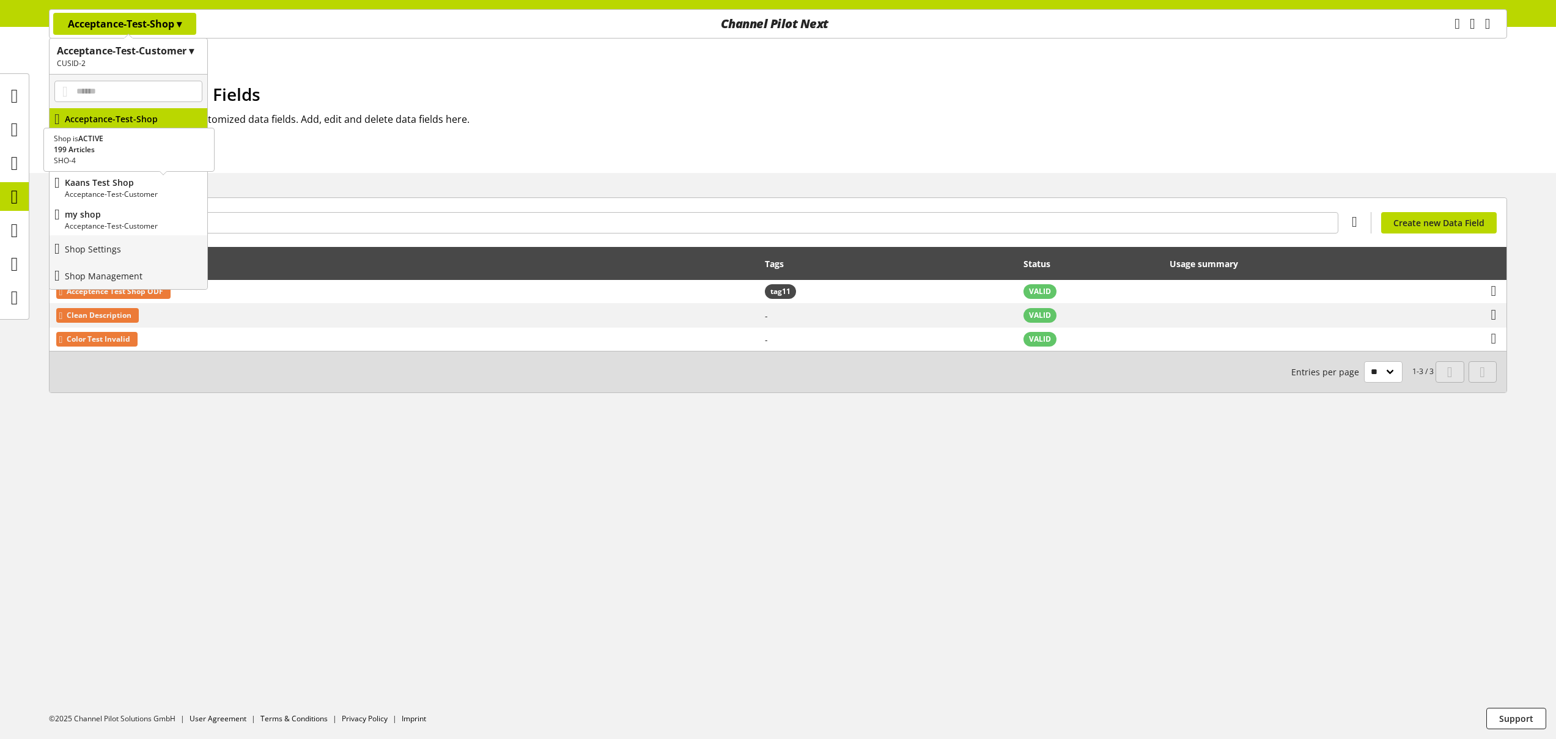
click at [113, 184] on p "Kaans Test Shop" at bounding box center [134, 182] width 138 height 13
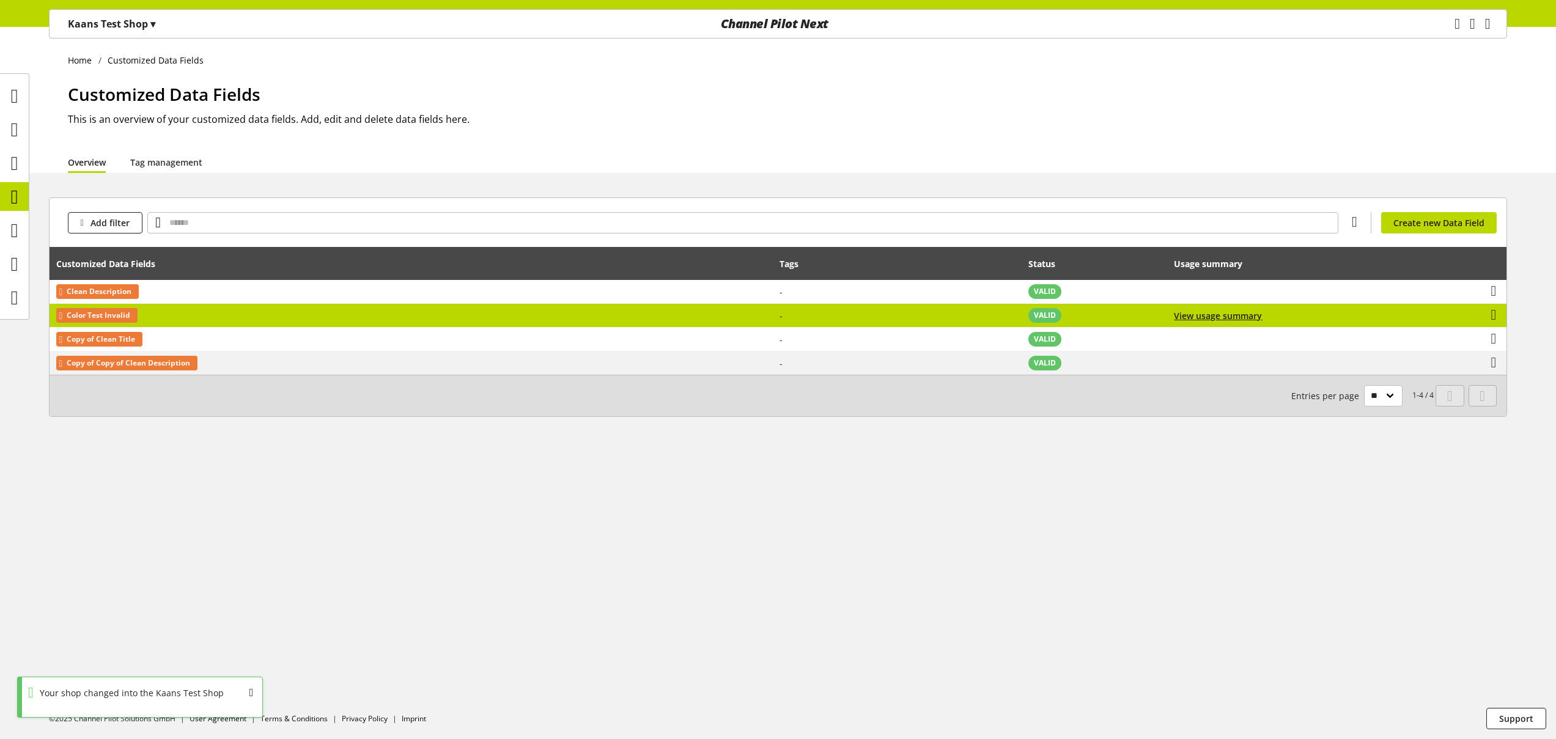
click at [211, 314] on td "Color Test Invalid" at bounding box center [411, 316] width 723 height 24
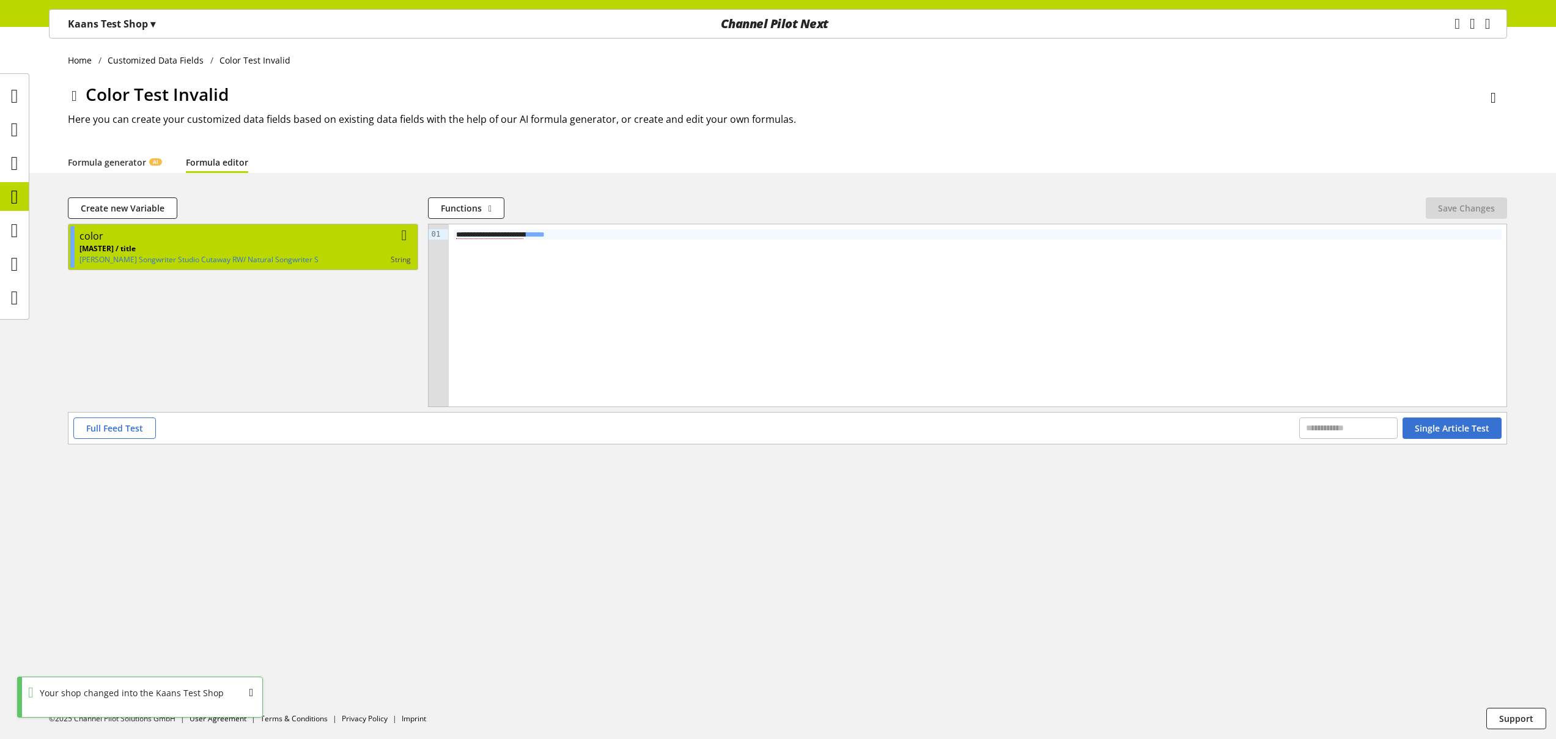
click at [171, 245] on p "[MASTER] / title" at bounding box center [198, 248] width 239 height 11
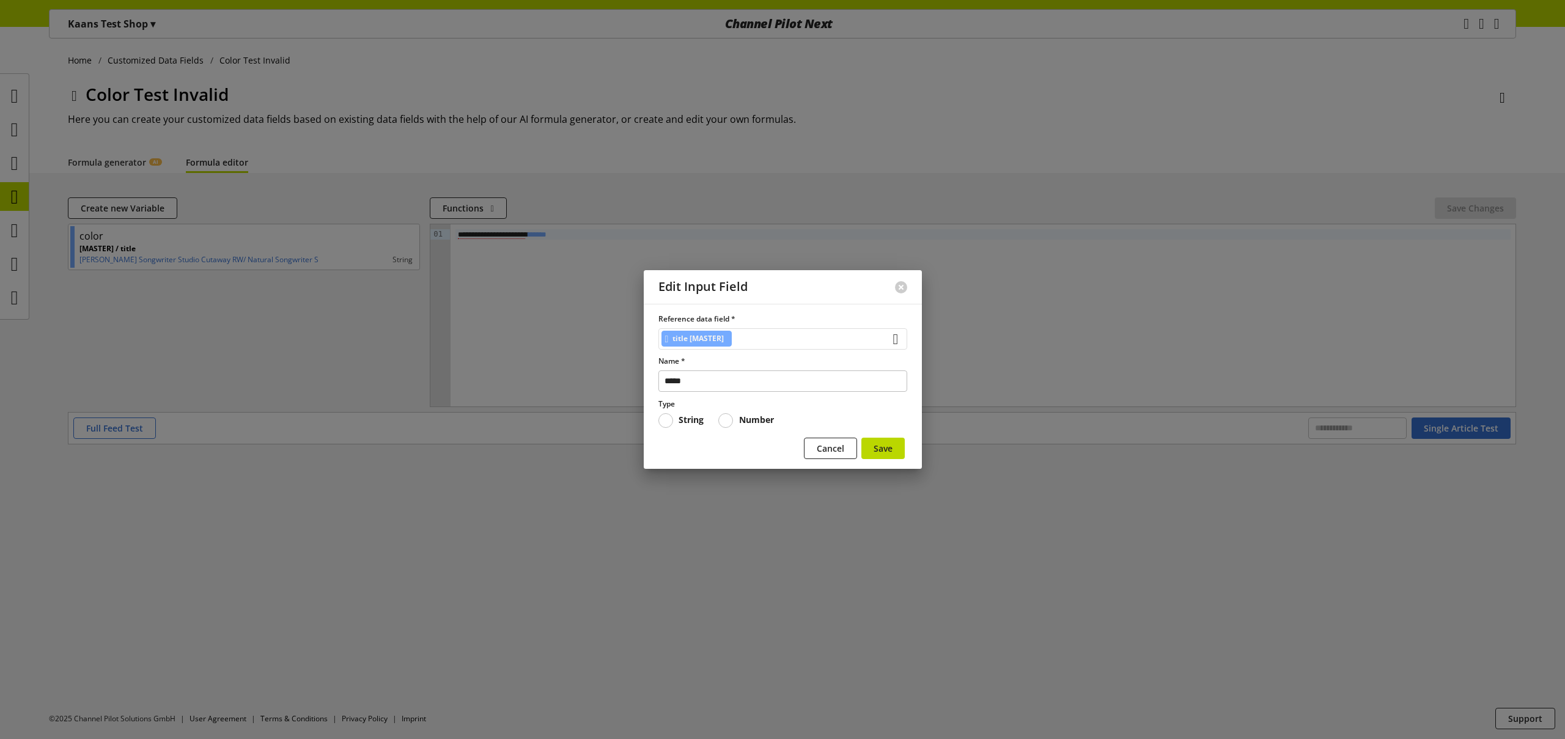
click at [763, 341] on div "title [MASTER]" at bounding box center [783, 338] width 249 height 21
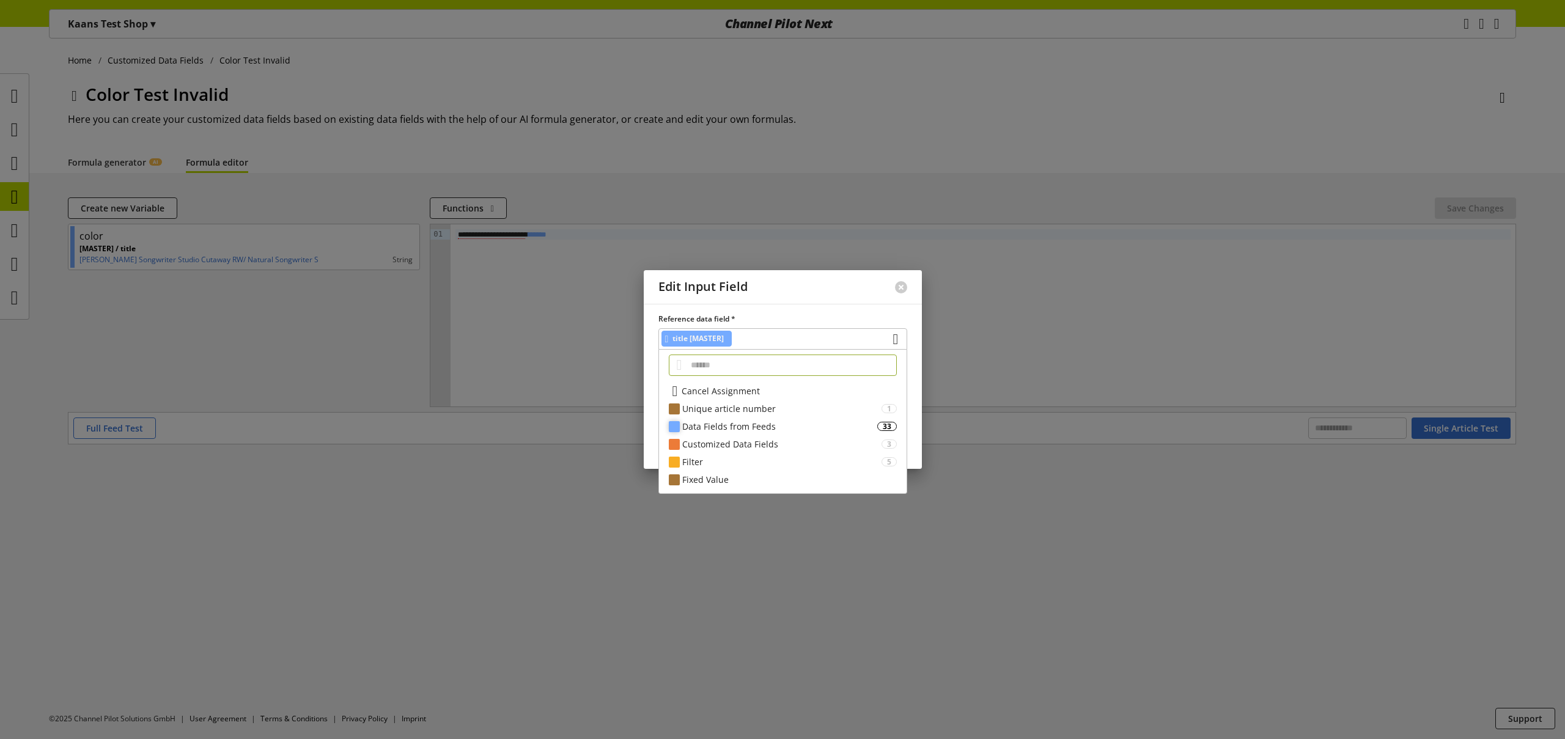
click at [723, 421] on div "Data Fields from Feeds" at bounding box center [779, 426] width 195 height 13
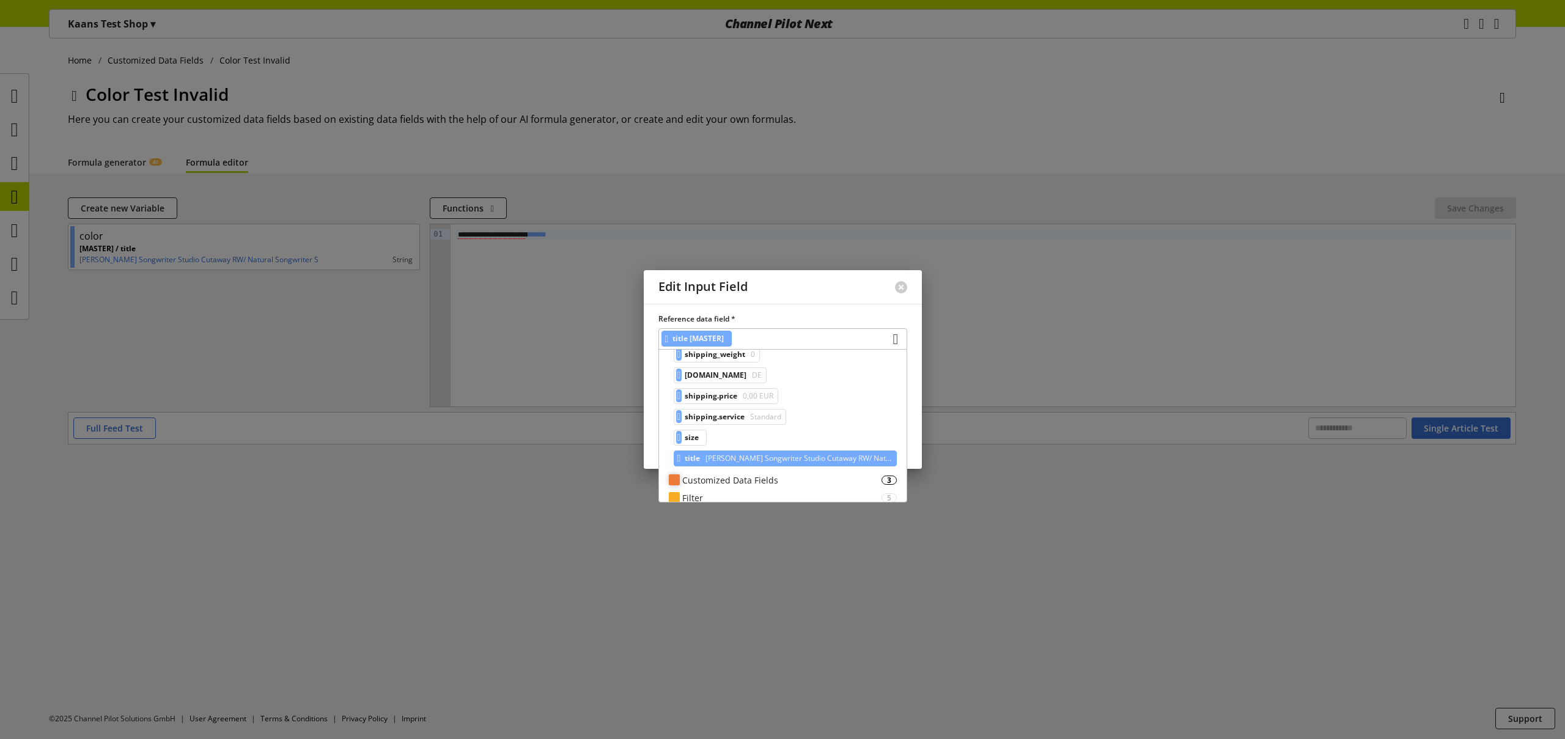
scroll to position [710, 0]
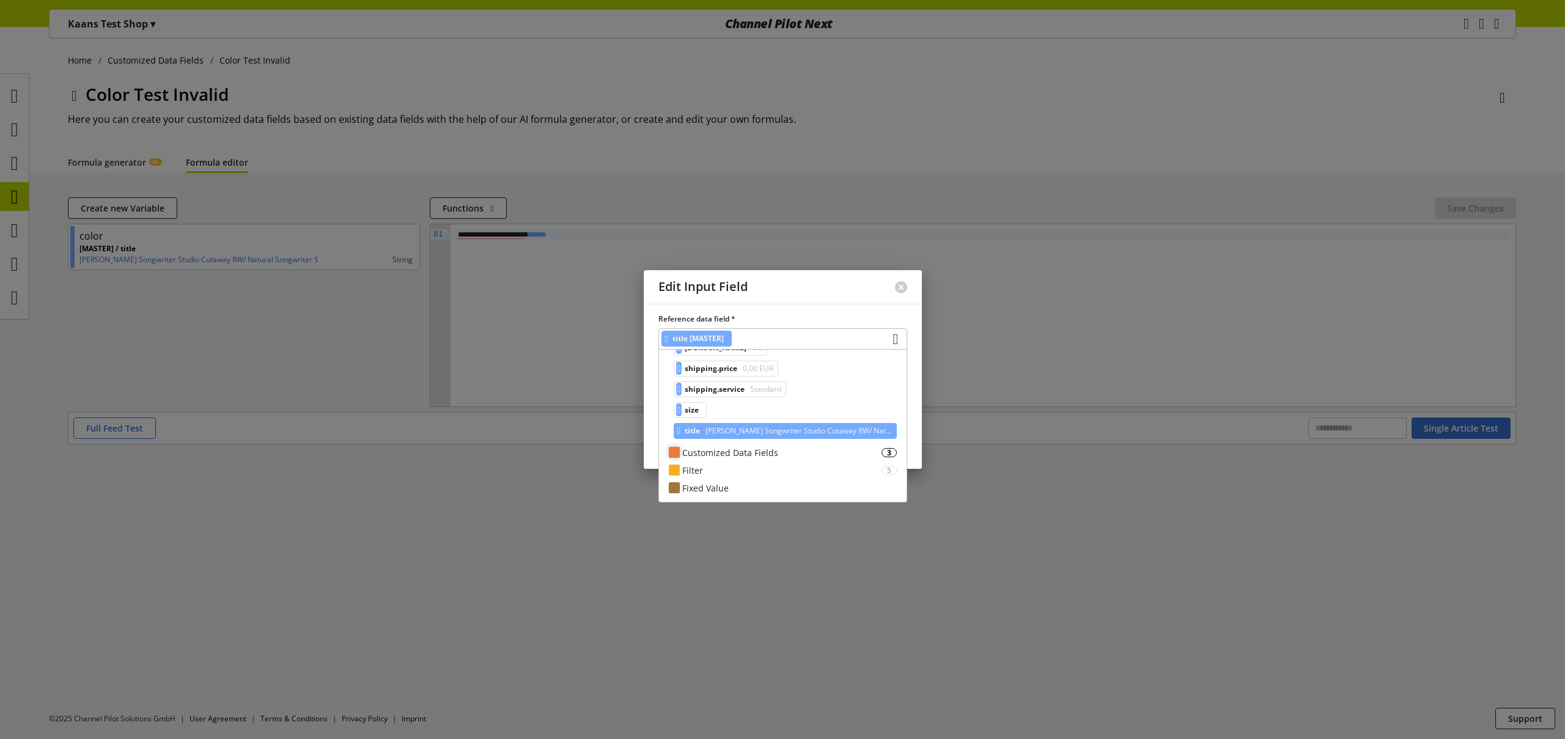
click at [773, 453] on div "Customized Data Fields" at bounding box center [781, 452] width 199 height 13
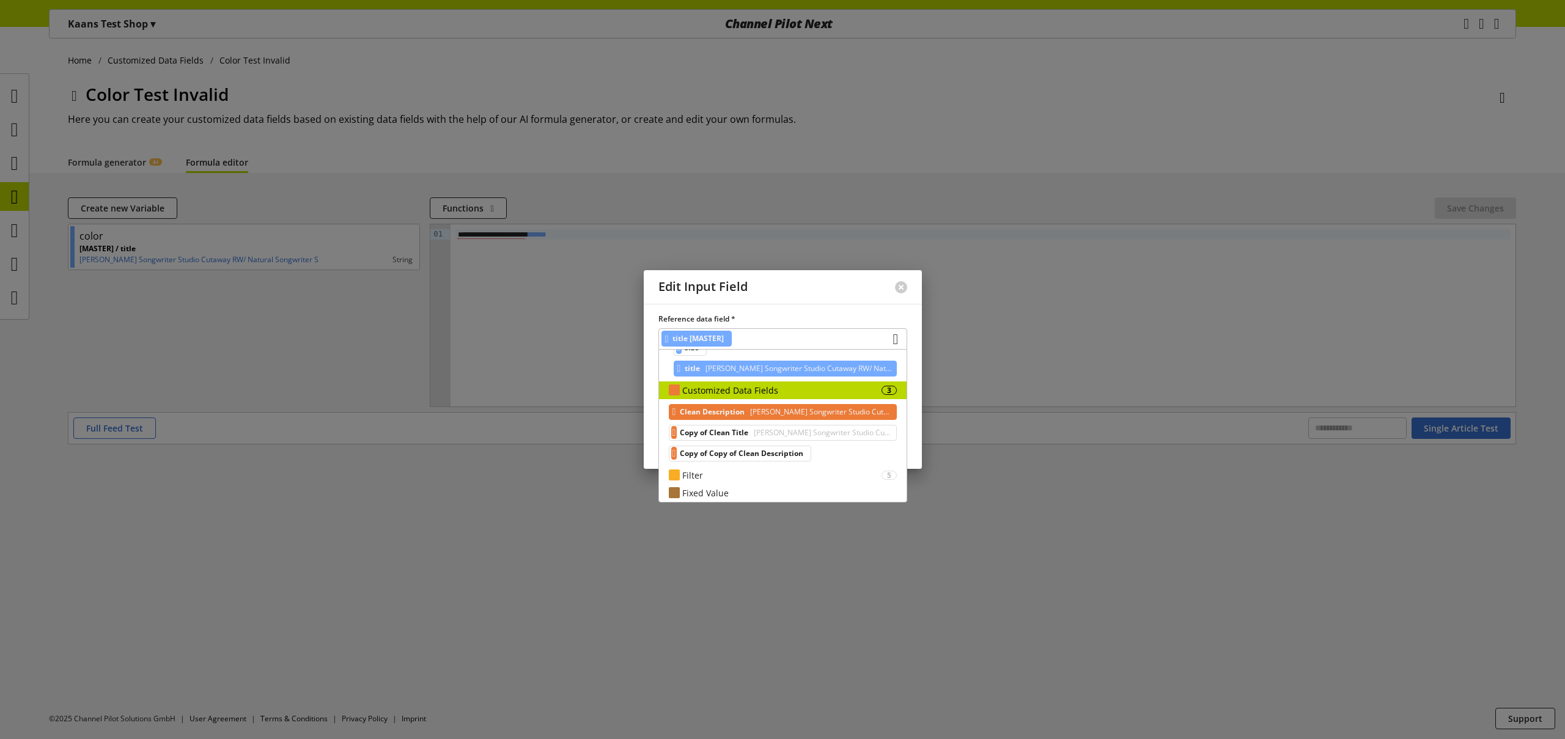
scroll to position [774, 0]
click at [794, 475] on div "Filter" at bounding box center [781, 474] width 199 height 13
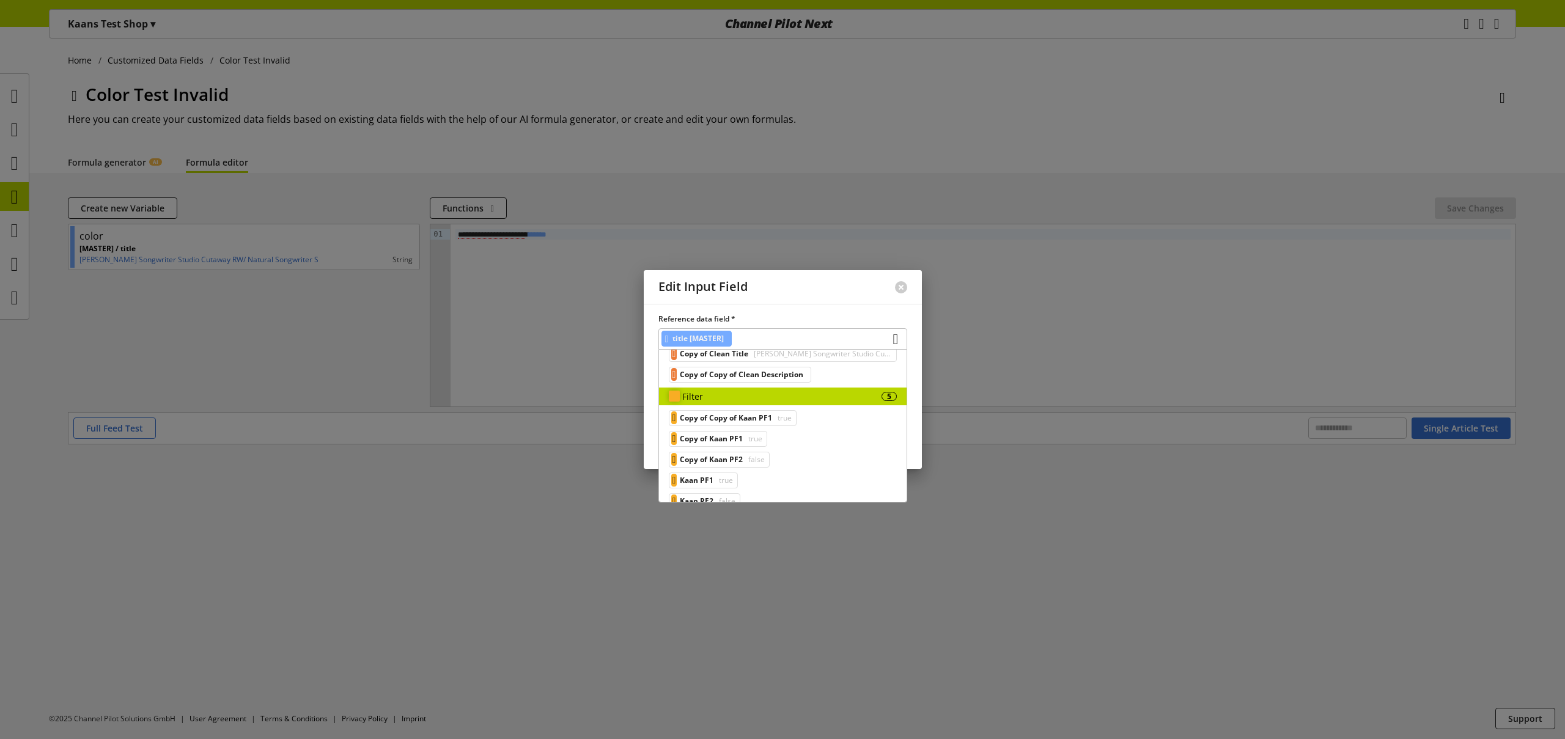
scroll to position [887, 0]
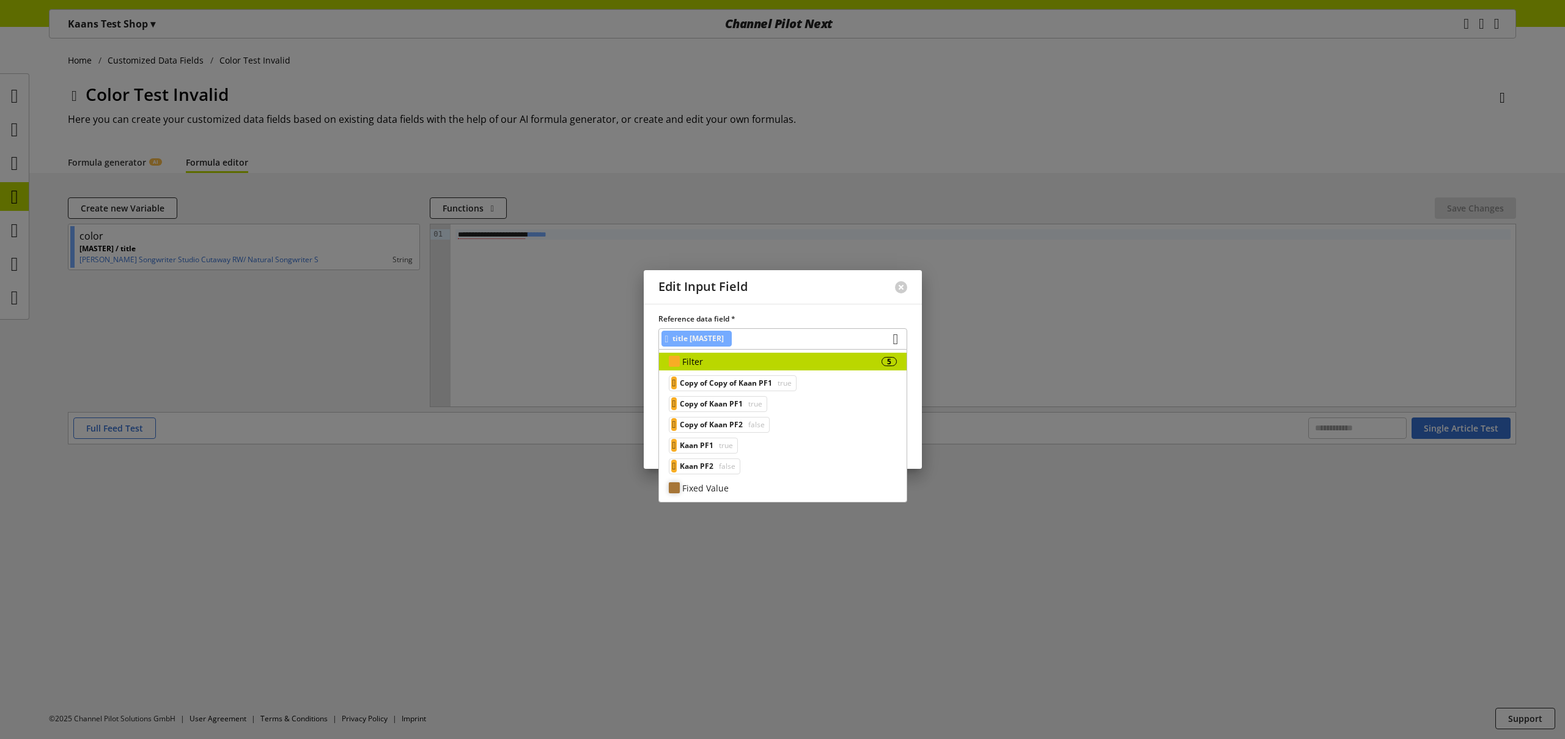
click at [786, 484] on div "Fixed Value" at bounding box center [789, 488] width 215 height 13
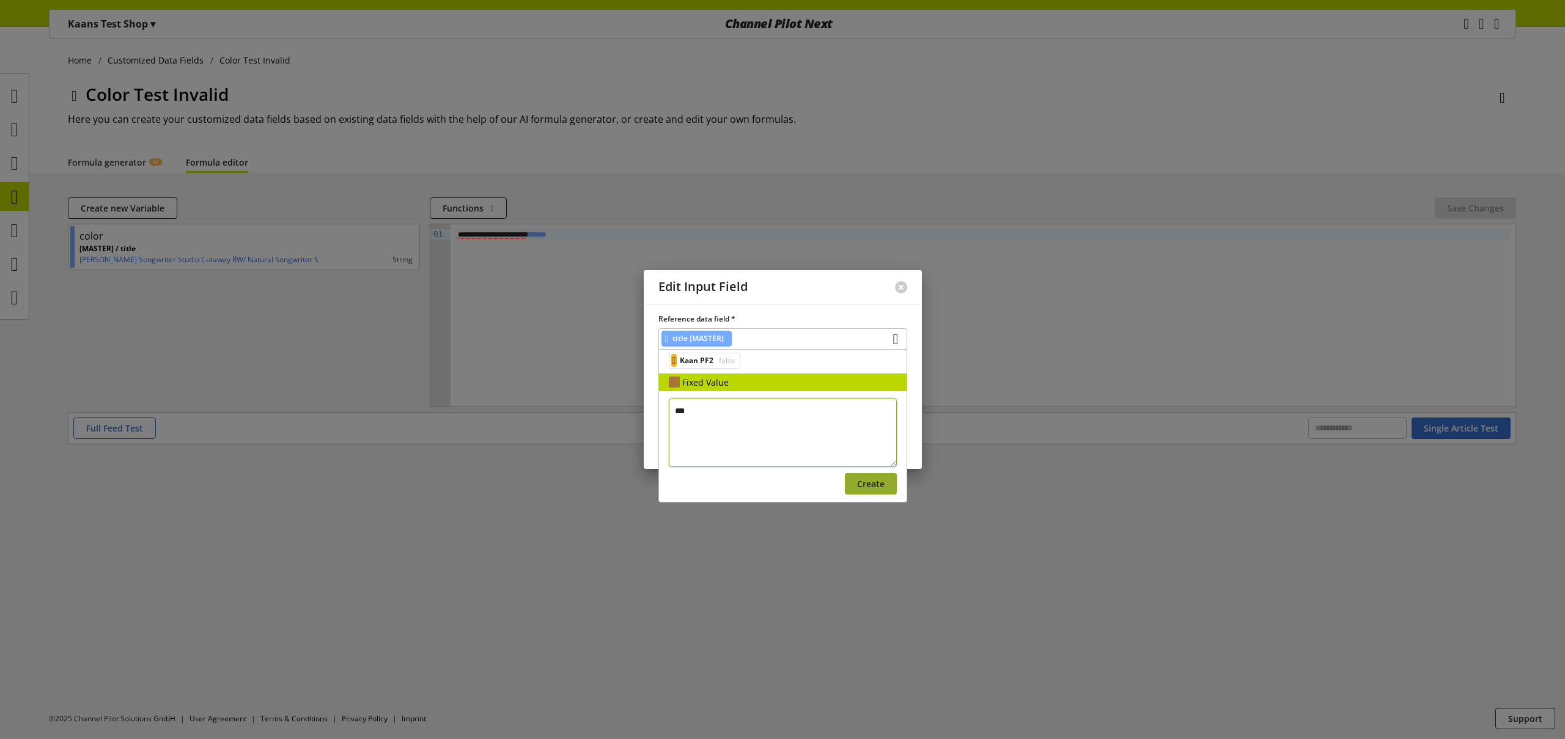
type textarea "***"
click at [868, 490] on button "Create" at bounding box center [871, 483] width 52 height 21
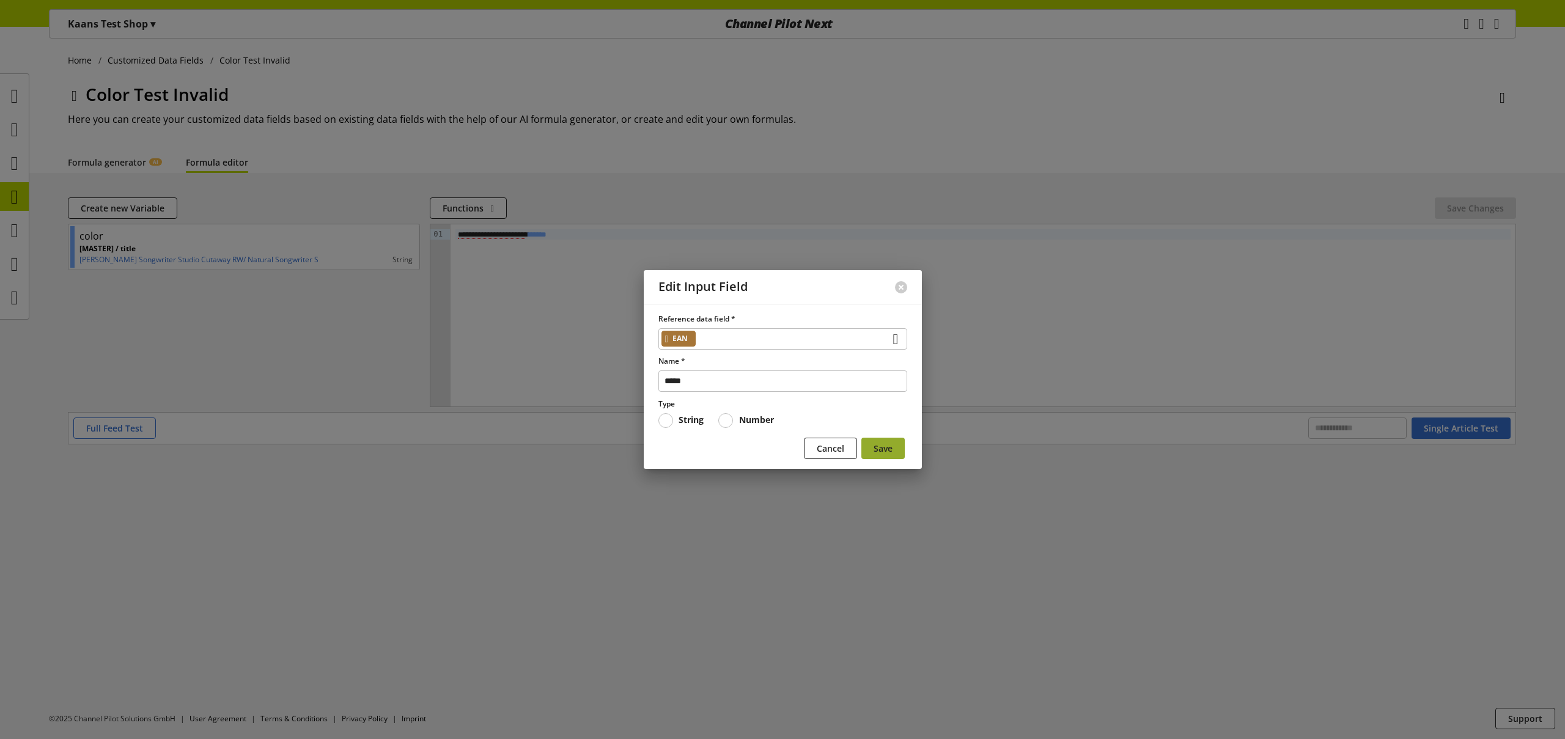
click at [885, 448] on span "Save" at bounding box center [883, 448] width 19 height 13
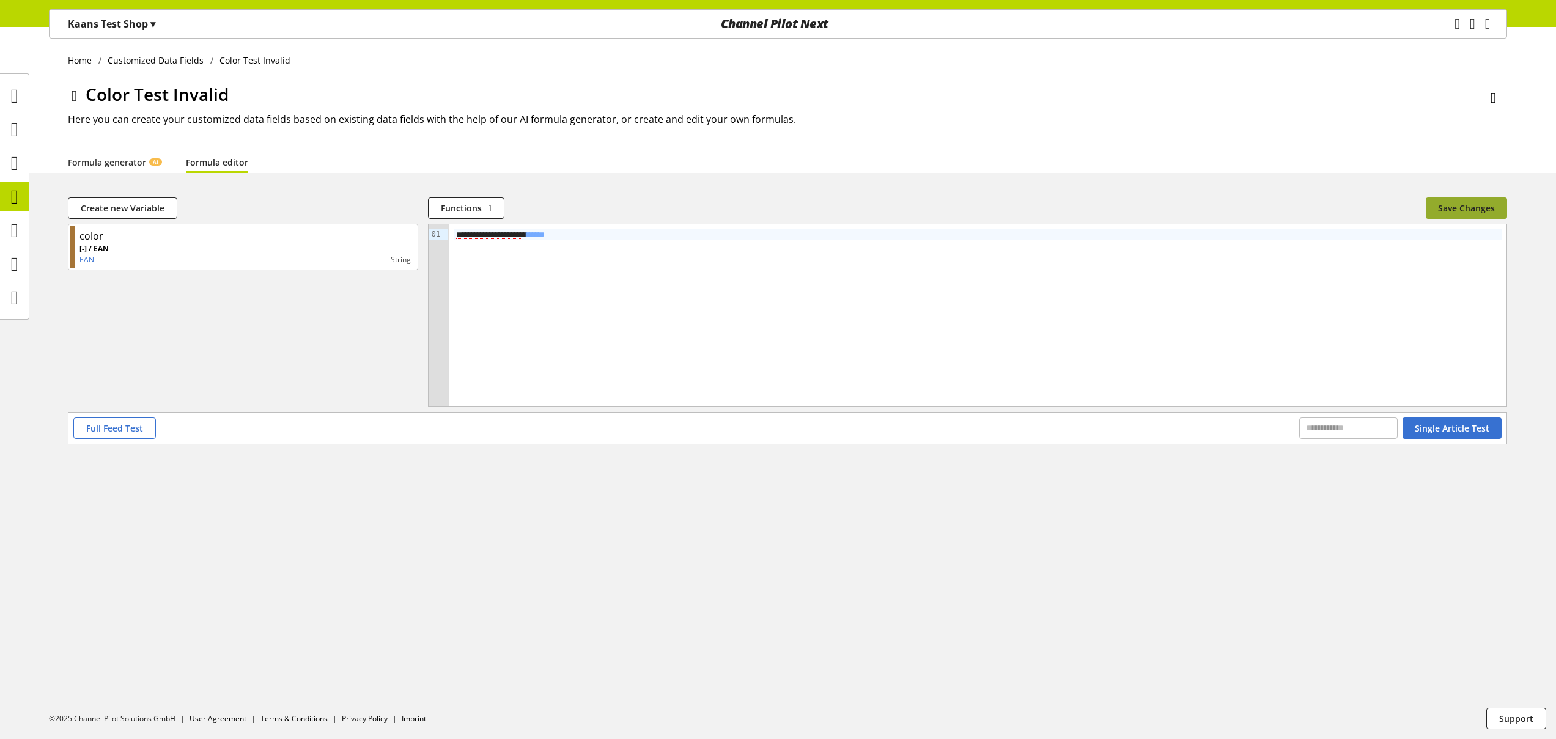
click at [1469, 210] on span "Save Changes" at bounding box center [1466, 208] width 57 height 13
click at [1433, 431] on span "Single Article Test" at bounding box center [1452, 428] width 75 height 13
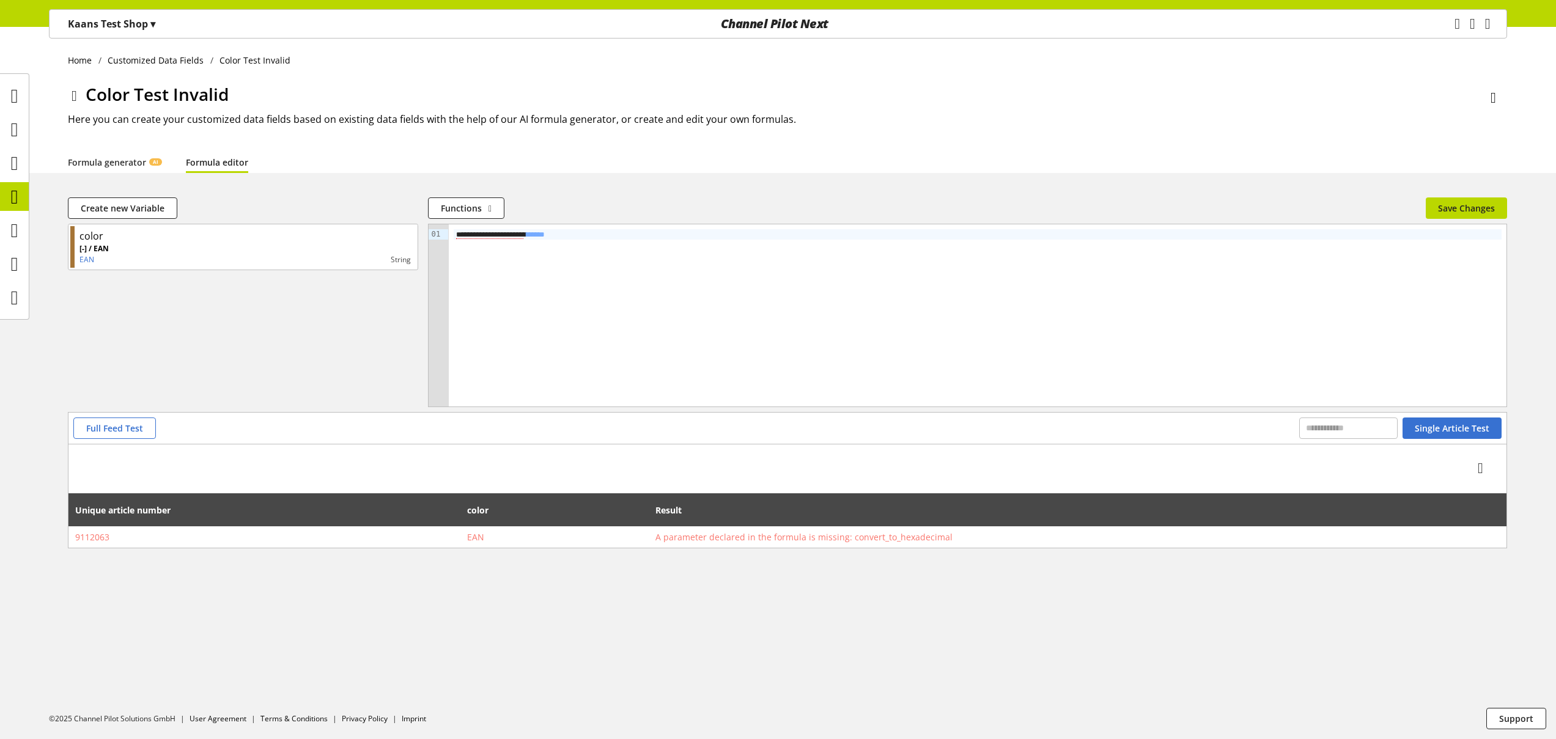
drag, startPoint x: 560, startPoint y: 232, endPoint x: 424, endPoint y: 221, distance: 136.8
click at [427, 223] on div "**********" at bounding box center [787, 304] width 1439 height 215
drag, startPoint x: 1434, startPoint y: 204, endPoint x: 1366, endPoint y: 306, distance: 122.9
click at [1436, 204] on button "Save Changes" at bounding box center [1466, 207] width 81 height 21
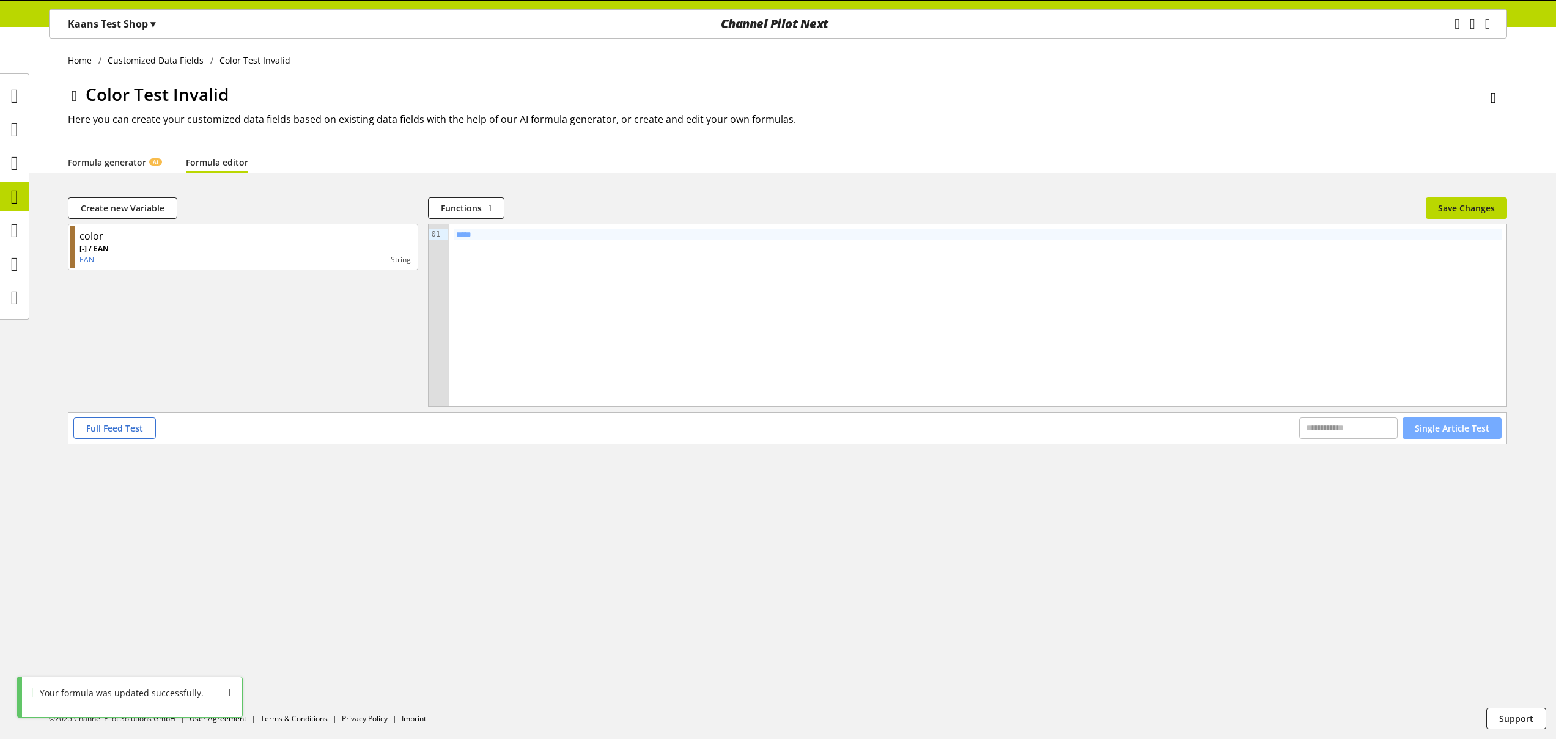
click at [1443, 434] on span "Single Article Test" at bounding box center [1452, 428] width 75 height 13
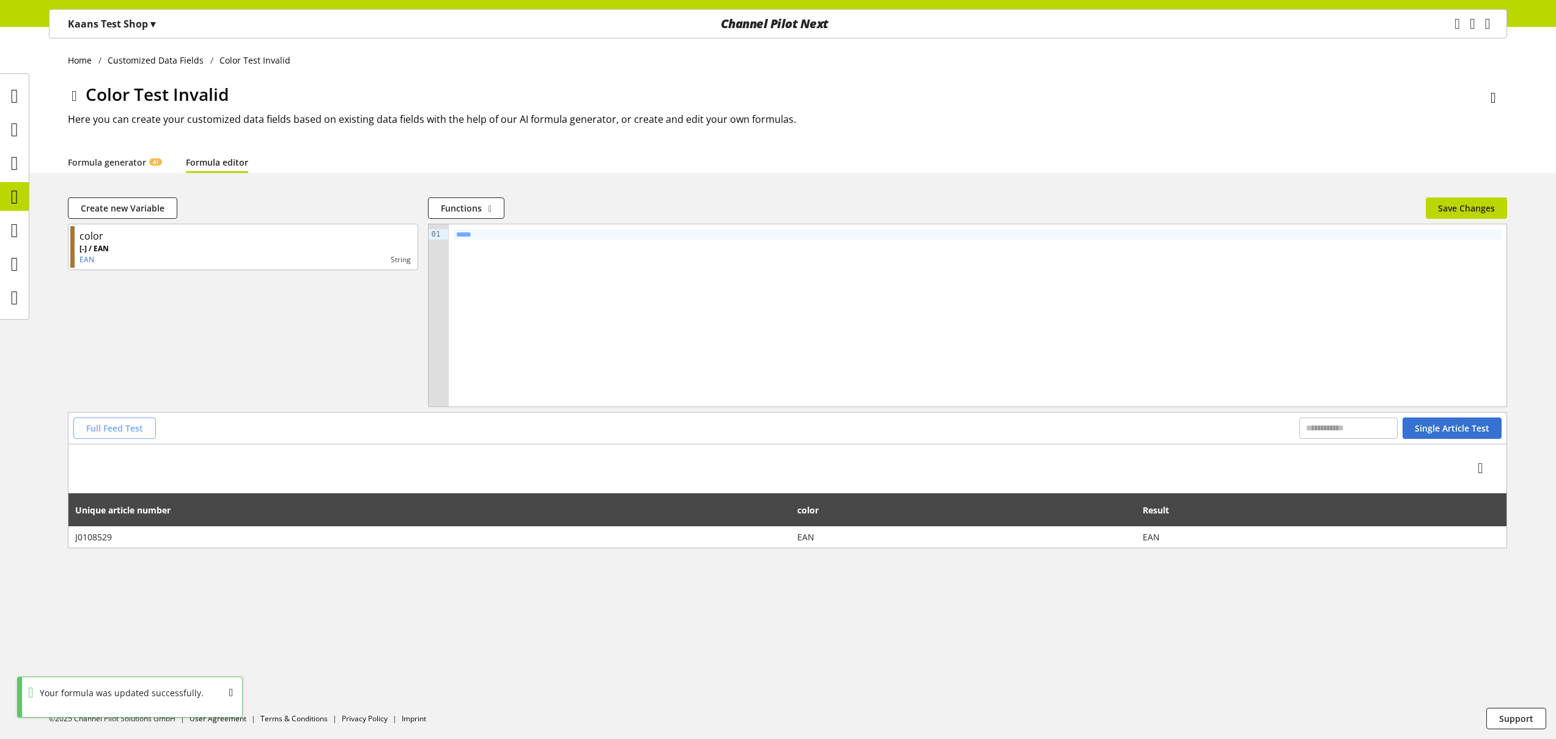
click at [130, 430] on span "Full Feed Test" at bounding box center [114, 428] width 57 height 13
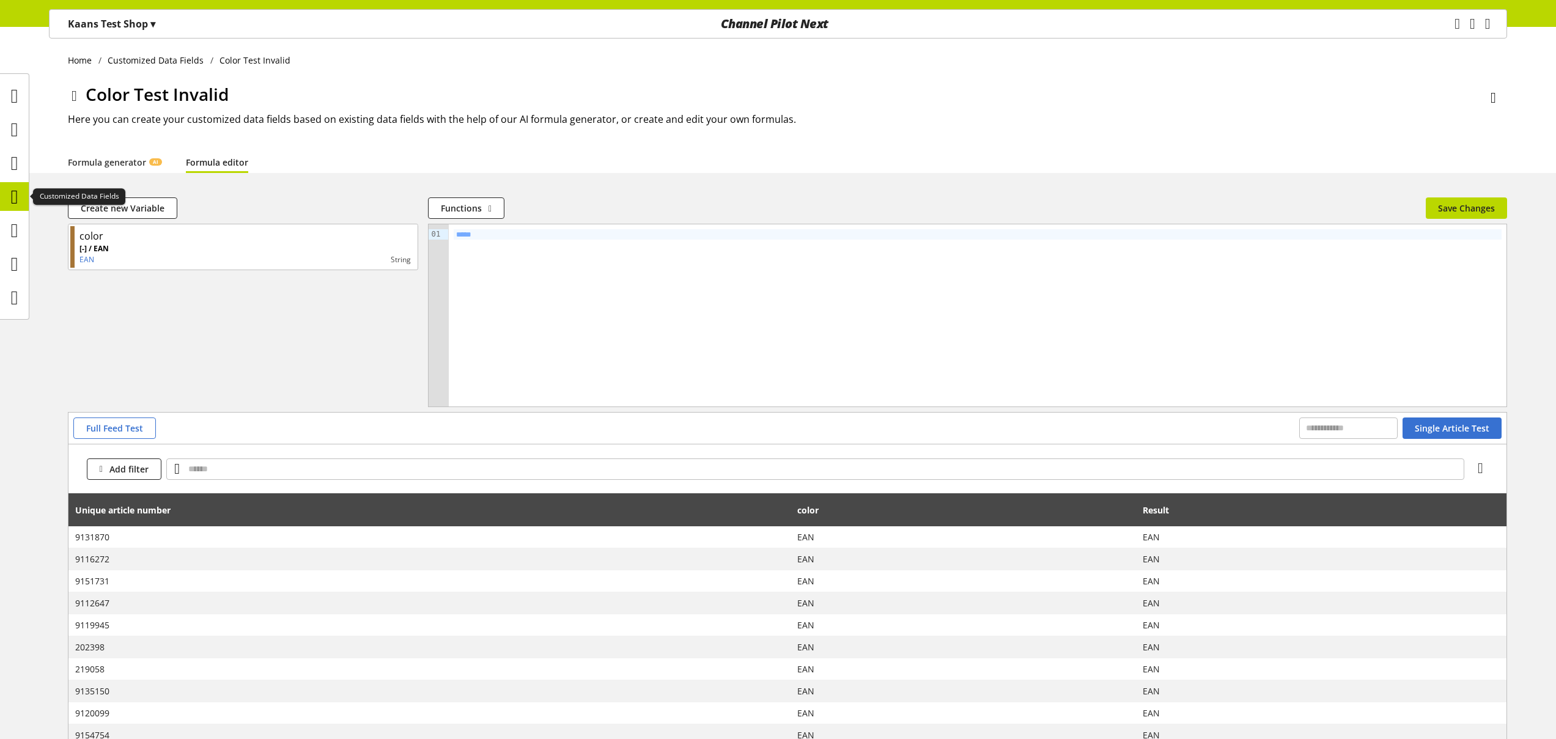
click at [97, 18] on p "Kaans Test Shop ▾" at bounding box center [111, 24] width 87 height 15
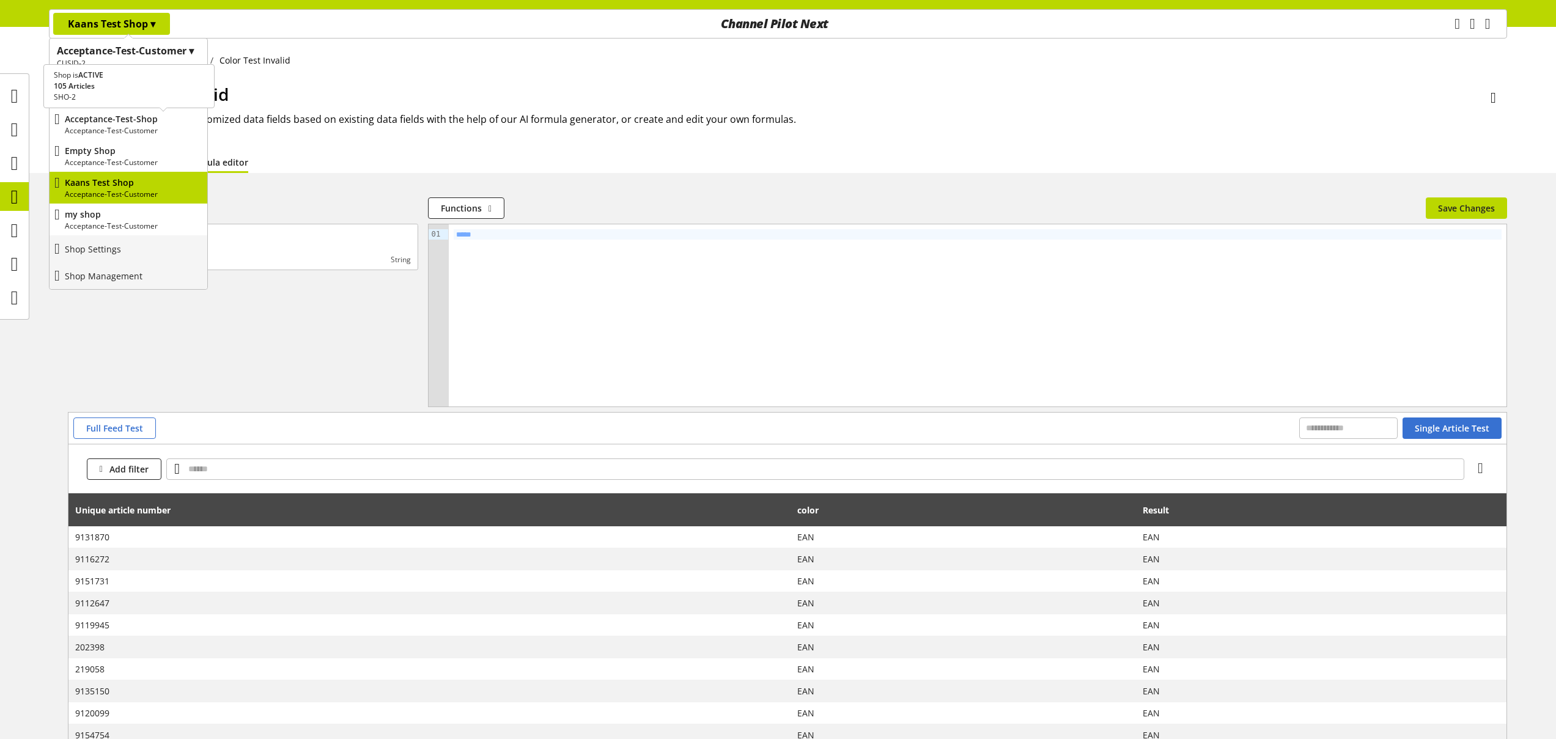
click at [127, 121] on p "Acceptance-Test-Shop" at bounding box center [134, 119] width 138 height 13
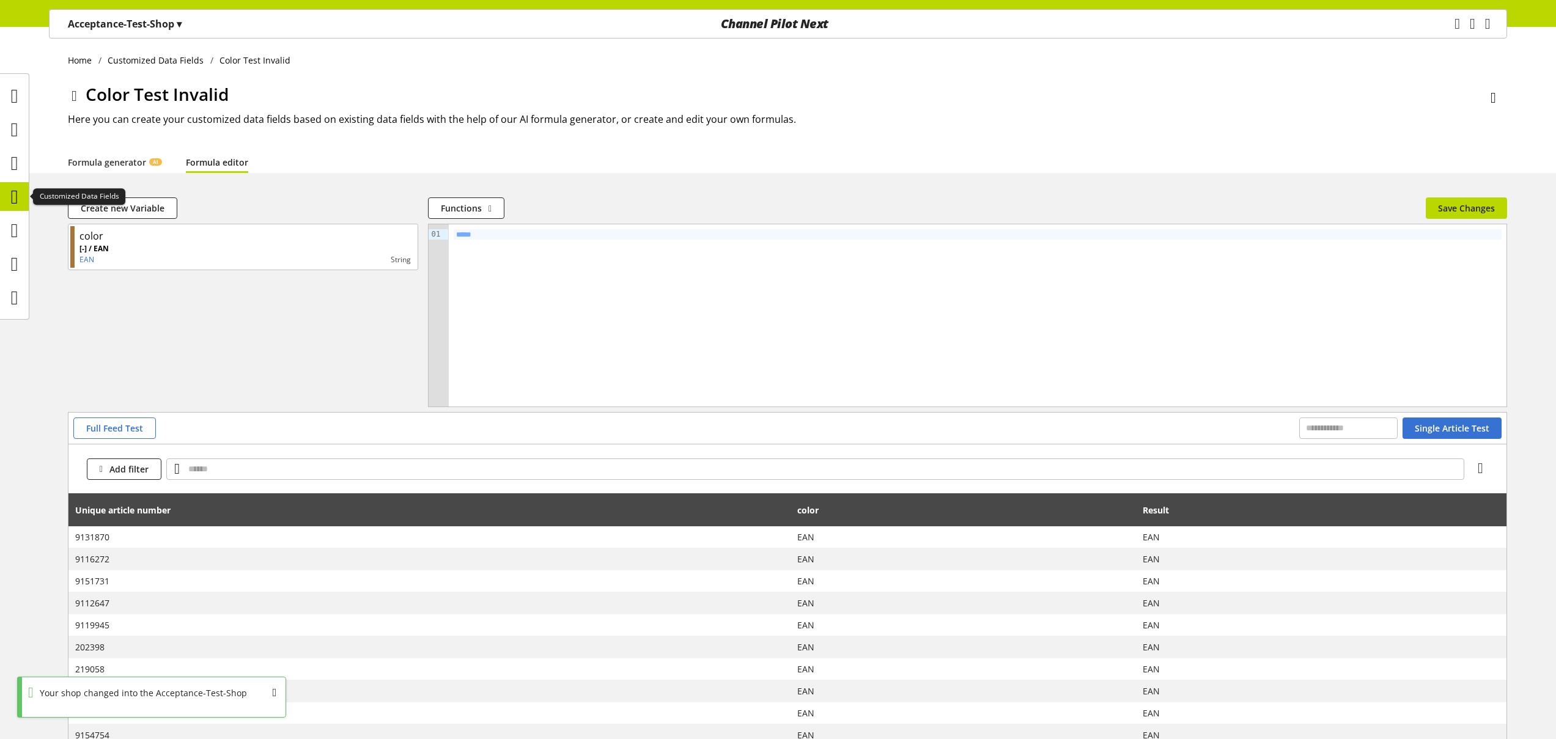
click at [18, 192] on icon at bounding box center [14, 197] width 7 height 24
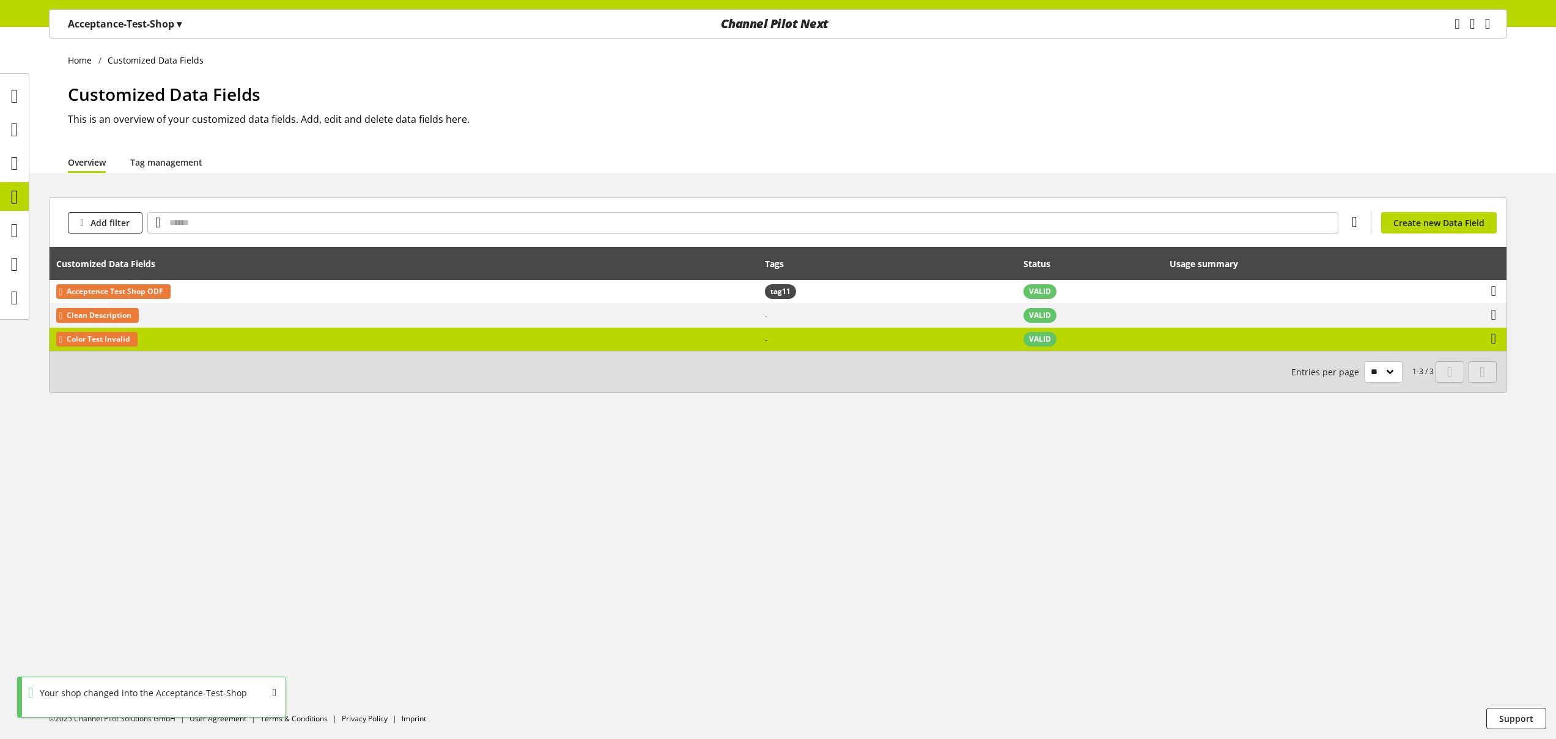
click at [1491, 338] on icon at bounding box center [1494, 339] width 6 height 22
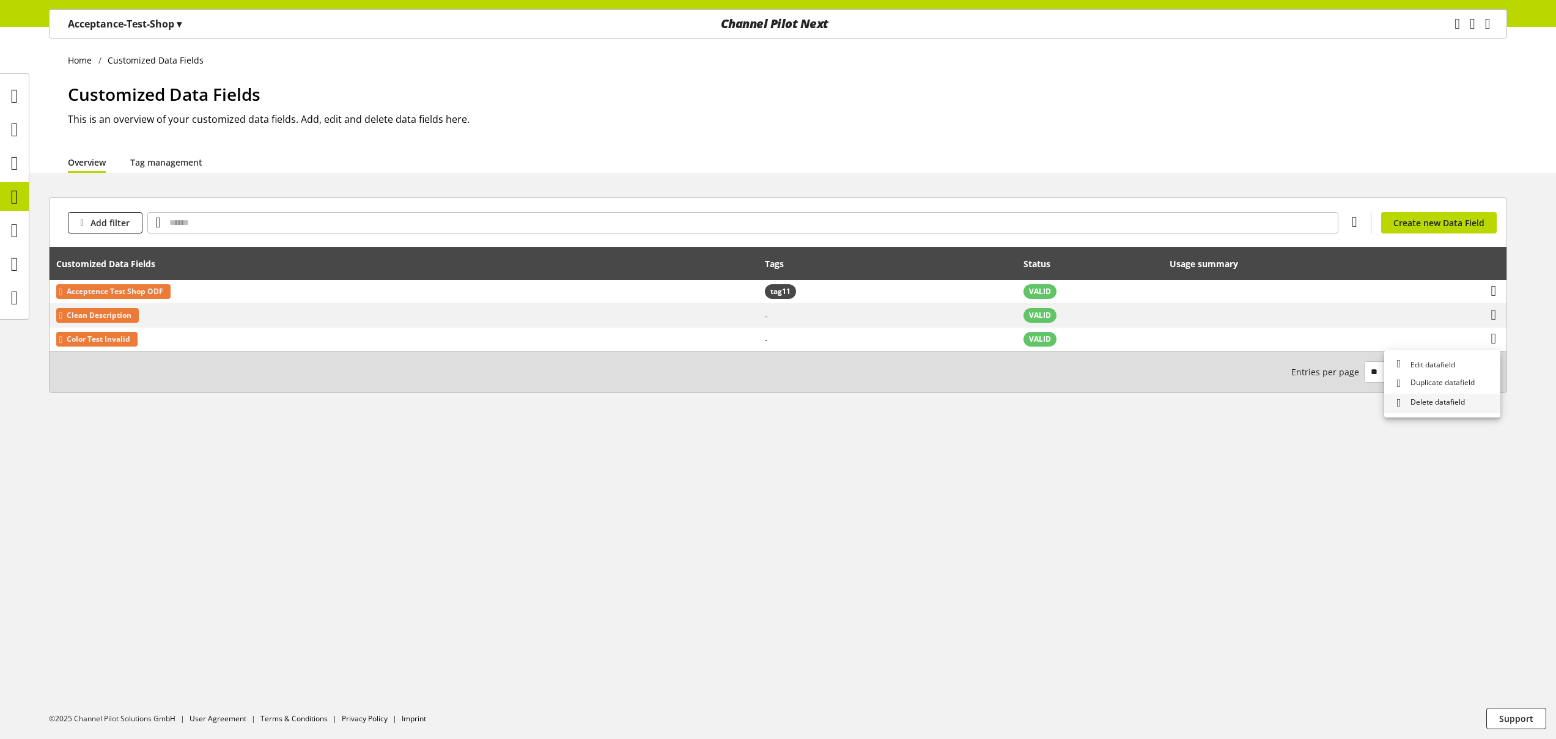
click at [1433, 405] on span "Delete datafield" at bounding box center [1435, 403] width 59 height 13
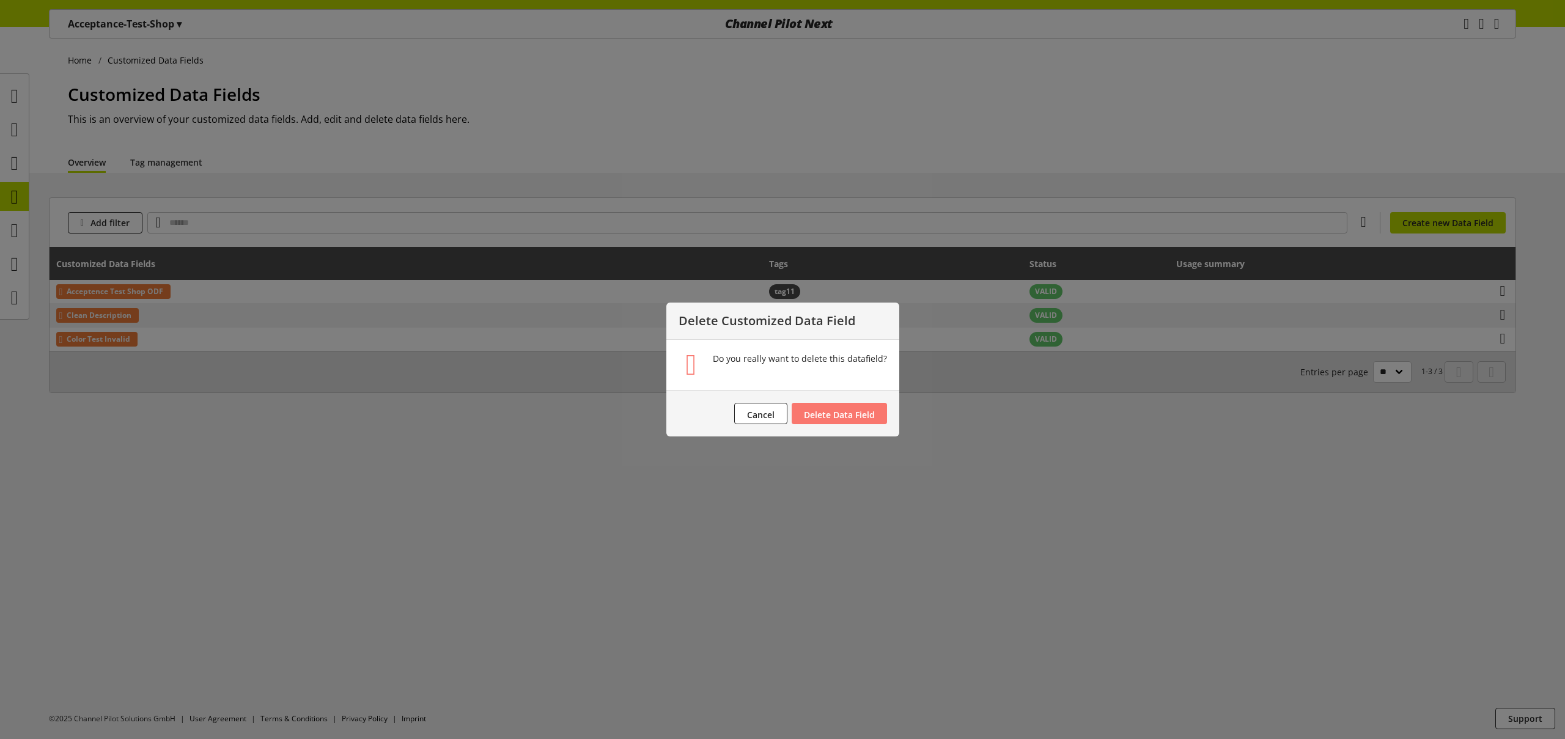
drag, startPoint x: 866, startPoint y: 408, endPoint x: 723, endPoint y: 378, distance: 146.2
click at [866, 408] on button "Delete Data Field" at bounding box center [839, 413] width 95 height 21
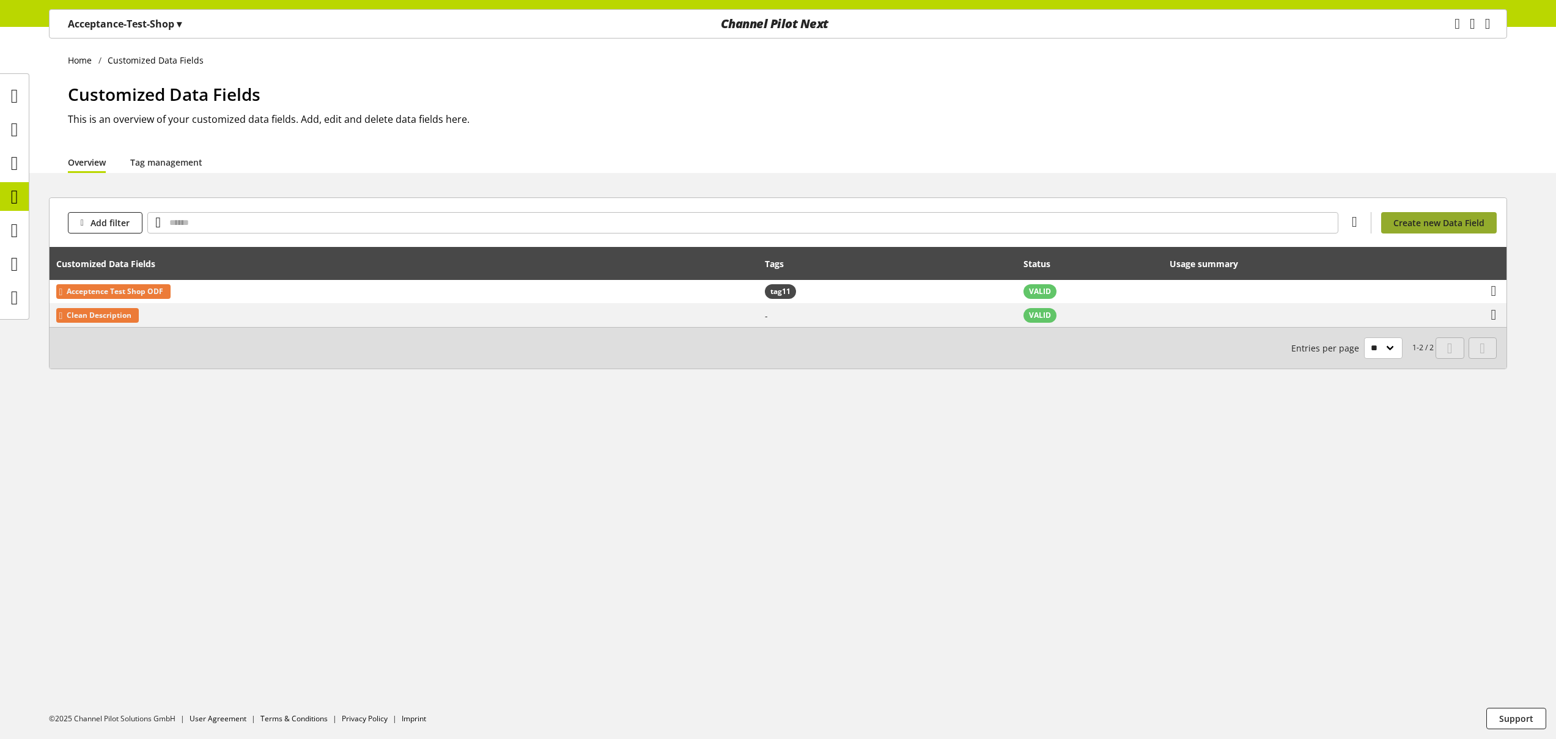
click at [1416, 232] on link "Create new Data Field" at bounding box center [1439, 222] width 116 height 21
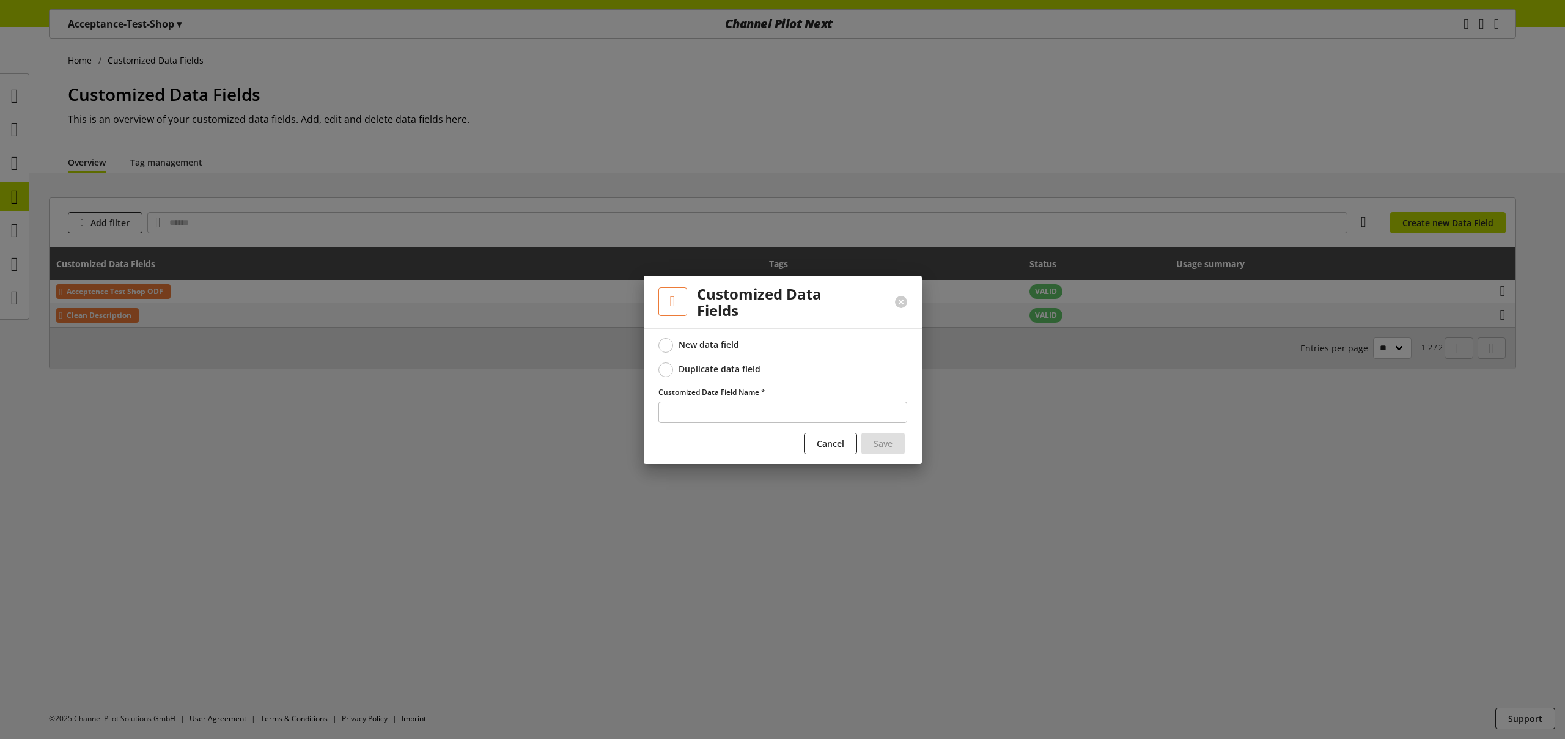
drag, startPoint x: 743, startPoint y: 368, endPoint x: 755, endPoint y: 403, distance: 36.7
click at [743, 368] on div "Duplicate data field" at bounding box center [720, 369] width 82 height 11
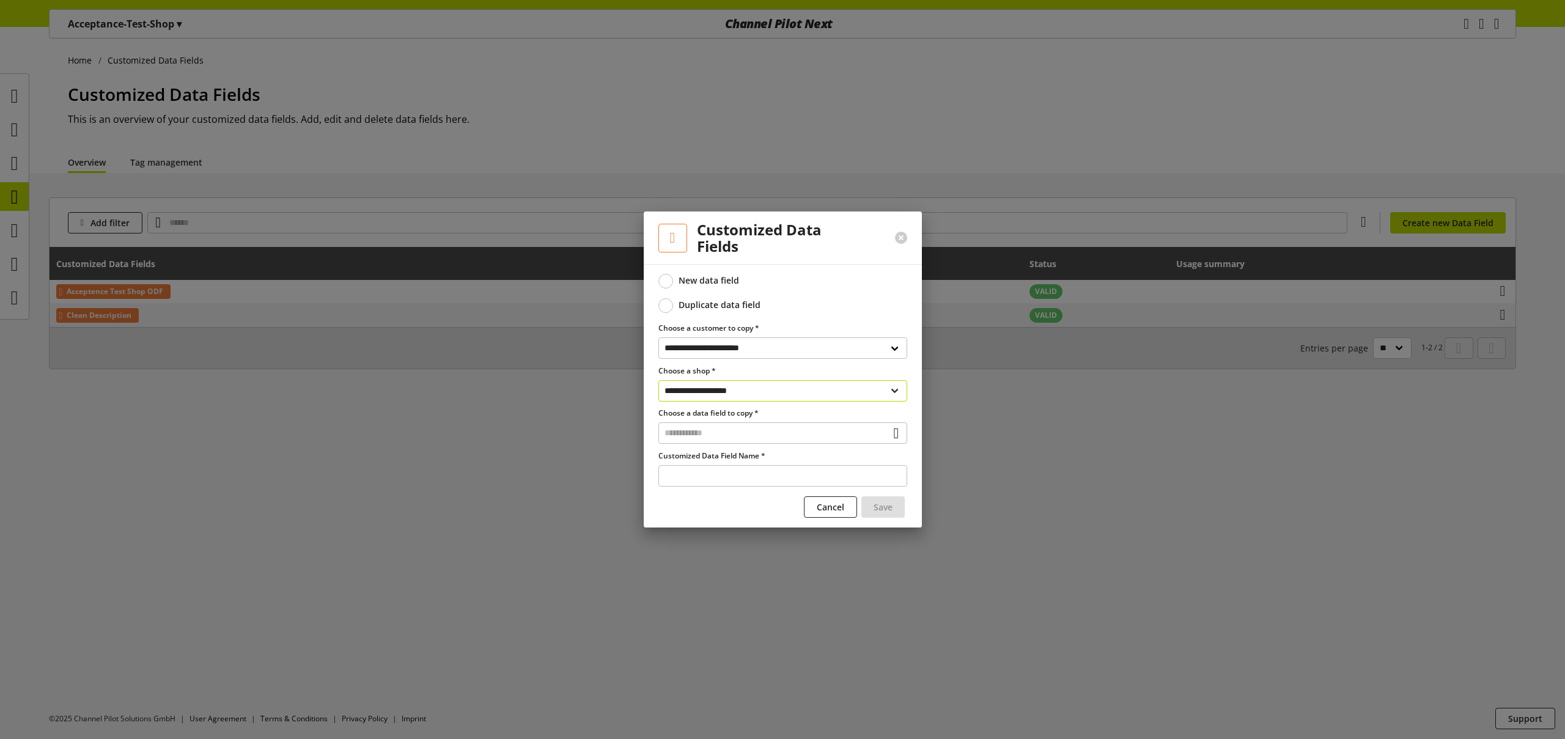
click at [750, 393] on select "**********" at bounding box center [783, 390] width 249 height 21
select select "**********"
click at [743, 435] on input "text" at bounding box center [783, 432] width 249 height 21
click at [760, 488] on div "Customized Data Fields" at bounding box center [781, 485] width 199 height 13
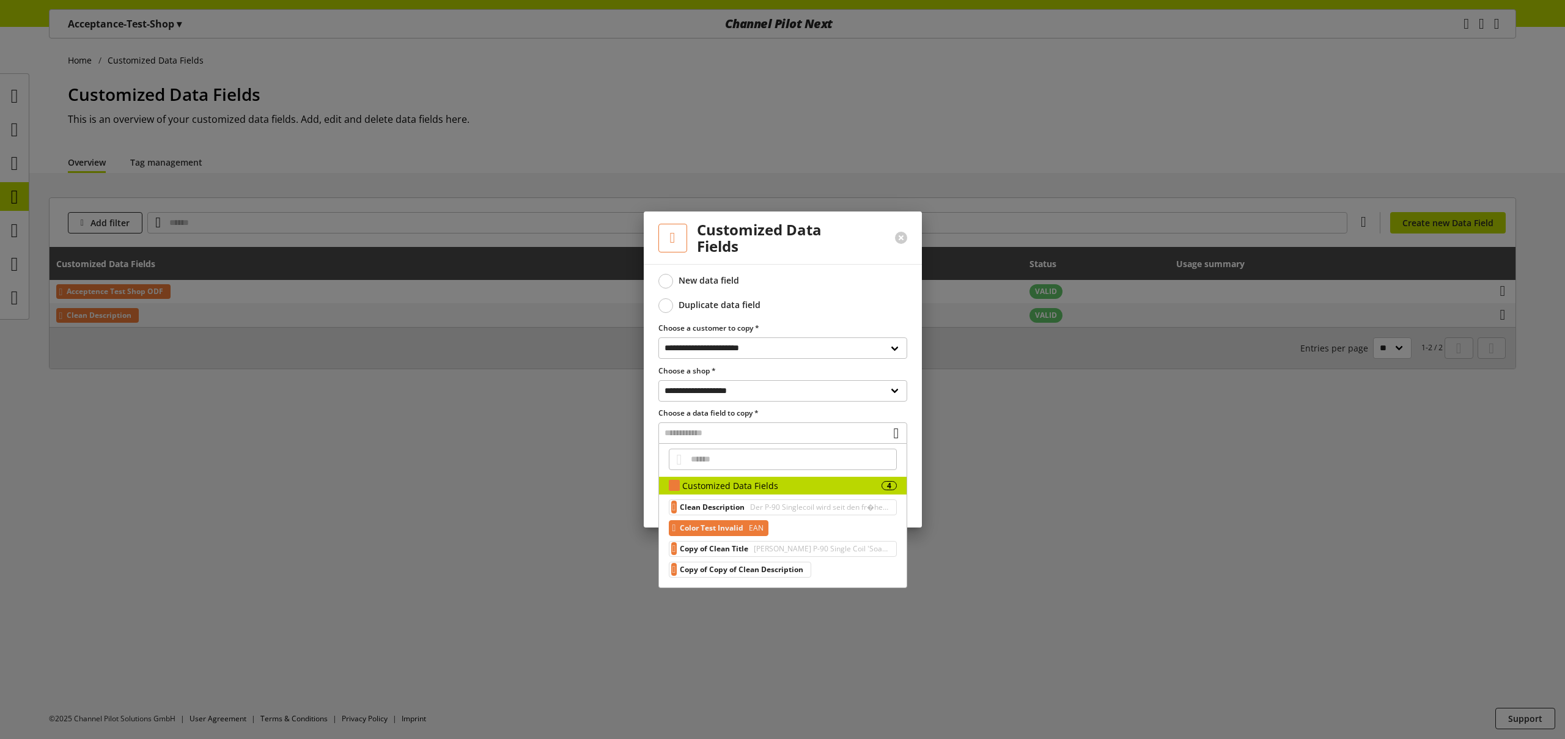
click at [759, 523] on span "EAN" at bounding box center [755, 528] width 17 height 15
type input "**********"
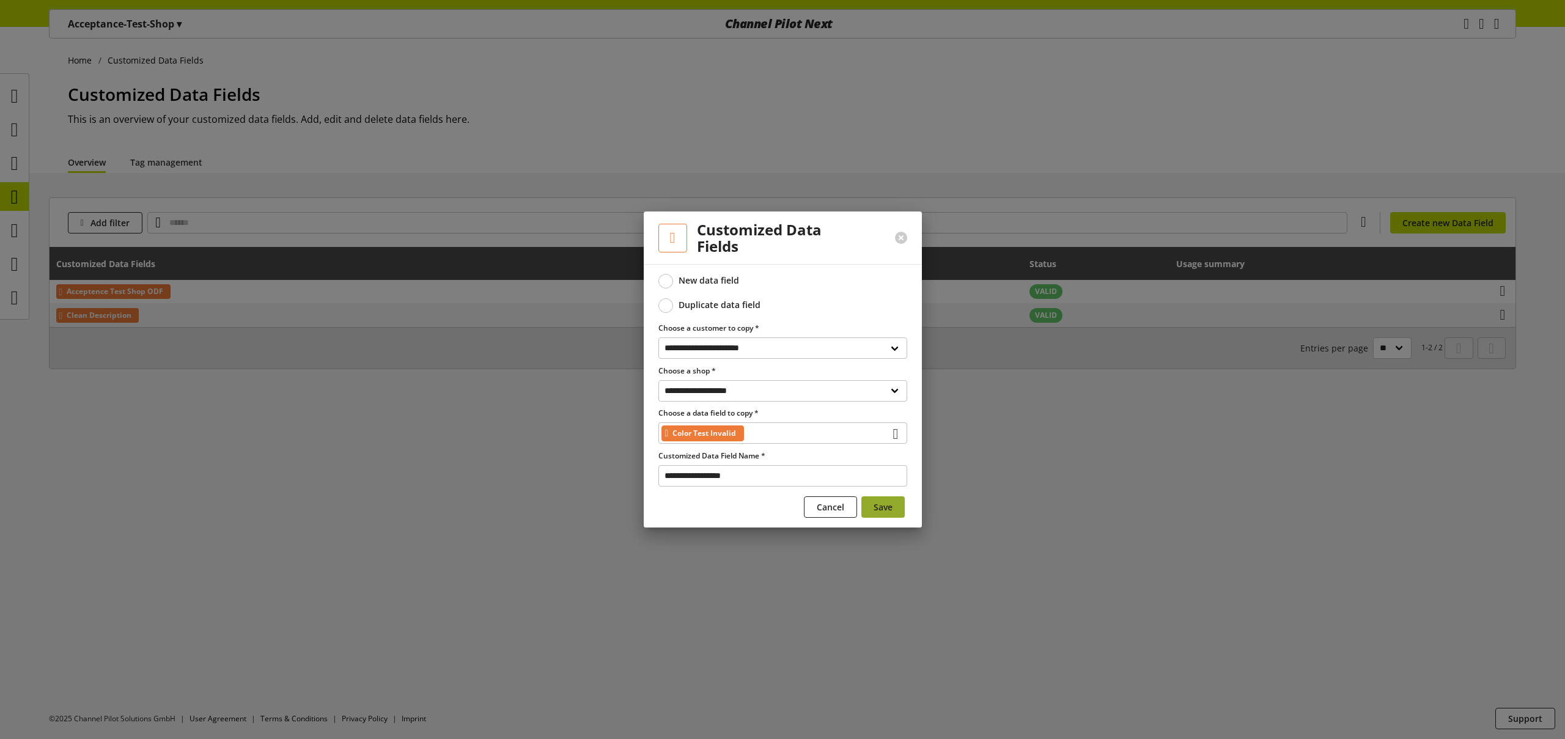
click at [888, 507] on span "Save" at bounding box center [883, 507] width 19 height 13
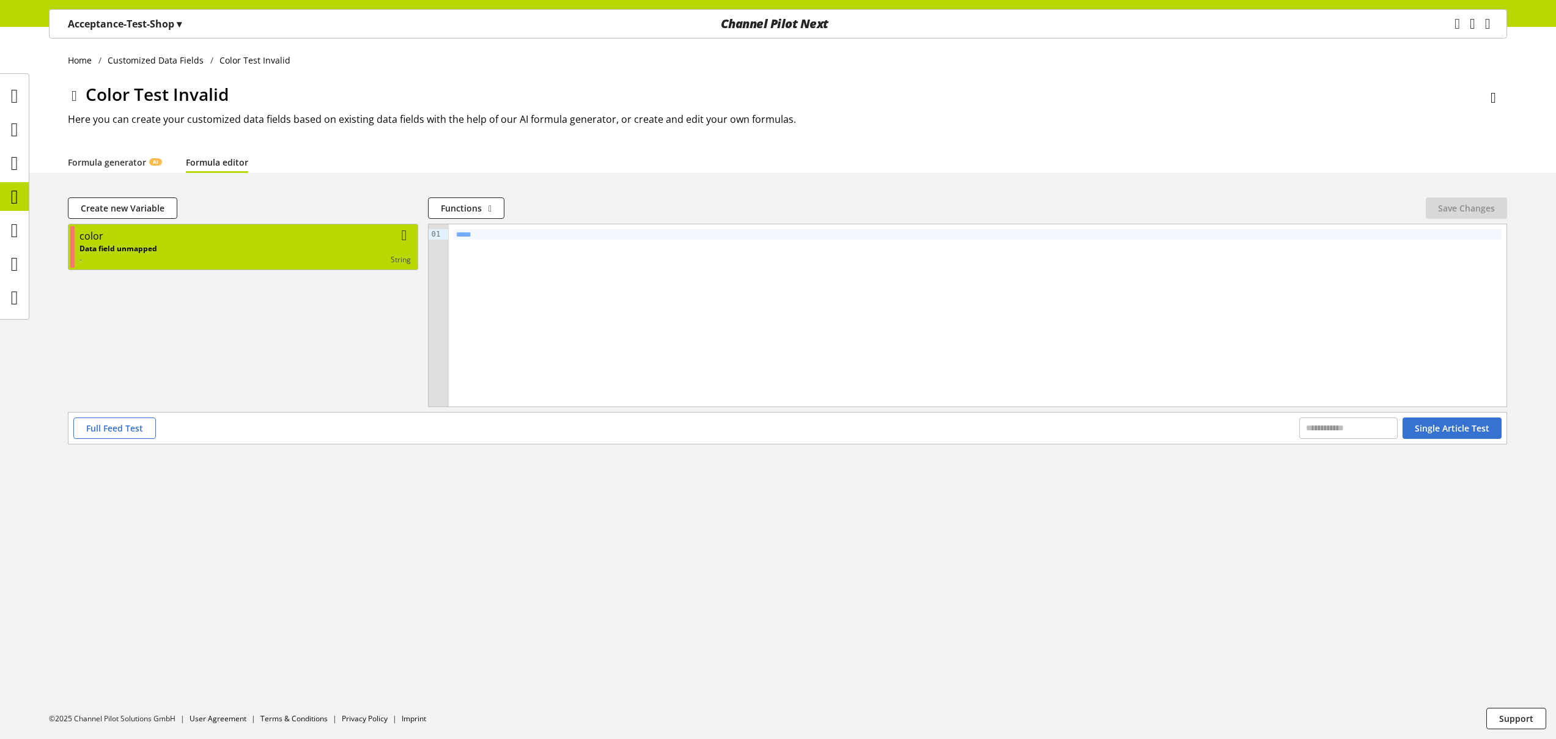
click at [335, 242] on div "color" at bounding box center [244, 236] width 331 height 15
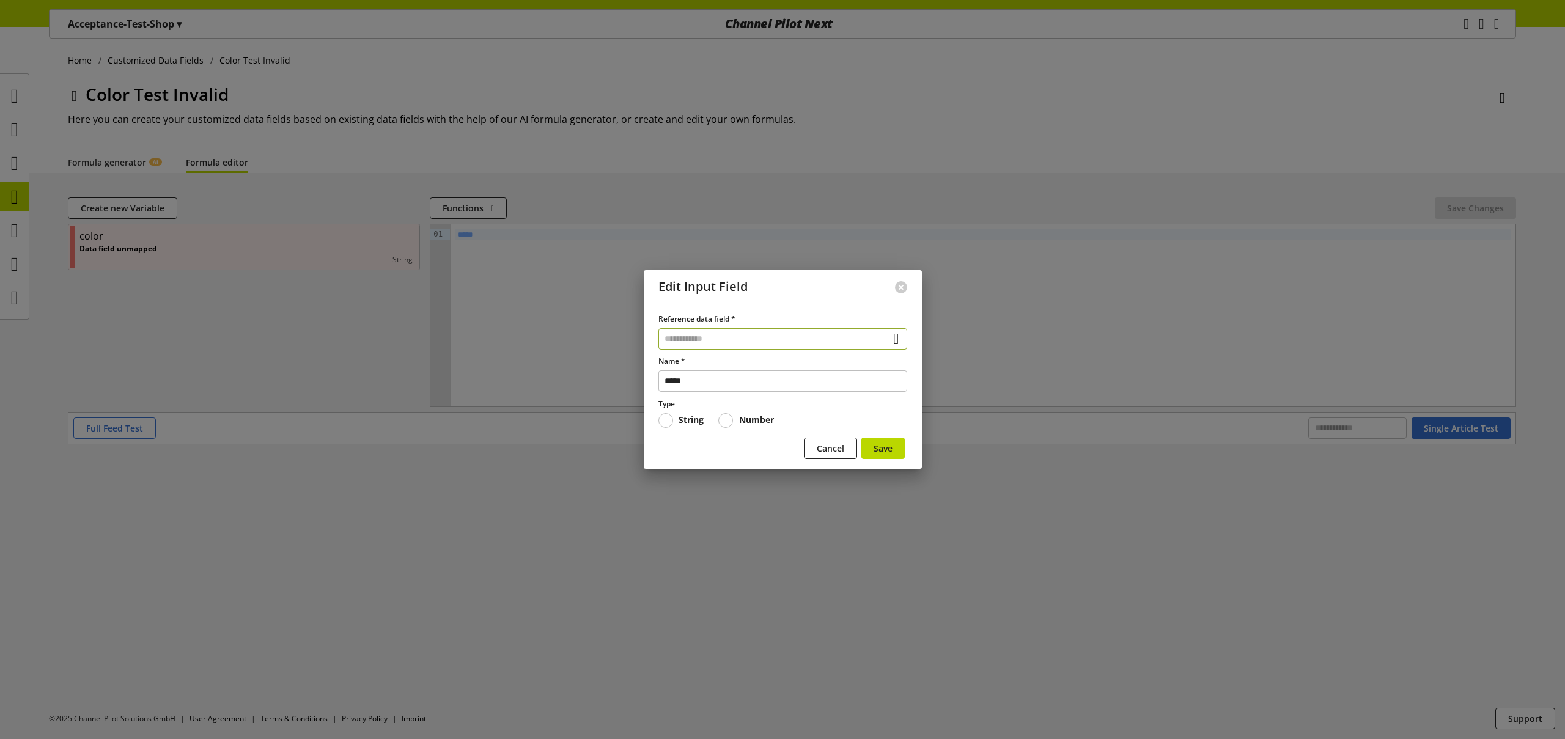
click at [682, 333] on input "text" at bounding box center [783, 338] width 249 height 21
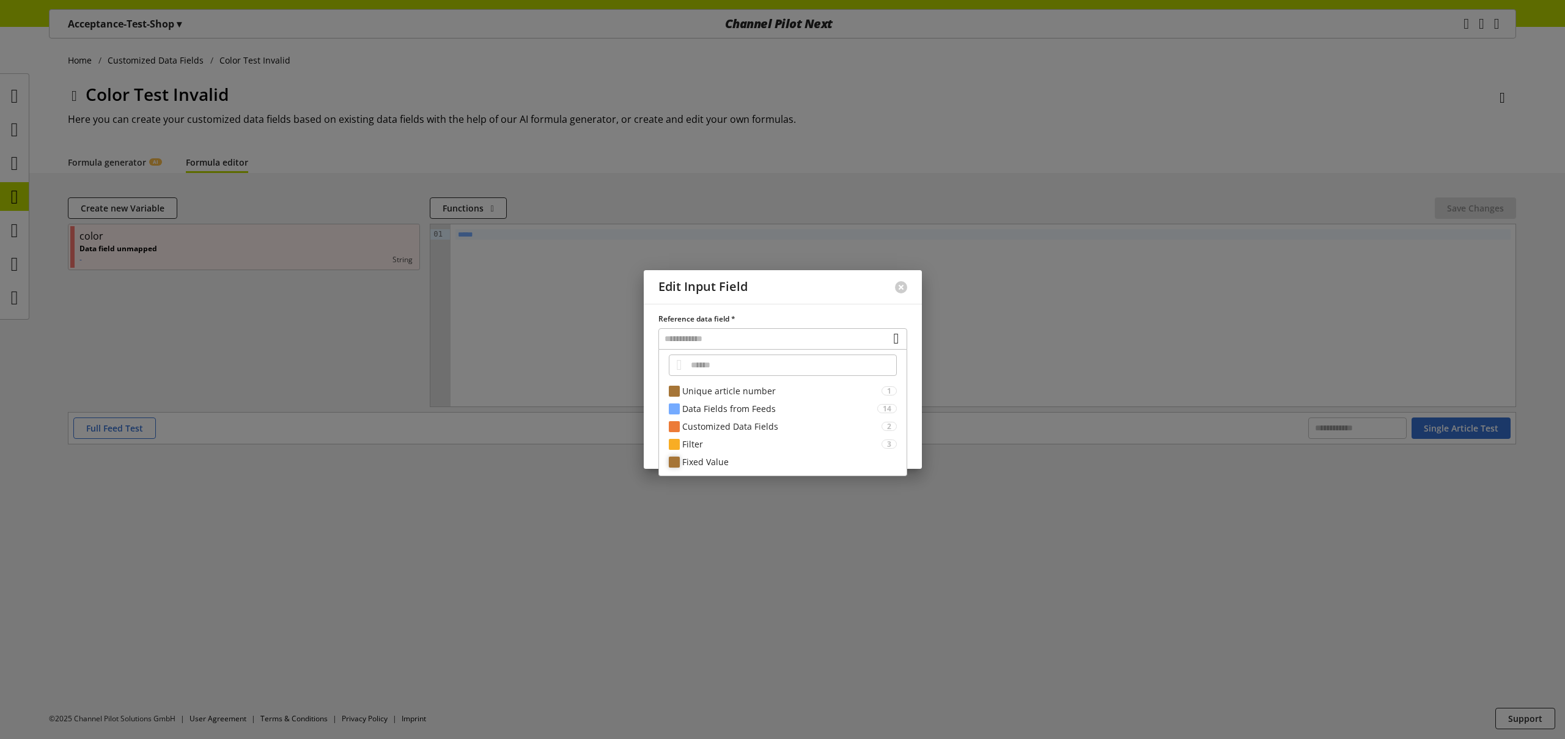
click at [748, 464] on div "Fixed Value" at bounding box center [789, 462] width 215 height 13
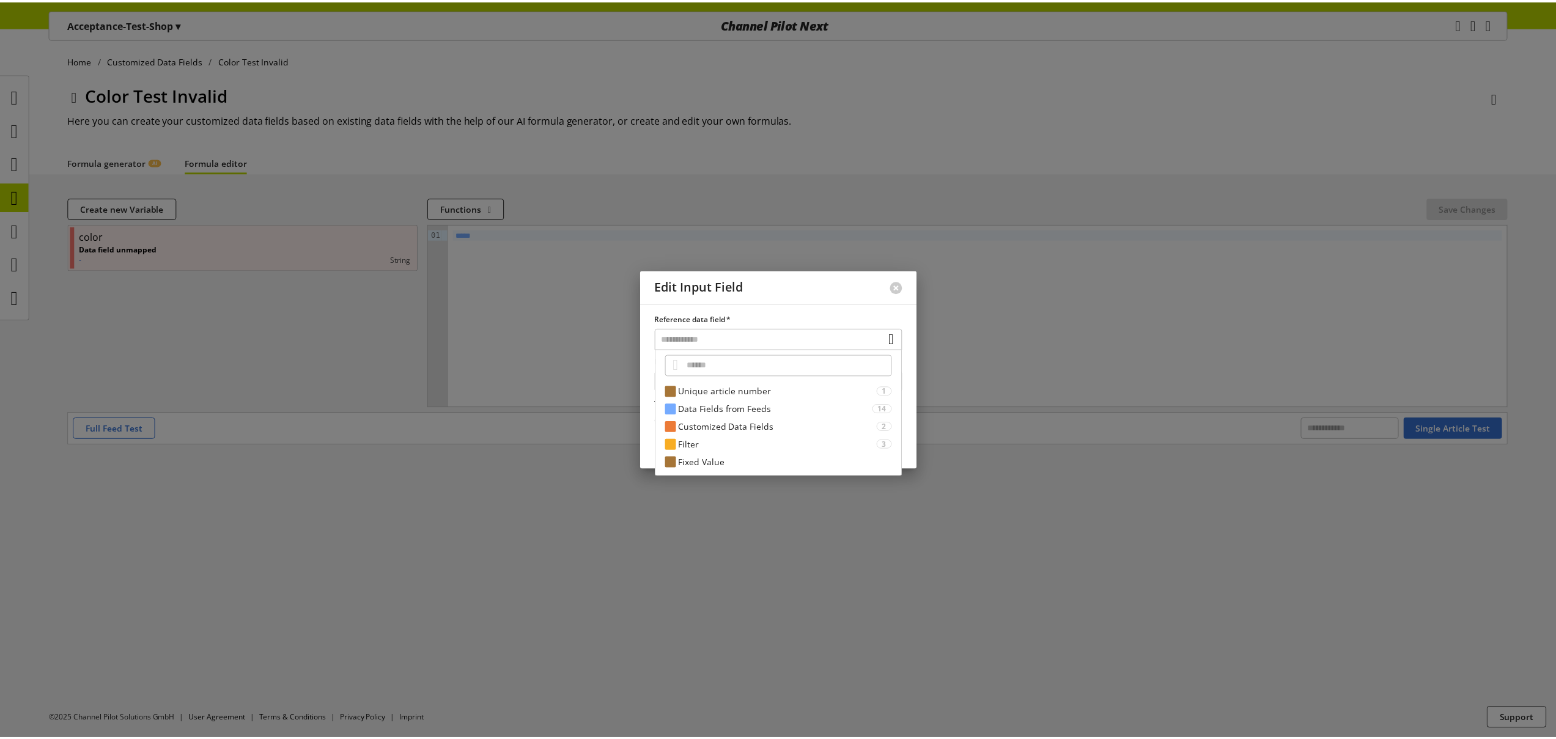
scroll to position [80, 0]
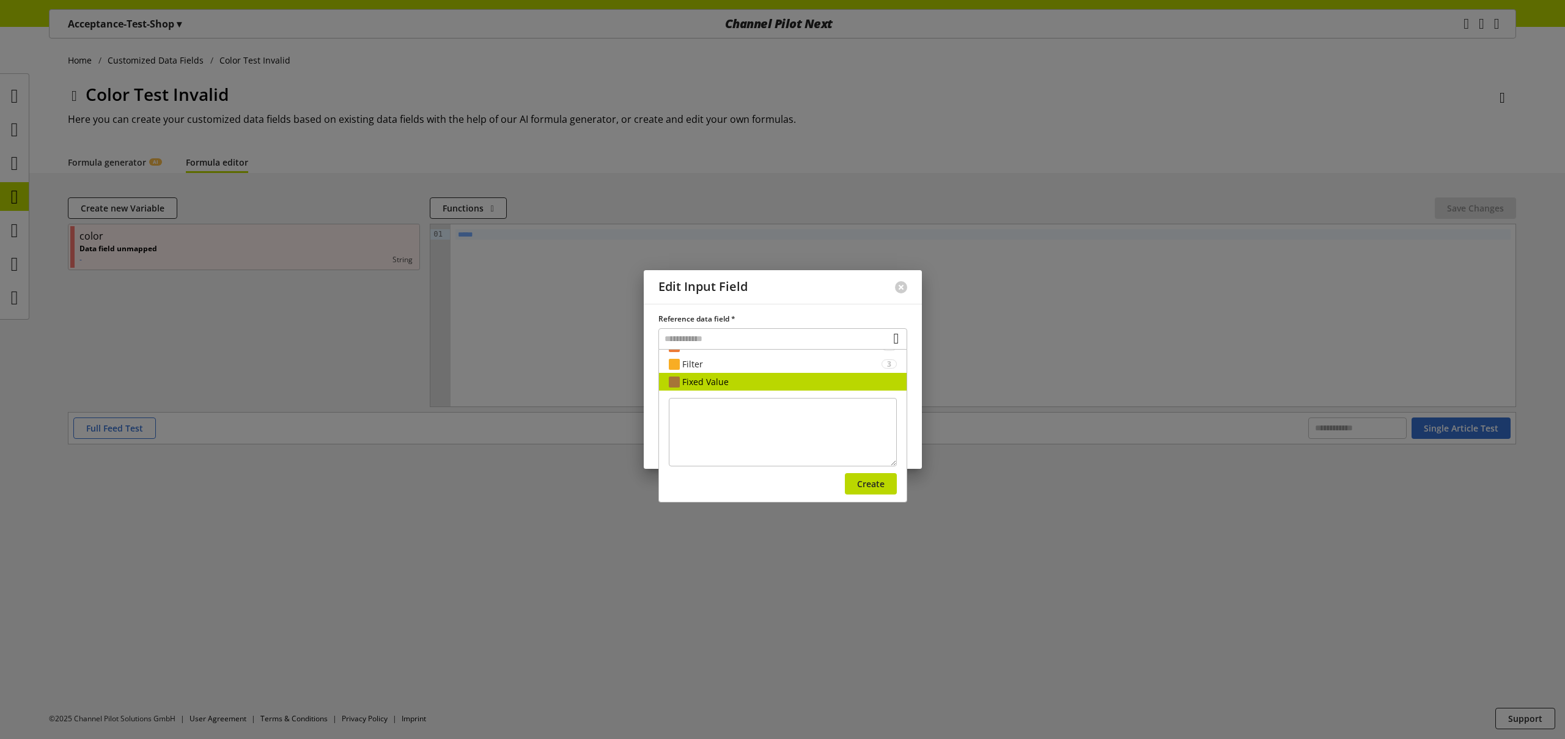
click at [910, 374] on div "**********" at bounding box center [783, 386] width 278 height 165
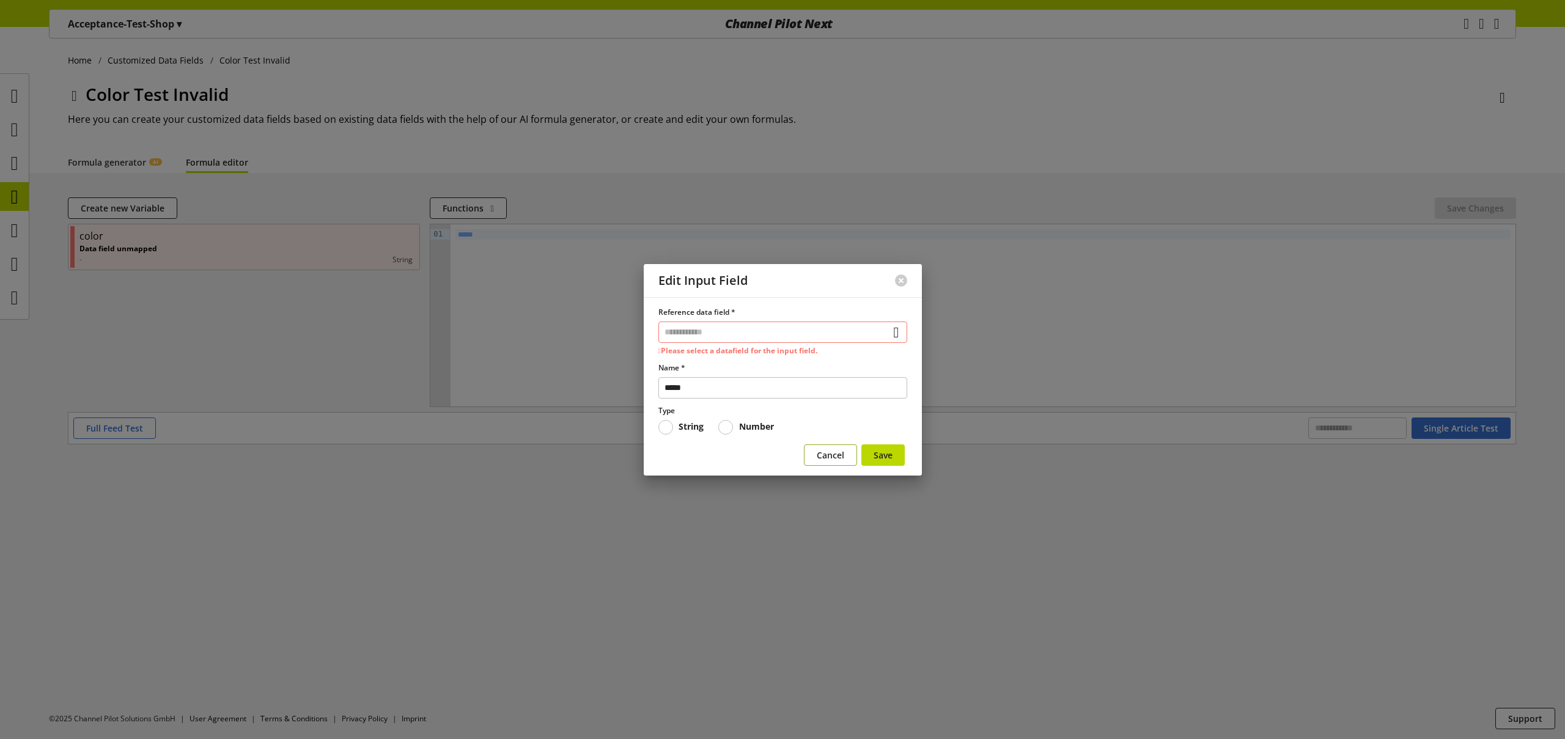
click at [828, 456] on span "Cancel" at bounding box center [831, 455] width 28 height 13
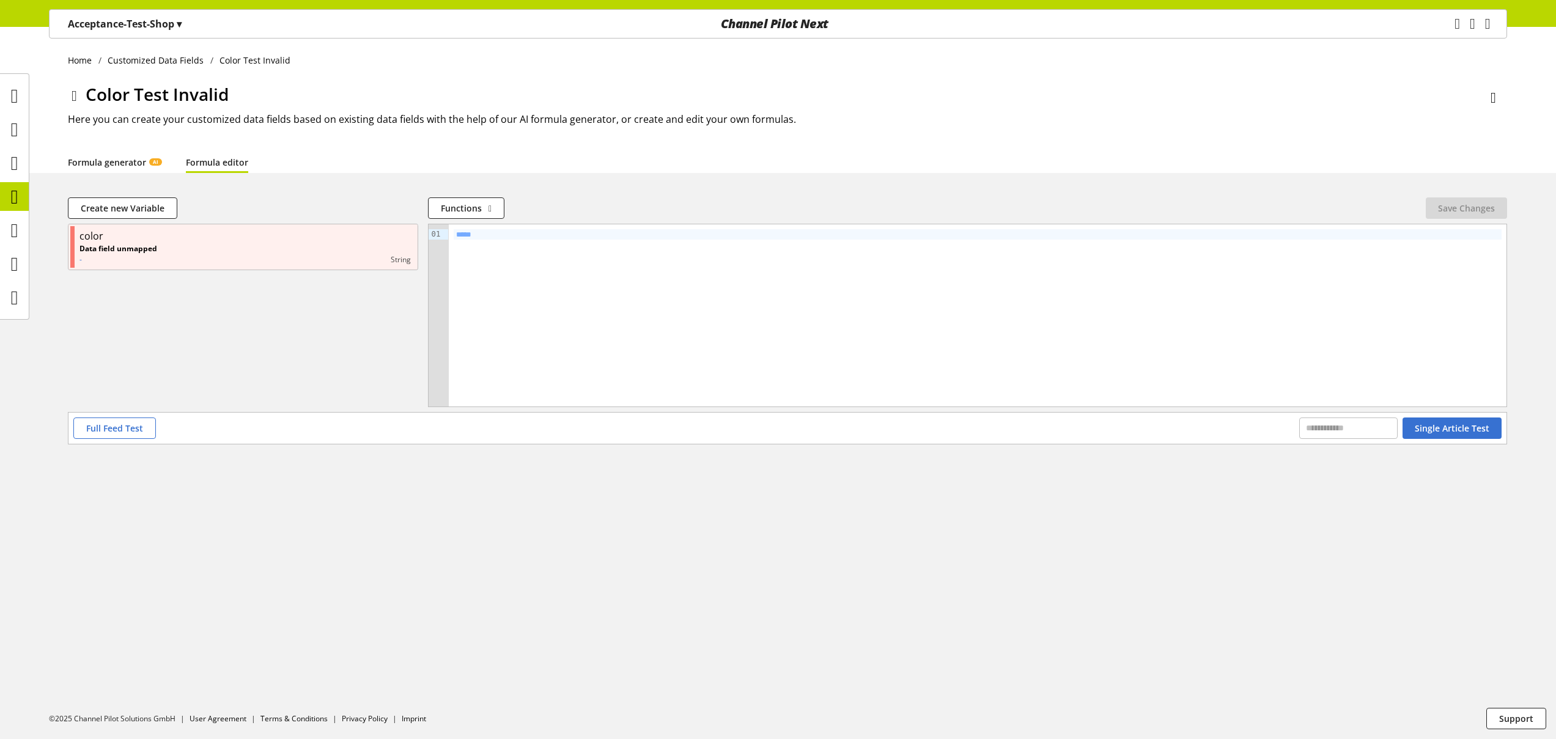
click at [128, 163] on link "Formula generator AI" at bounding box center [115, 162] width 94 height 13
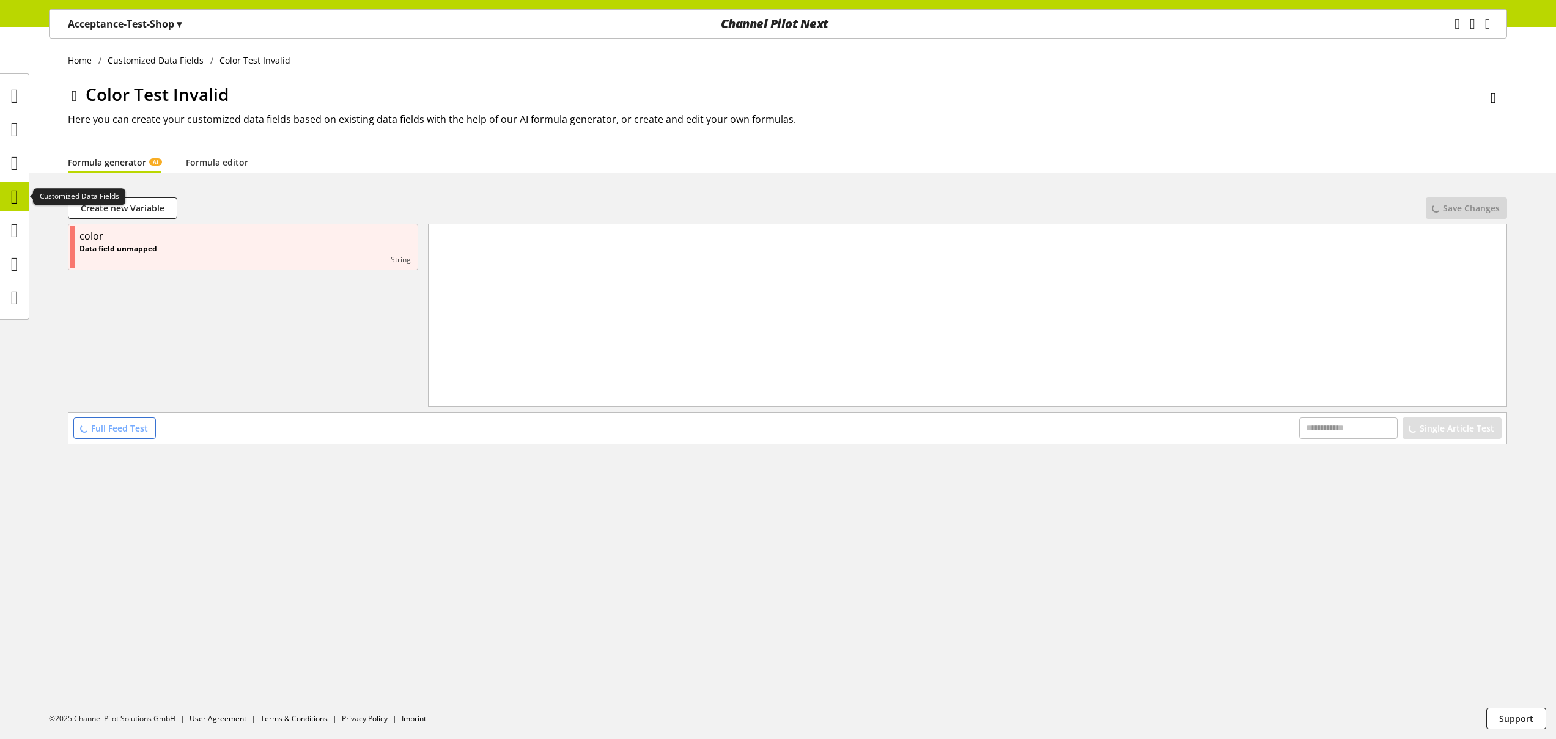
click at [18, 188] on icon at bounding box center [14, 197] width 7 height 24
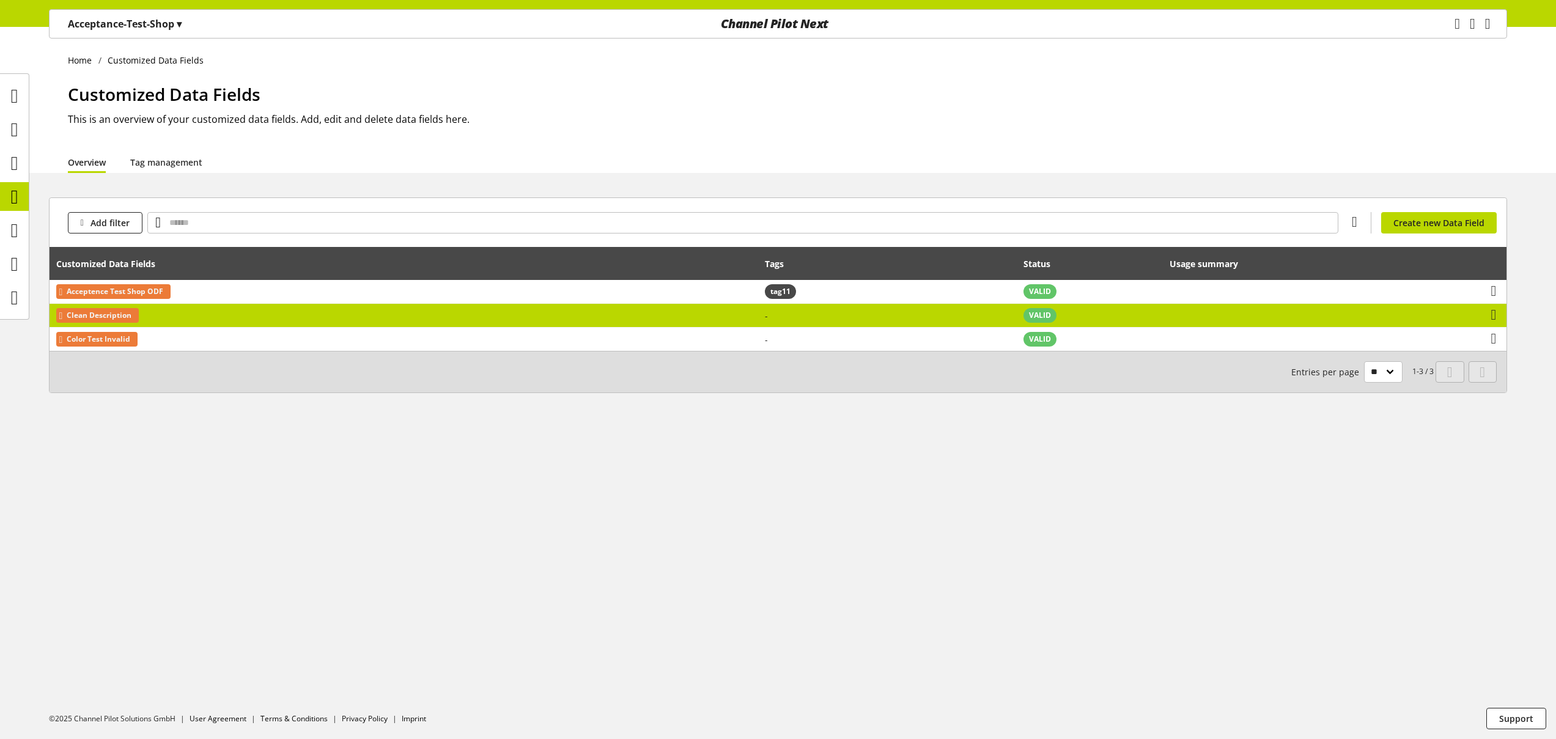
click at [360, 315] on td "Clean Description" at bounding box center [404, 316] width 709 height 24
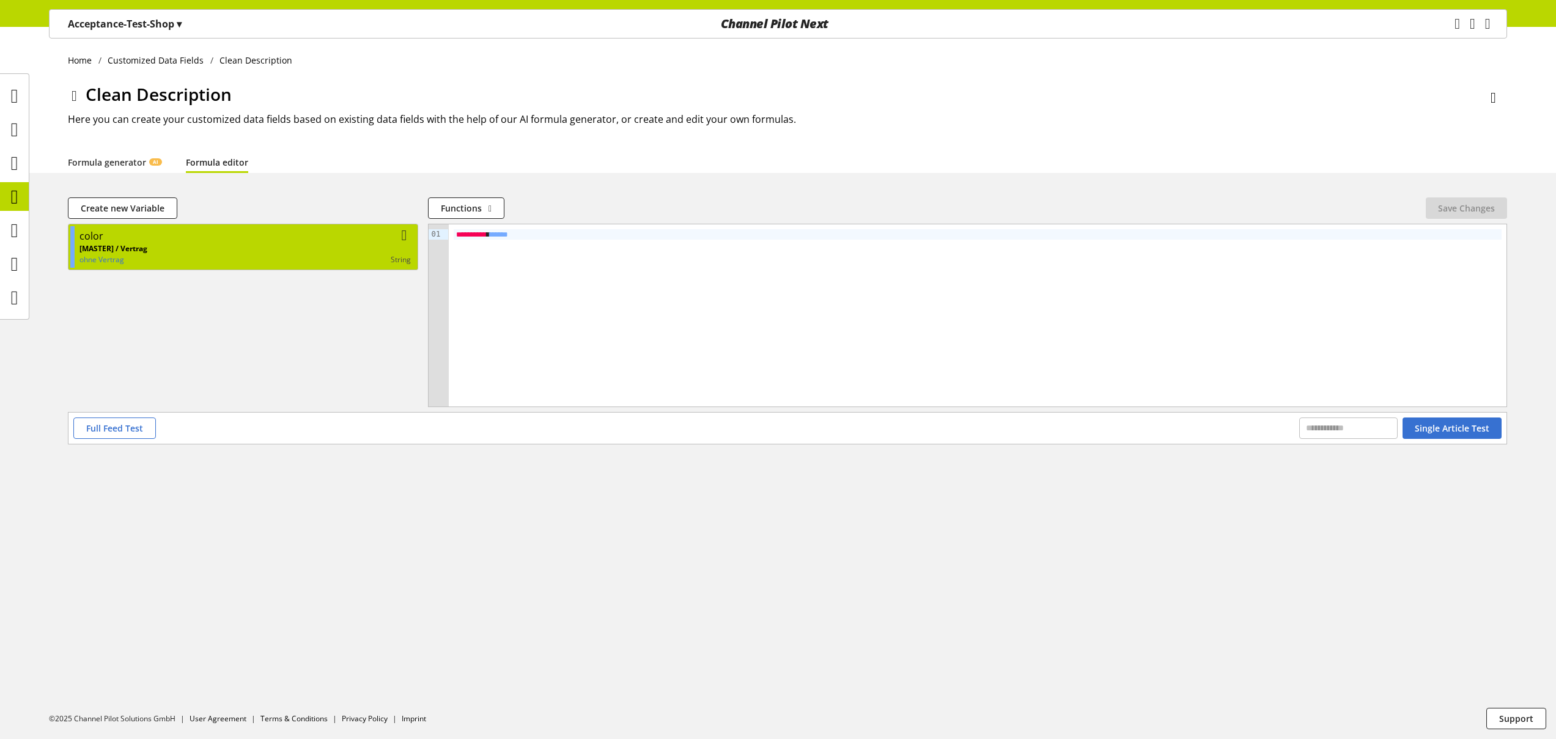
click at [270, 252] on div "[MASTER] / Vertrag ohne Vertrag string" at bounding box center [244, 254] width 331 height 22
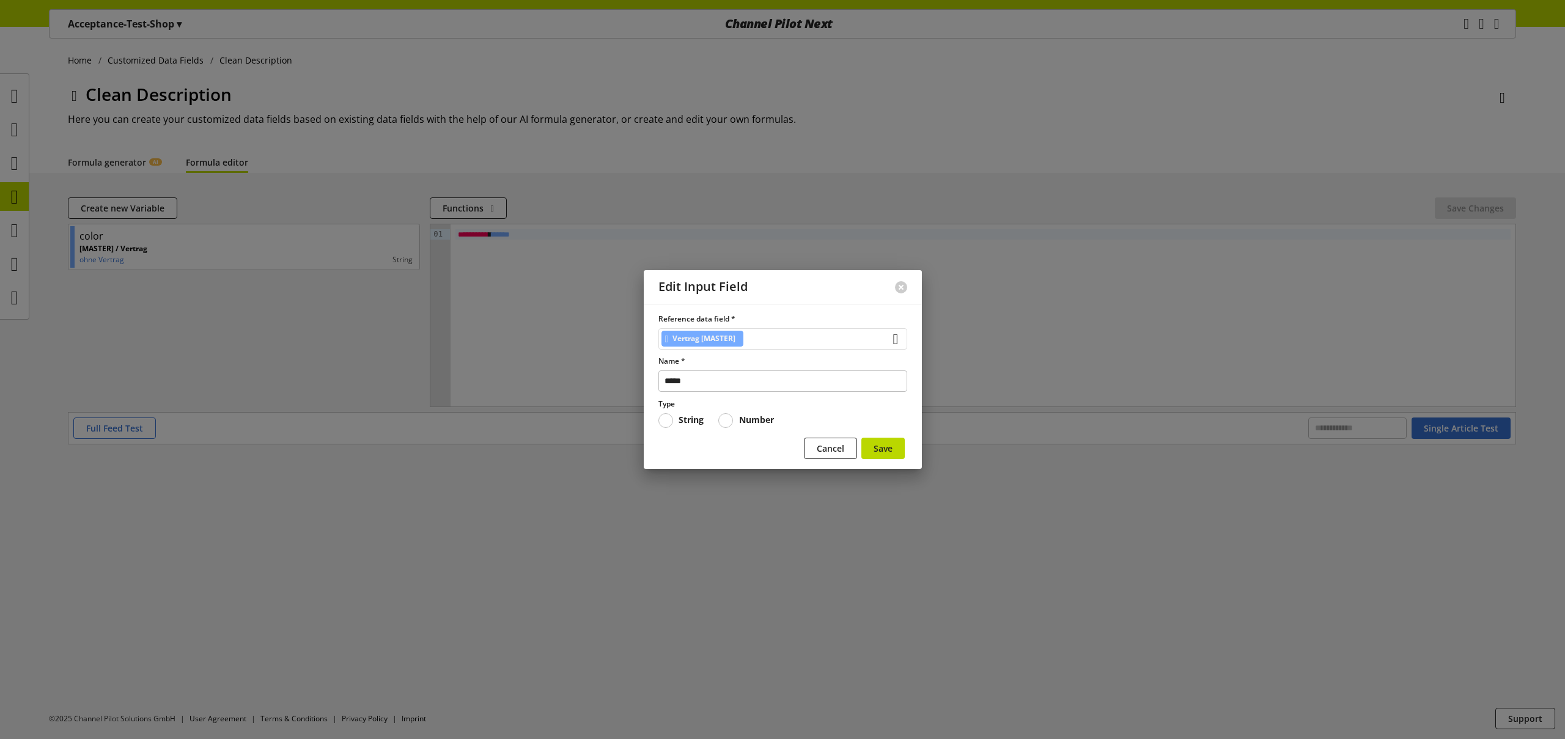
click at [830, 340] on div "Vertrag [MASTER]" at bounding box center [783, 338] width 249 height 21
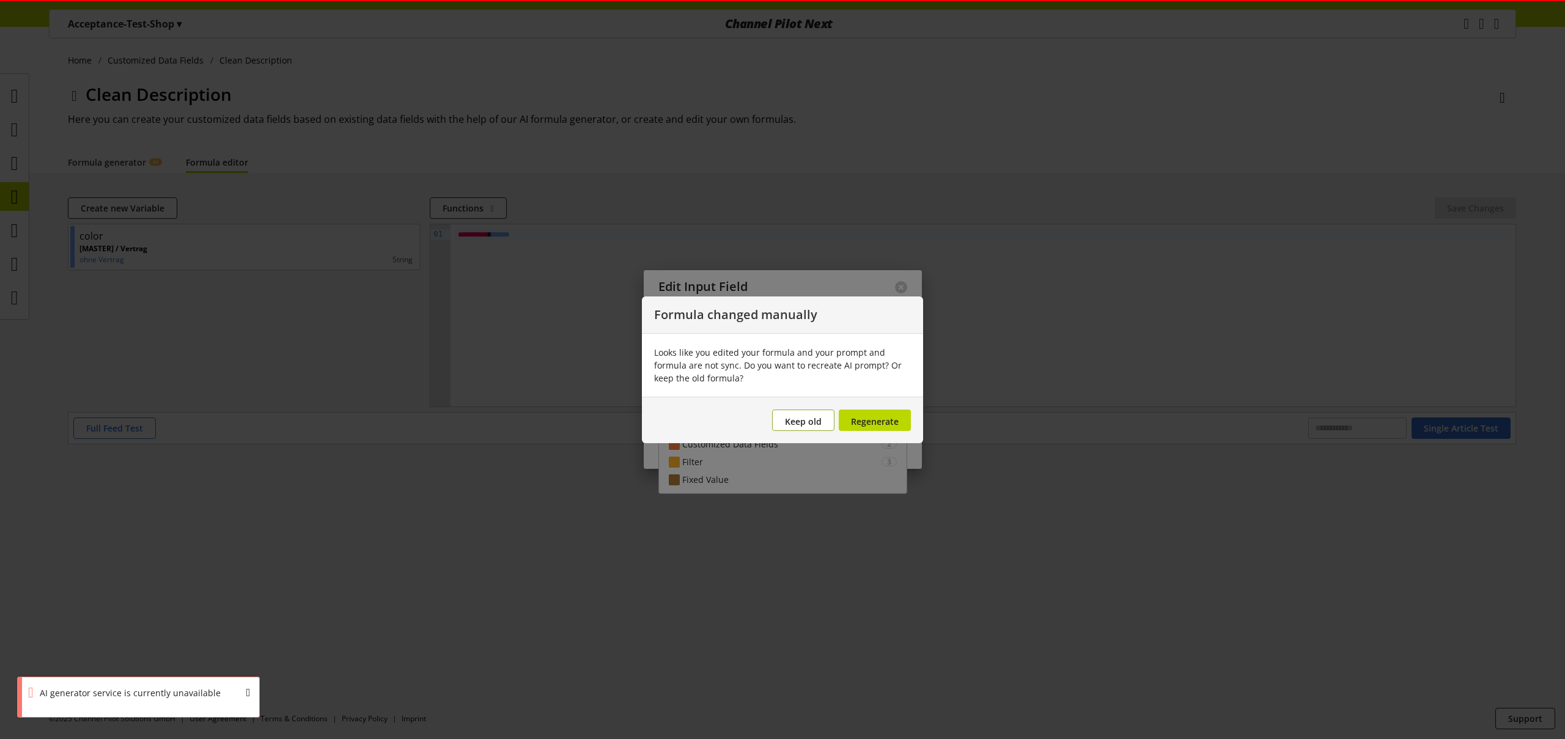
click at [802, 428] on button "Keep old" at bounding box center [803, 420] width 62 height 21
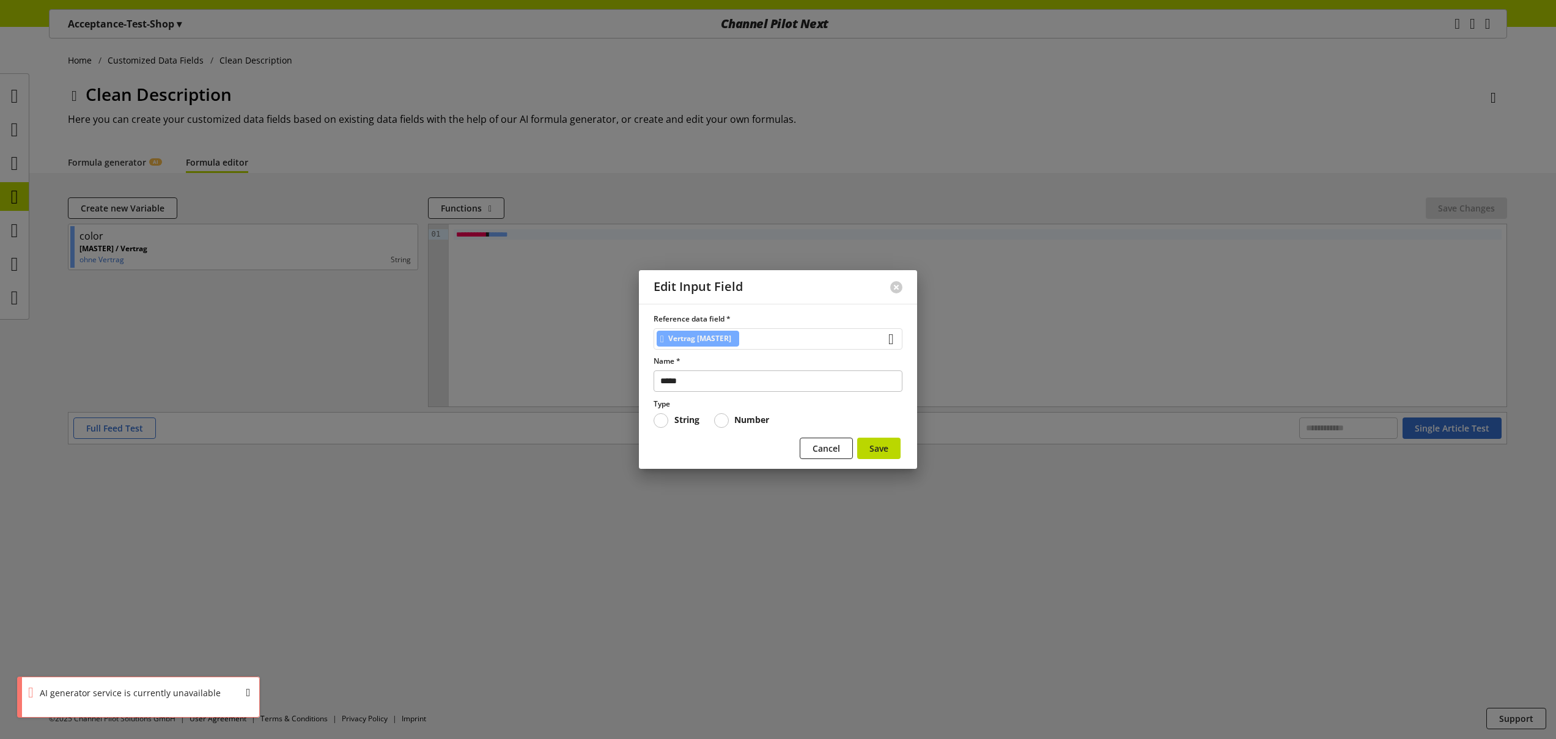
click at [789, 342] on div "Vertrag [MASTER]" at bounding box center [778, 338] width 249 height 21
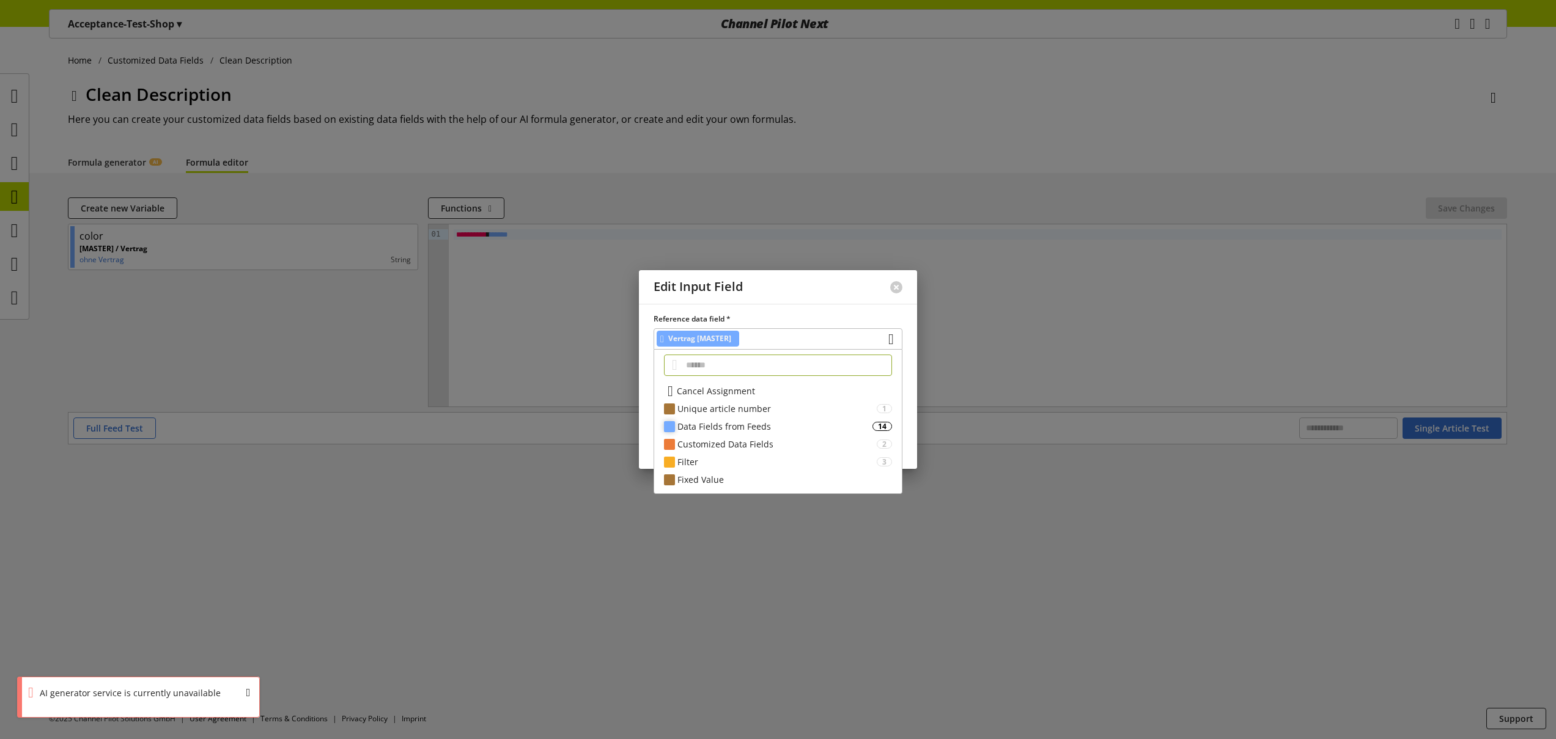
click at [771, 430] on div "Data Fields from Feeds" at bounding box center [774, 426] width 195 height 13
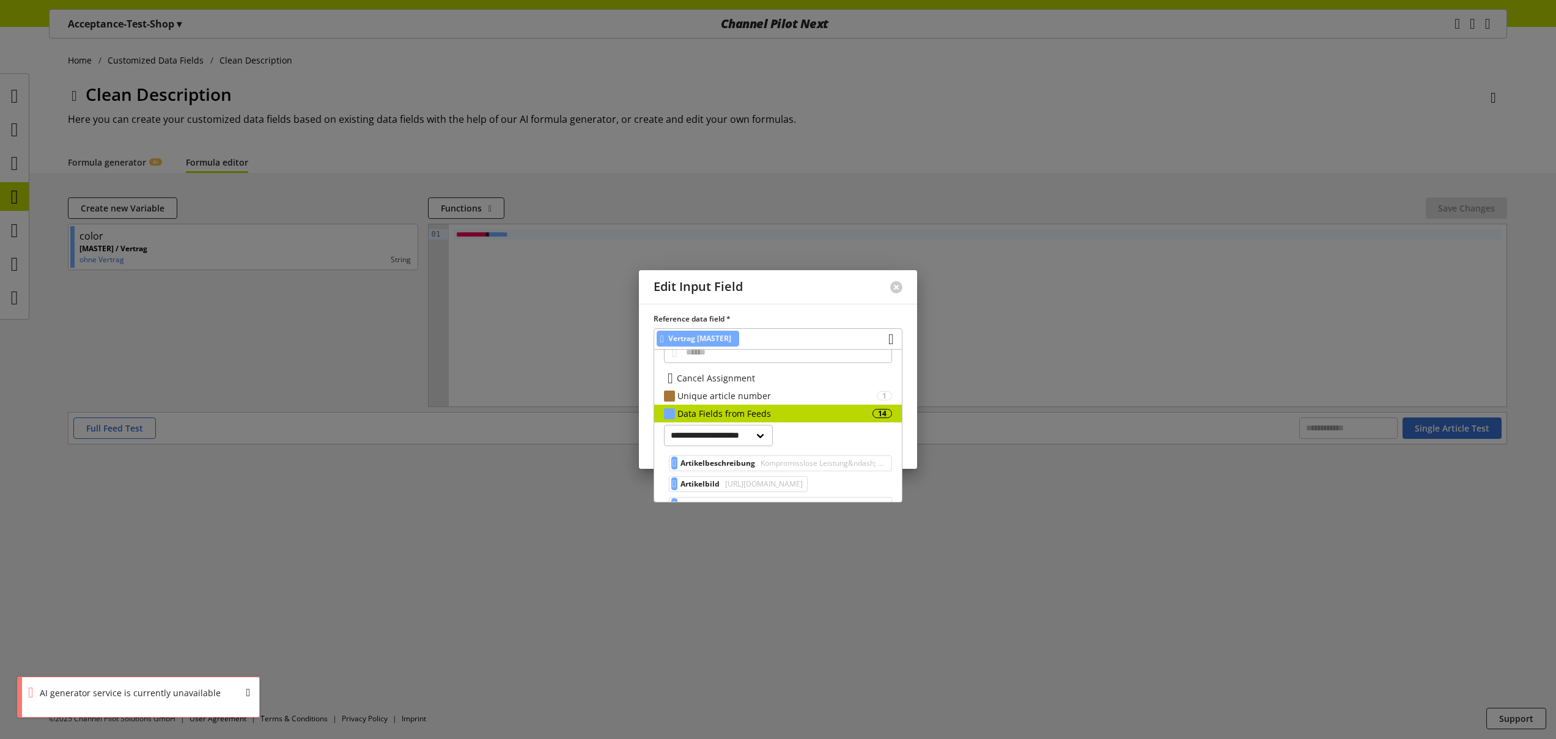
scroll to position [14, 0]
click at [767, 429] on select "**********" at bounding box center [718, 434] width 109 height 21
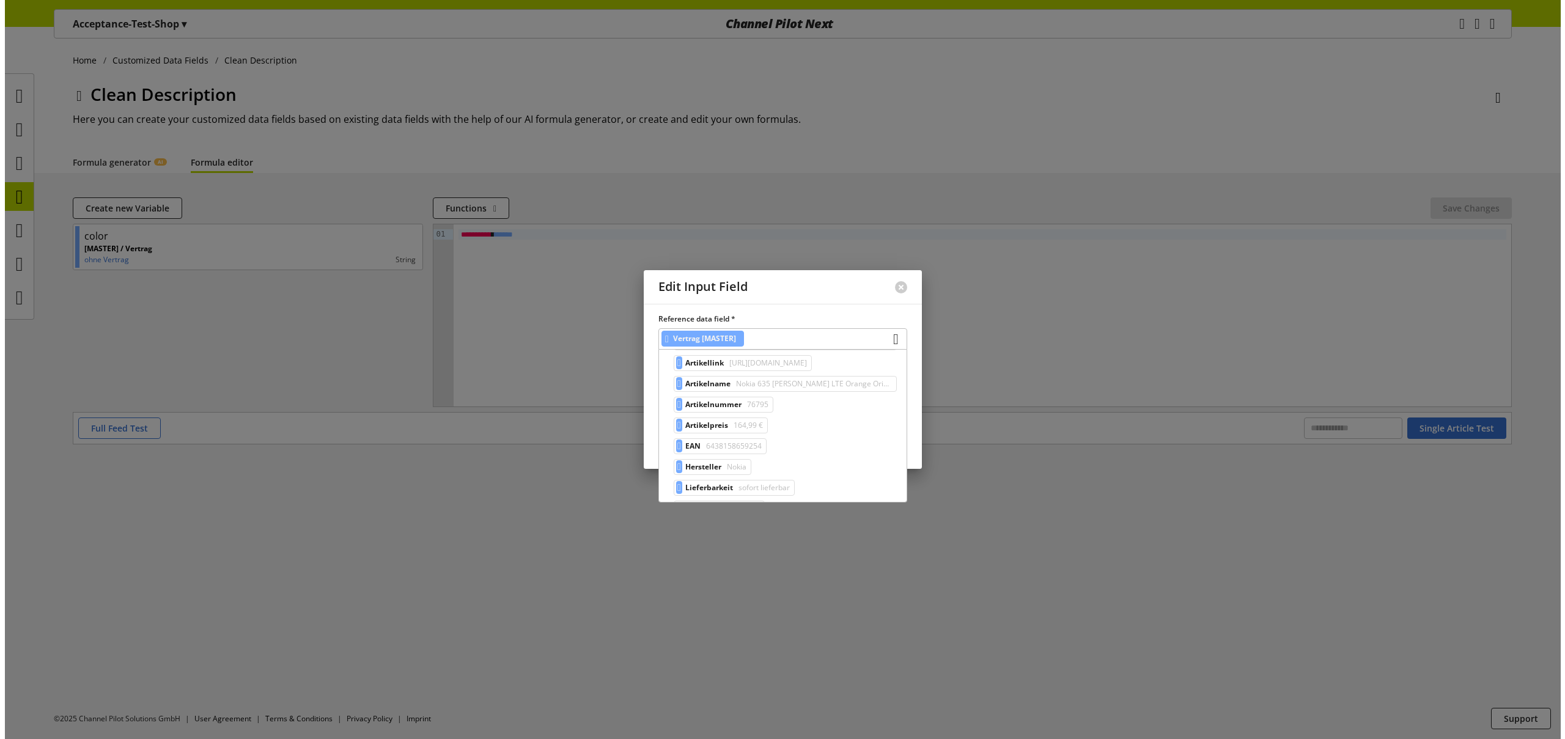
scroll to position [191, 0]
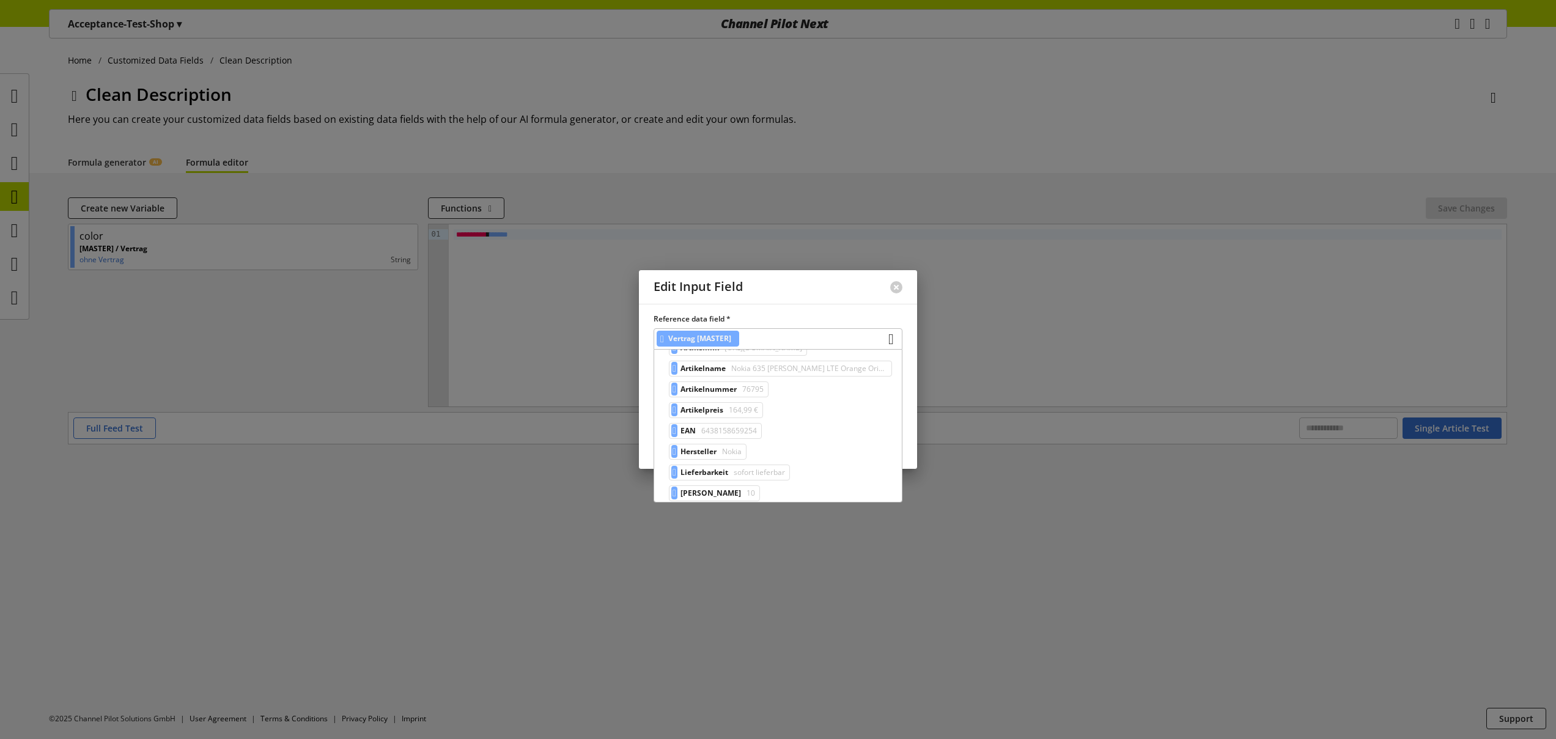
click at [964, 471] on div at bounding box center [778, 369] width 1556 height 739
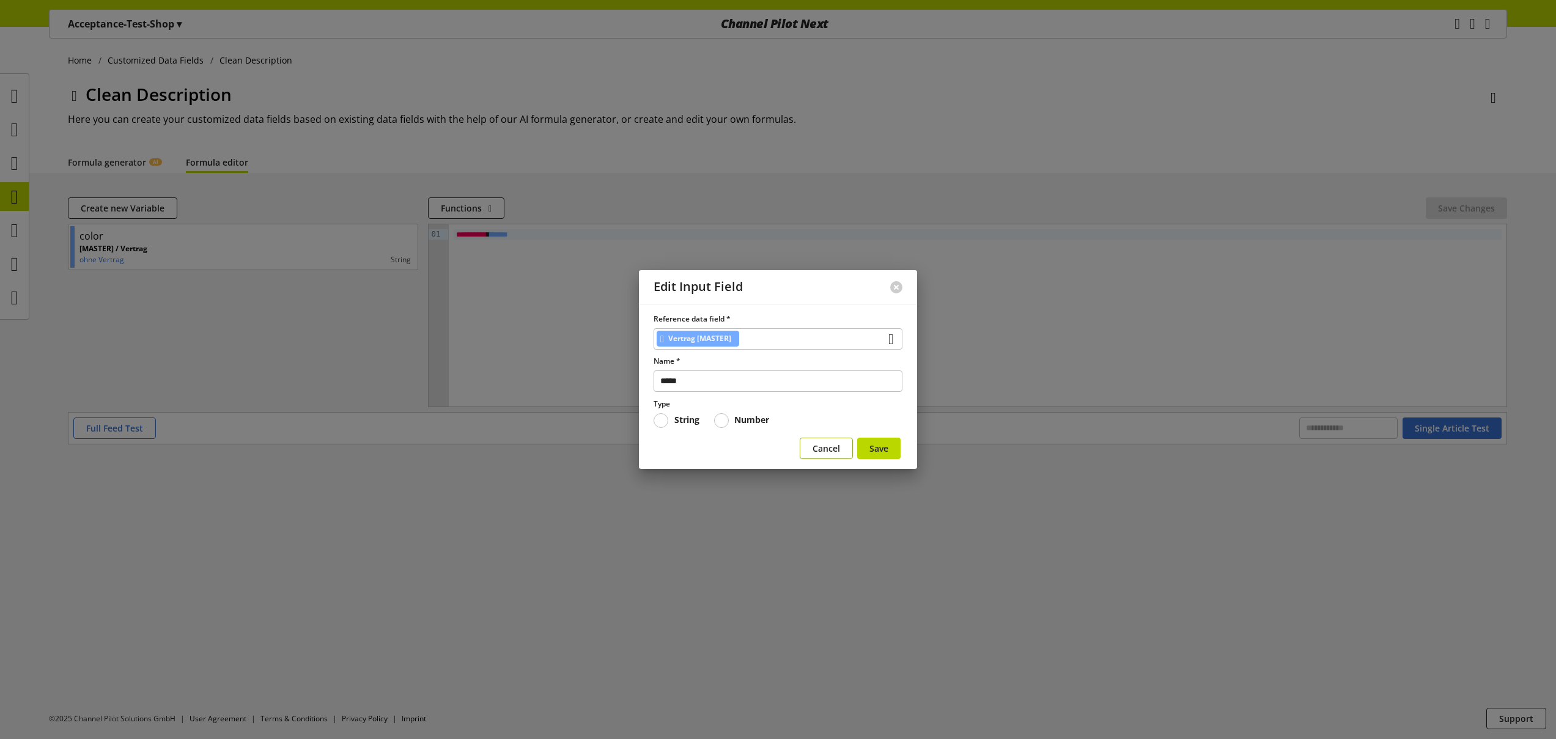
click at [839, 455] on button "Cancel" at bounding box center [826, 448] width 53 height 21
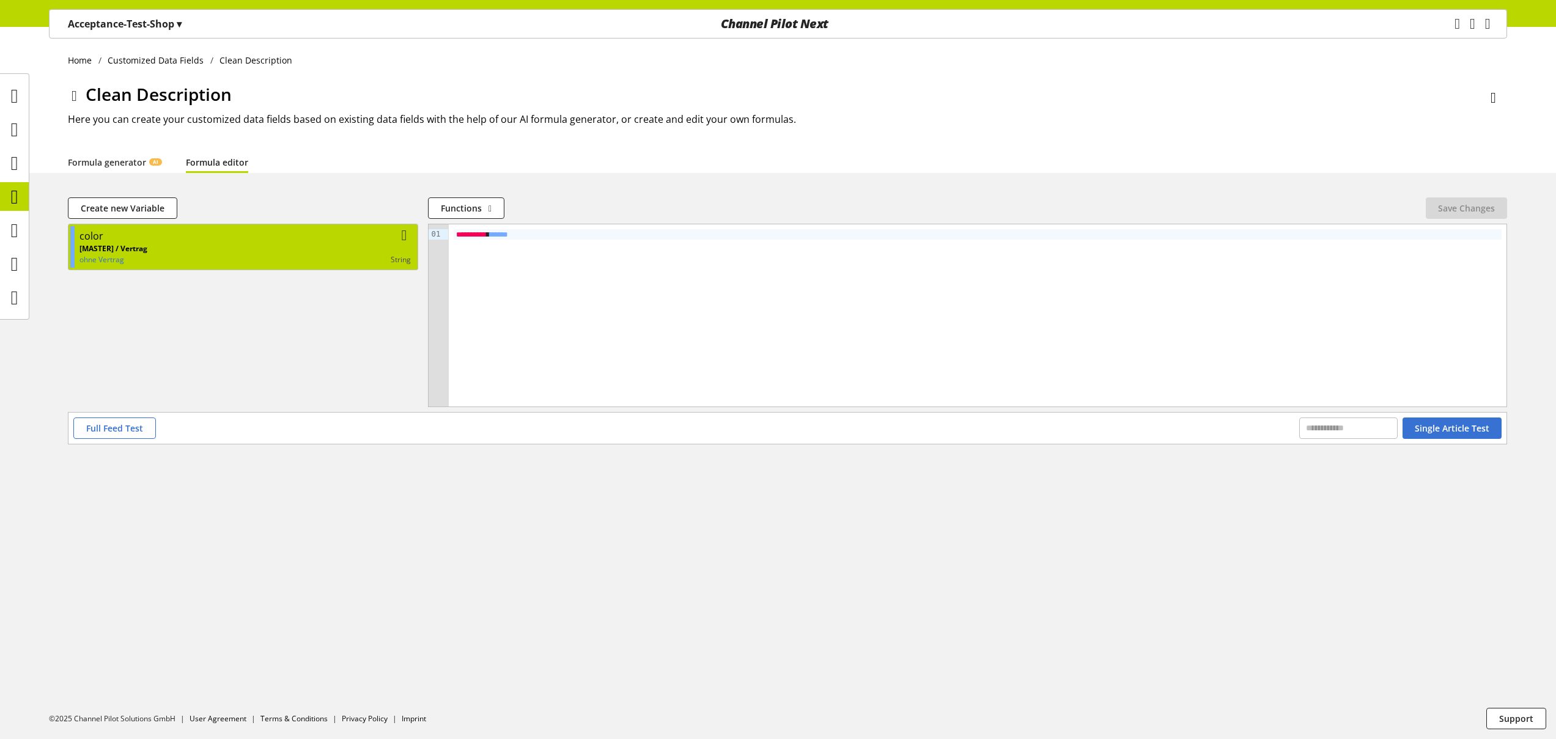
click at [274, 257] on div "string" at bounding box center [279, 259] width 264 height 11
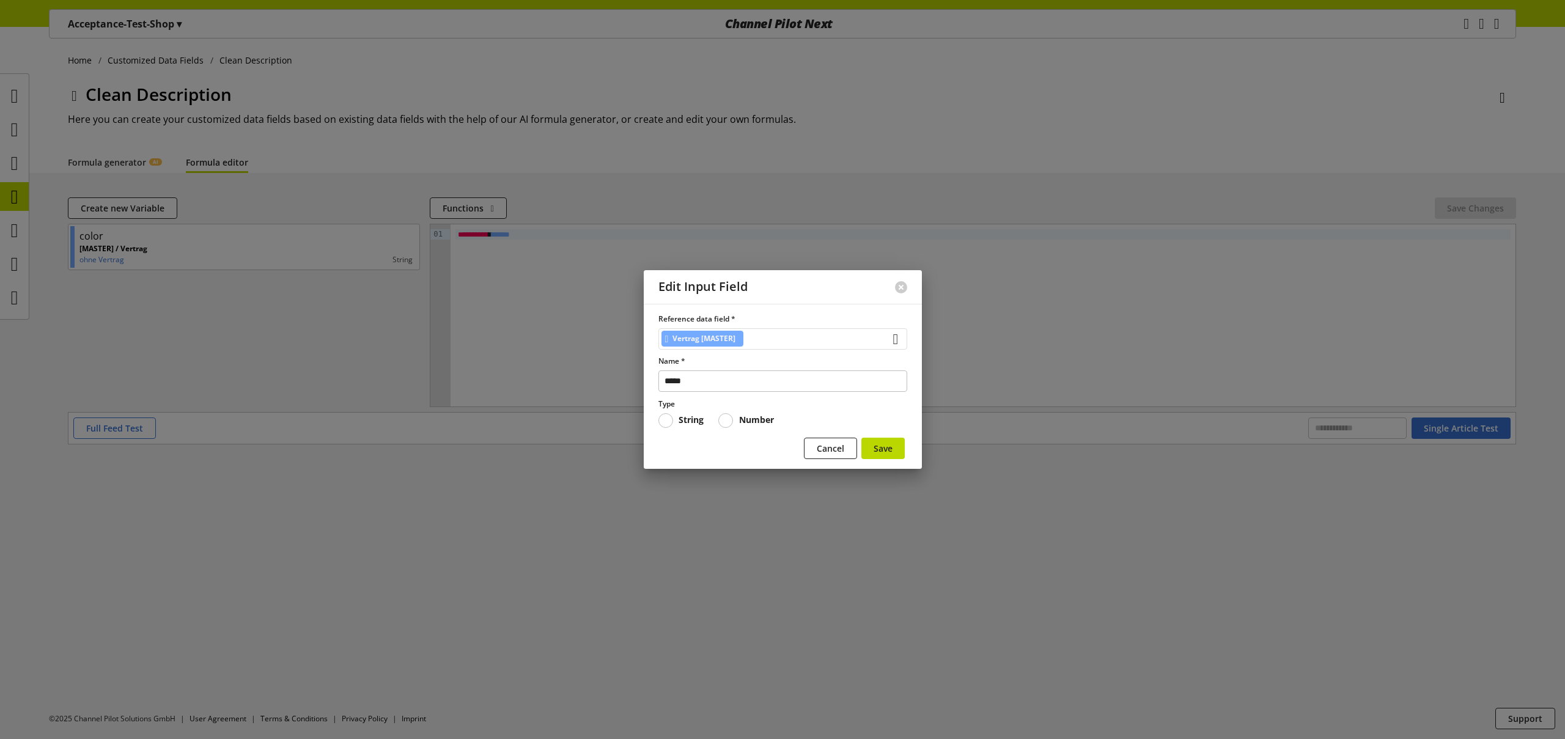
click at [758, 337] on div "Vertrag [MASTER]" at bounding box center [783, 338] width 249 height 21
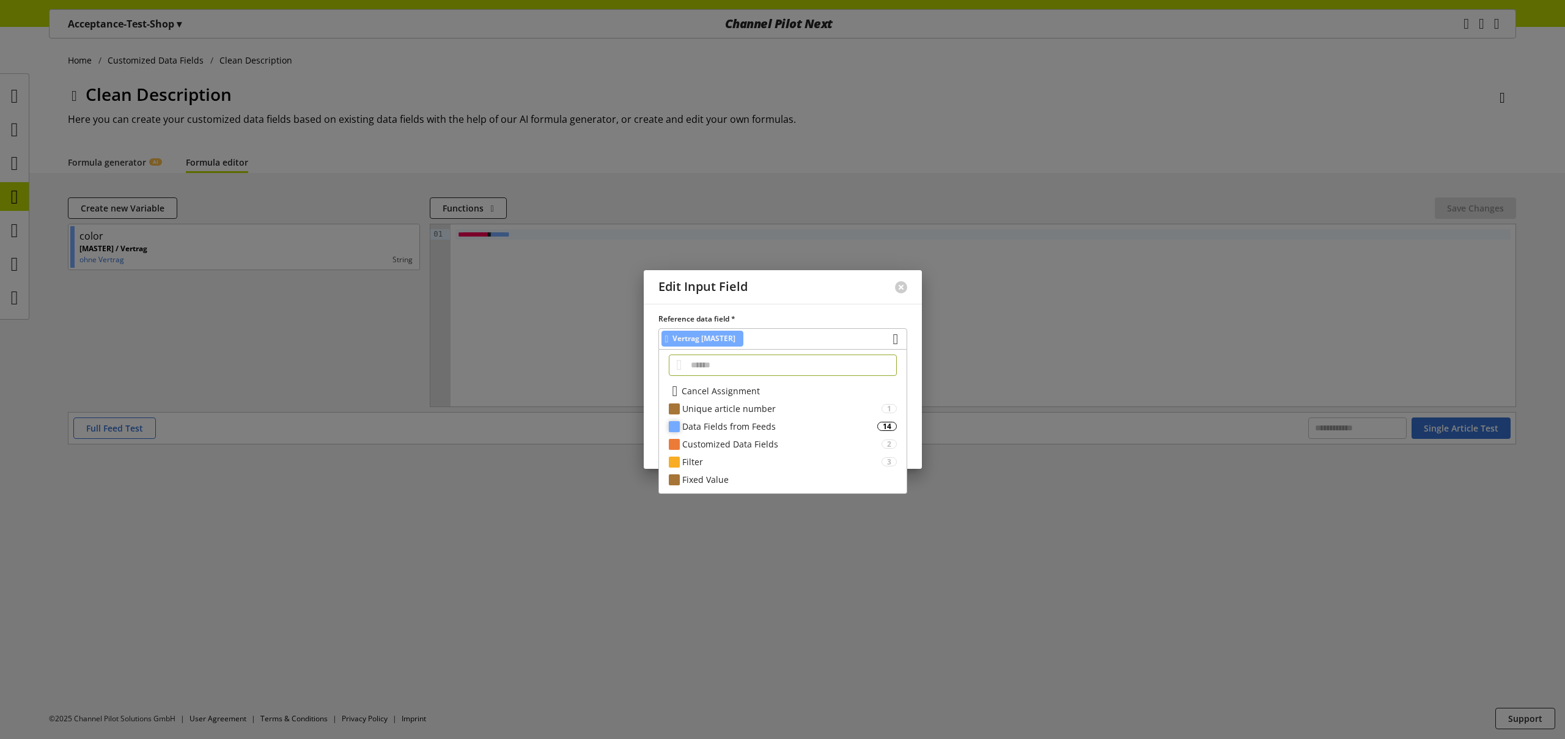
click at [811, 427] on div "Data Fields from Feeds" at bounding box center [779, 426] width 195 height 13
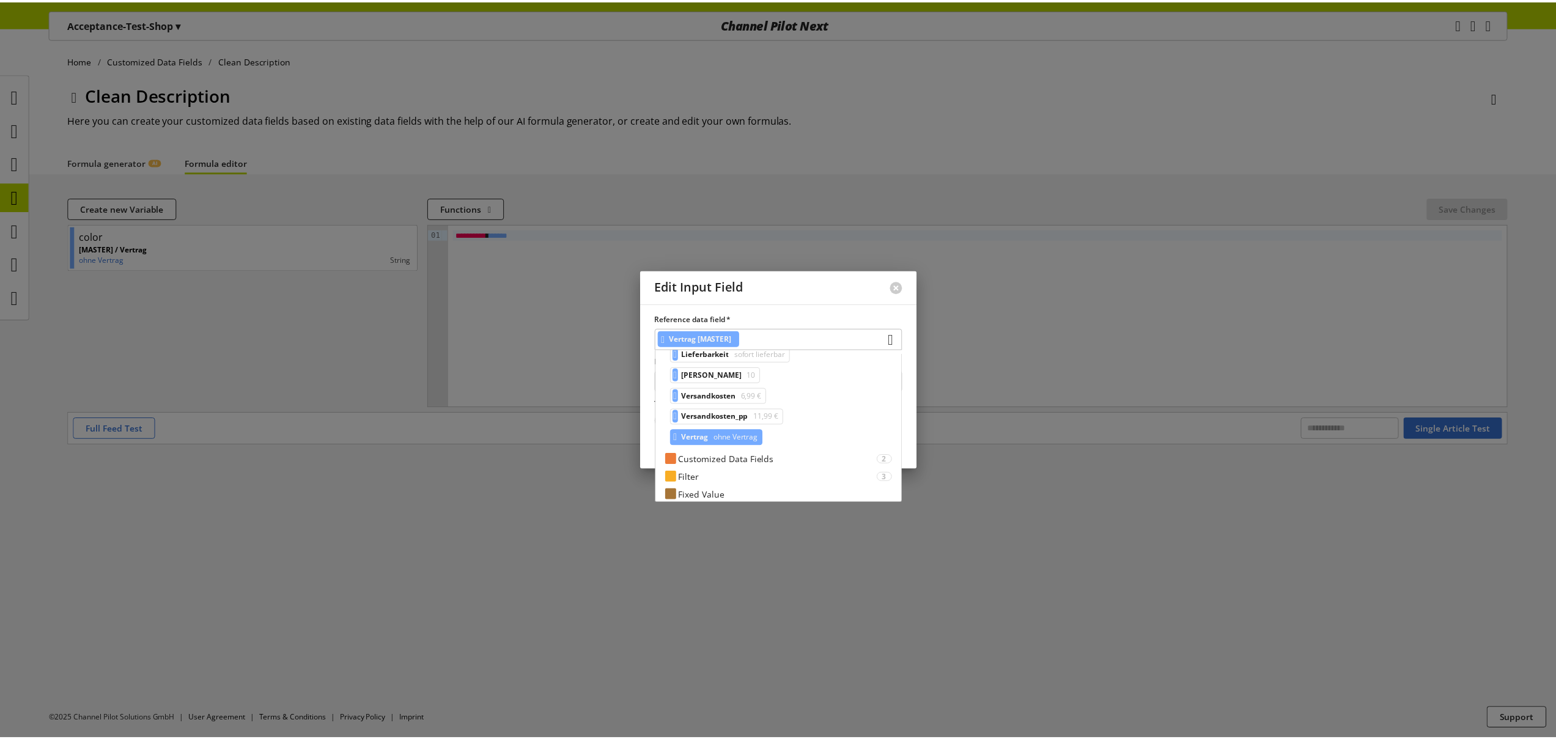
scroll to position [315, 0]
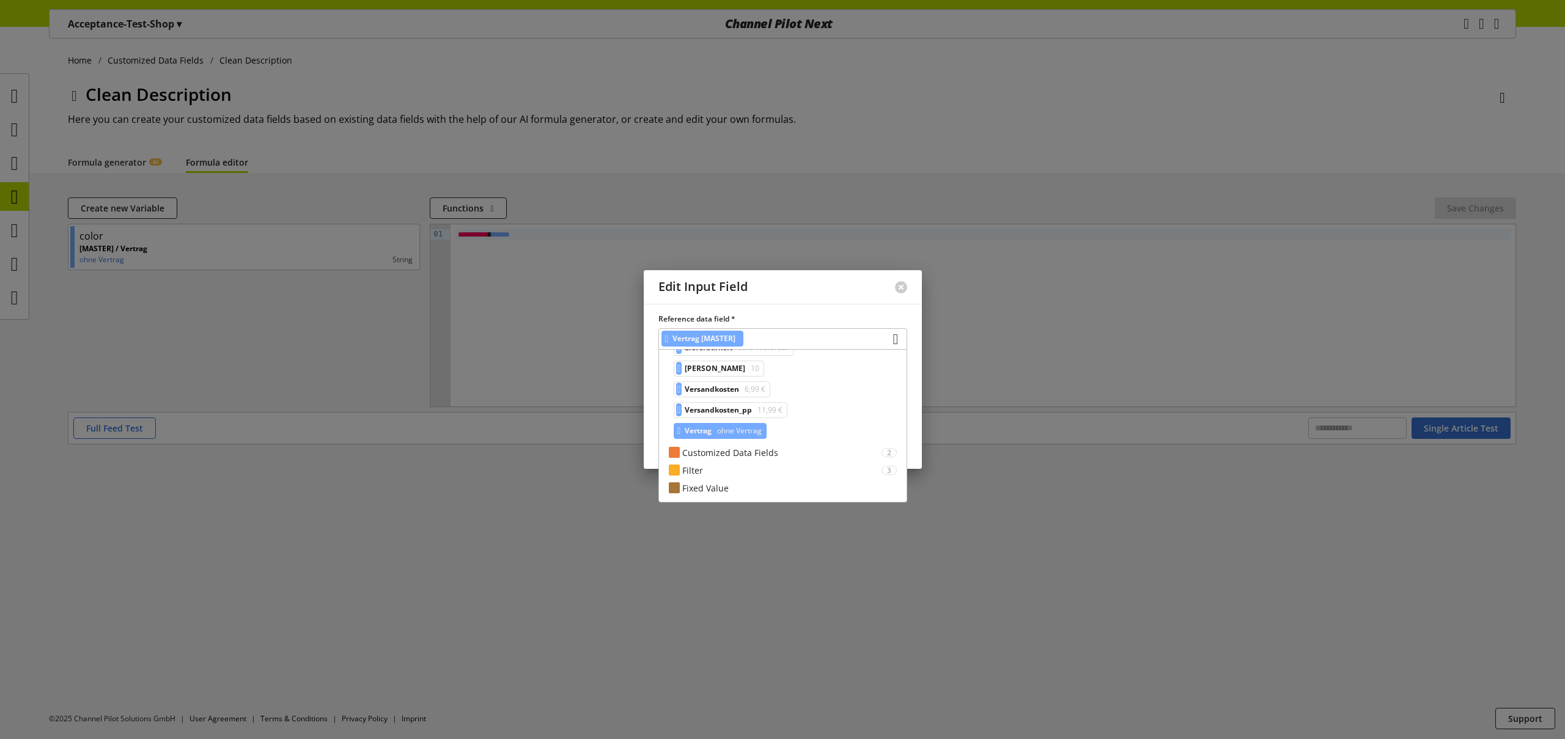
click at [604, 534] on div at bounding box center [782, 369] width 1565 height 739
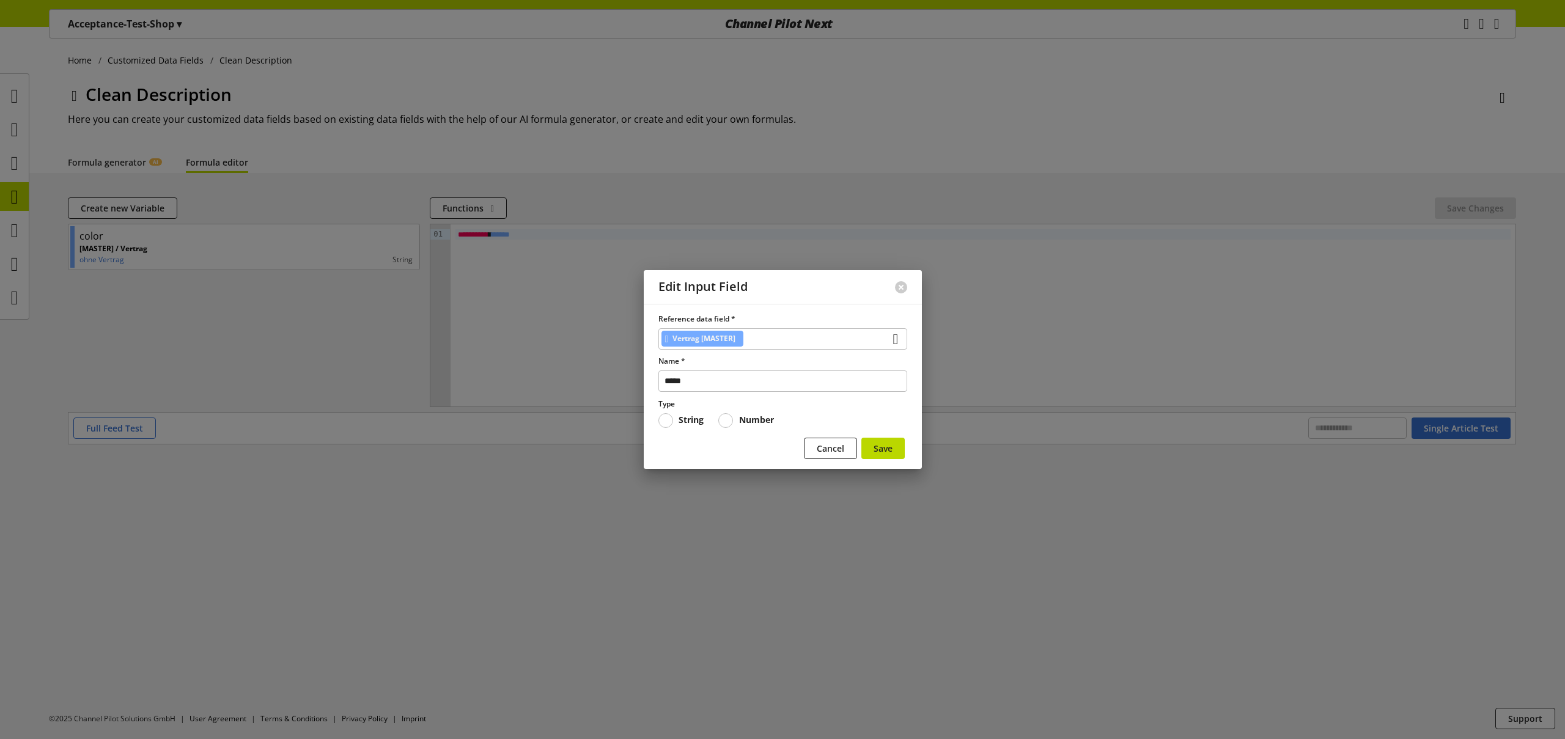
click at [603, 511] on div at bounding box center [782, 369] width 1565 height 739
drag, startPoint x: 825, startPoint y: 448, endPoint x: 764, endPoint y: 501, distance: 81.5
click at [825, 448] on span "Cancel" at bounding box center [831, 448] width 28 height 13
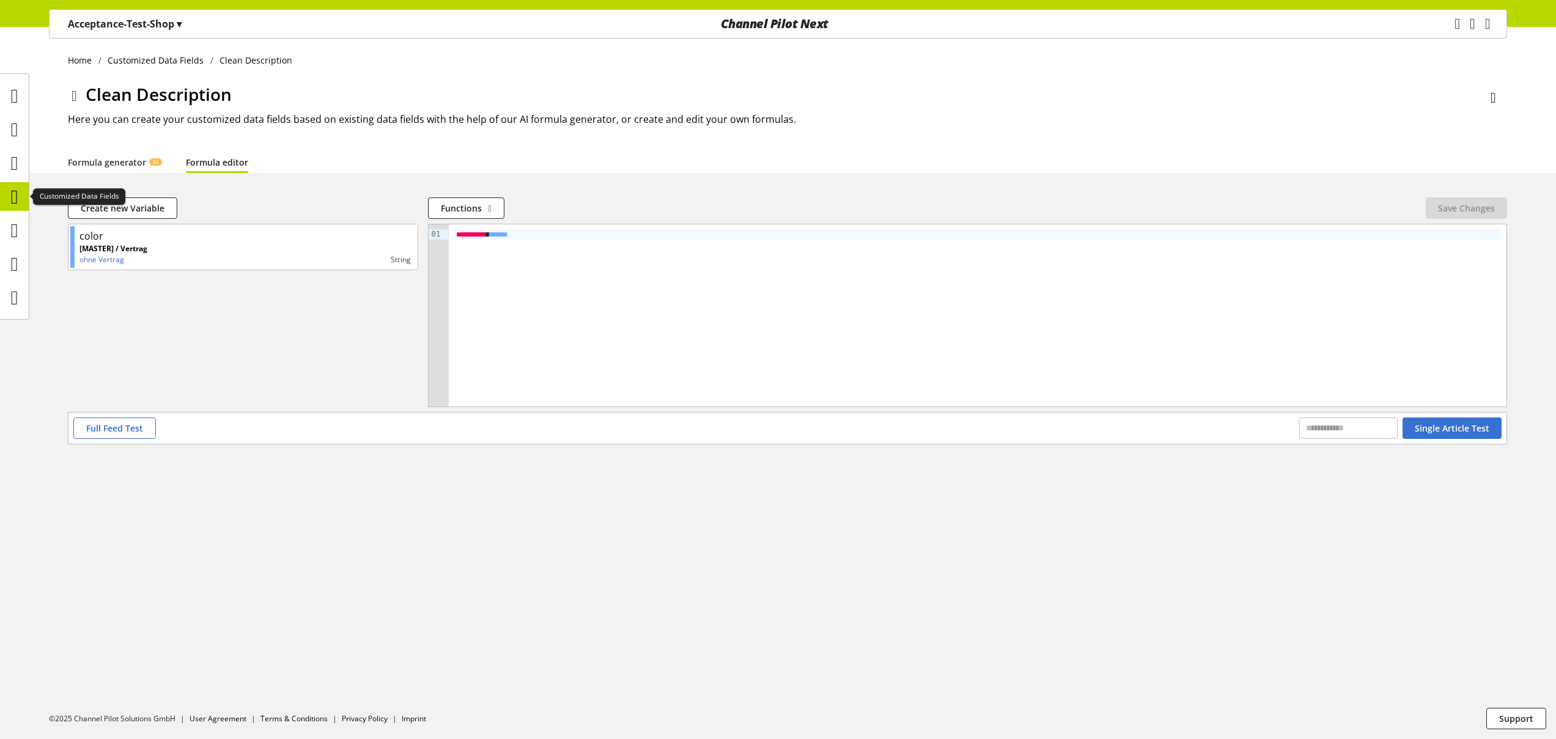
click at [15, 197] on icon at bounding box center [14, 197] width 7 height 24
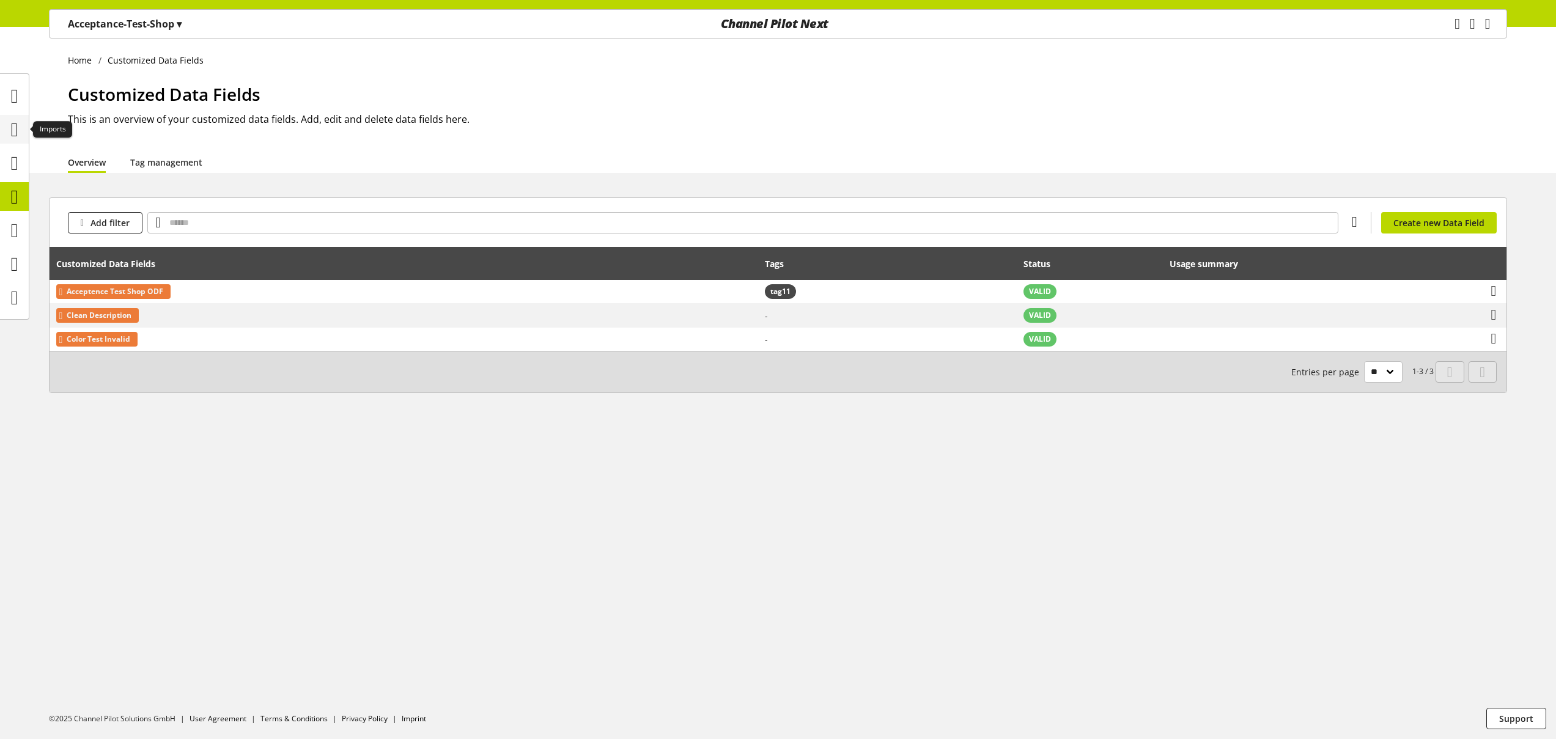
click at [11, 124] on icon at bounding box center [14, 129] width 7 height 24
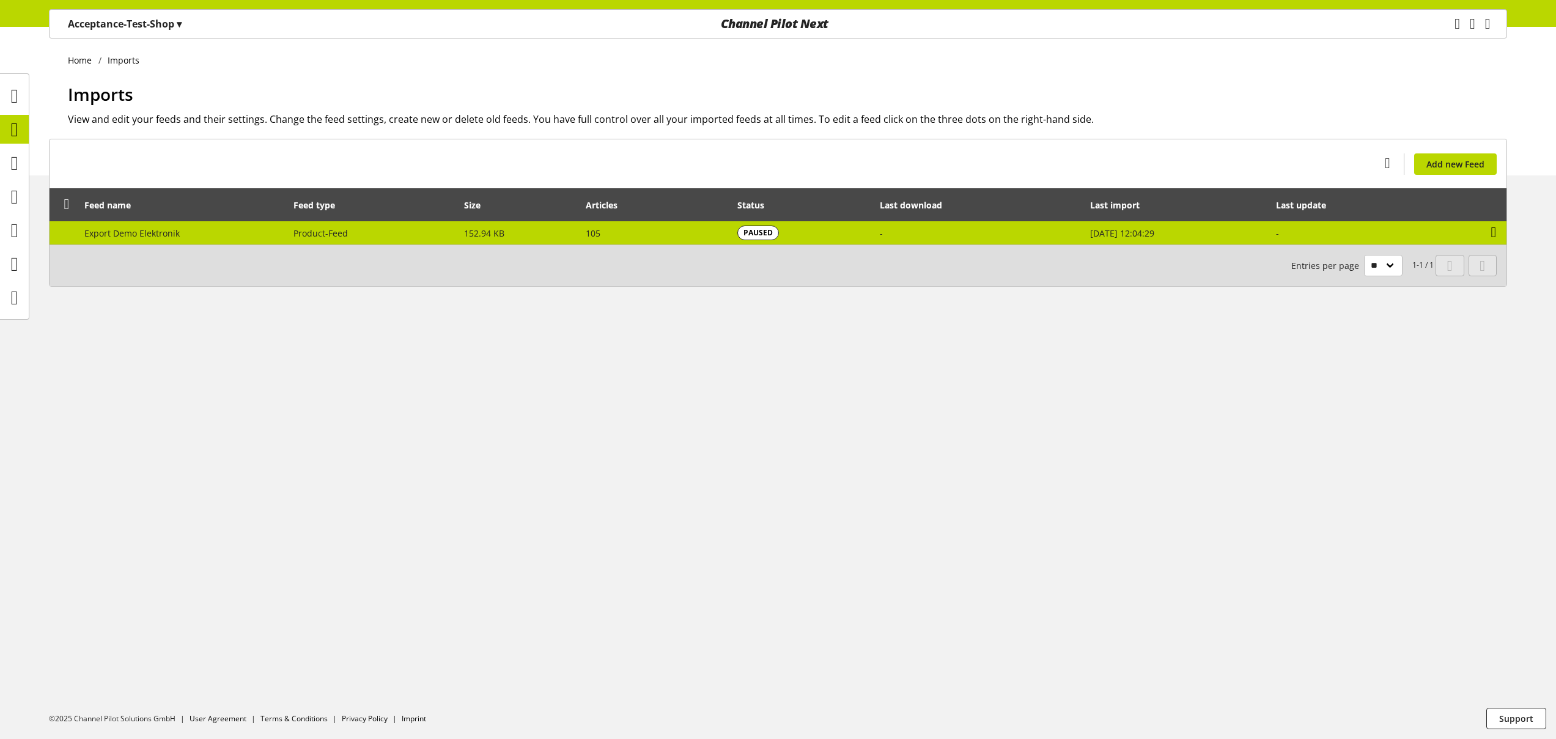
click at [1493, 236] on icon at bounding box center [1494, 232] width 6 height 22
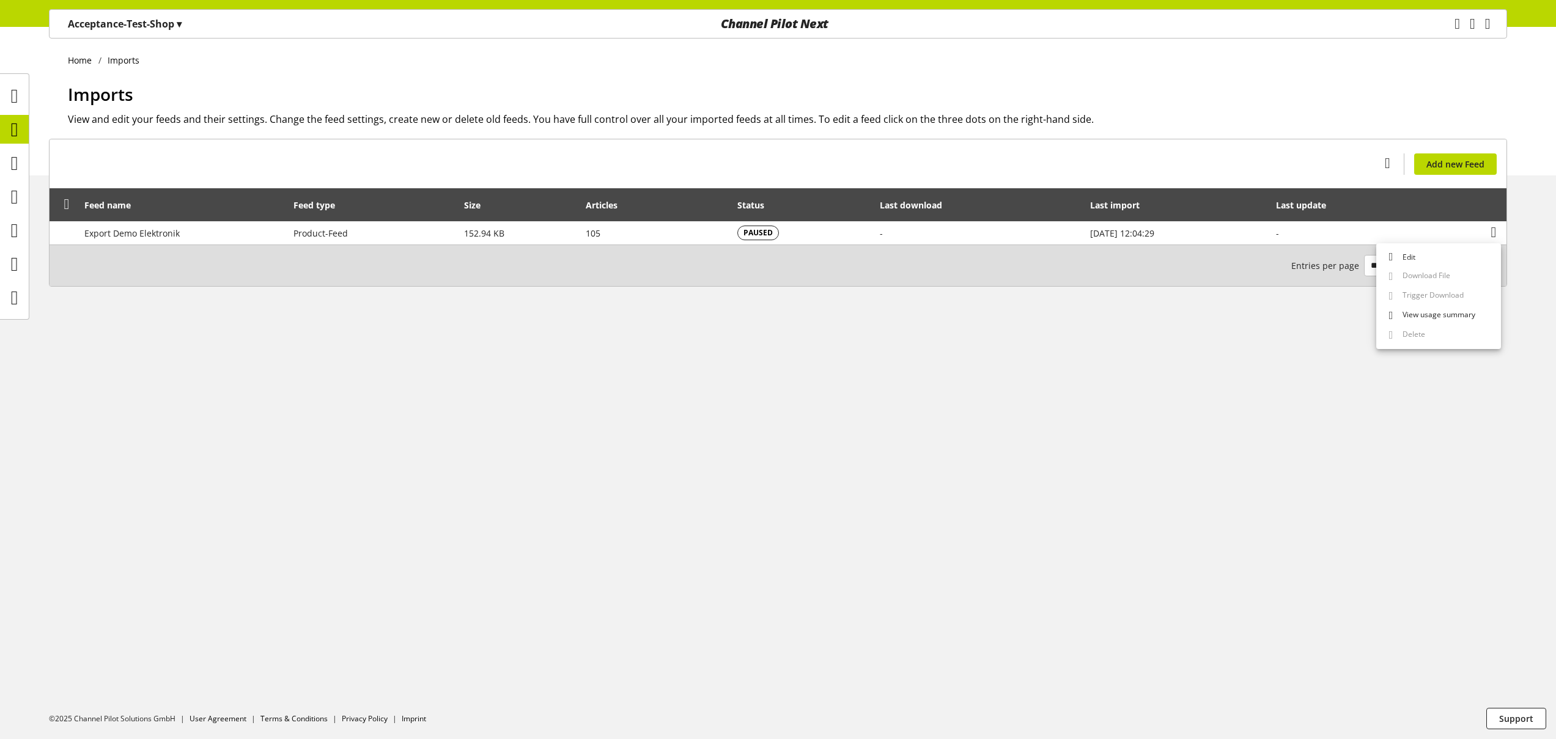
click at [1426, 273] on span "Download File" at bounding box center [1424, 276] width 53 height 13
click at [1141, 160] on div "Imports View and edit your feeds and their settings. Change the feed settings, …" at bounding box center [787, 128] width 1439 height 94
click at [15, 129] on icon at bounding box center [14, 129] width 7 height 24
click at [18, 204] on icon at bounding box center [14, 197] width 7 height 24
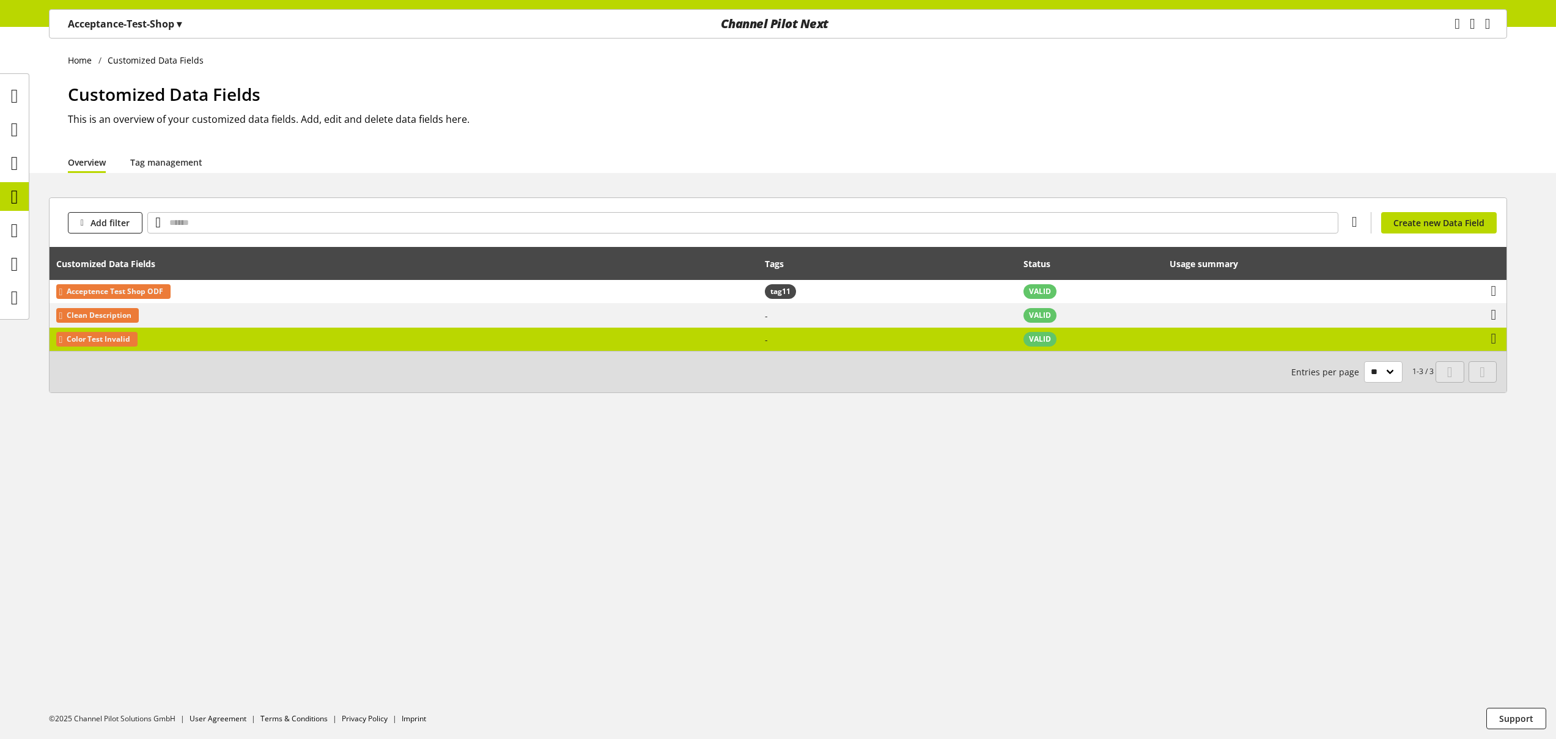
click at [282, 342] on td "Color Test Invalid" at bounding box center [404, 339] width 709 height 23
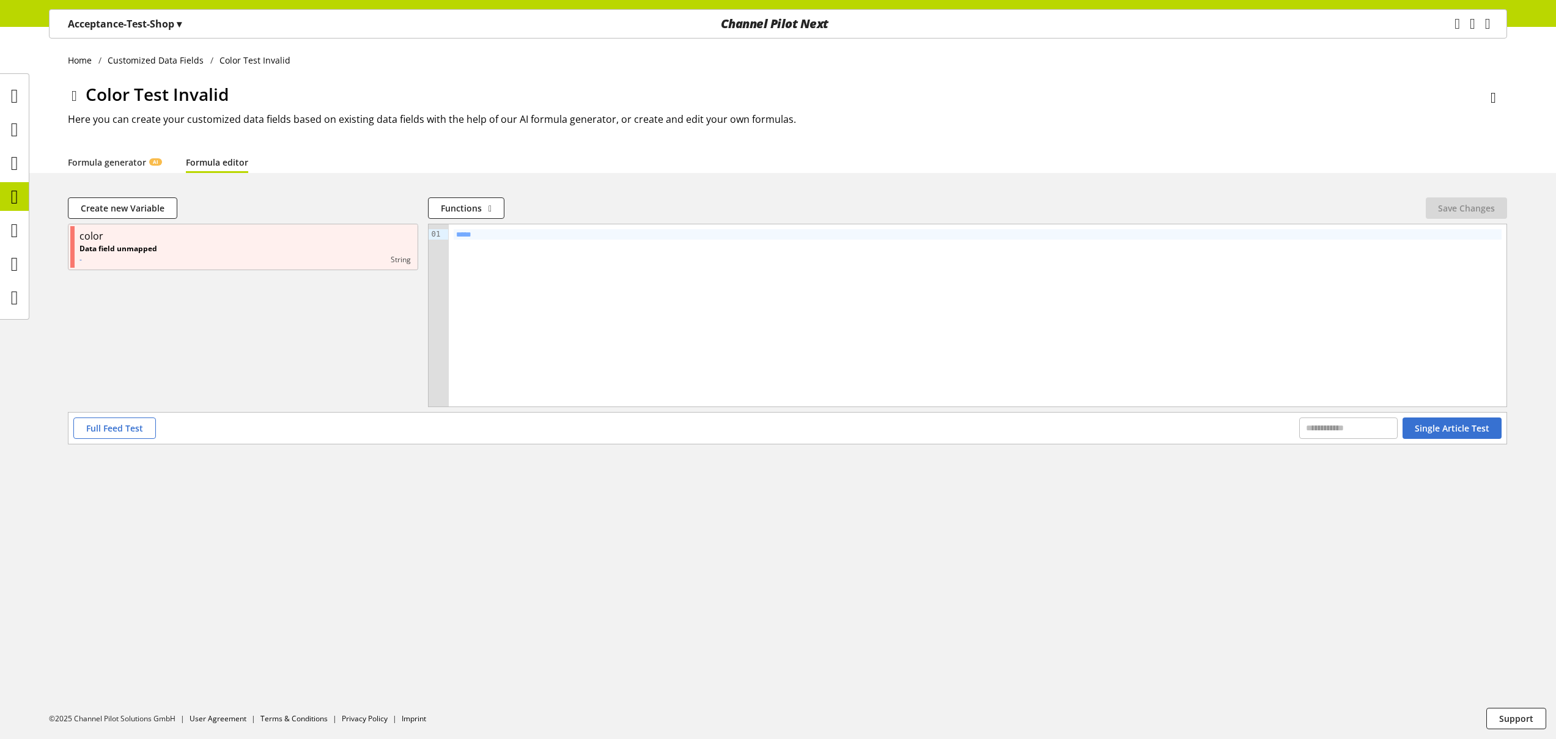
click at [76, 94] on icon at bounding box center [75, 96] width 6 height 22
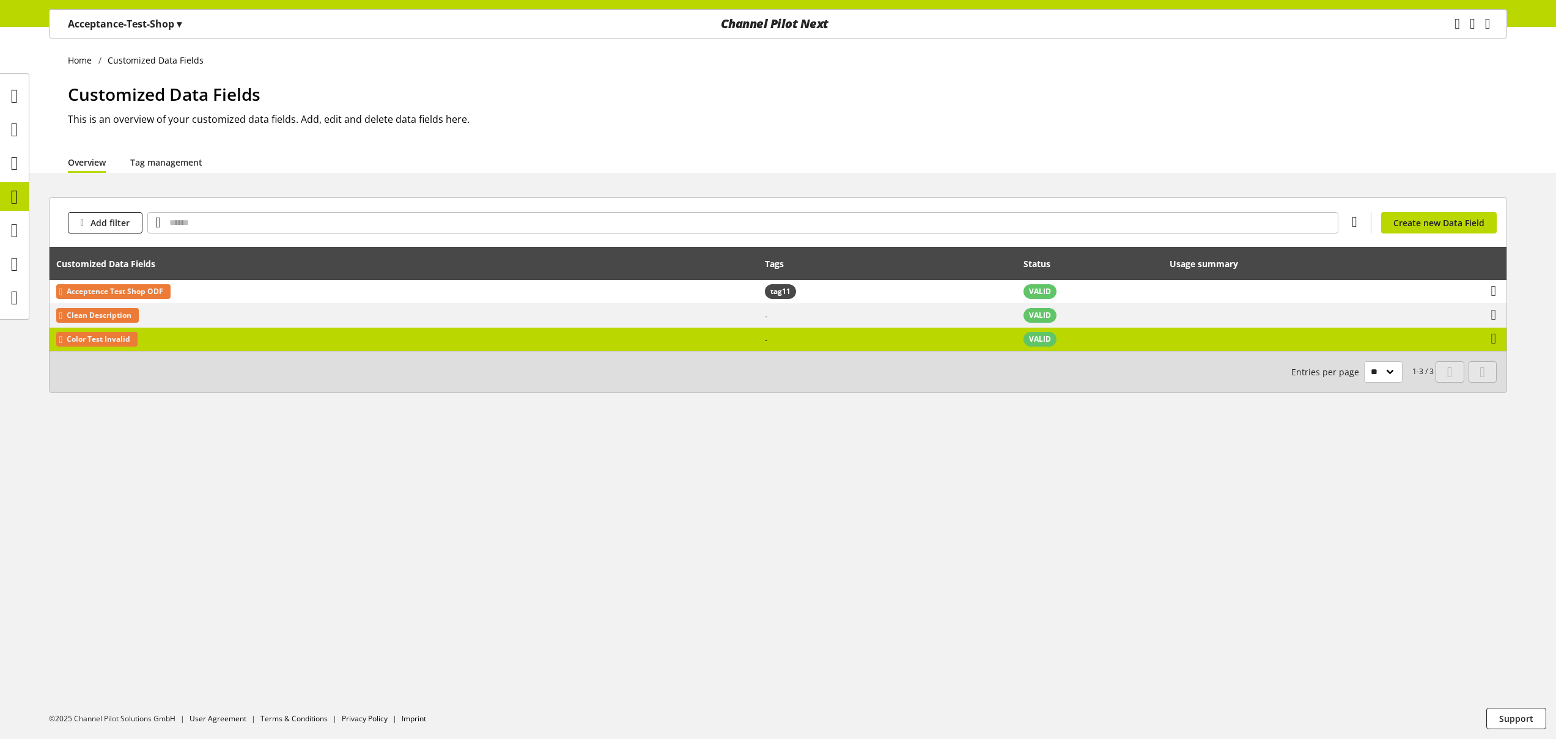
click at [217, 338] on td "Color Test Invalid" at bounding box center [404, 339] width 709 height 23
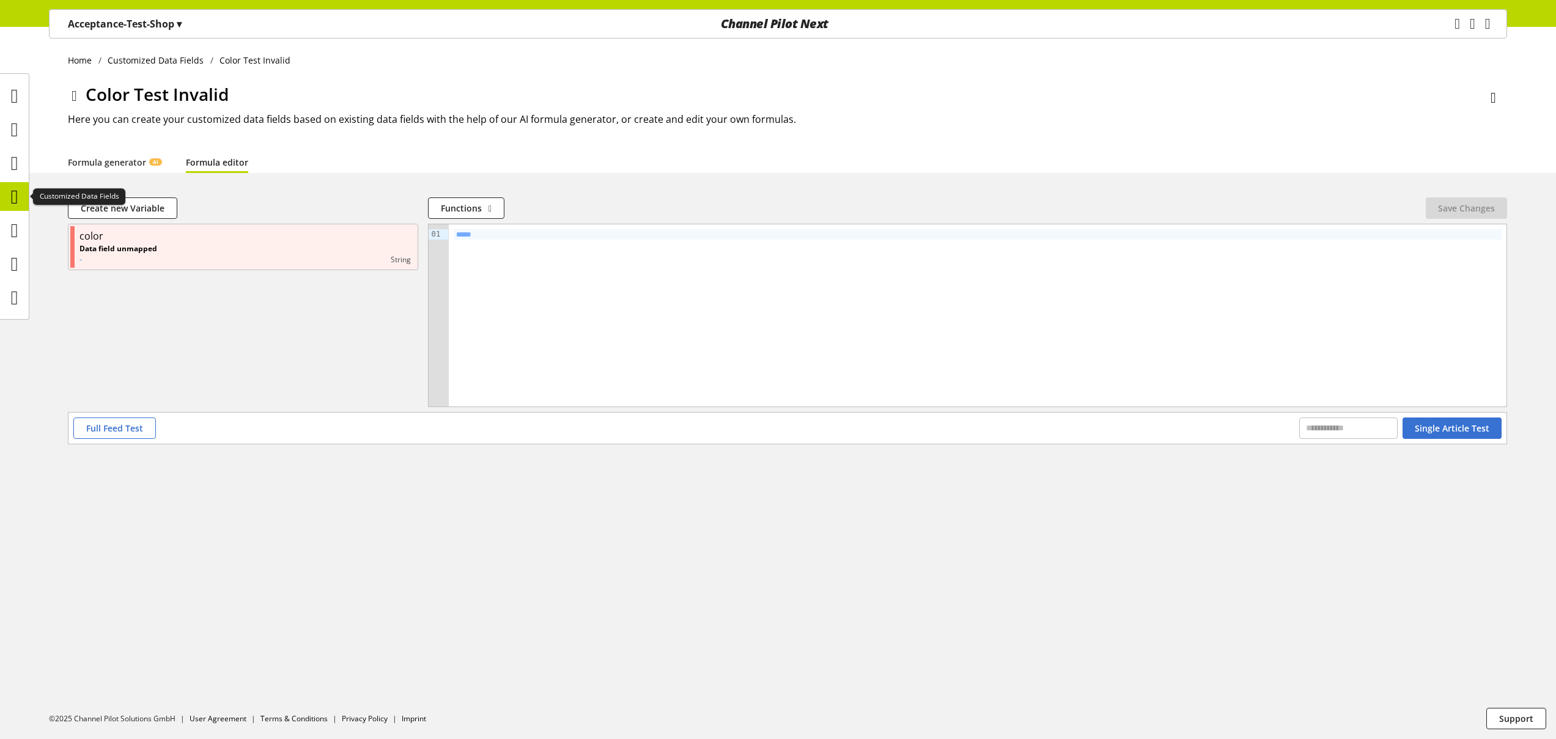
click at [12, 199] on icon at bounding box center [14, 197] width 7 height 24
